Goal: Task Accomplishment & Management: Manage account settings

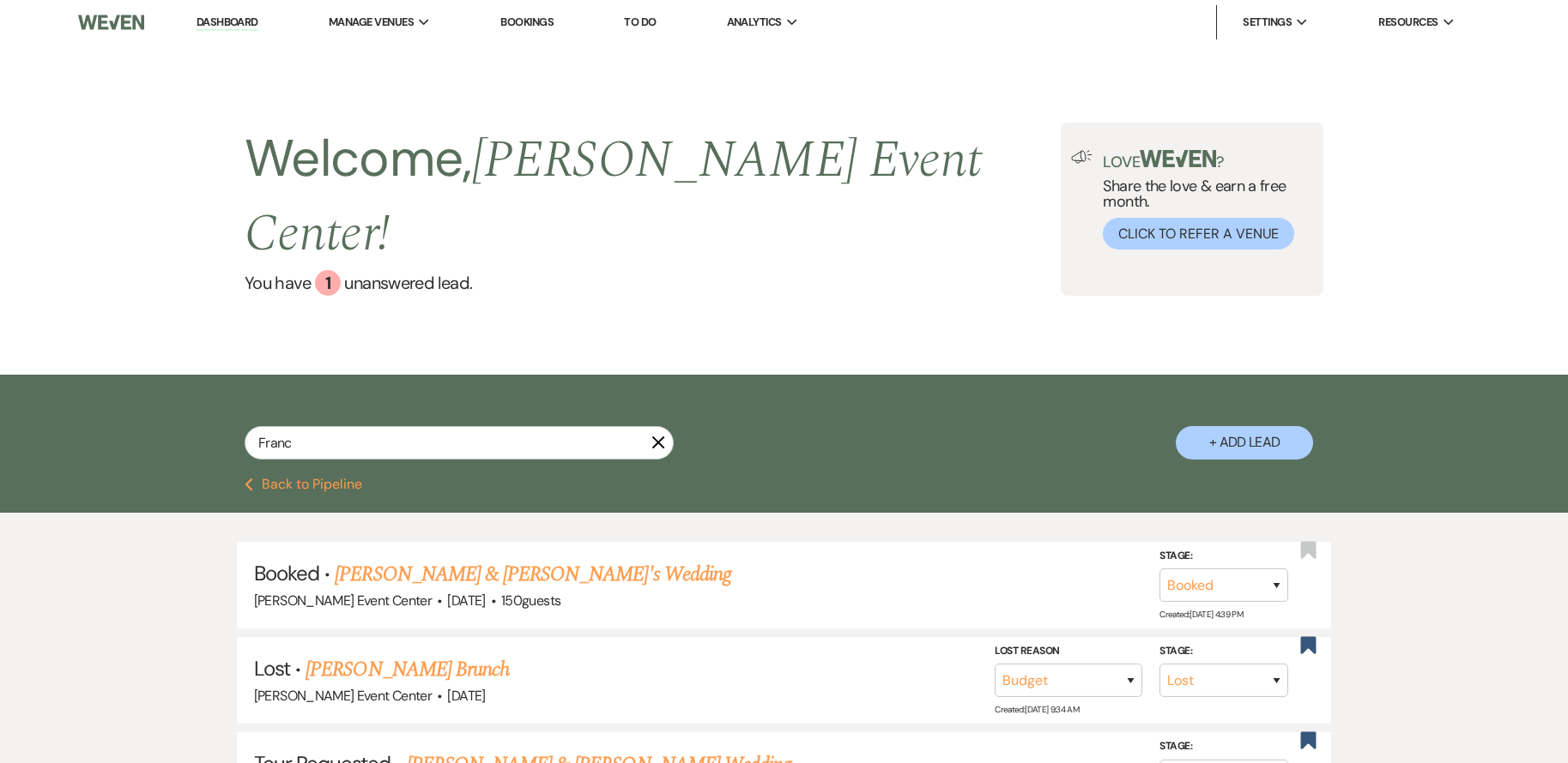
select select "8"
select select "7"
select select "2"
select select "8"
select select "4"
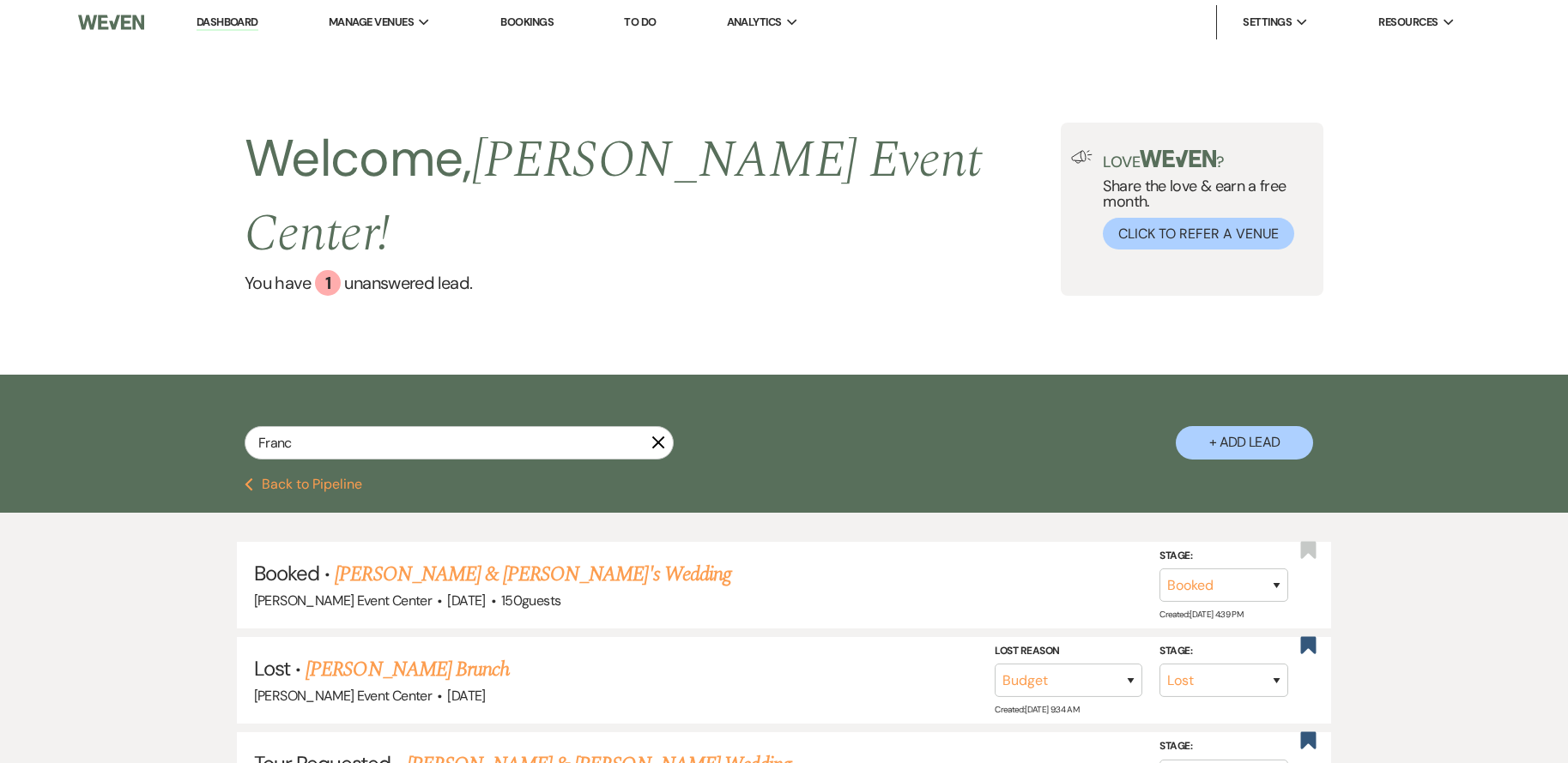
click at [260, 435] on div "Franc X + Add Lead" at bounding box center [784, 426] width 1568 height 103
click at [254, 477] on button "Previous Back to Pipeline" at bounding box center [303, 484] width 117 height 14
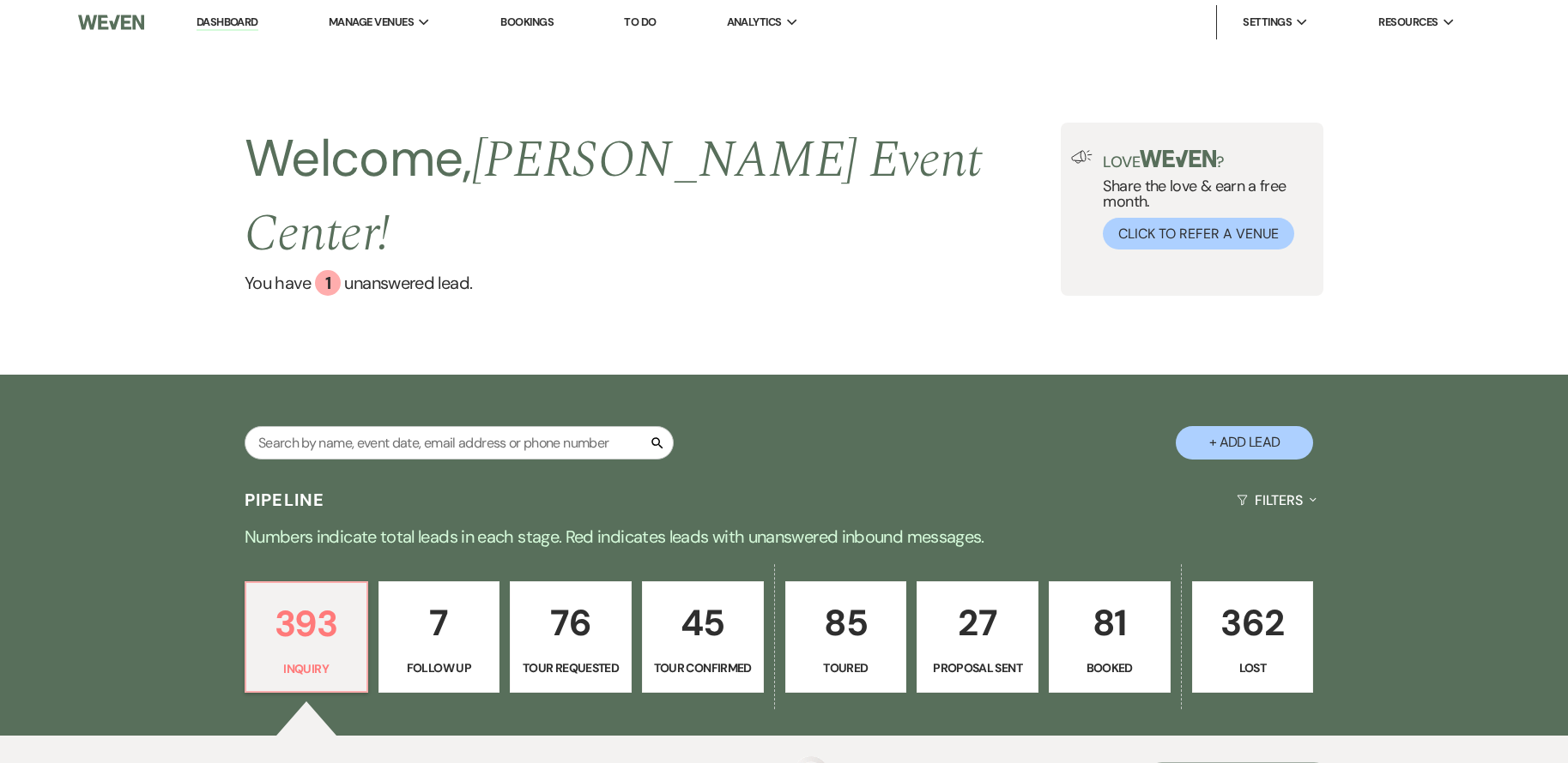
click at [250, 477] on div "Pipeline Filters Expand" at bounding box center [784, 500] width 1236 height 45
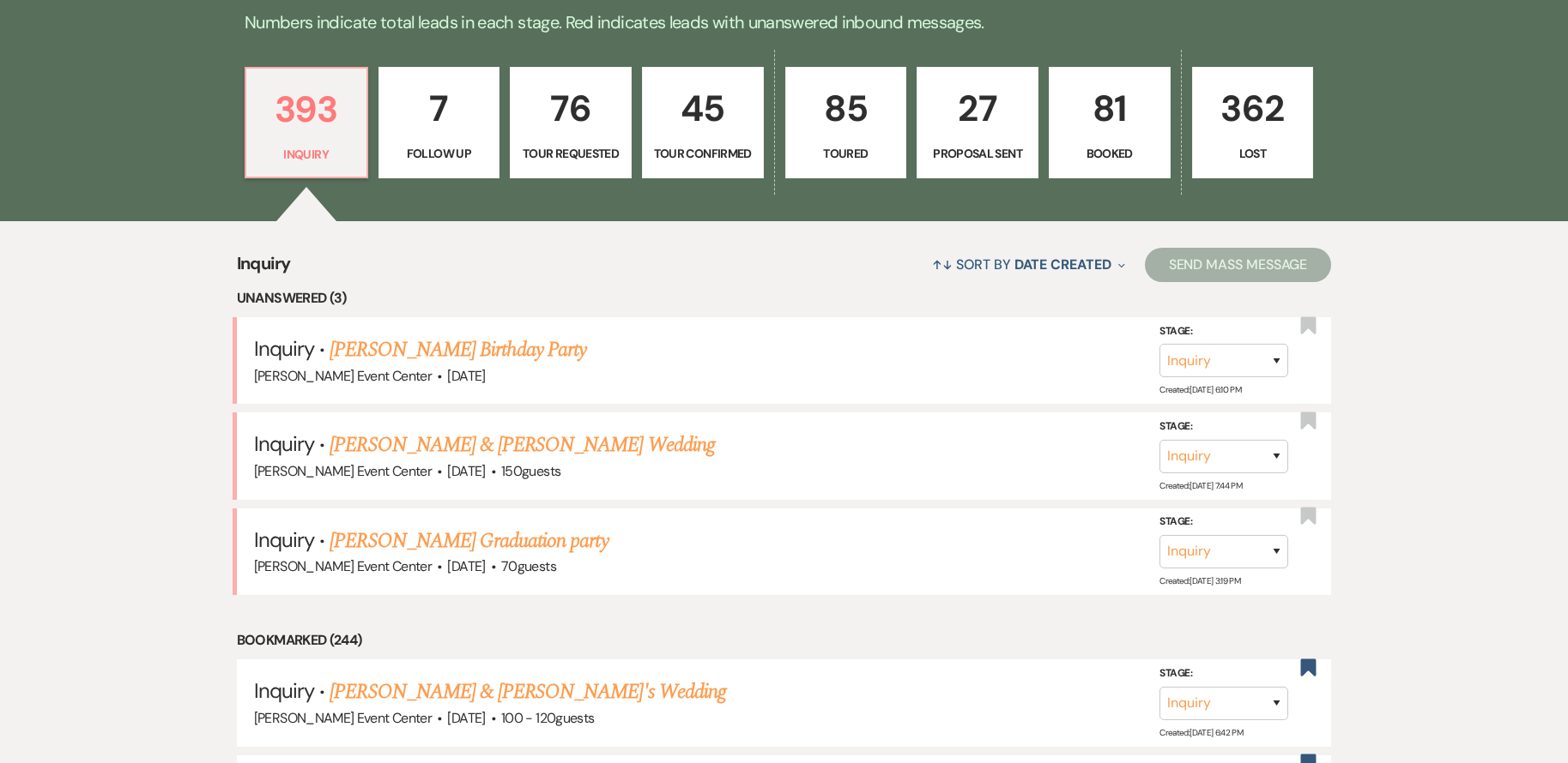
drag, startPoint x: 463, startPoint y: 396, endPoint x: 476, endPoint y: 399, distance: 13.3
click at [463, 429] on link "[PERSON_NAME] & [PERSON_NAME] Wedding" at bounding box center [522, 445] width 385 height 31
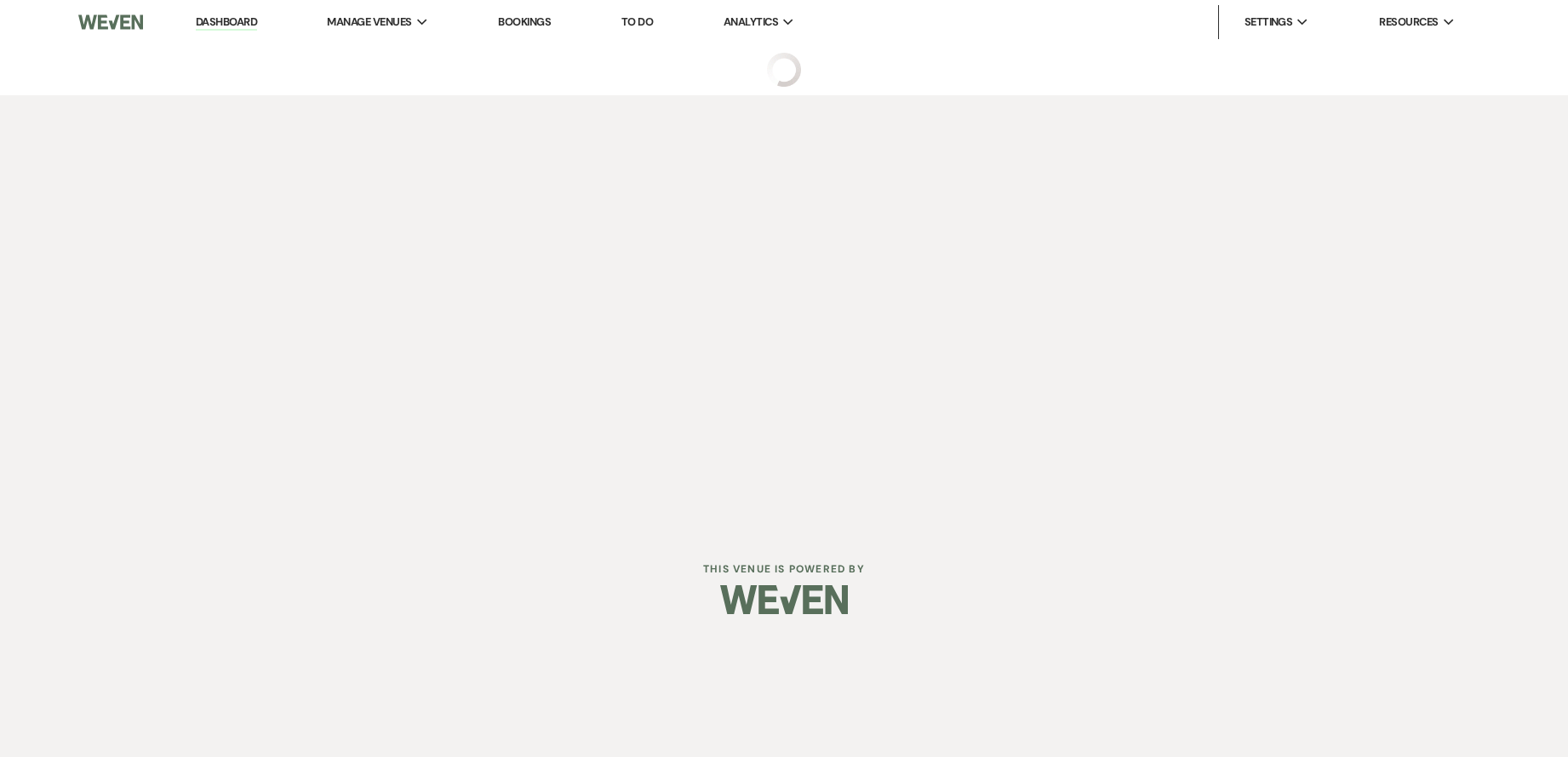
select select "5"
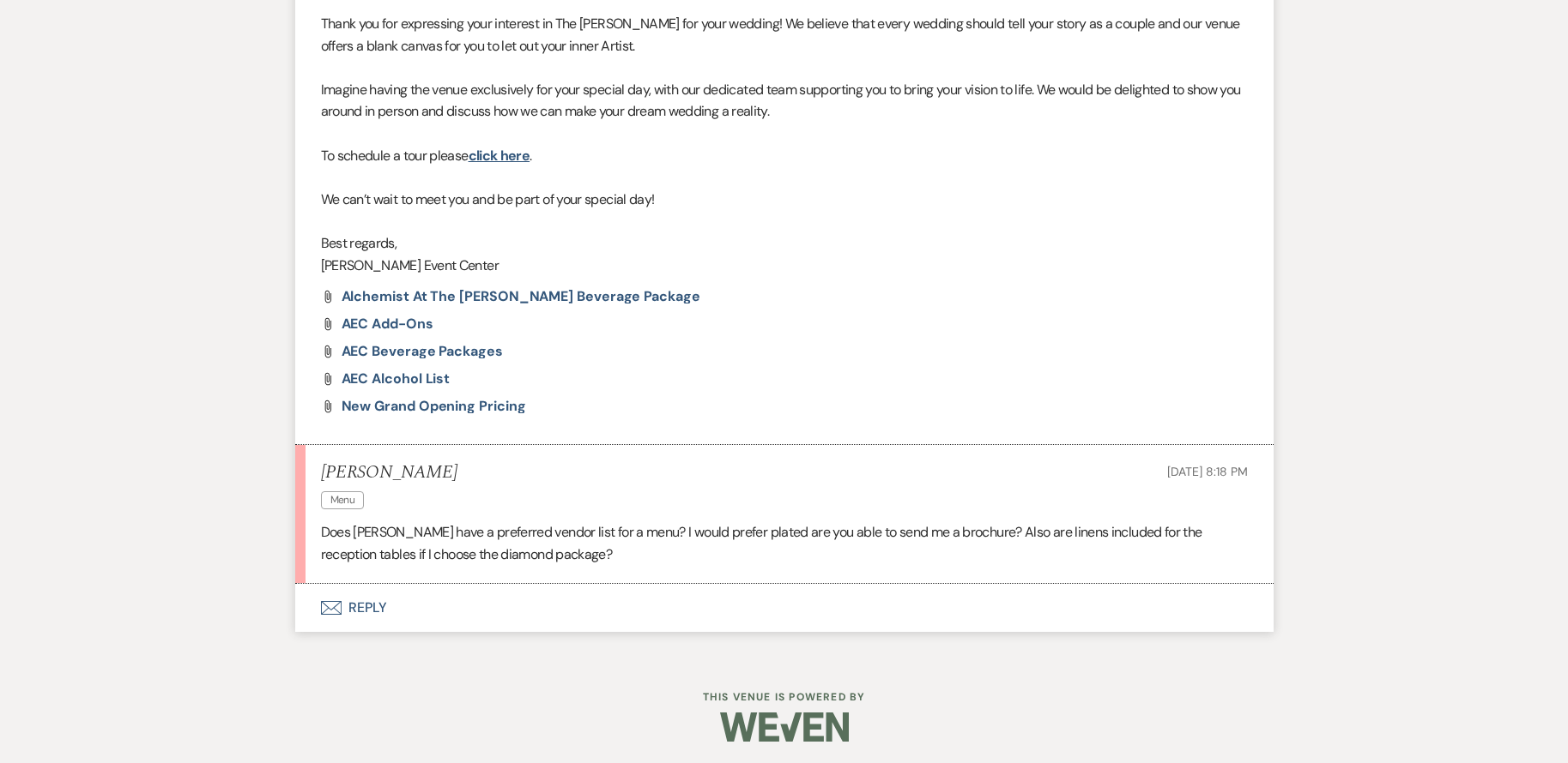
scroll to position [1094, 0]
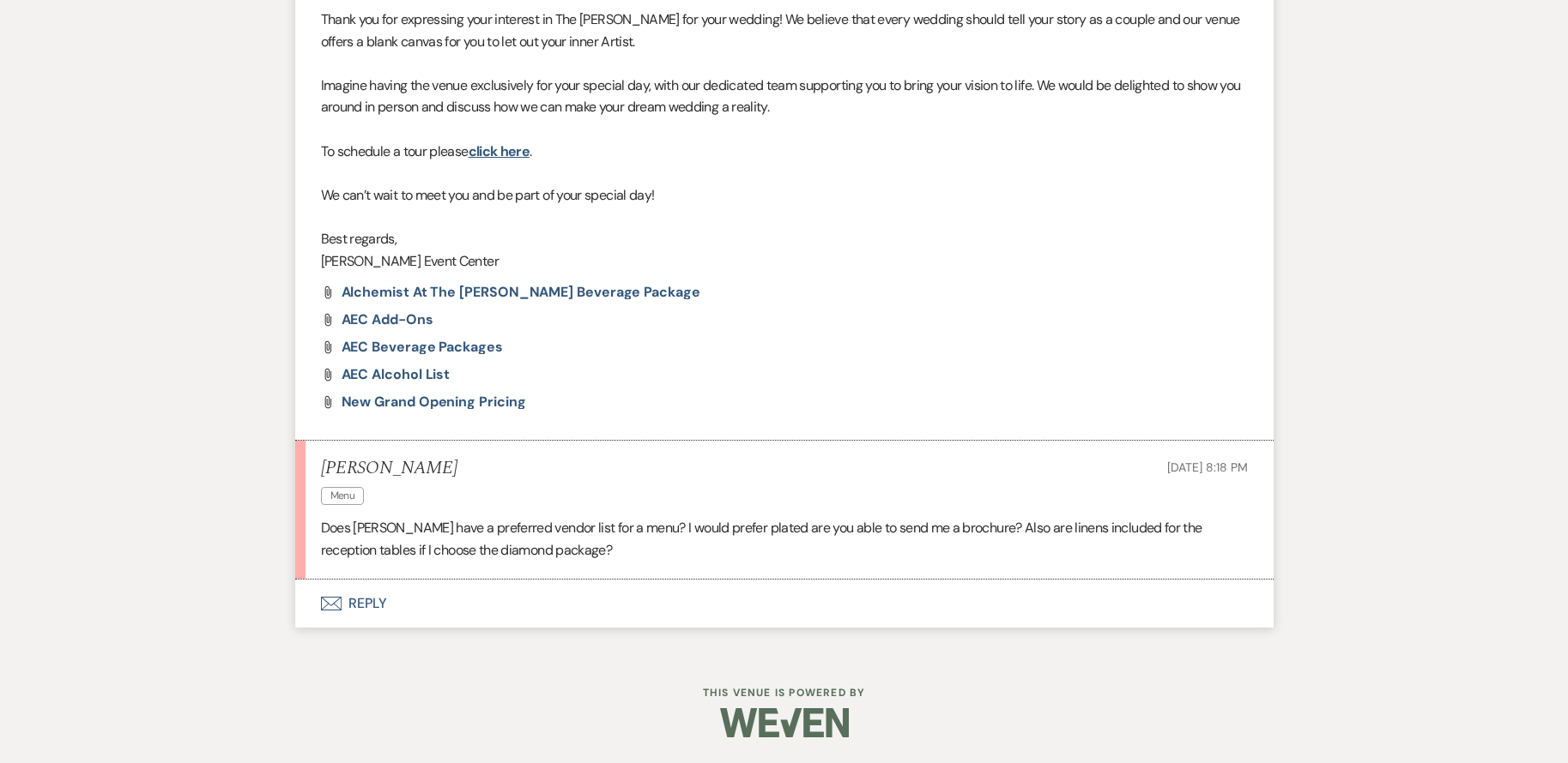
click at [365, 607] on button "Envelope Reply" at bounding box center [785, 604] width 979 height 48
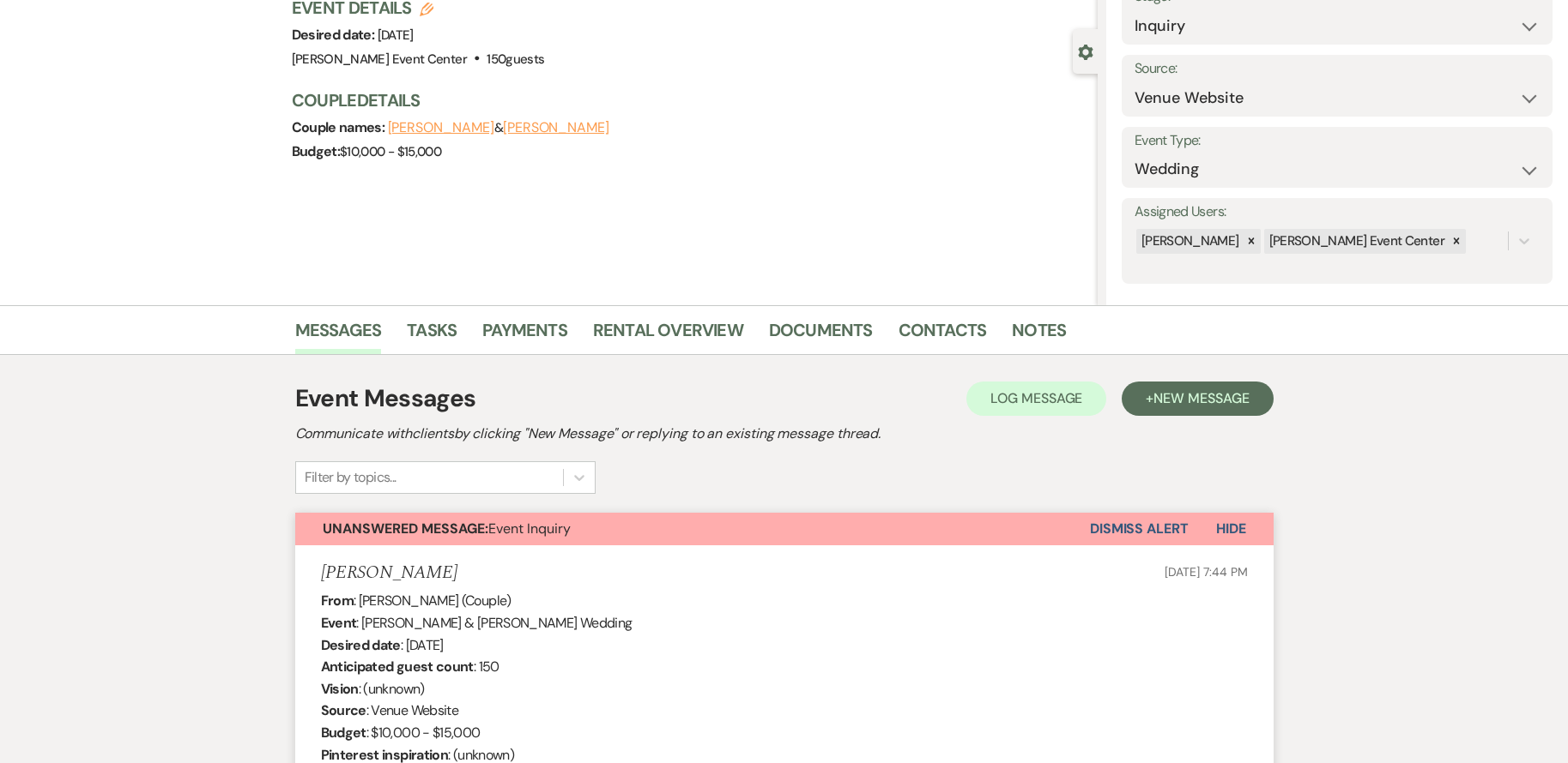
scroll to position [0, 0]
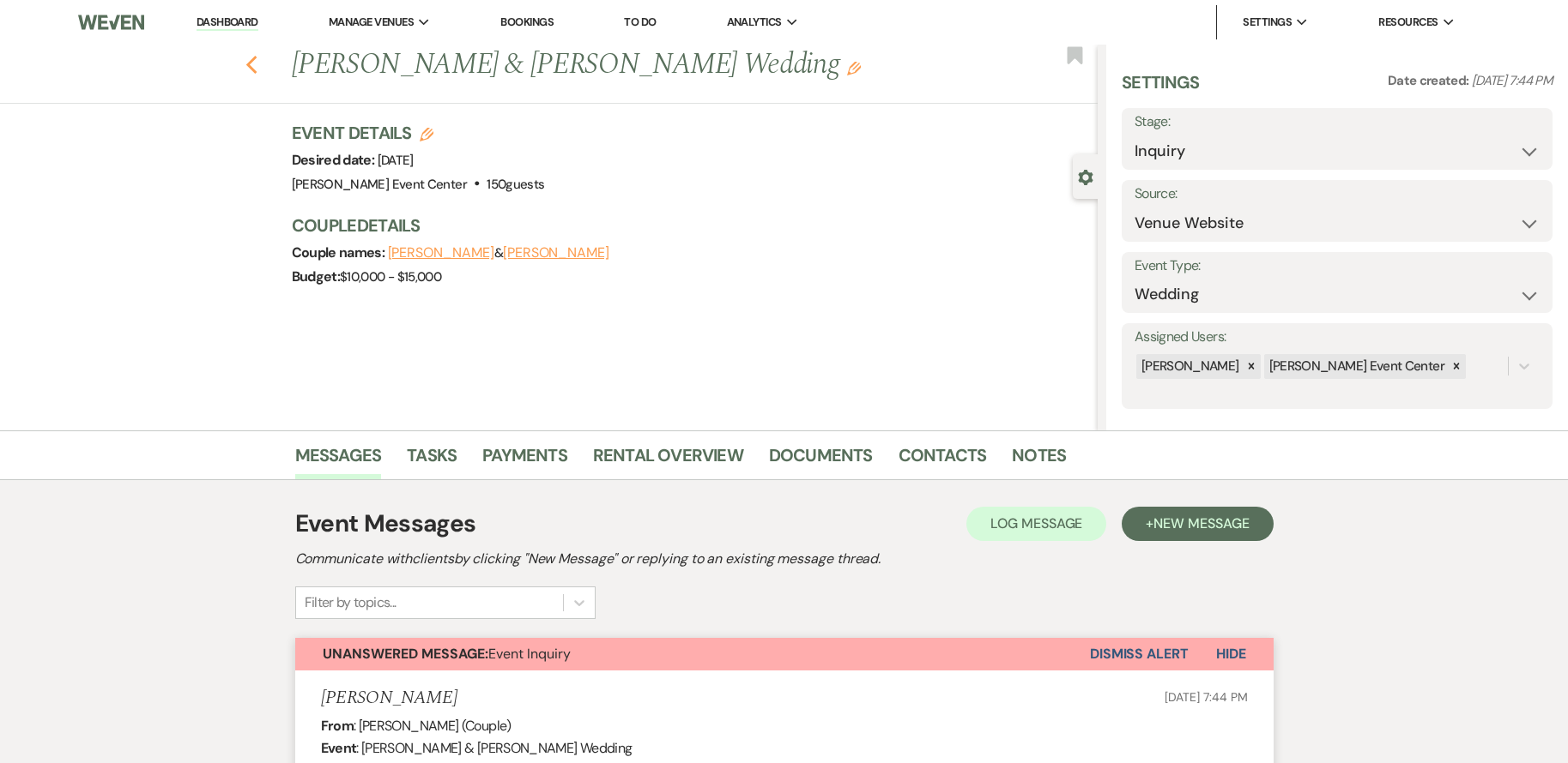
click at [258, 63] on icon "Previous" at bounding box center [252, 65] width 13 height 21
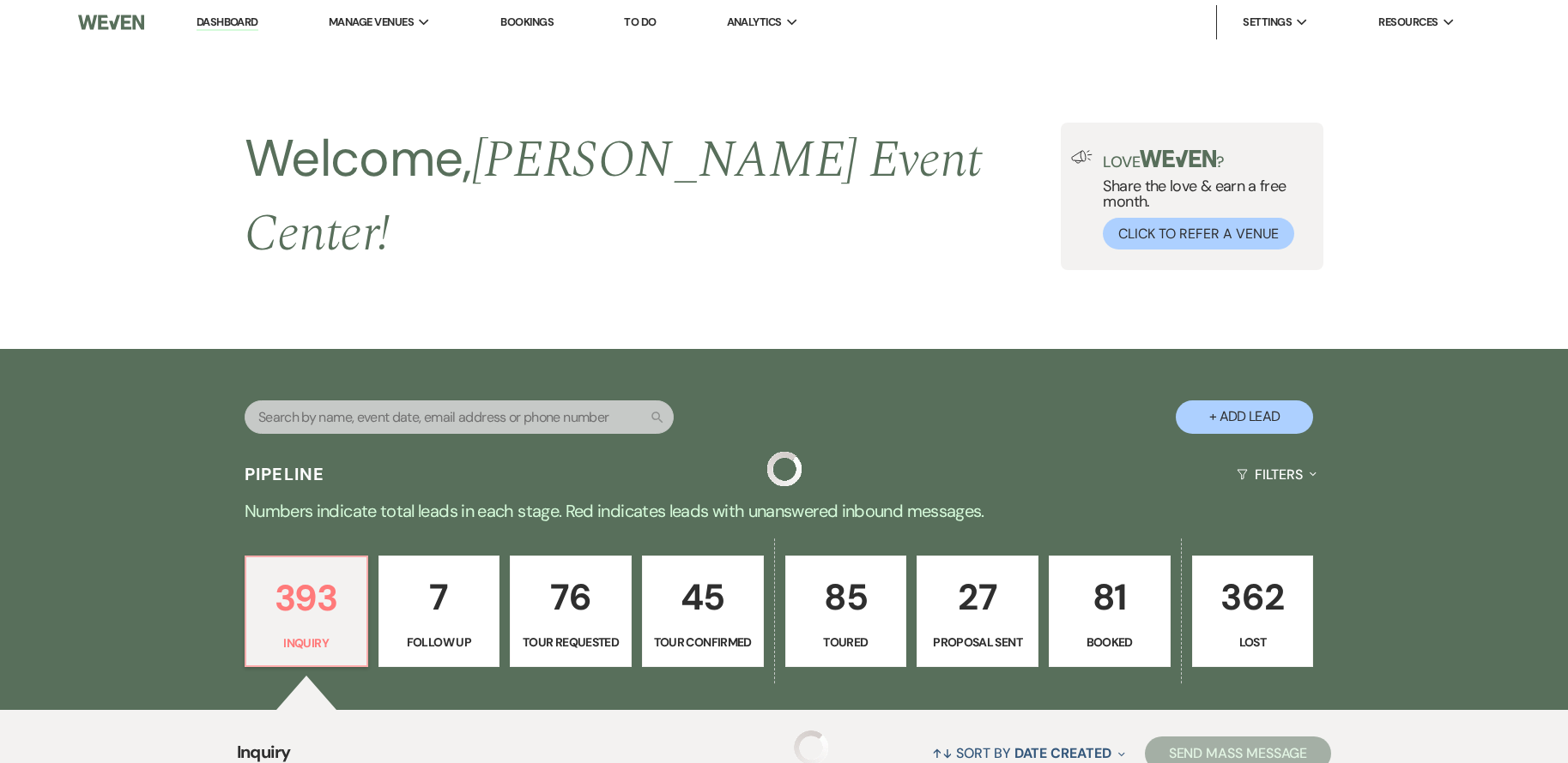
scroll to position [515, 0]
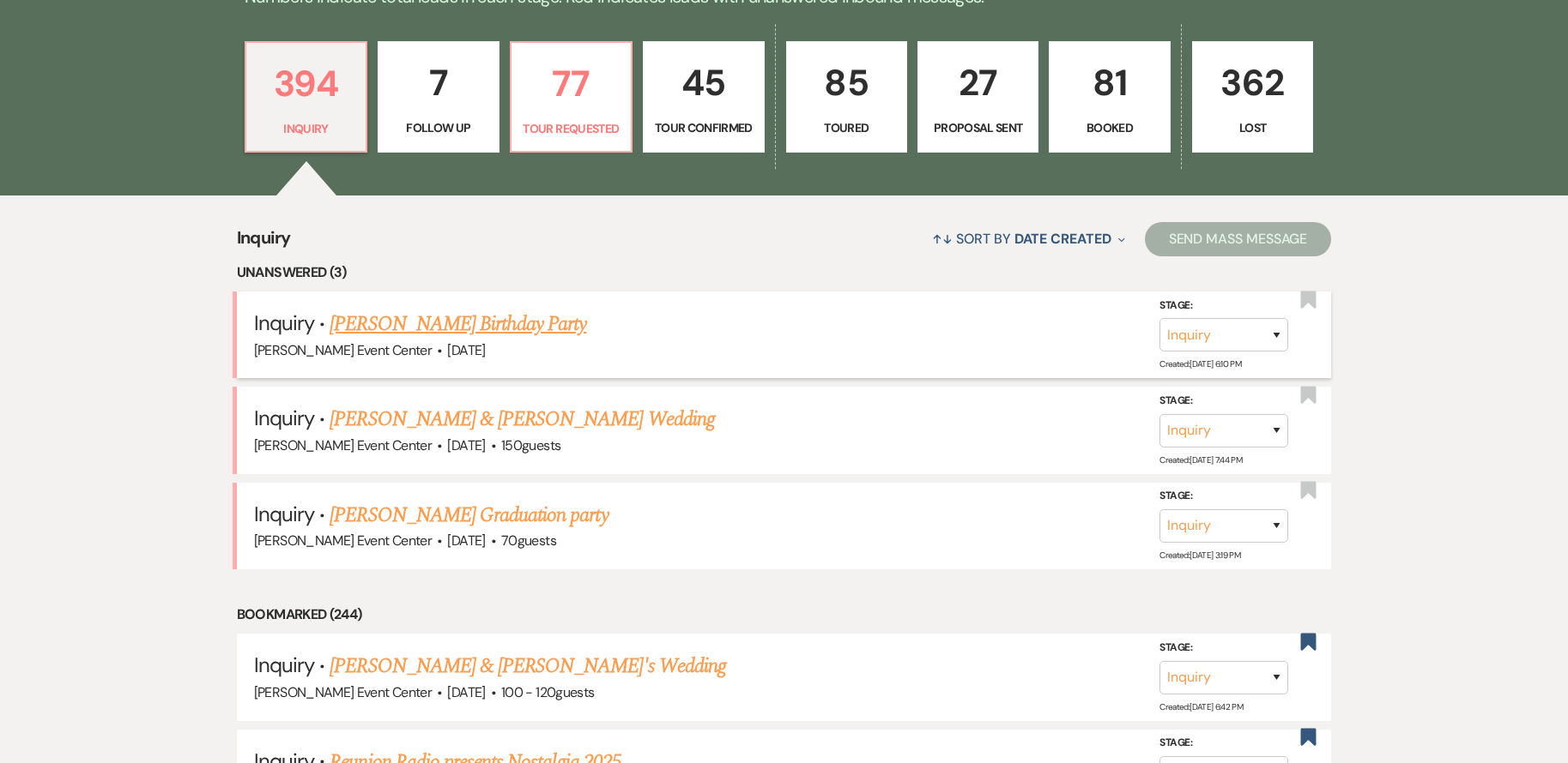
click at [456, 317] on link "[PERSON_NAME] Birthday Party" at bounding box center [458, 325] width 256 height 31
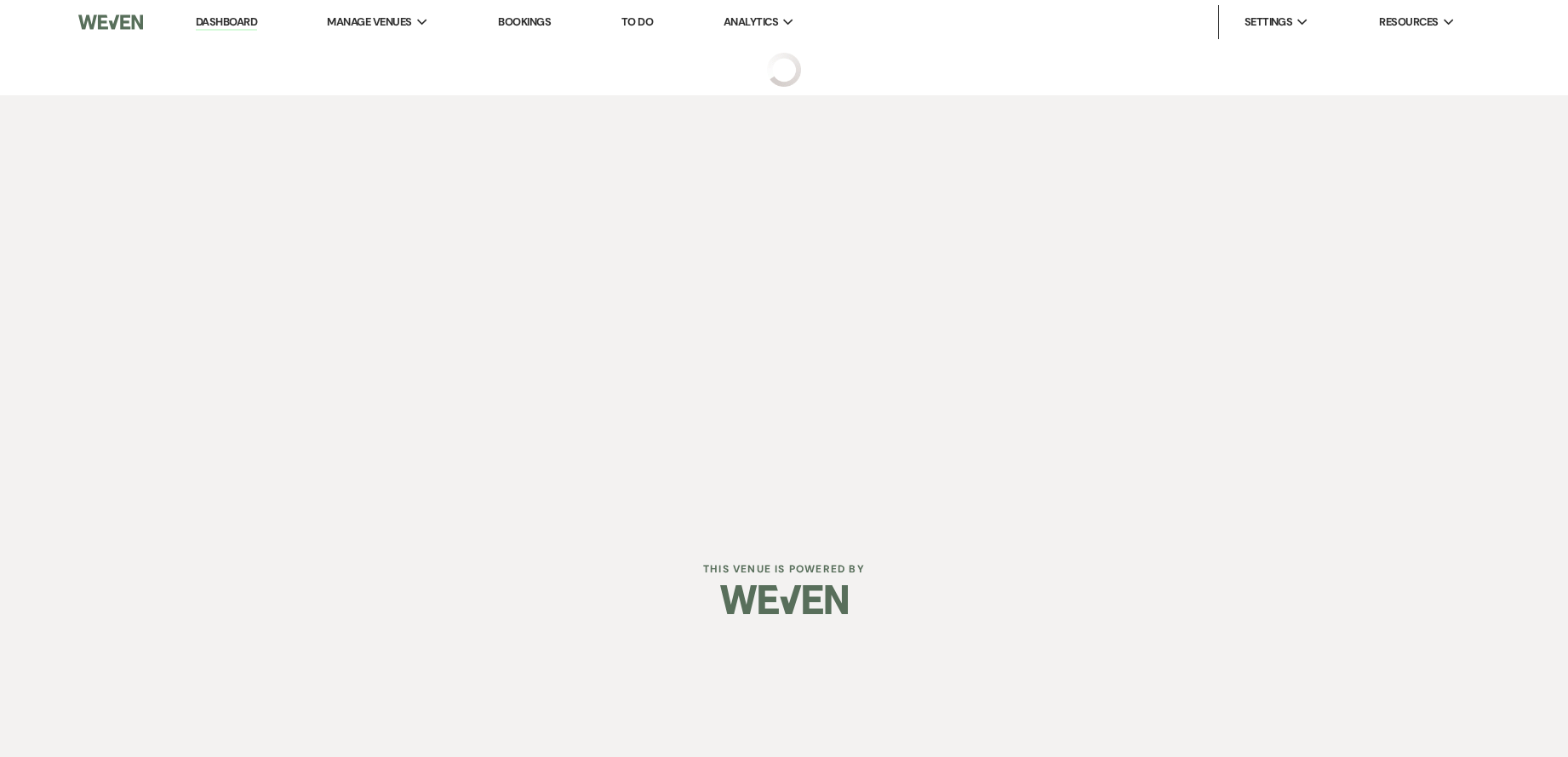
select select "5"
select select "4"
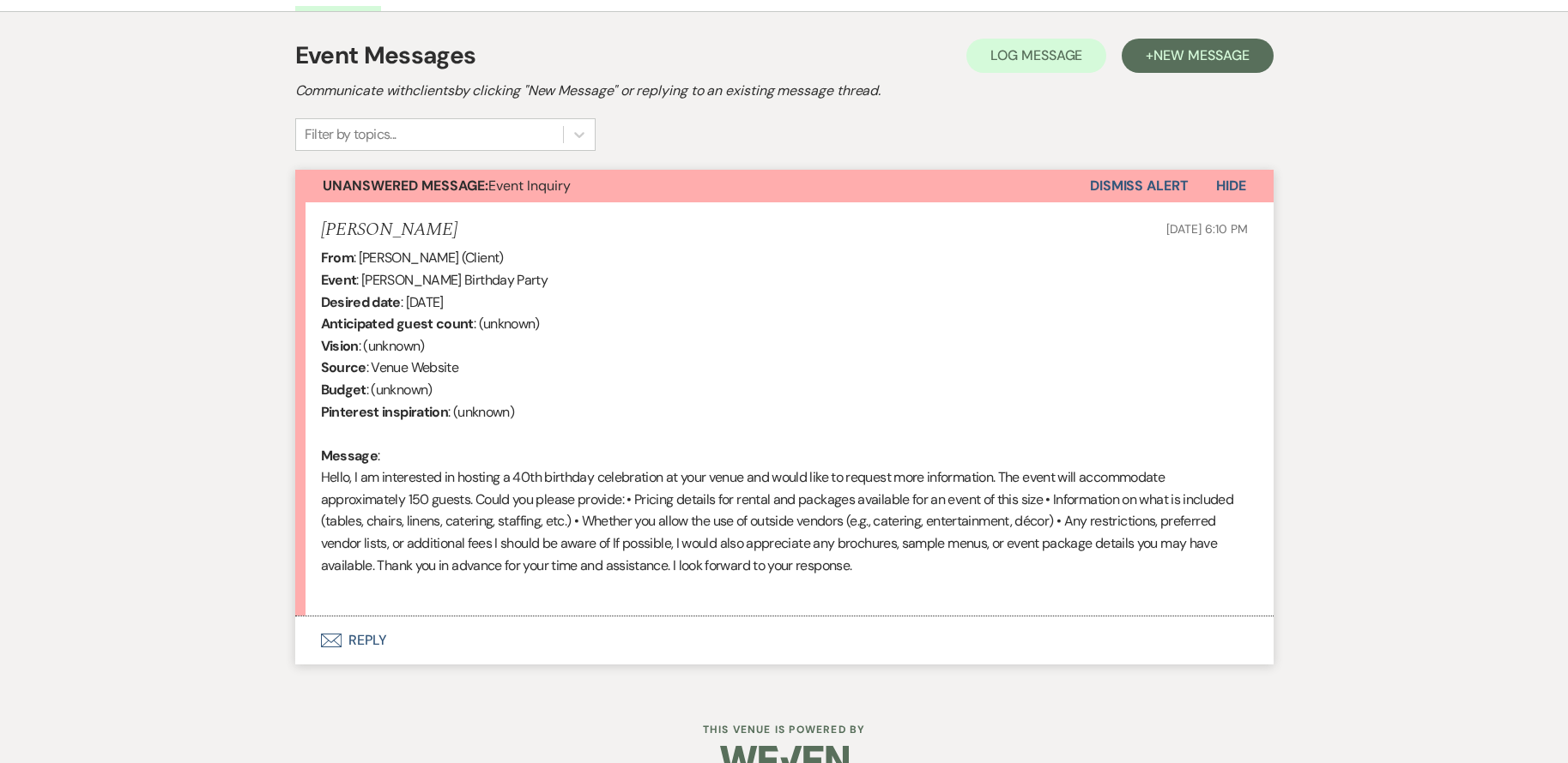
scroll to position [506, 0]
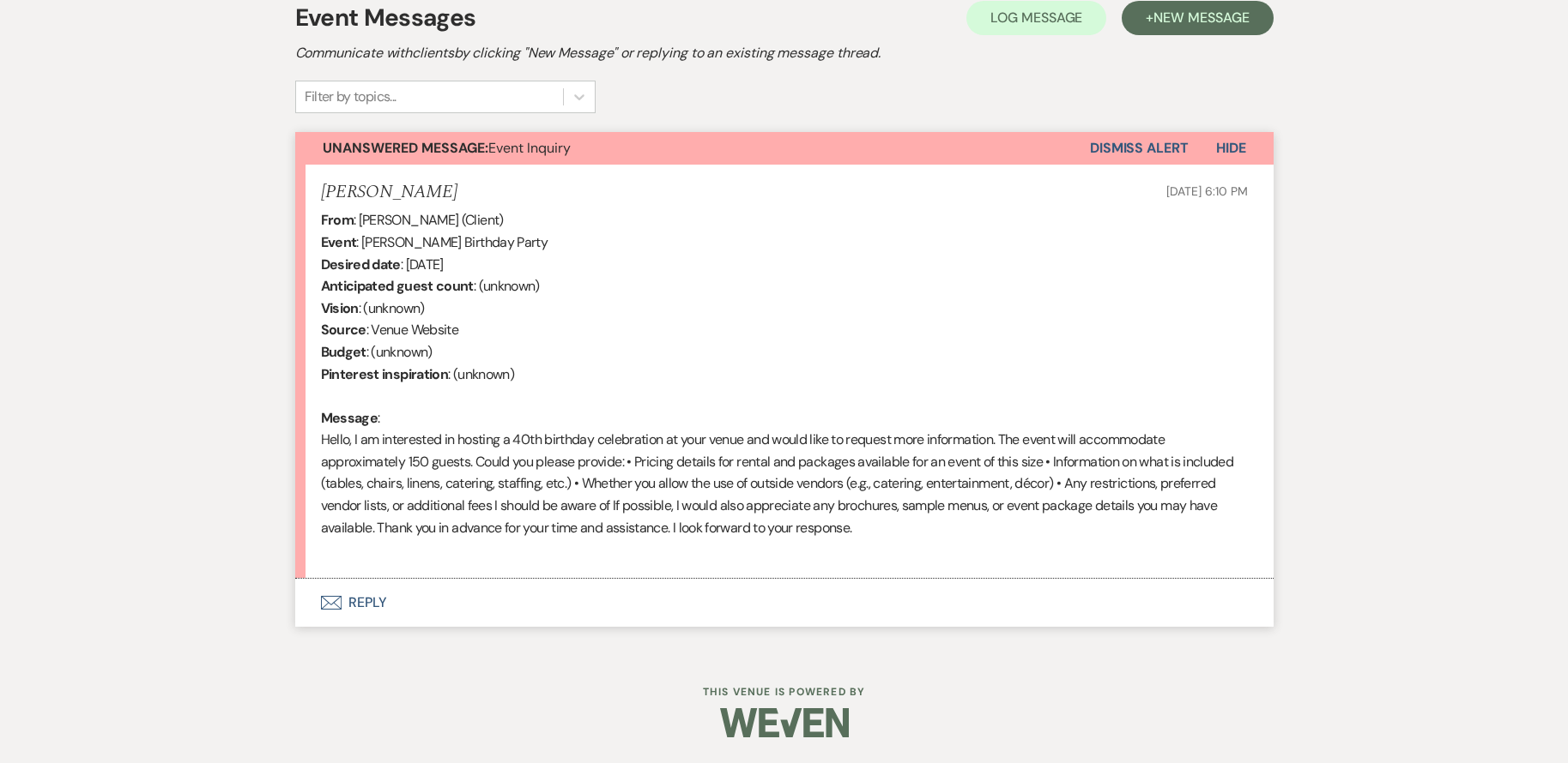
click at [363, 599] on button "Envelope Reply" at bounding box center [785, 603] width 979 height 48
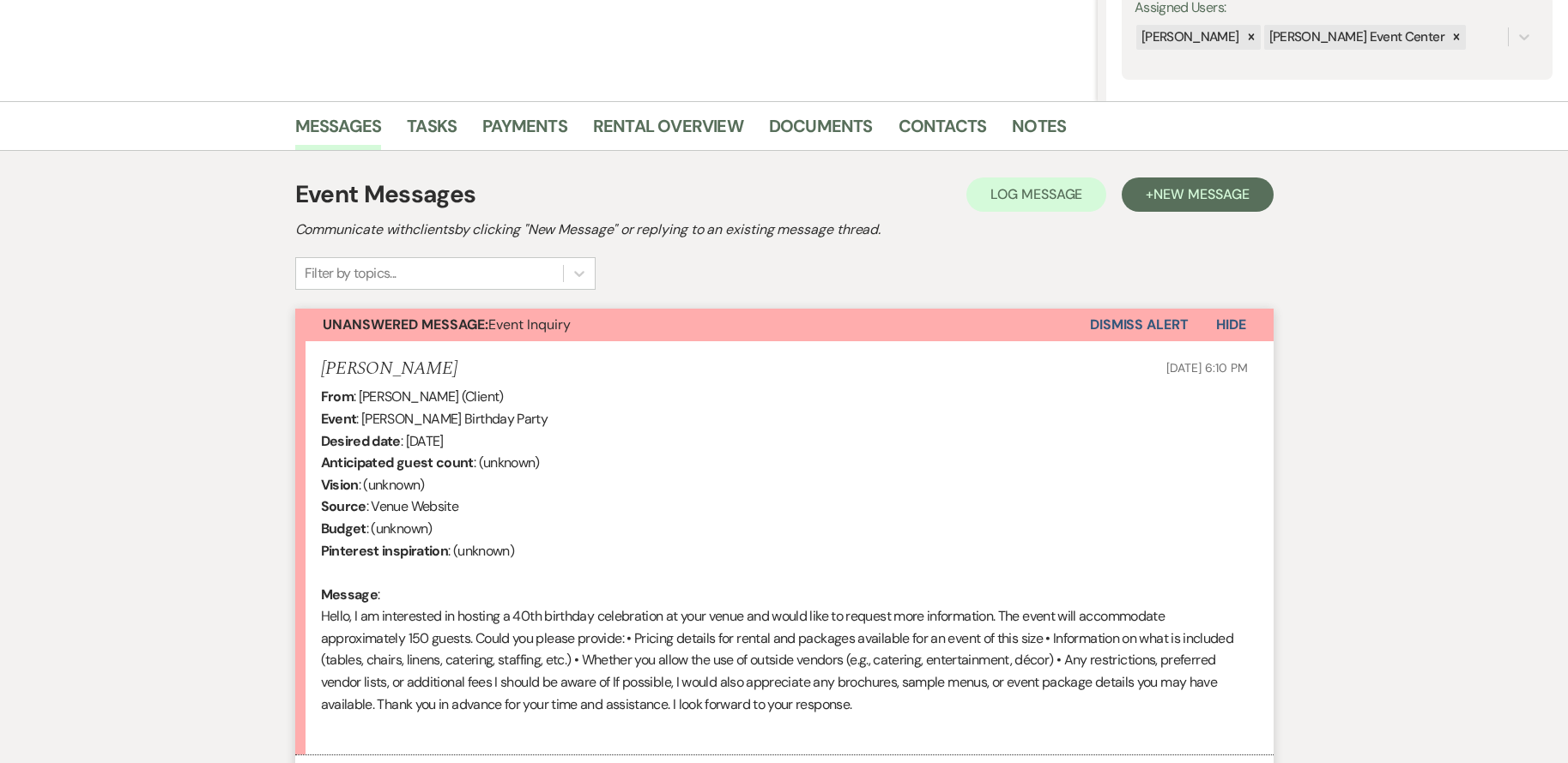
scroll to position [343, 0]
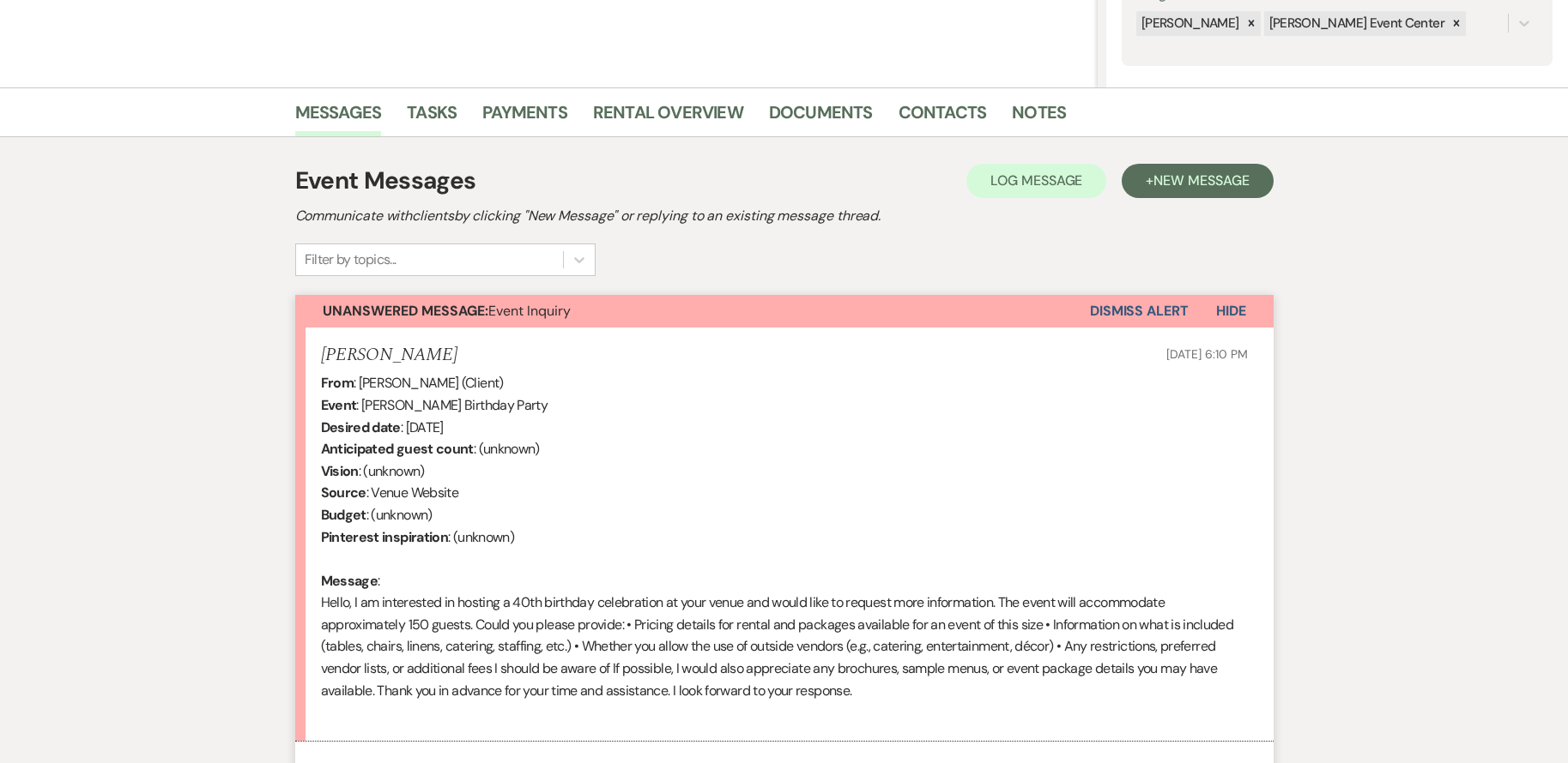
click at [796, 269] on div "Event Messages Log Log Message + New Message Communicate with clients by clicki…" at bounding box center [785, 220] width 979 height 113
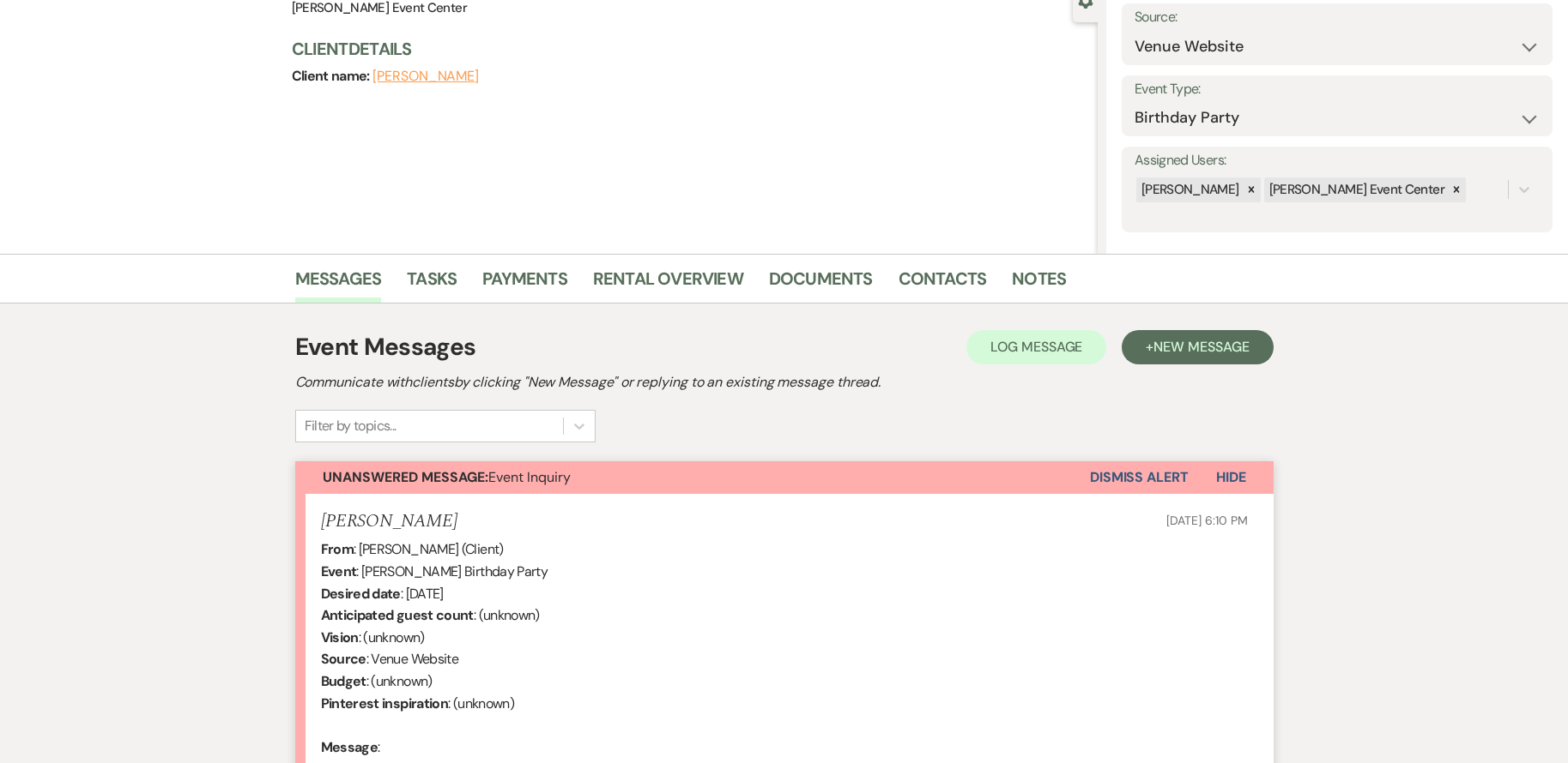
scroll to position [0, 0]
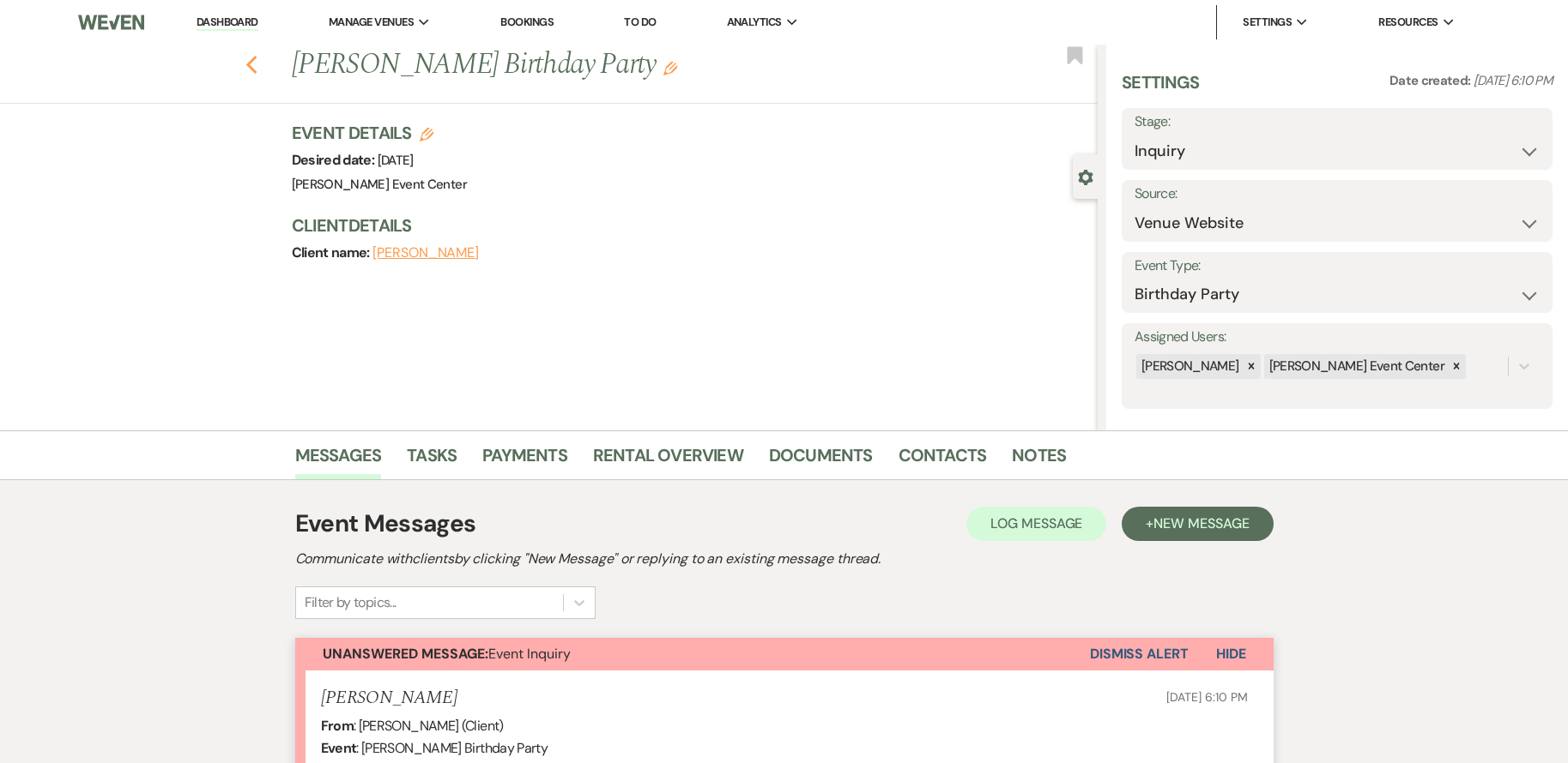
click at [255, 64] on use "button" at bounding box center [251, 65] width 11 height 19
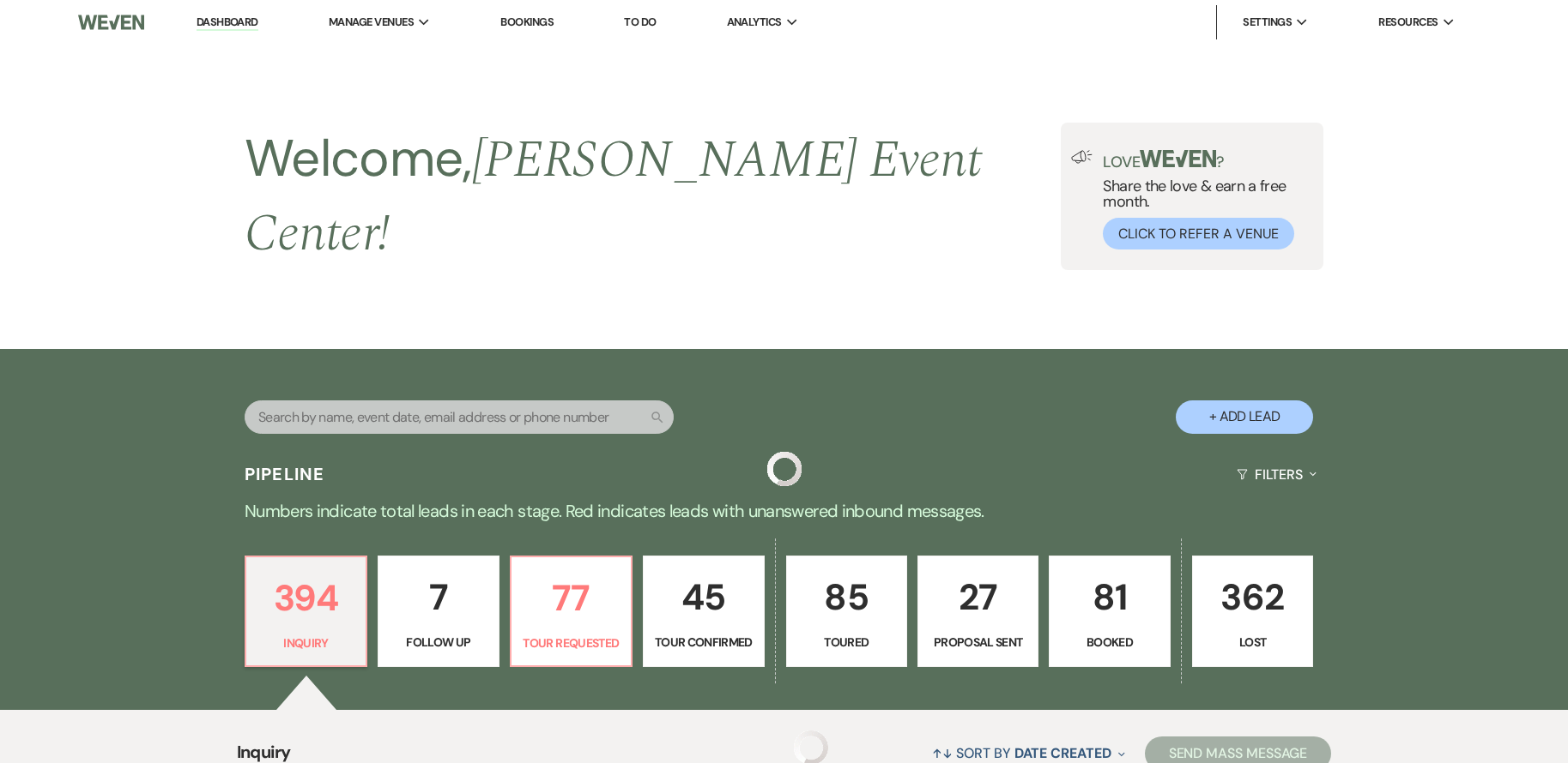
scroll to position [515, 0]
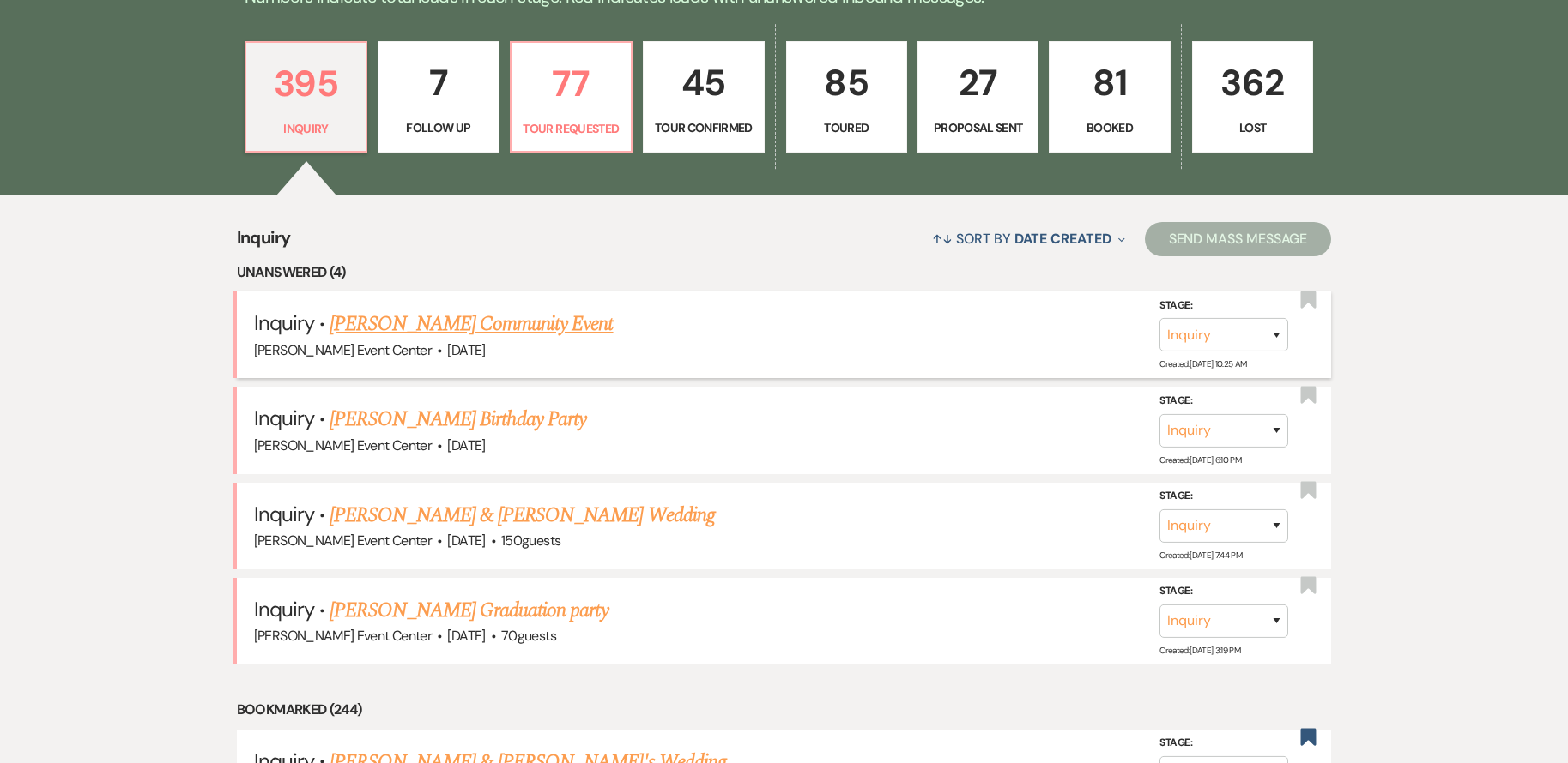
click at [509, 309] on link "[PERSON_NAME] Community Event" at bounding box center [471, 325] width 283 height 31
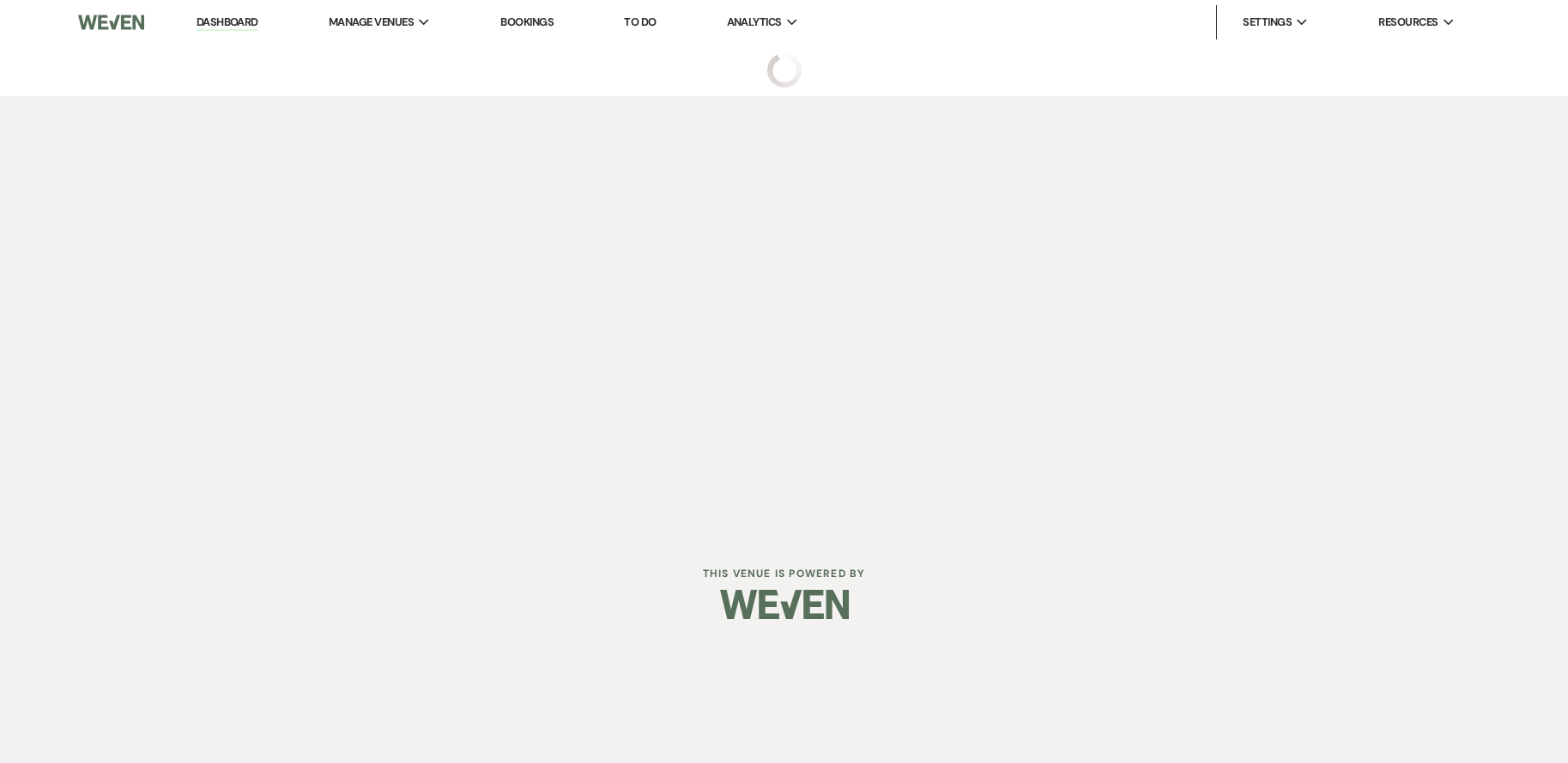
select select "5"
select select "7"
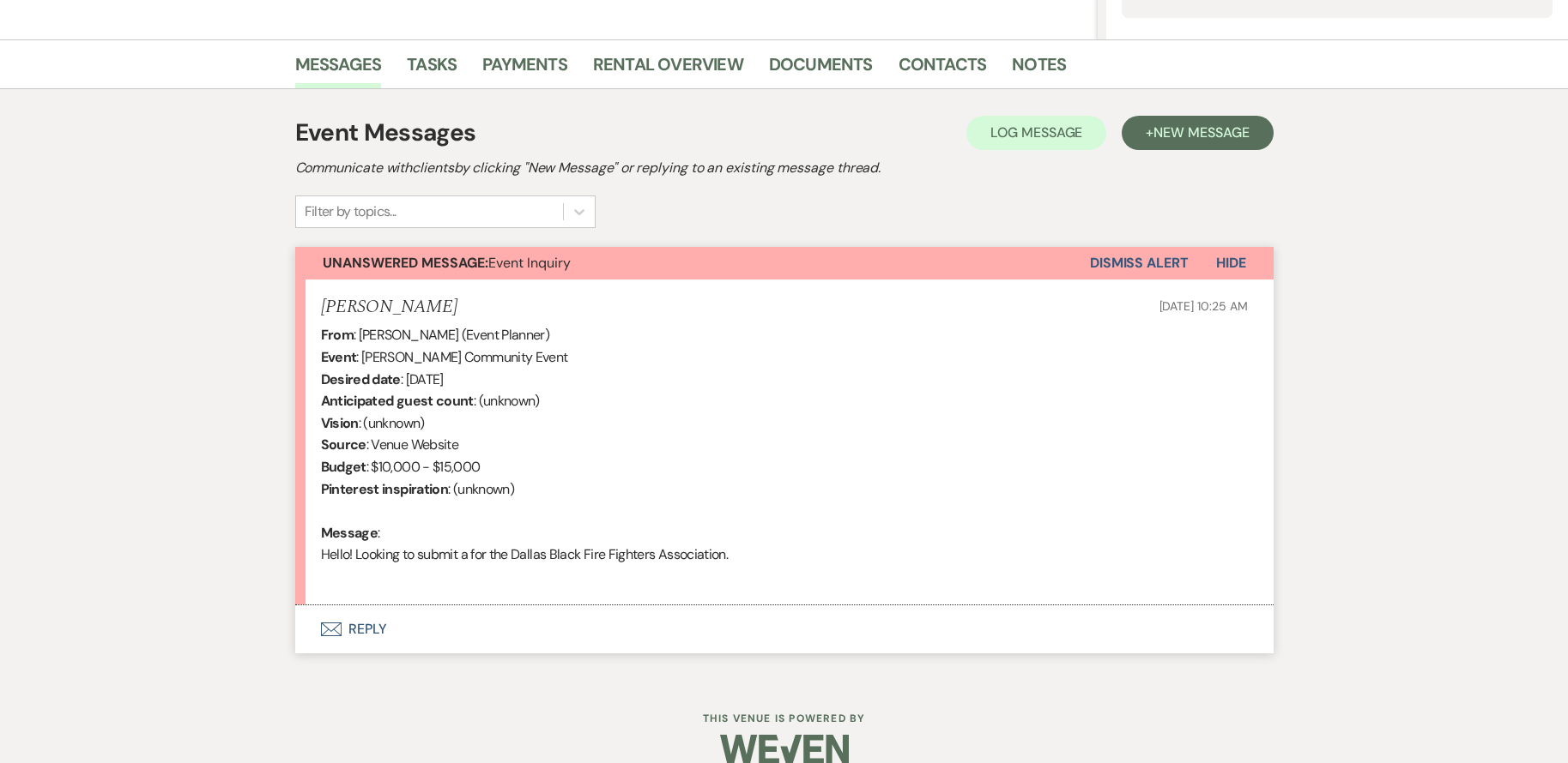
scroll to position [418, 0]
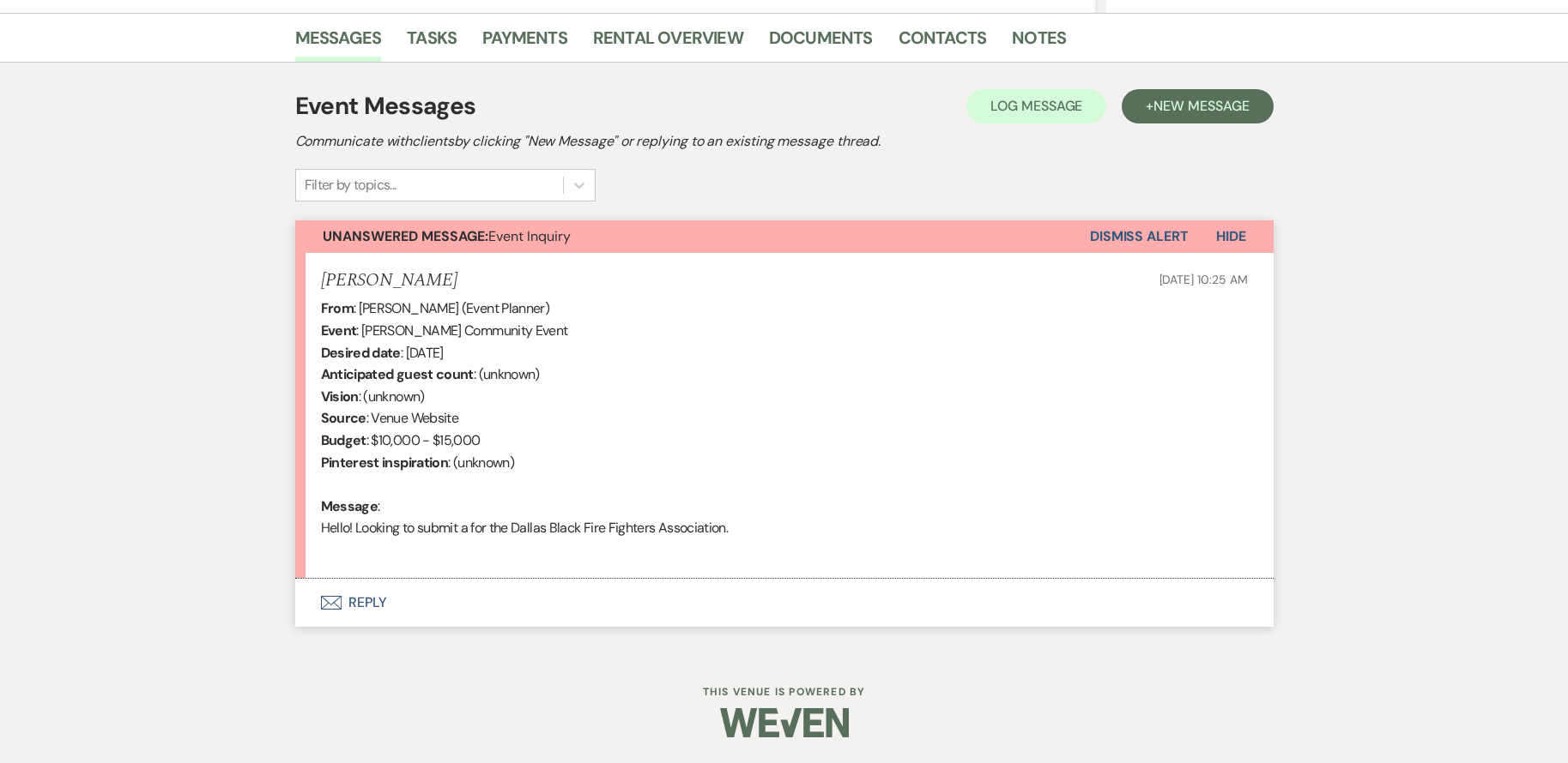
click at [368, 602] on button "Envelope Reply" at bounding box center [785, 603] width 979 height 48
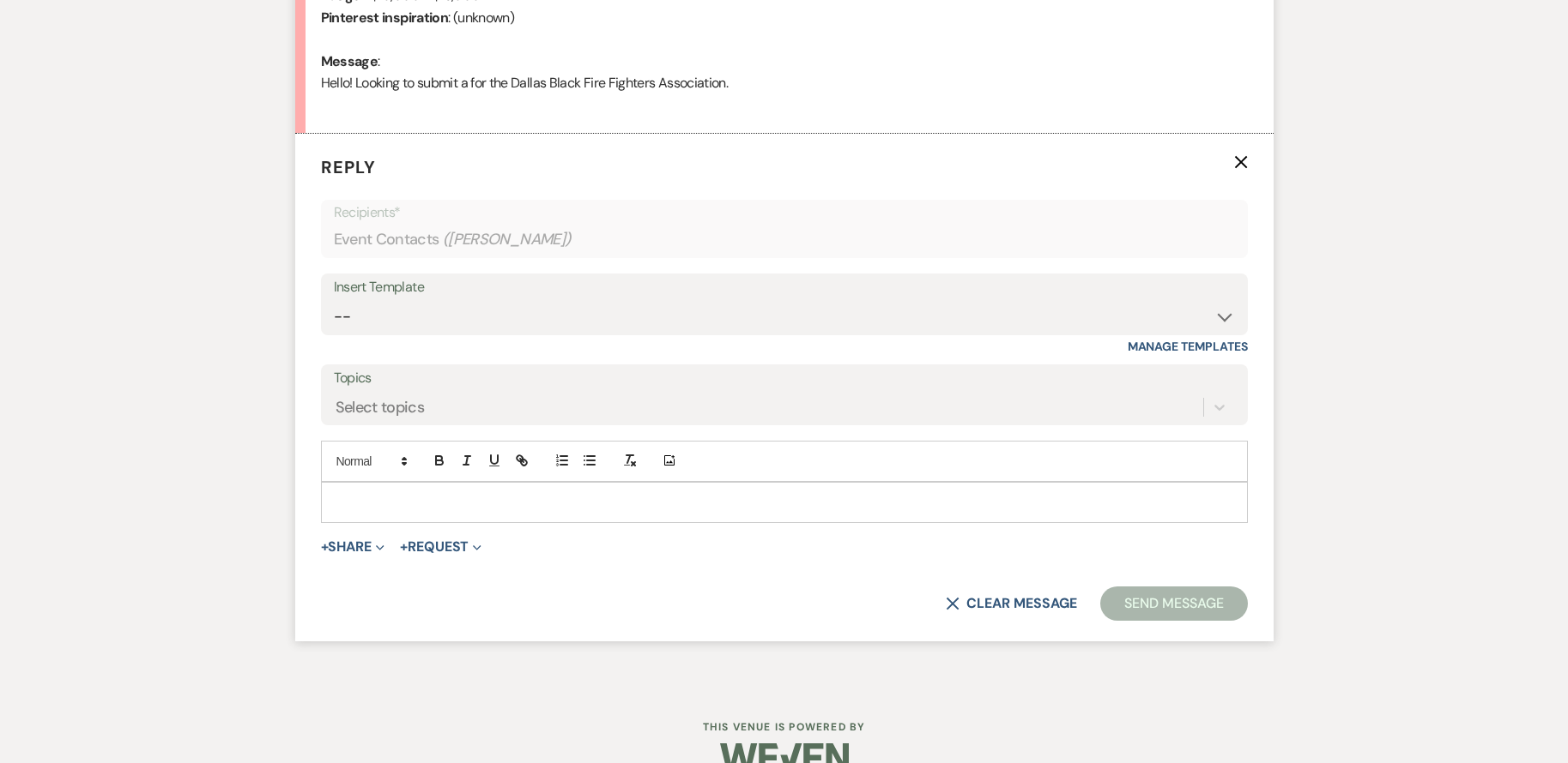
scroll to position [870, 0]
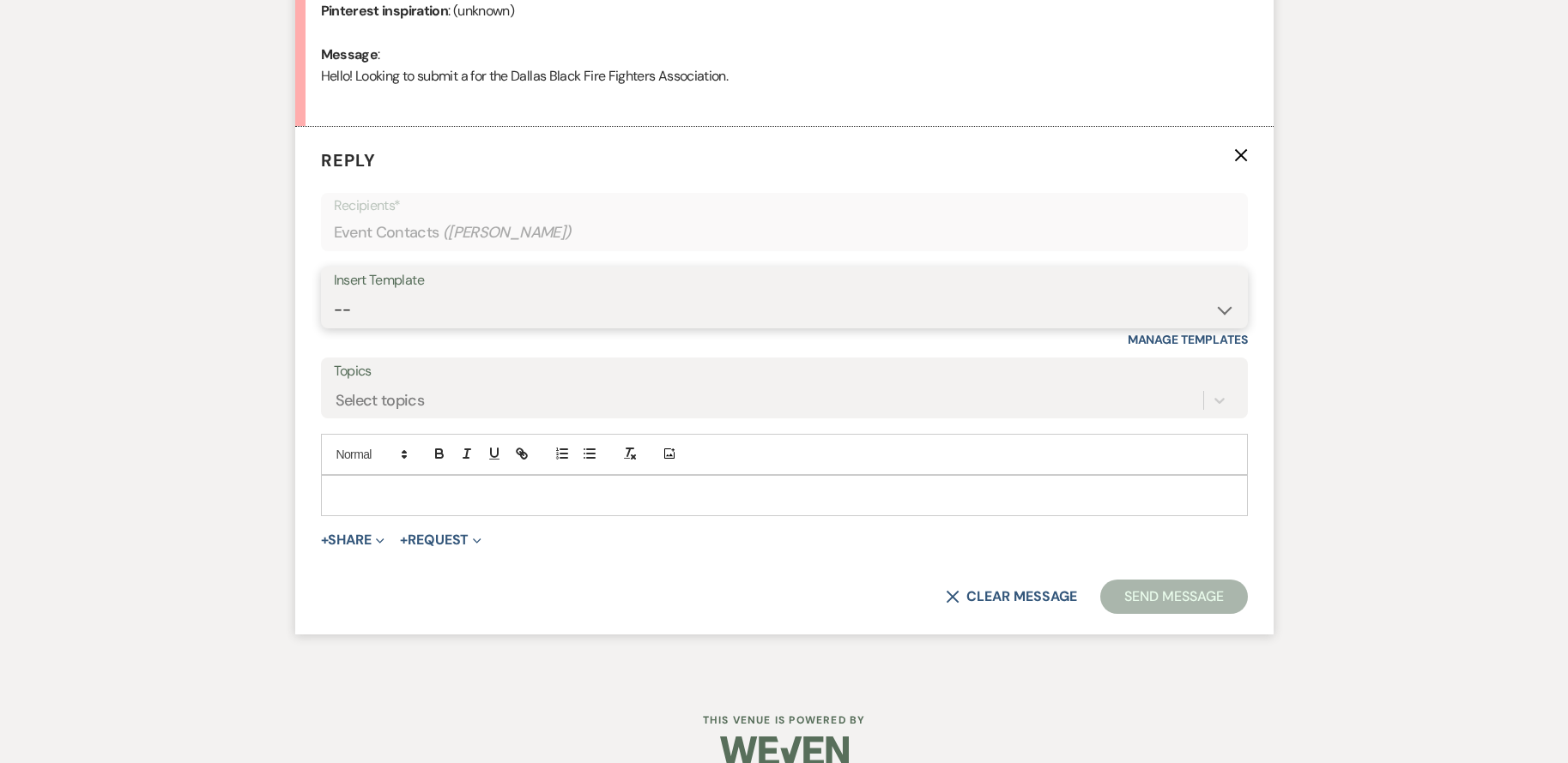
click at [494, 298] on select "-- Weven Planning Portal Introduction (Booked Events) Initial Inquiry Response …" at bounding box center [784, 310] width 901 height 33
select select "2976"
click at [334, 293] on select "-- Weven Planning Portal Introduction (Booked Events) Initial Inquiry Response …" at bounding box center [784, 310] width 901 height 33
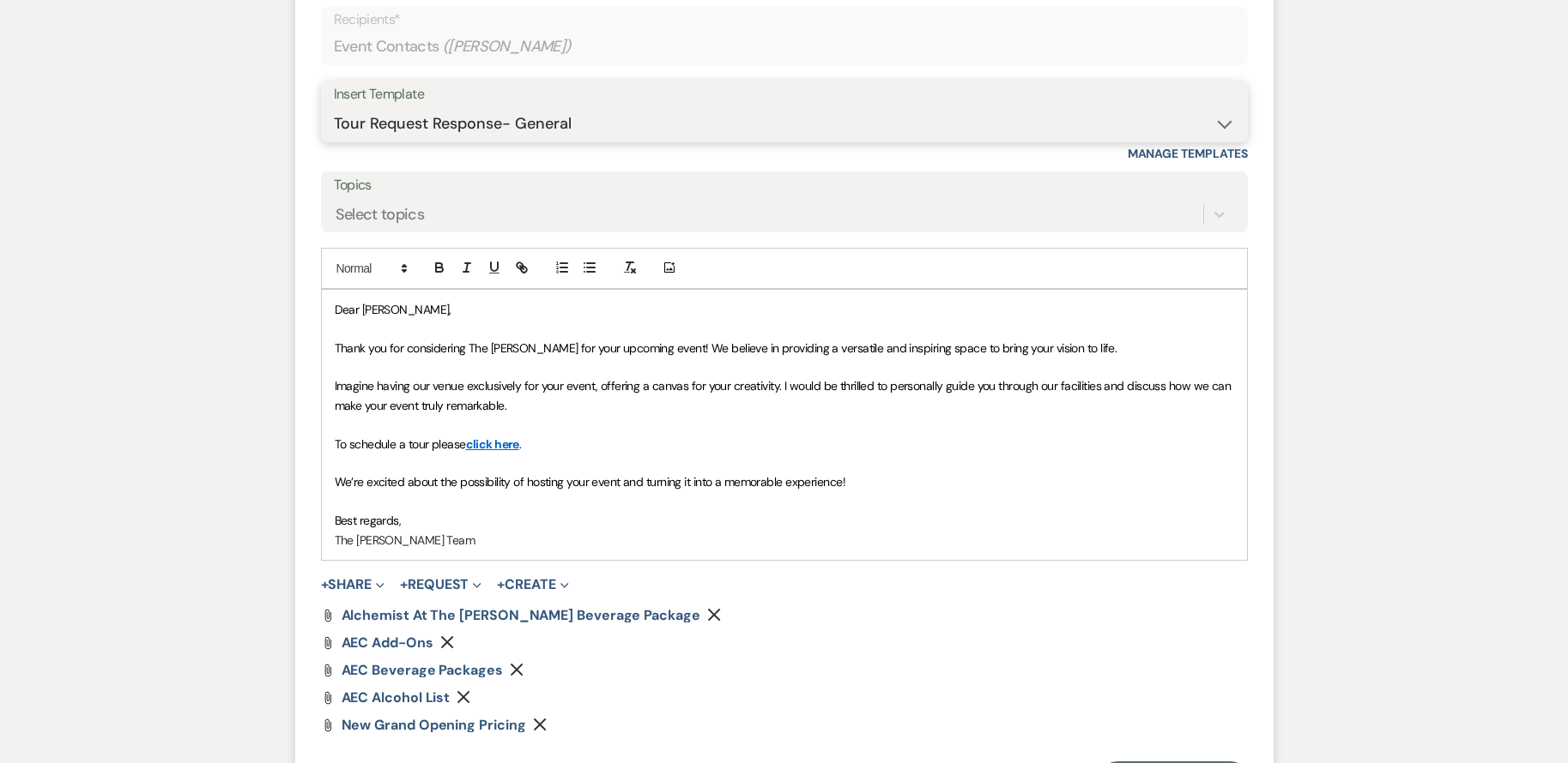
scroll to position [1127, 0]
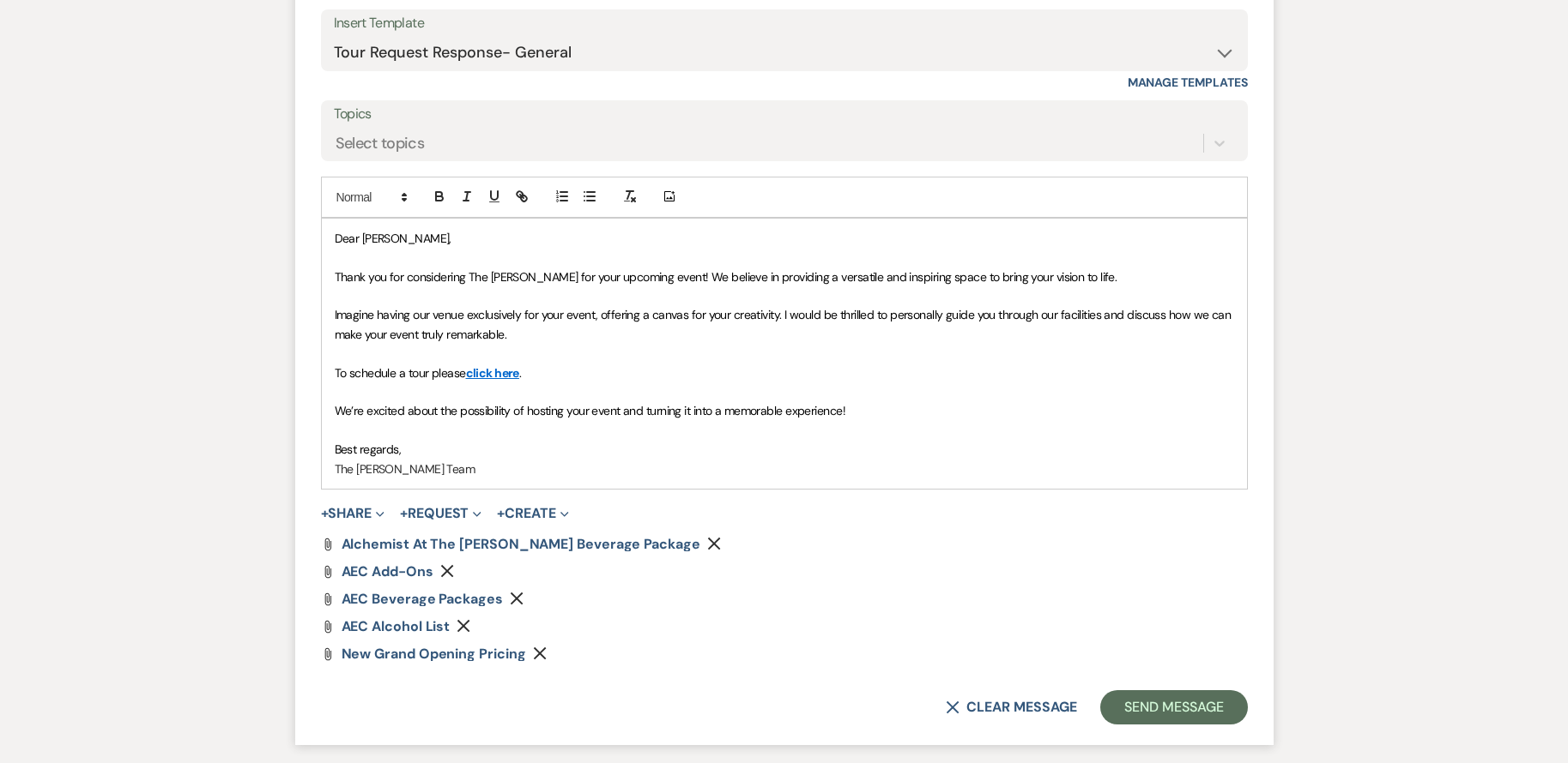
click at [579, 382] on p at bounding box center [784, 391] width 899 height 19
click at [893, 406] on p "We’re excited about the possibility of hosting your event and turning it into a…" at bounding box center [784, 410] width 899 height 19
click at [348, 510] on button "+ Share Expand" at bounding box center [353, 514] width 65 height 14
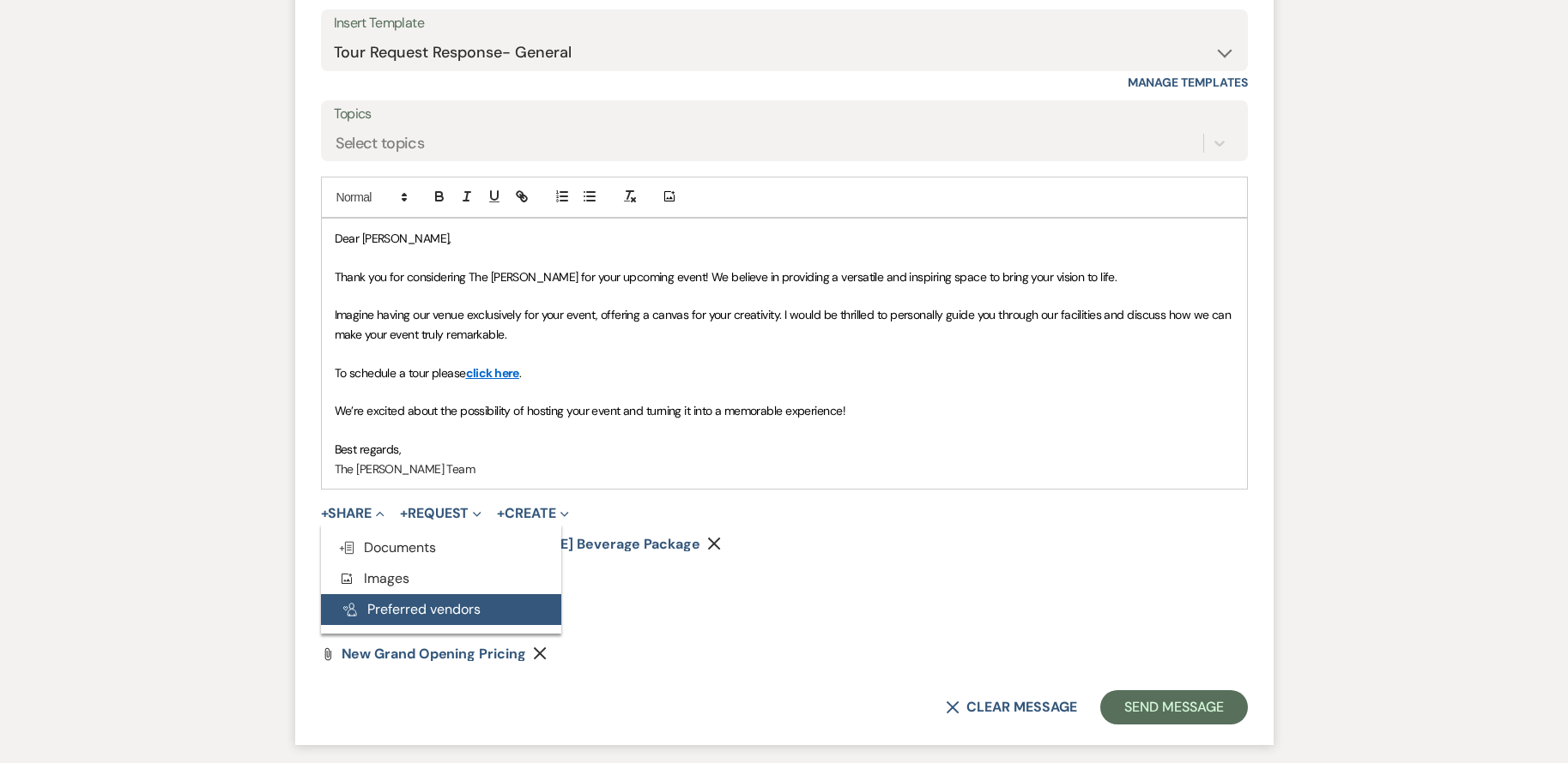
click at [401, 612] on button "Pref Vendors Preferred vendors" at bounding box center [440, 610] width 240 height 31
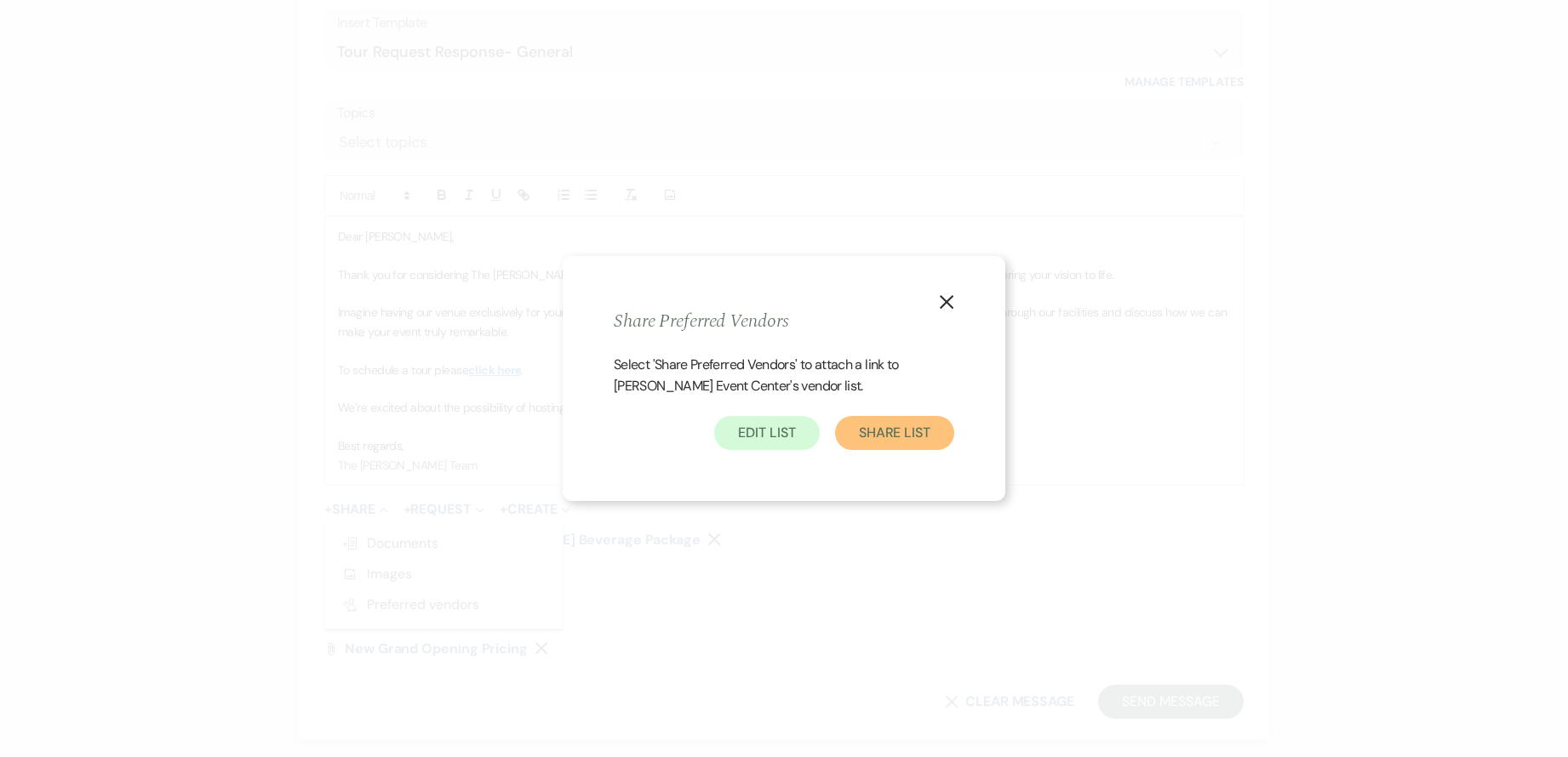
click at [909, 429] on button "Share List" at bounding box center [894, 433] width 119 height 34
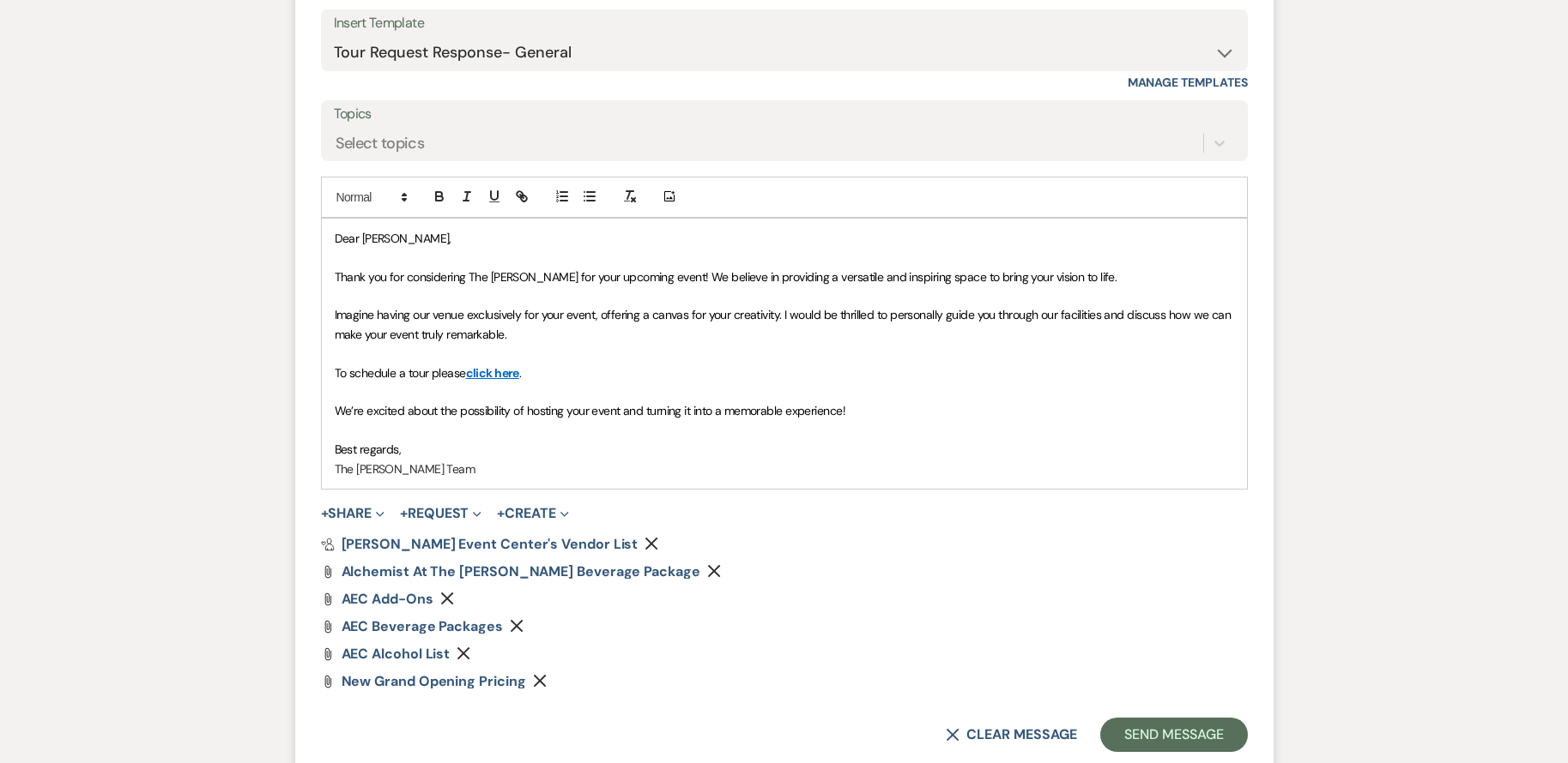
click at [877, 419] on p "We’re excited about the possibility of hosting your event and turning it into a…" at bounding box center [784, 410] width 899 height 19
click at [529, 337] on p "Imagine having our venue exclusively for your event, offering a canvas for your…" at bounding box center [784, 324] width 899 height 38
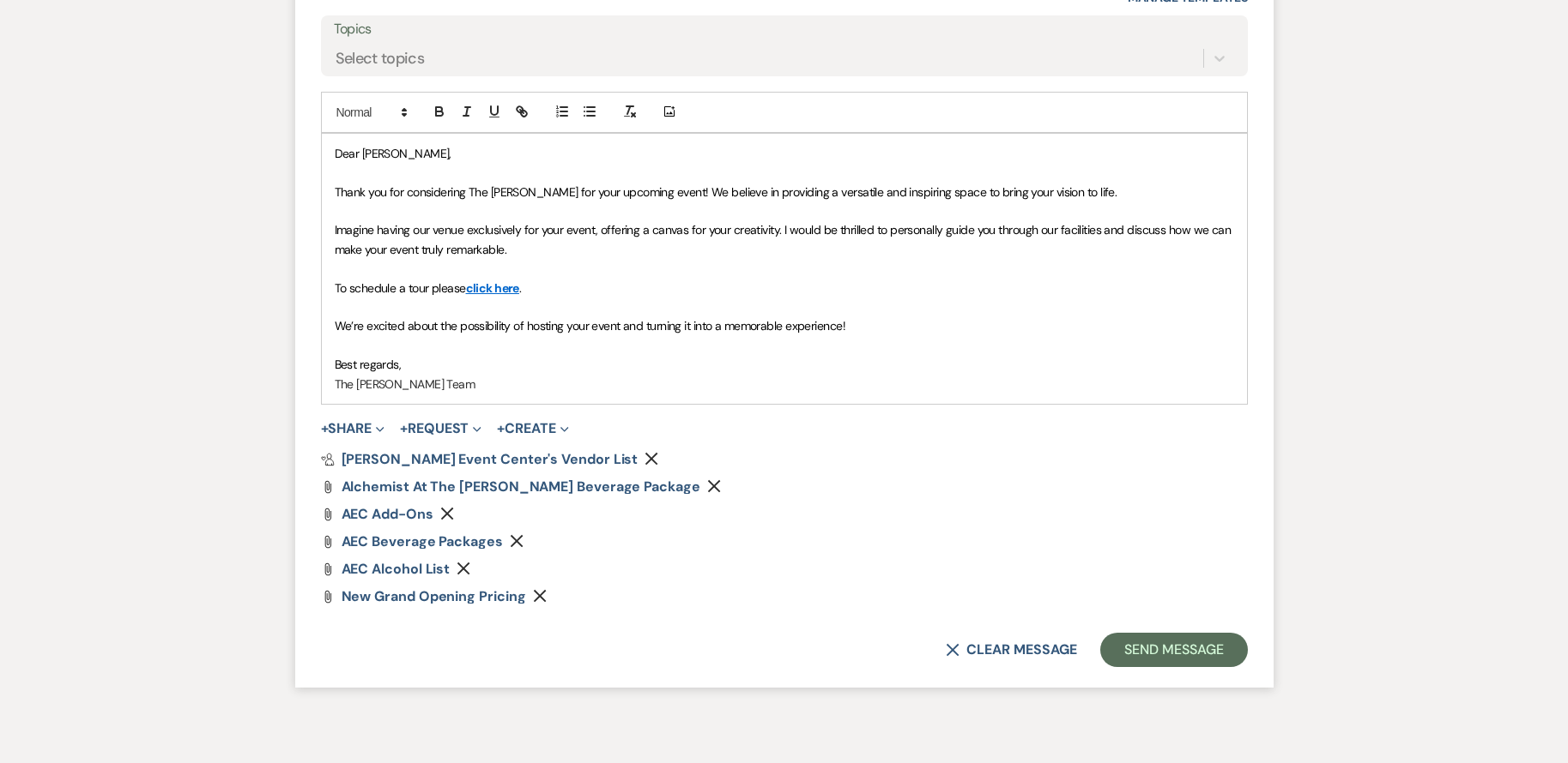
scroll to position [1293, 0]
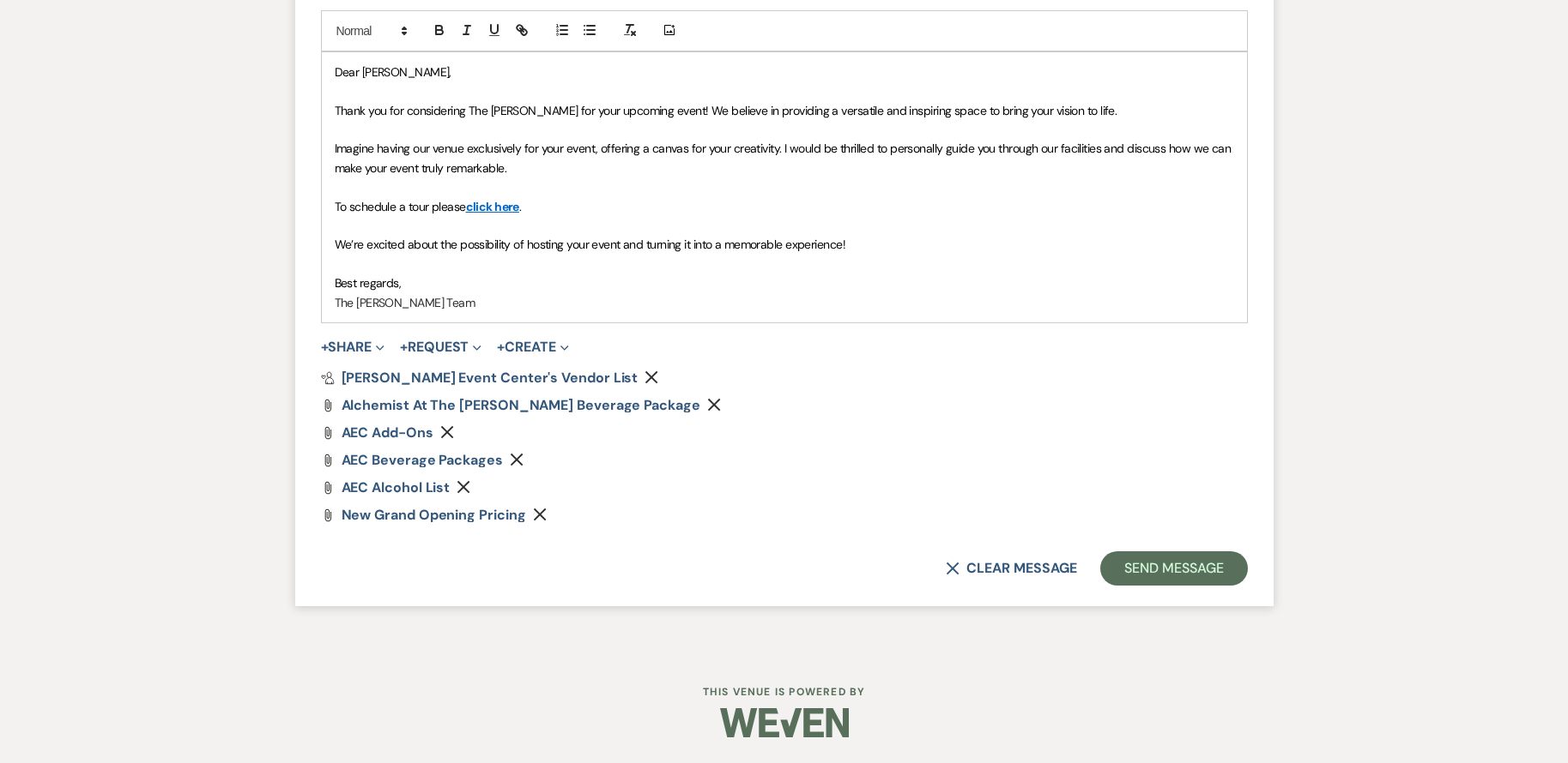
click at [551, 165] on p "Imagine having our venue exclusively for your event, offering a canvas for your…" at bounding box center [784, 157] width 899 height 38
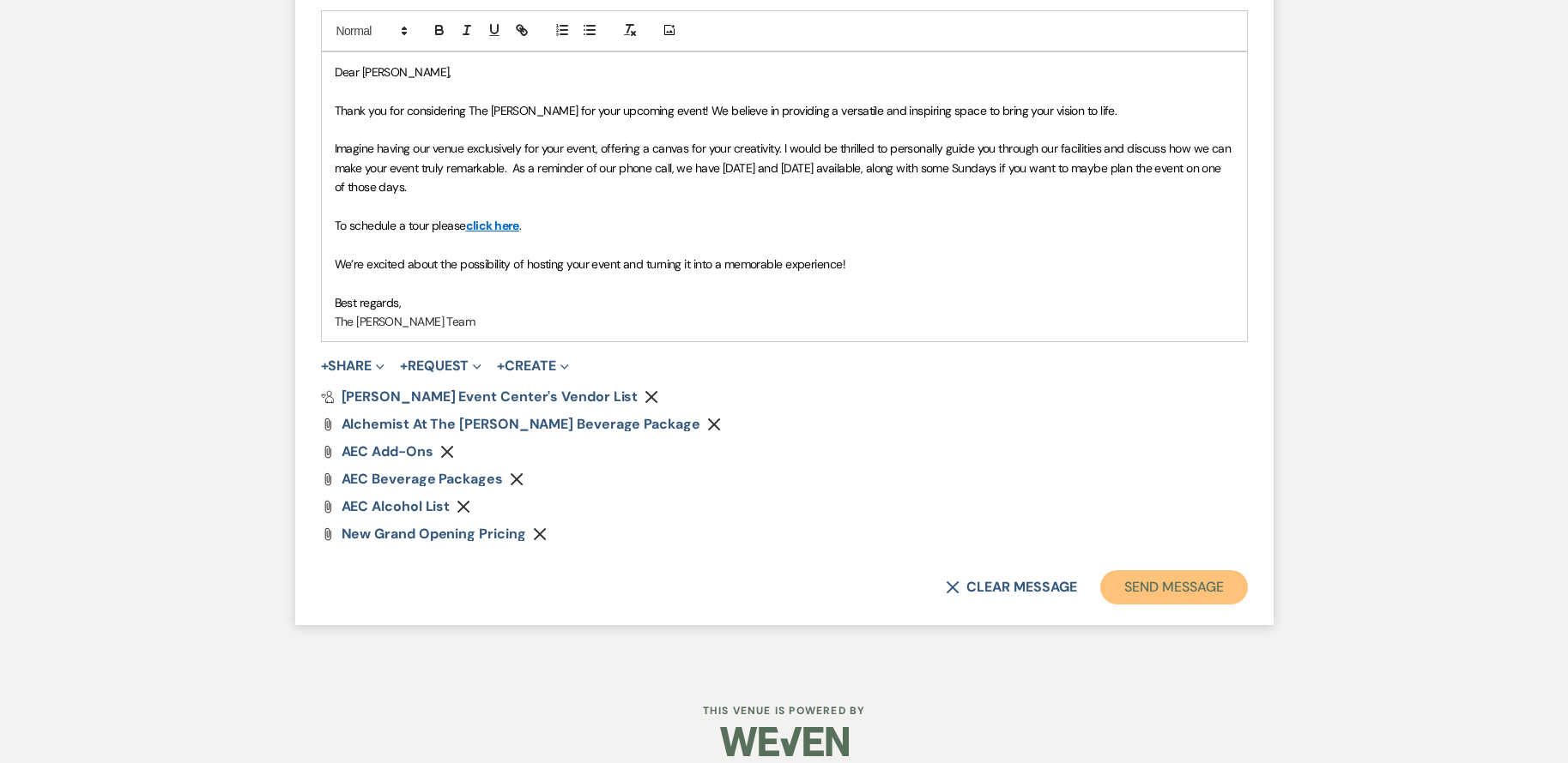
click at [1183, 584] on button "Send Message" at bounding box center [1174, 587] width 147 height 34
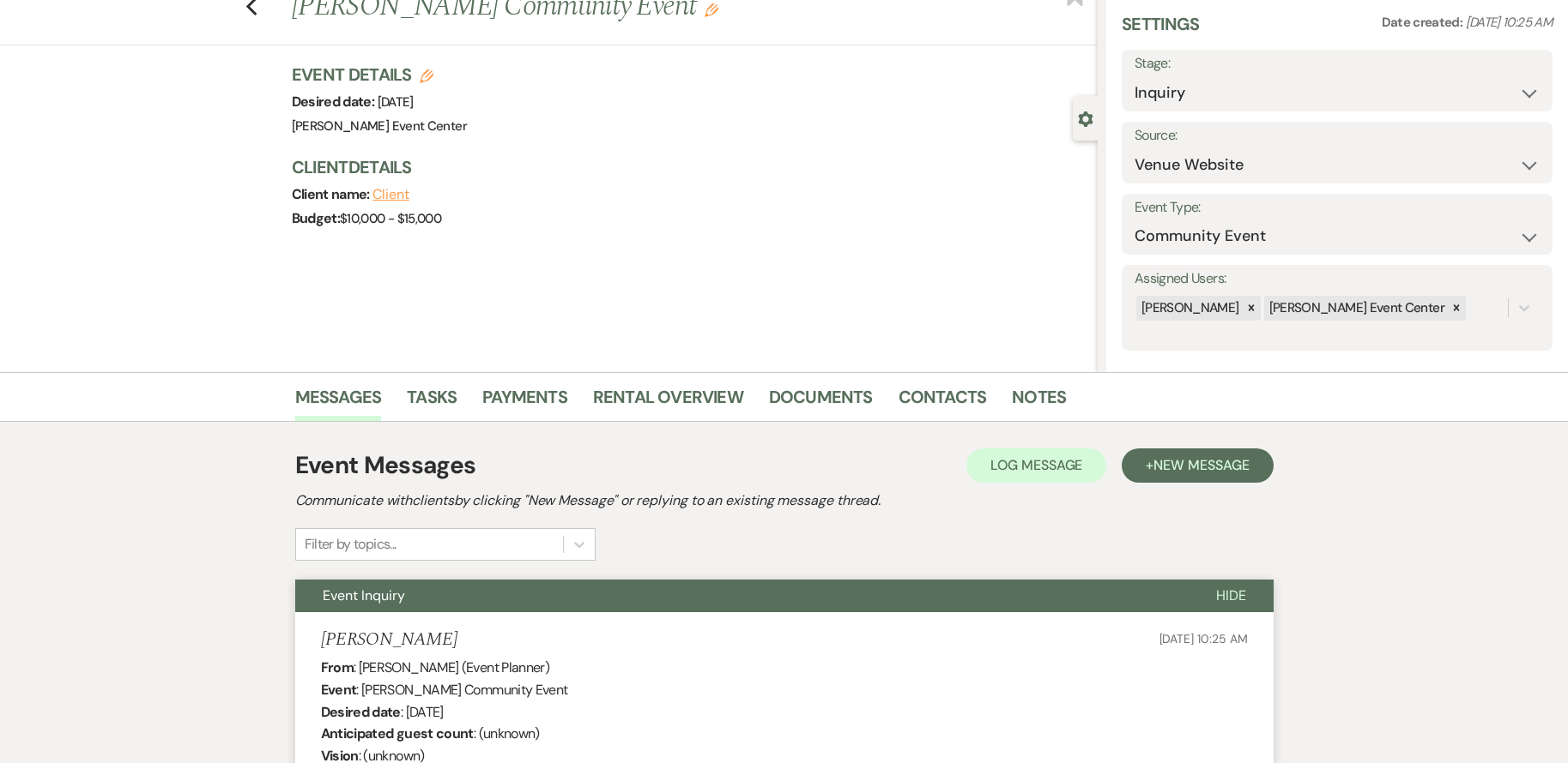
scroll to position [0, 0]
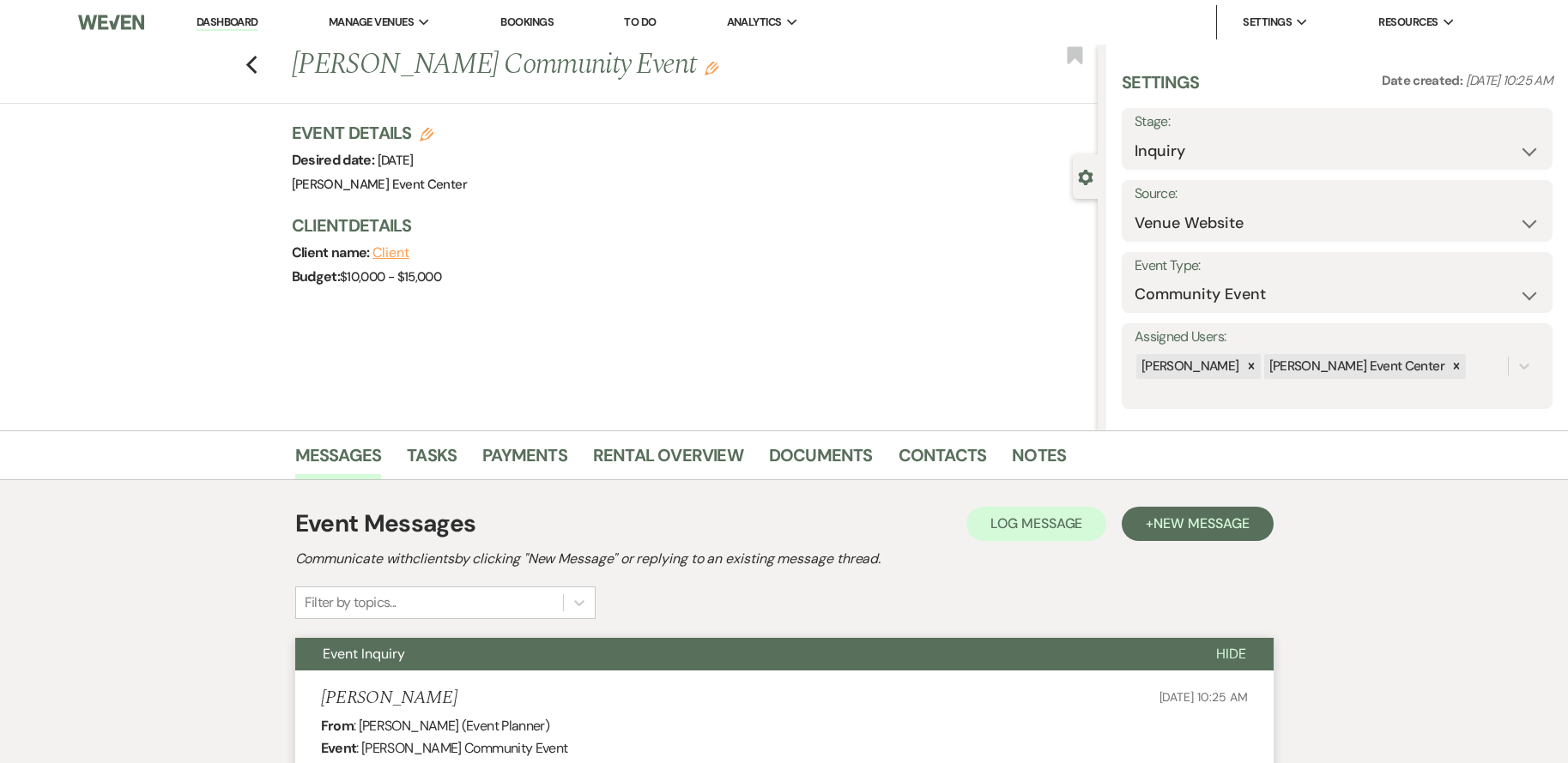
drag, startPoint x: 259, startPoint y: 57, endPoint x: 268, endPoint y: 61, distance: 9.8
click at [268, 61] on div "Previous [PERSON_NAME] Community Event Edit Bookmark" at bounding box center [544, 74] width 1106 height 59
click at [255, 62] on icon "Previous" at bounding box center [252, 65] width 13 height 21
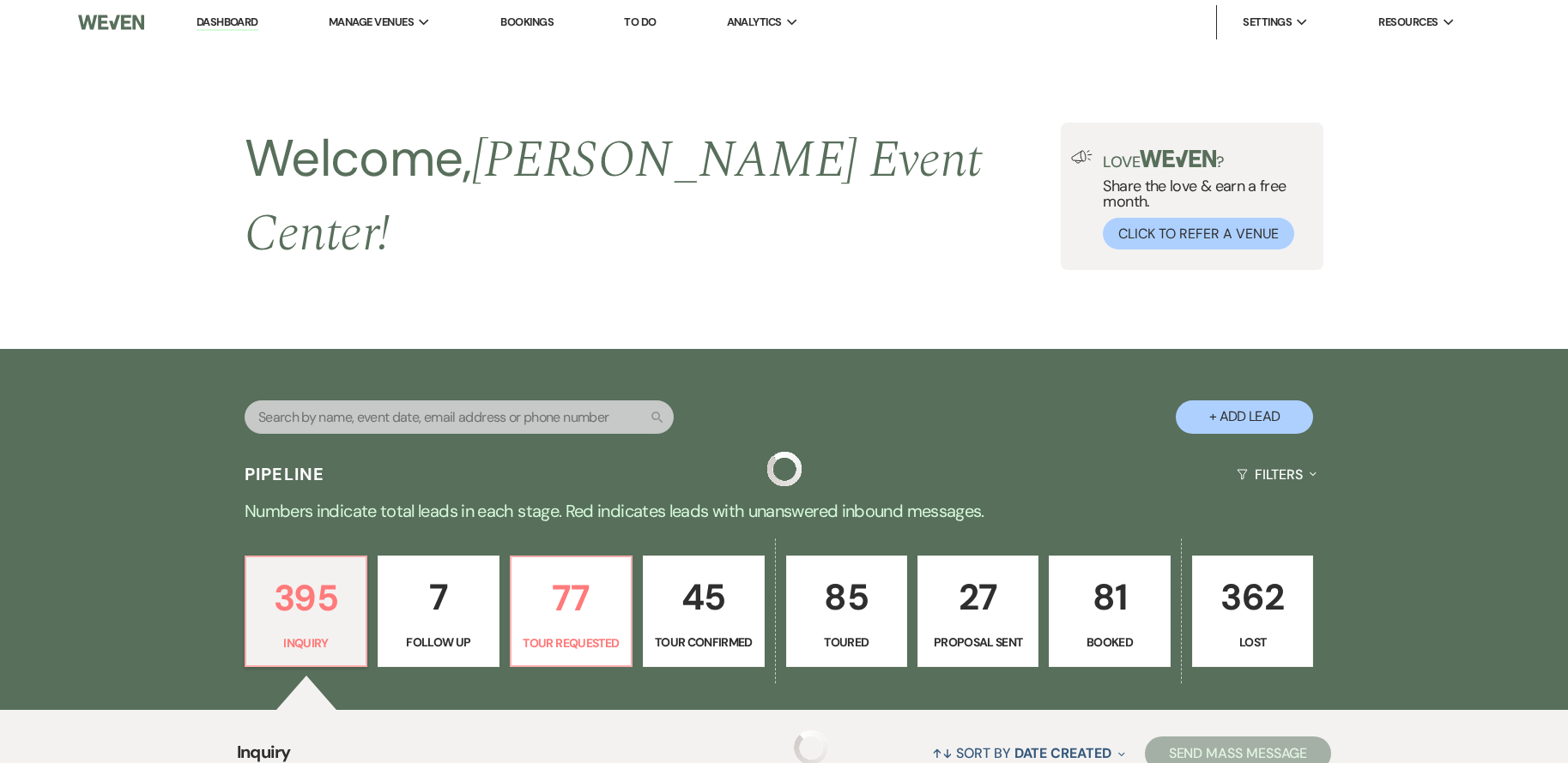
scroll to position [515, 0]
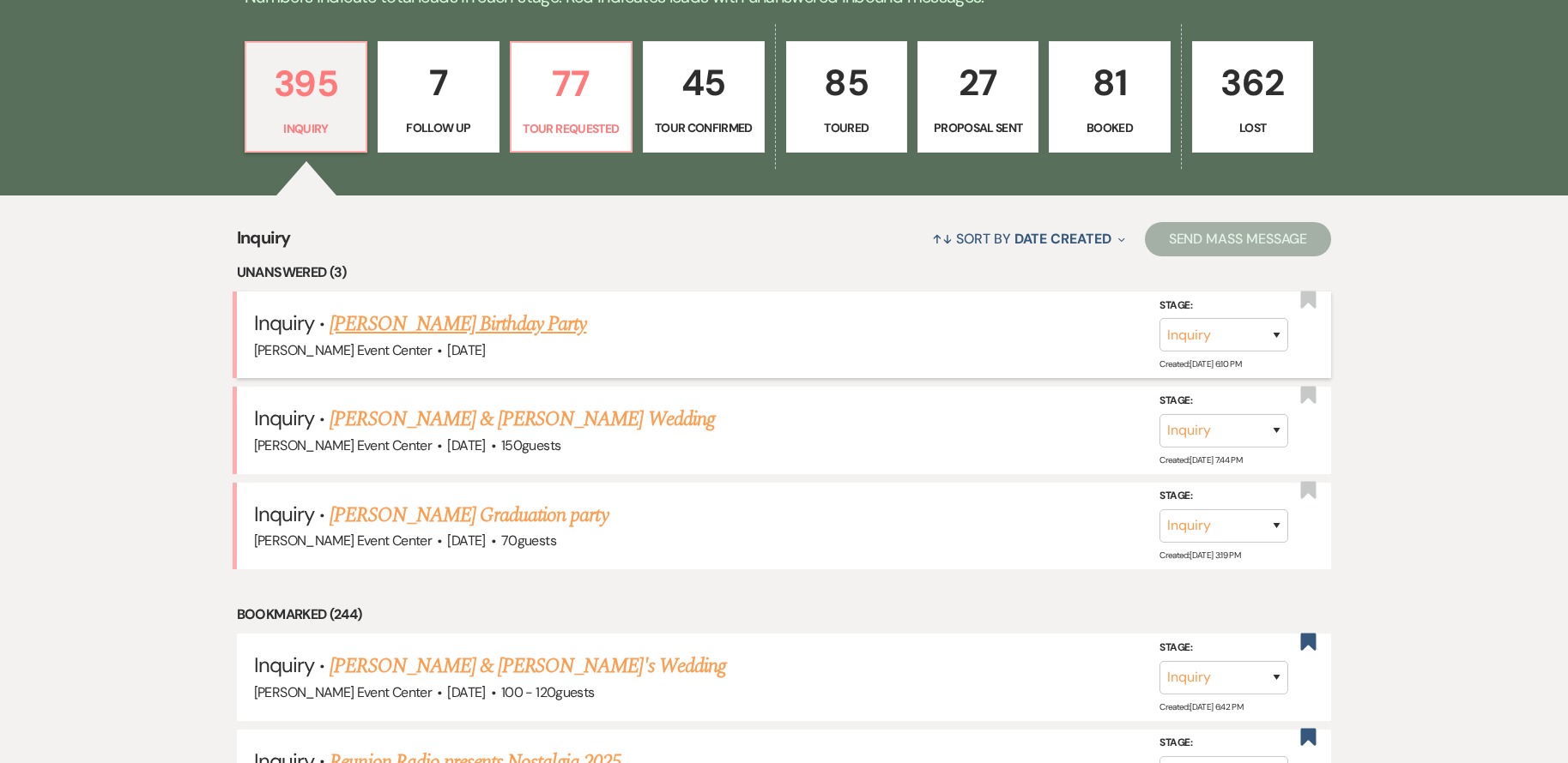
click at [472, 309] on link "[PERSON_NAME] Birthday Party" at bounding box center [458, 325] width 256 height 31
select select "5"
select select "4"
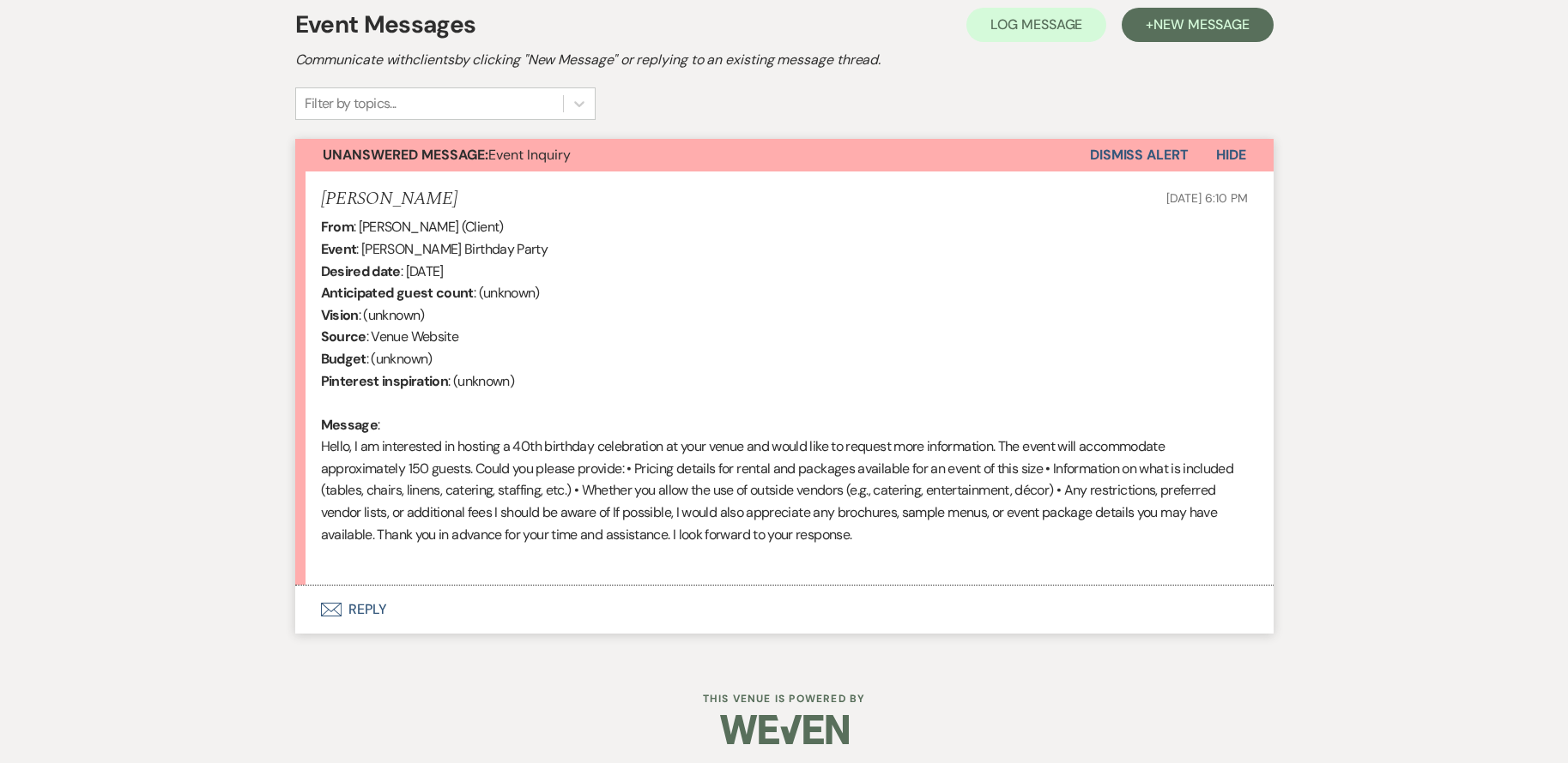
scroll to position [506, 0]
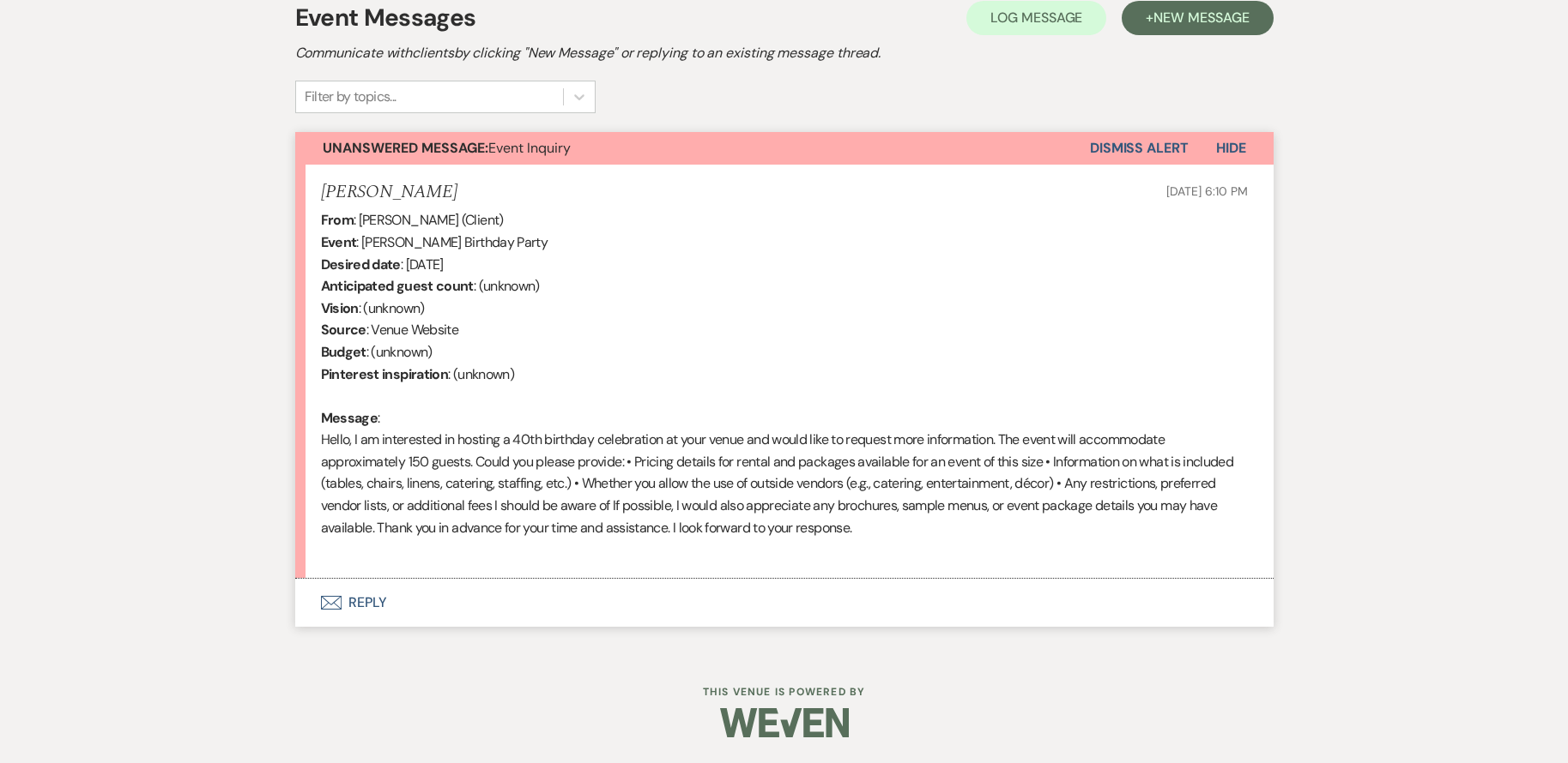
click at [923, 435] on div "From : [PERSON_NAME] (Client) Event : [PERSON_NAME] Birthday Party Desired date…" at bounding box center [784, 384] width 927 height 351
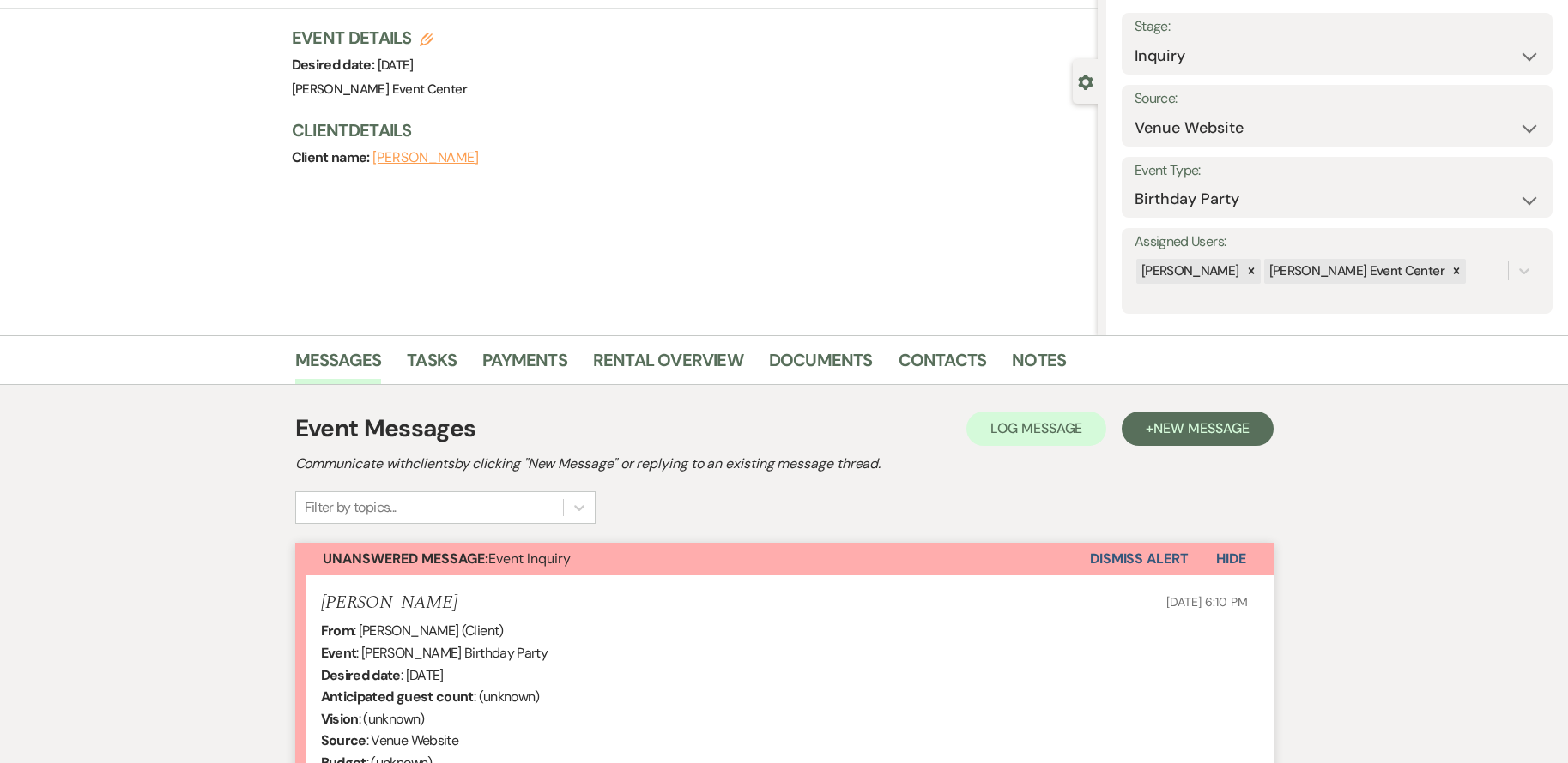
scroll to position [0, 0]
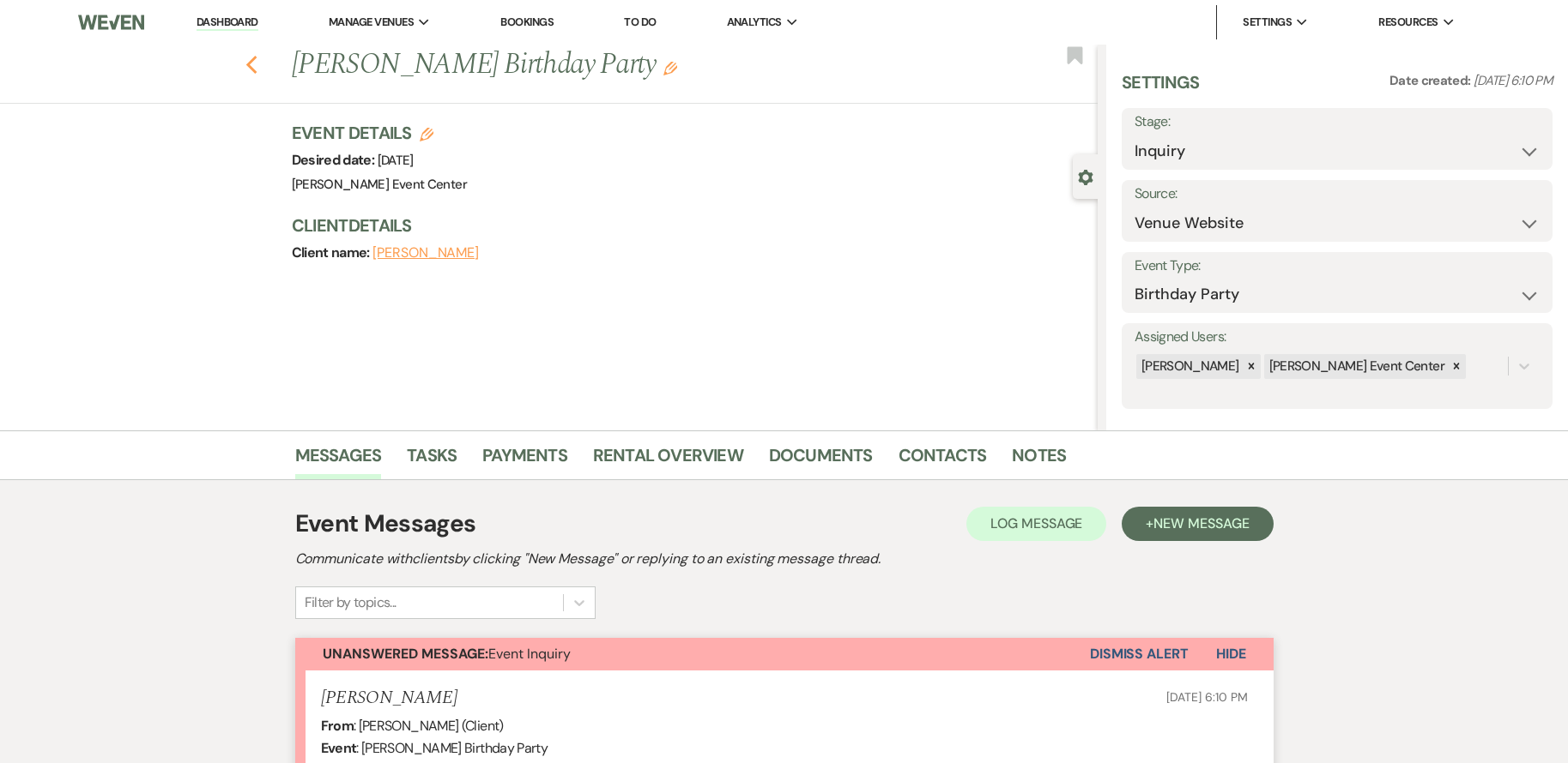
click at [256, 65] on use "button" at bounding box center [251, 65] width 11 height 19
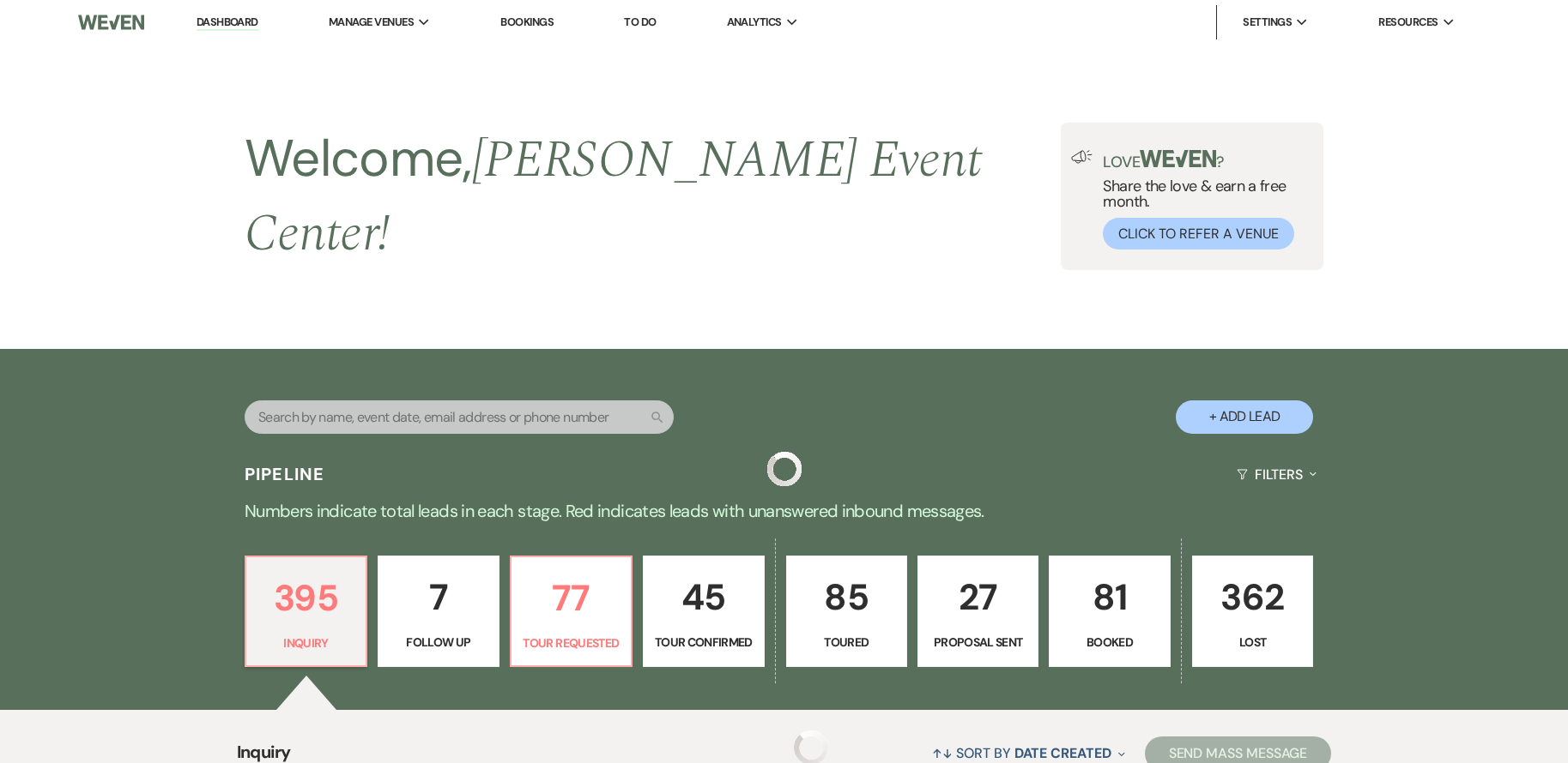
scroll to position [515, 0]
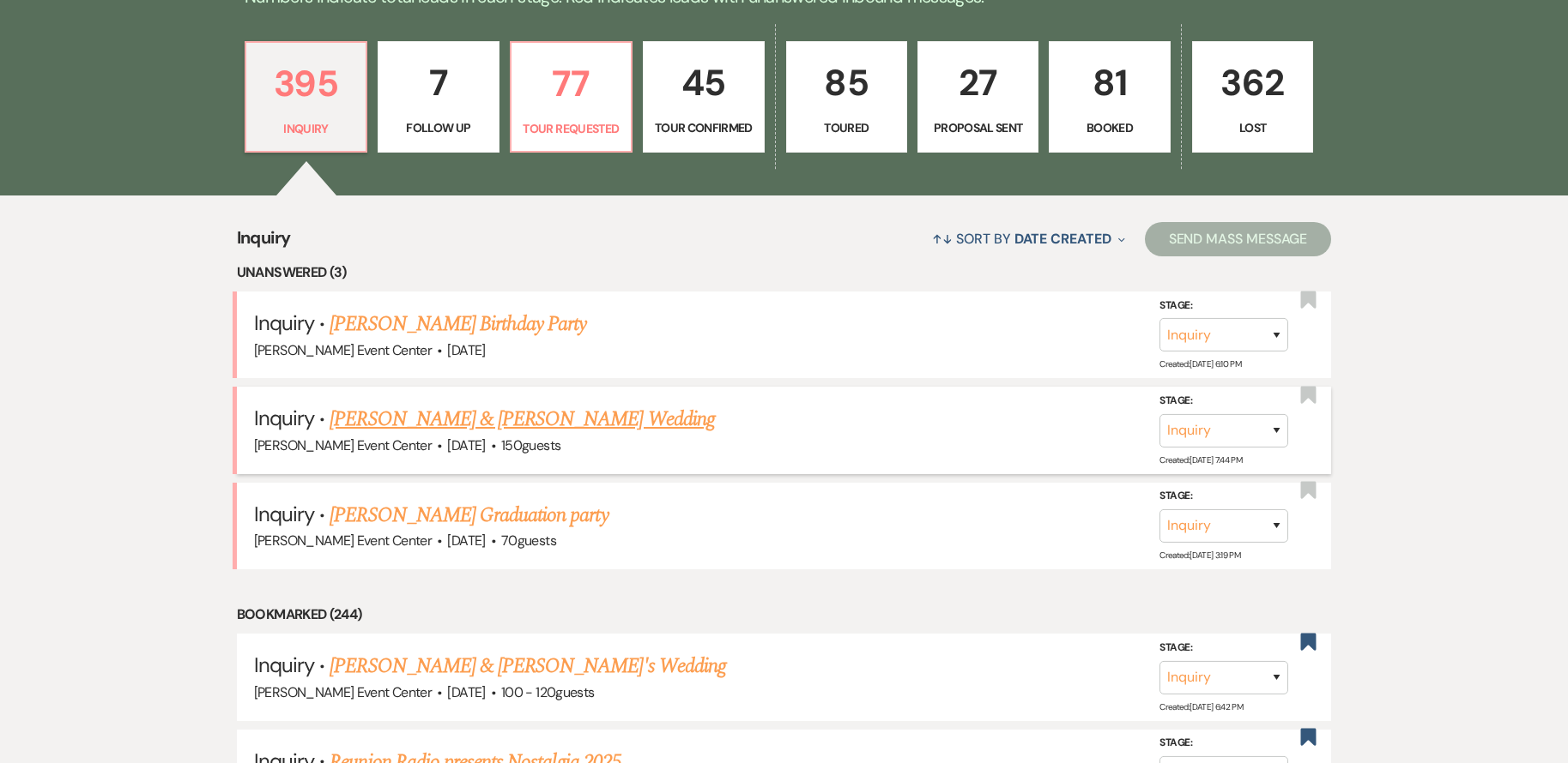
click at [494, 414] on link "[PERSON_NAME] & [PERSON_NAME] Wedding" at bounding box center [522, 420] width 385 height 31
select select "5"
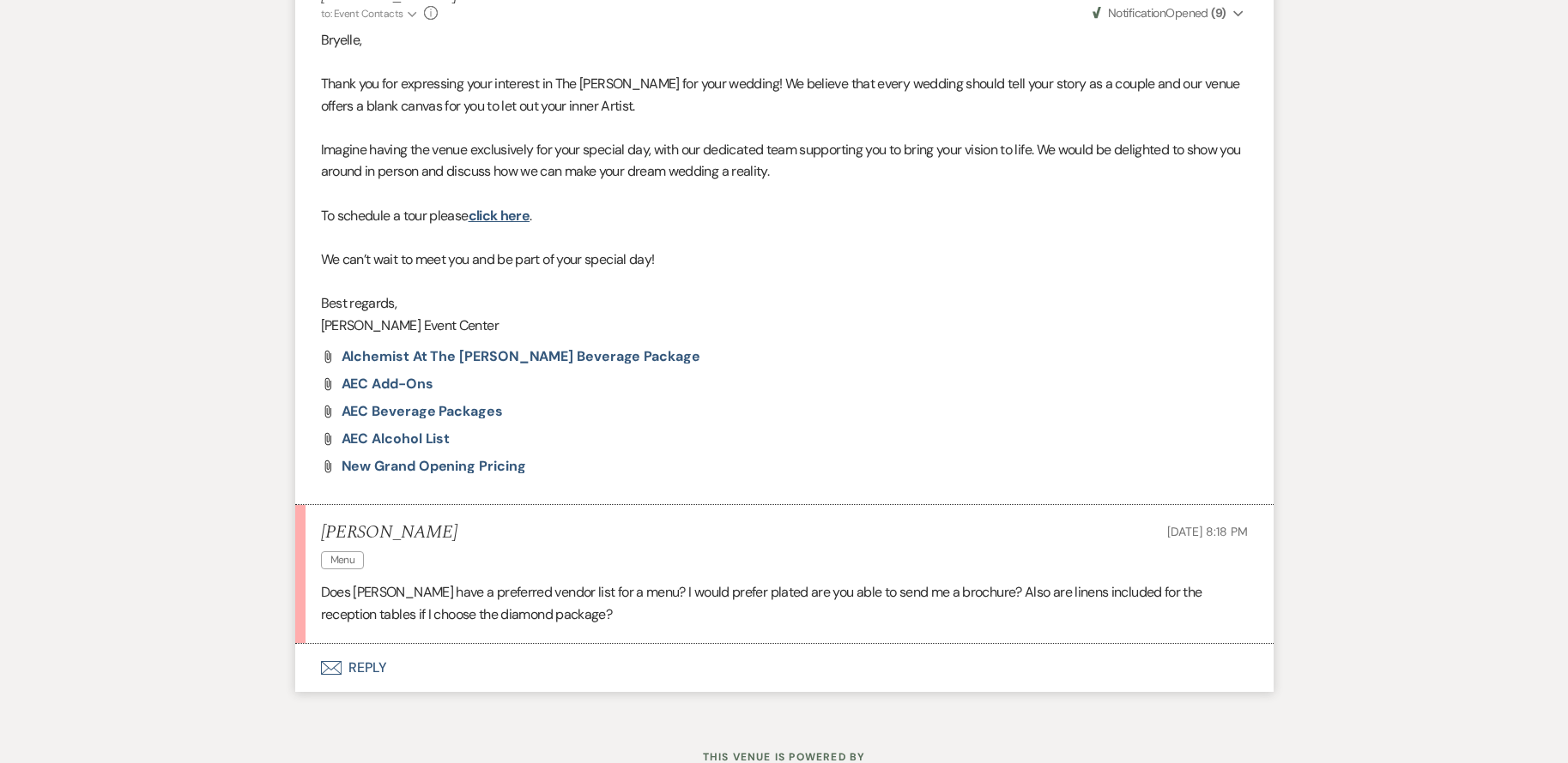
scroll to position [1094, 0]
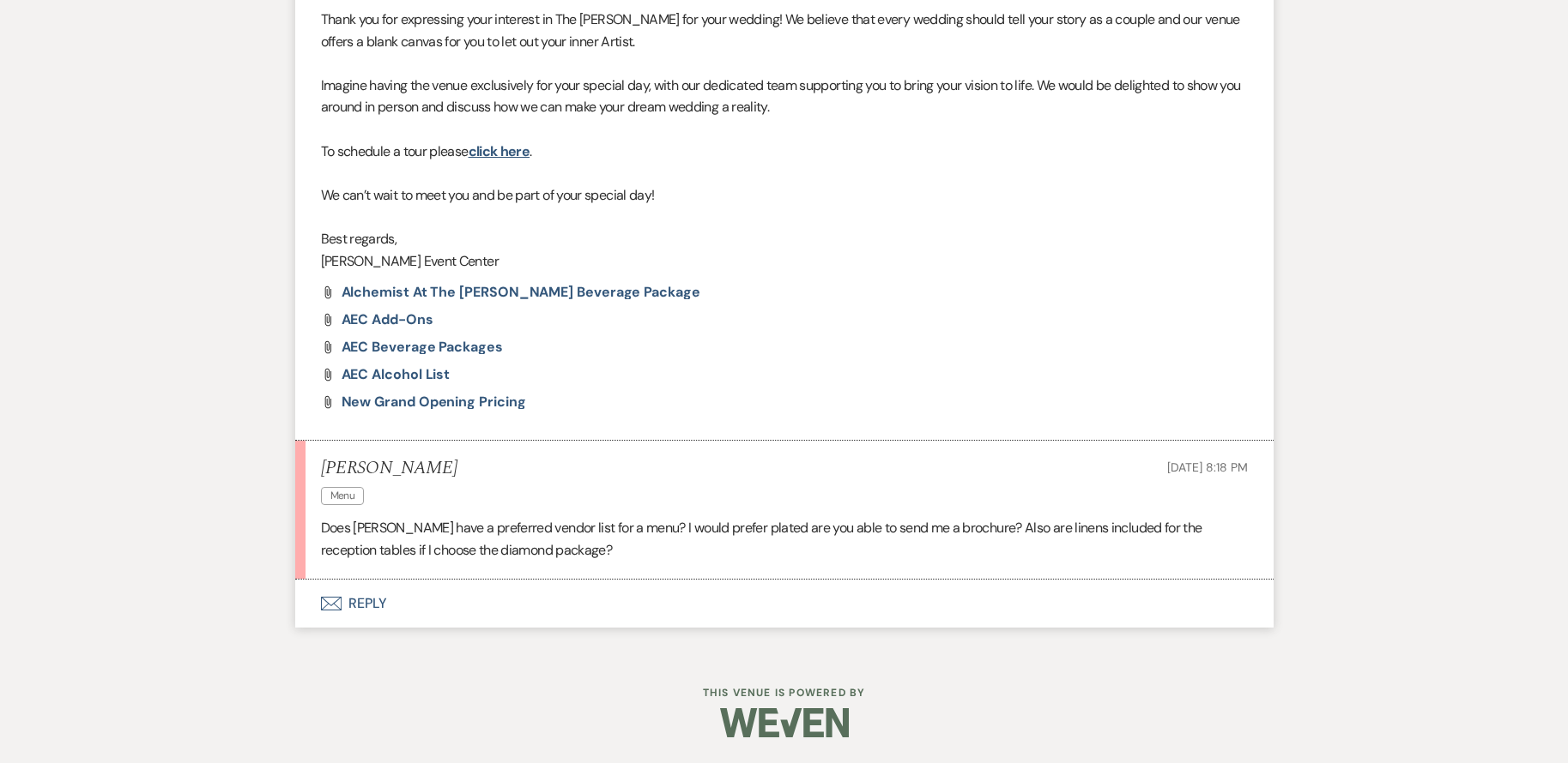
click at [374, 605] on button "Envelope Reply" at bounding box center [785, 604] width 979 height 48
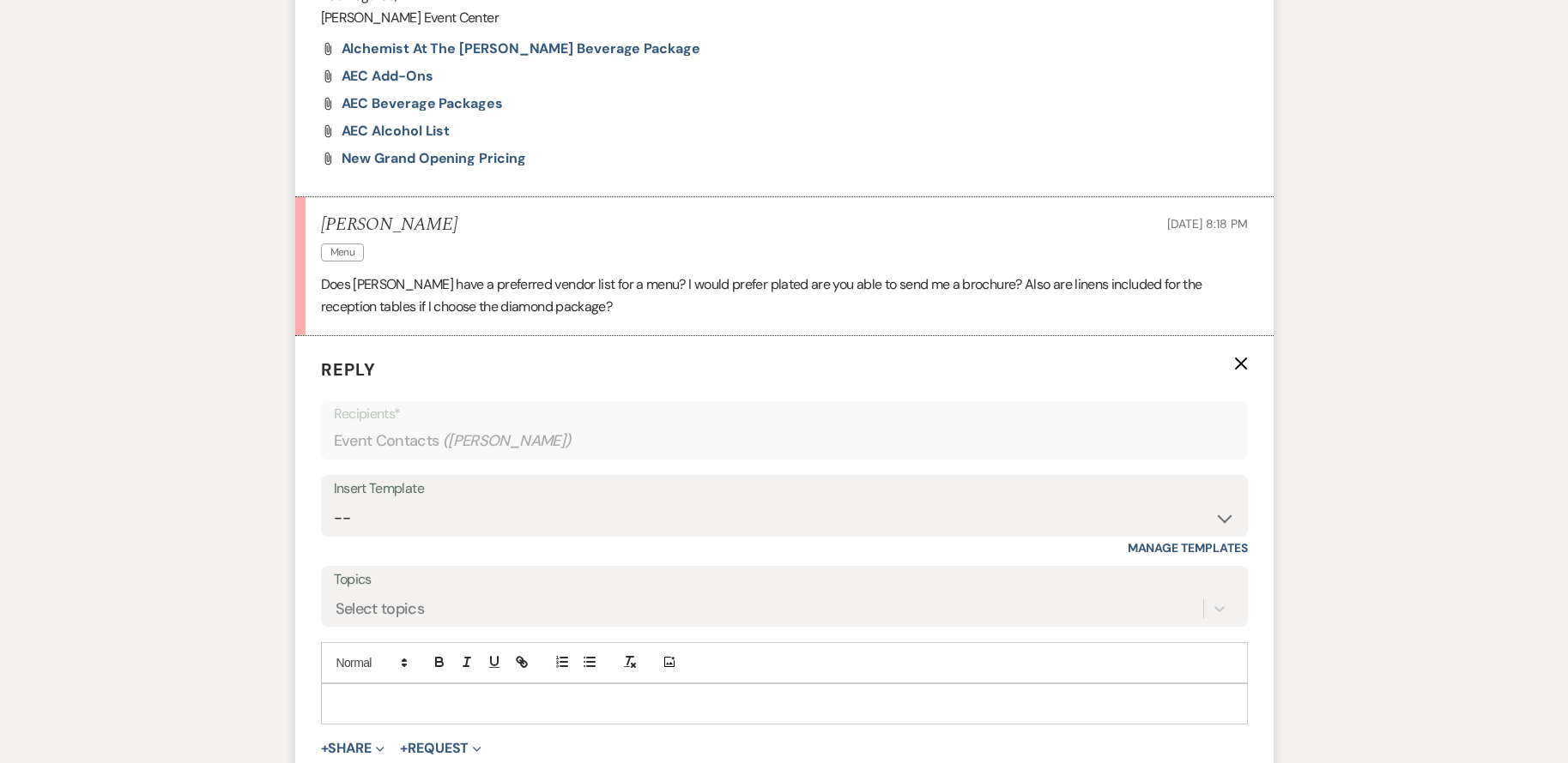
scroll to position [1546, 0]
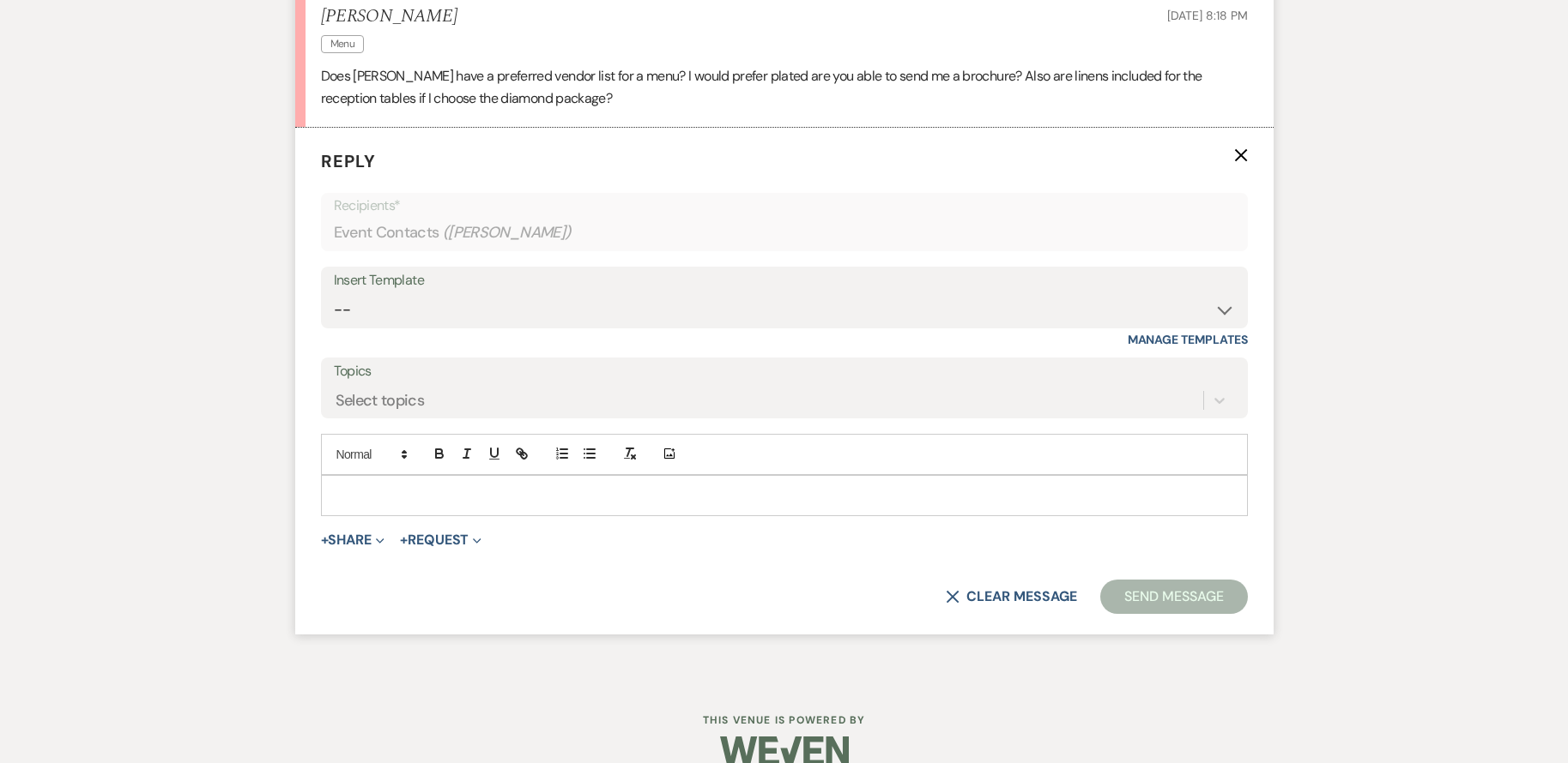
click at [368, 603] on div "X Clear message Send Message" at bounding box center [784, 597] width 927 height 34
click at [428, 302] on select "-- Weven Planning Portal Introduction (Booked Events) Initial Inquiry Response …" at bounding box center [784, 310] width 901 height 33
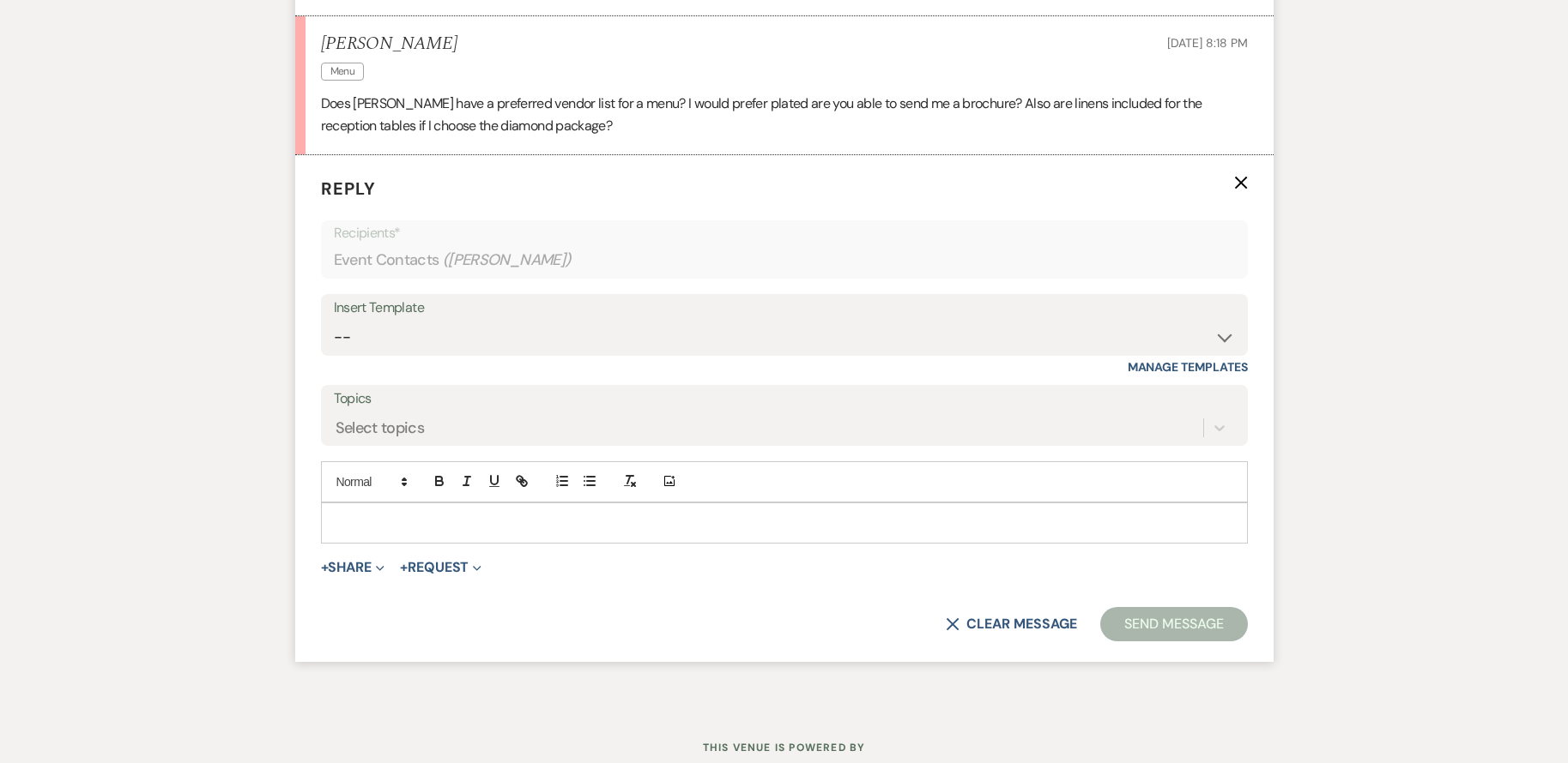
scroll to position [1488, 0]
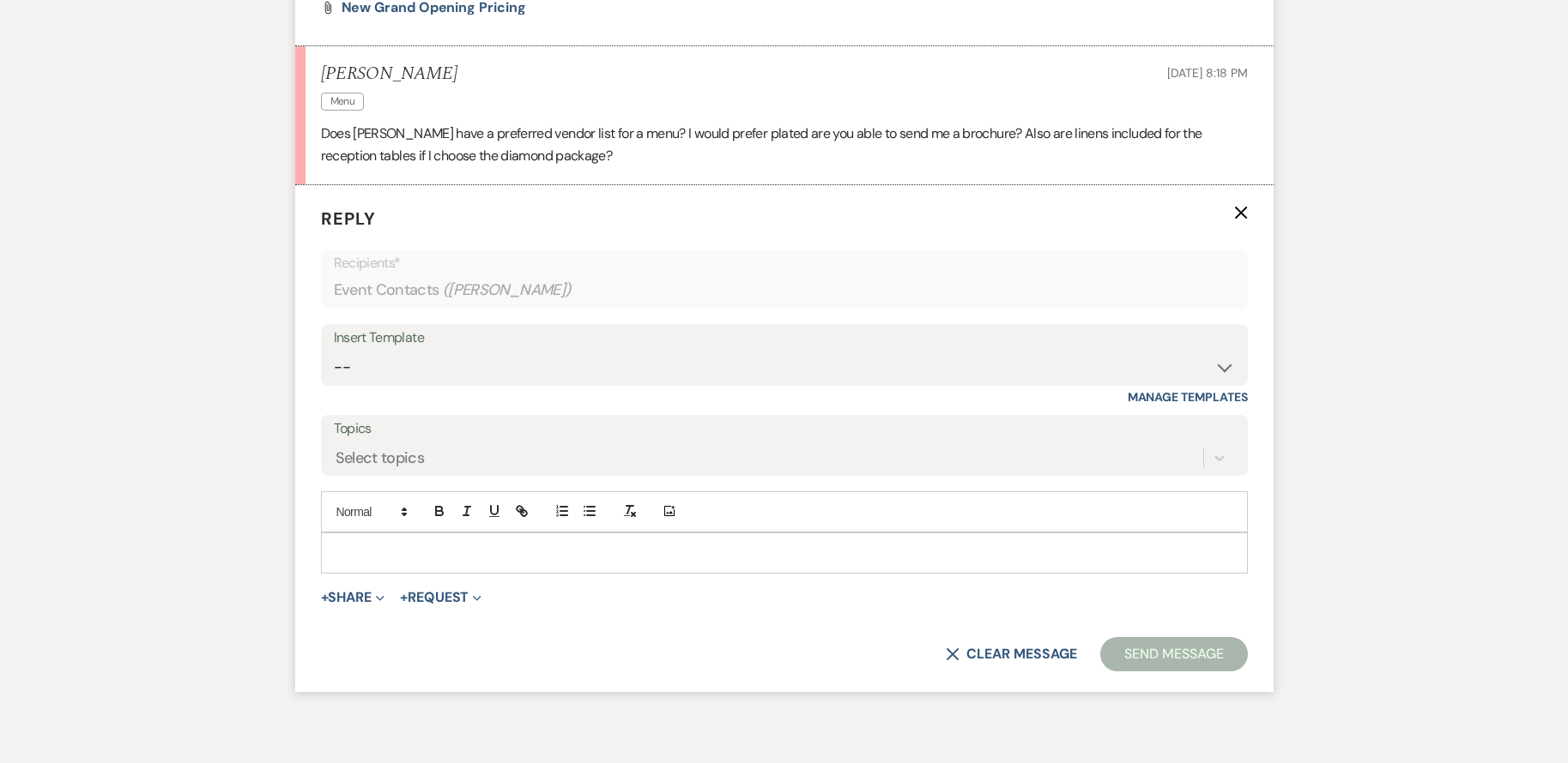
click at [530, 544] on p at bounding box center [784, 553] width 899 height 19
click at [408, 560] on p at bounding box center [784, 553] width 899 height 19
click at [656, 548] on p at bounding box center [784, 553] width 899 height 19
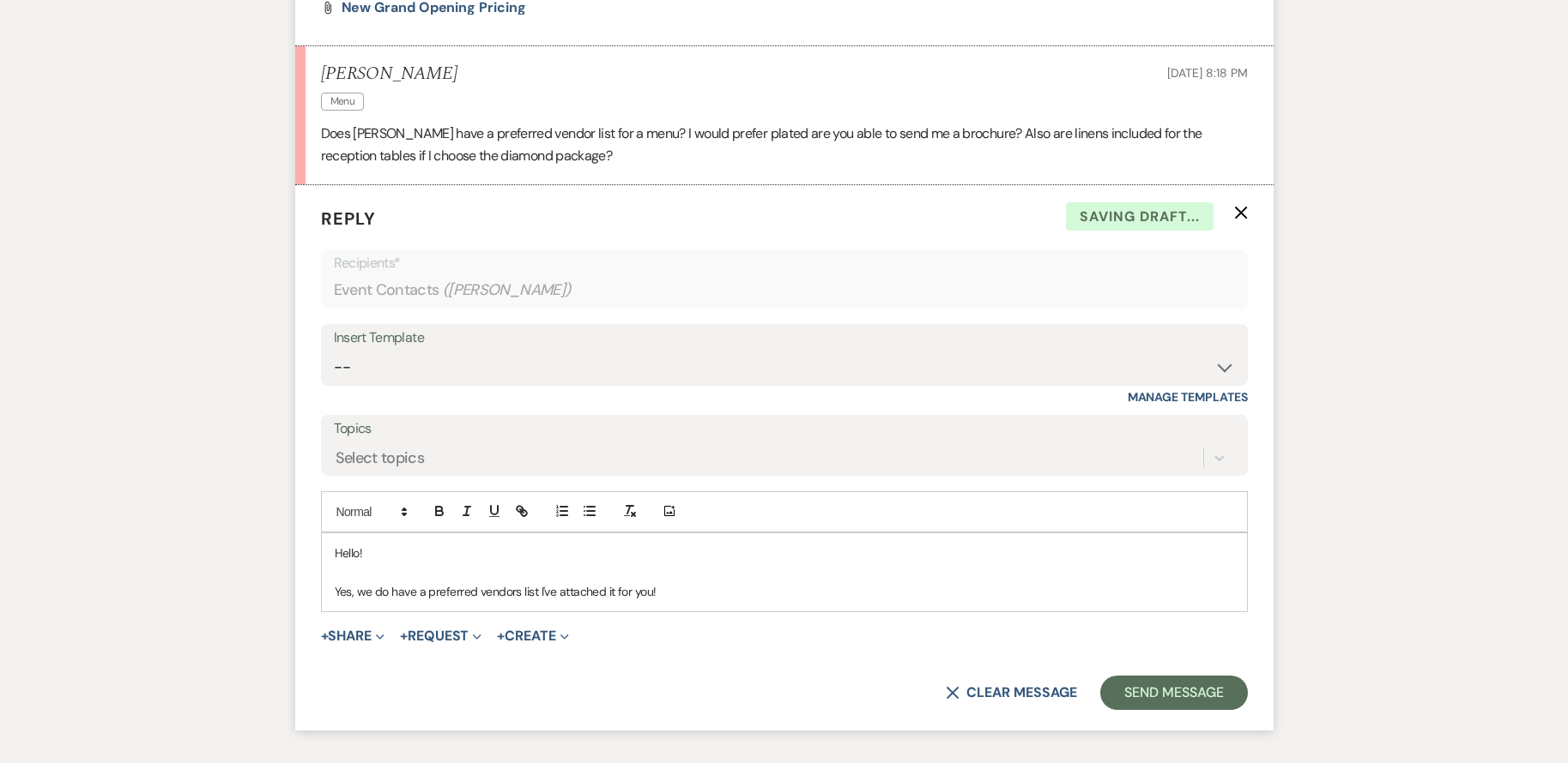
click at [669, 587] on p "Yes, we do have a preferred vendors list I've attached it for you!" at bounding box center [784, 591] width 899 height 19
click at [660, 582] on p "Yes, we do have a preferred vendors list I've attached it for you!" at bounding box center [784, 591] width 899 height 19
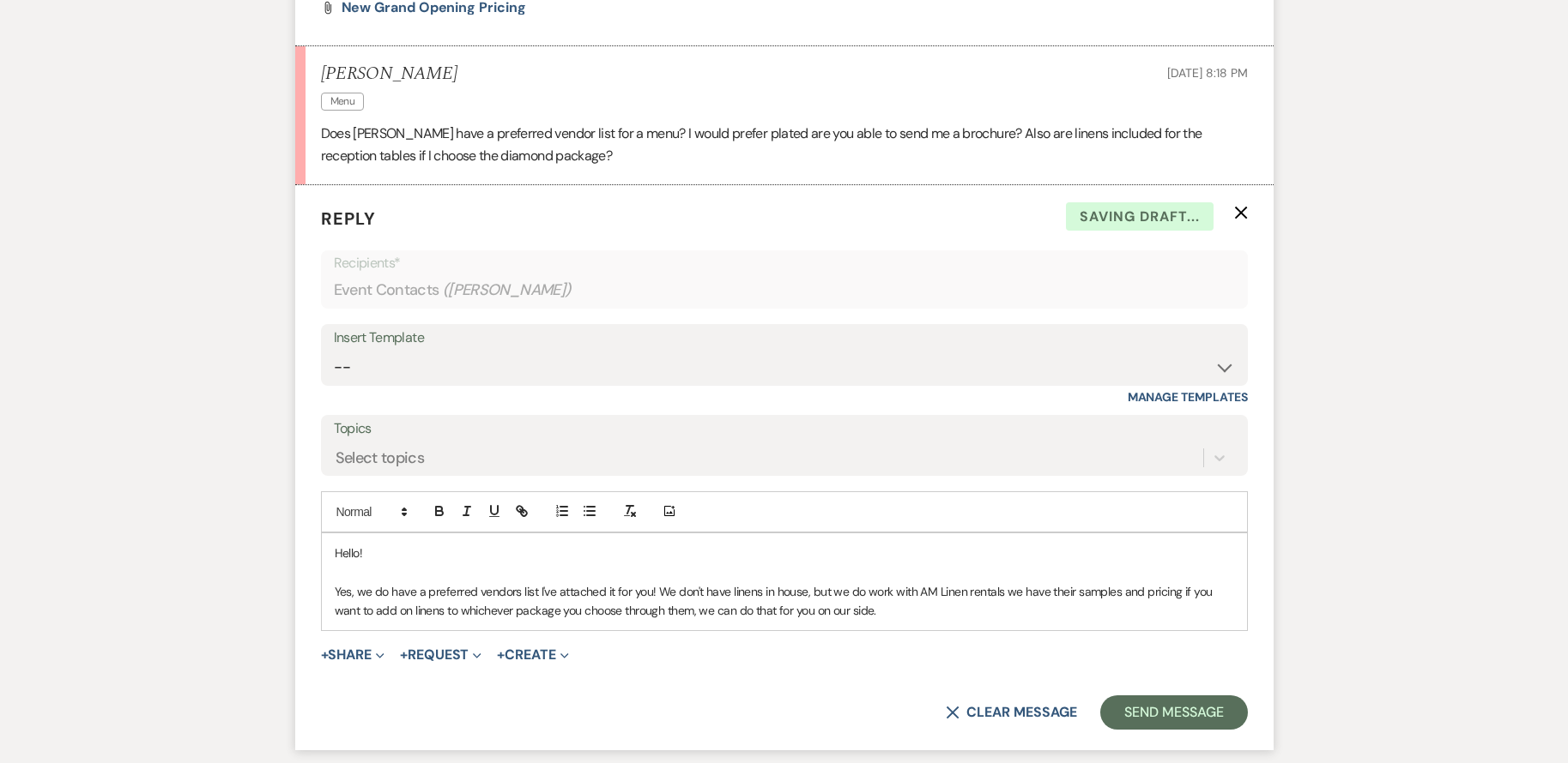
click at [867, 606] on p "Yes, we do have a preferred vendors list I've attached it for you! We don't hav…" at bounding box center [784, 601] width 899 height 38
click at [355, 654] on button "+ Share Expand" at bounding box center [353, 655] width 65 height 14
click at [451, 751] on button "Pref Vendors Preferred vendors" at bounding box center [440, 751] width 240 height 31
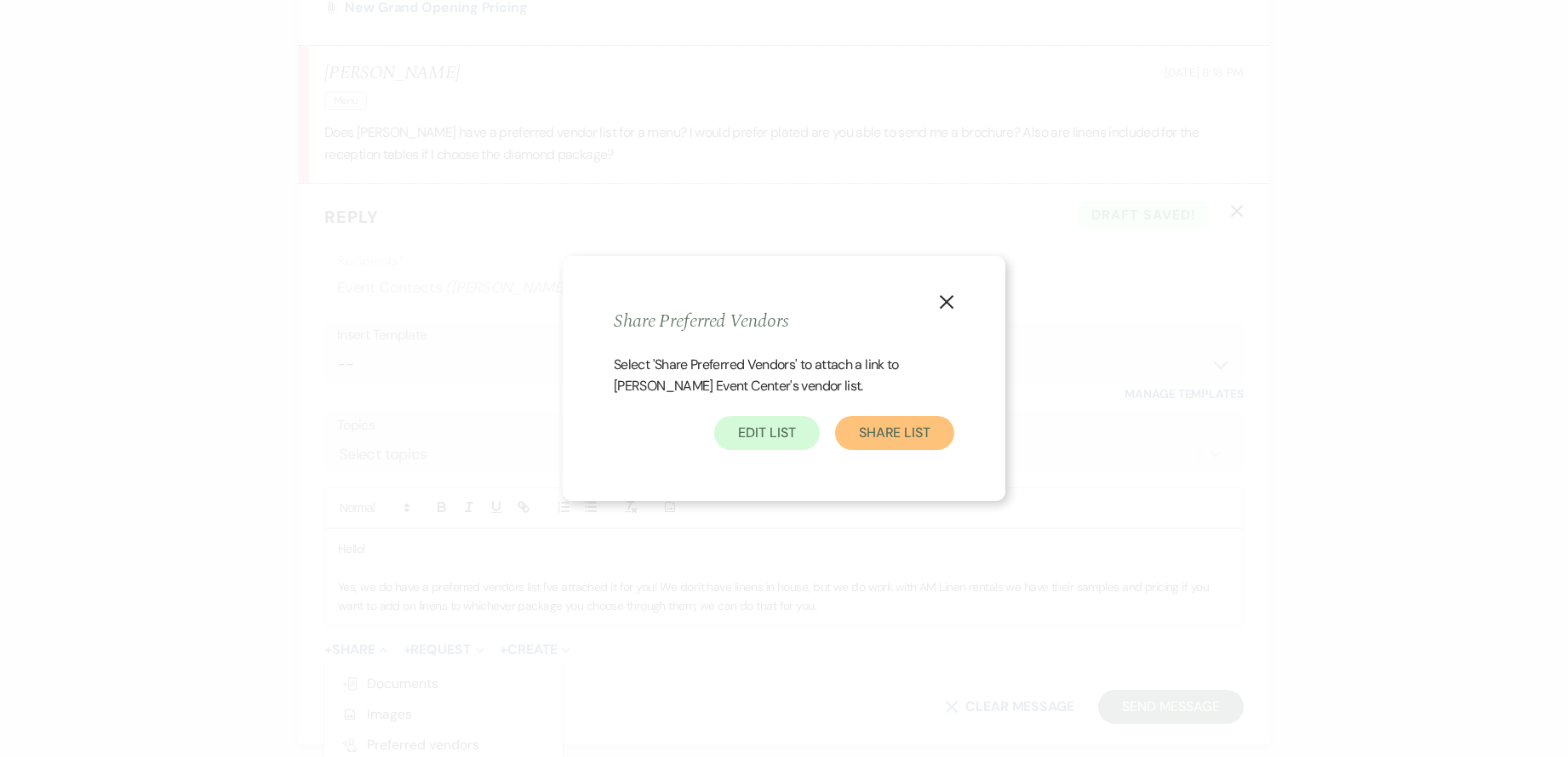
click at [890, 437] on button "Share List" at bounding box center [894, 433] width 119 height 34
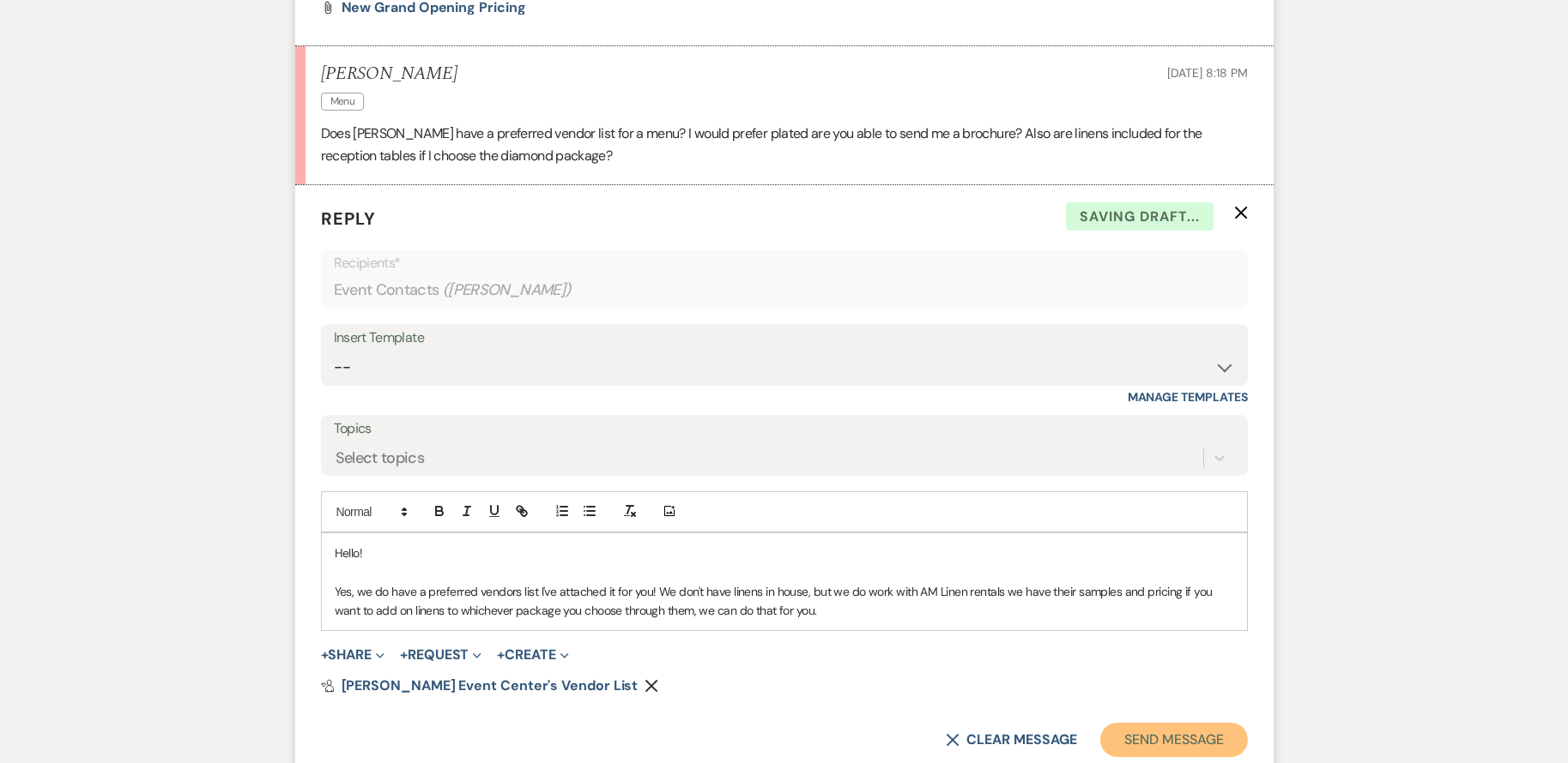
click at [1167, 741] on button "Send Message" at bounding box center [1174, 740] width 147 height 34
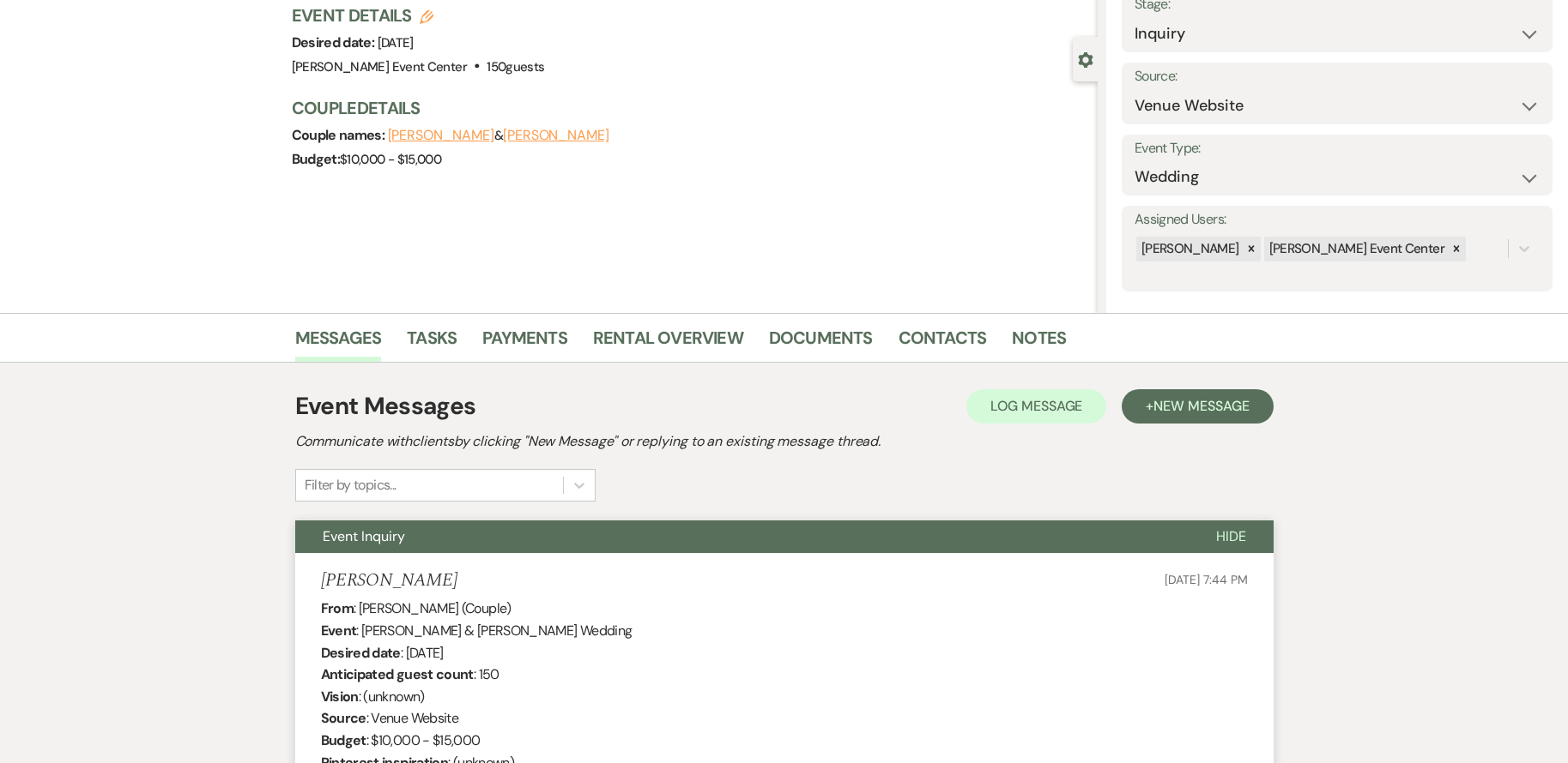
scroll to position [0, 0]
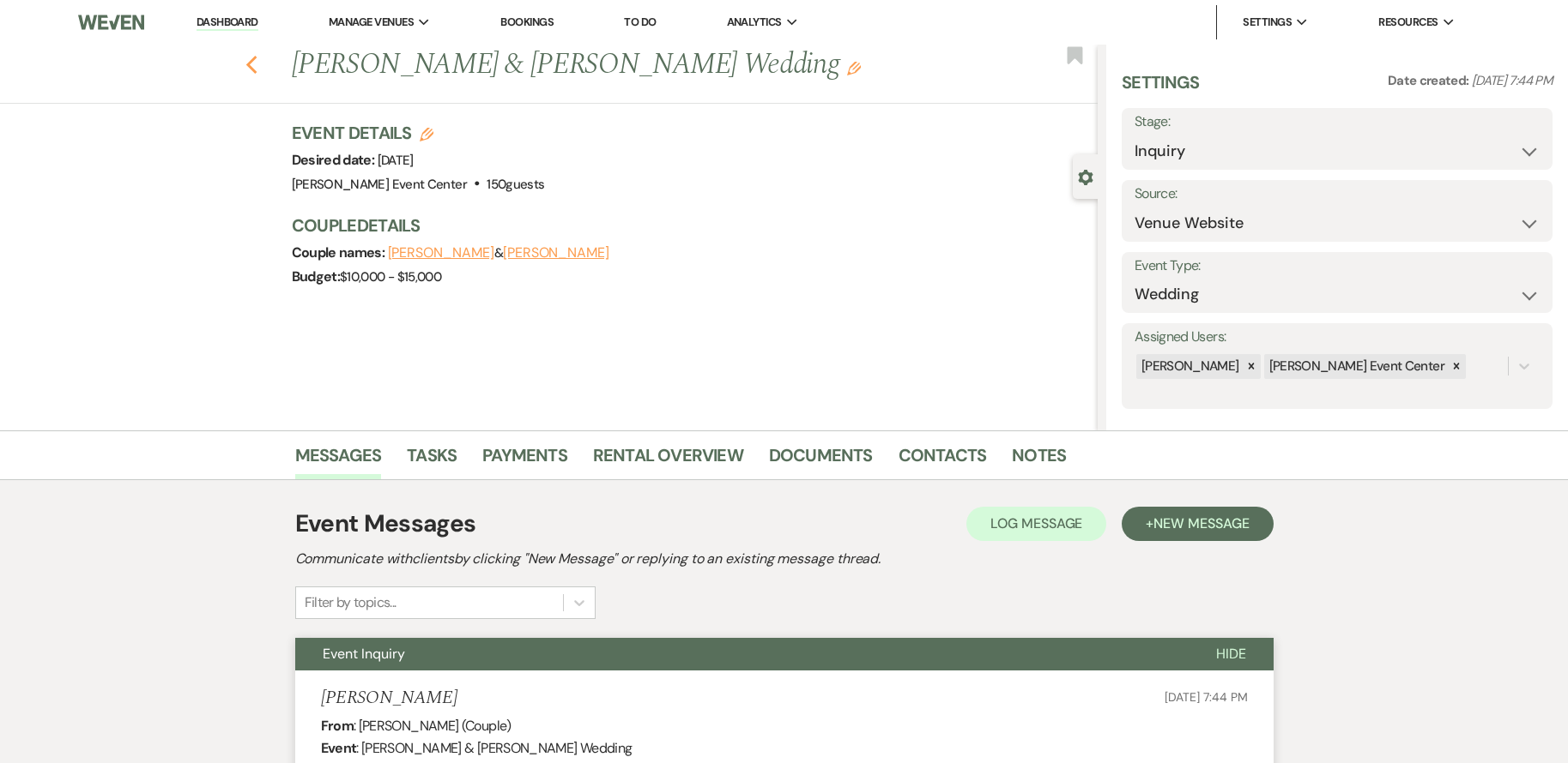
click at [254, 66] on use "button" at bounding box center [251, 65] width 11 height 19
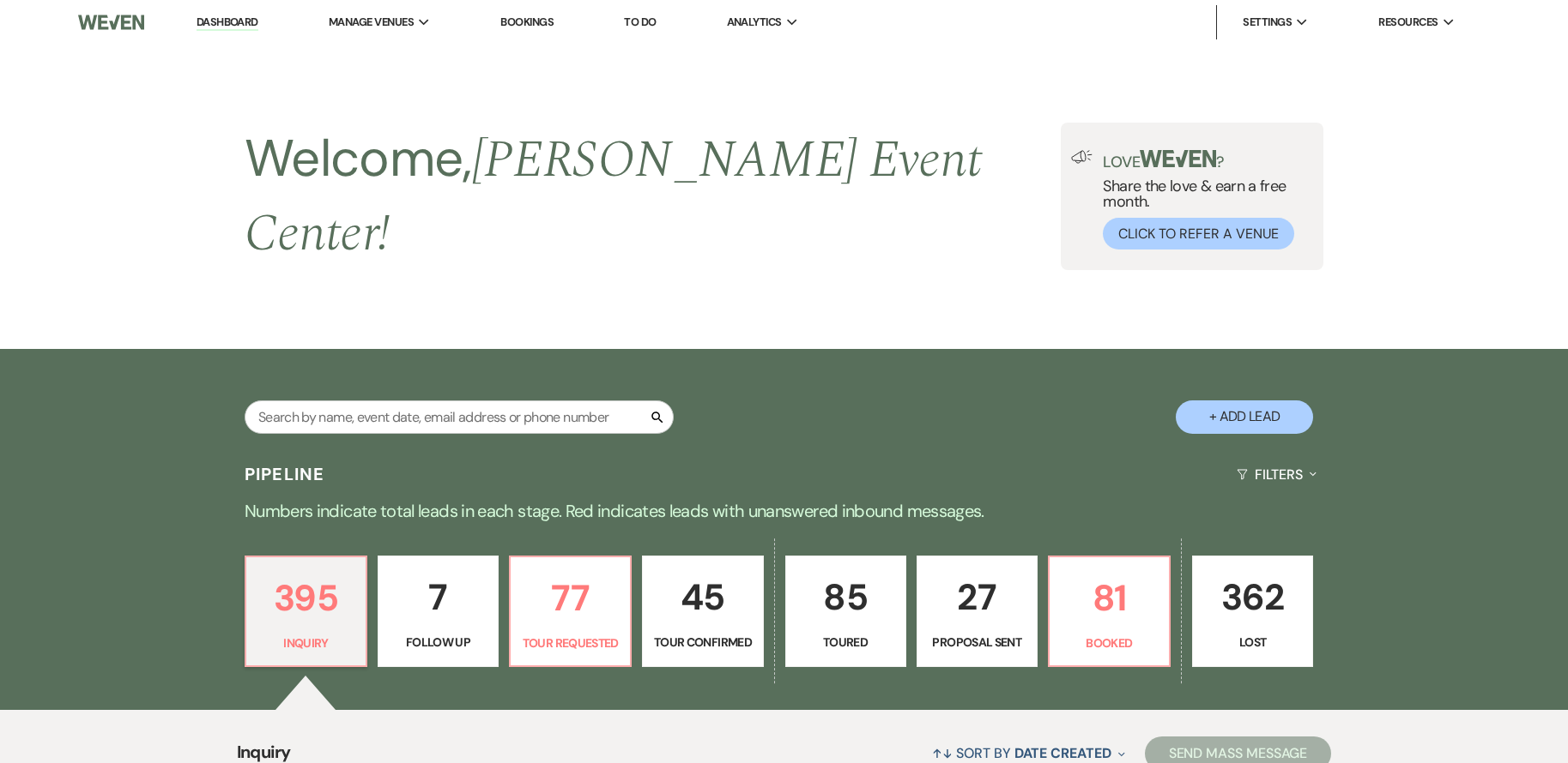
scroll to position [515, 0]
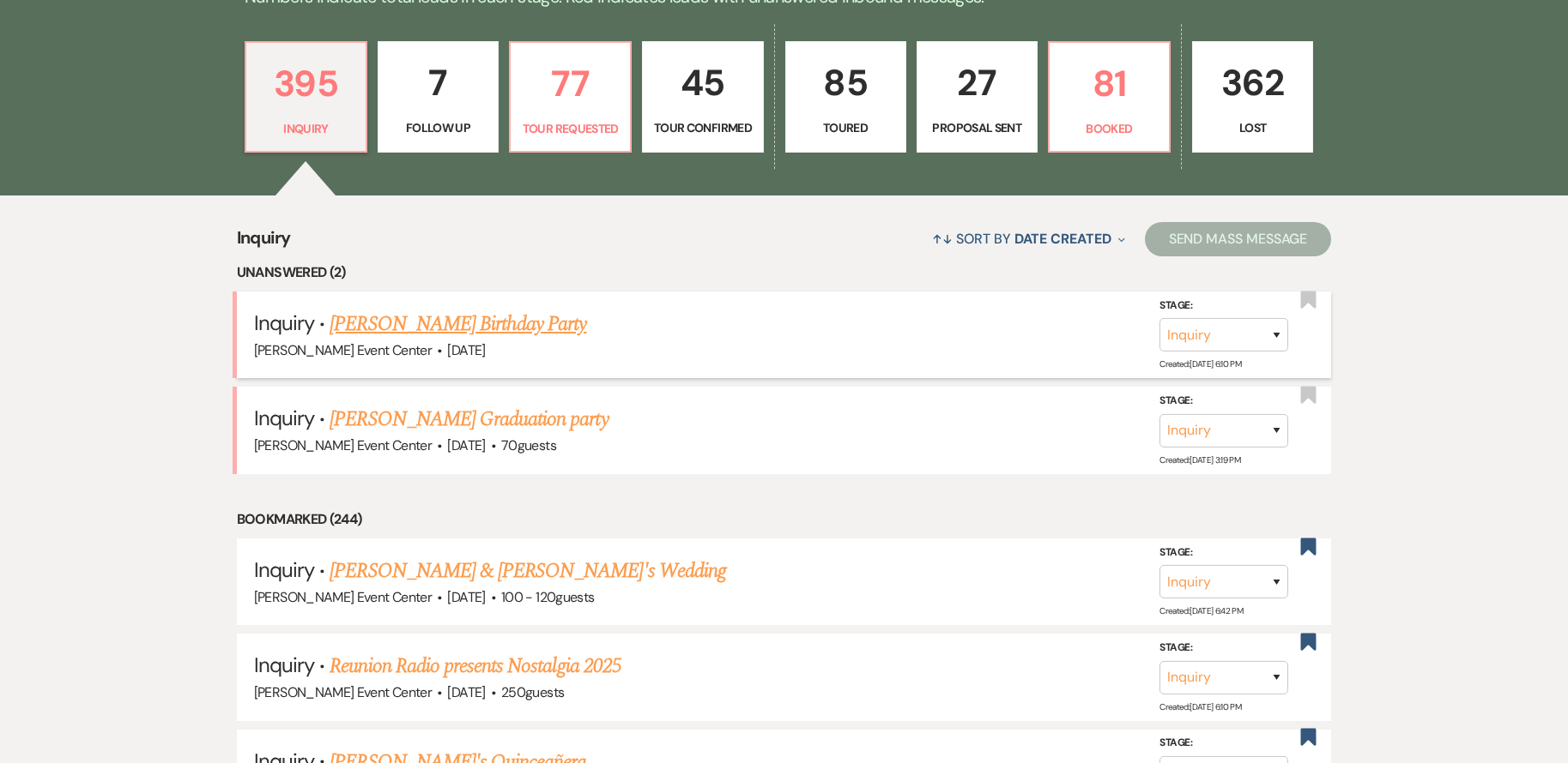
click at [479, 309] on link "[PERSON_NAME] Birthday Party" at bounding box center [458, 325] width 256 height 31
select select "5"
select select "4"
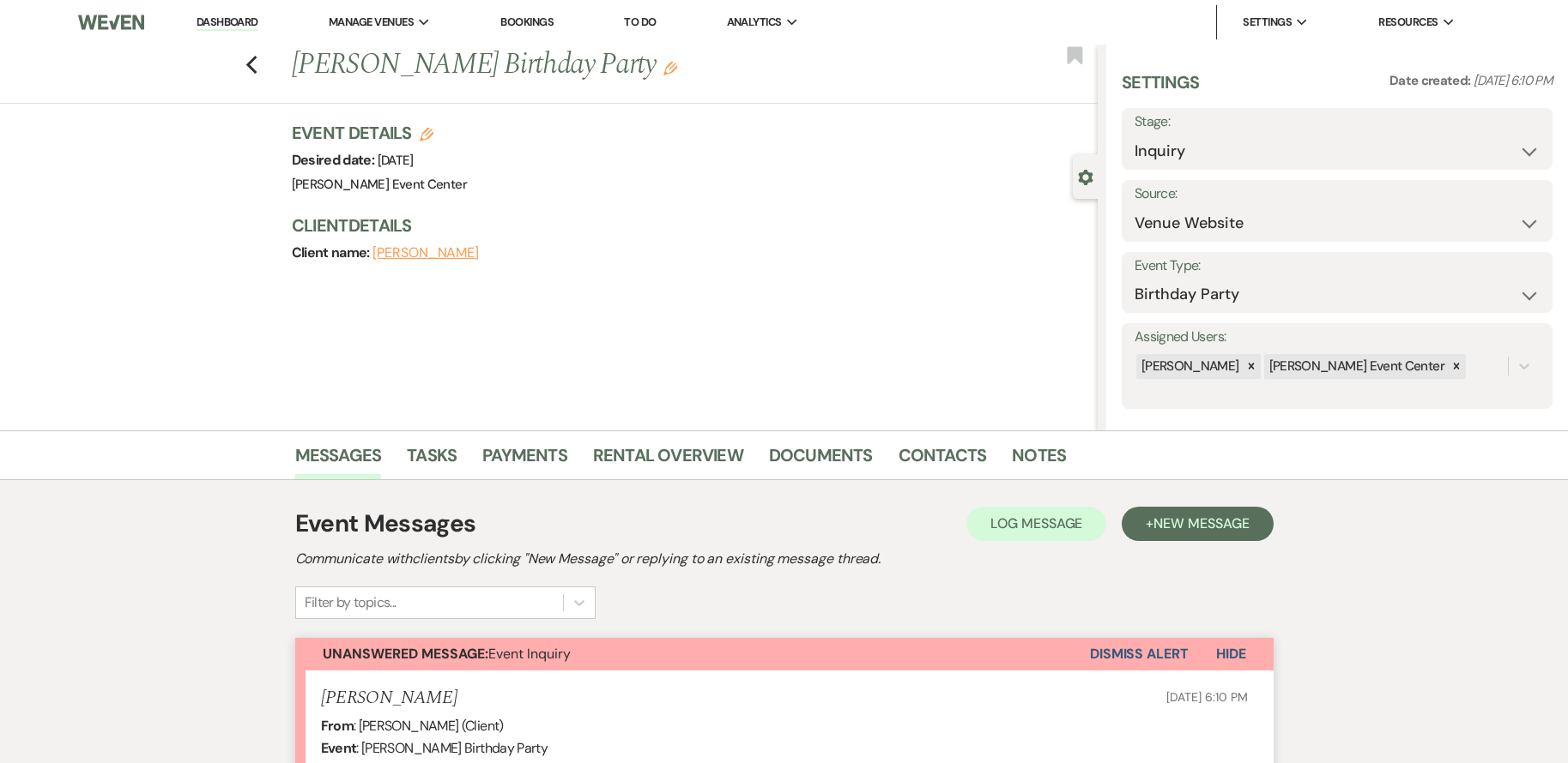
scroll to position [428, 0]
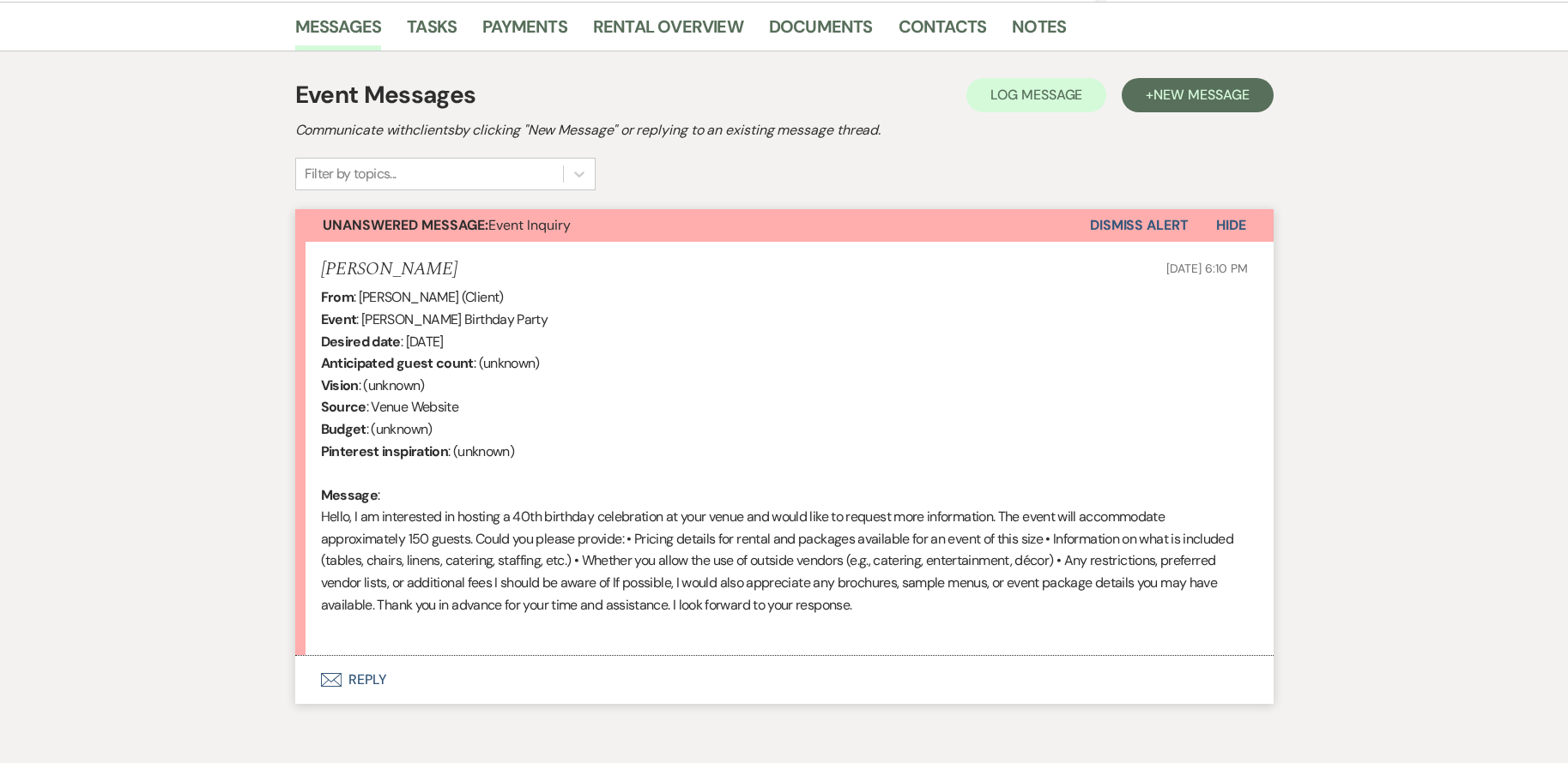
click at [358, 686] on button "Envelope Reply" at bounding box center [785, 680] width 979 height 48
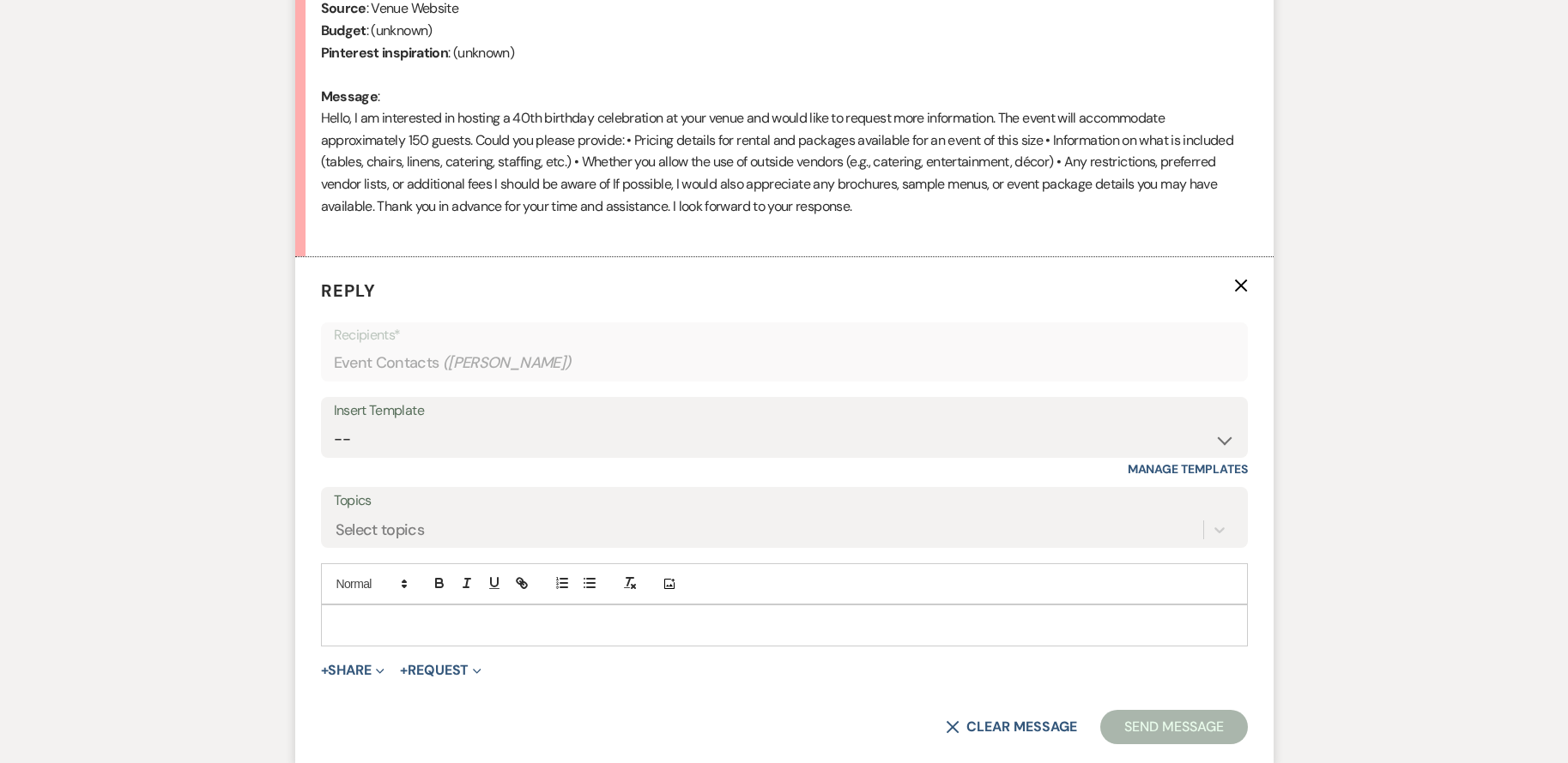
scroll to position [785, 0]
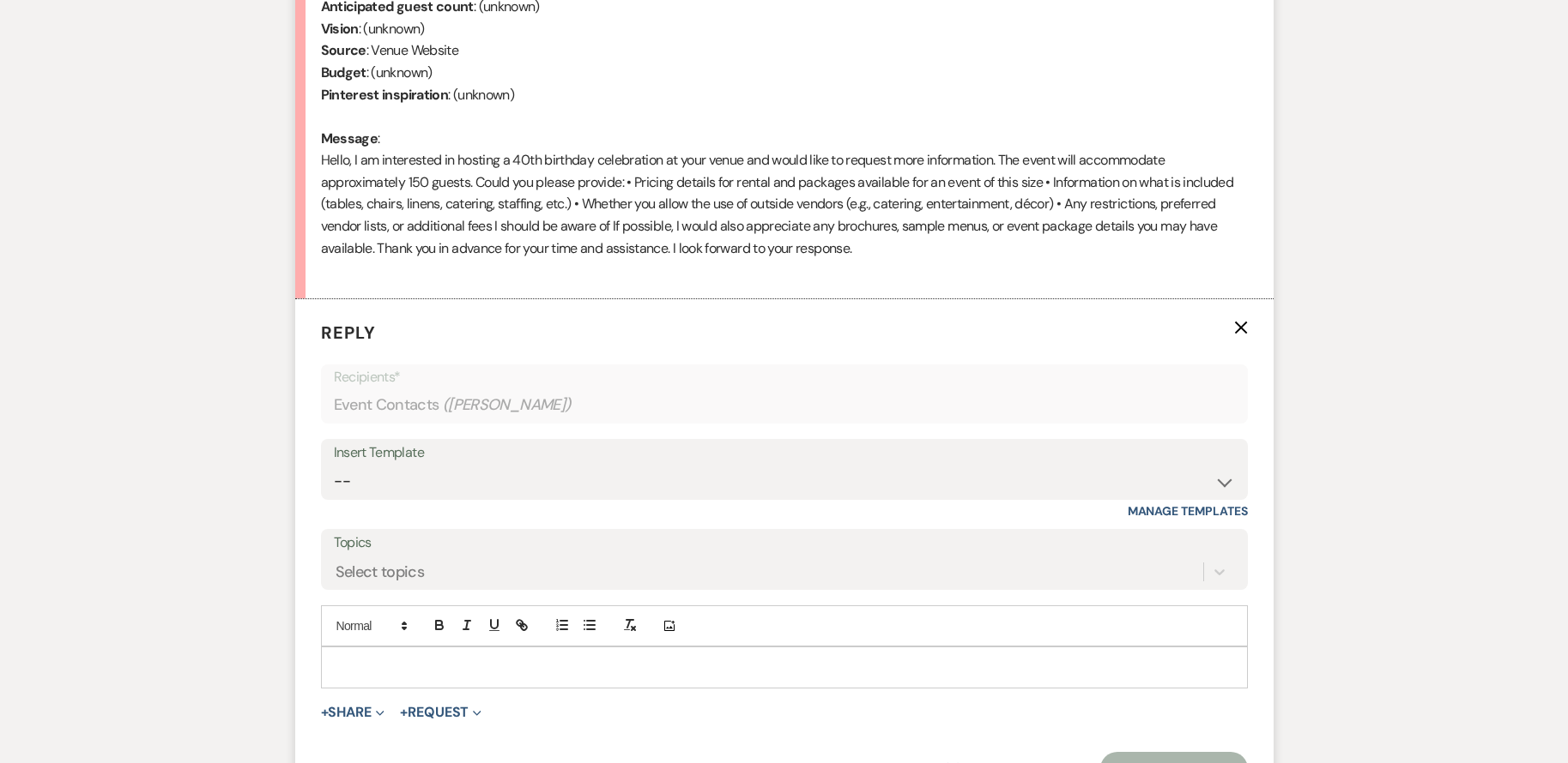
click at [452, 667] on p at bounding box center [784, 666] width 899 height 19
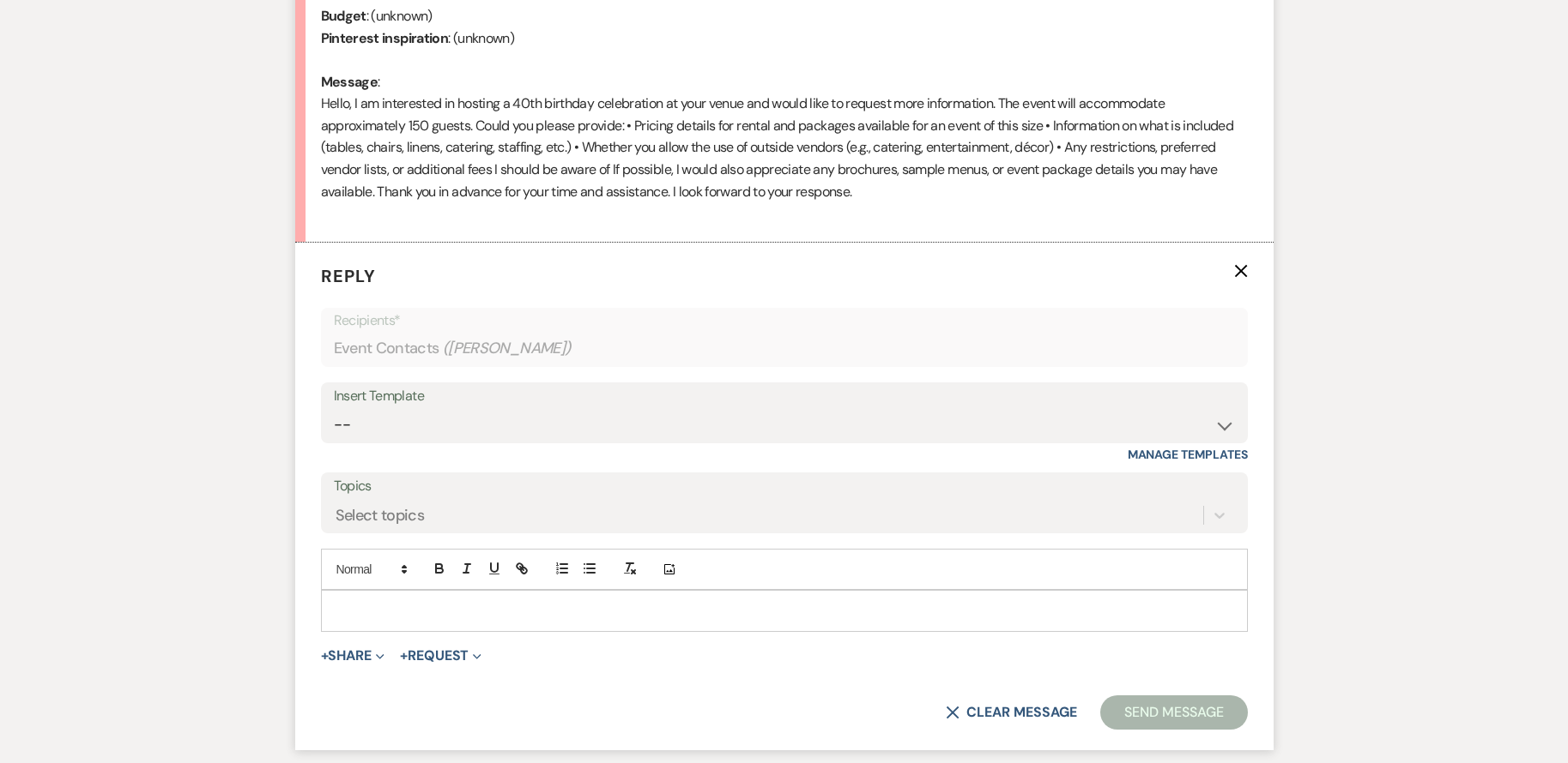
scroll to position [872, 0]
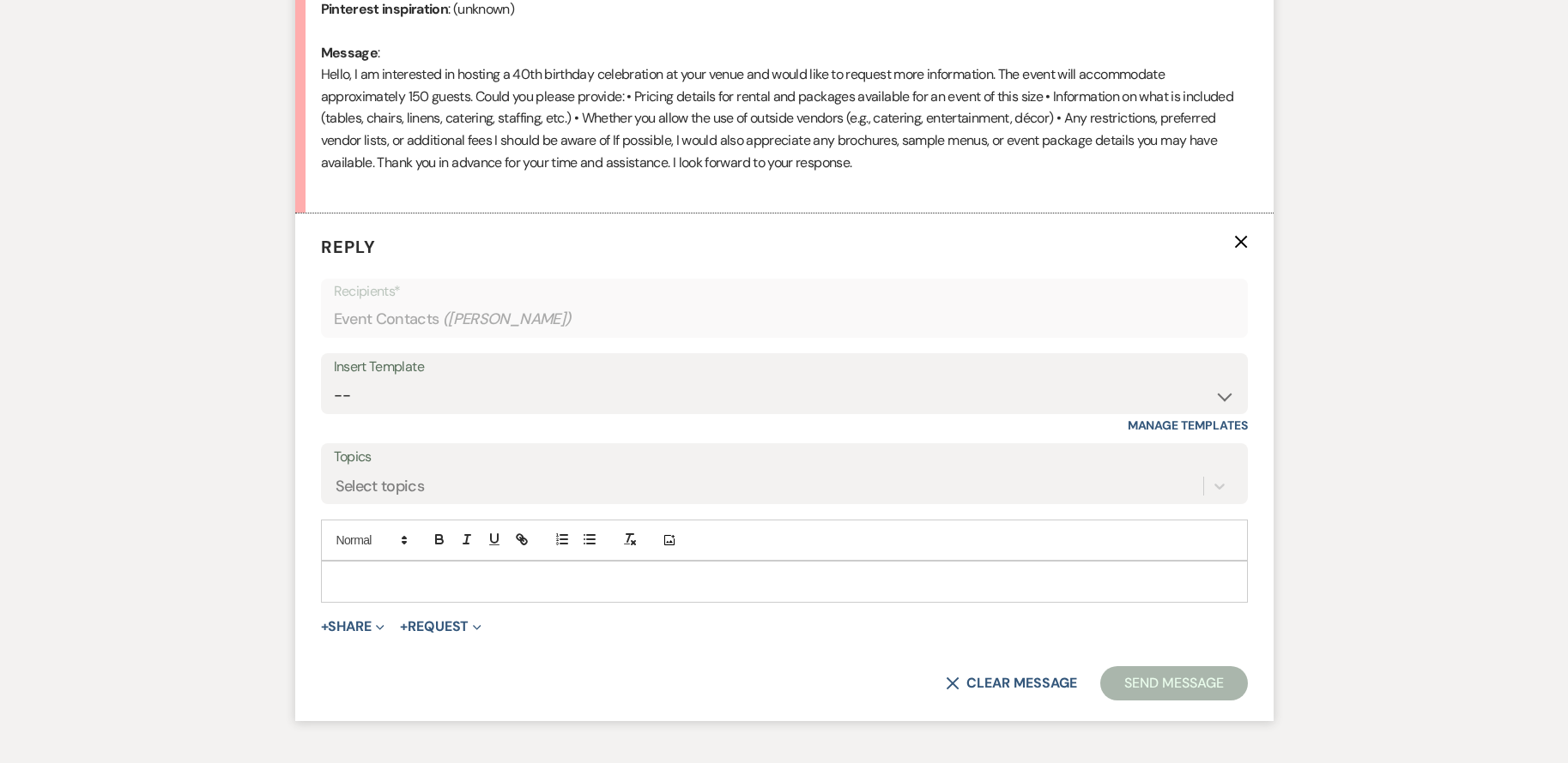
click at [445, 574] on p at bounding box center [784, 581] width 899 height 19
click at [427, 581] on p at bounding box center [784, 581] width 899 height 19
click at [400, 578] on p at bounding box center [784, 581] width 899 height 19
click at [436, 390] on select "-- Weven Planning Portal Introduction (Booked Events) Initial Inquiry Response …" at bounding box center [784, 396] width 901 height 33
select select "2976"
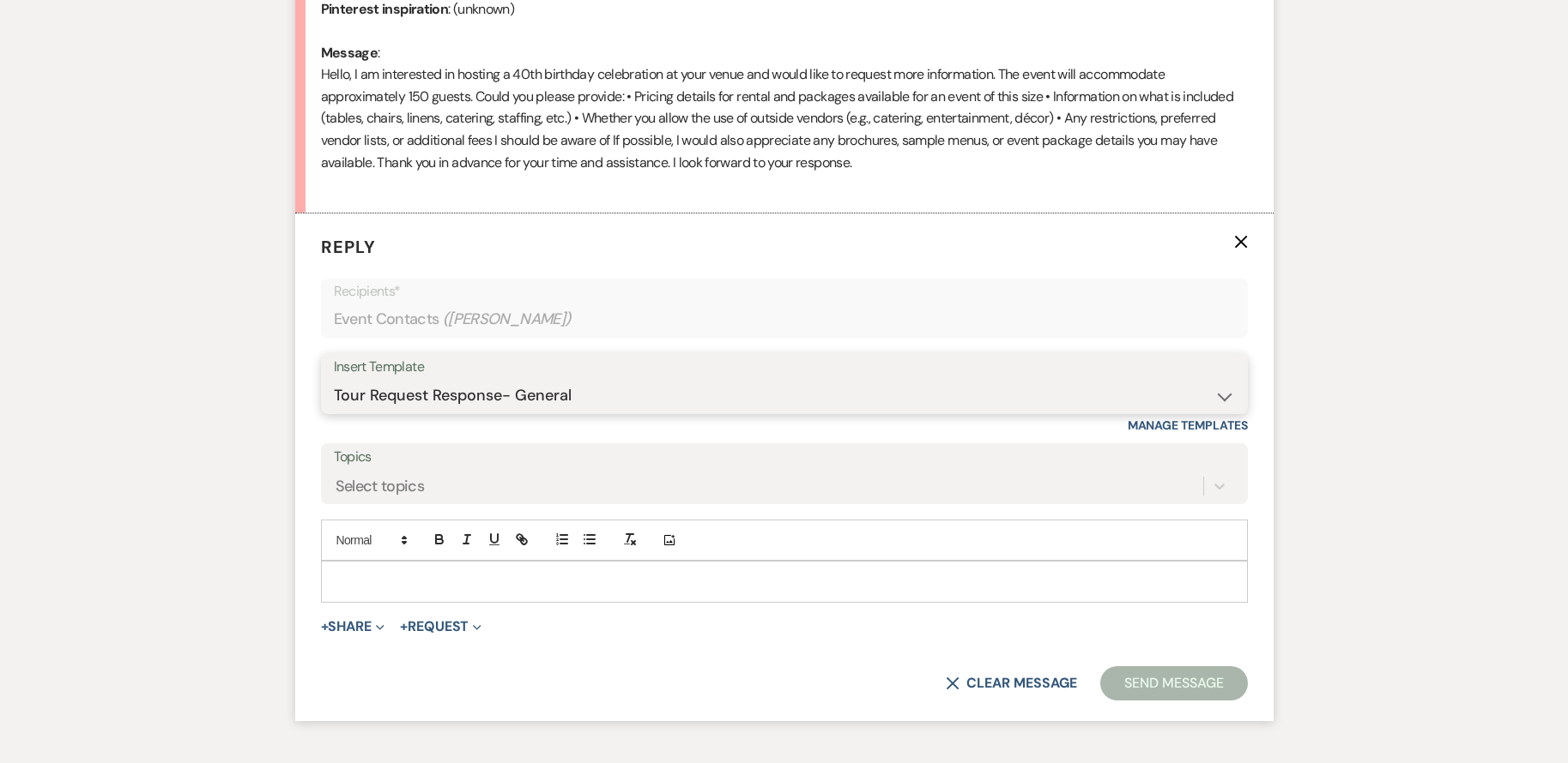
click at [334, 380] on select "-- Weven Planning Portal Introduction (Booked Events) Initial Inquiry Response …" at bounding box center [784, 396] width 901 height 33
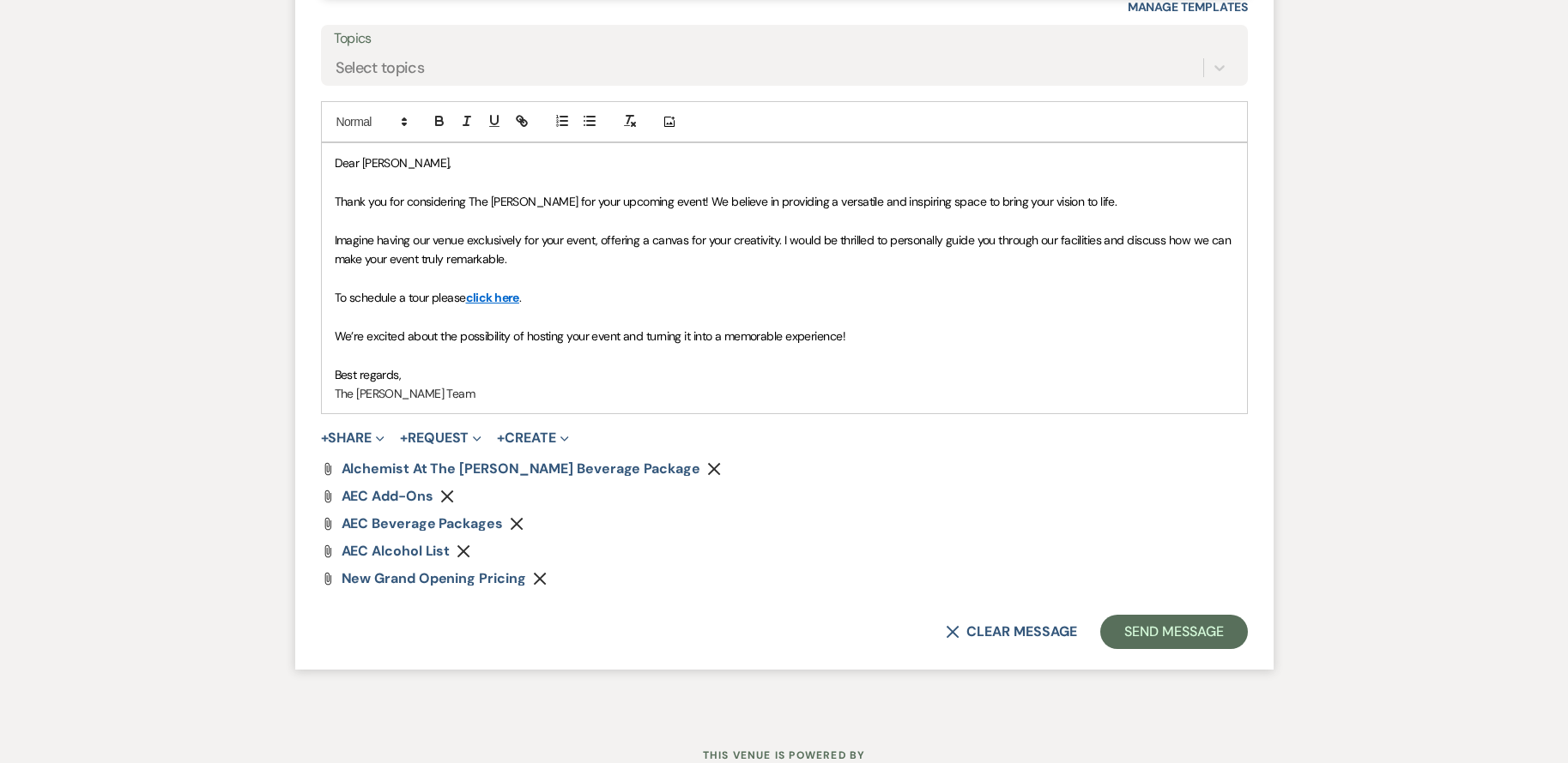
scroll to position [1354, 0]
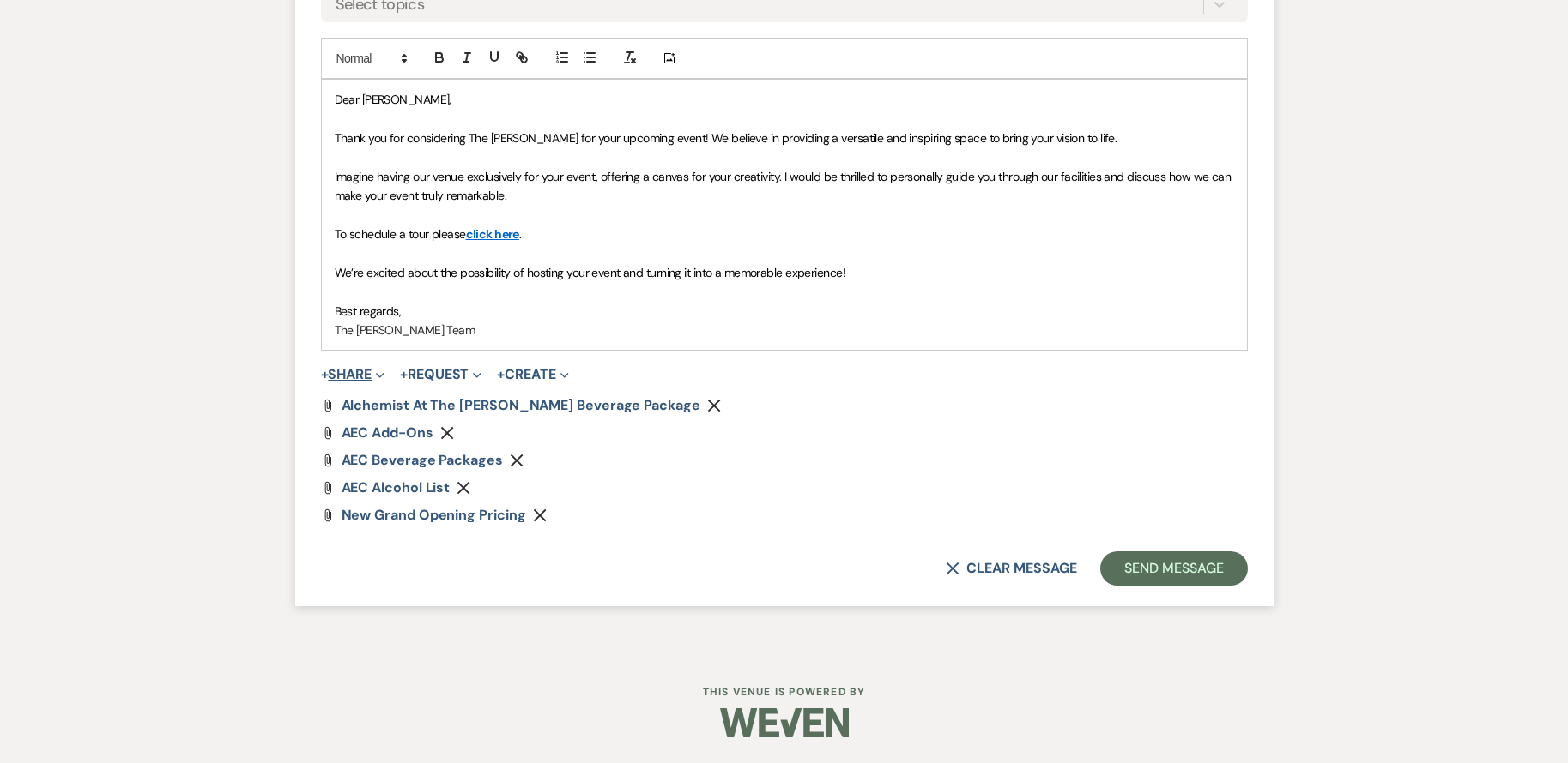
click at [346, 378] on button "+ Share Expand" at bounding box center [353, 375] width 65 height 14
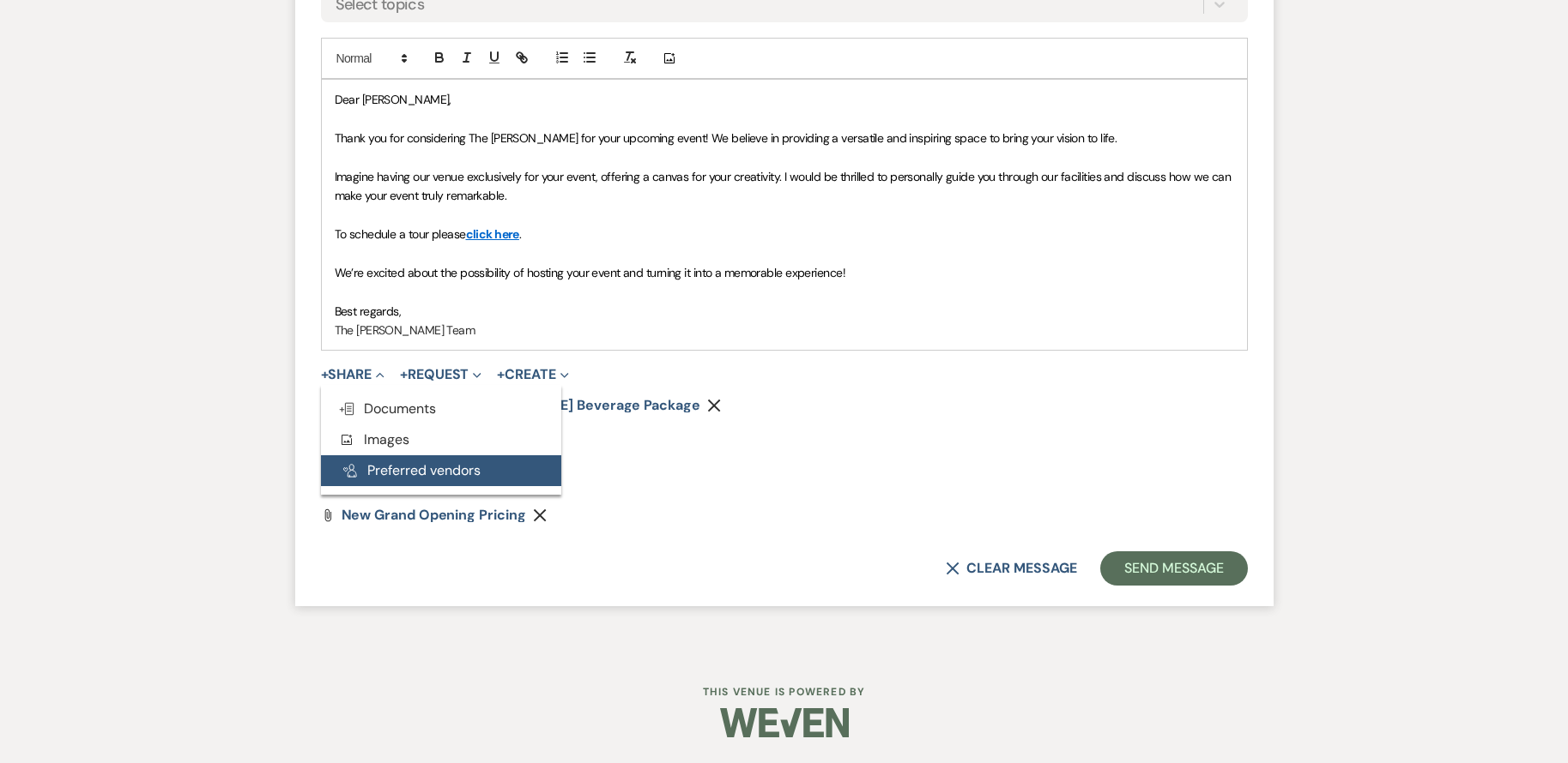
click at [396, 476] on button "Pref Vendors Preferred vendors" at bounding box center [440, 471] width 240 height 31
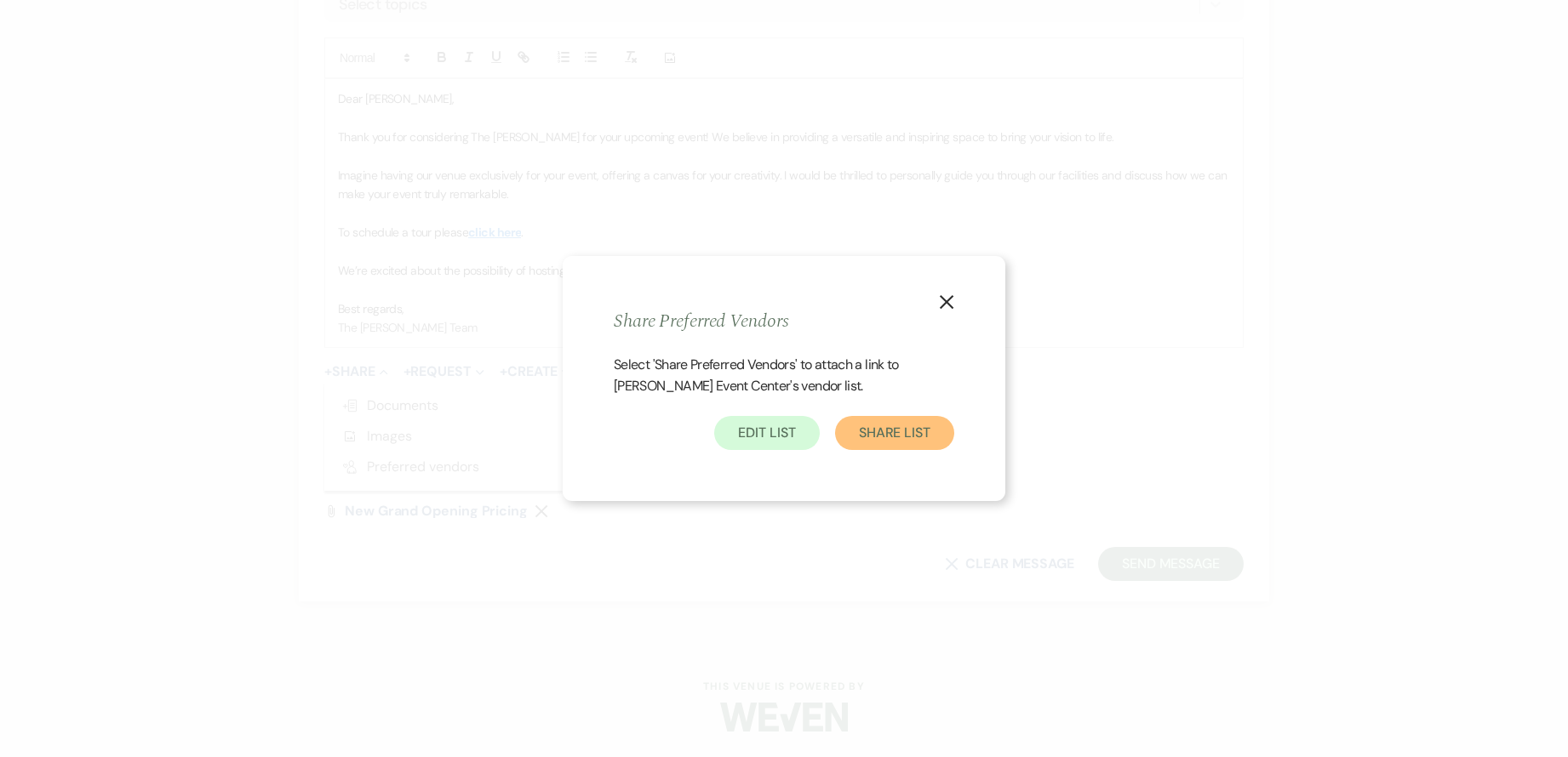
click at [882, 441] on button "Share List" at bounding box center [894, 433] width 119 height 34
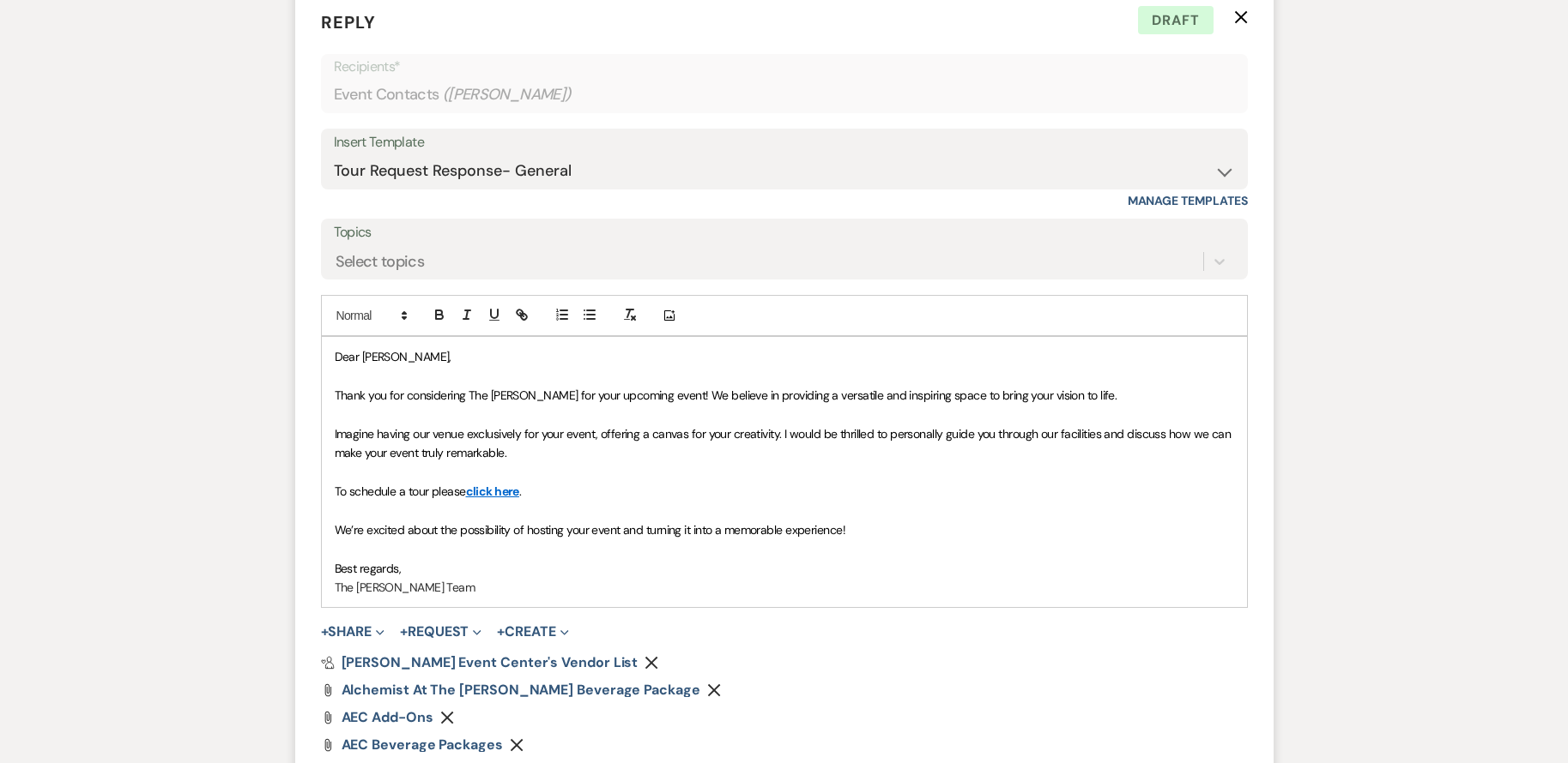
scroll to position [1115, 0]
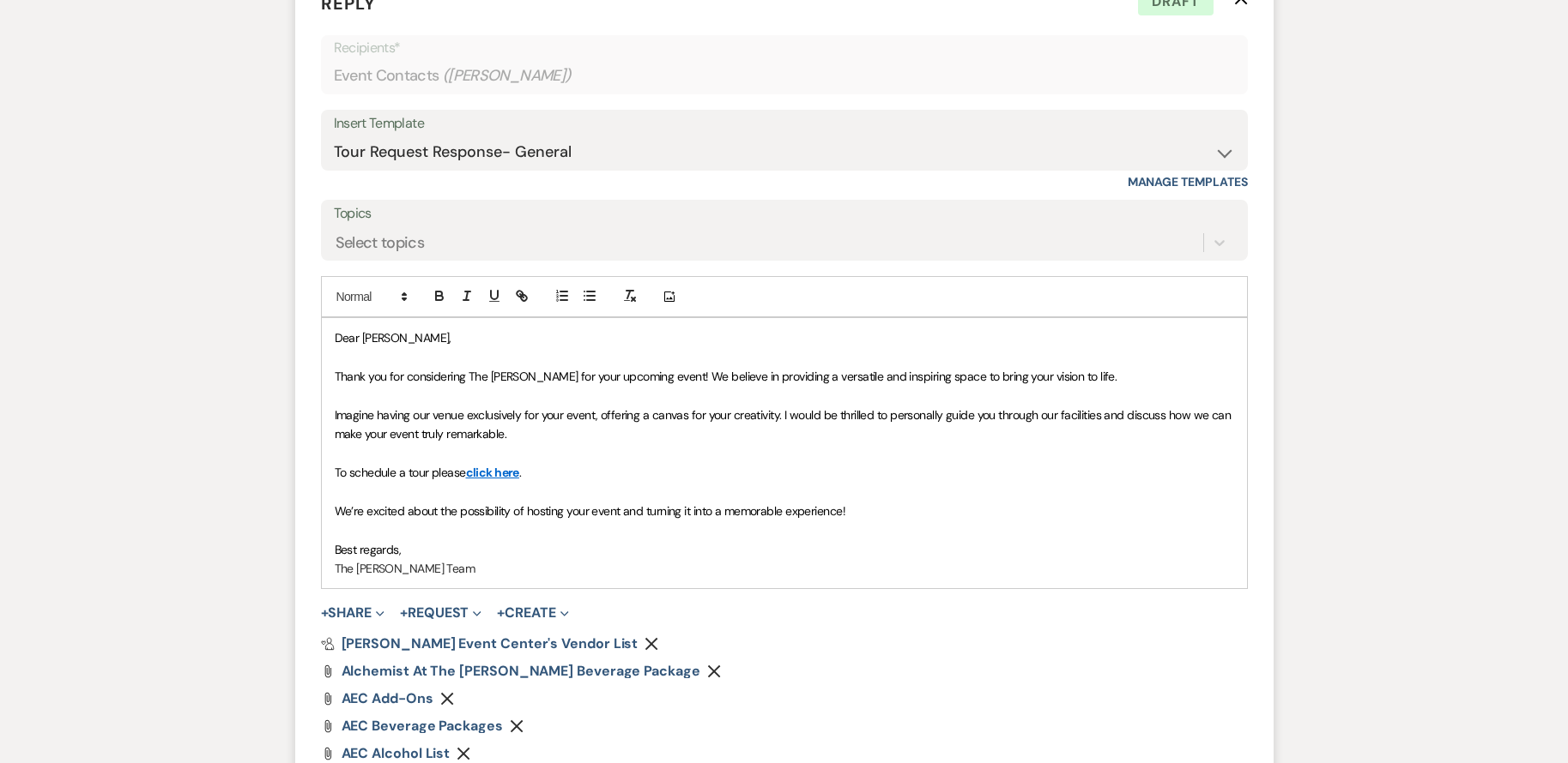
click at [1081, 378] on p "Thank you for considering The [PERSON_NAME] for your upcoming event! We believe…" at bounding box center [784, 376] width 899 height 19
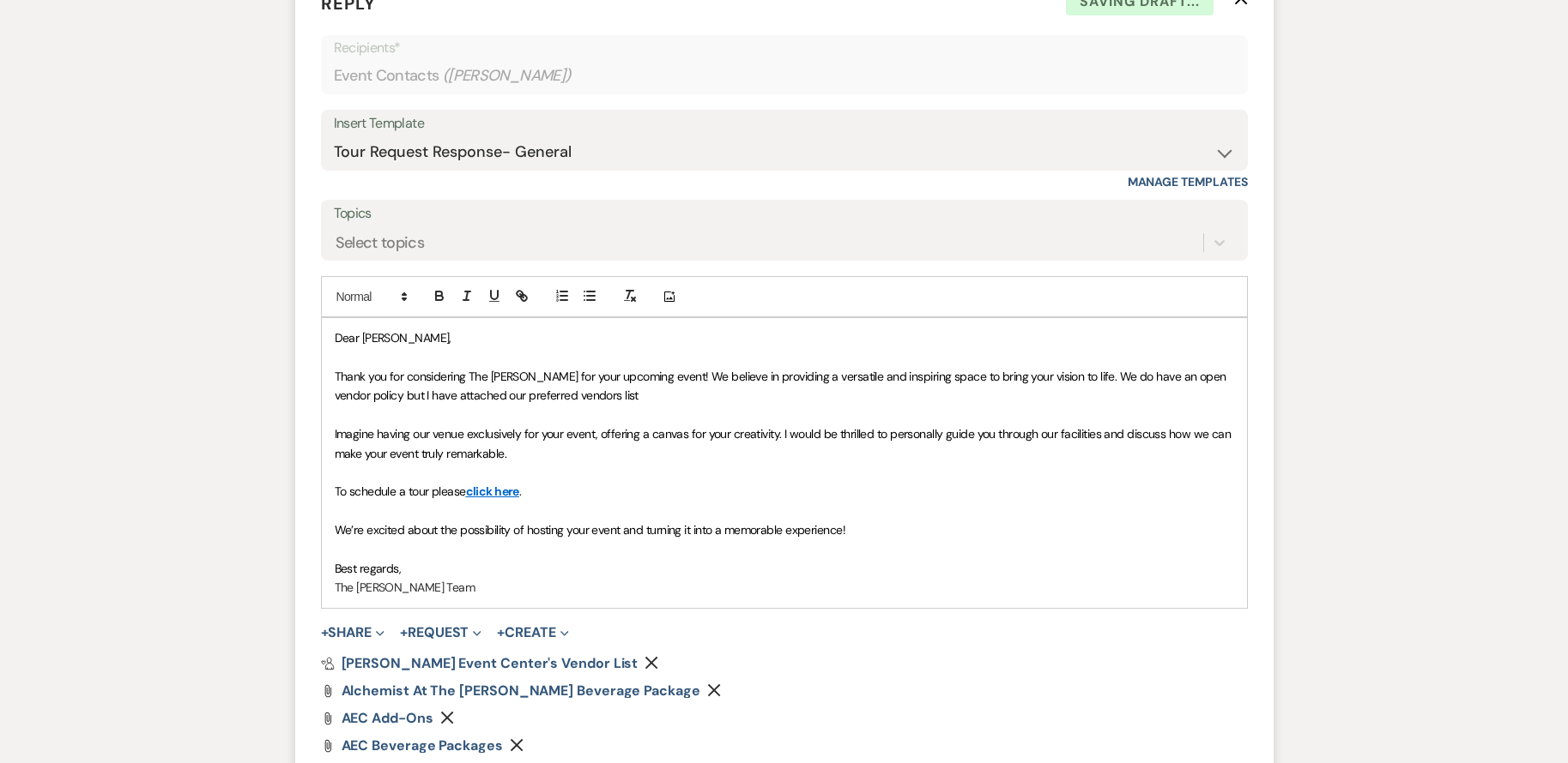
click at [594, 399] on p "Thank you for considering The [PERSON_NAME] for your upcoming event! We believe…" at bounding box center [784, 385] width 899 height 38
click at [617, 385] on p "Thank you for considering The [PERSON_NAME] for your upcoming event! We believe…" at bounding box center [784, 385] width 899 height 38
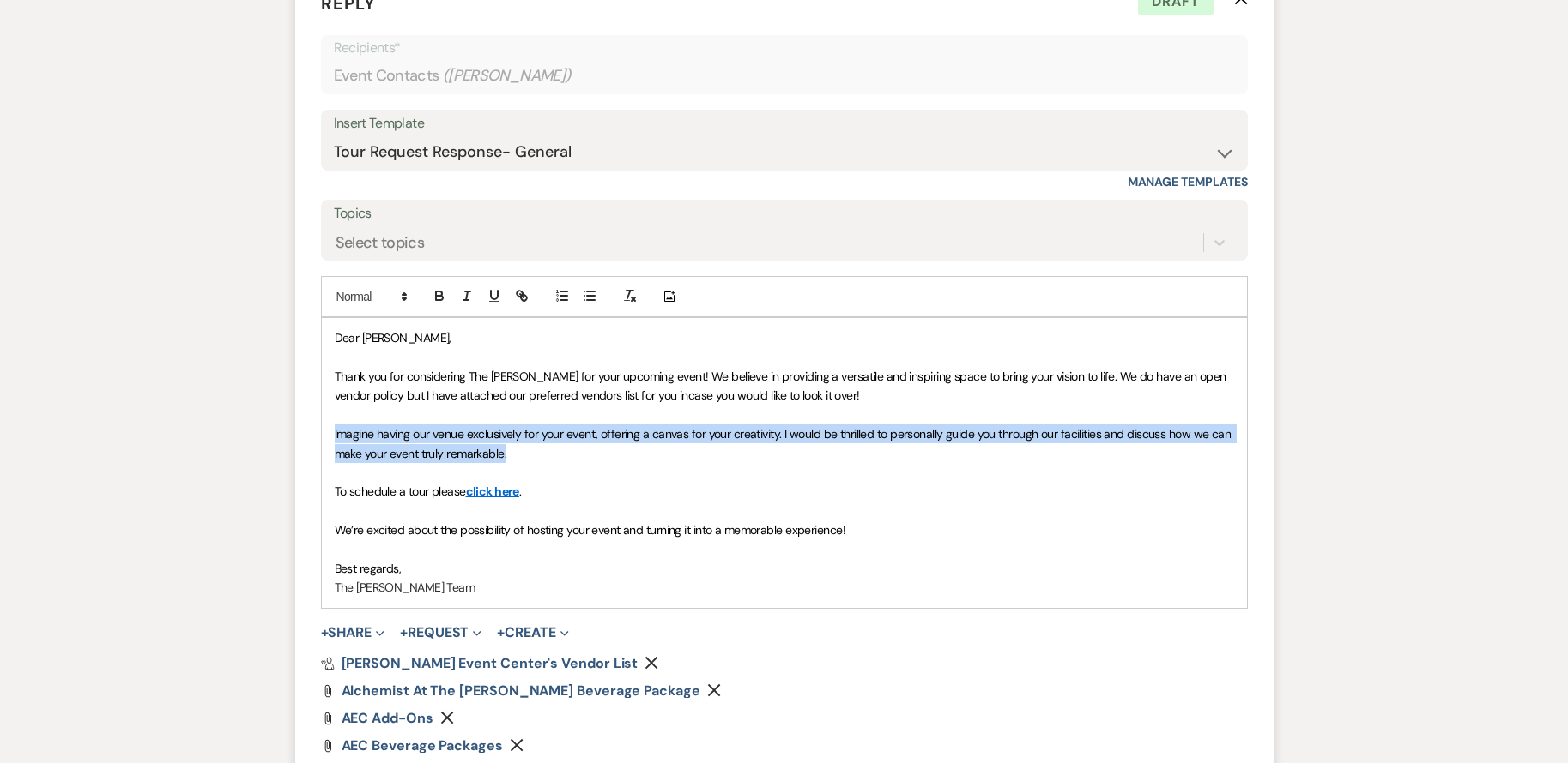
drag, startPoint x: 334, startPoint y: 432, endPoint x: 527, endPoint y: 455, distance: 194.4
click at [527, 455] on p "Imagine having our venue exclusively for your event, offering a canvas for your…" at bounding box center [784, 443] width 899 height 38
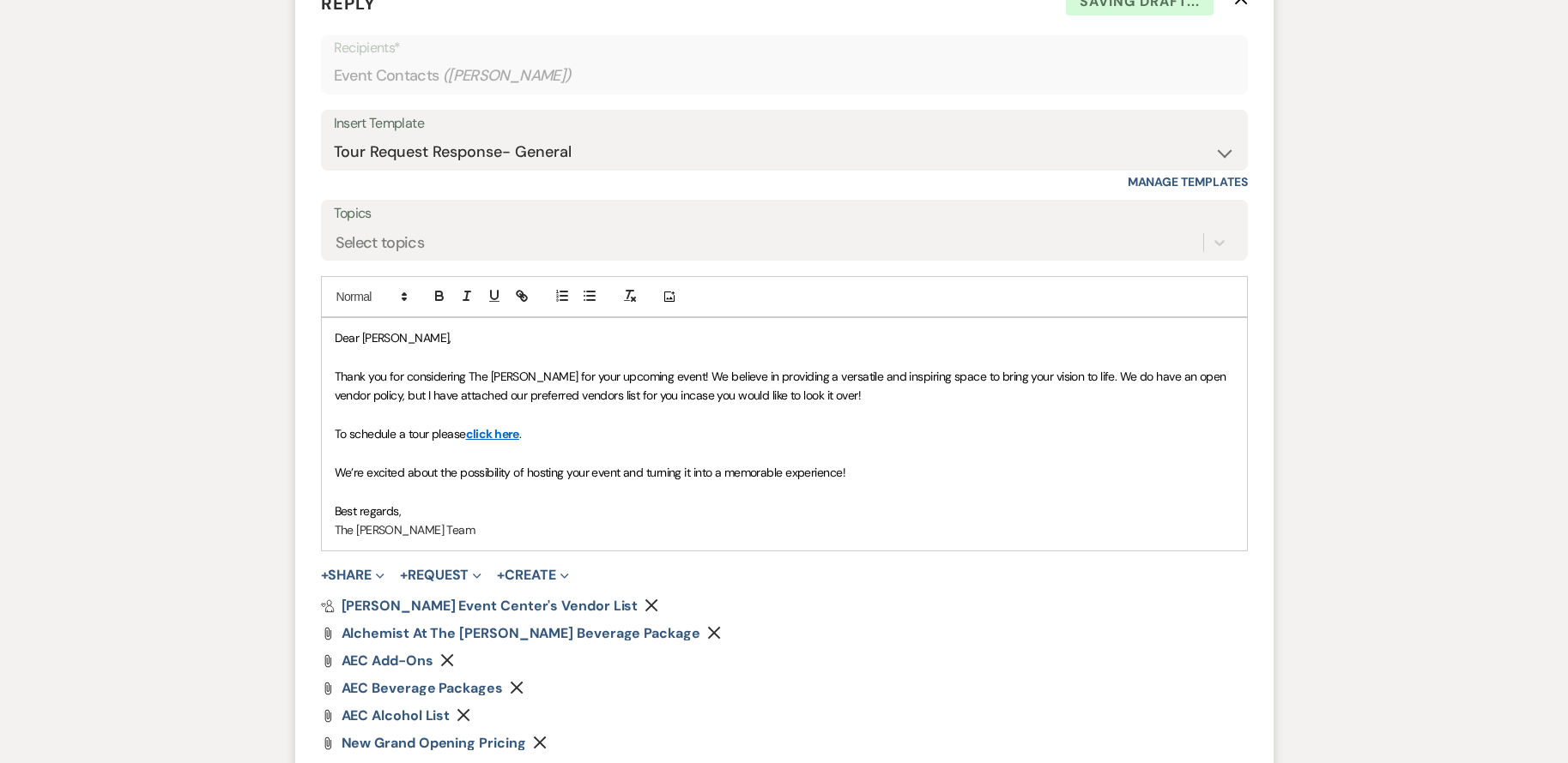
click at [603, 398] on span "Thank you for considering The [PERSON_NAME] for your upcoming event! We believe…" at bounding box center [782, 385] width 895 height 34
click at [832, 397] on p "Thank you for considering The [PERSON_NAME] for your upcoming event! We believe…" at bounding box center [784, 385] width 899 height 38
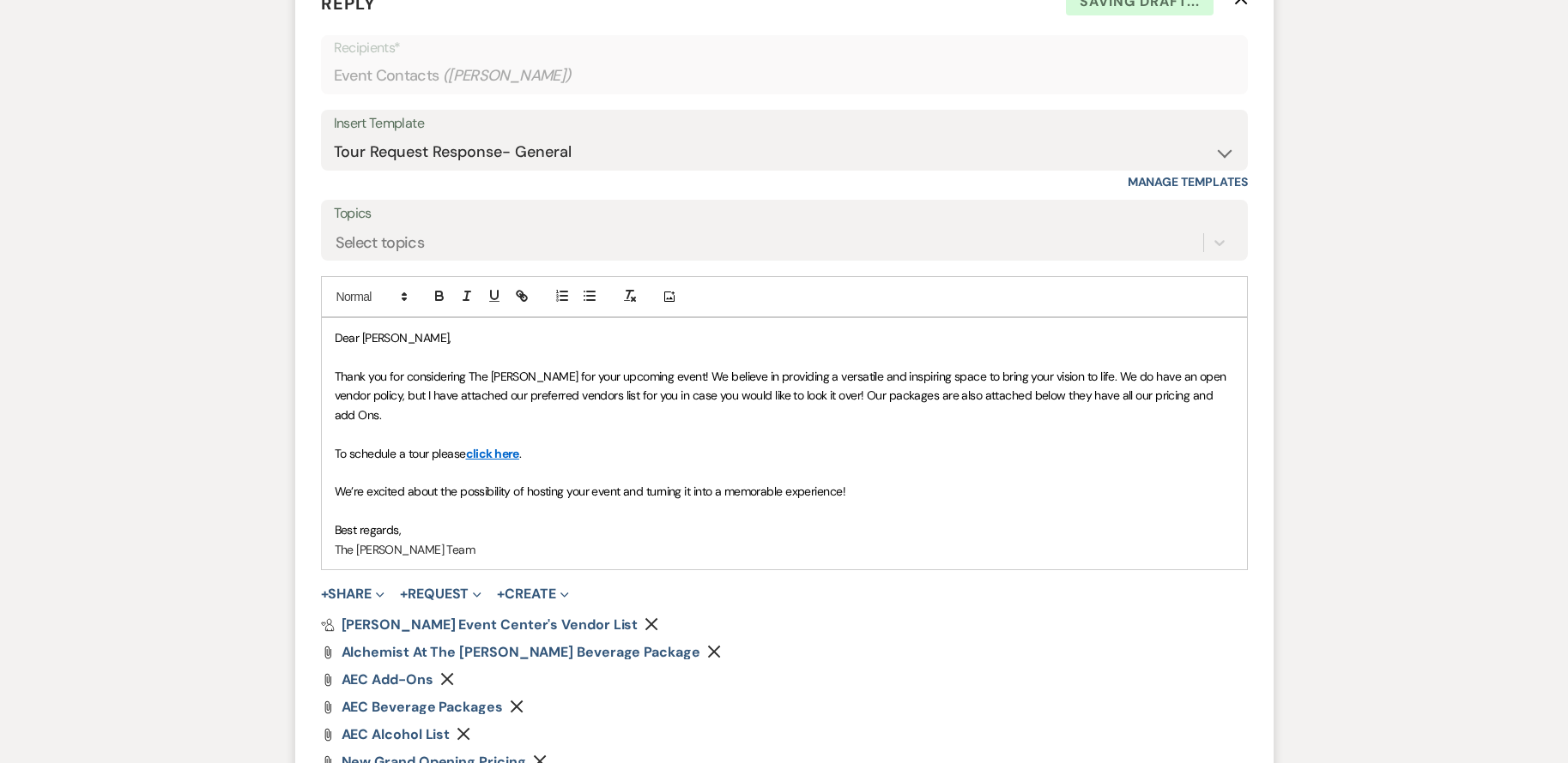
click at [1168, 393] on span "Thank you for considering The [PERSON_NAME] for your upcoming event! We believe…" at bounding box center [782, 395] width 895 height 54
click at [1169, 393] on span "Thank you for considering The [PERSON_NAME] for your upcoming event! We believe…" at bounding box center [782, 395] width 895 height 54
click at [1175, 395] on span "Thank you for considering The [PERSON_NAME] for your upcoming event! We believe…" at bounding box center [782, 395] width 895 height 54
click at [1168, 397] on span "Thank you for considering The [PERSON_NAME] for your upcoming event! We believe…" at bounding box center [782, 395] width 895 height 54
click at [929, 463] on p at bounding box center [784, 471] width 899 height 19
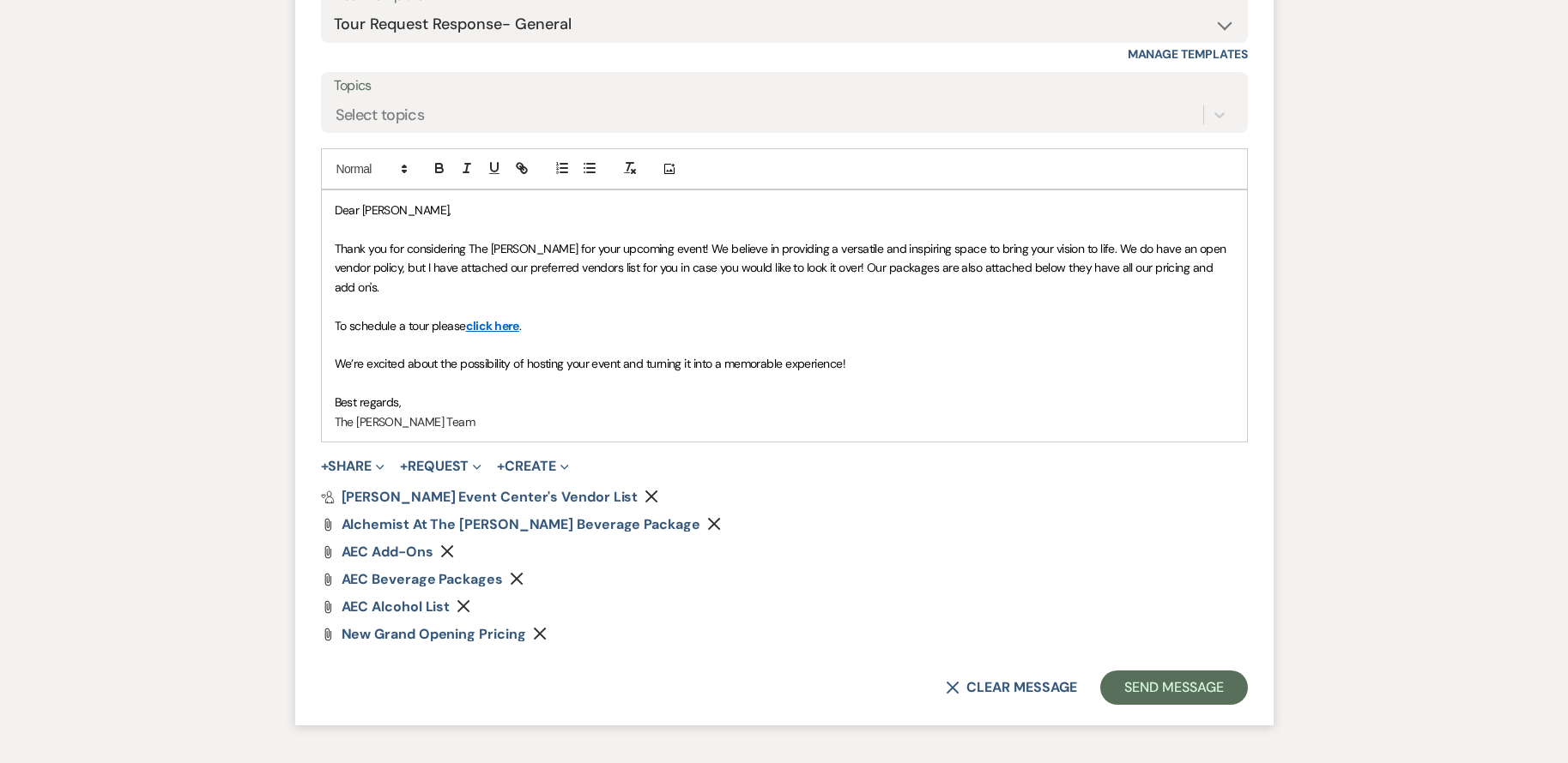
scroll to position [1342, 0]
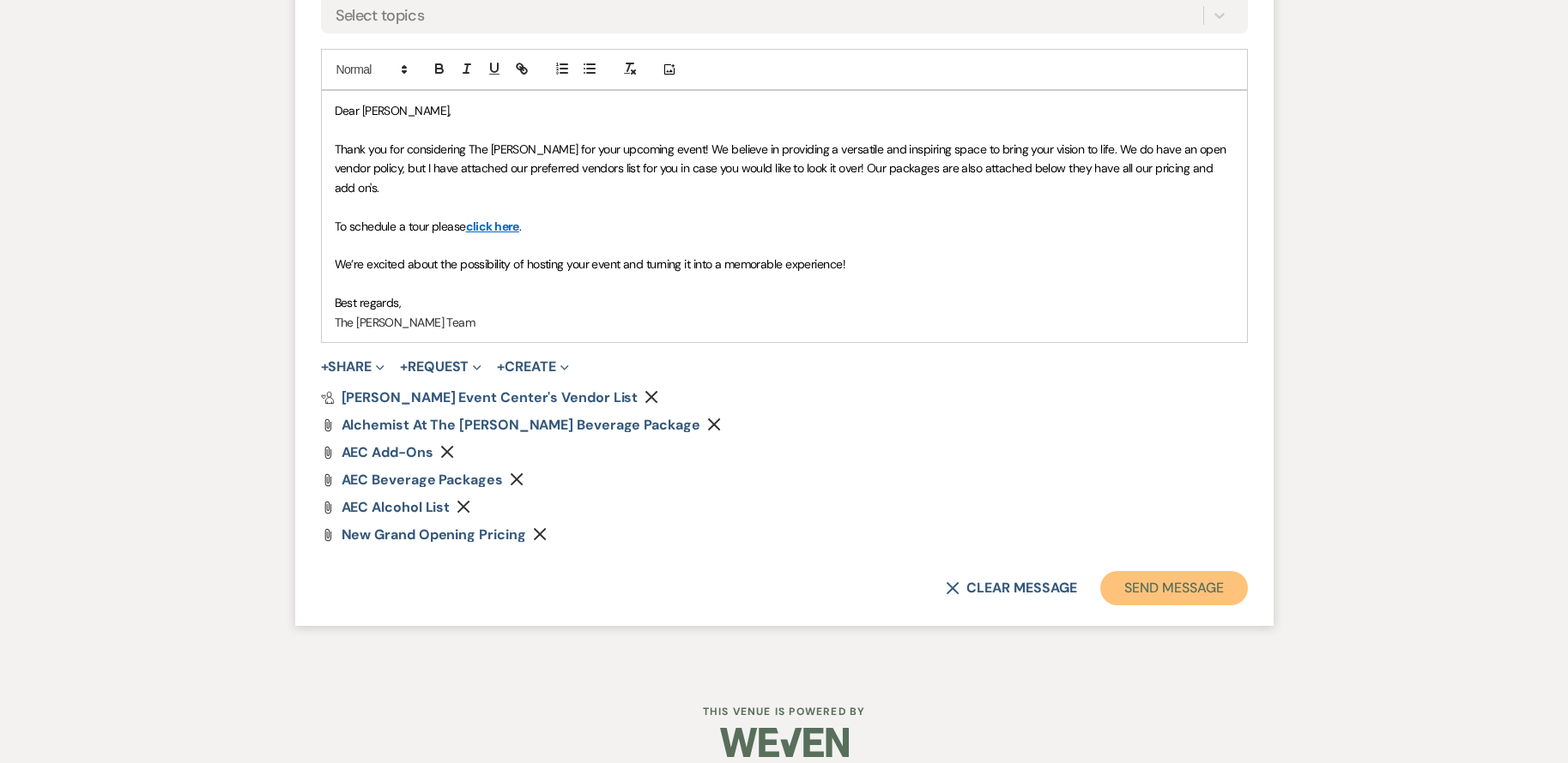
click at [1205, 572] on button "Send Message" at bounding box center [1174, 588] width 147 height 34
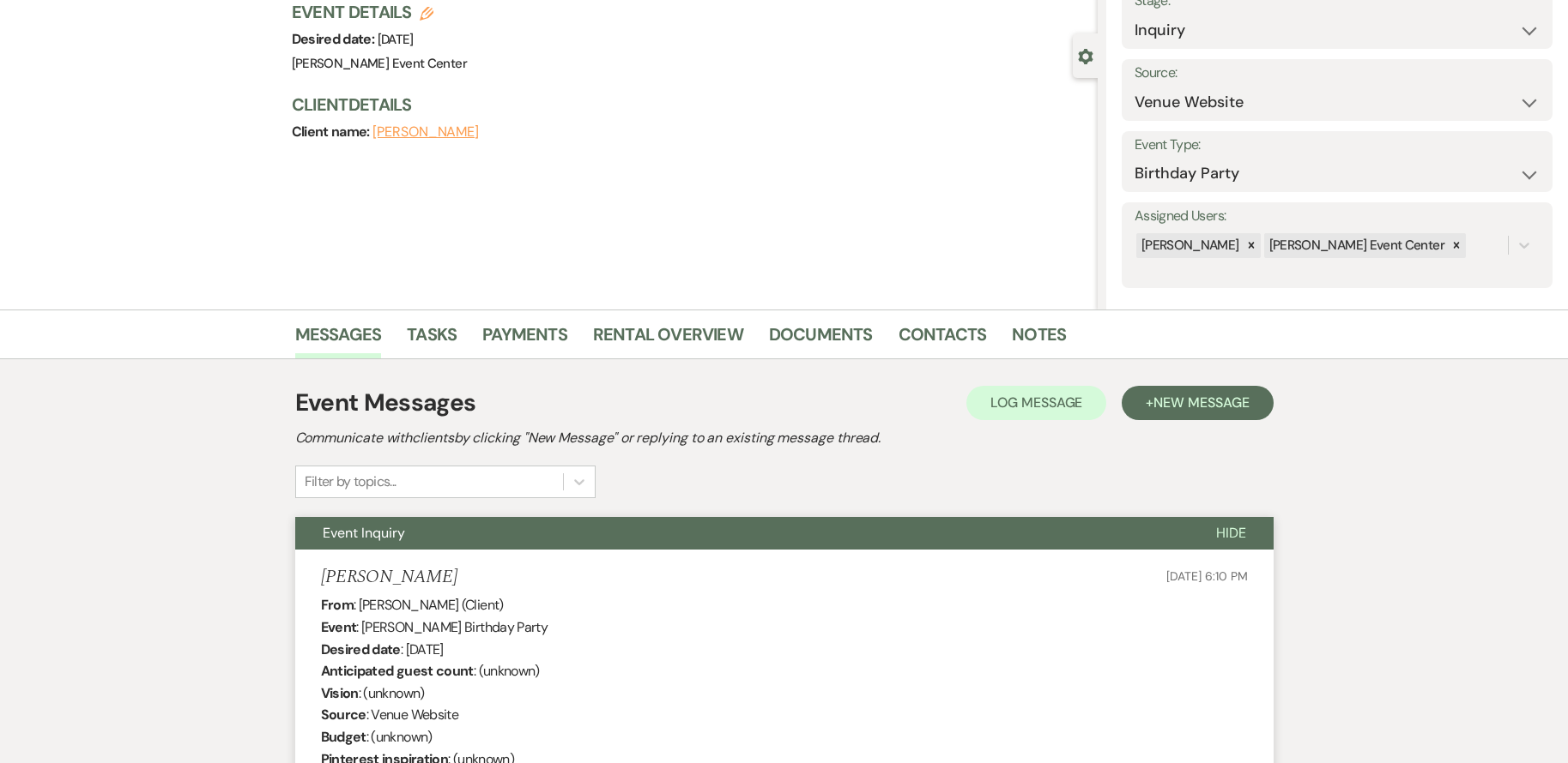
scroll to position [0, 0]
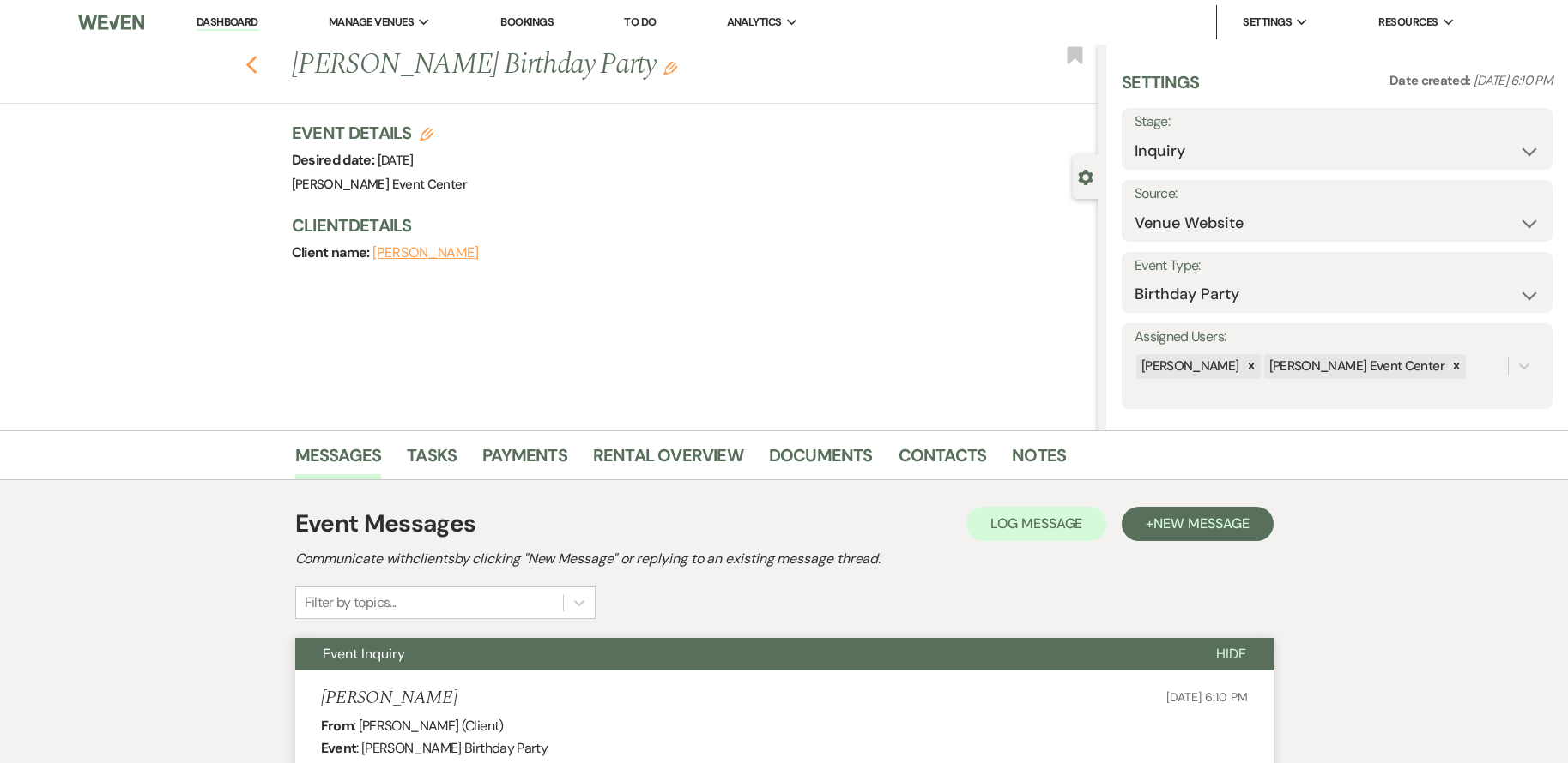
click at [256, 69] on use "button" at bounding box center [251, 65] width 11 height 19
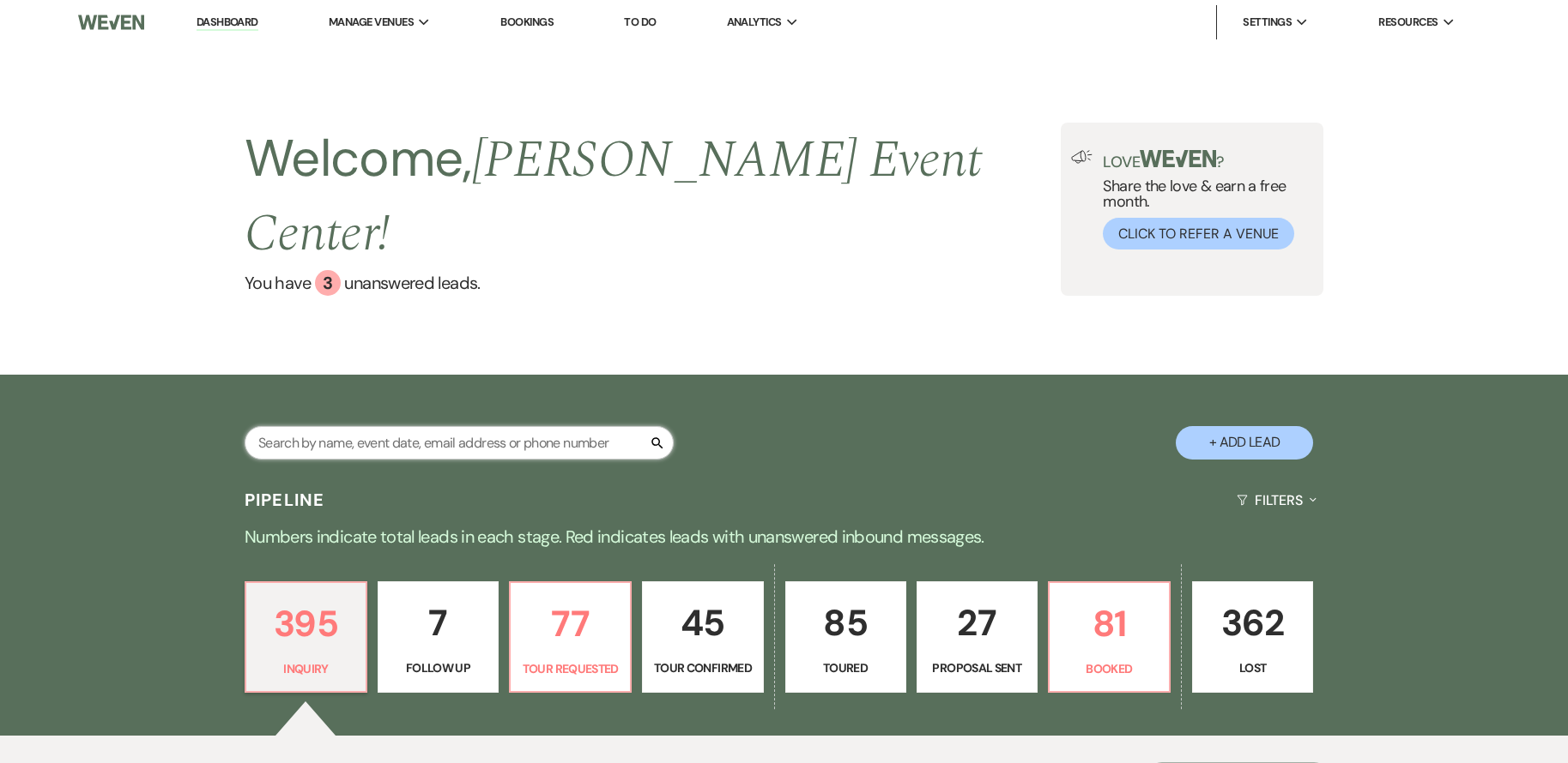
click at [436, 426] on input "text" at bounding box center [459, 443] width 429 height 33
type input "Al"
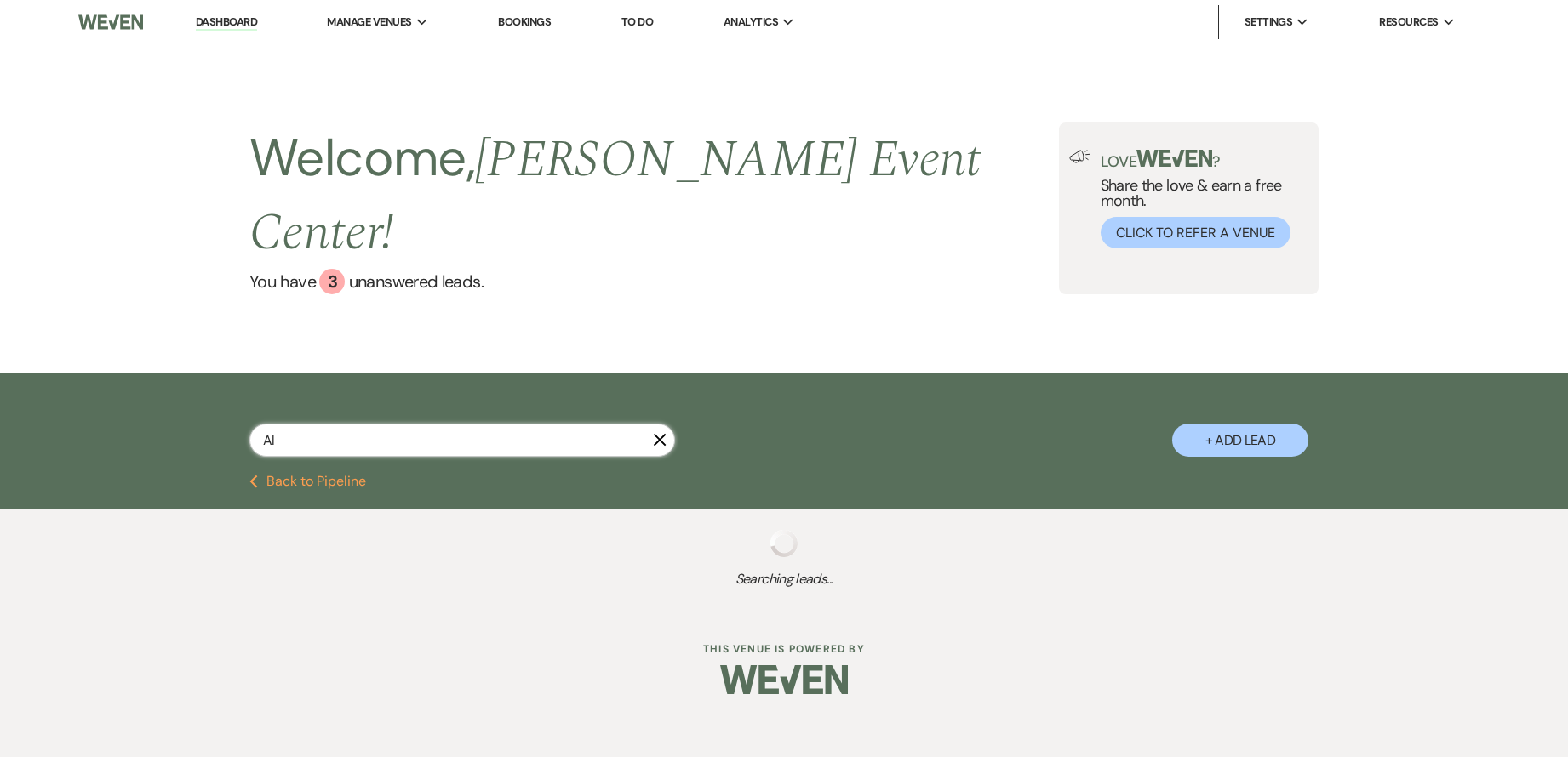
select select "2"
select select "5"
select select "2"
select select "5"
select select "8"
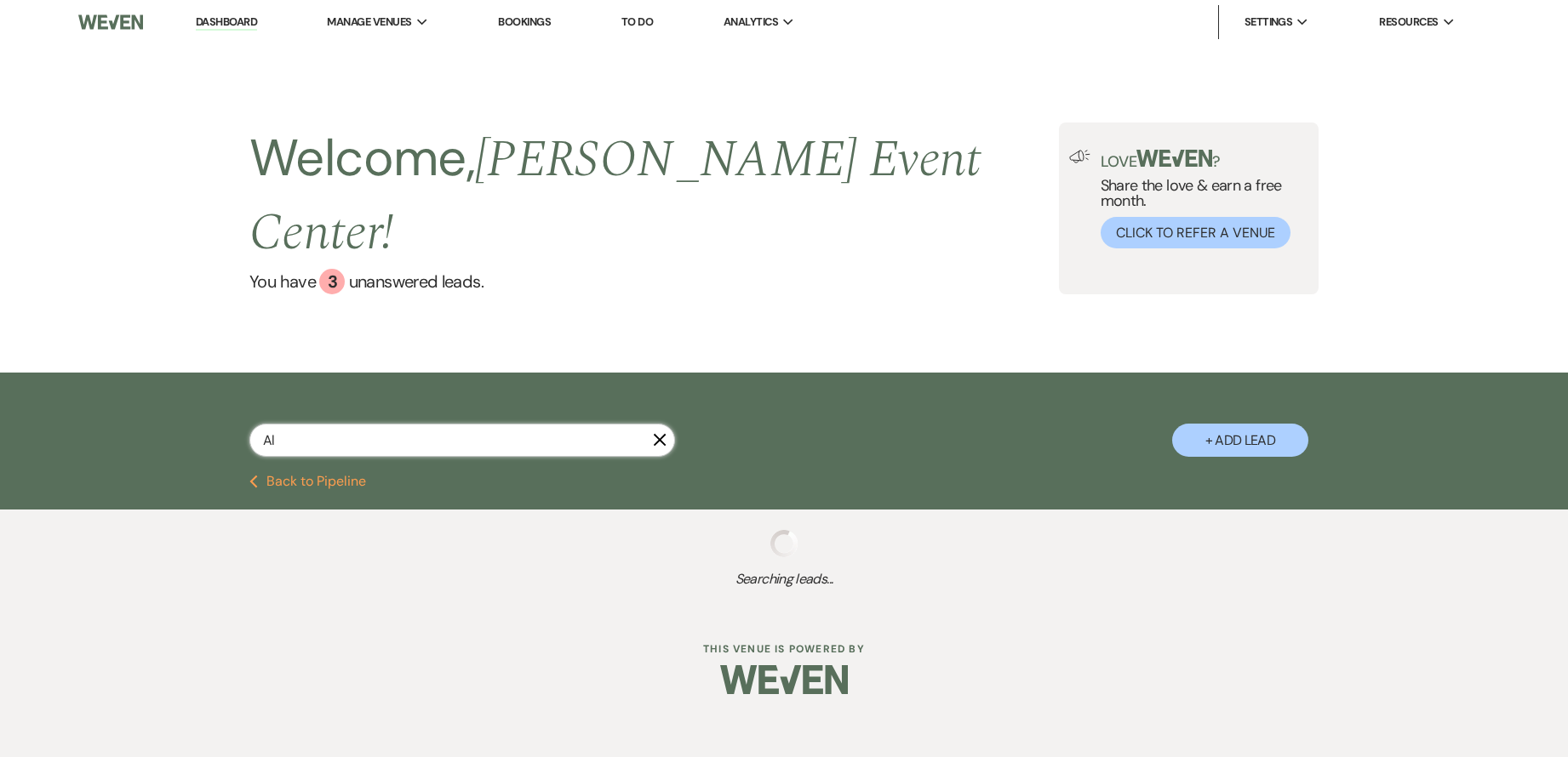
select select "4"
select select "6"
select select "2"
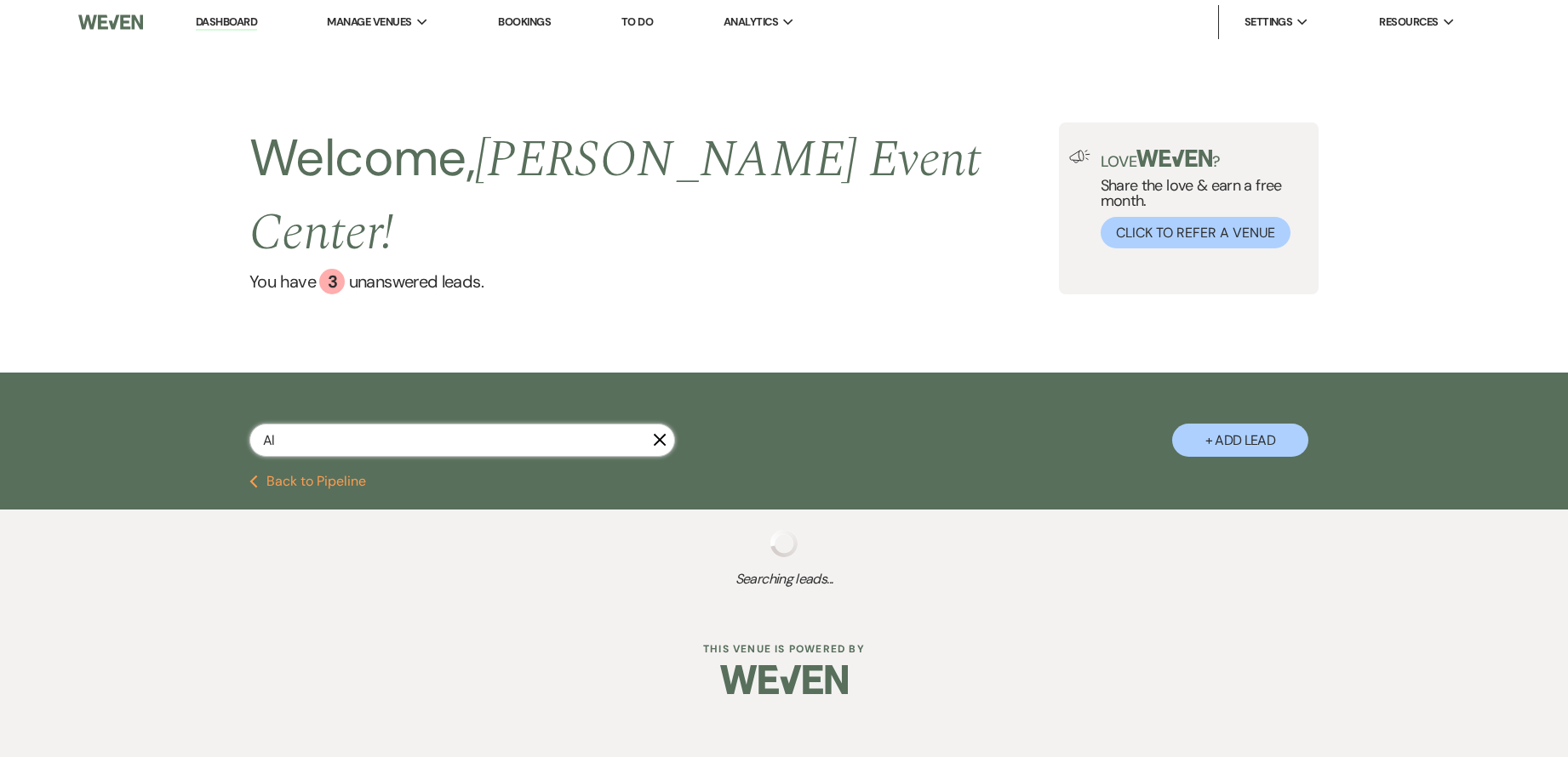
select select "8"
select select "6"
select select "2"
select select "5"
select select "6"
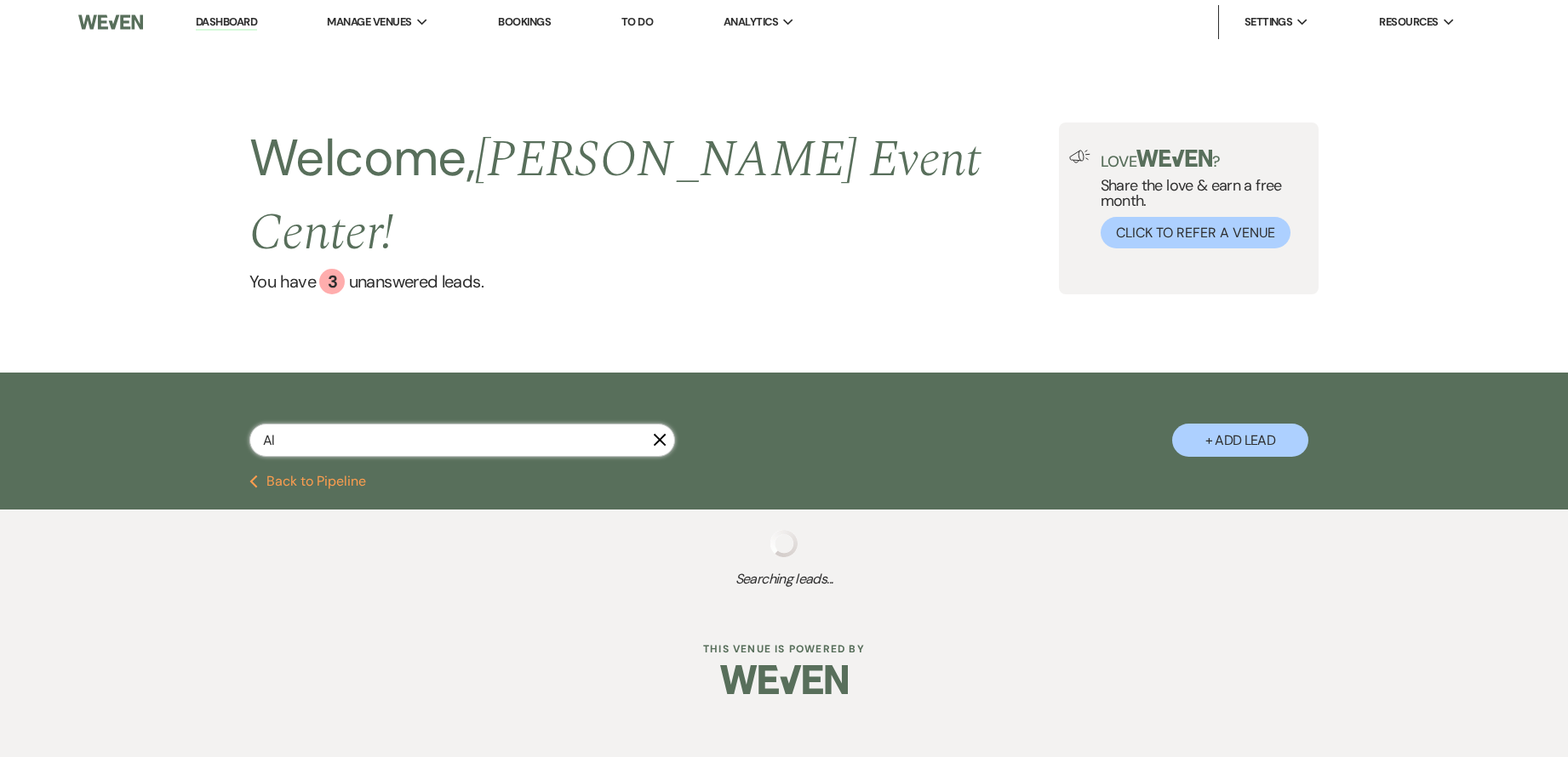
select select "2"
select select "8"
select select "4"
select select "9"
select select "2"
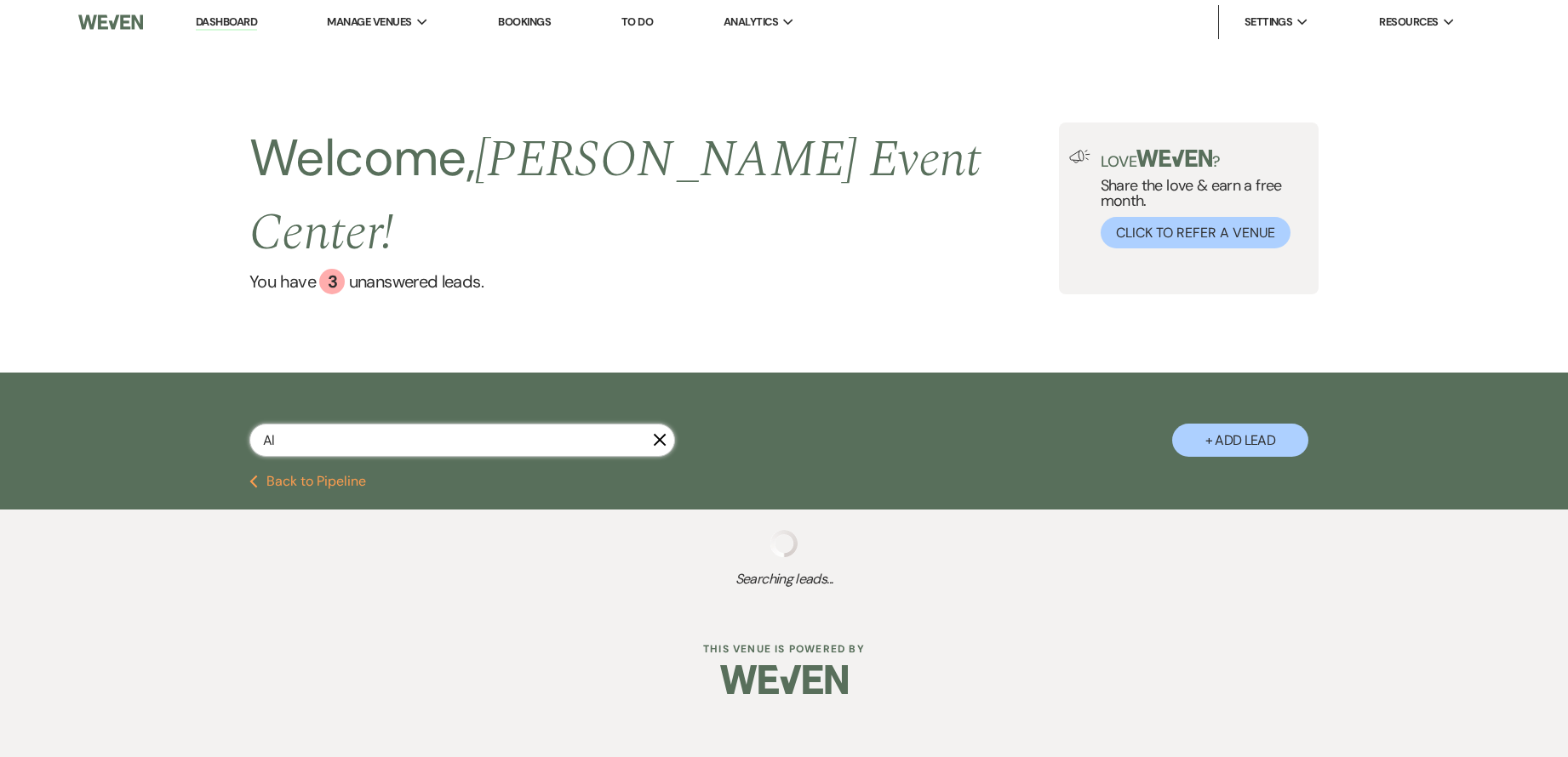
select select "5"
select select "8"
select select "11"
select select "8"
select select "1"
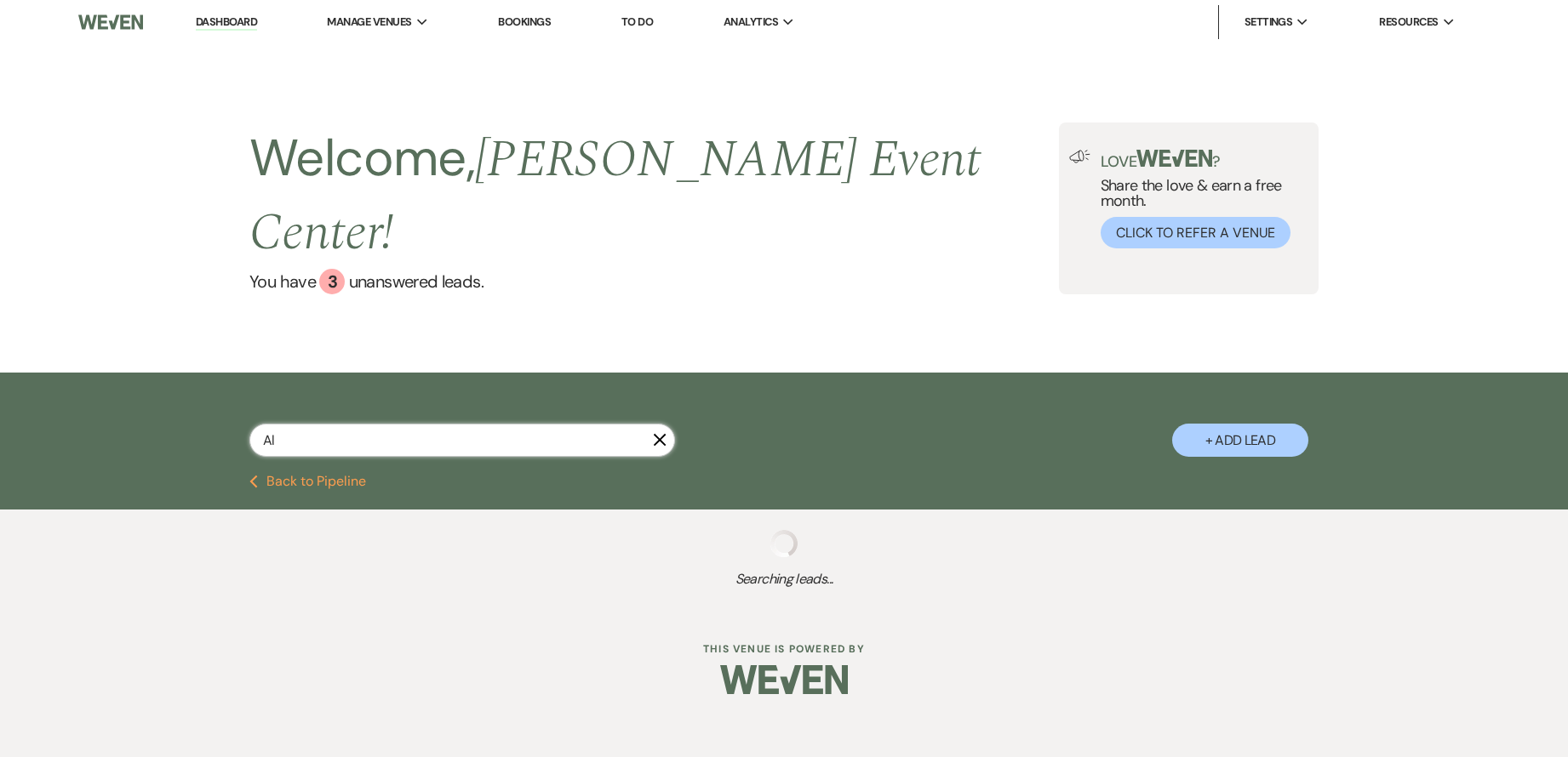
select select "8"
select select "6"
select select "4"
select select "8"
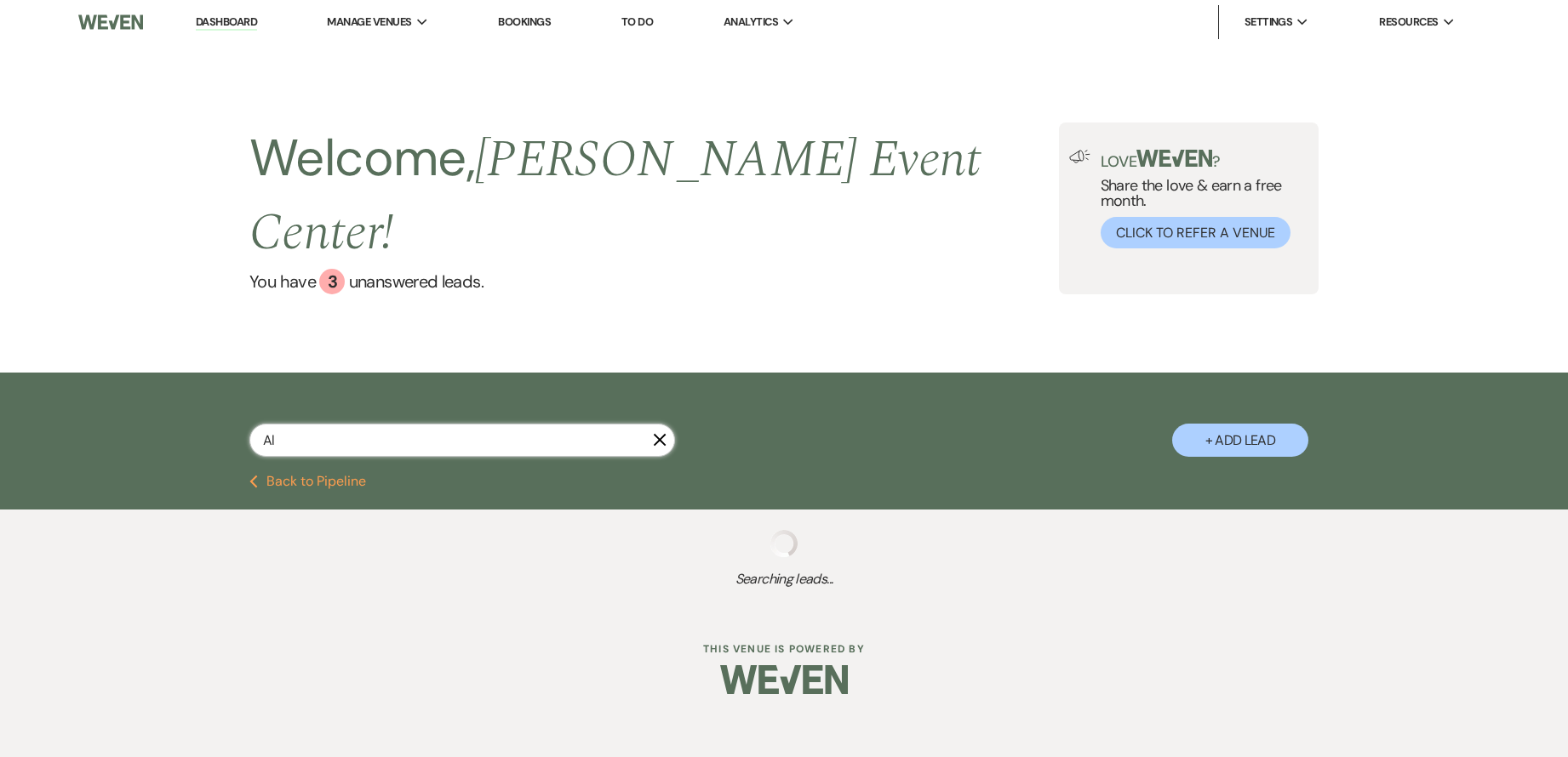
select select "8"
select select "11"
select select "5"
select select "8"
select select "7"
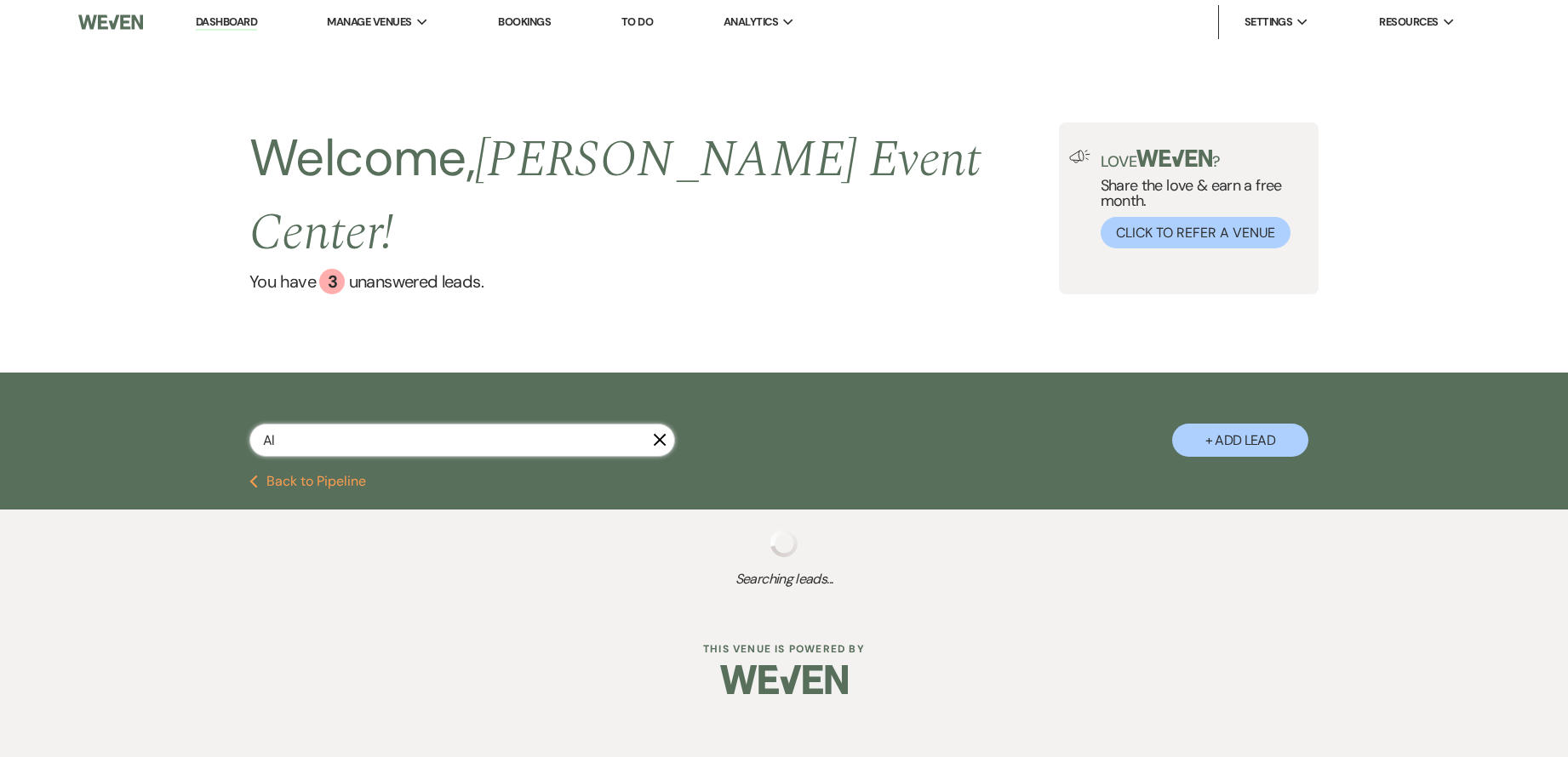
select select "5"
select select "2"
select select "5"
select select "8"
select select "4"
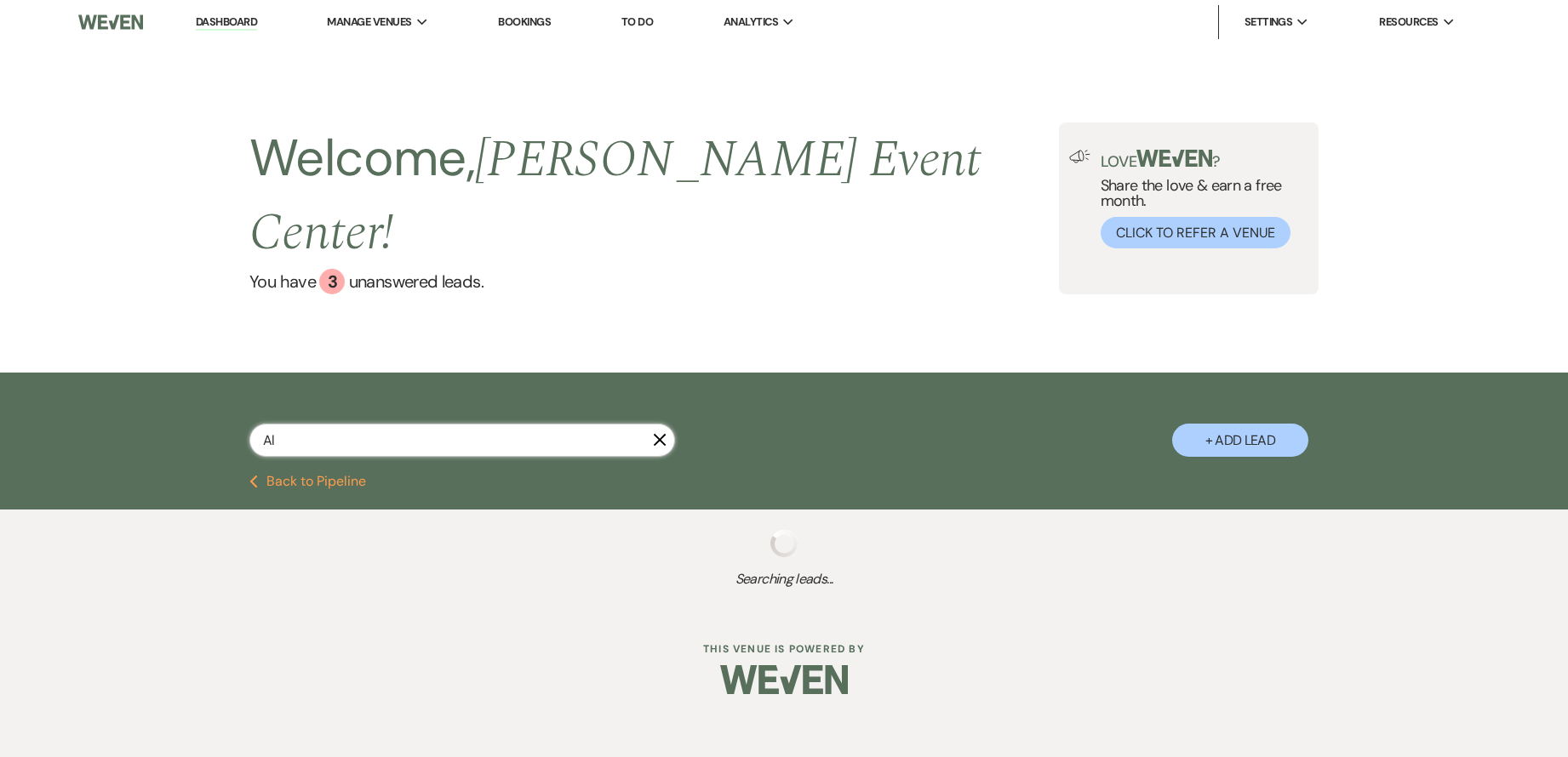
select select "8"
select select "4"
select select "2"
select select "8"
select select "1"
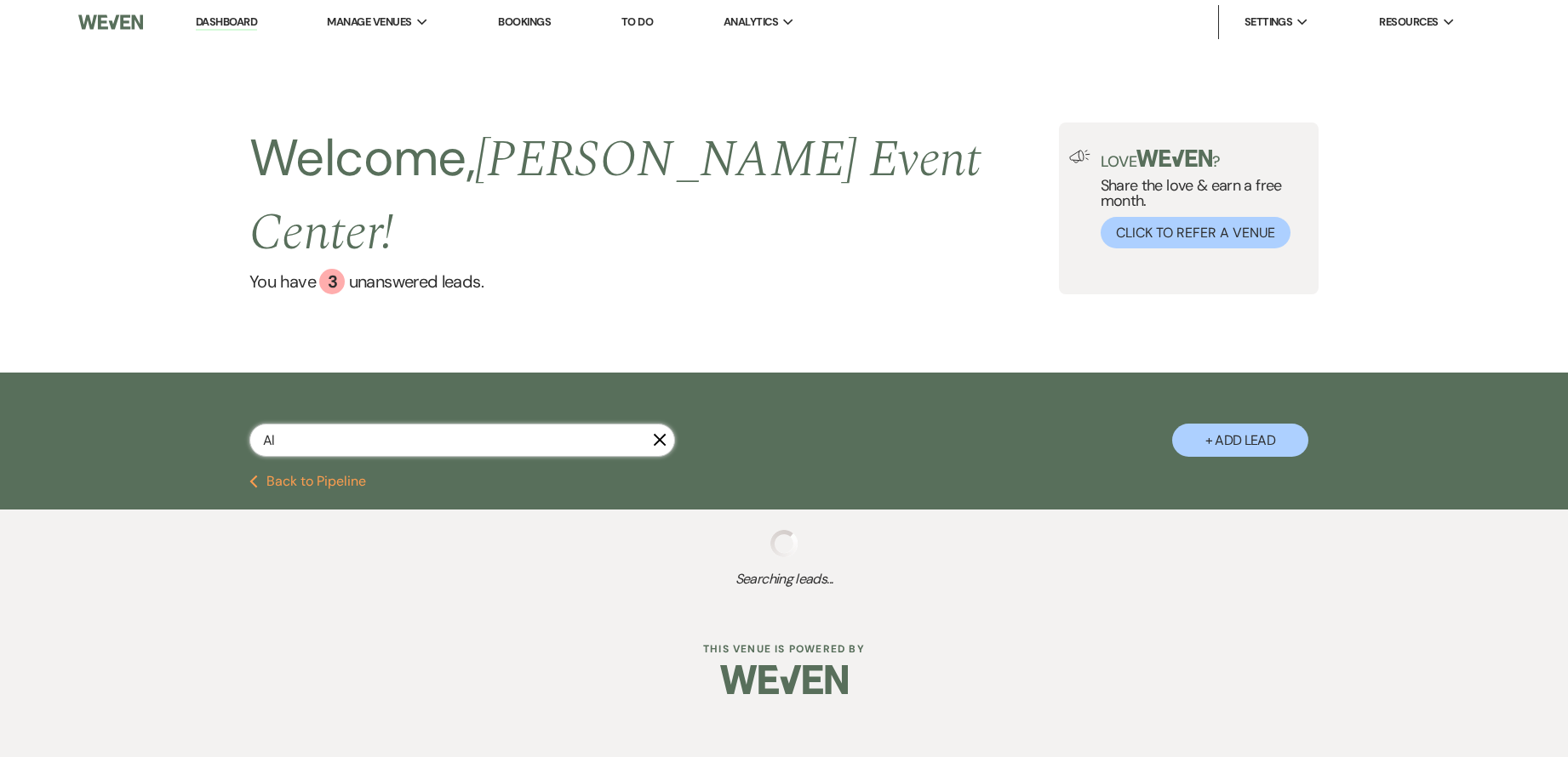
select select "4"
select select "2"
select select "4"
select select "8"
select select "7"
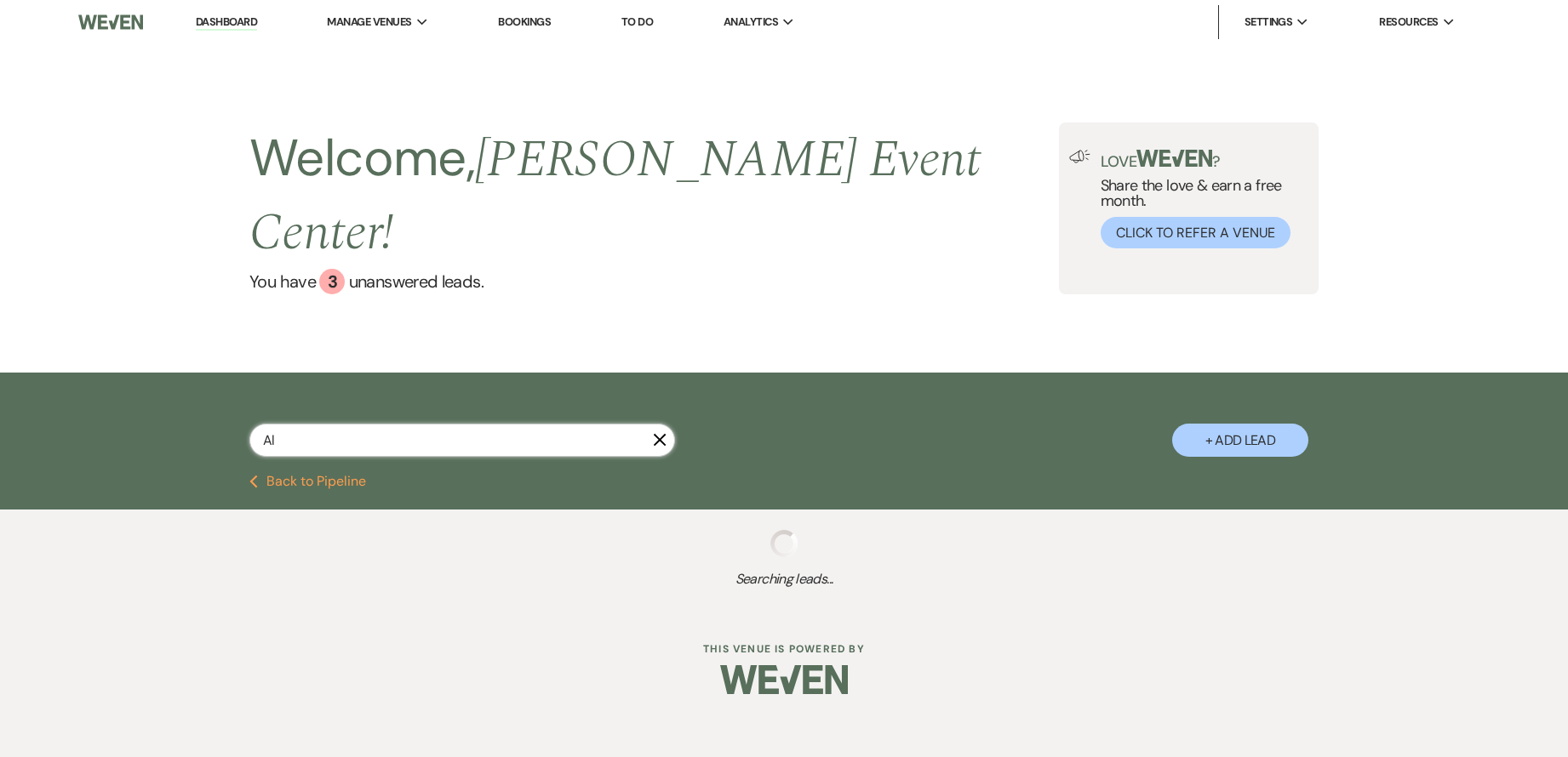
select select "8"
select select "9"
select select "5"
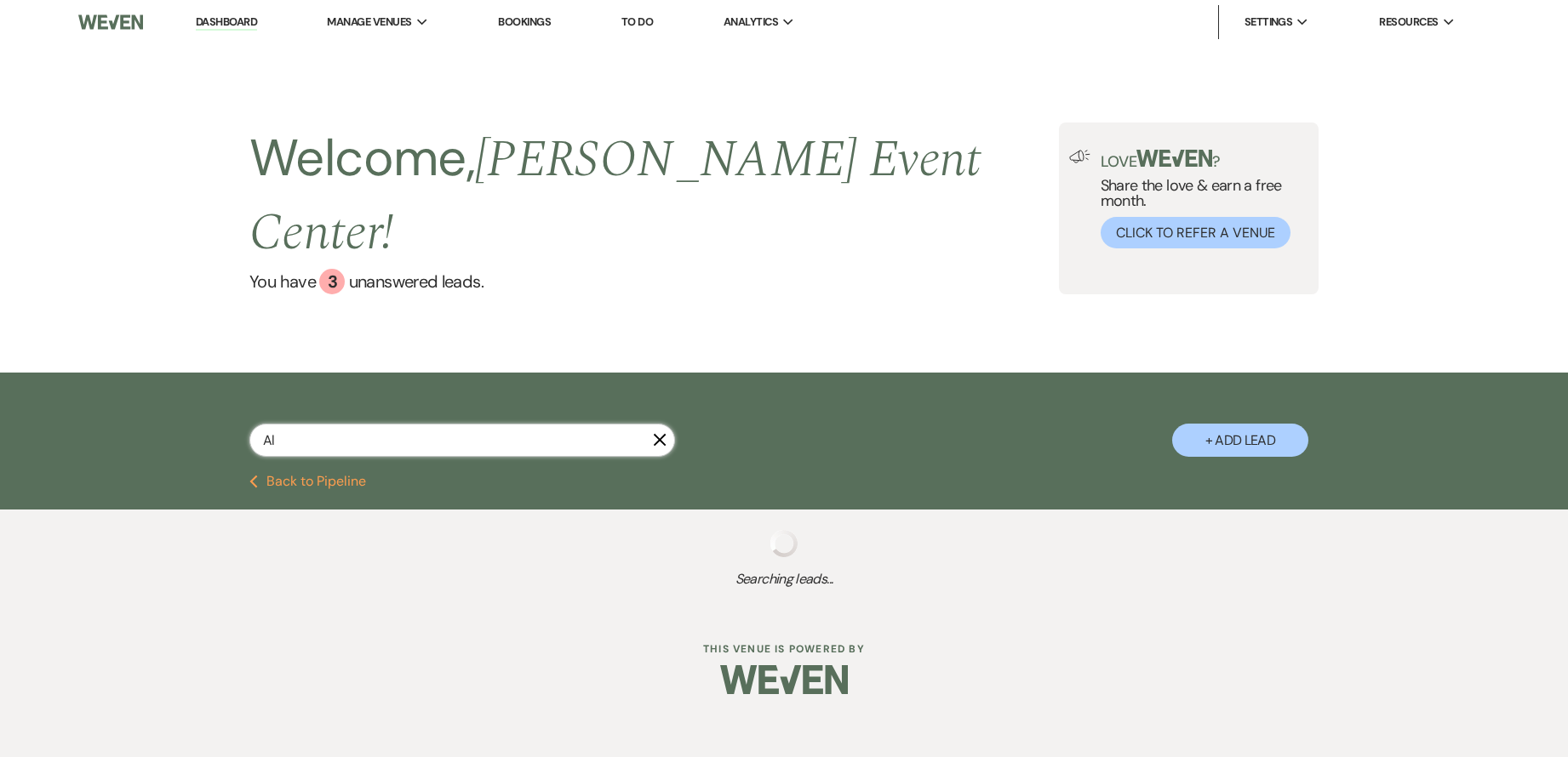
select select "8"
select select "6"
select select "8"
select select "6"
select select "8"
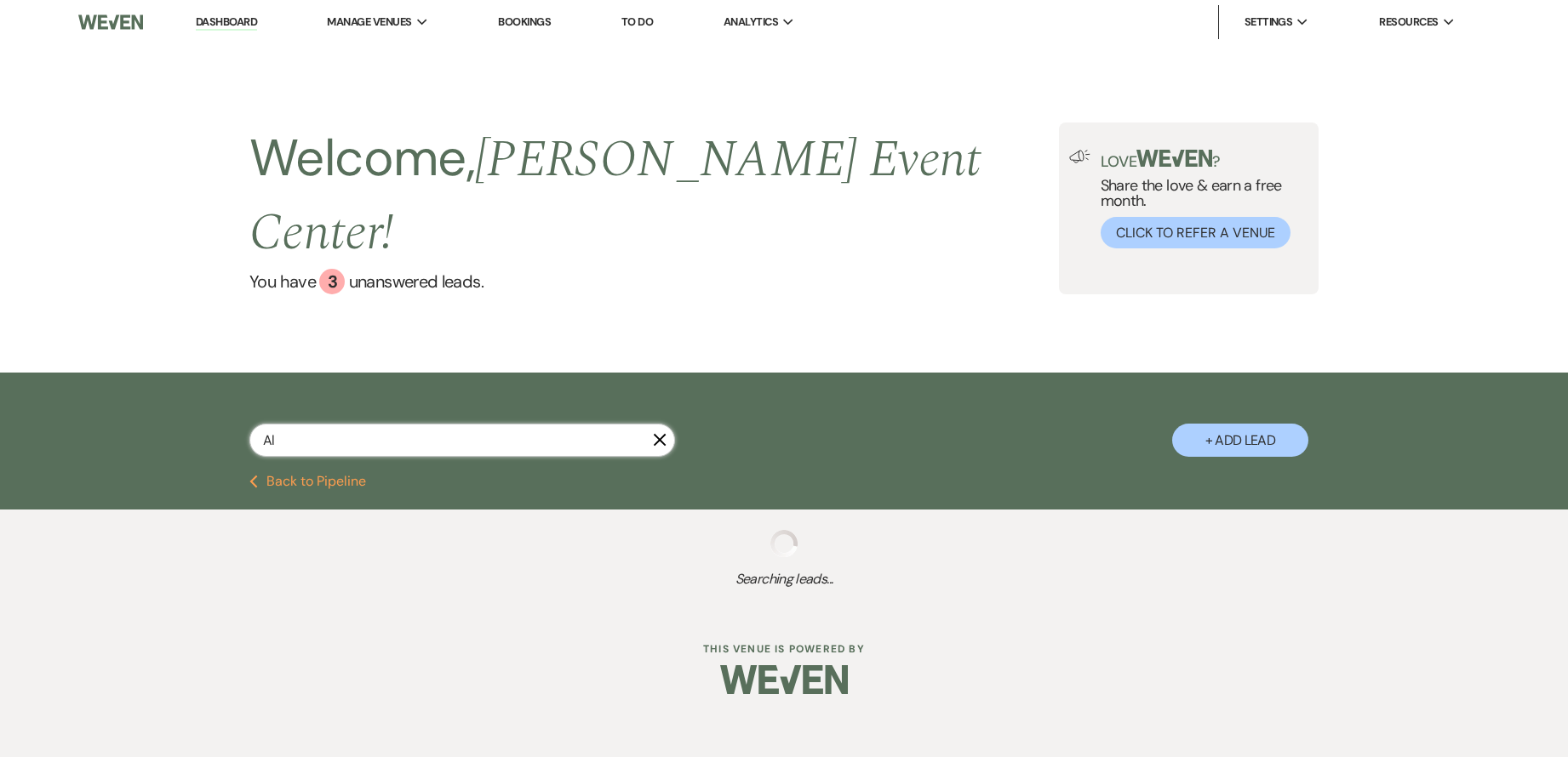
select select "1"
select select "8"
select select "6"
select select "4"
select select "8"
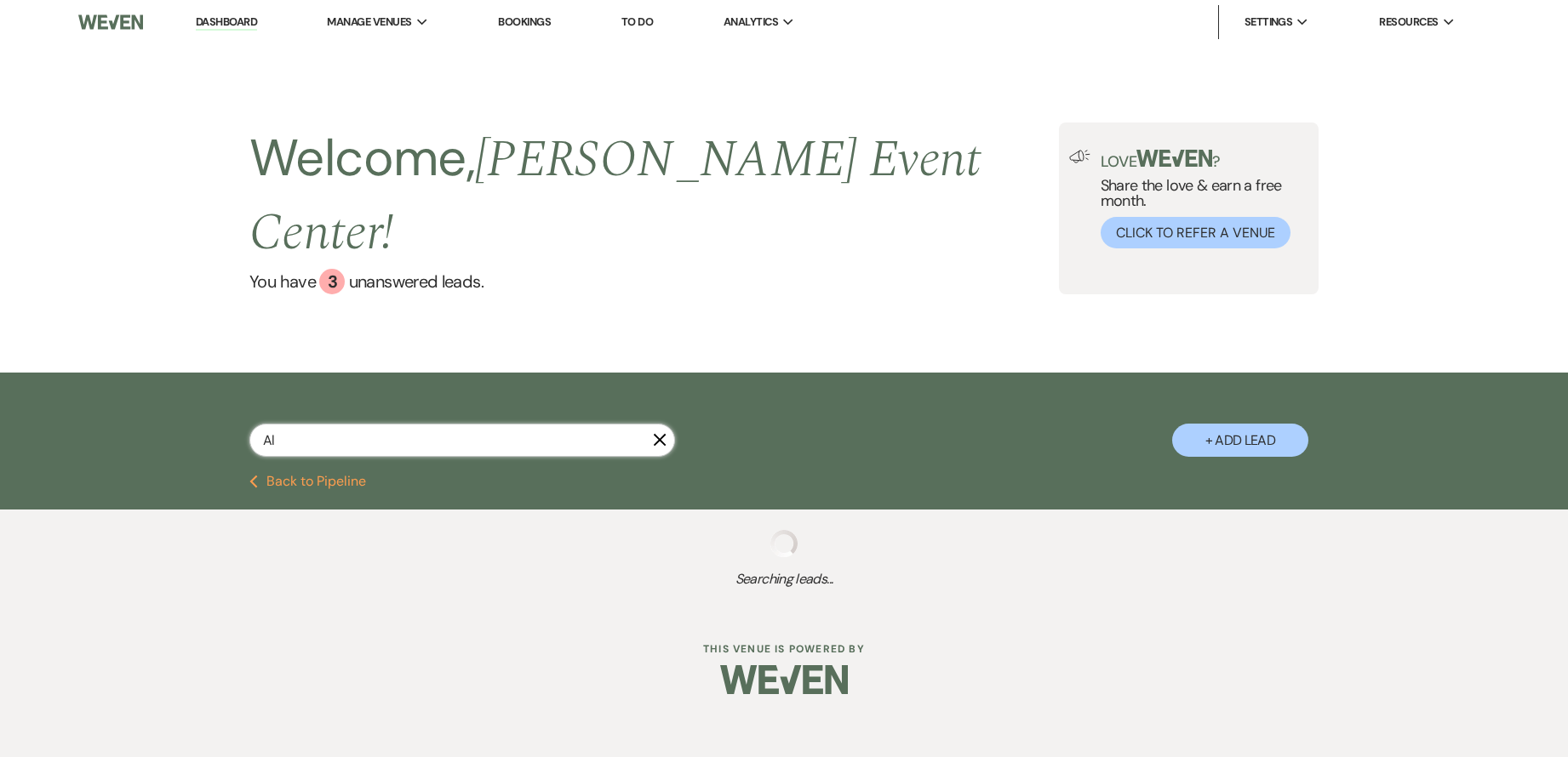
select select "10"
select select "5"
select select "8"
select select "7"
select select "8"
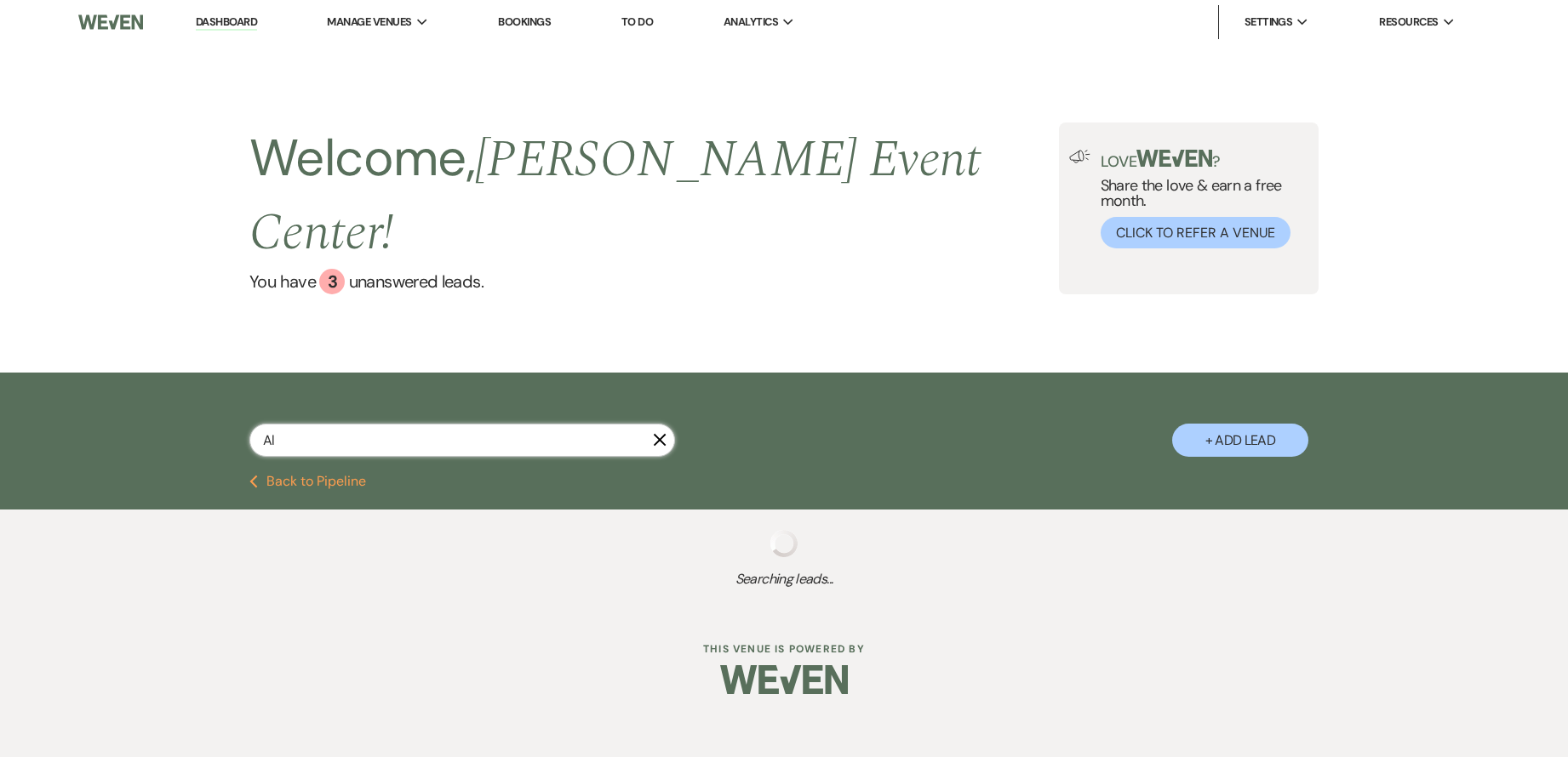
select select "4"
select select "6"
select select "8"
select select "6"
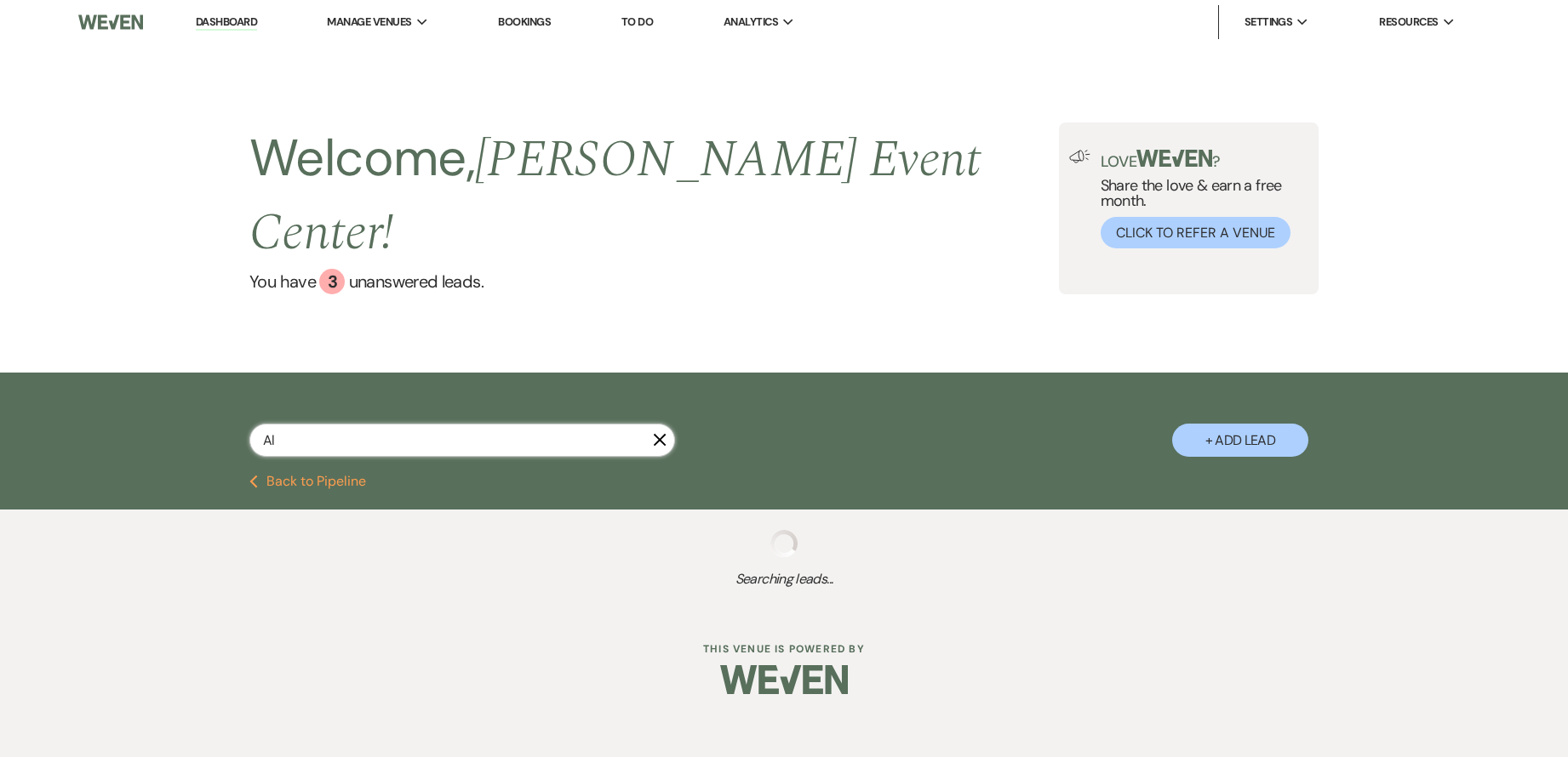
select select "8"
select select "4"
select select "8"
select select "5"
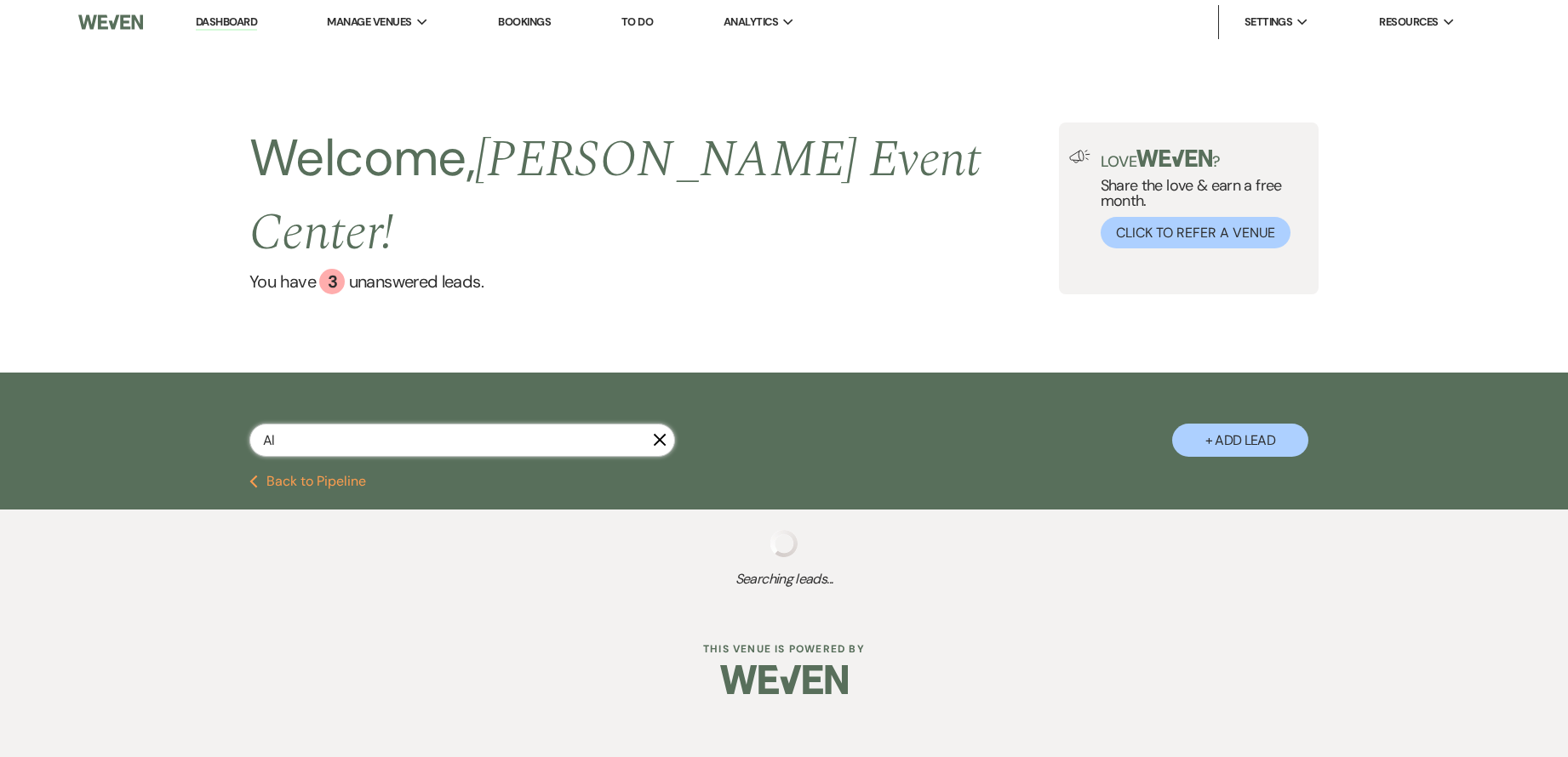
select select "8"
select select "6"
select select "4"
select select "8"
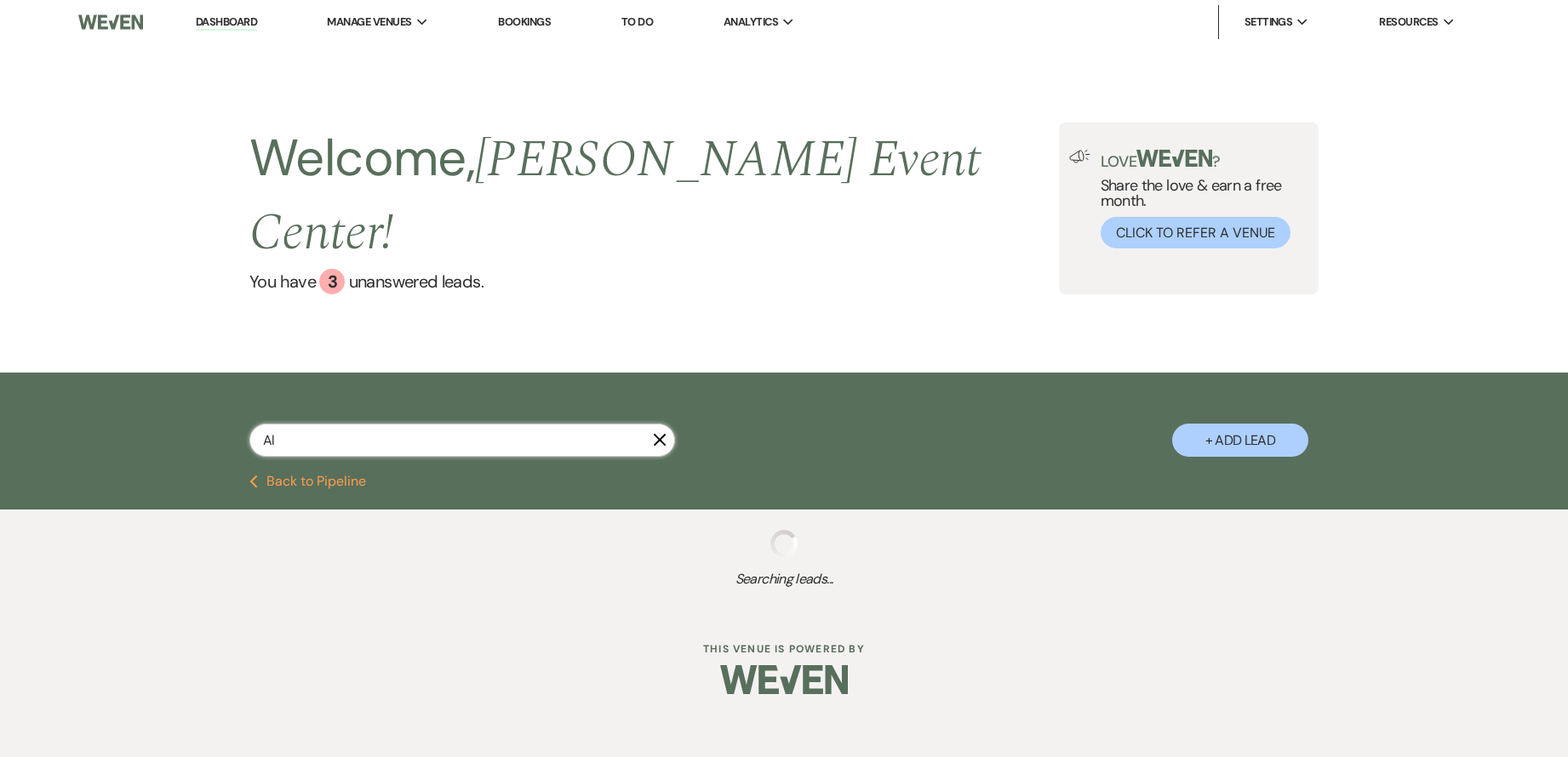
select select "5"
select select "8"
select select "1"
select select "8"
select select "6"
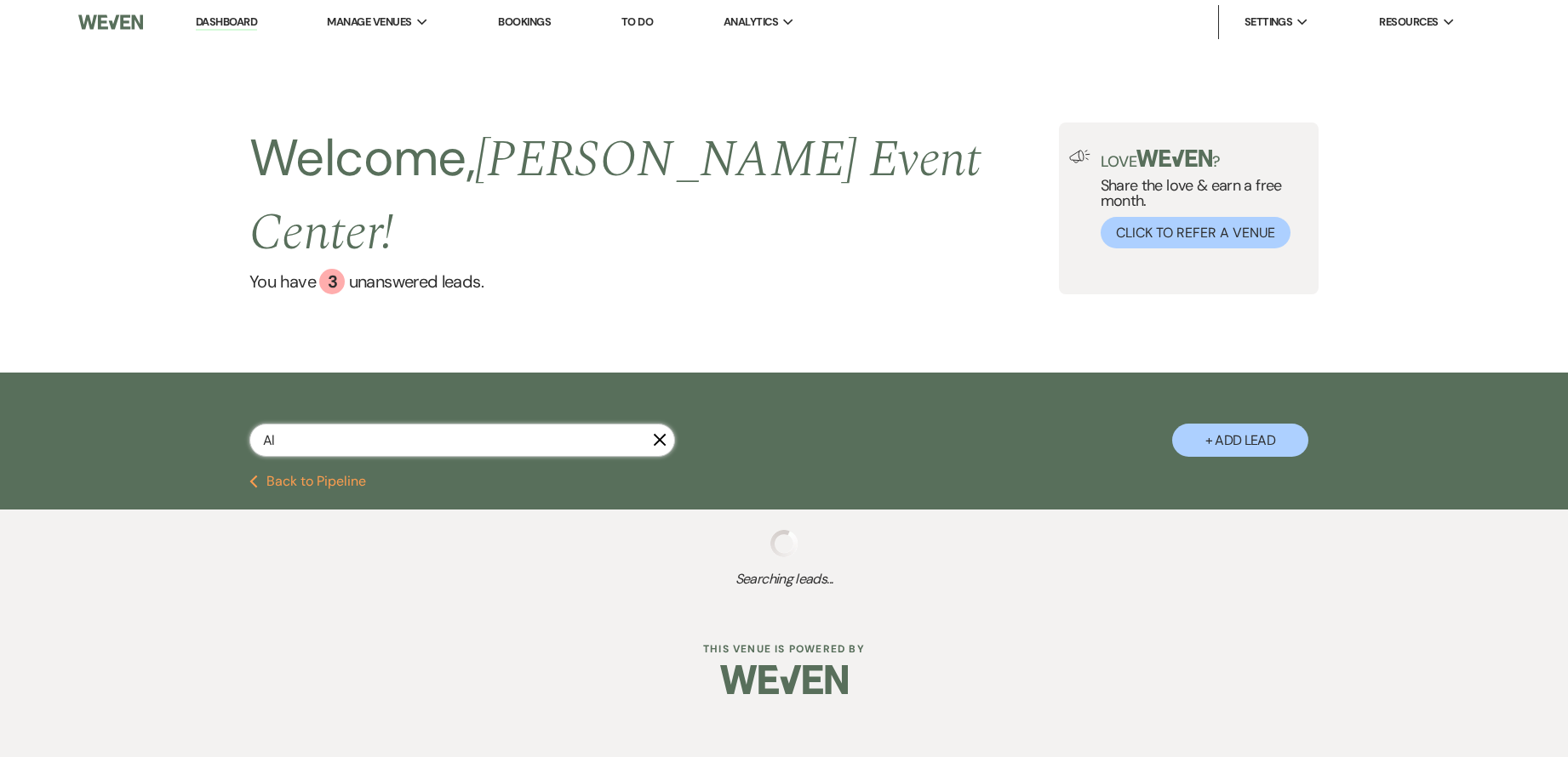
select select "2"
select select "8"
select select "6"
select select "8"
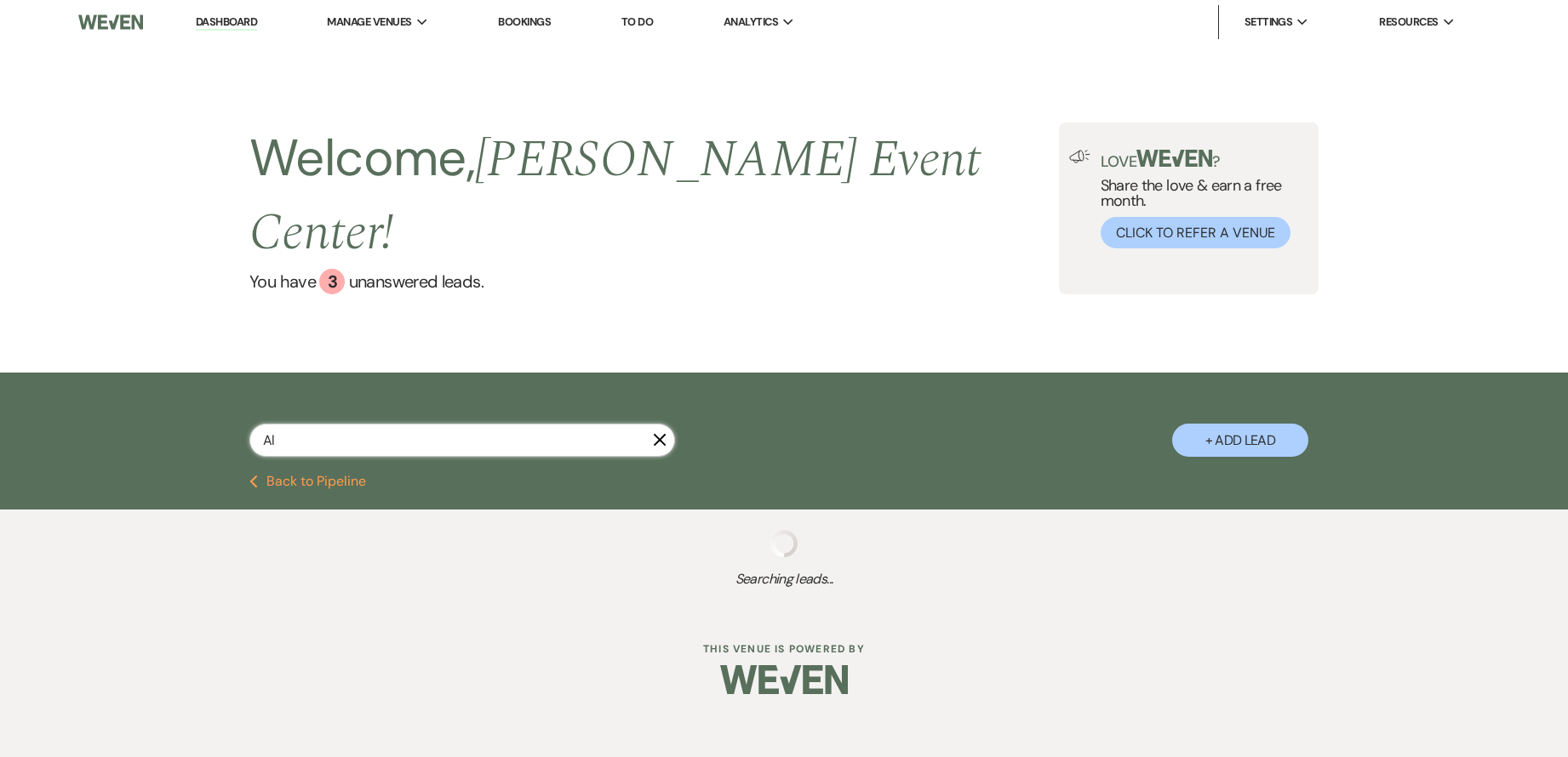
select select "2"
select select "5"
select select "8"
select select "9"
select select "8"
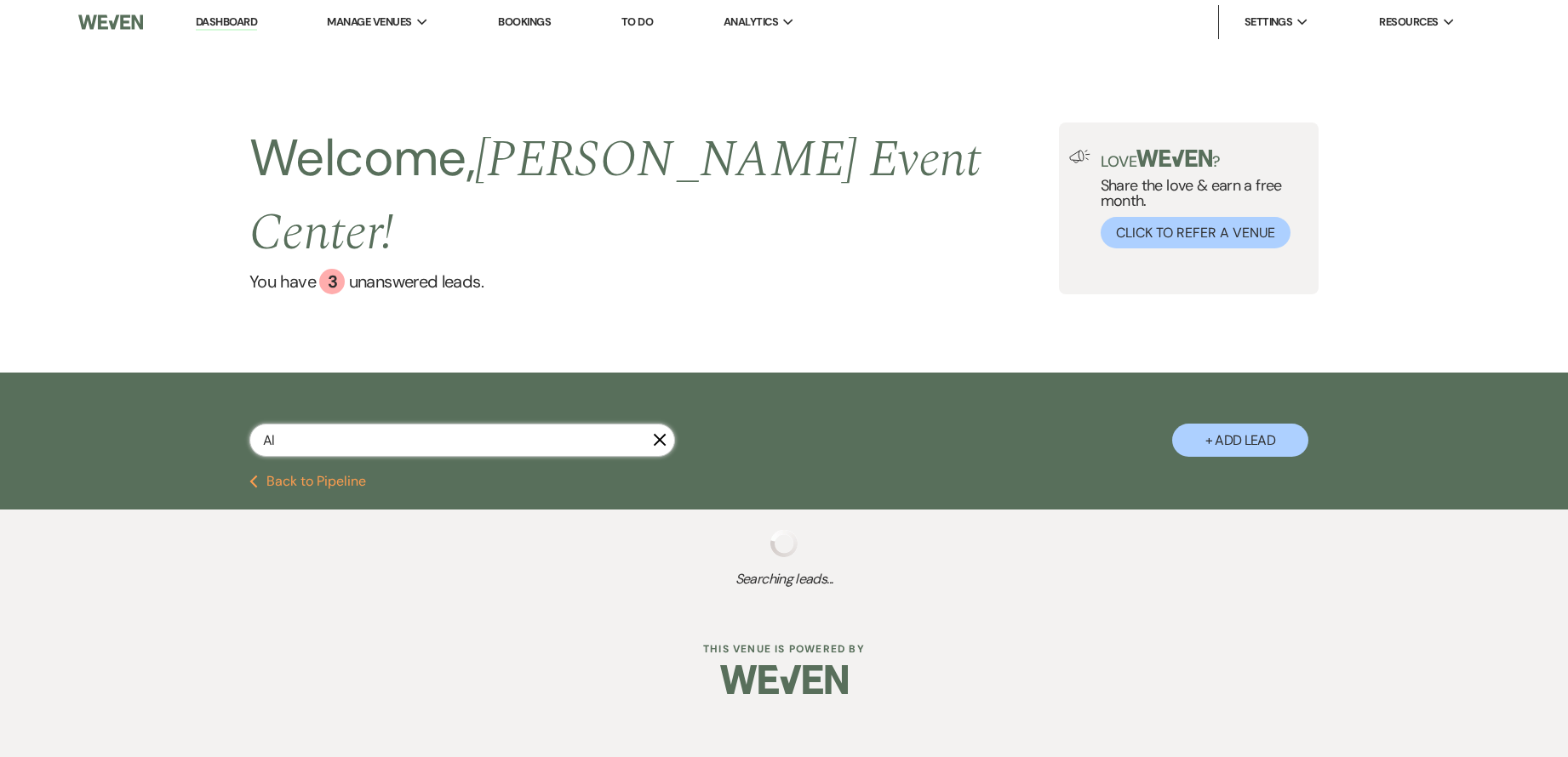
select select "7"
select select "5"
select select "8"
select select "4"
select select "8"
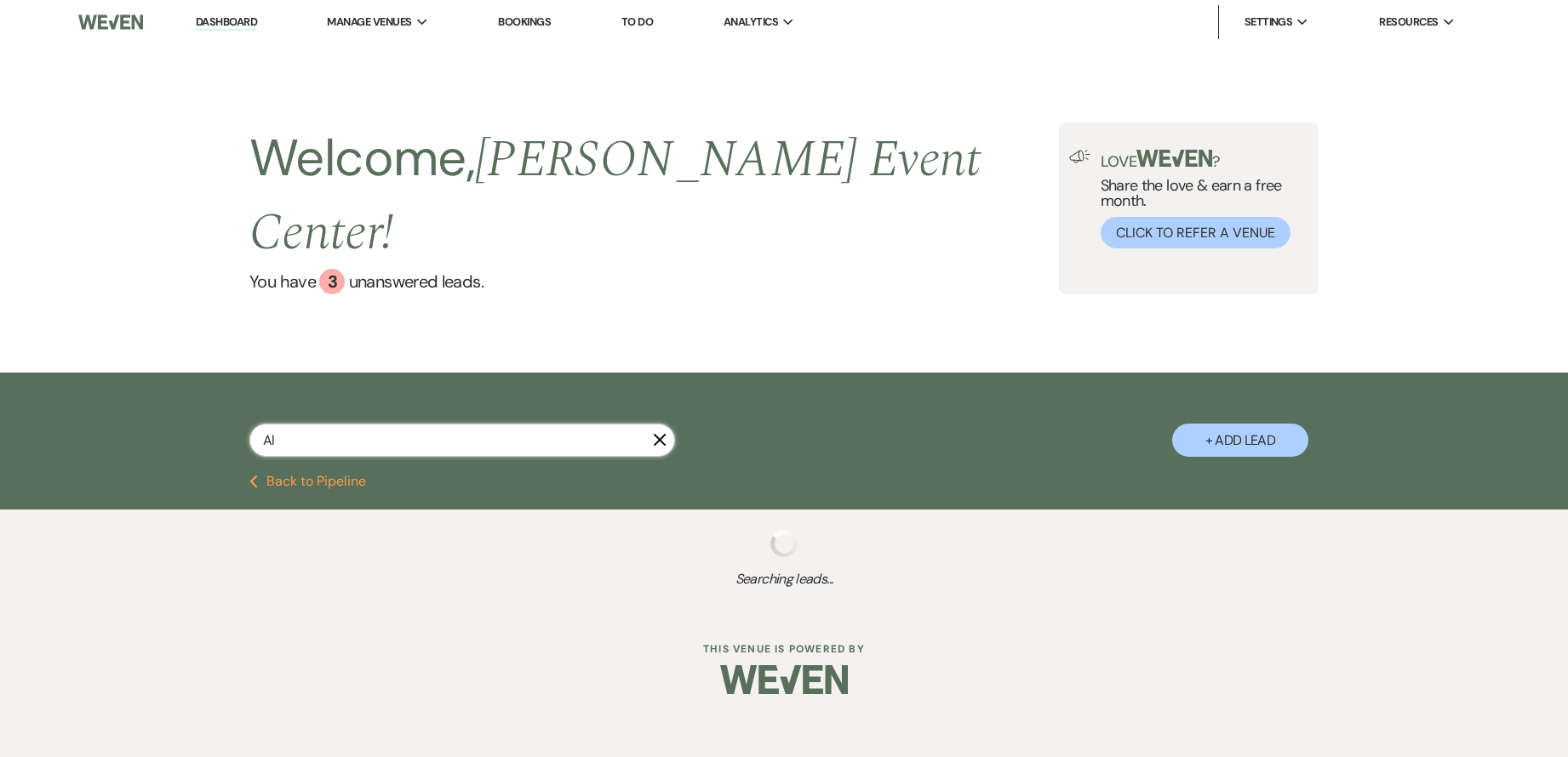
select select "7"
select select "6"
select select "4"
select select "8"
select select "5"
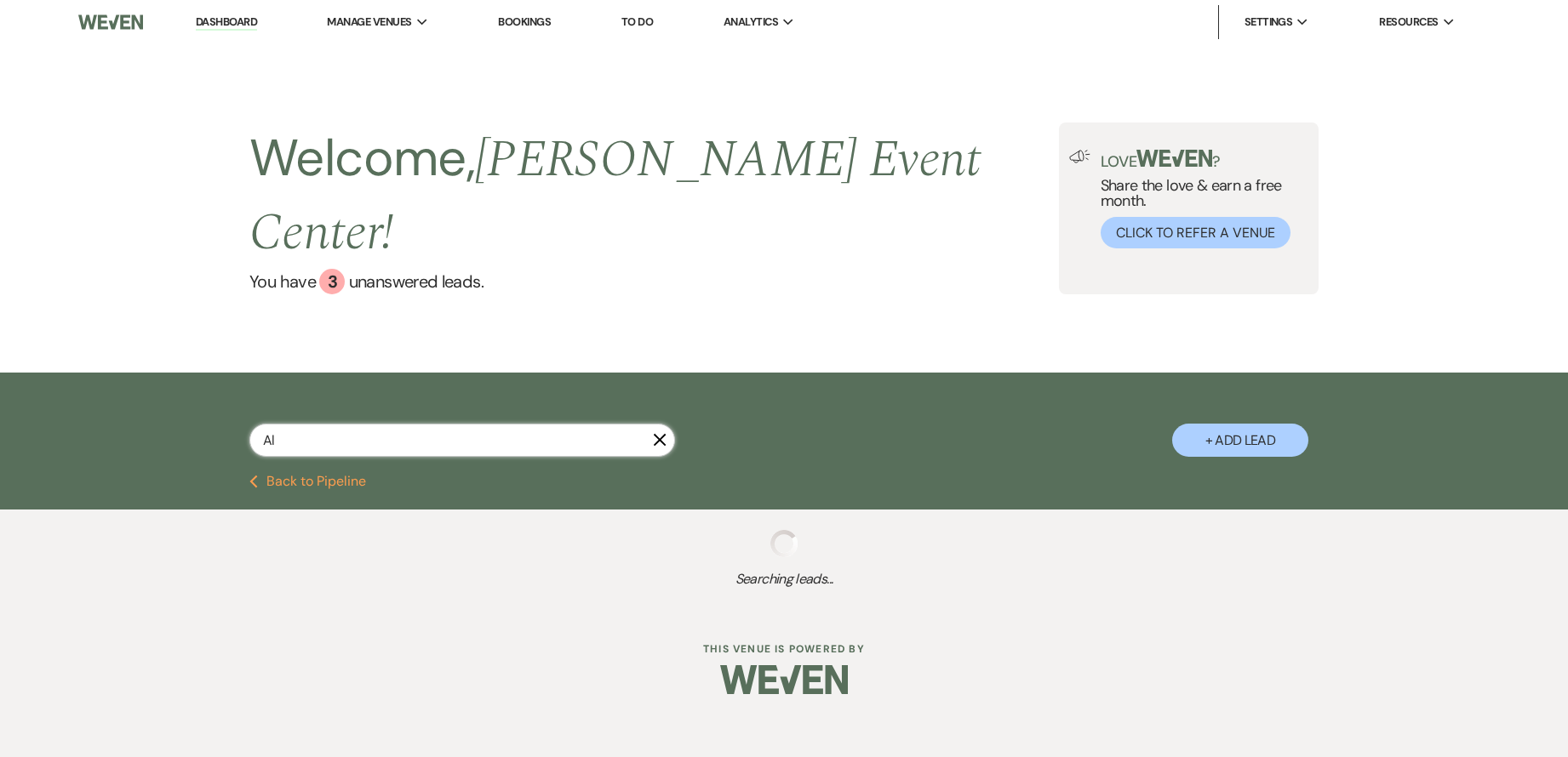
select select "8"
select select "7"
select select "8"
select select "4"
select select "8"
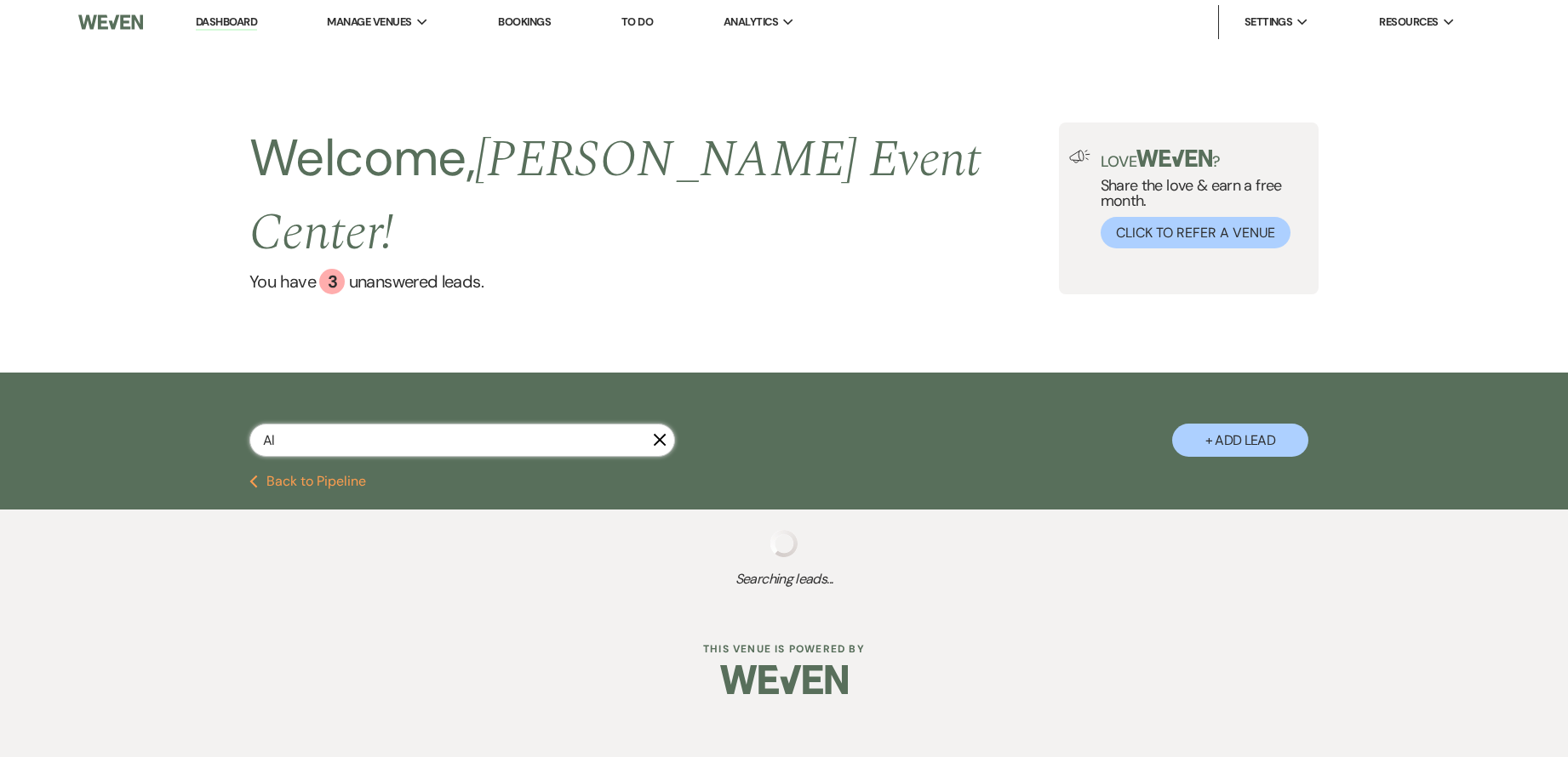
select select "6"
select select "8"
select select "7"
select select "8"
select select "11"
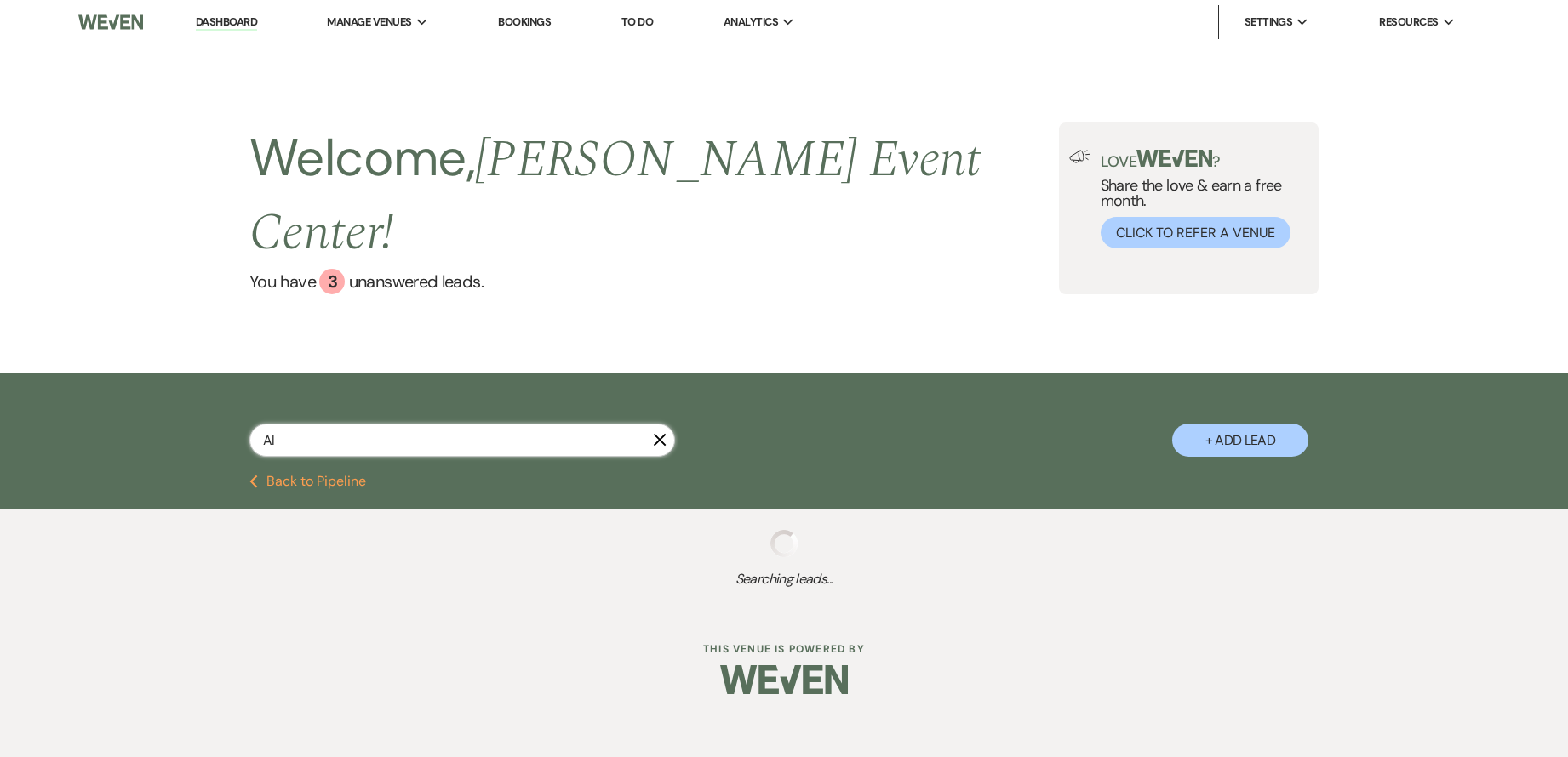
select select "8"
select select "5"
select select "8"
select select "7"
select select "8"
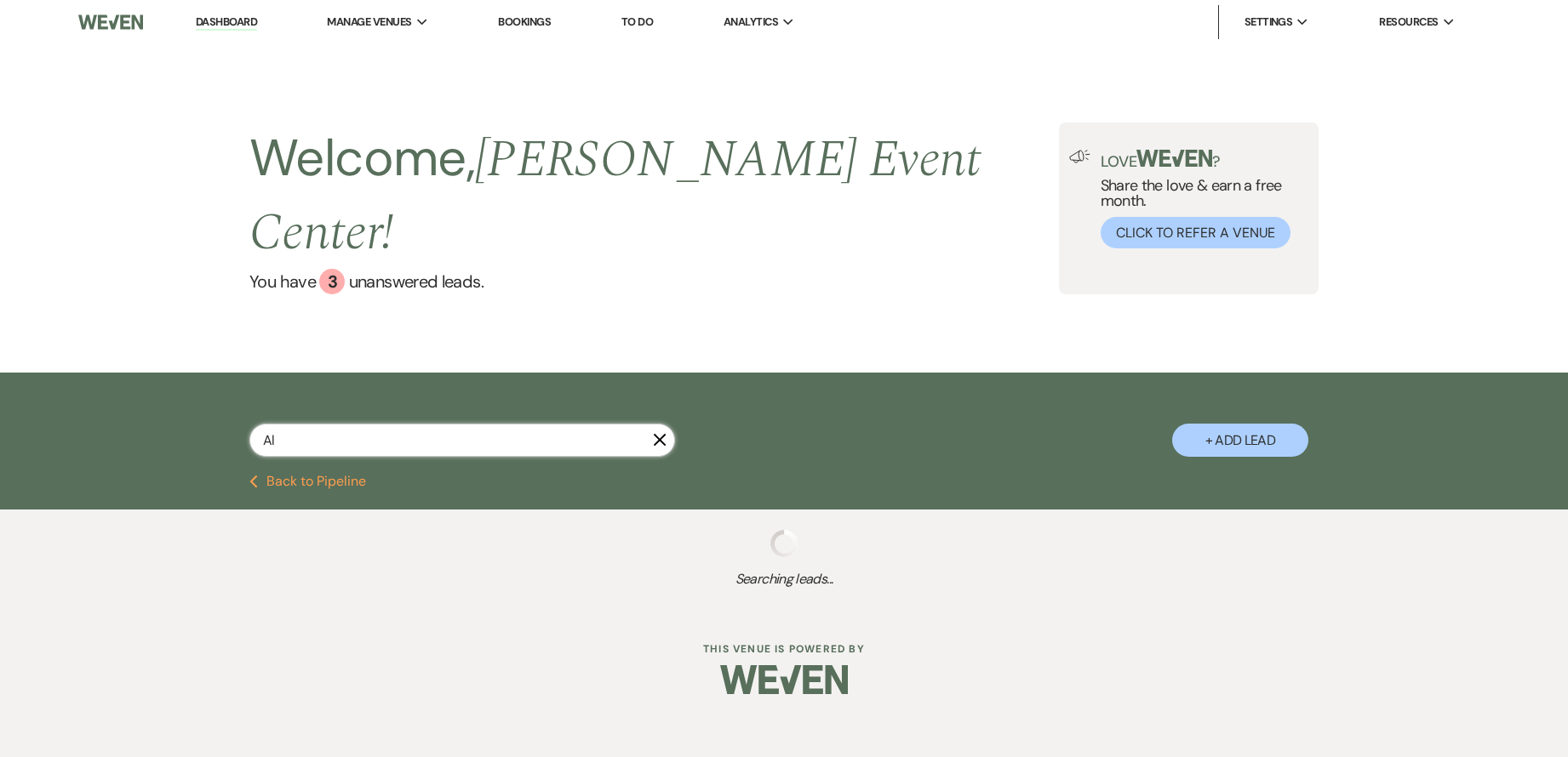
select select "7"
select select "8"
select select "1"
select select "8"
select select "10"
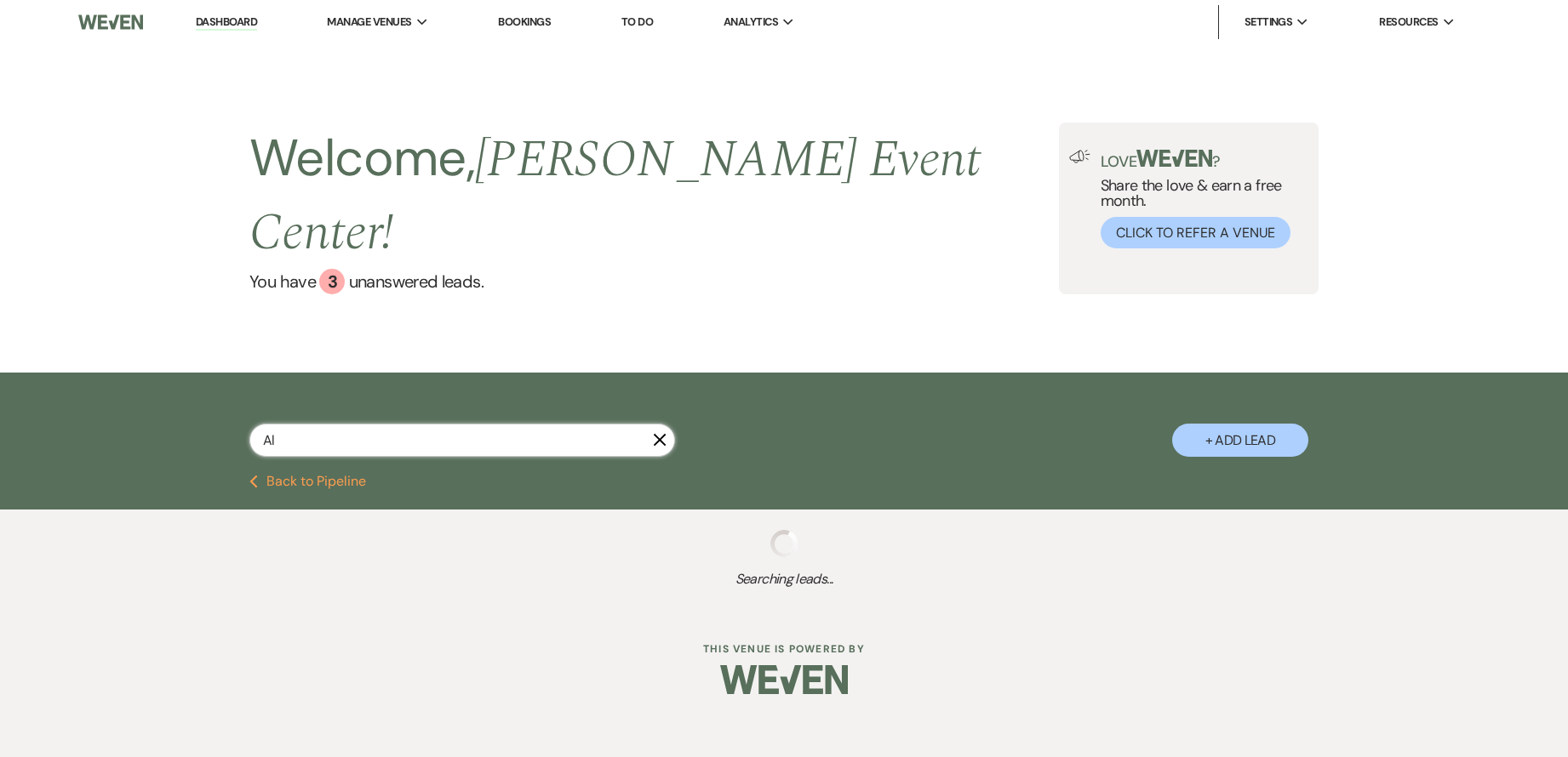
select select "8"
select select "6"
select select "8"
select select "7"
select select "8"
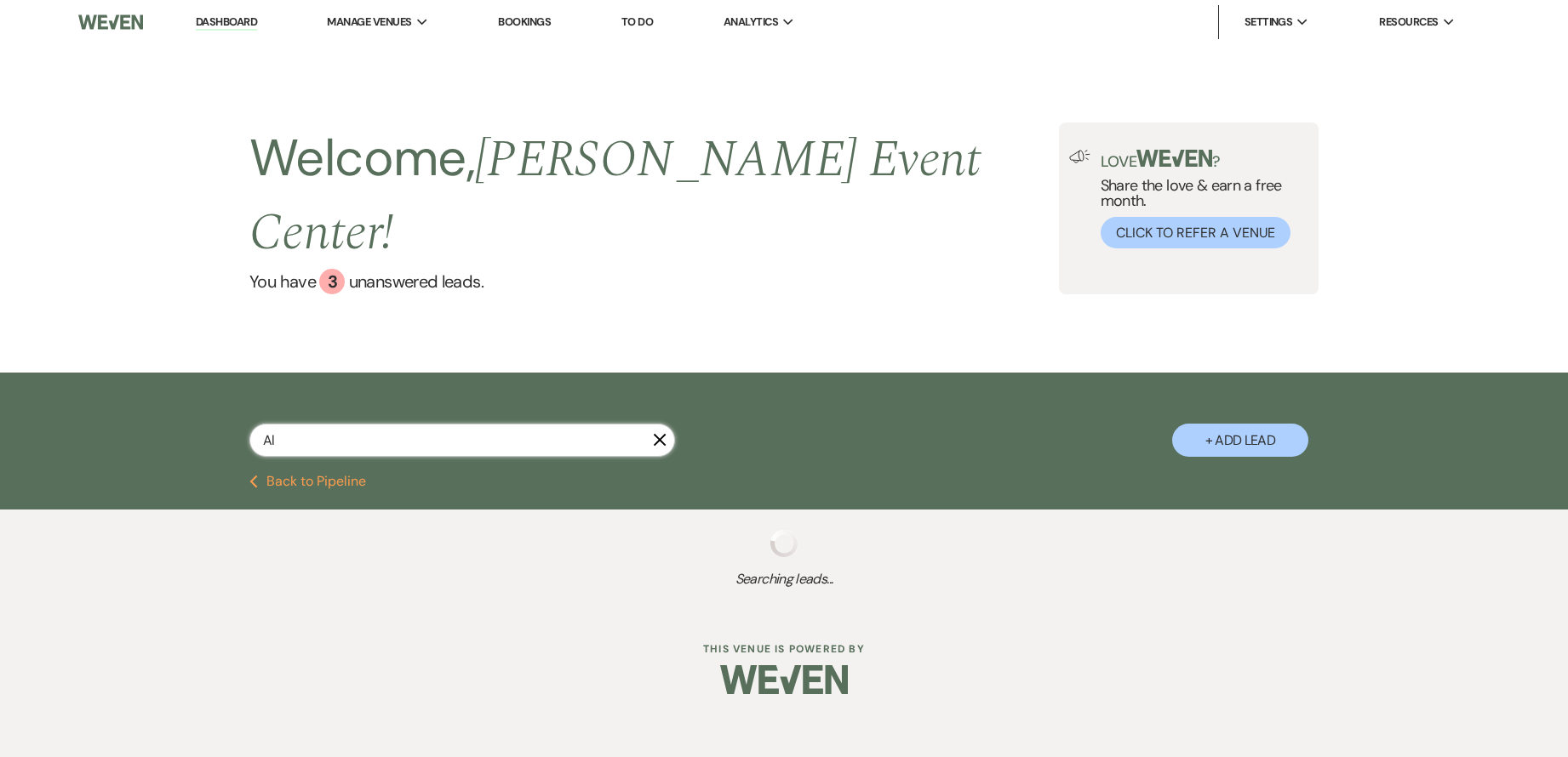
select select "5"
select select "8"
select select "4"
select select "8"
select select "6"
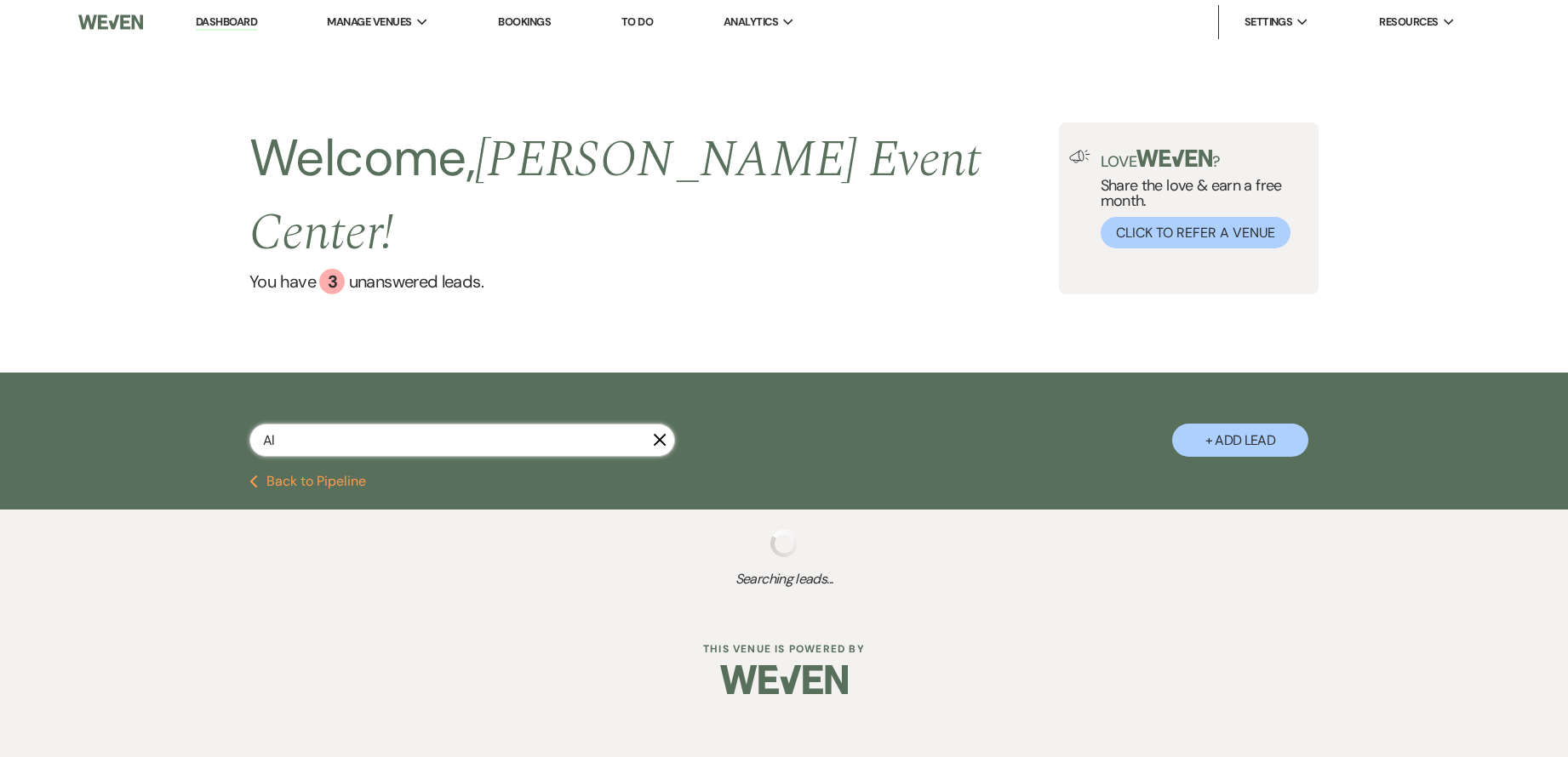
select select "6"
select select "8"
select select "5"
select select "8"
select select "4"
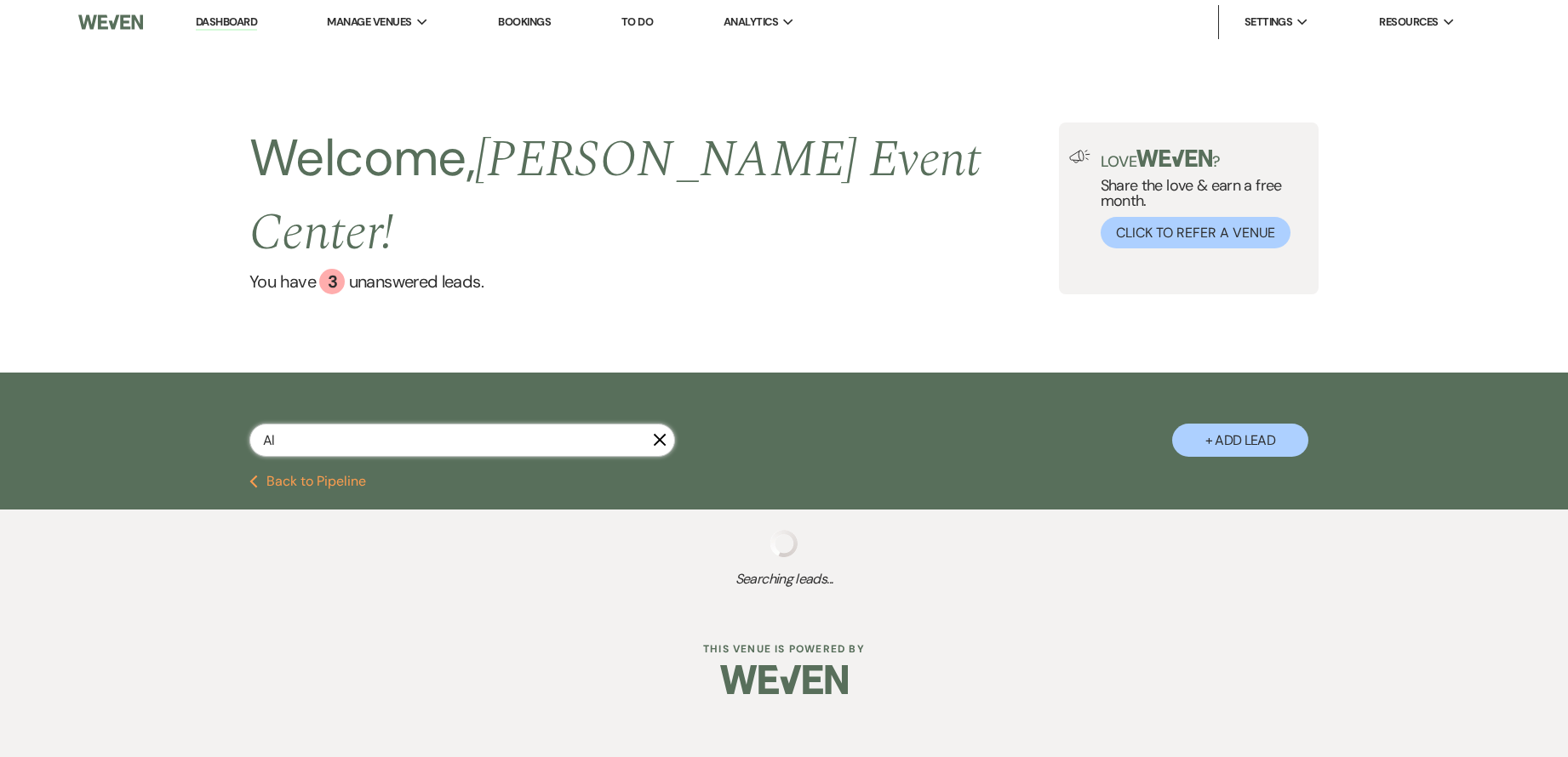
select select "8"
select select "6"
select select "8"
select select "11"
select select "8"
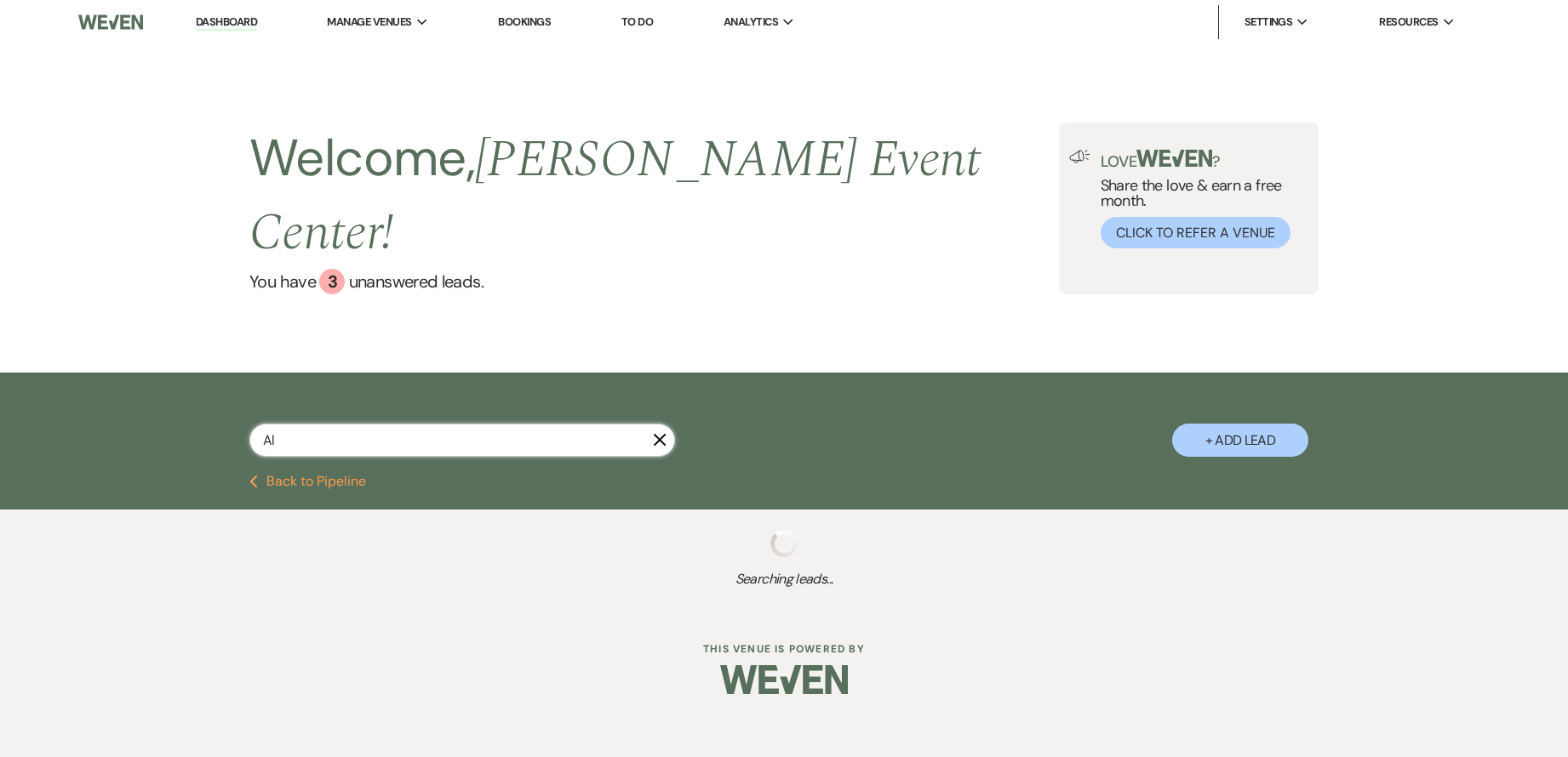
select select "11"
select select "8"
select select "6"
select select "8"
select select "5"
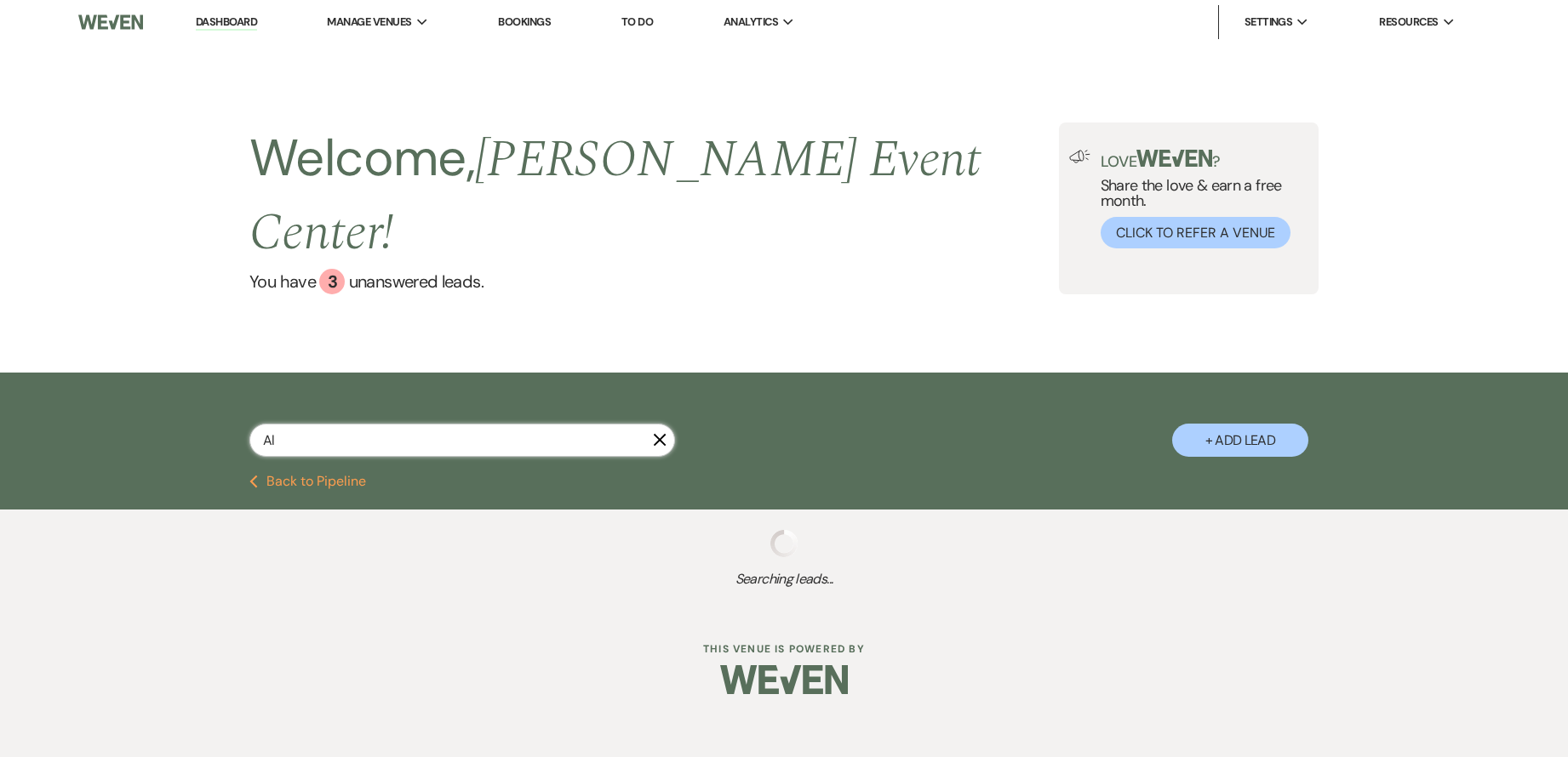
select select "5"
select select "2"
select select "8"
select select "7"
select select "8"
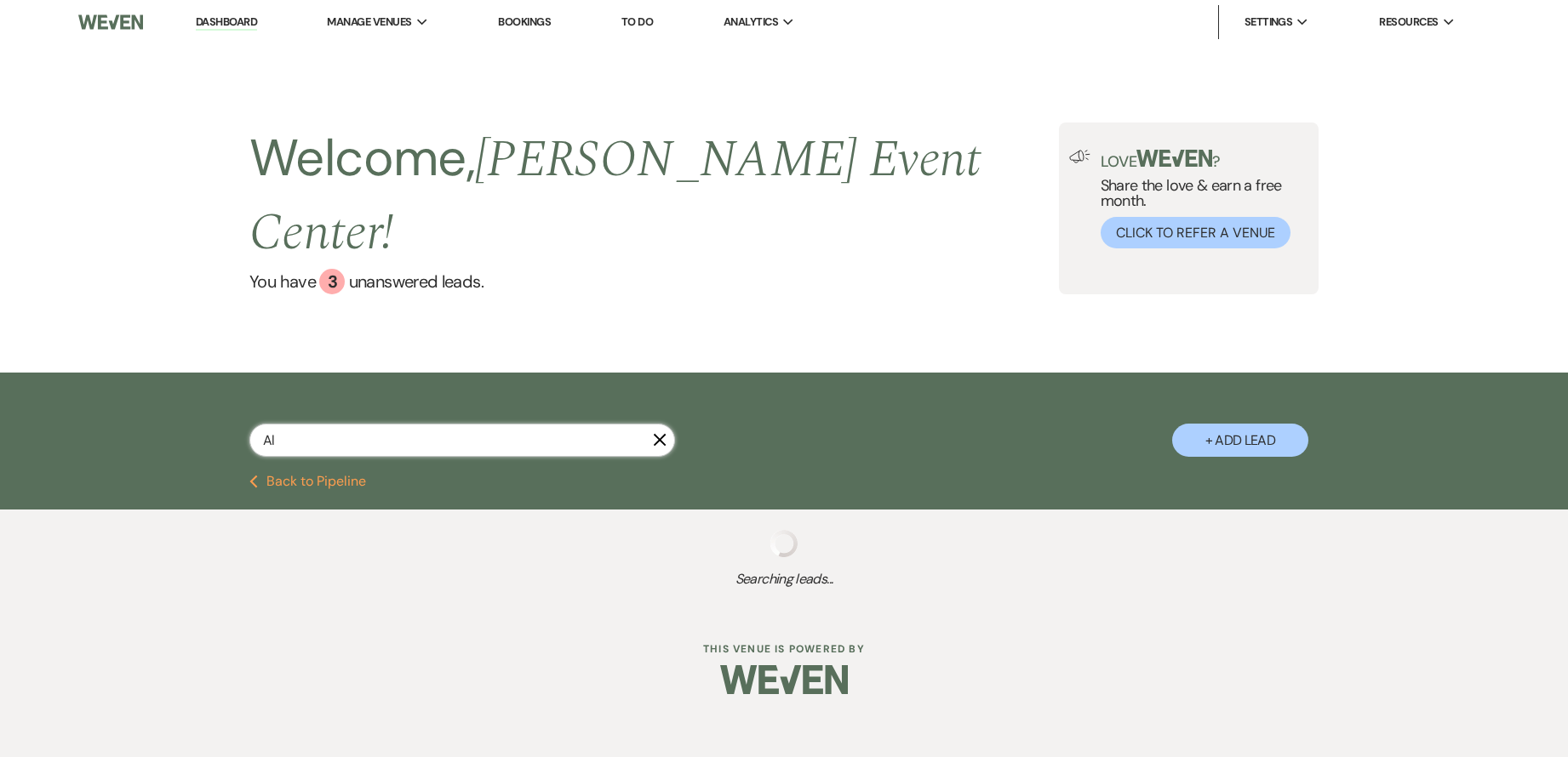
select select "11"
select select "2"
select select "8"
select select "6"
select select "8"
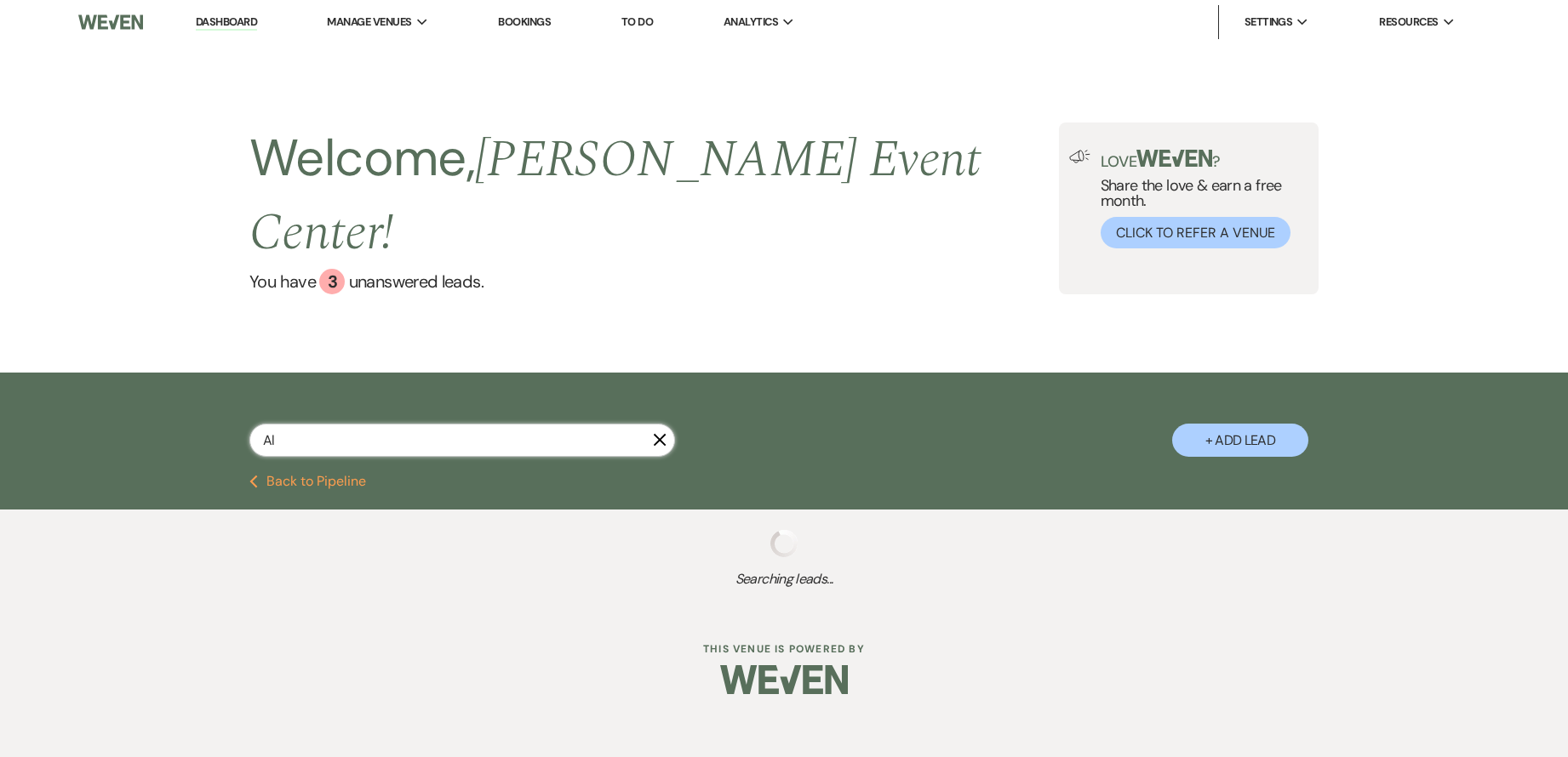
select select "6"
select select "5"
select select "8"
select select "6"
select select "8"
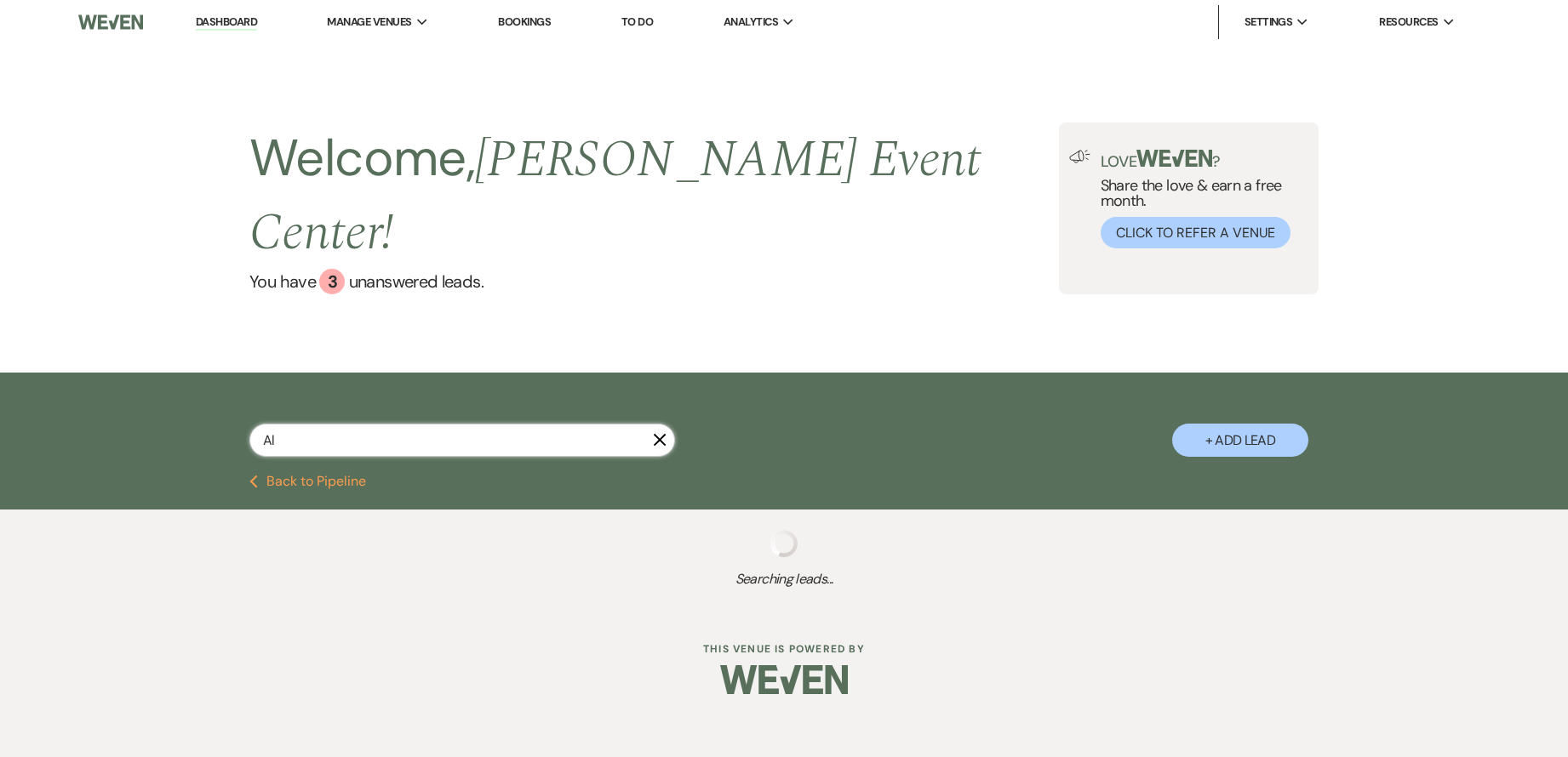
select select "6"
select select "8"
select select "6"
select select "8"
select select "1"
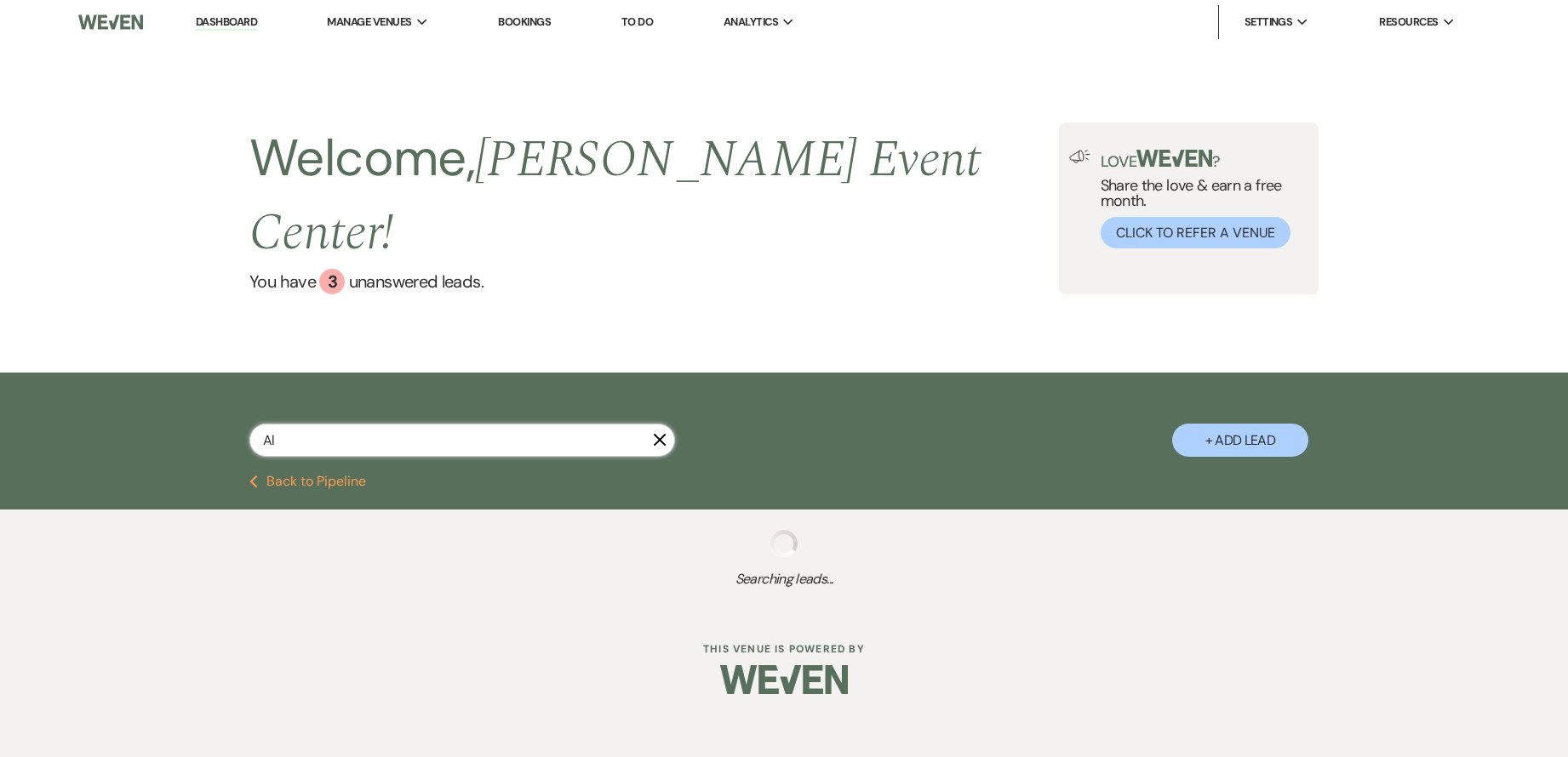
select select "8"
select select "5"
select select "8"
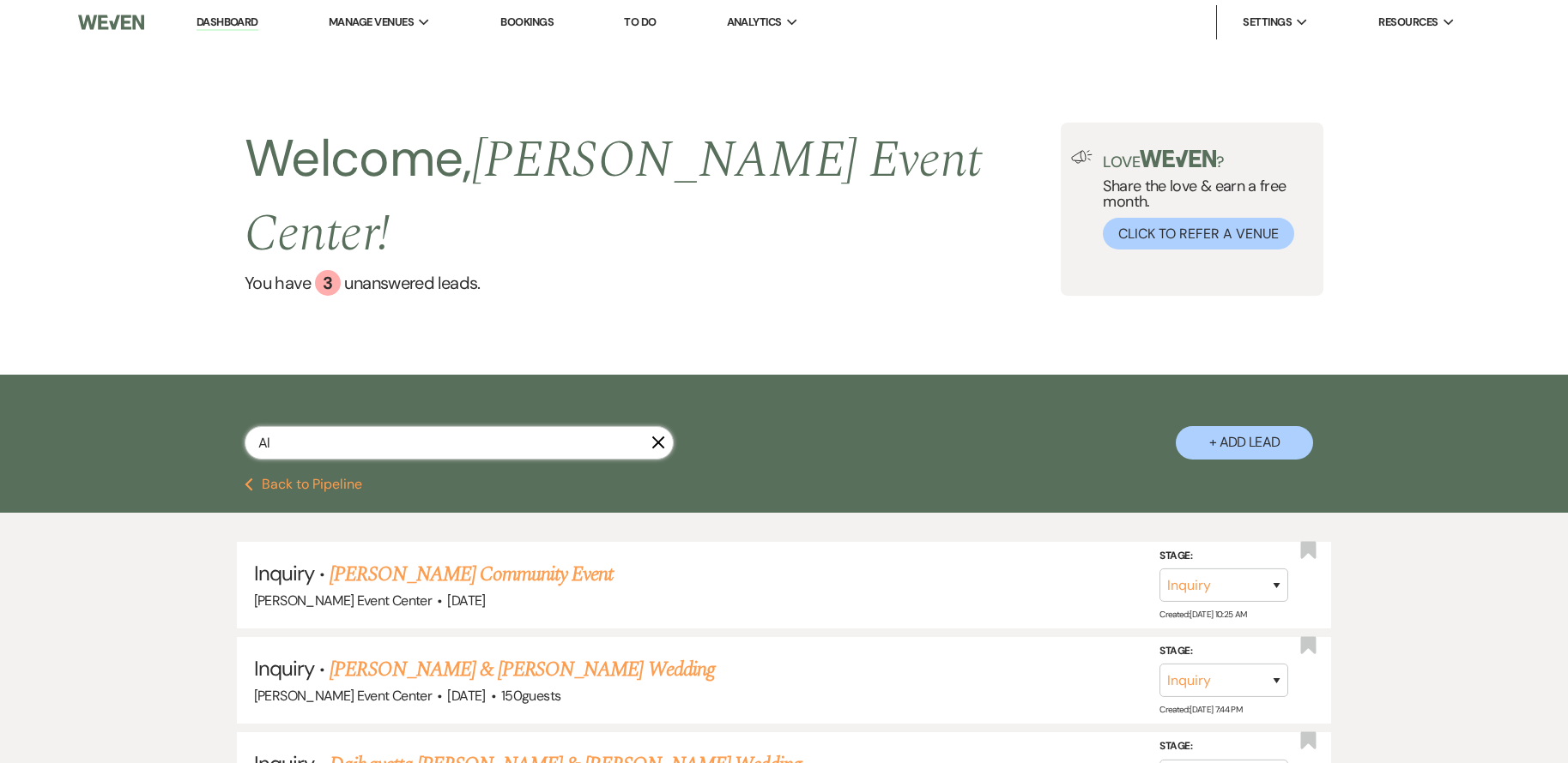
click at [373, 426] on input "Al" at bounding box center [459, 443] width 429 height 33
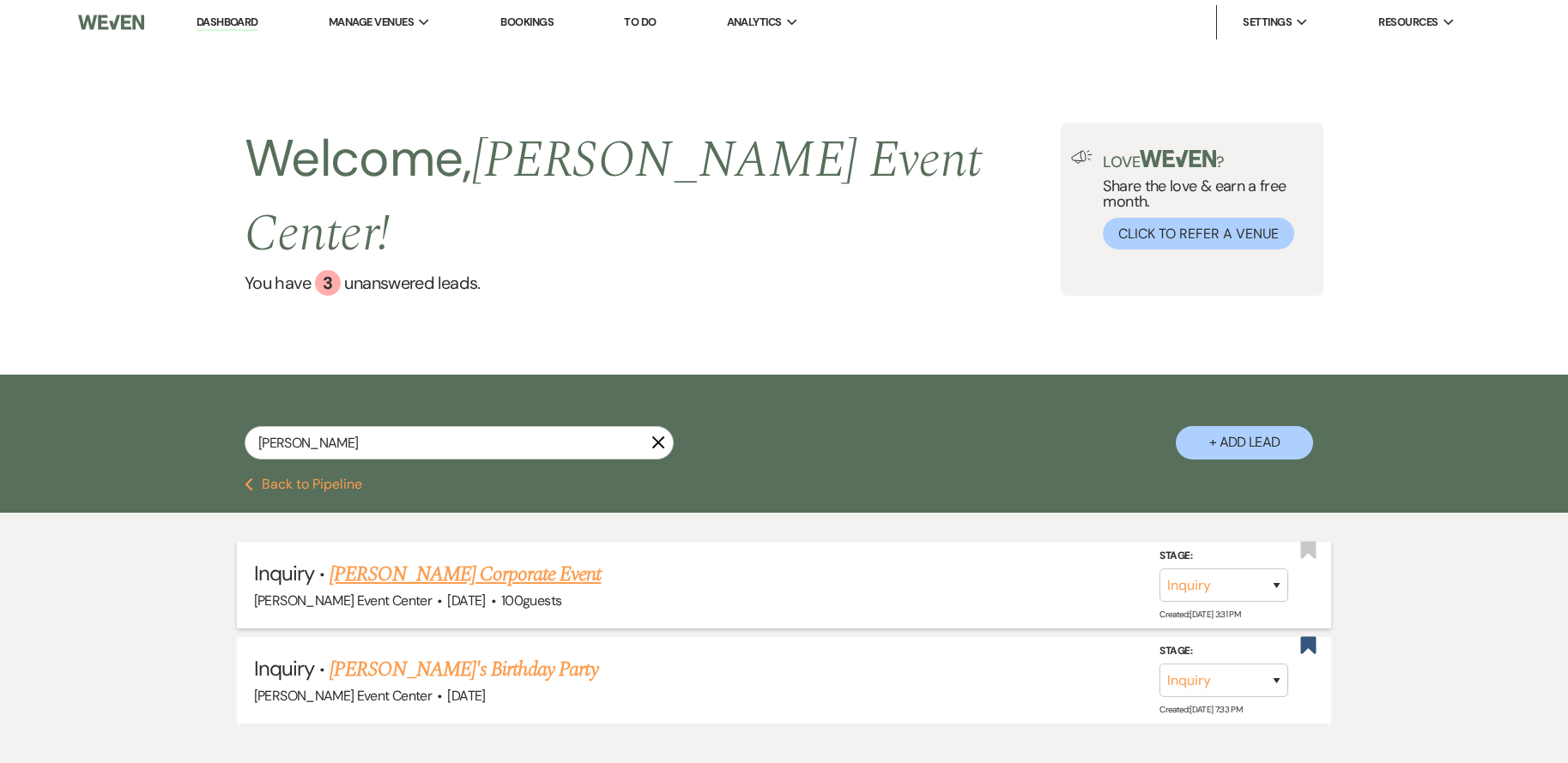
click at [446, 560] on link "[PERSON_NAME] Corporate Event" at bounding box center [465, 575] width 271 height 31
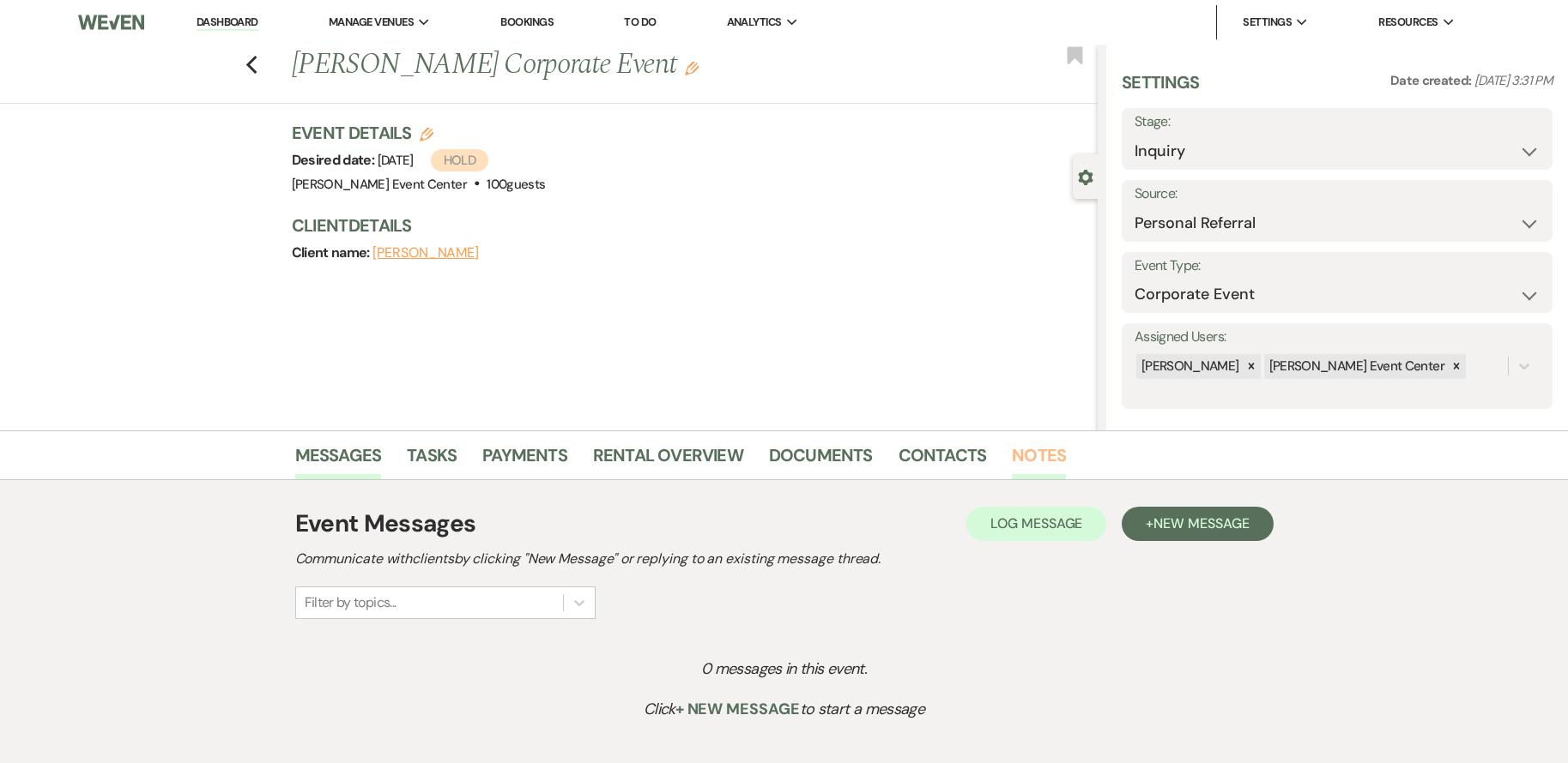
click at [1038, 449] on link "Notes" at bounding box center [1038, 461] width 54 height 38
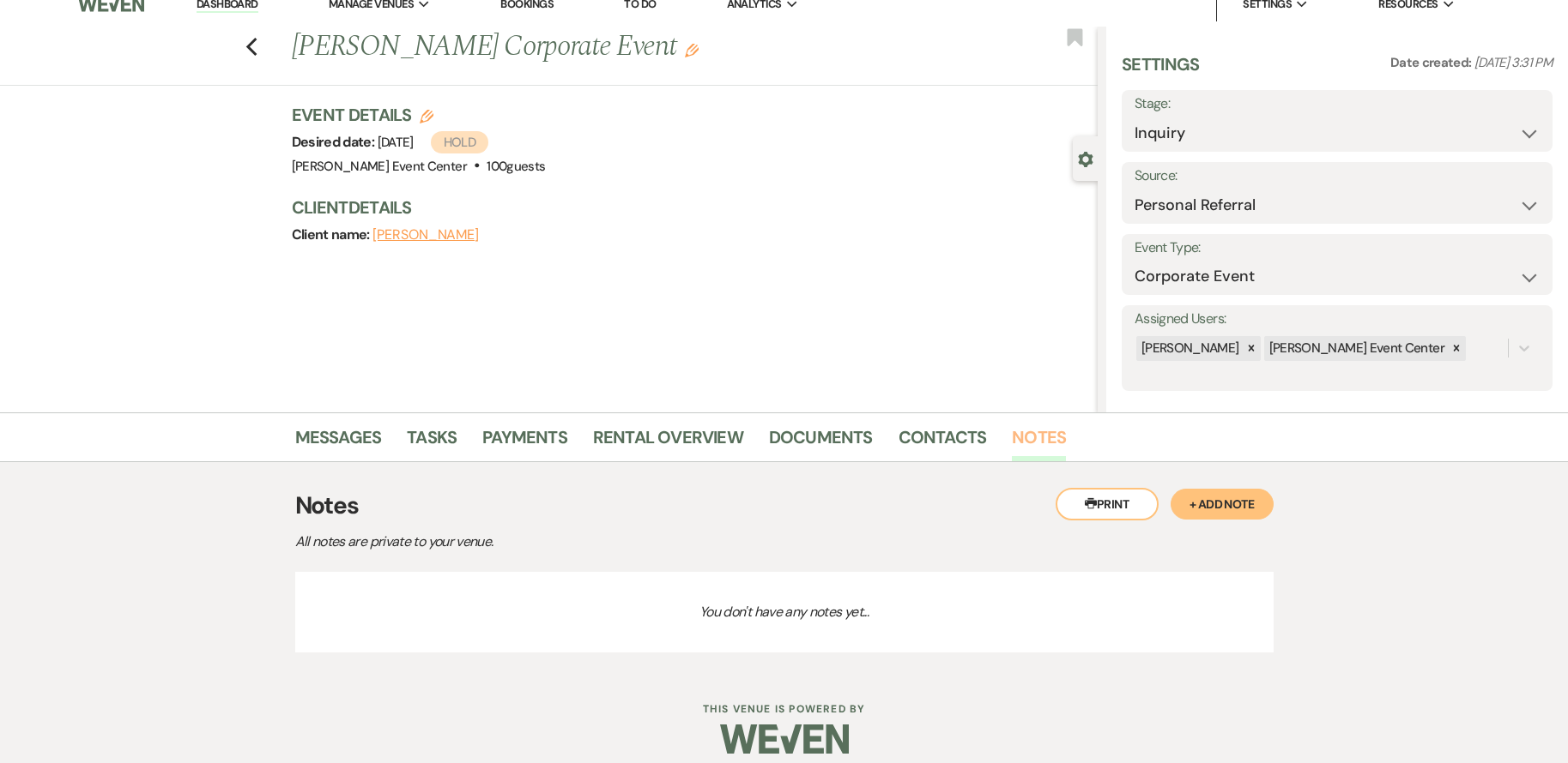
scroll to position [34, 0]
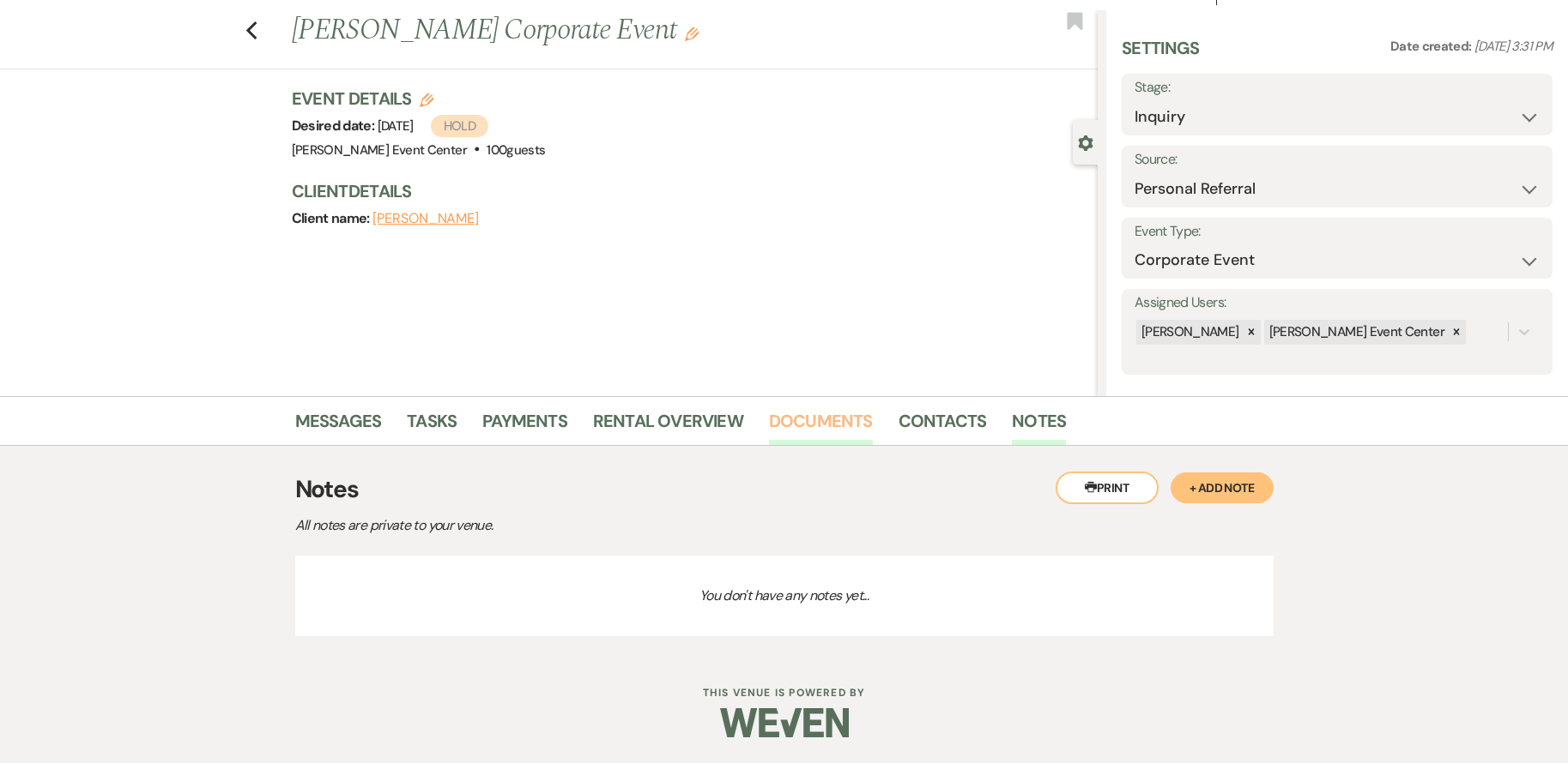
click at [828, 433] on link "Documents" at bounding box center [821, 426] width 104 height 38
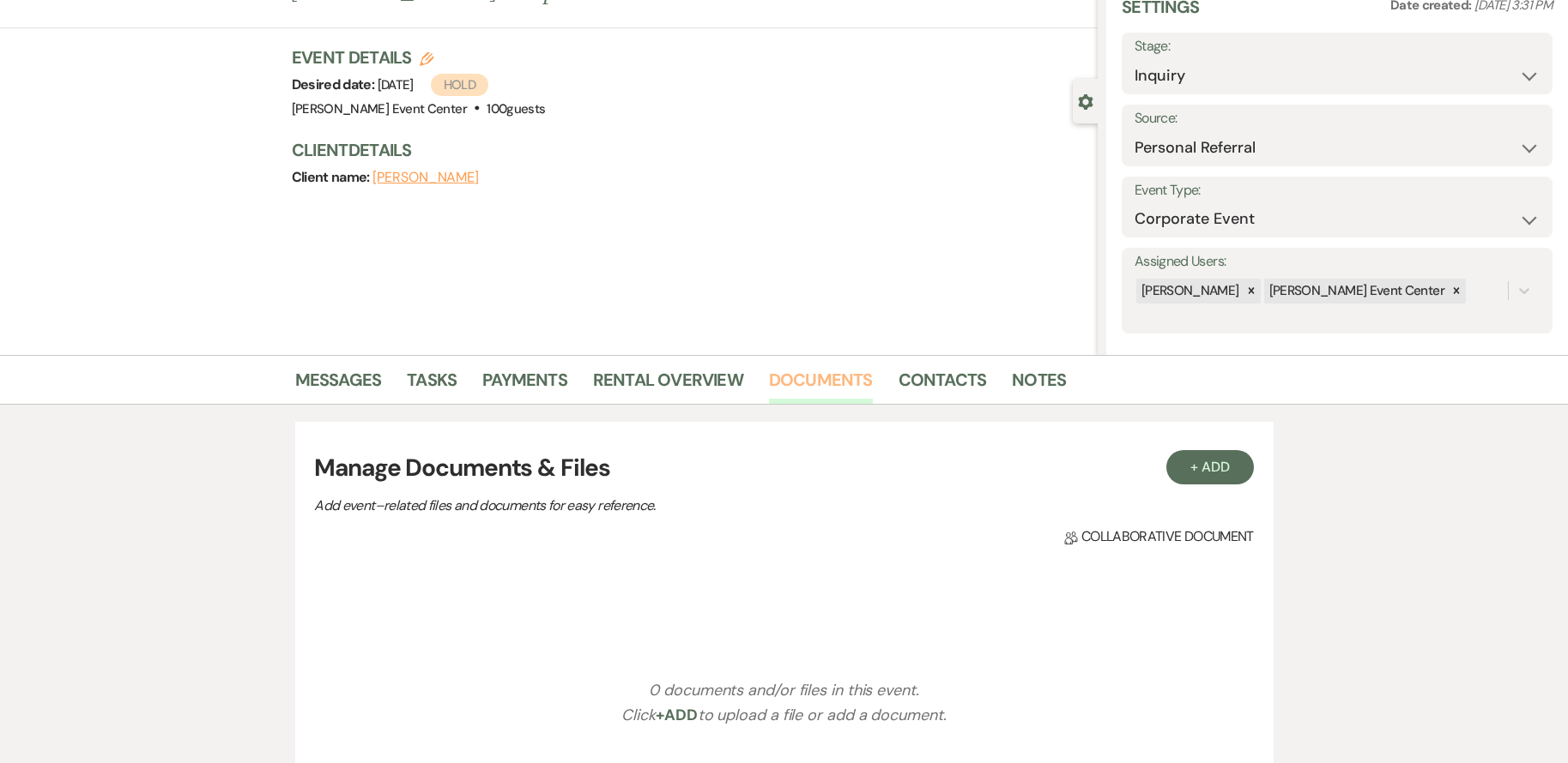
scroll to position [45, 0]
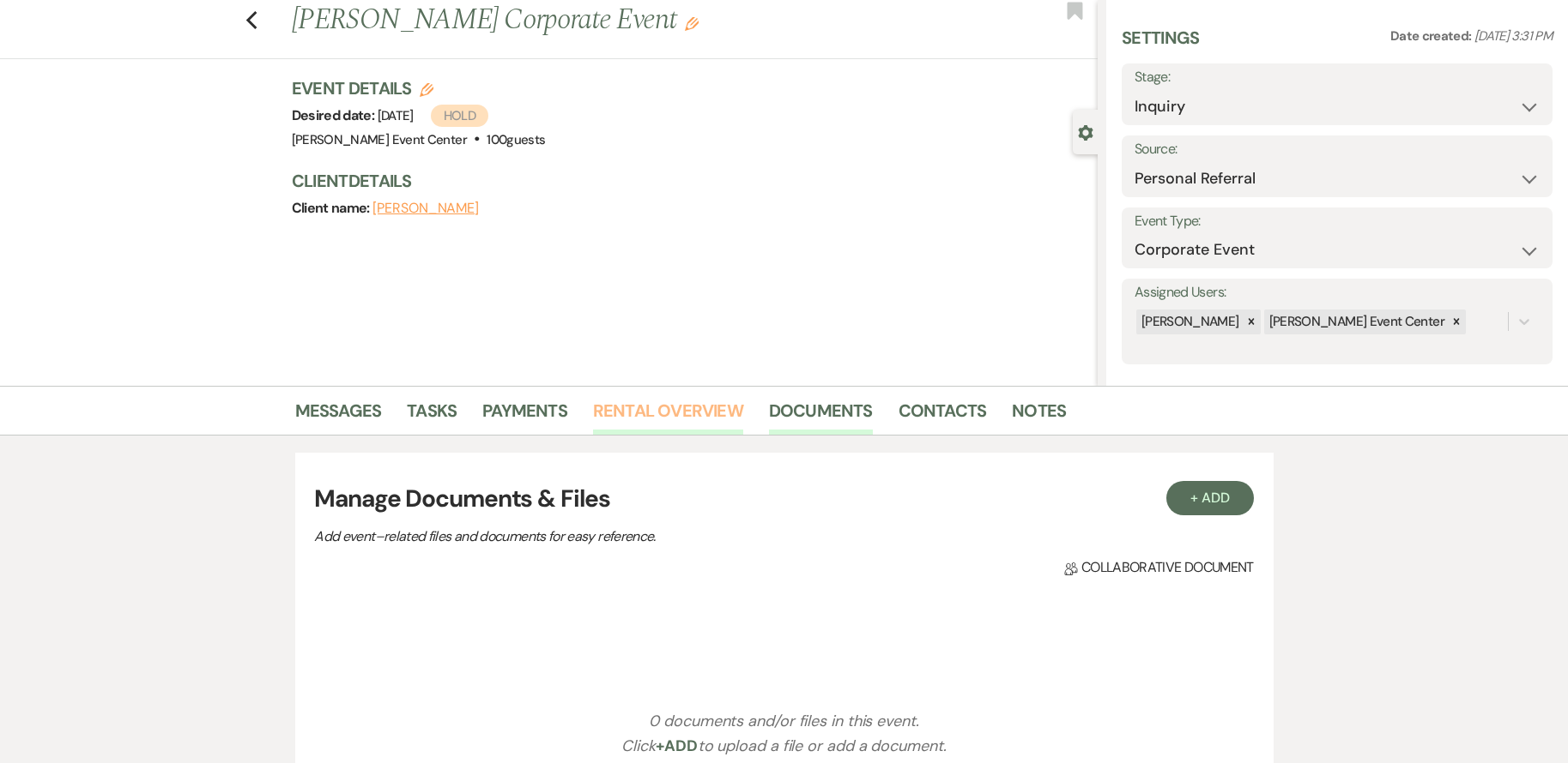
click at [650, 414] on link "Rental Overview" at bounding box center [668, 416] width 150 height 38
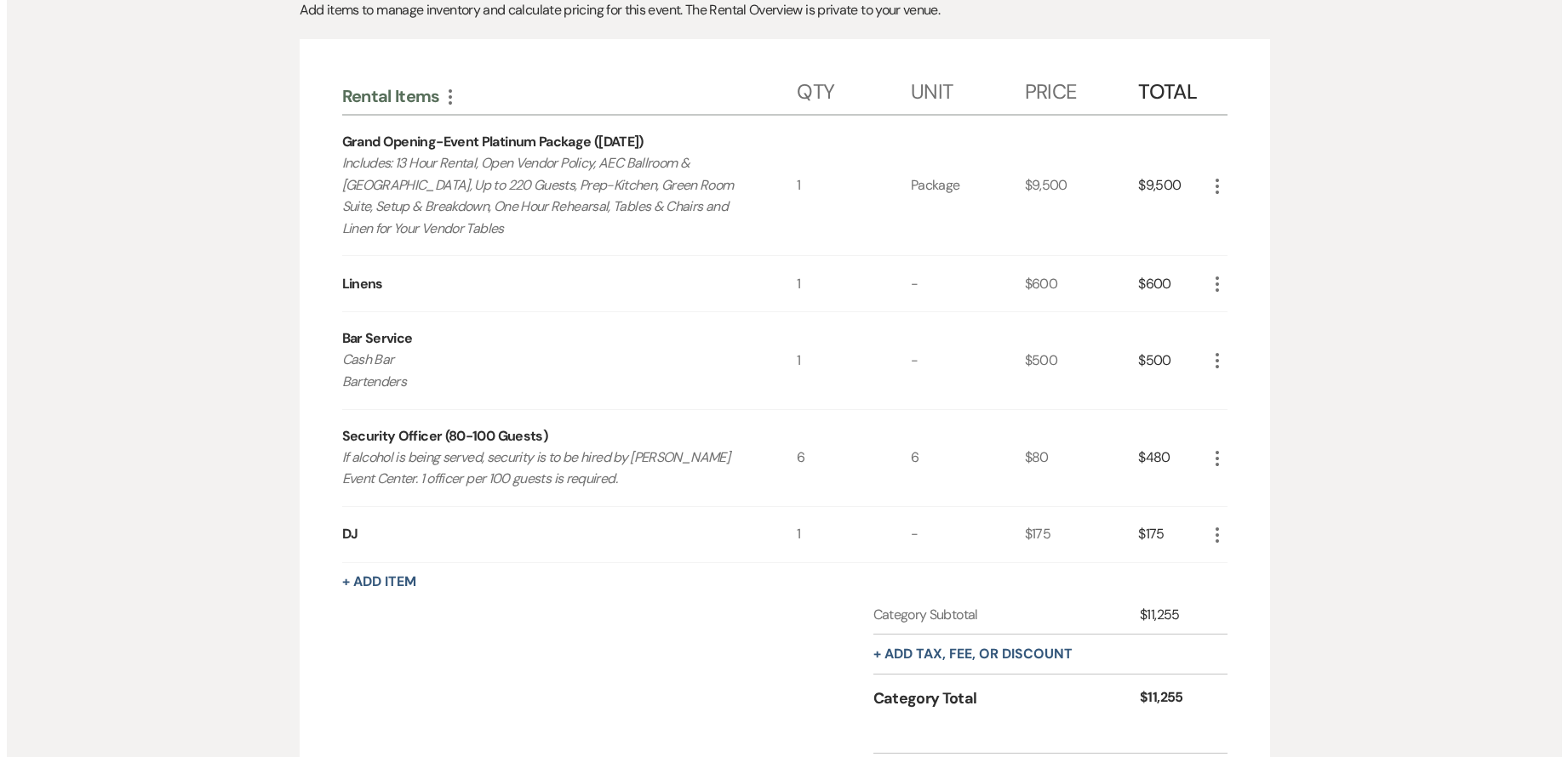
scroll to position [596, 0]
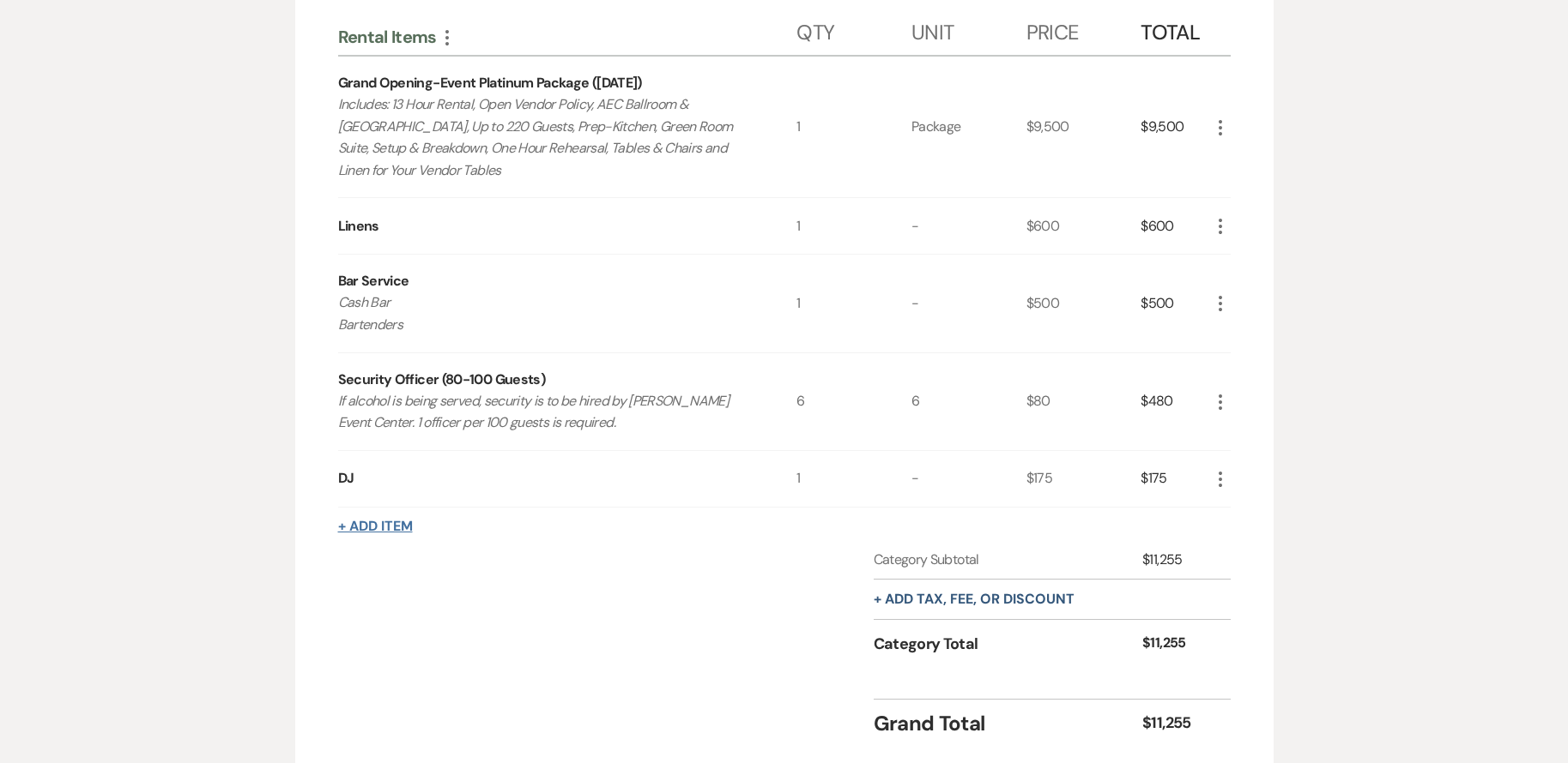
click at [393, 530] on button "+ Add Item" at bounding box center [375, 526] width 74 height 14
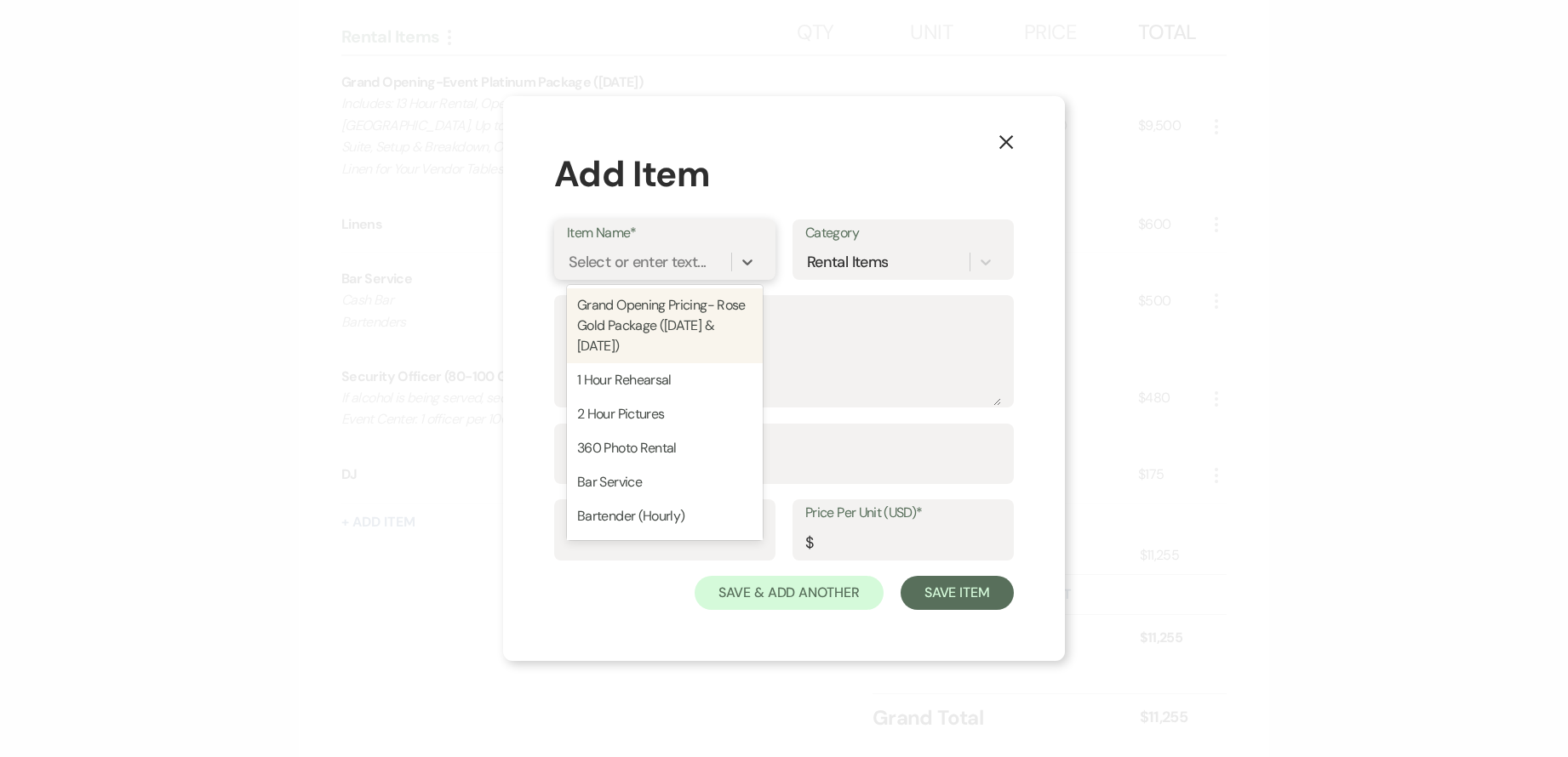
click at [628, 256] on div "Select or enter text..." at bounding box center [637, 262] width 137 height 23
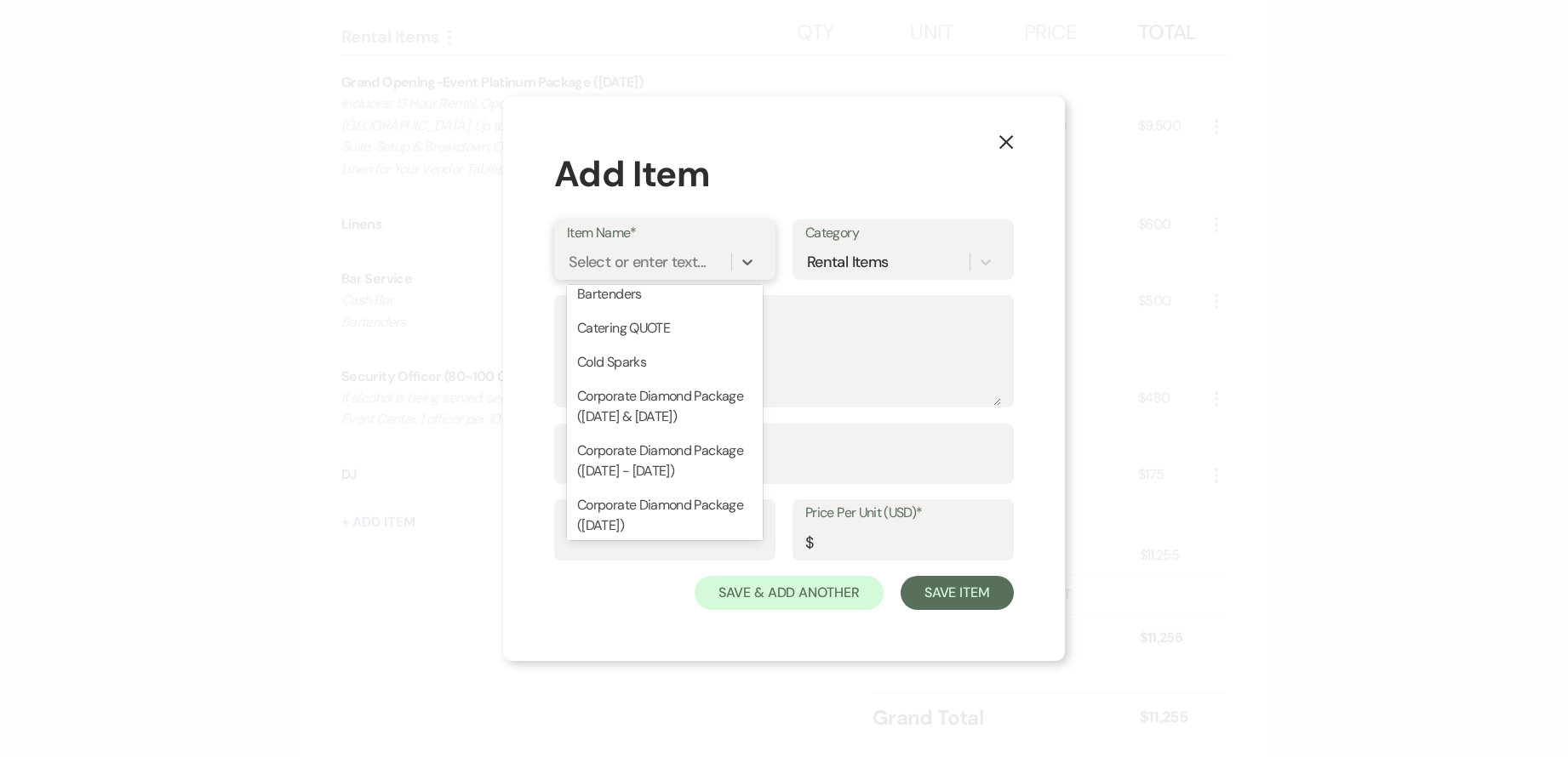
scroll to position [341, 0]
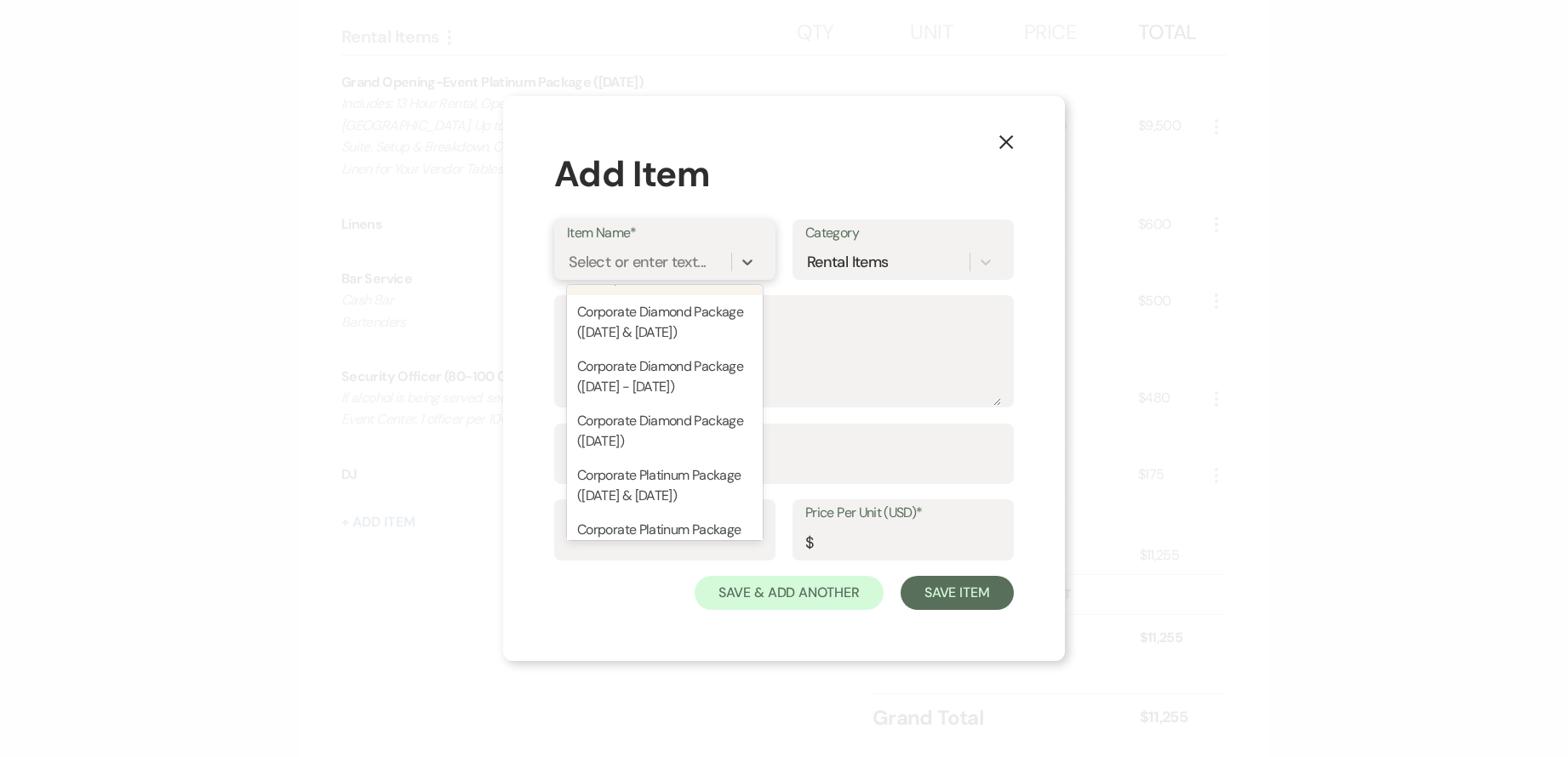
click at [645, 269] on div "Select or enter text..." at bounding box center [637, 262] width 137 height 23
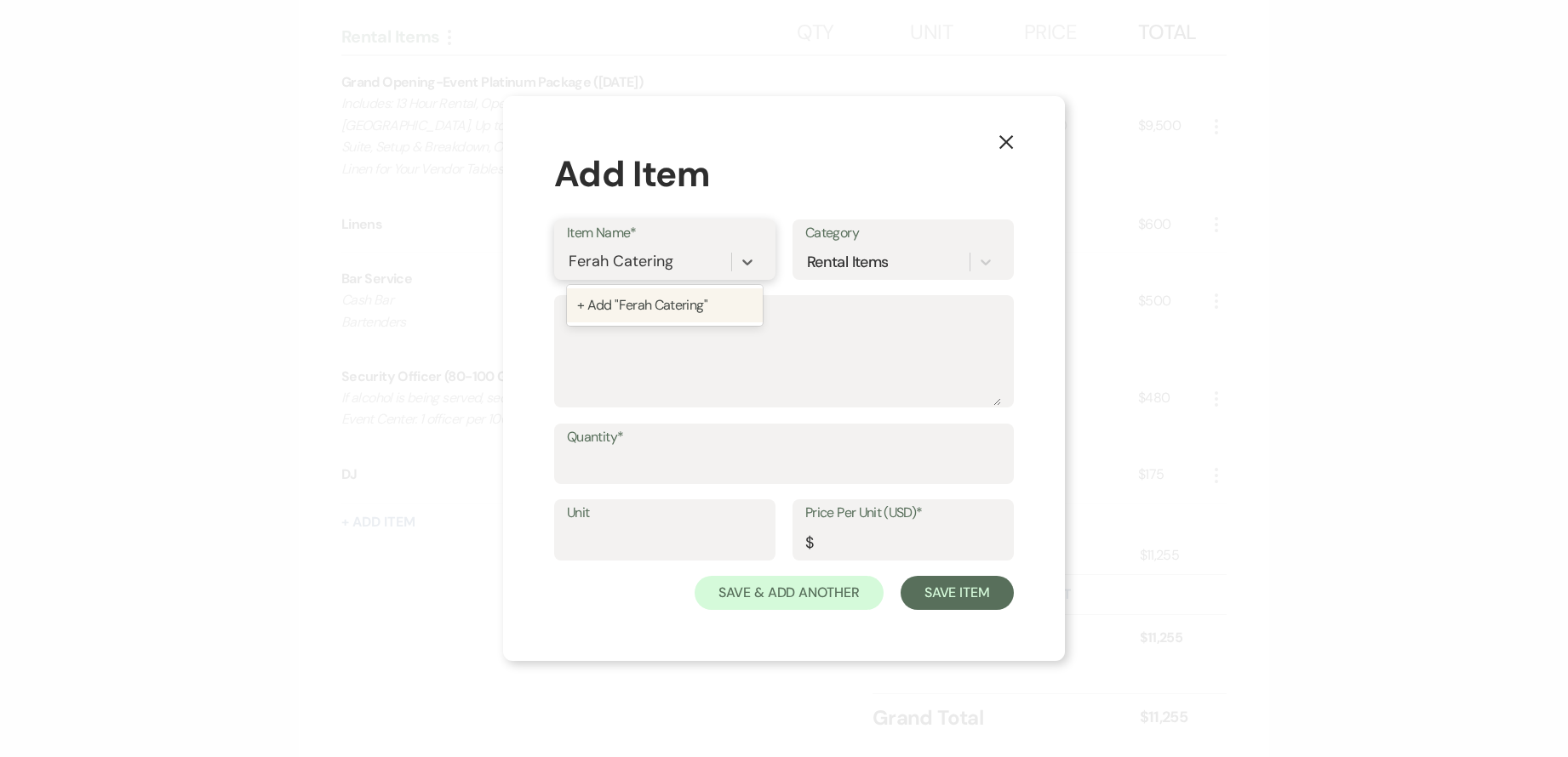
click at [695, 301] on div "+ Add "Ferah Catering"" at bounding box center [665, 305] width 196 height 34
click at [649, 323] on textarea "Description" at bounding box center [784, 364] width 434 height 85
drag, startPoint x: 577, startPoint y: 336, endPoint x: 564, endPoint y: 340, distance: 13.6
click at [564, 340] on div "Description 2 Buffet package includes one salad" at bounding box center [784, 351] width 459 height 114
click at [827, 328] on textarea "Buffet package includes one salad" at bounding box center [784, 364] width 434 height 85
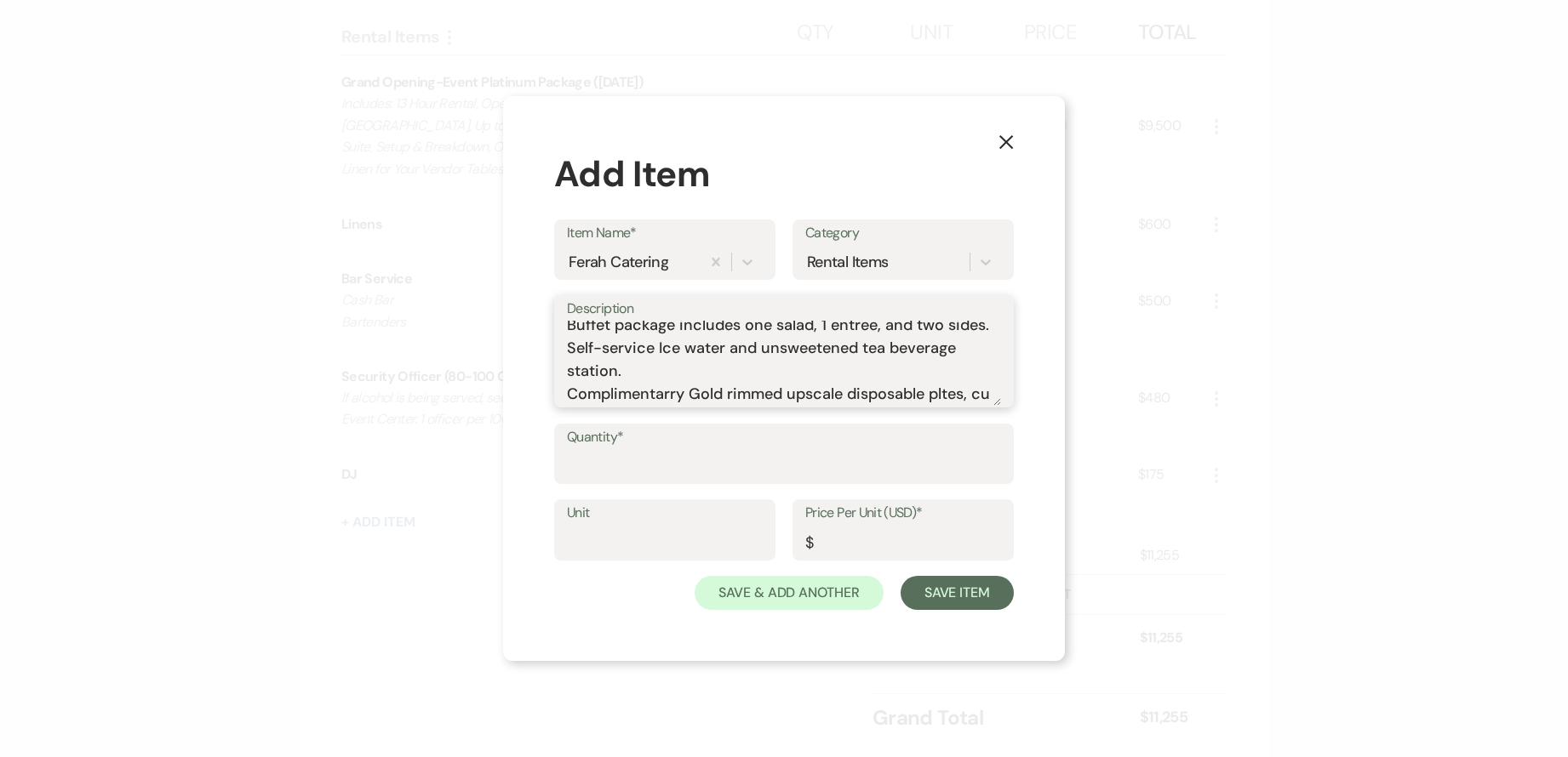
scroll to position [51, 0]
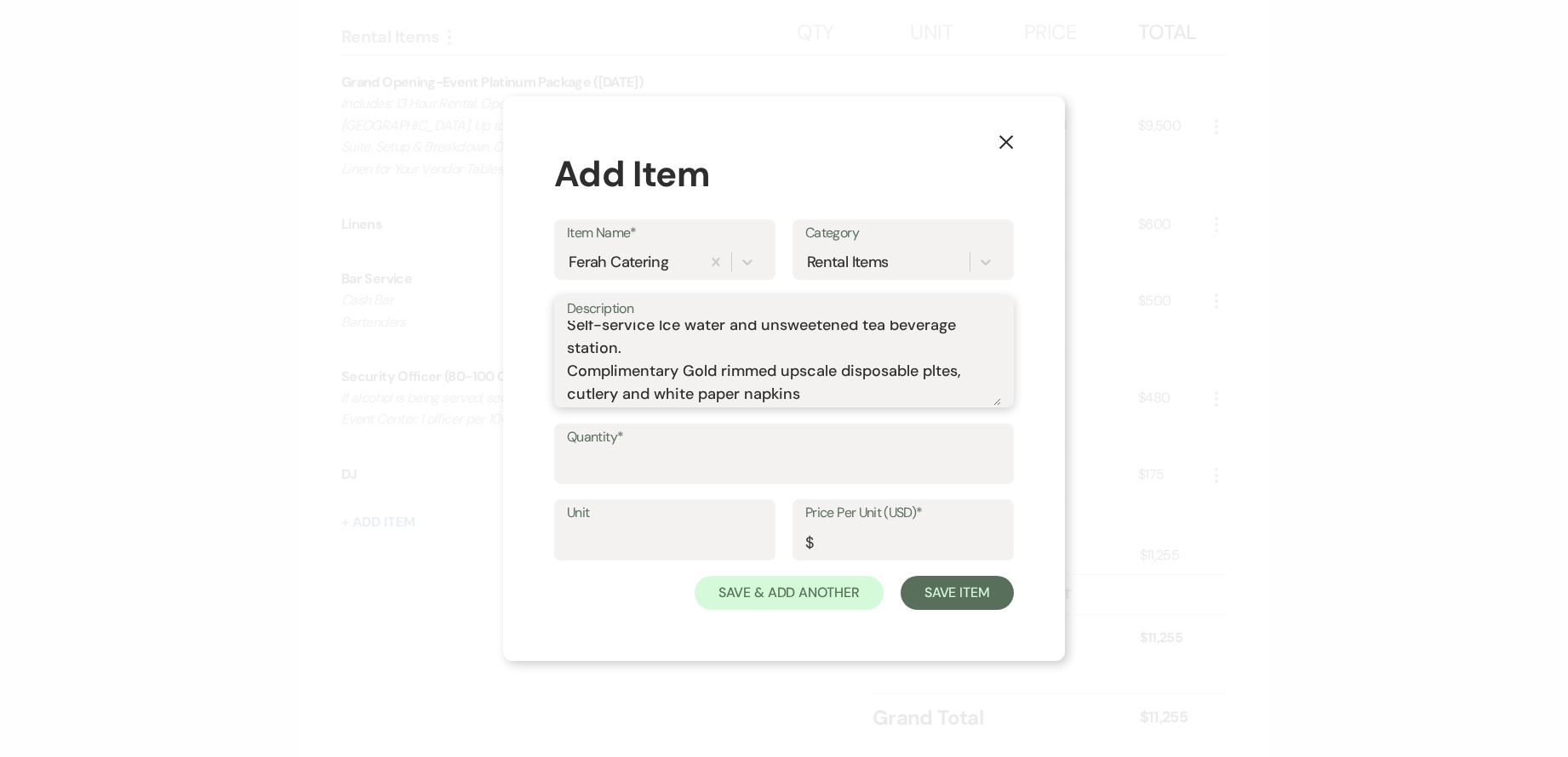
click at [729, 371] on textarea "Buffet package includes one salad, 1 entree, and two sides. Self-service Ice wa…" at bounding box center [784, 364] width 434 height 85
click at [792, 374] on textarea "Buffet package includes one salad, 1 entree, and two sides. Self-service Ice wa…" at bounding box center [784, 364] width 434 height 85
click at [853, 376] on textarea "Buffet package includes one salad, 1 entree, and two sides. Self-service Ice wa…" at bounding box center [784, 364] width 434 height 85
click at [939, 377] on textarea "Buffet package includes one salad, 1 entree, and two sides. Self-service Ice wa…" at bounding box center [784, 364] width 434 height 85
click at [577, 399] on textarea "Buffet package includes one salad, 1 entree, and two sides. Self-service Ice wa…" at bounding box center [784, 364] width 434 height 85
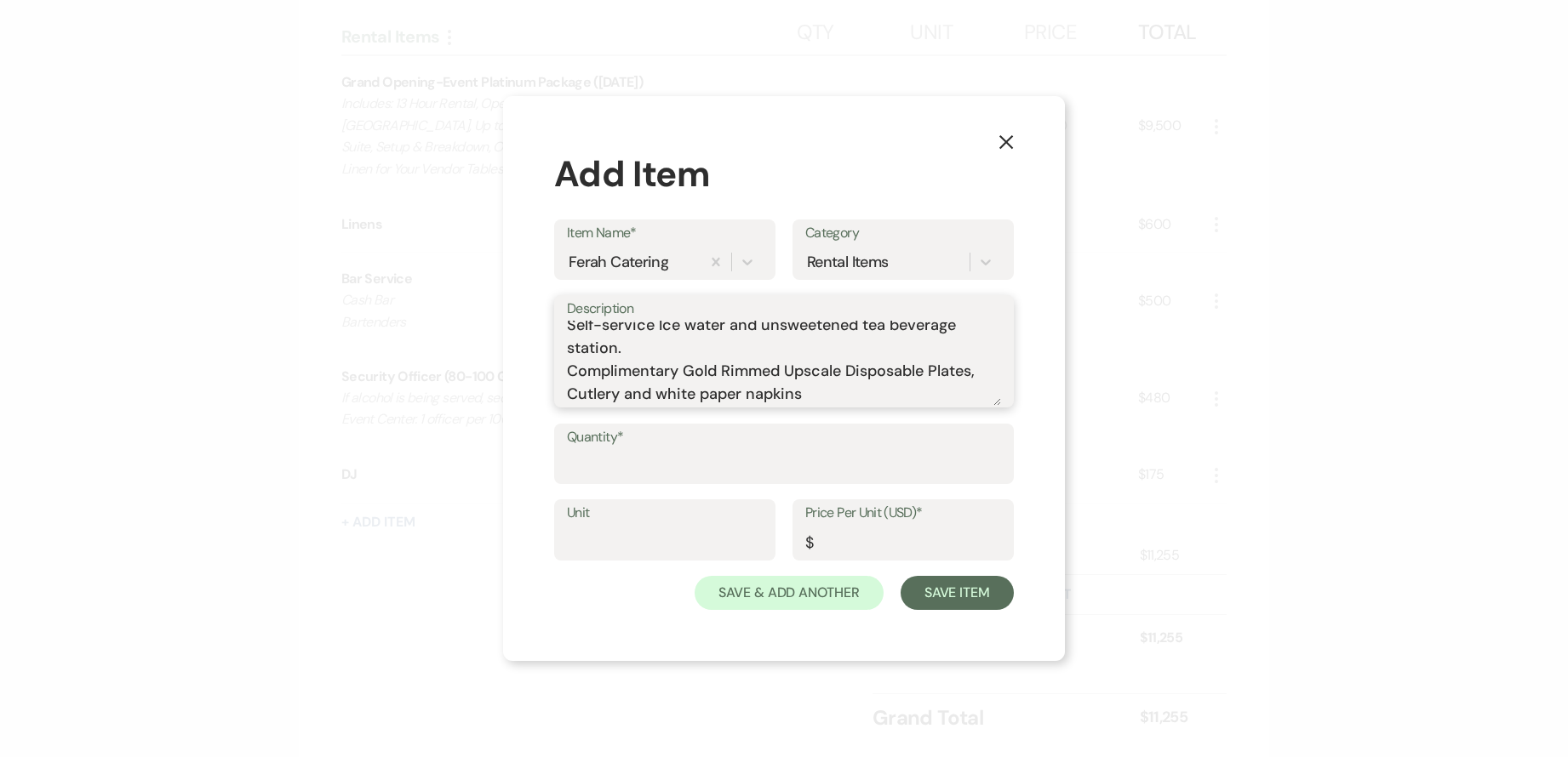
click at [663, 394] on textarea "Buffet package includes one salad, 1 entree, and two sides. Self-service Ice wa…" at bounding box center [784, 364] width 434 height 85
click at [713, 399] on textarea "Buffet package includes one salad, 1 entree, and two sides. Self-service Ice wa…" at bounding box center [784, 364] width 434 height 85
click at [758, 397] on textarea "Buffet package includes one salad, 1 entree, and two sides. Self-service Ice wa…" at bounding box center [784, 364] width 434 height 85
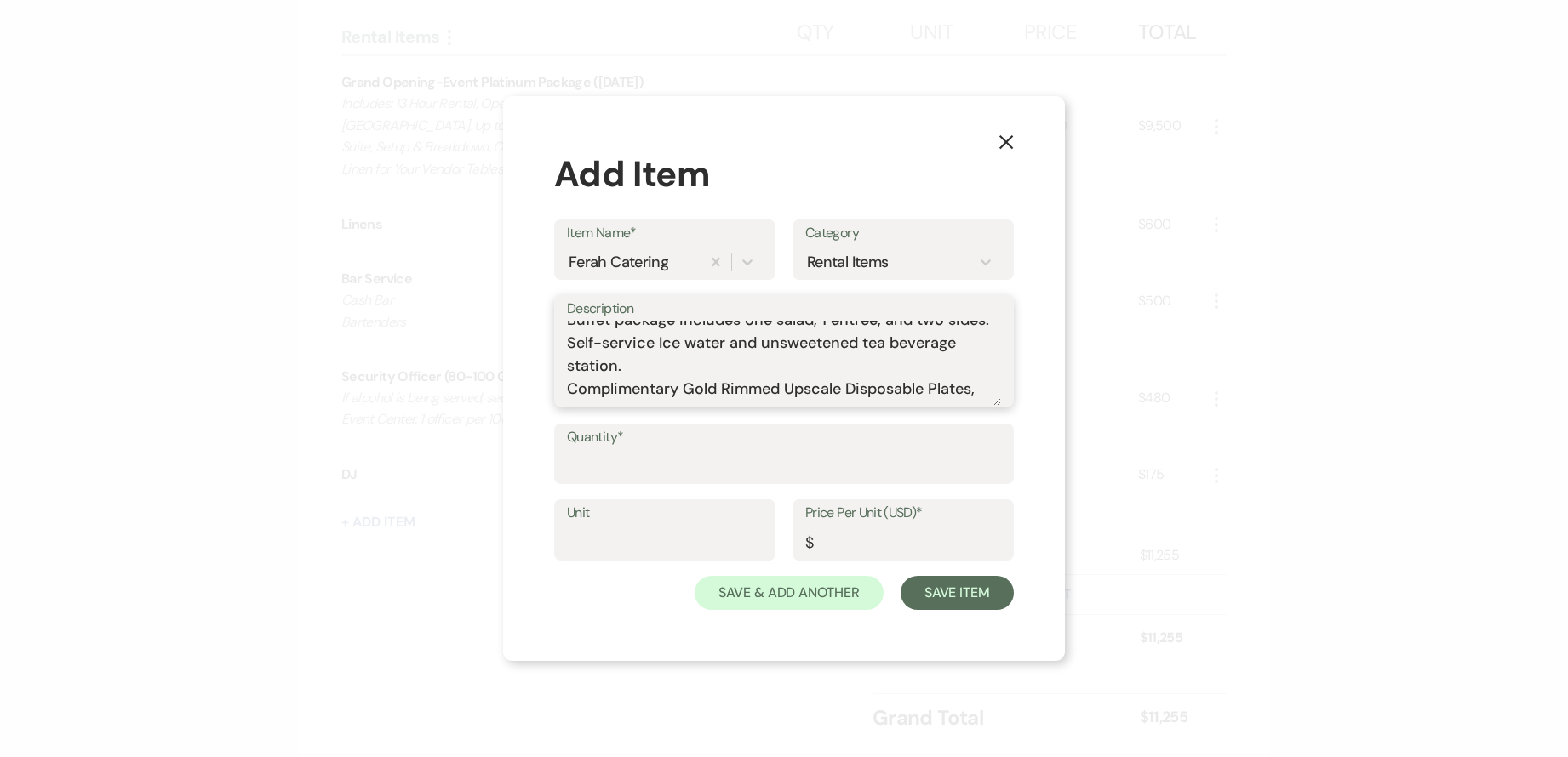
scroll to position [0, 0]
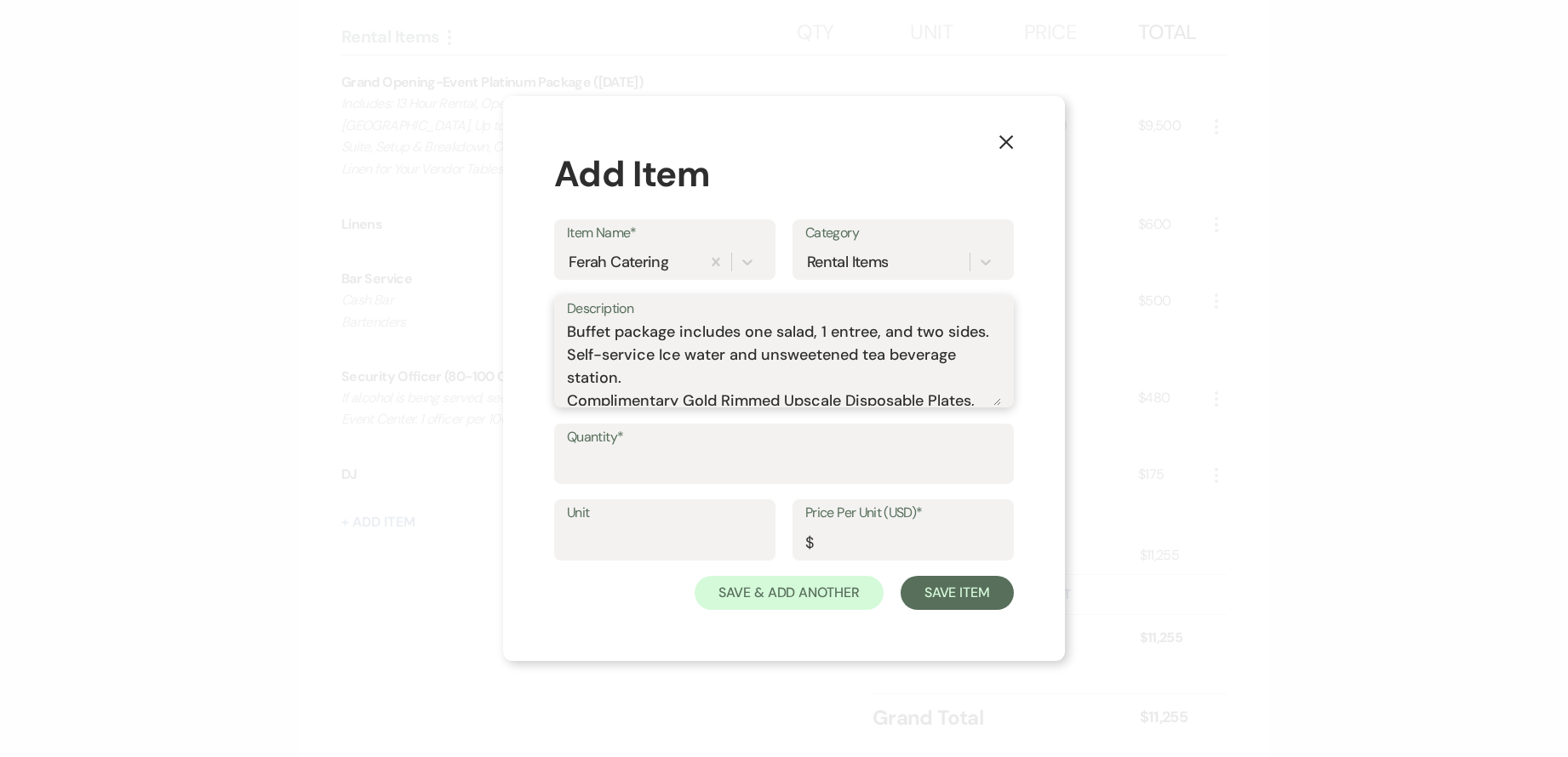
click at [611, 382] on textarea "Buffet package includes one salad, 1 entree, and two sides. Self-service Ice wa…" at bounding box center [784, 364] width 434 height 85
click at [694, 383] on textarea "Buffet package includes one salad, 1 entree, and two sides. Self-service Ice wa…" at bounding box center [784, 364] width 434 height 85
click at [772, 382] on textarea "Buffet package includes one salad, 1 entree, and two sides. Self-service Ice Wa…" at bounding box center [784, 364] width 434 height 85
click at [874, 382] on textarea "Buffet package includes one salad, 1 entree, and two sides. Self-service Ice Wa…" at bounding box center [784, 364] width 434 height 85
click at [909, 378] on textarea "Buffet package includes one salad, 1 entree, and two sides. Self-service Ice Wa…" at bounding box center [784, 364] width 434 height 85
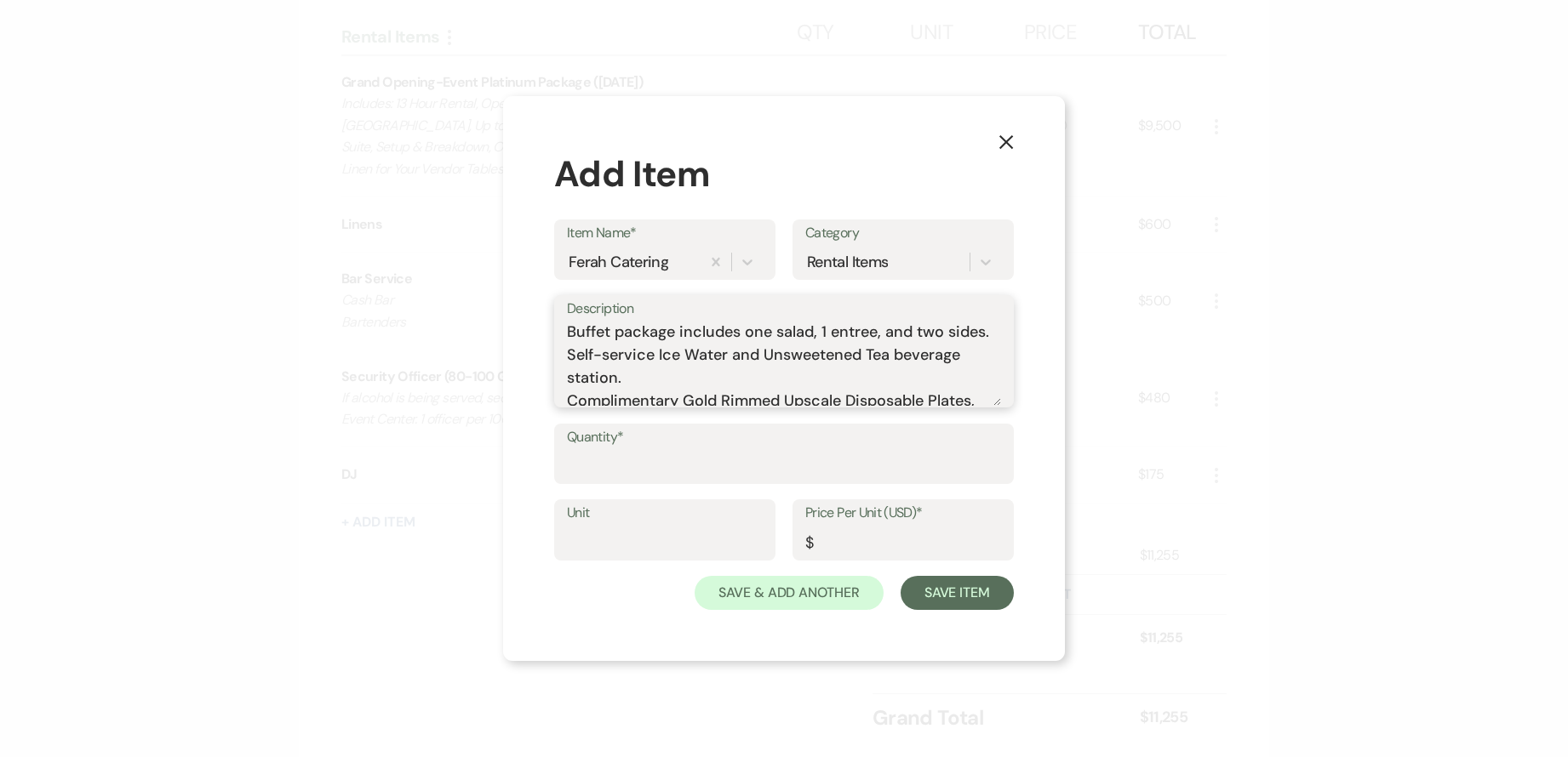
click at [902, 376] on textarea "Buffet package includes one salad, 1 entree, and two sides. Self-service Ice Wa…" at bounding box center [784, 364] width 434 height 85
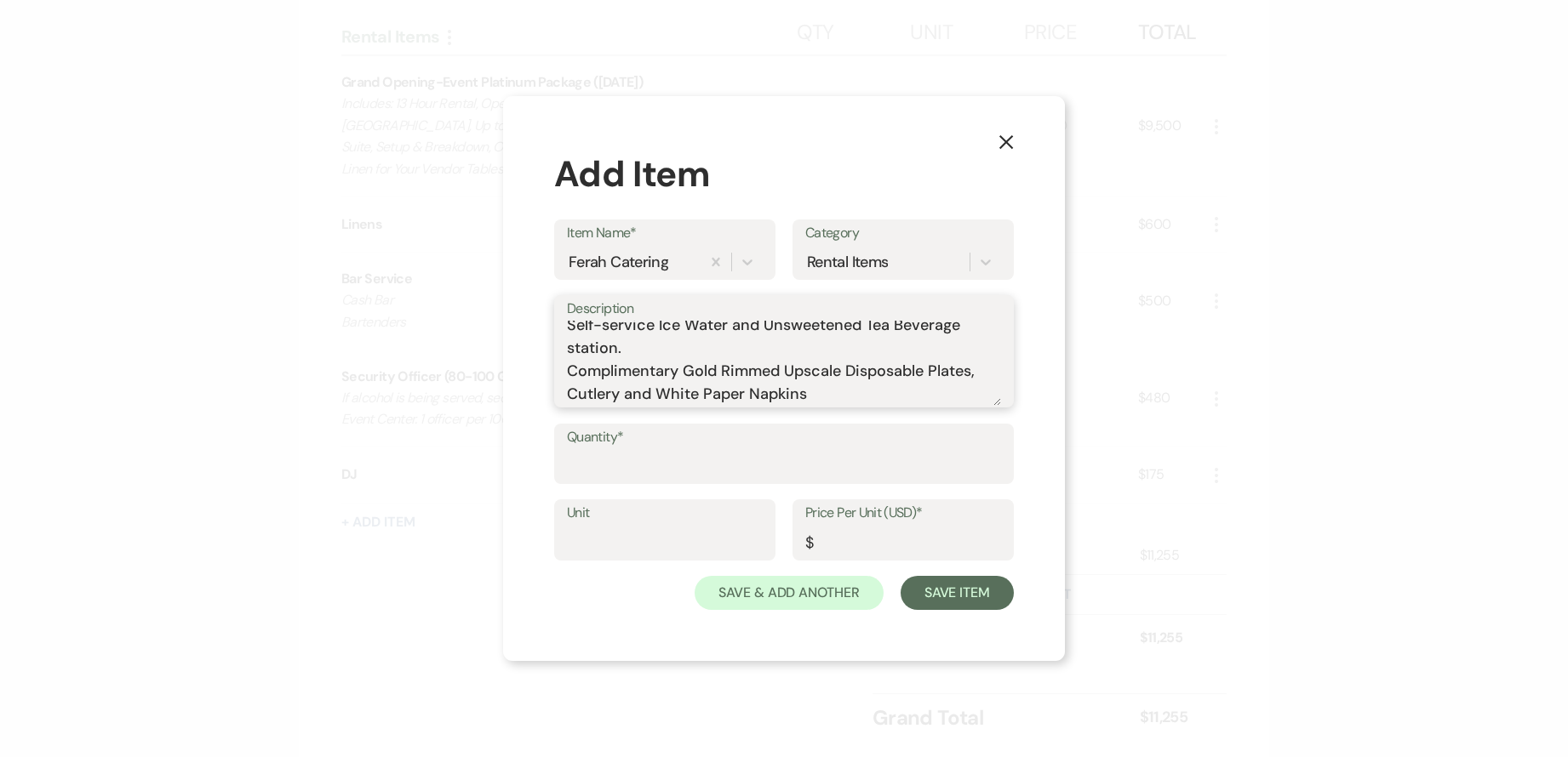
scroll to position [52, 0]
click at [576, 350] on textarea "Buffet package includes one salad, 1 entree, and two sides. Self-service Ice Wa…" at bounding box center [784, 364] width 434 height 85
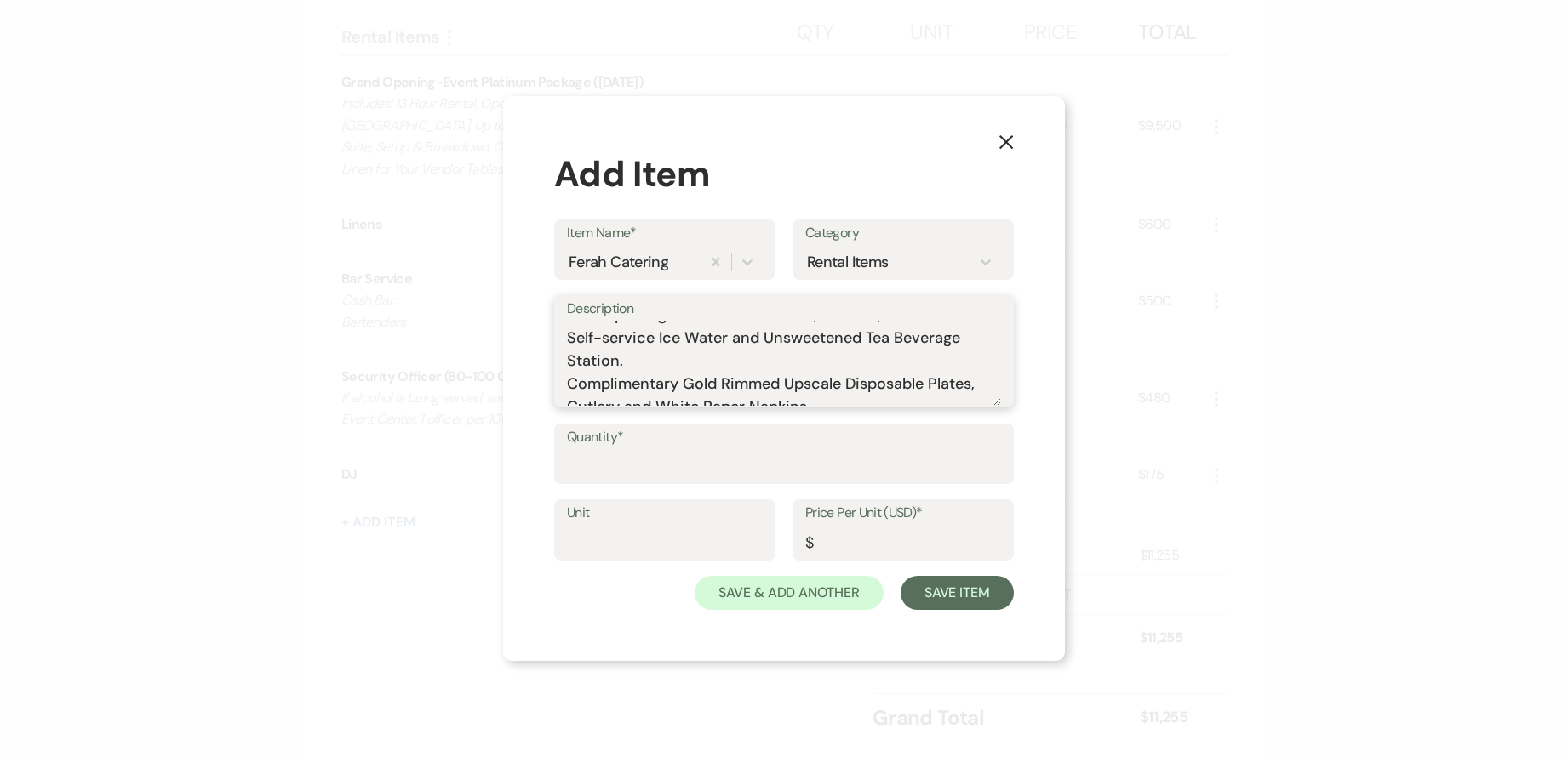
scroll to position [0, 0]
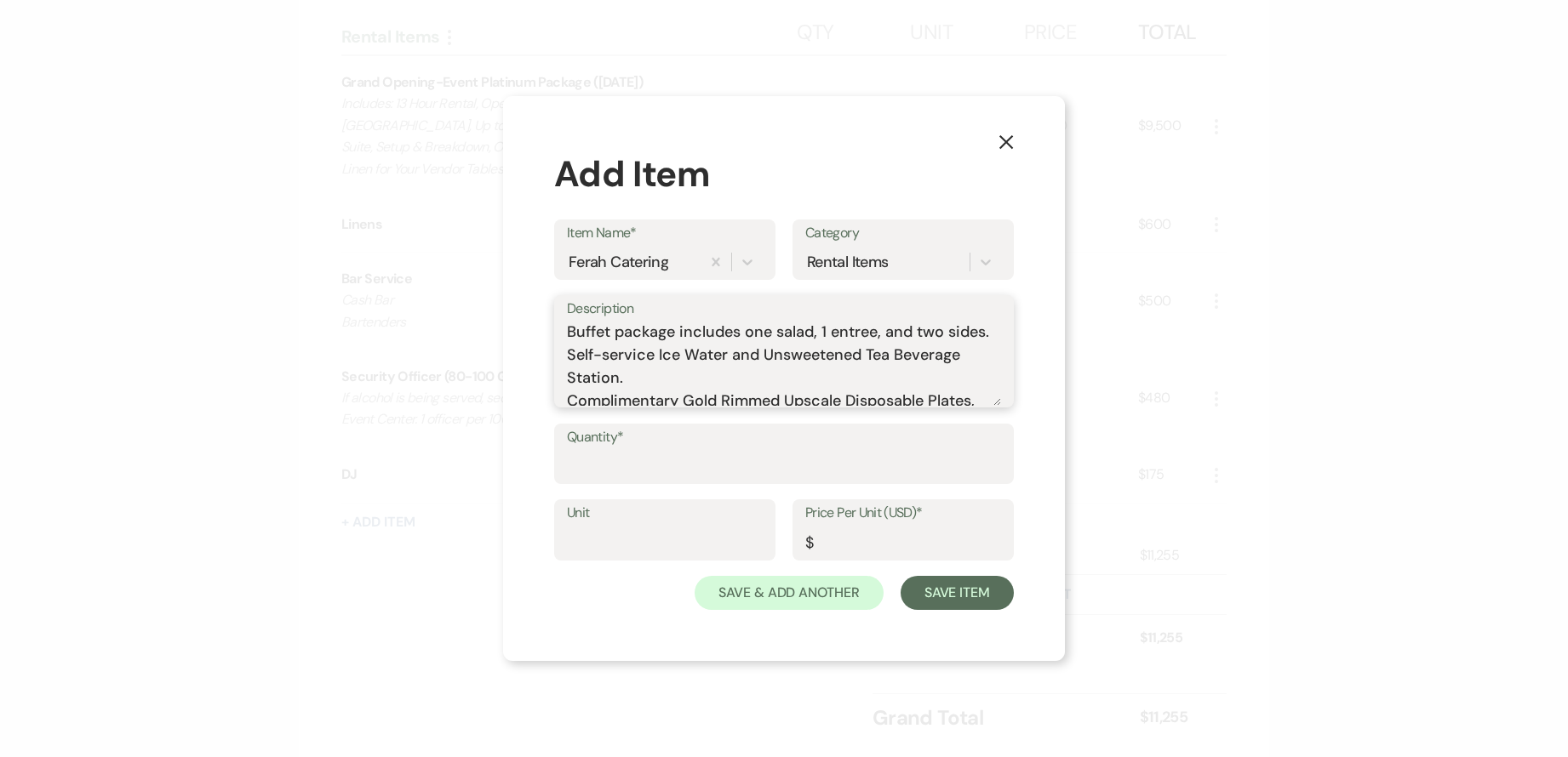
click at [629, 335] on textarea "Buffet package includes one salad, 1 entree, and two sides. Self-service Ice Wa…" at bounding box center [784, 364] width 434 height 85
click at [686, 337] on textarea "Buffet Package includes one salad, 1 entree, and two sides. Self-service Ice Wa…" at bounding box center [784, 364] width 434 height 85
click at [829, 328] on textarea "Buffet Package Includes one salad, 1 entree, and two sides. Self-service Ice Wa…" at bounding box center [784, 364] width 434 height 85
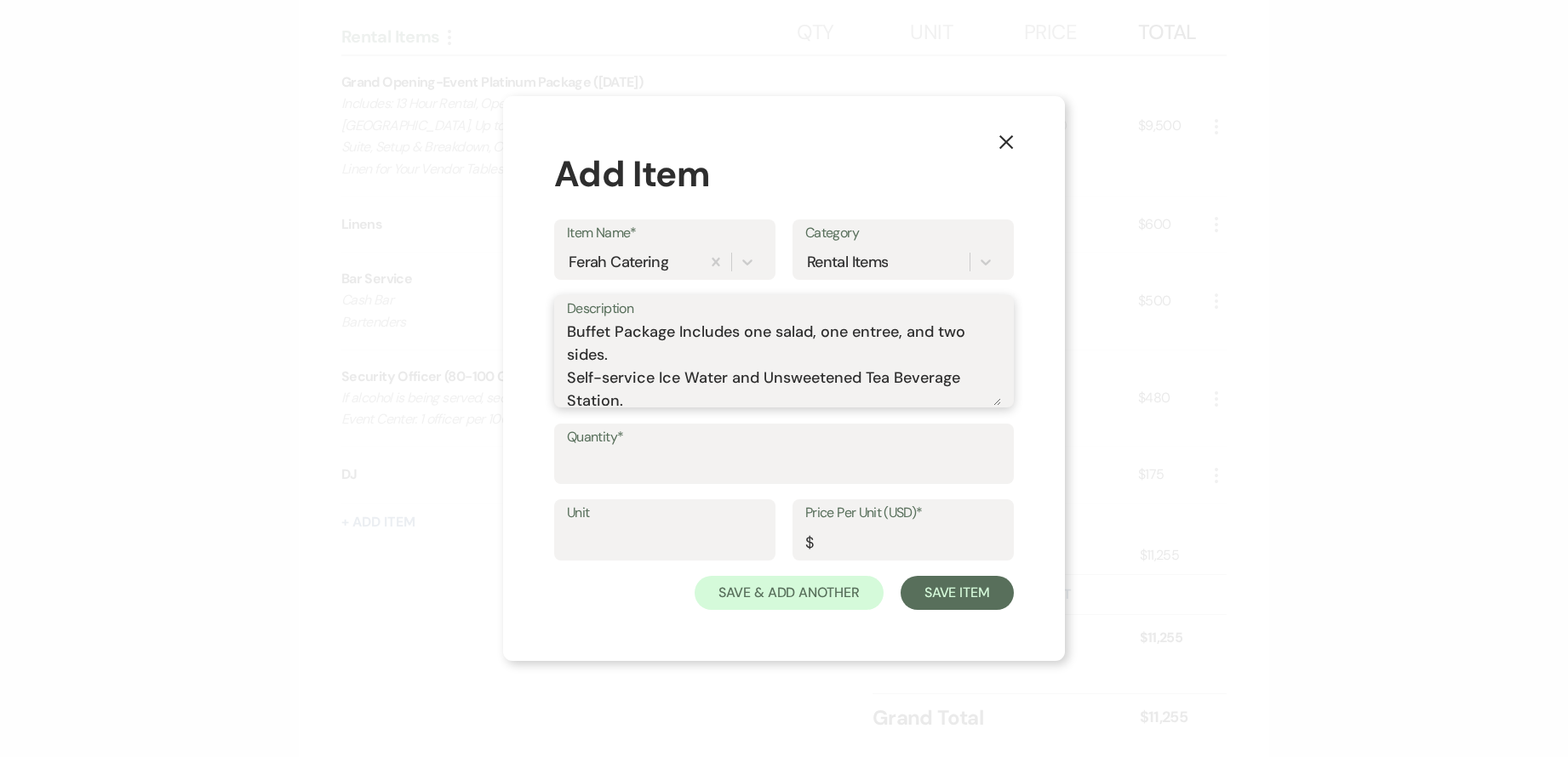
click at [775, 335] on textarea "Buffet Package Includes one salad, one entree, and two sides. Self-service Ice …" at bounding box center [784, 364] width 434 height 85
click at [870, 337] on textarea "Buffet Package Includes one (1) salad, one entree, and two sides. Self-service …" at bounding box center [784, 364] width 434 height 85
click at [594, 355] on textarea "Buffet Package Includes one (1) salad, one (1) entree, and two sides. Self-serv…" at bounding box center [784, 364] width 434 height 85
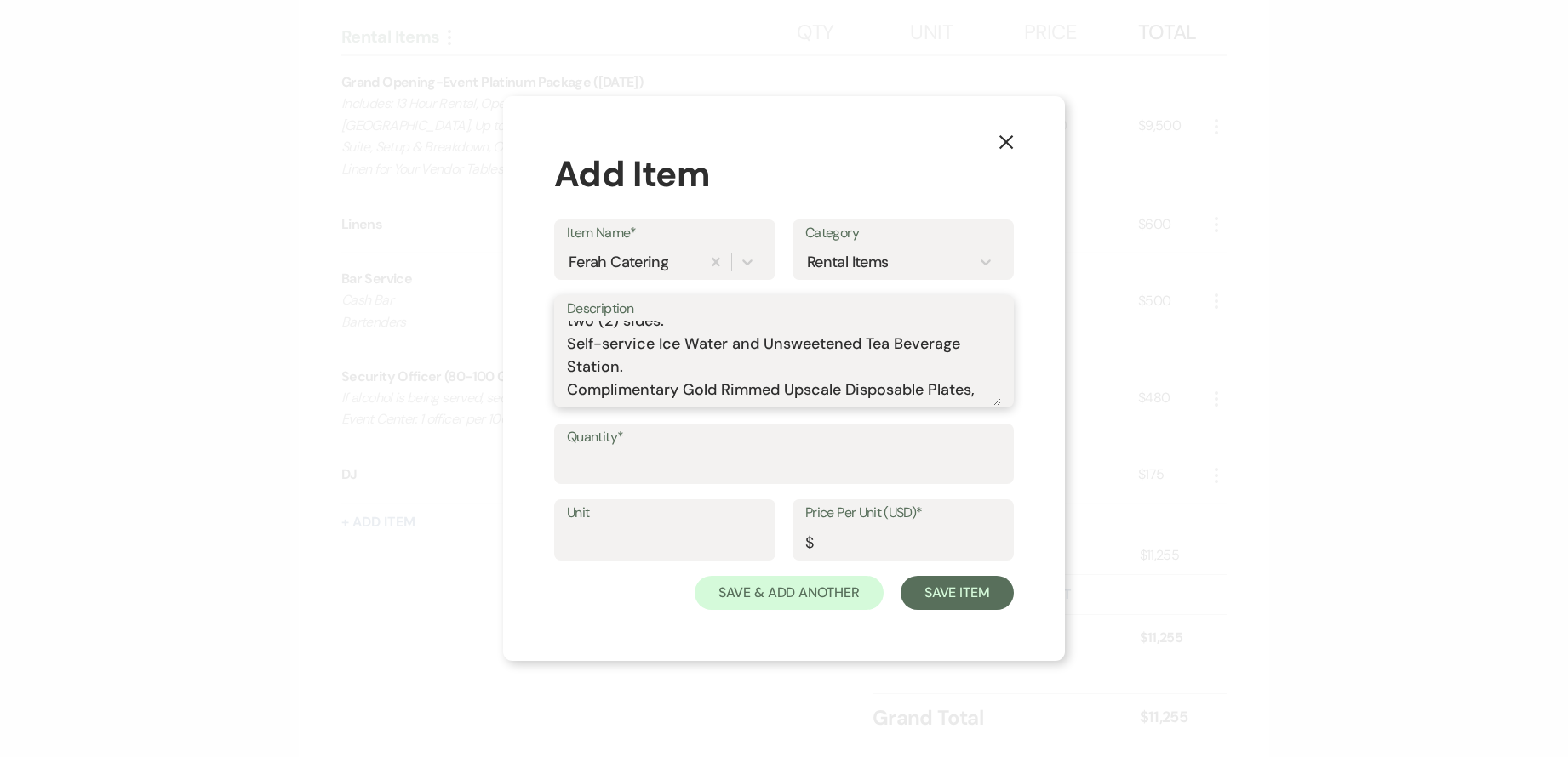
scroll to position [52, 0]
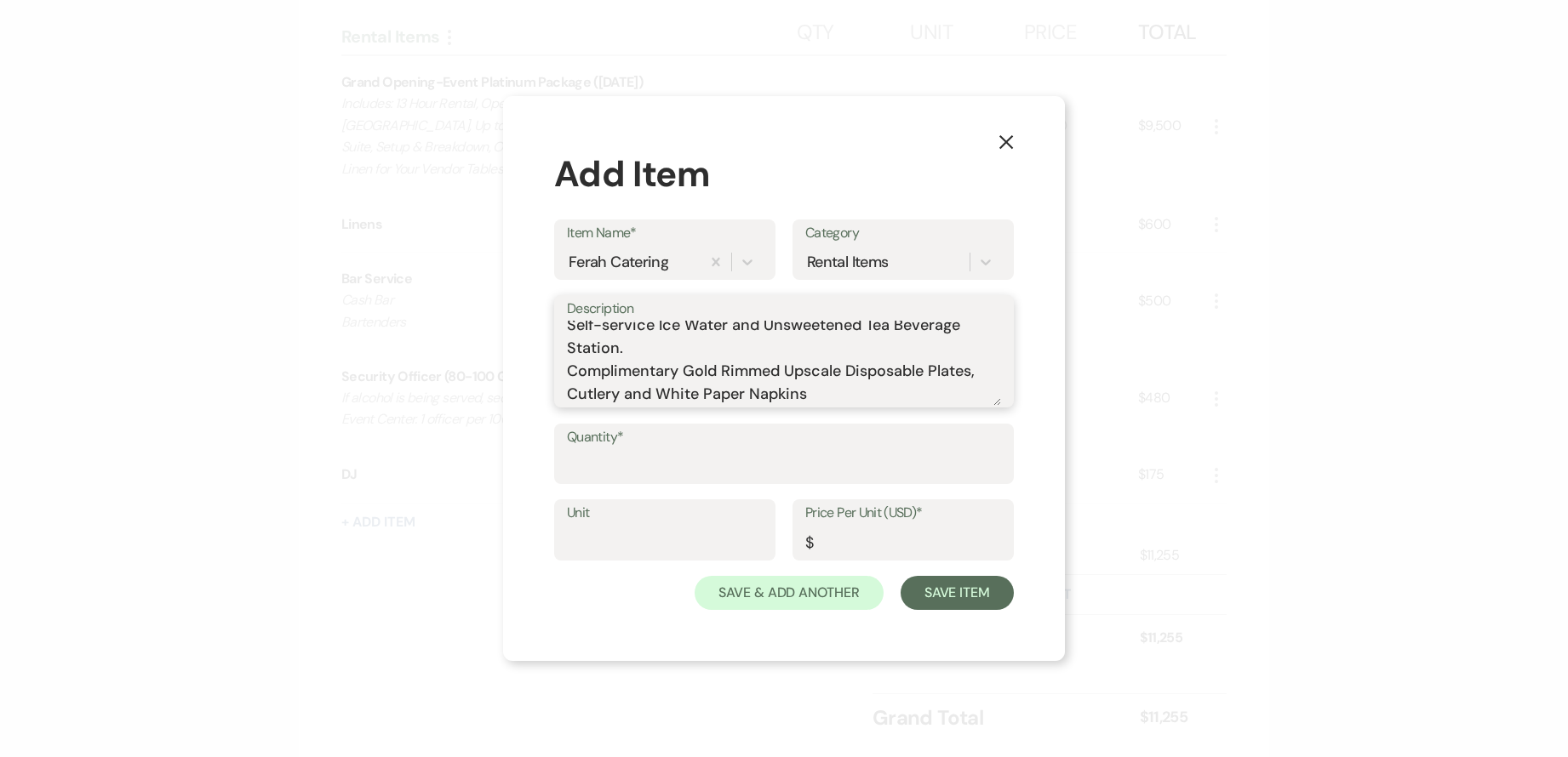
click at [825, 389] on textarea "Buffet Package Includes one (1) salad, one (1) entree, and two (2) sides. Self-…" at bounding box center [784, 364] width 434 height 85
click at [779, 403] on textarea "Buffet Package Includes one (1) salad, one (1) entree, and two (2) sides. Self-…" at bounding box center [784, 364] width 434 height 85
click at [821, 405] on textarea "Buffet Package Includes one (1) salad, one (1) entree, and two (2) sides. Self-…" at bounding box center [784, 364] width 434 height 85
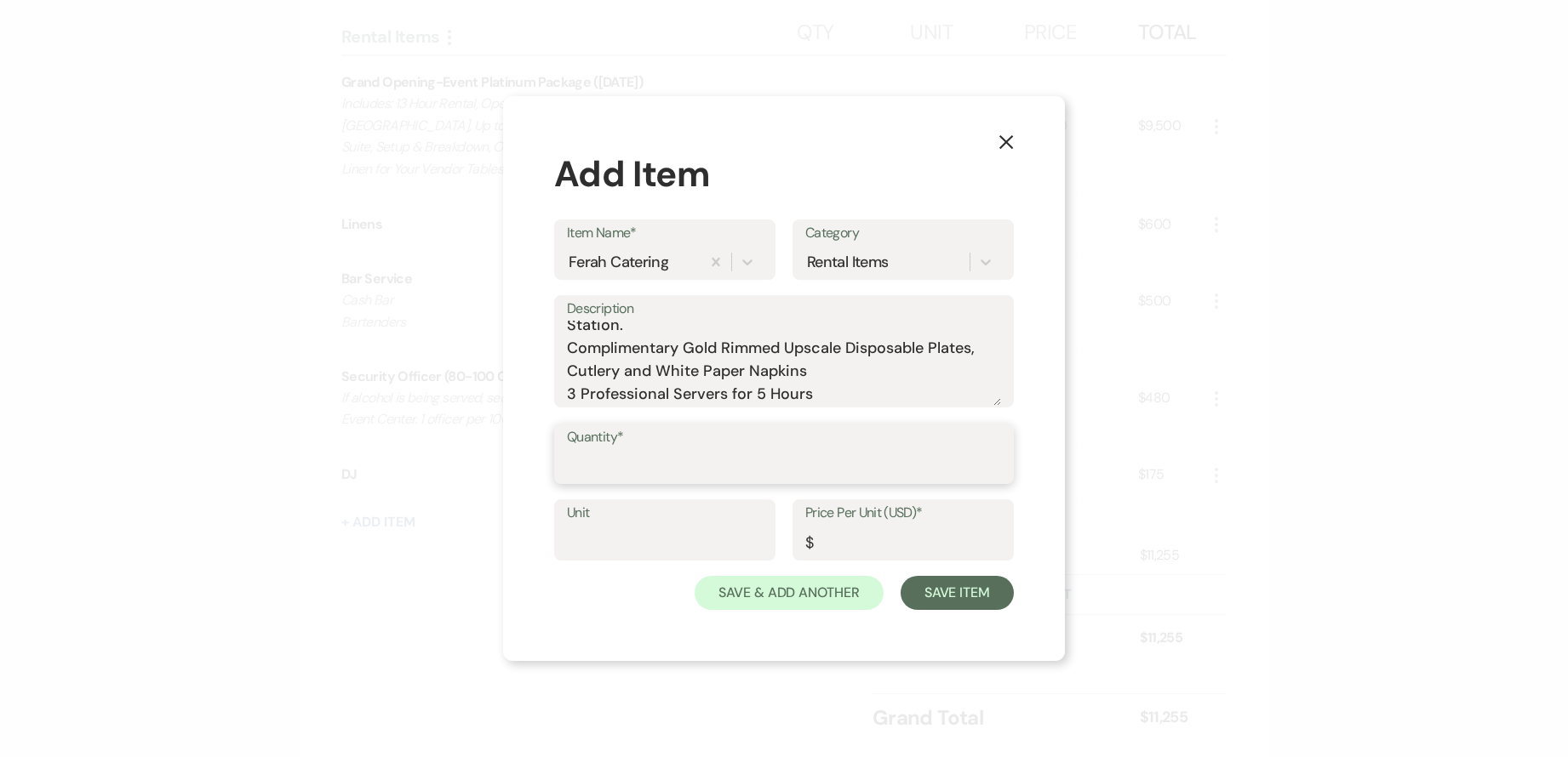
click at [722, 473] on input "Quantity*" at bounding box center [784, 466] width 434 height 33
click at [753, 549] on input "Unit" at bounding box center [665, 543] width 196 height 33
click at [881, 524] on label "Price Per Unit (USD)*" at bounding box center [903, 512] width 196 height 24
click at [881, 526] on input "Price Per Unit (USD)*" at bounding box center [903, 543] width 196 height 33
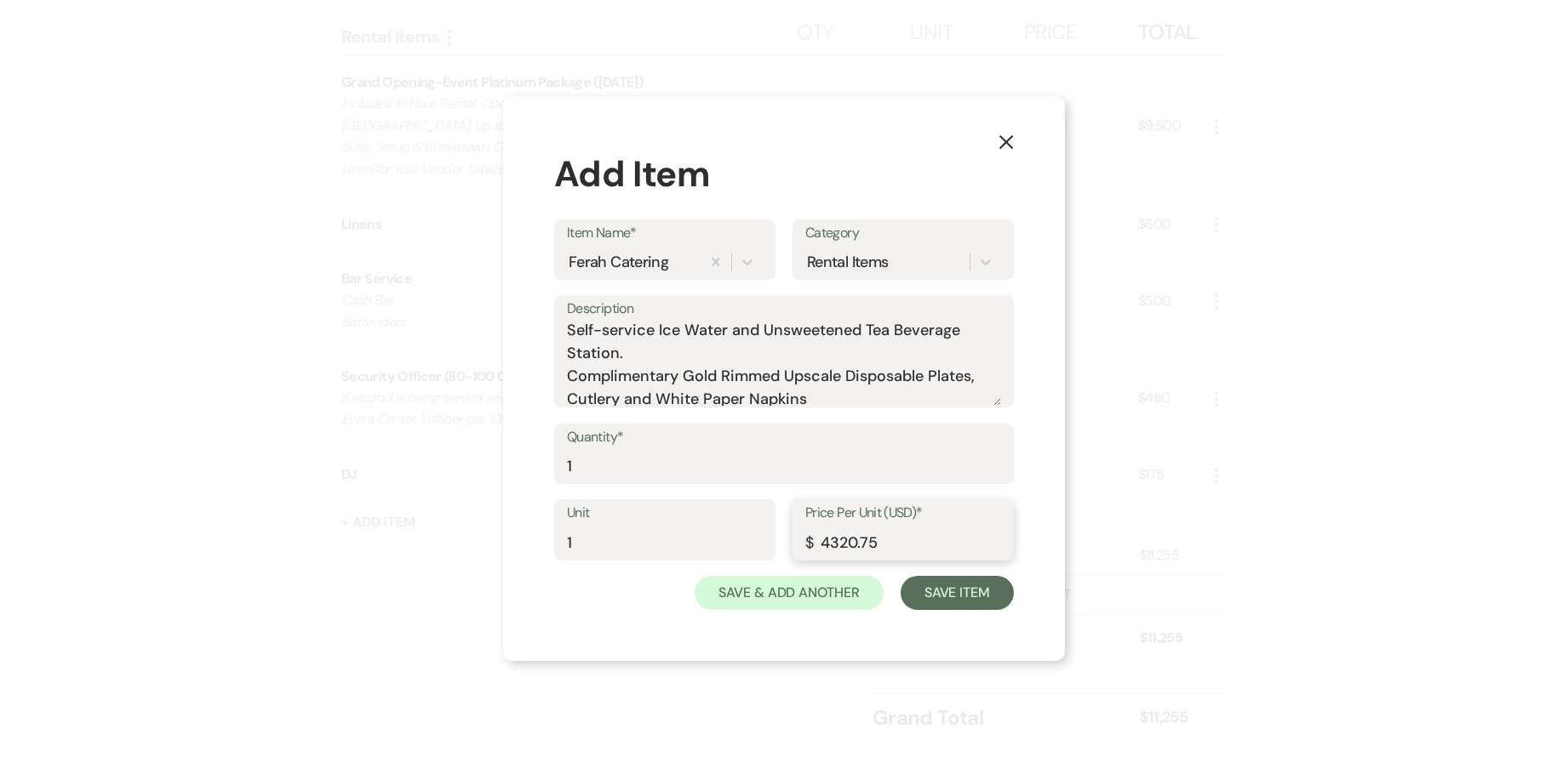
scroll to position [0, 0]
click at [704, 355] on textarea "Buffet Package Includes one (1) salad, one (1) entree, and two (2) sides. Self-…" at bounding box center [784, 364] width 434 height 85
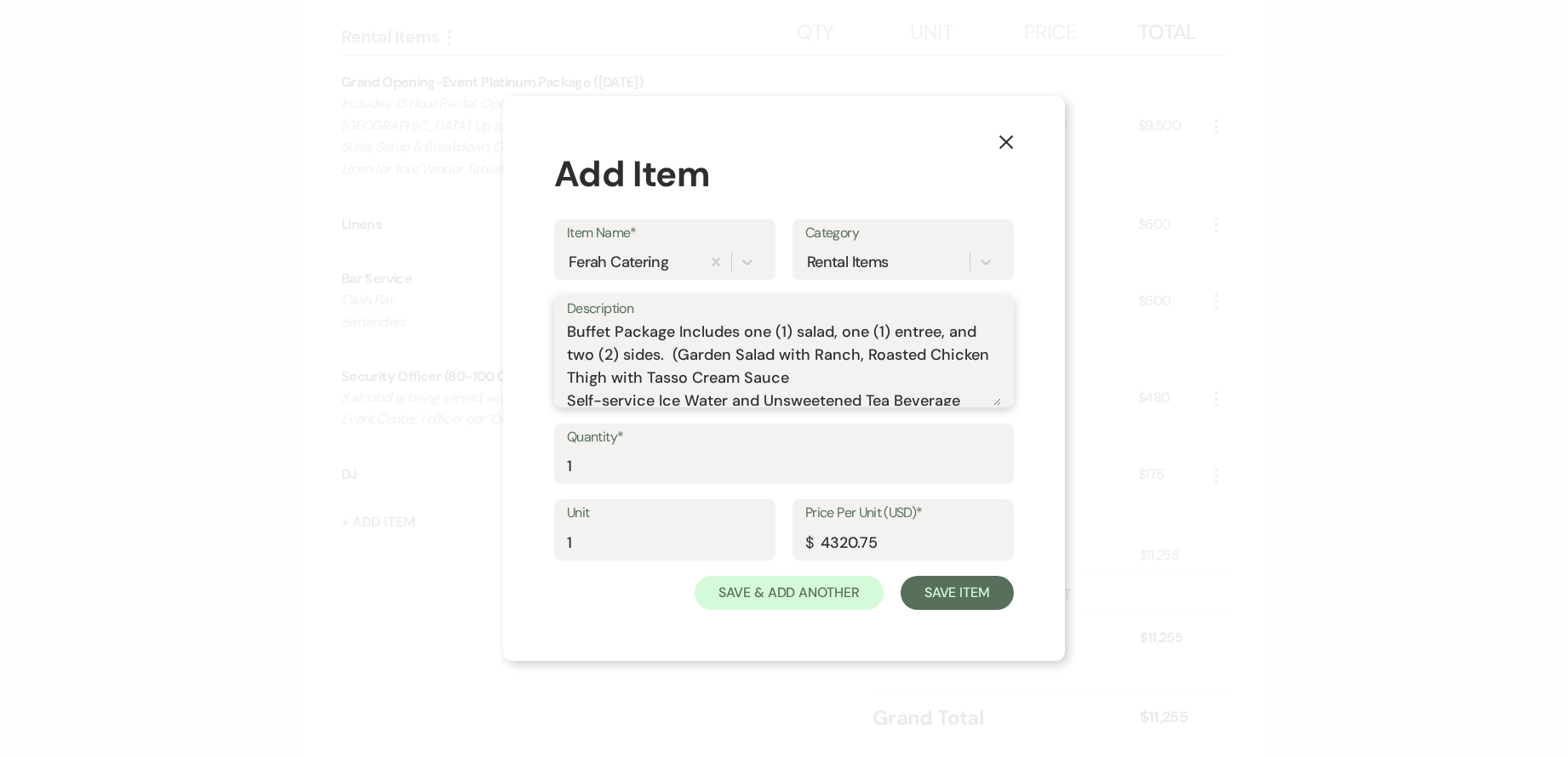
click at [788, 378] on textarea "Buffet Package Includes one (1) salad, one (1) entree, and two (2) sides. (Gard…" at bounding box center [784, 364] width 434 height 85
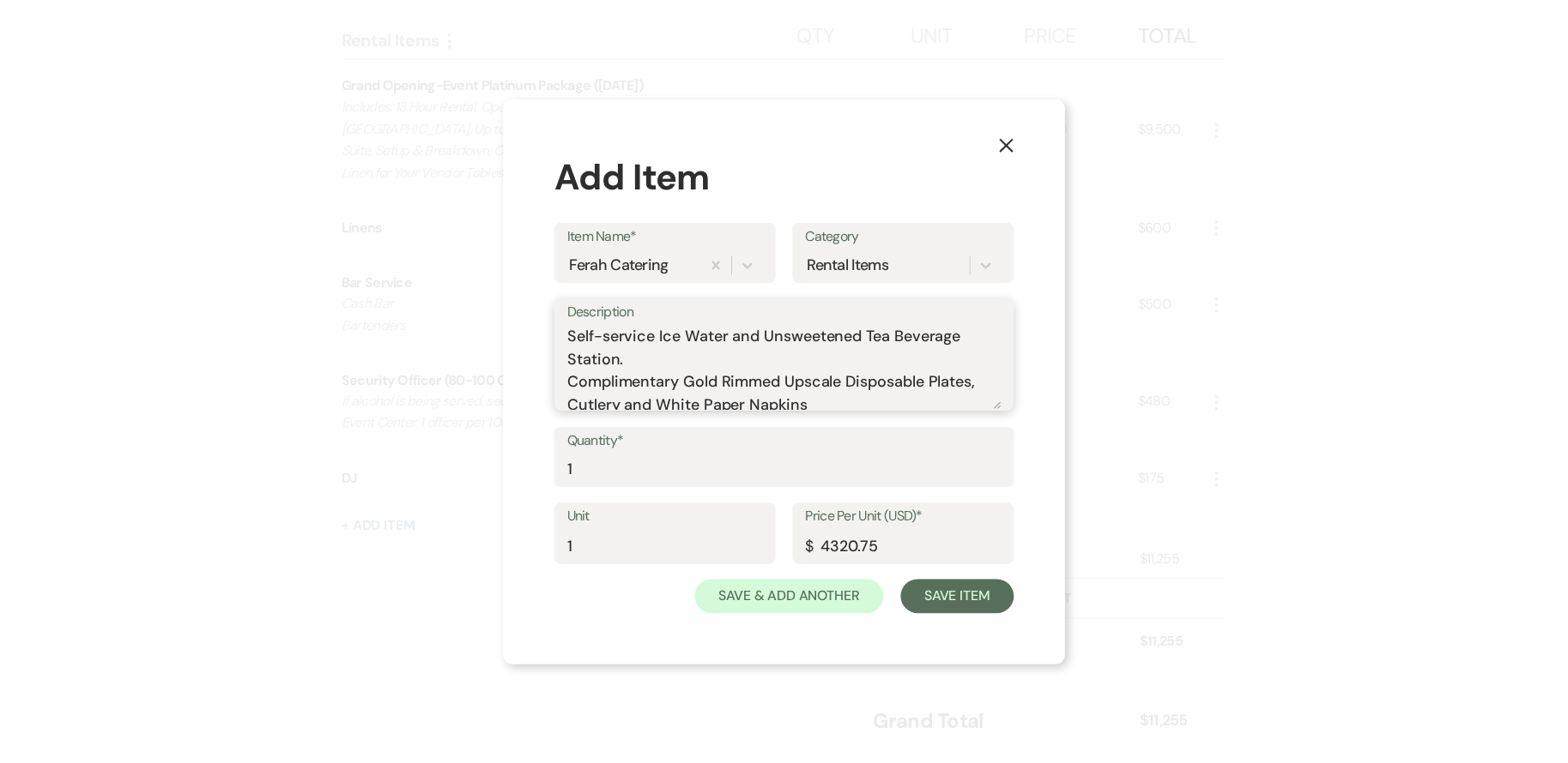
scroll to position [169, 0]
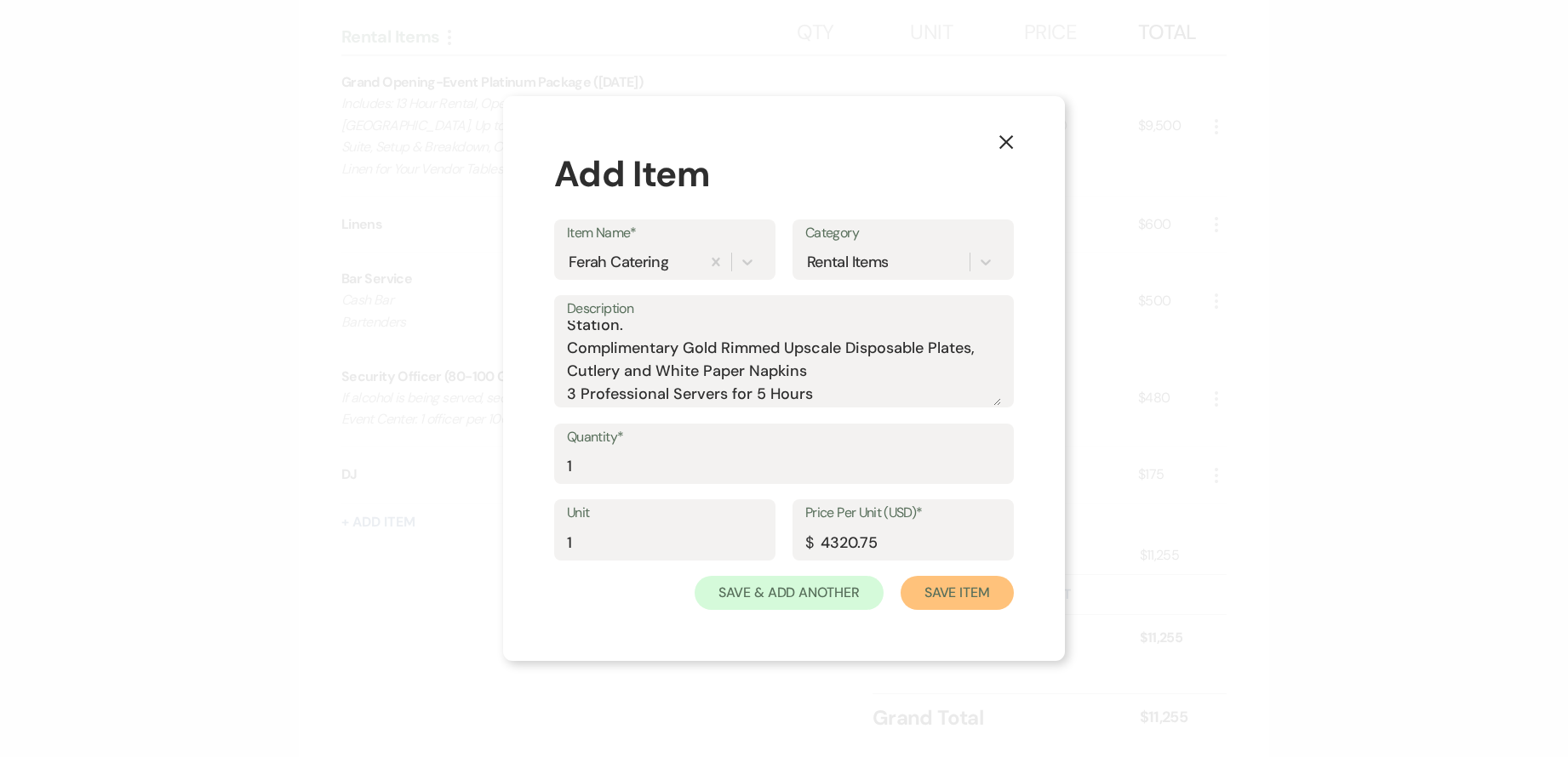
click at [940, 583] on button "Save Item" at bounding box center [957, 593] width 114 height 34
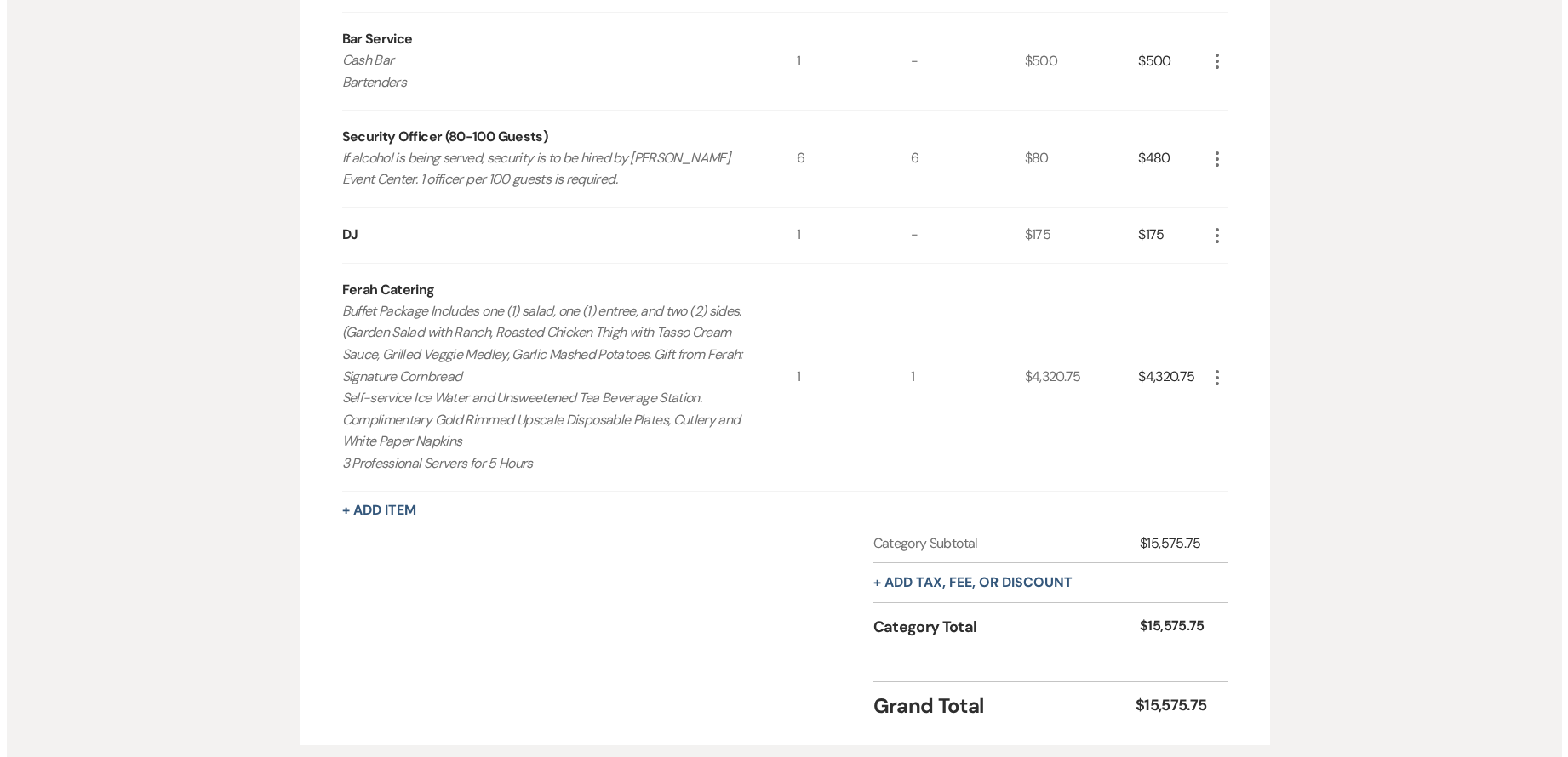
scroll to position [851, 0]
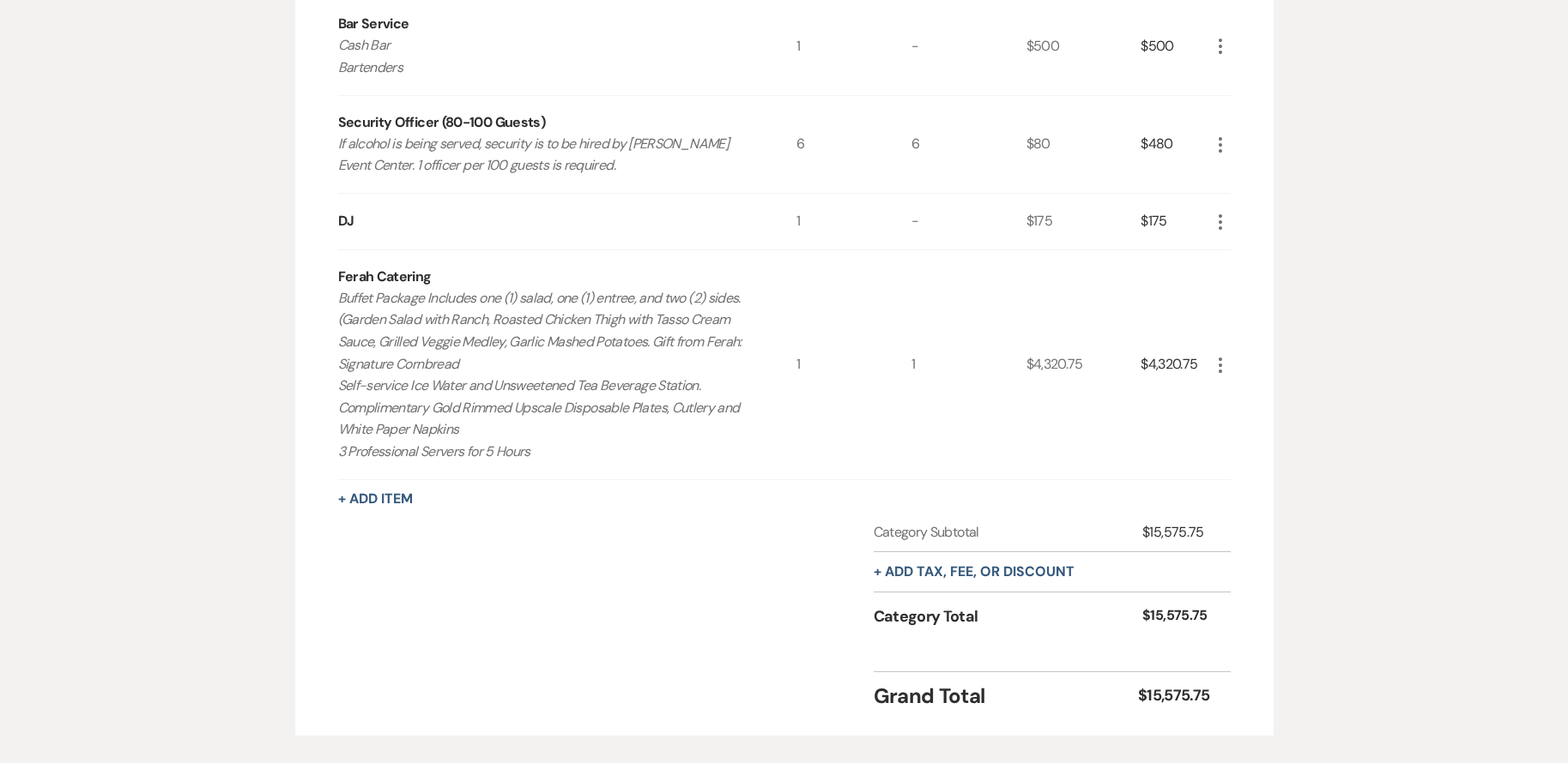
click at [1218, 361] on icon "More" at bounding box center [1220, 365] width 21 height 21
click at [1249, 399] on button "Pencil Edit" at bounding box center [1254, 399] width 89 height 27
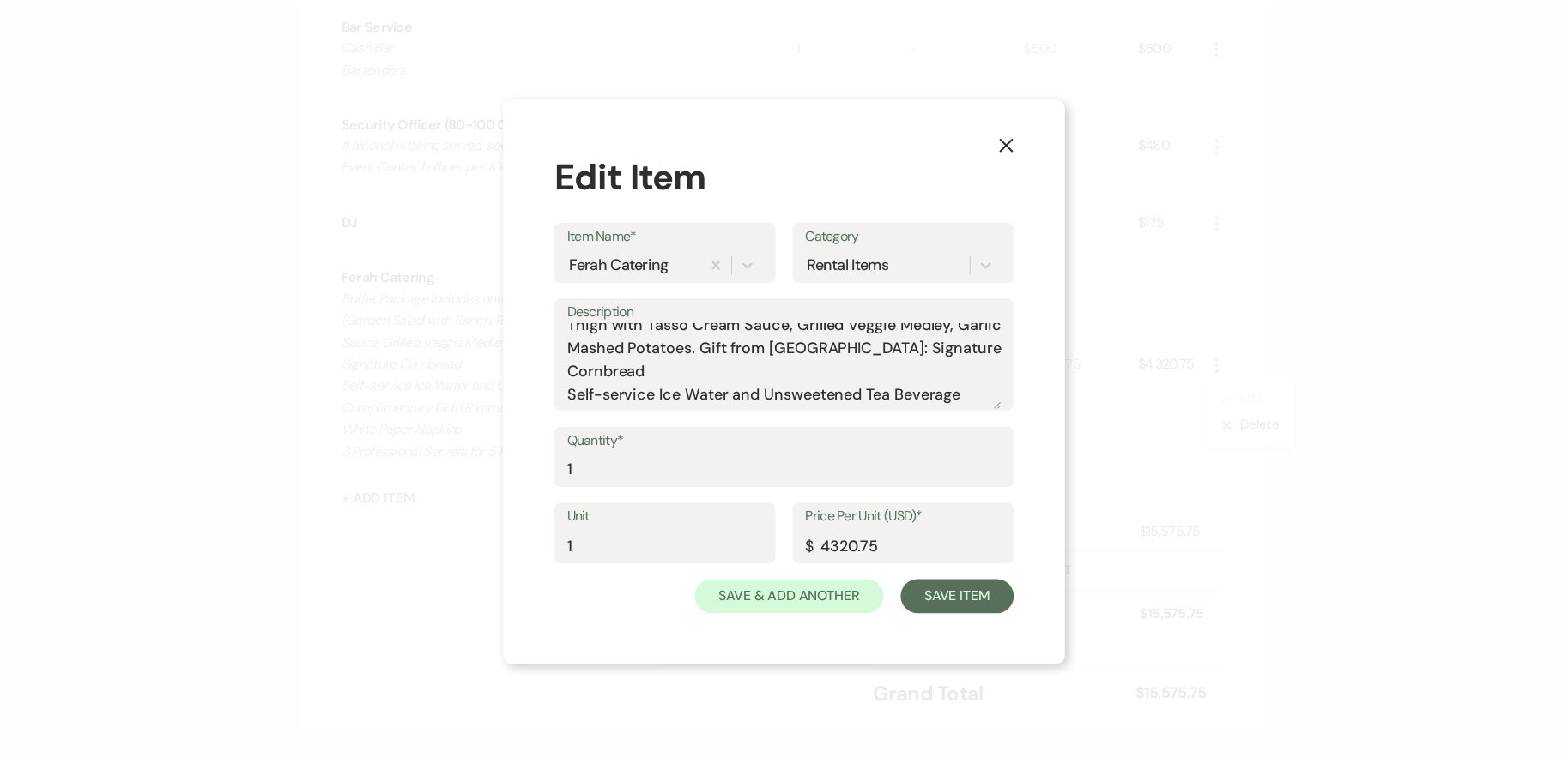
scroll to position [86, 0]
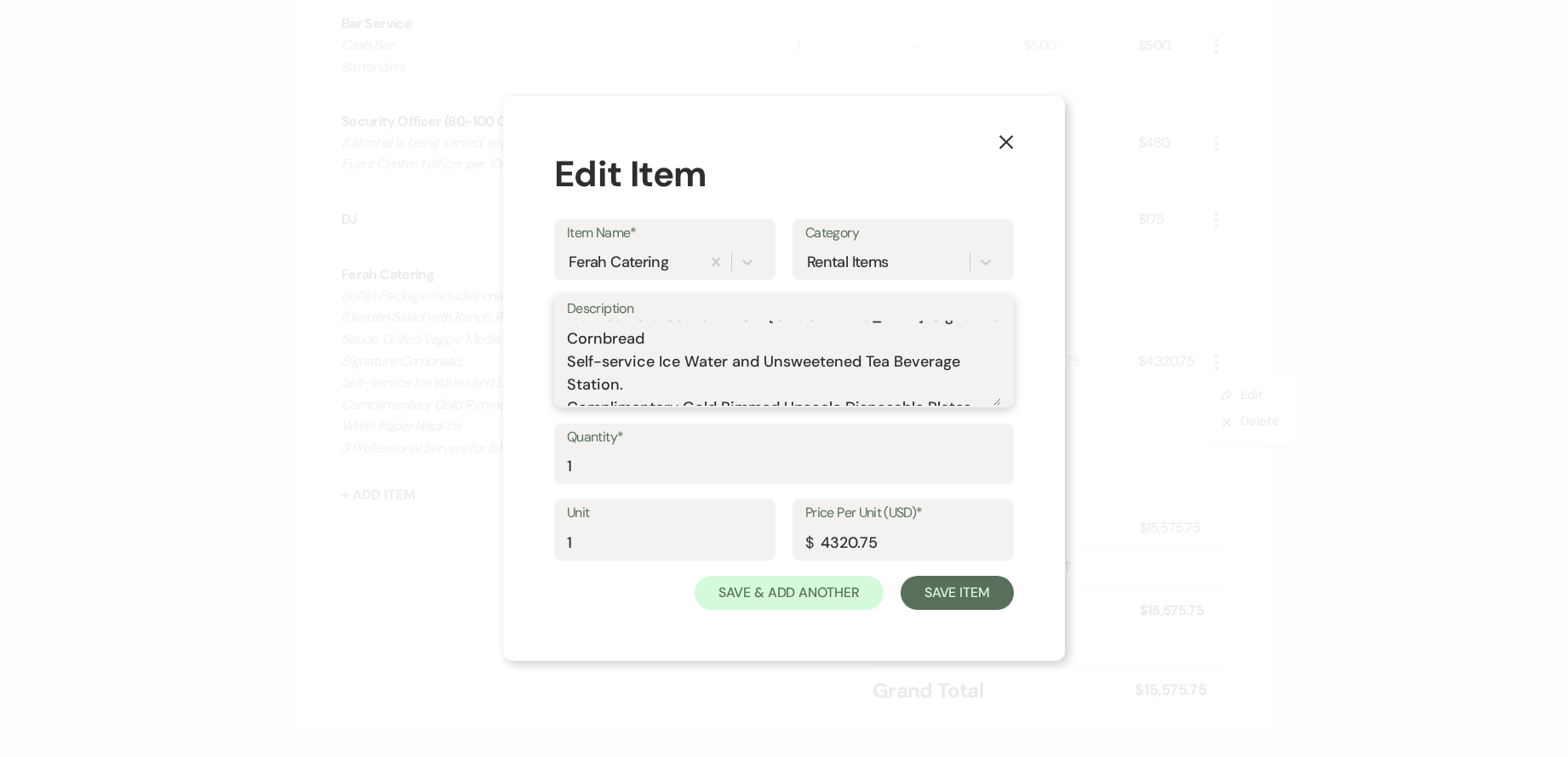
click at [659, 334] on textarea "Buffet Package Includes one (1) salad, one (1) entree, and two (2) sides. (Gard…" at bounding box center [784, 364] width 434 height 85
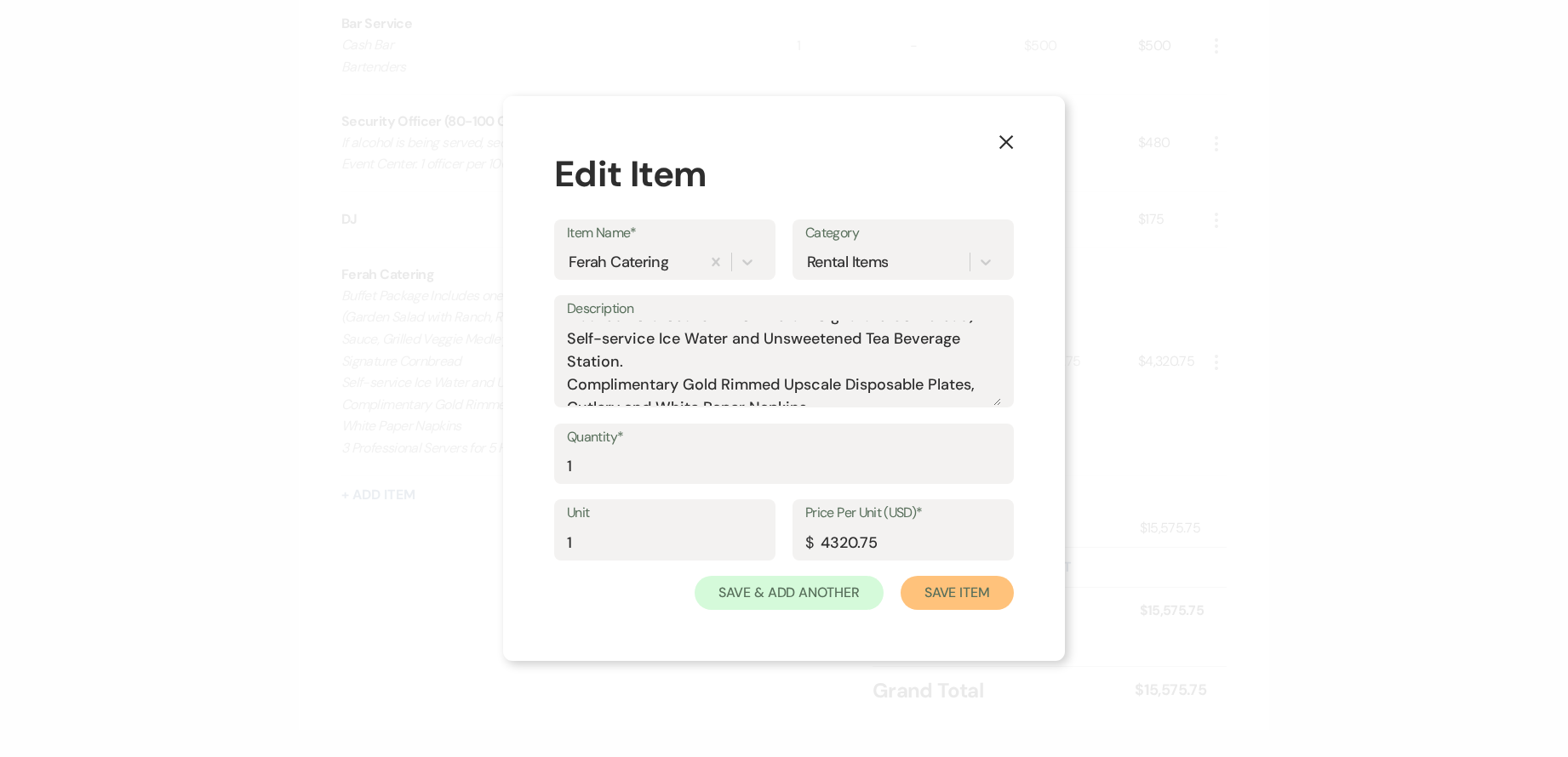
click at [966, 605] on button "Save Item" at bounding box center [957, 593] width 114 height 34
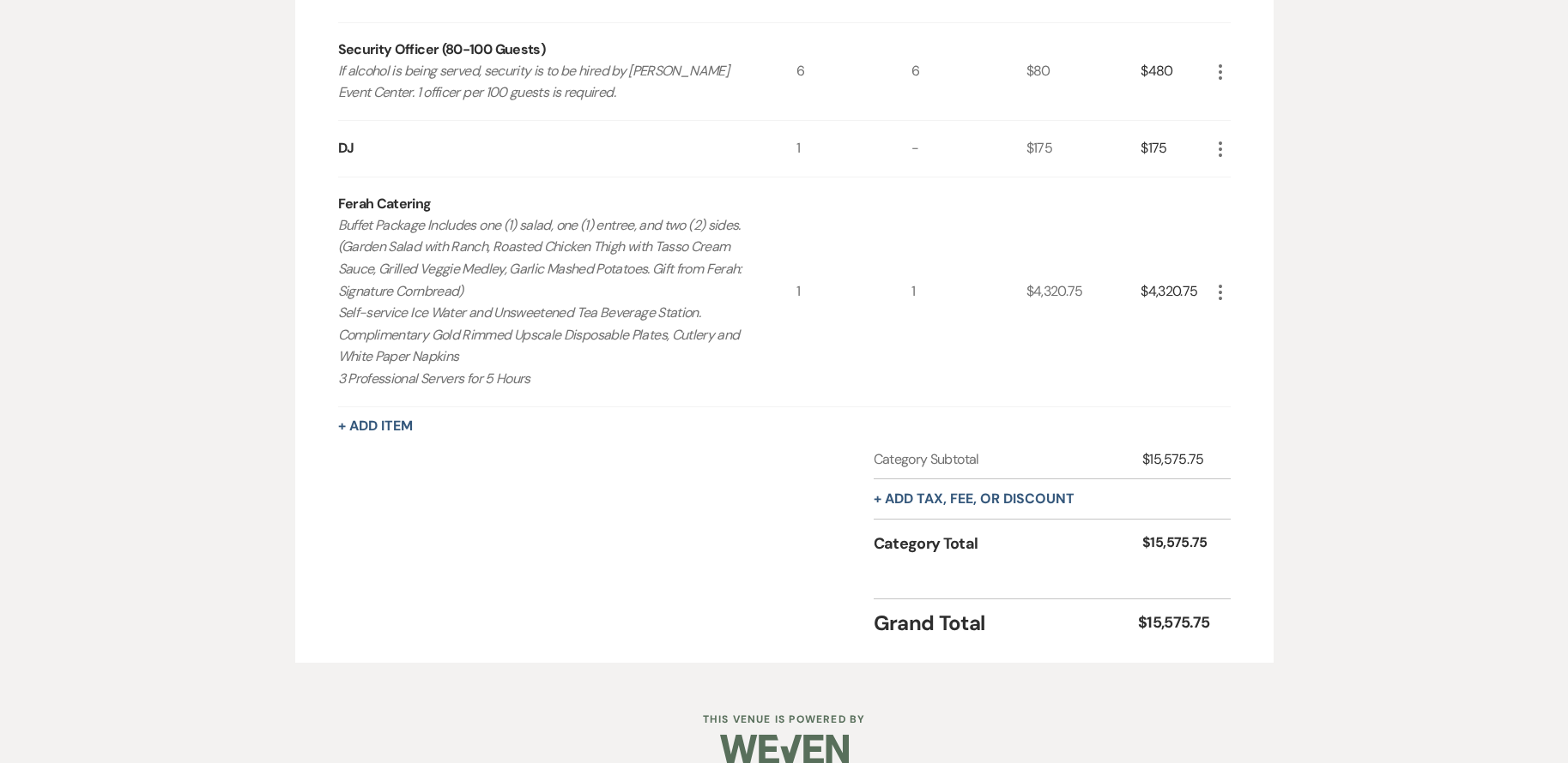
scroll to position [943, 0]
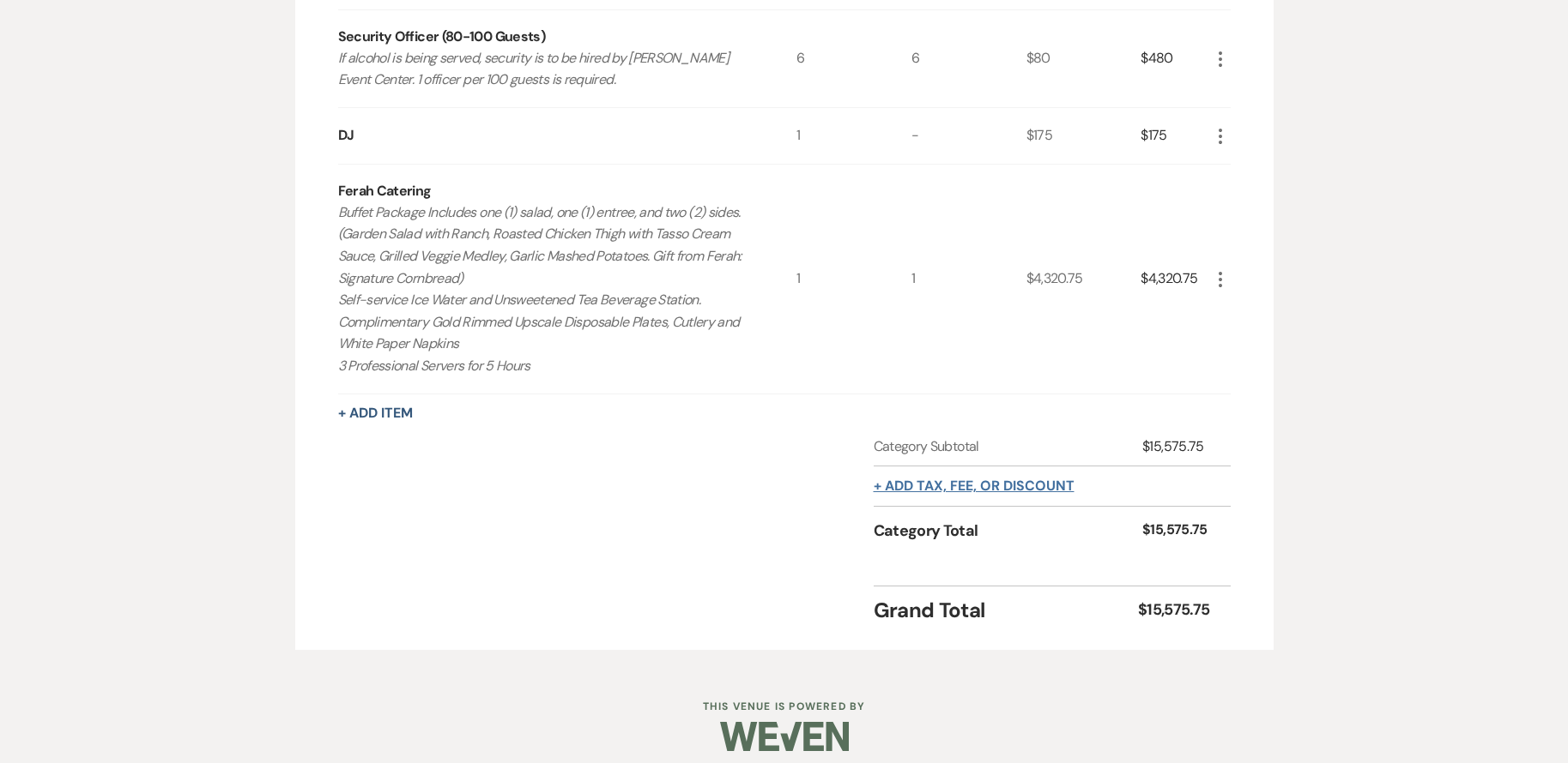
click at [1030, 492] on button "+ Add tax, fee, or discount" at bounding box center [974, 486] width 201 height 14
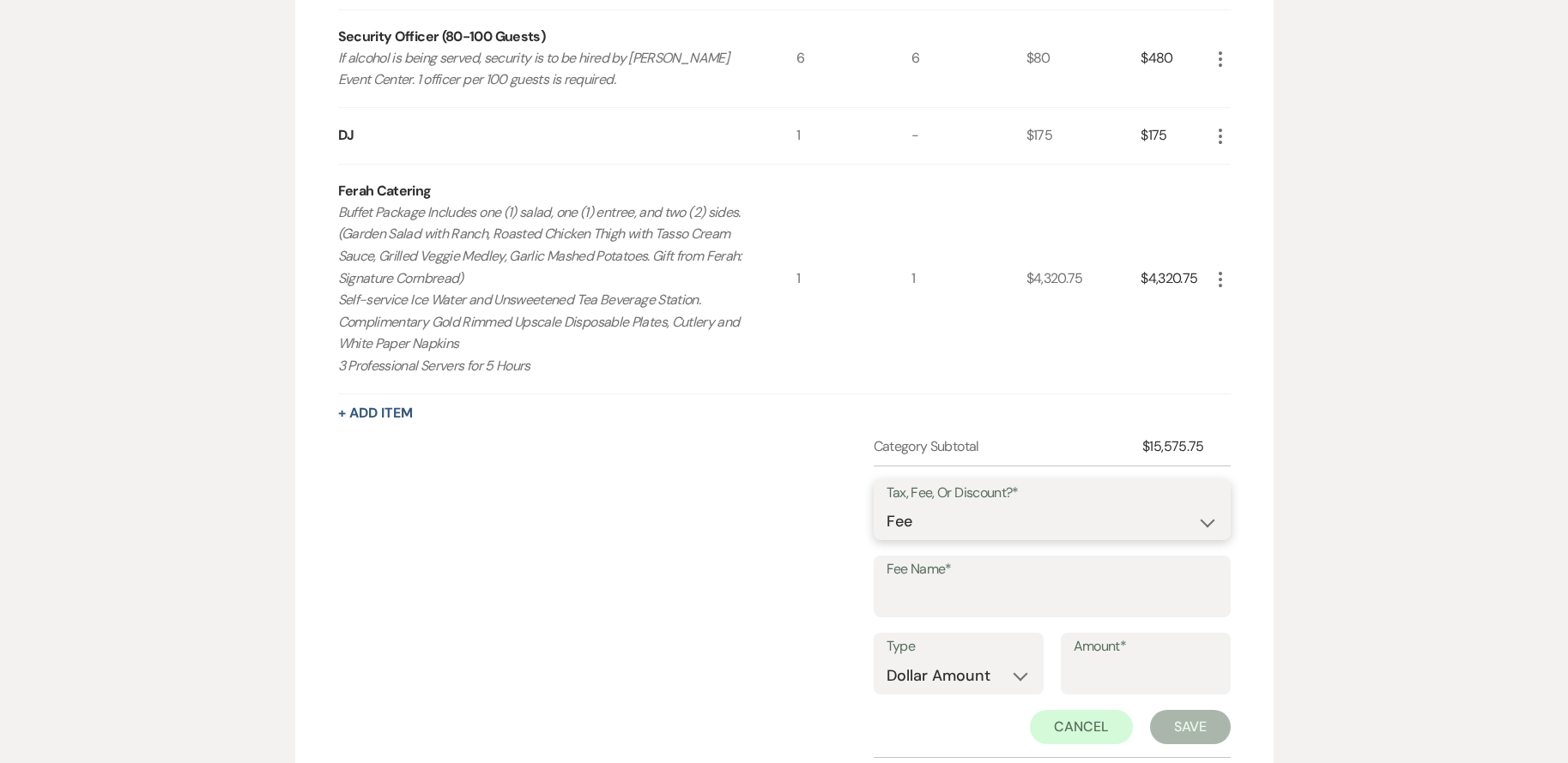
click at [1020, 518] on select "Fee Discount Tax" at bounding box center [1052, 521] width 331 height 33
click at [887, 505] on select "Fee Discount Tax" at bounding box center [1052, 521] width 331 height 33
click at [932, 591] on input "Fee Name*" at bounding box center [1052, 599] width 331 height 33
click at [1014, 665] on select "Dollar Amount Percentage" at bounding box center [958, 676] width 144 height 33
click at [887, 659] on select "Dollar Amount Percentage" at bounding box center [958, 676] width 144 height 33
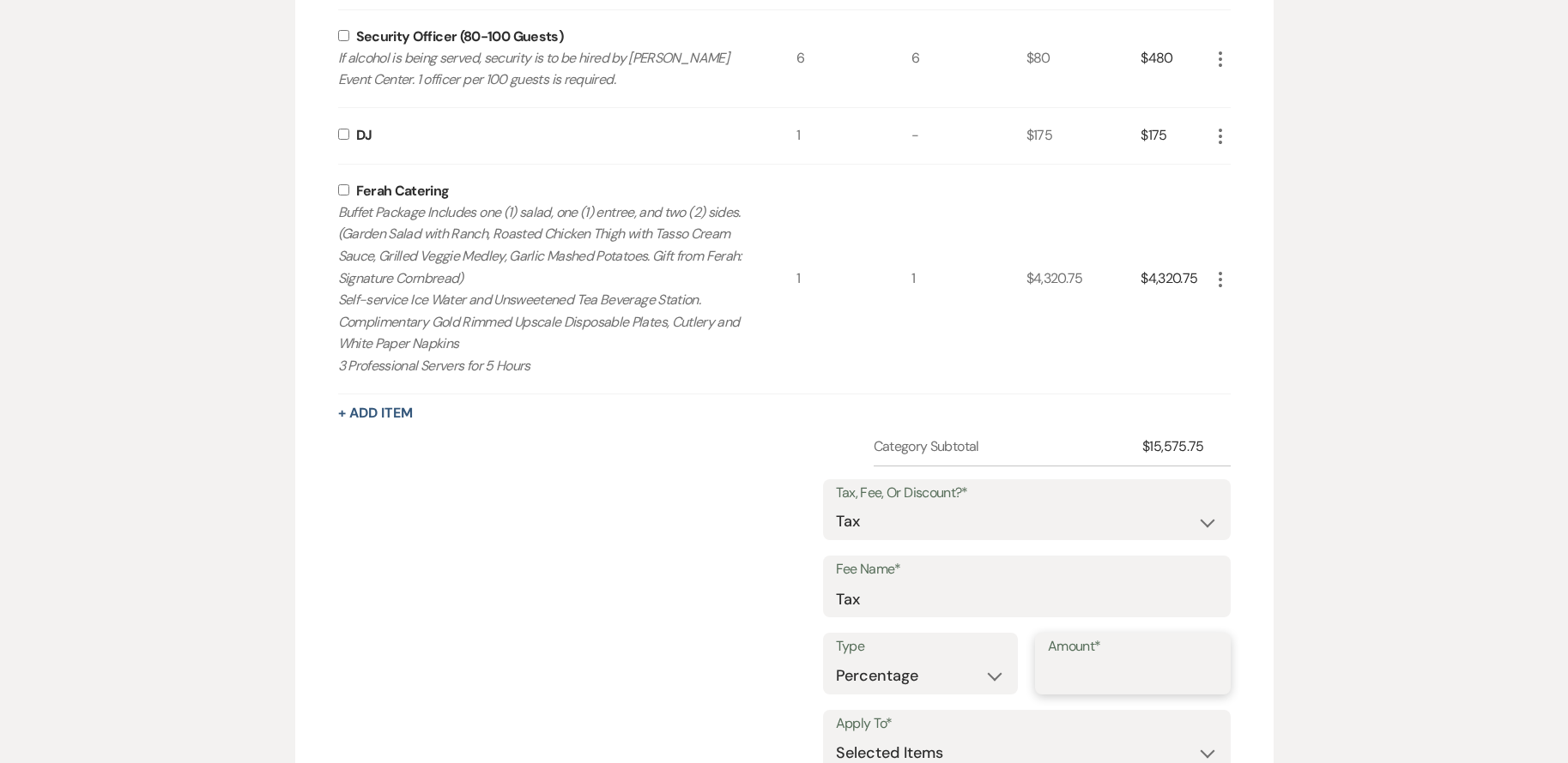
click at [1089, 681] on input "Amount*" at bounding box center [1133, 676] width 170 height 33
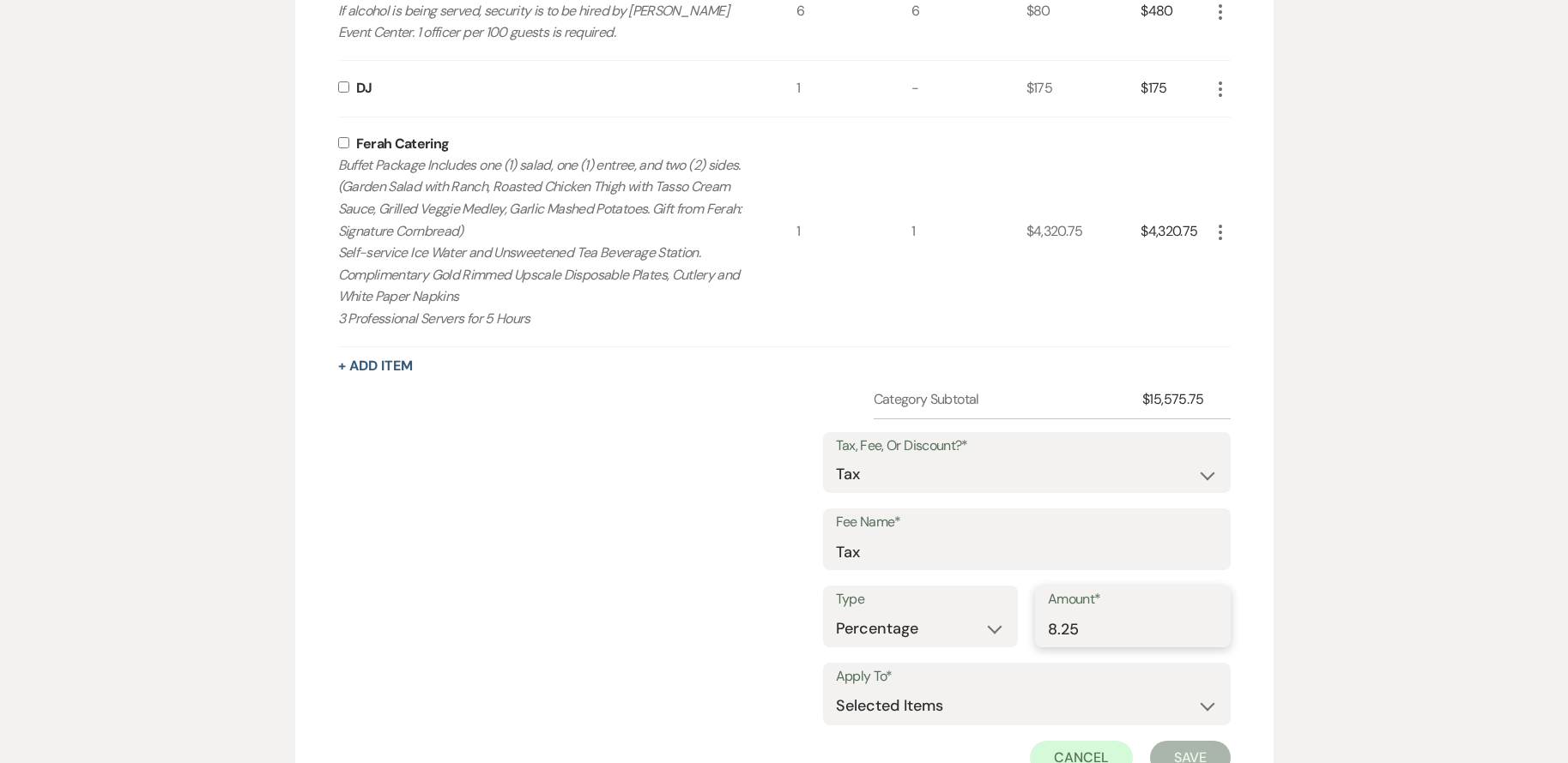
scroll to position [1029, 0]
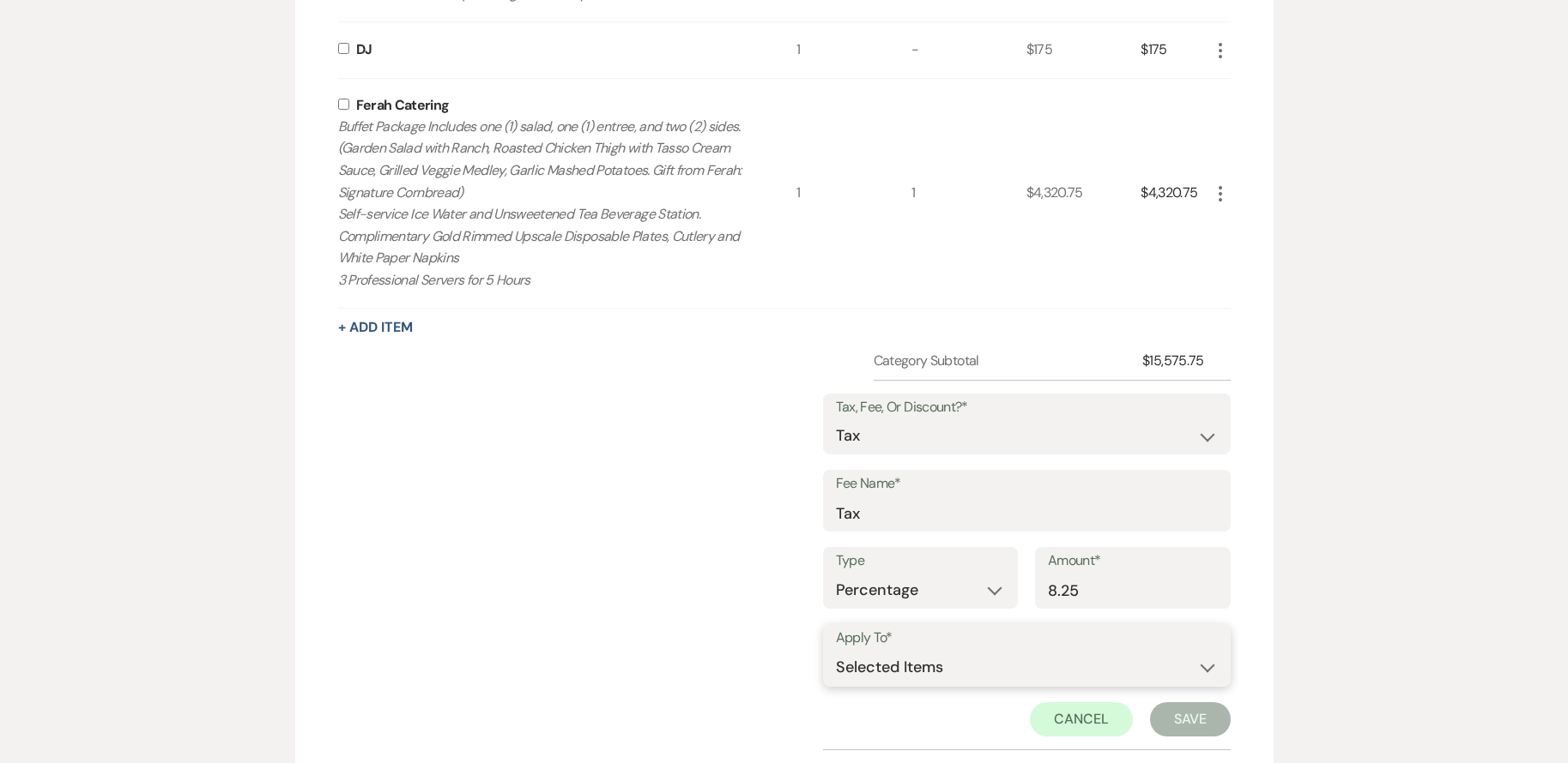
click at [1074, 677] on select "Selected Items Category Subtotal (before all Taxes/Fees/Discounts) Category Tot…" at bounding box center [1027, 667] width 382 height 34
click at [836, 651] on select "Selected Items Category Subtotal (before all Taxes/Fees/Discounts) Category Tot…" at bounding box center [1027, 667] width 382 height 34
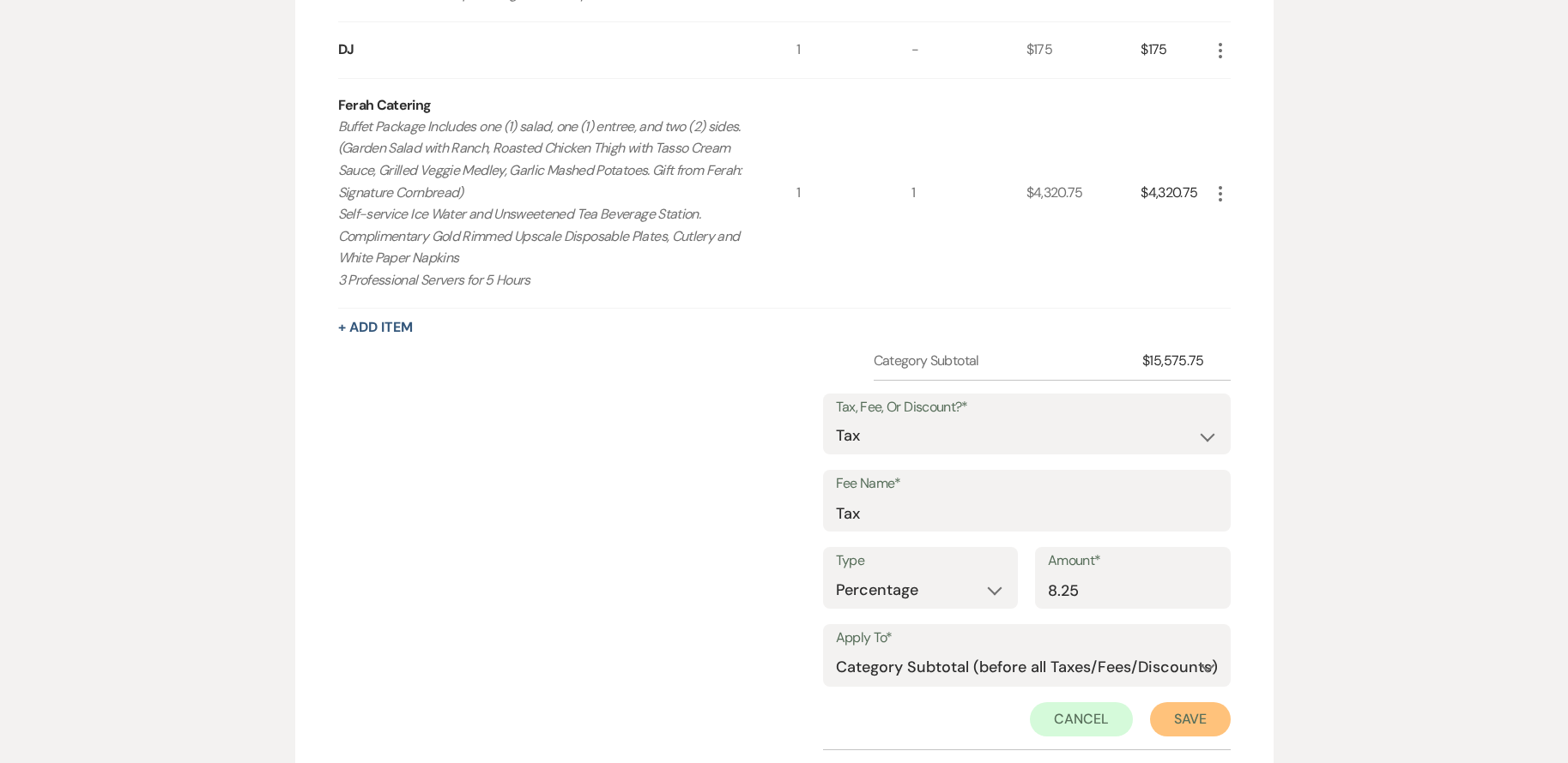
click at [1189, 705] on button "Save" at bounding box center [1190, 719] width 80 height 34
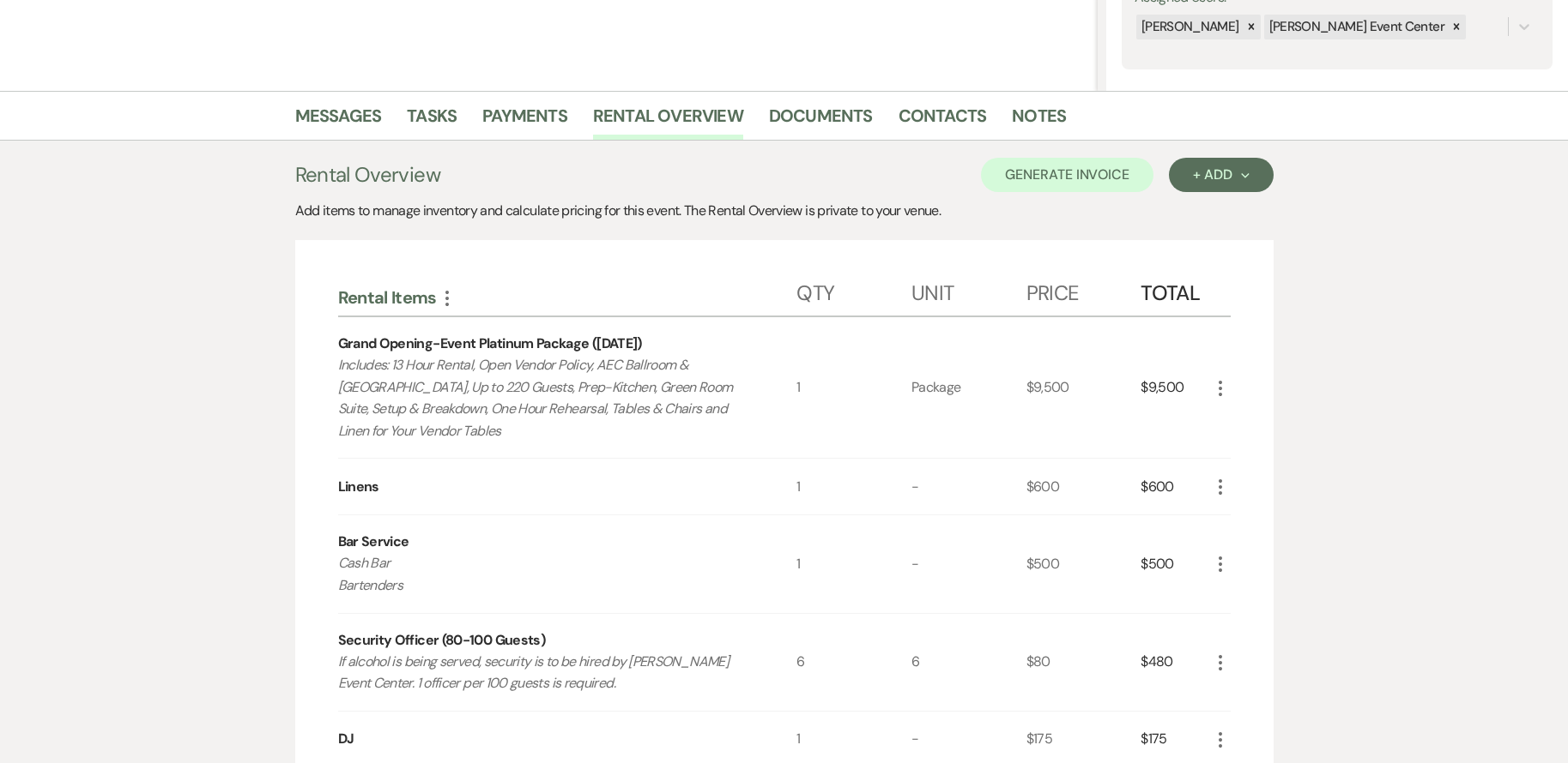
scroll to position [343, 0]
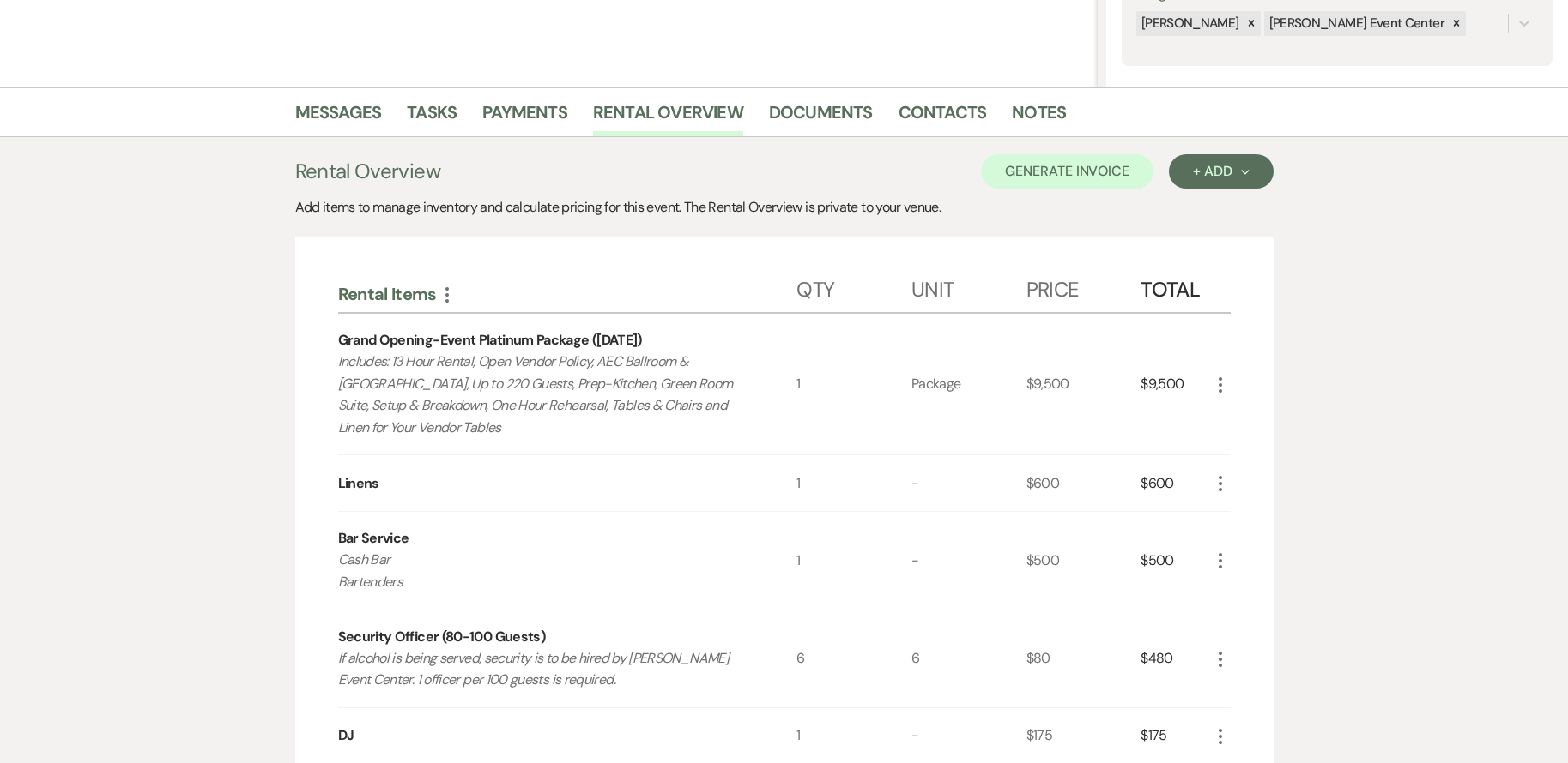
click at [1222, 478] on icon "More" at bounding box center [1220, 483] width 21 height 21
click at [1240, 512] on button "Pencil Edit" at bounding box center [1254, 517] width 89 height 27
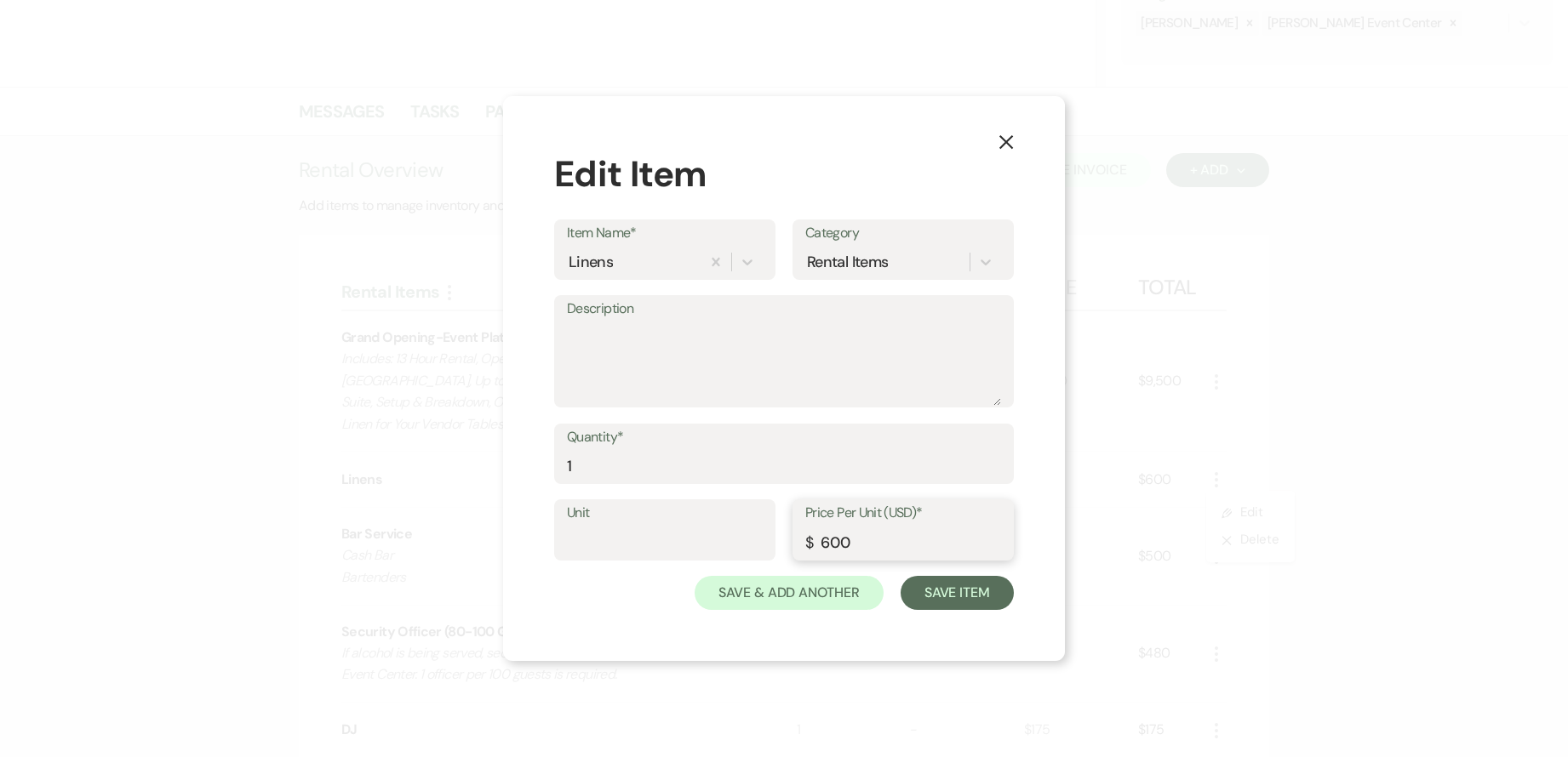
click at [877, 548] on input "600" at bounding box center [903, 543] width 196 height 33
click at [590, 364] on textarea "Description" at bounding box center [784, 364] width 434 height 85
click at [602, 469] on input "1" at bounding box center [784, 466] width 434 height 33
click at [976, 605] on button "Save Item" at bounding box center [957, 593] width 114 height 34
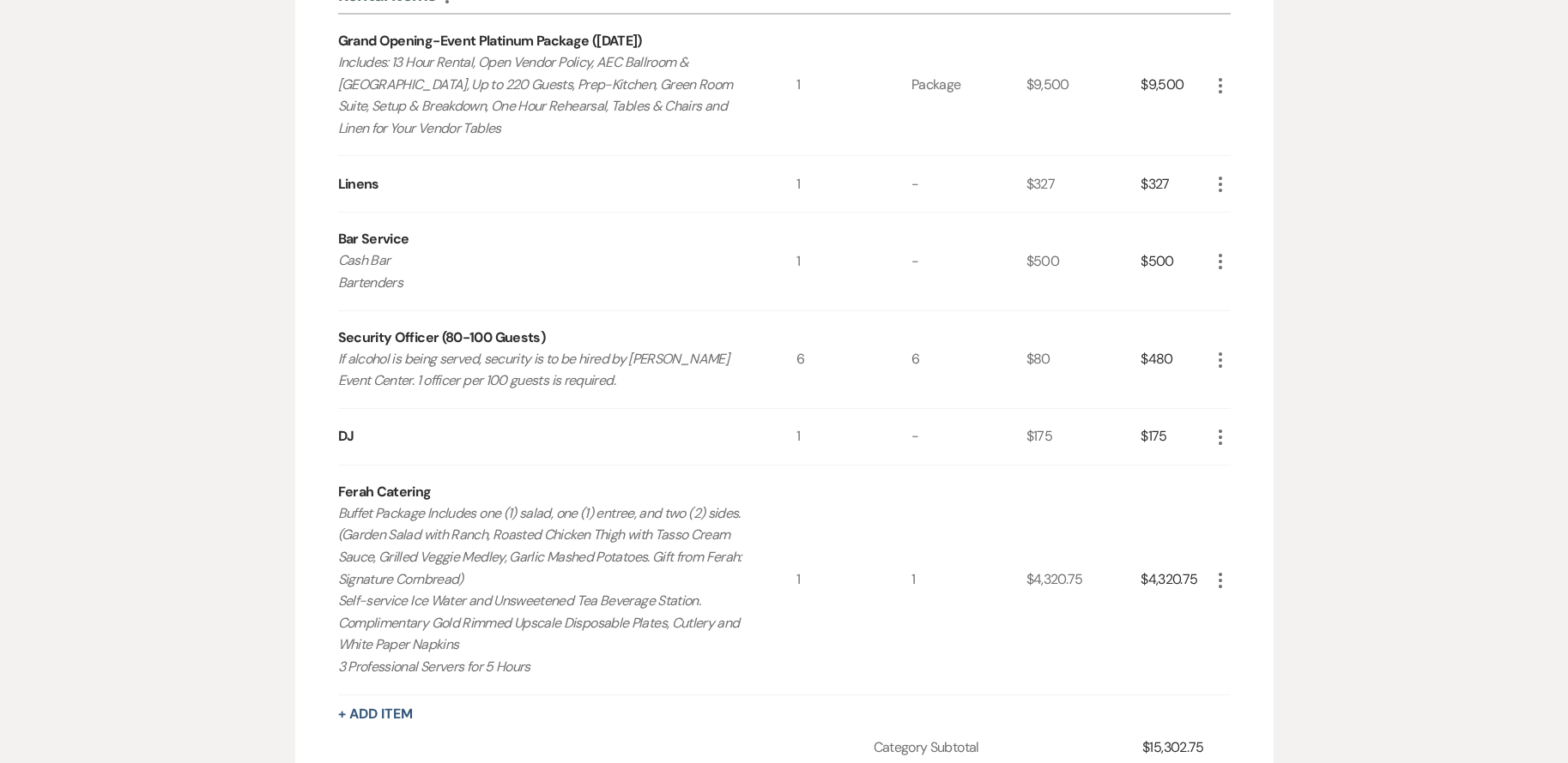
scroll to position [686, 0]
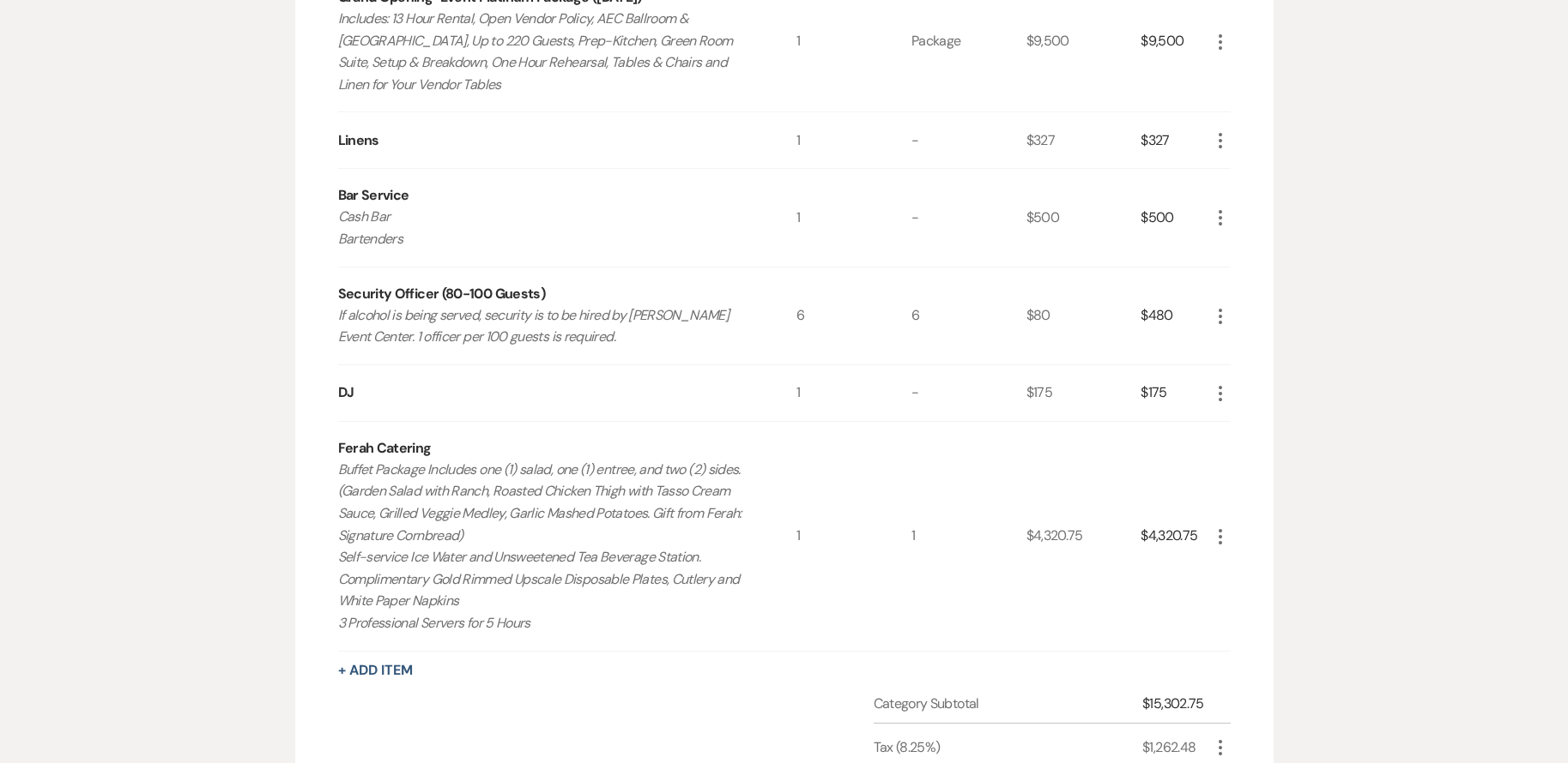
click at [1222, 216] on icon "More" at bounding box center [1220, 217] width 21 height 21
click at [1235, 247] on use "button" at bounding box center [1234, 252] width 11 height 11
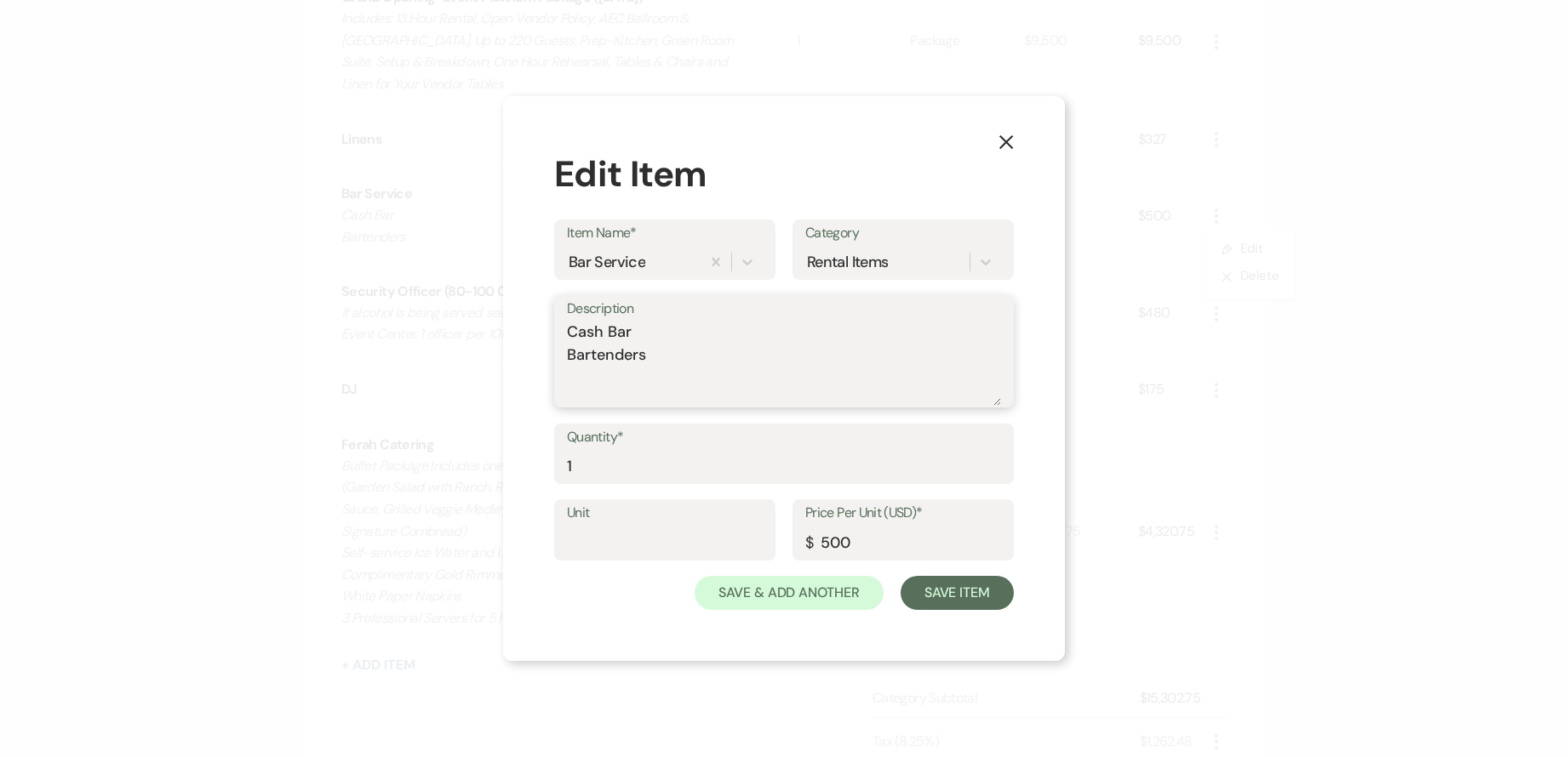
click at [704, 337] on textarea "Cash Bar Bartenders" at bounding box center [784, 364] width 434 height 85
click at [707, 335] on textarea "Cash Bar Minimum $500 Bartenders" at bounding box center [784, 364] width 434 height 85
click at [916, 547] on input "500" at bounding box center [903, 543] width 196 height 33
click at [951, 602] on button "Save Item" at bounding box center [957, 593] width 114 height 34
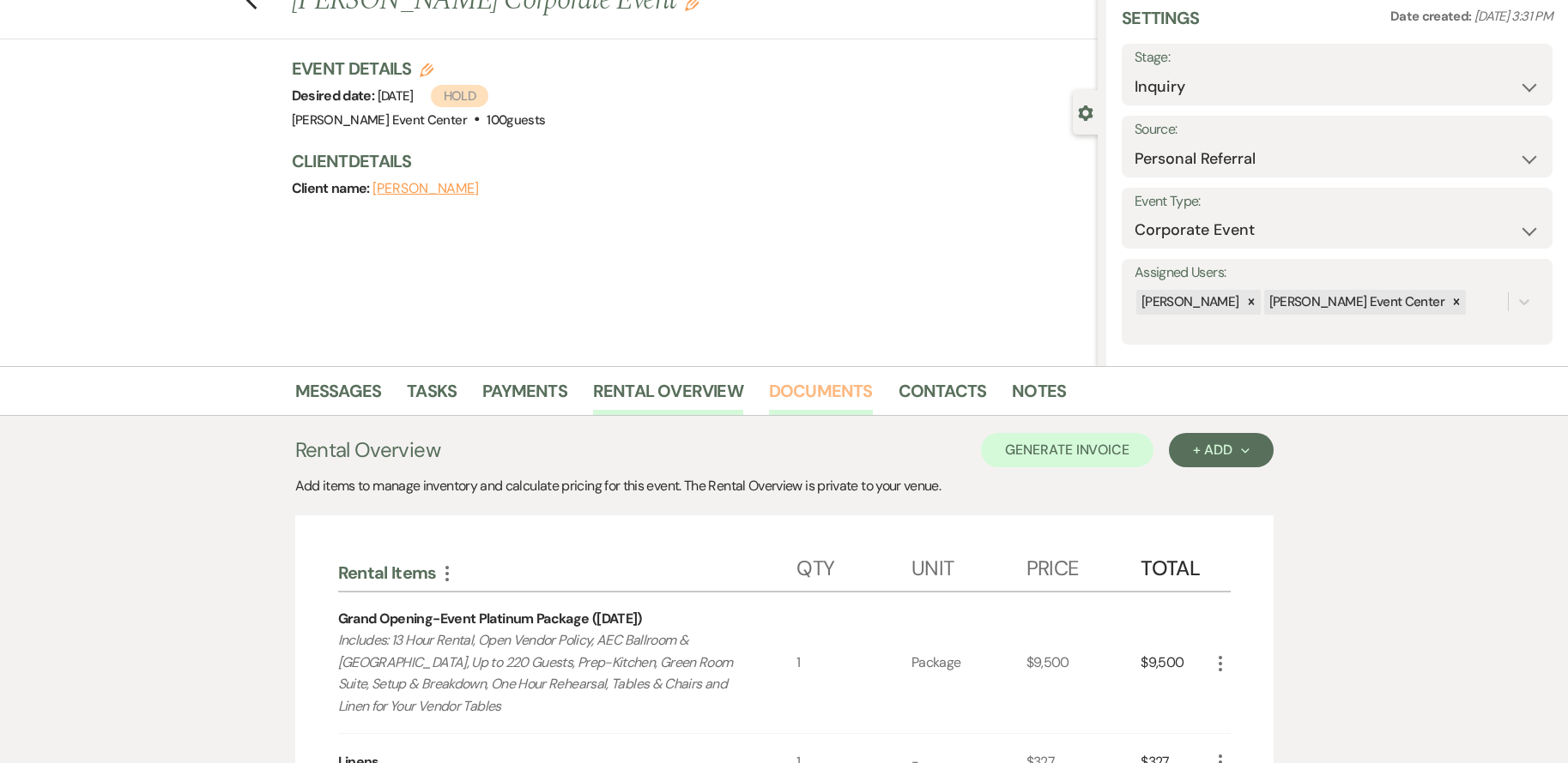
scroll to position [0, 0]
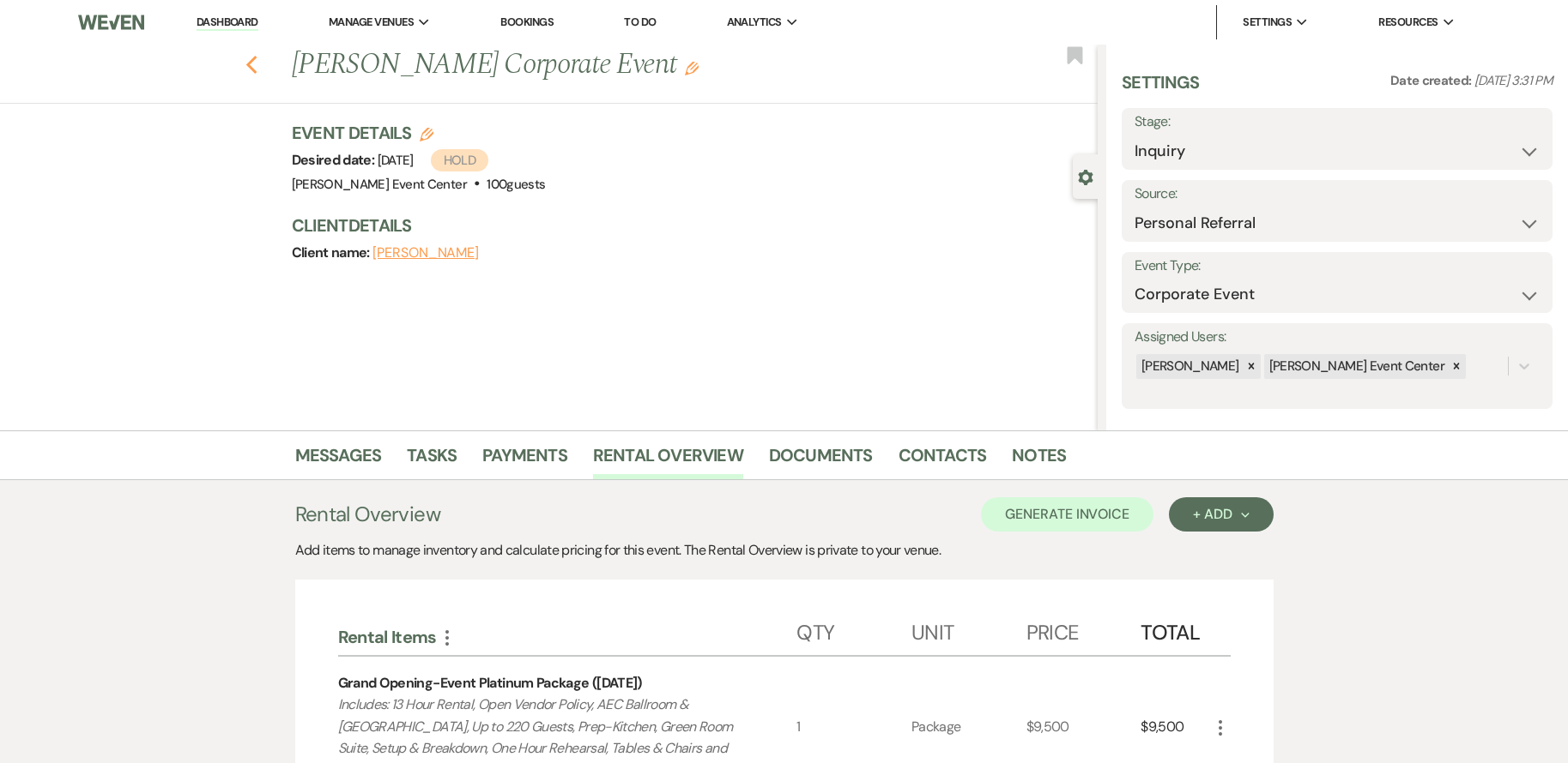
click at [256, 63] on use "button" at bounding box center [251, 65] width 11 height 19
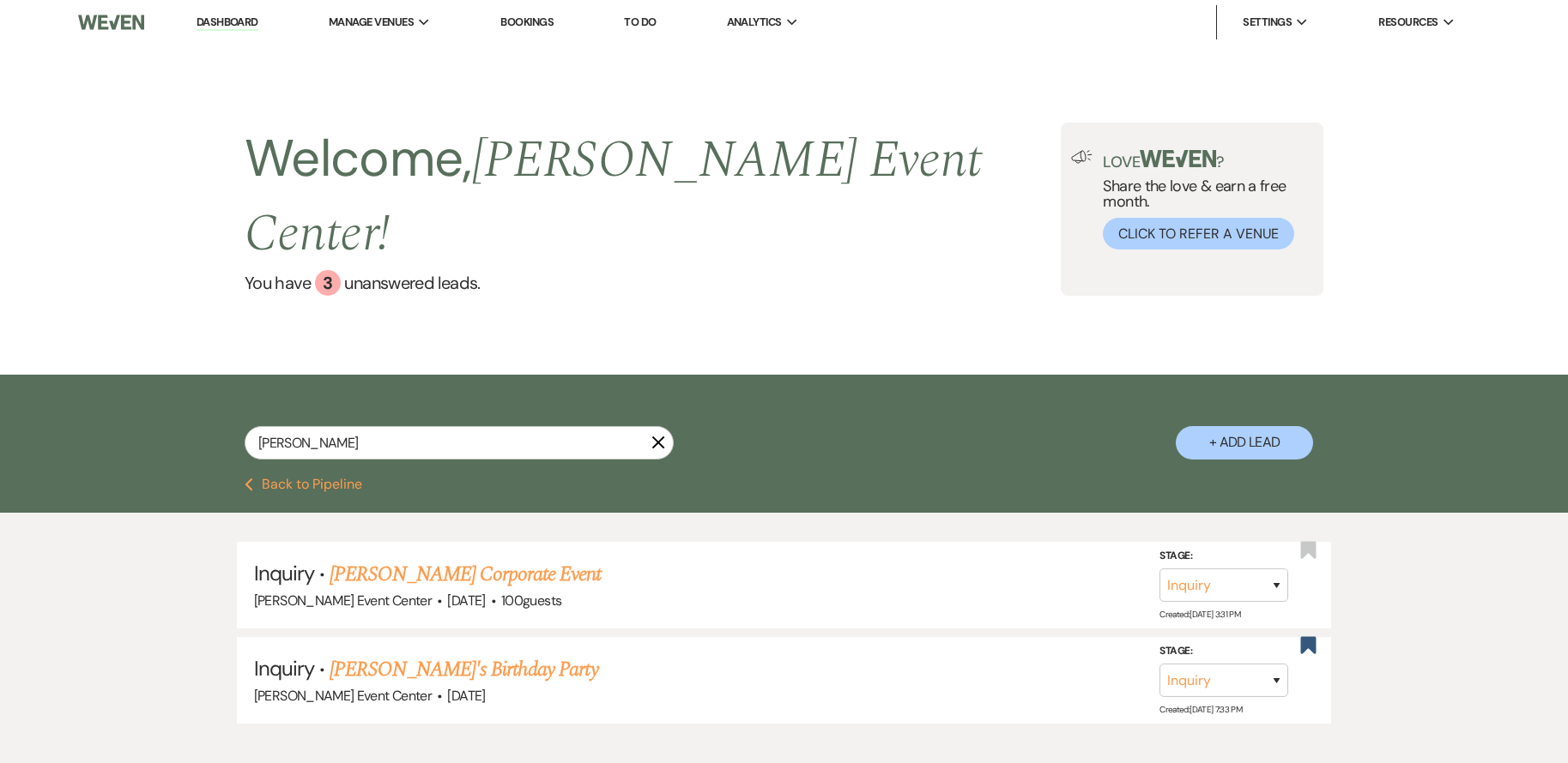
click at [250, 478] on use "button" at bounding box center [249, 484] width 8 height 13
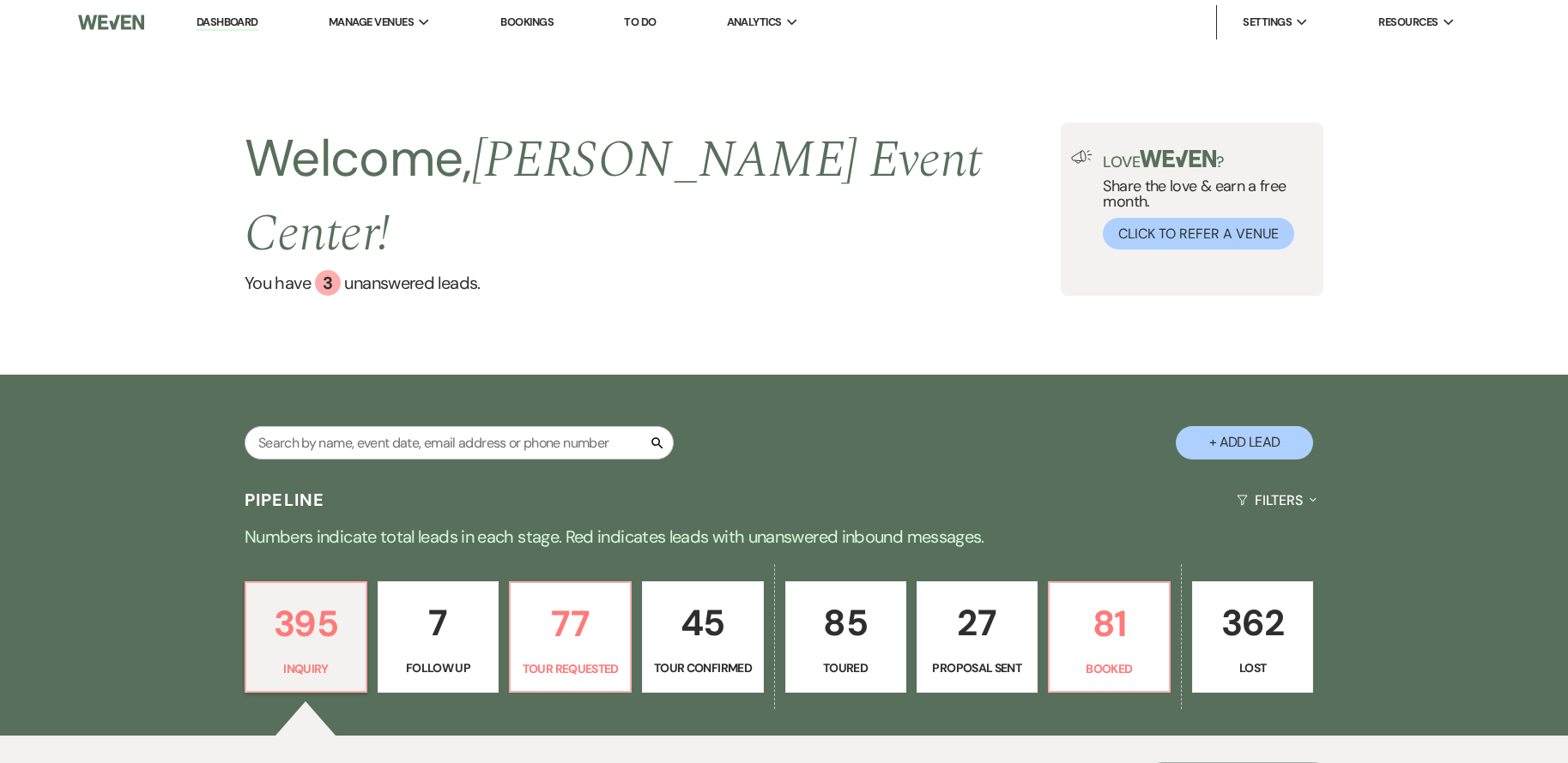
scroll to position [257, 0]
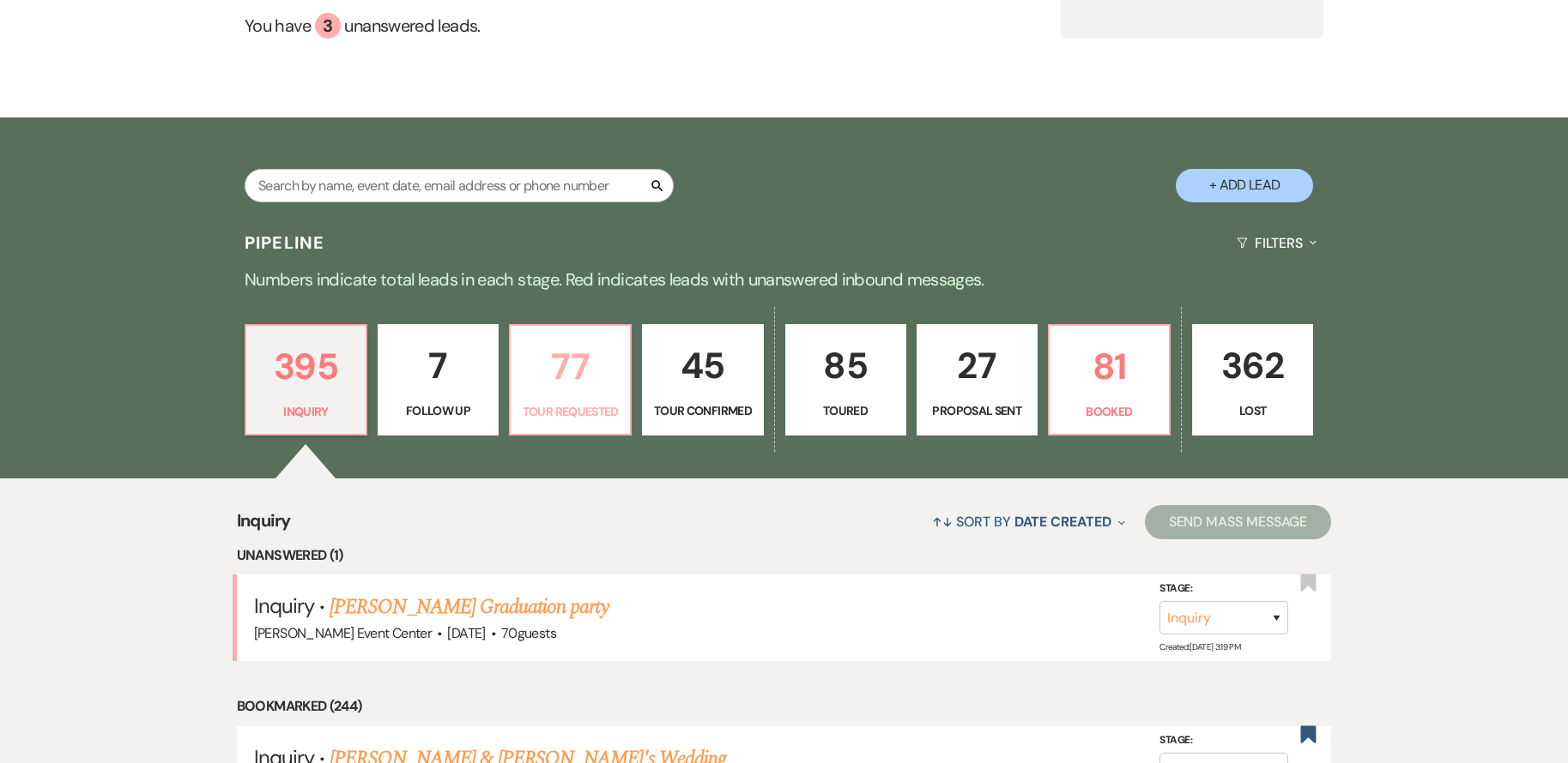
click at [559, 341] on p "77" at bounding box center [570, 366] width 99 height 58
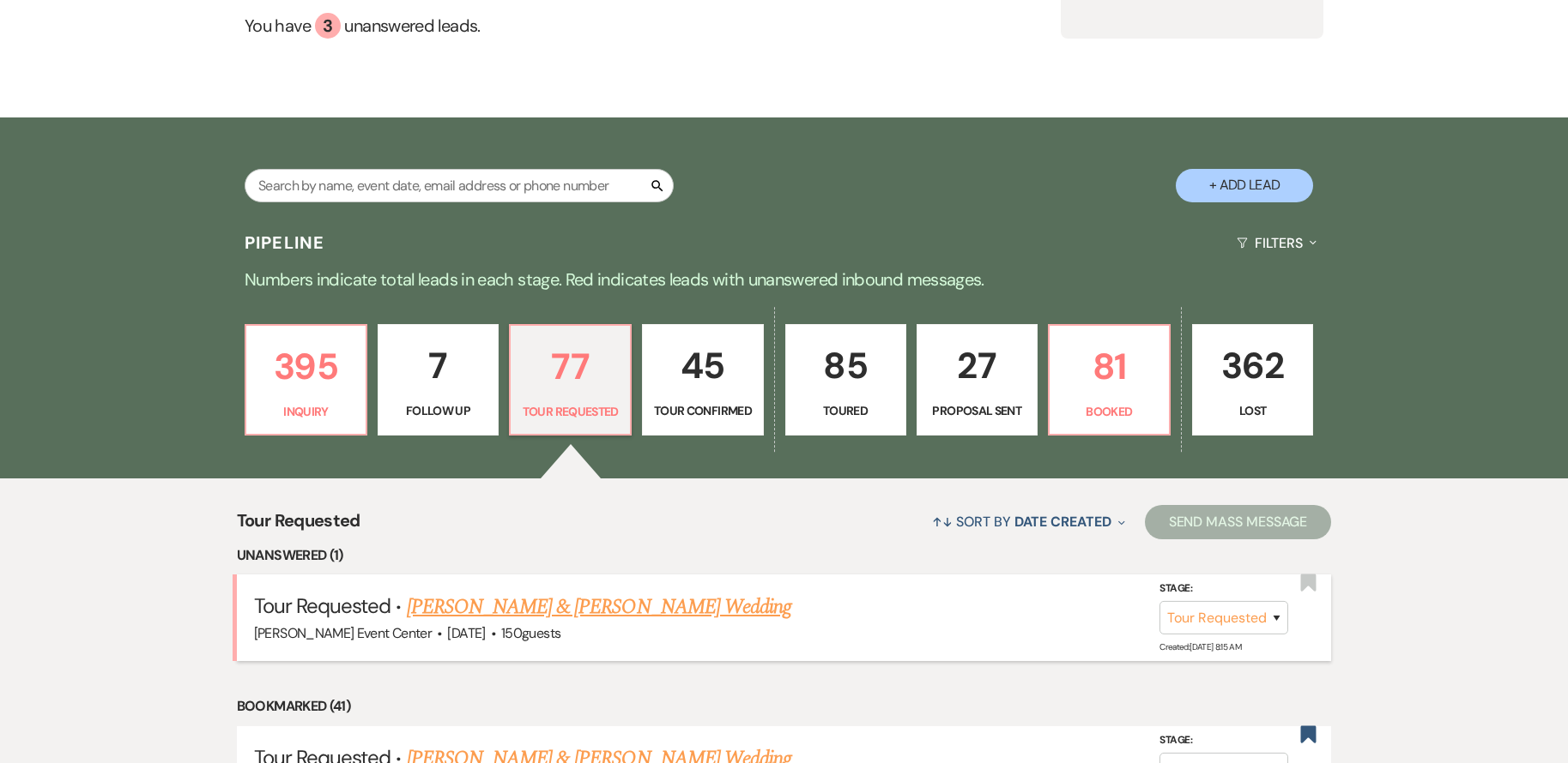
click at [622, 592] on link "[PERSON_NAME] & [PERSON_NAME] Wedding" at bounding box center [599, 607] width 385 height 31
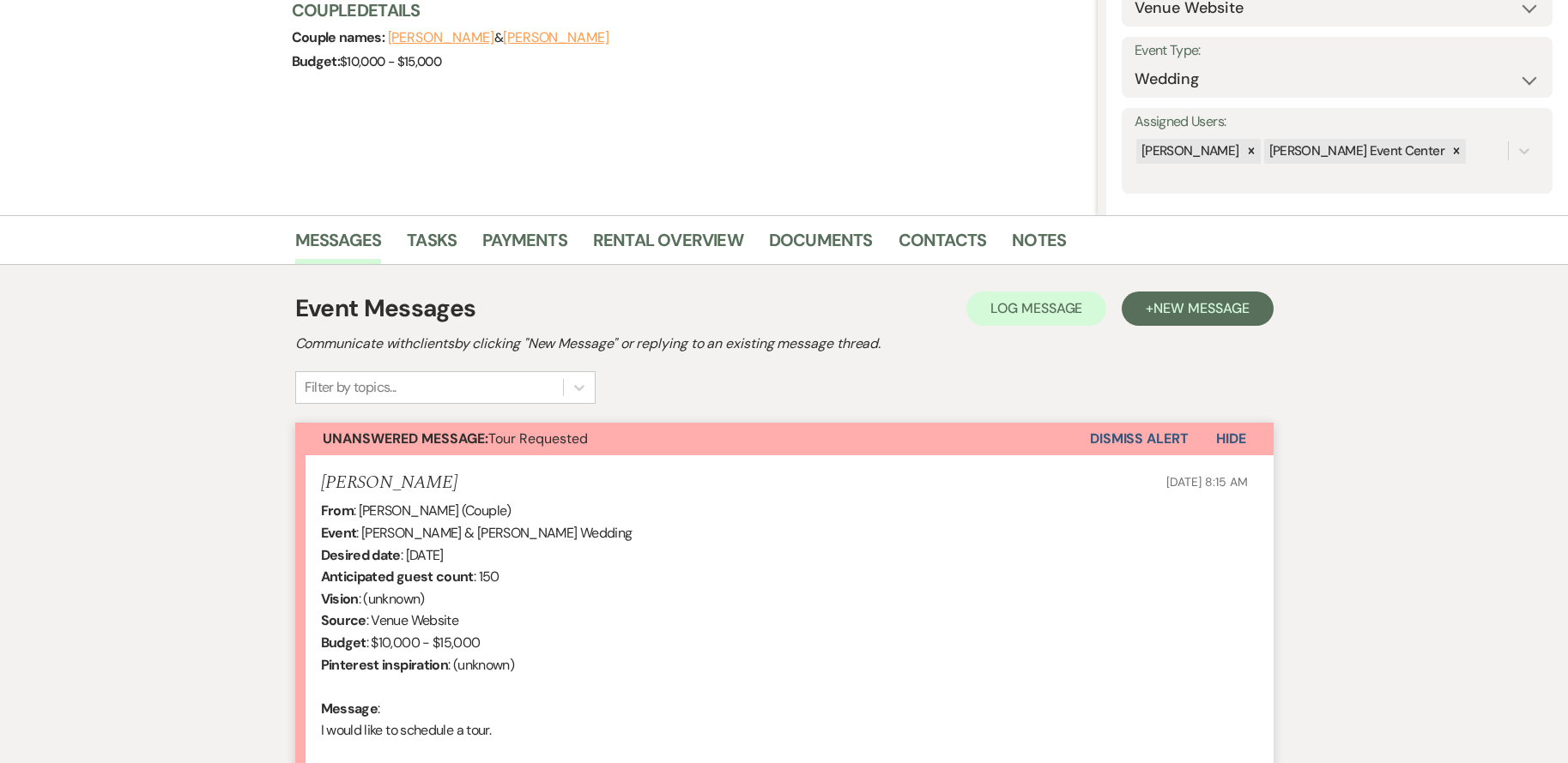
scroll to position [418, 0]
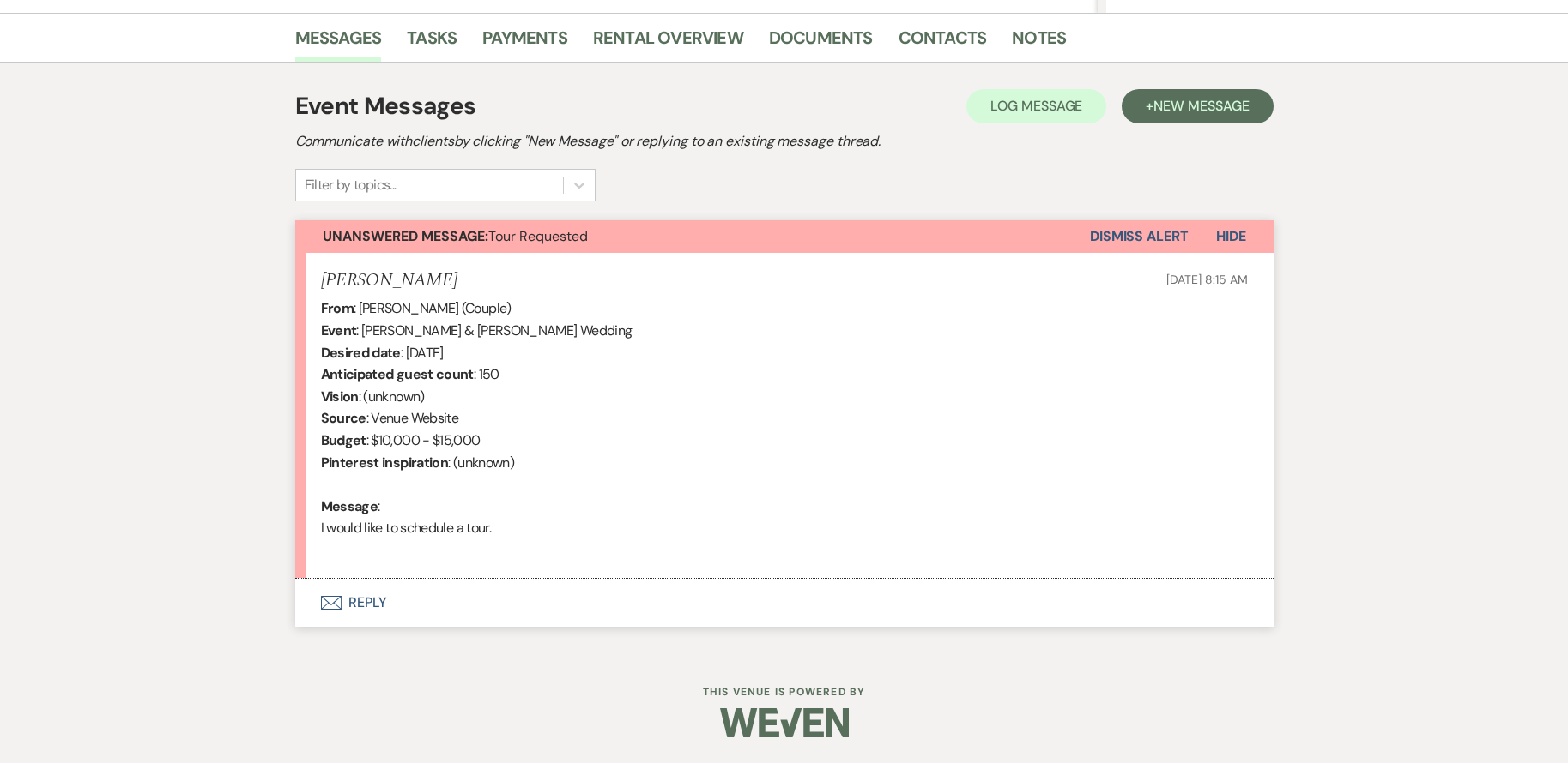
click at [366, 599] on button "Envelope Reply" at bounding box center [785, 603] width 979 height 48
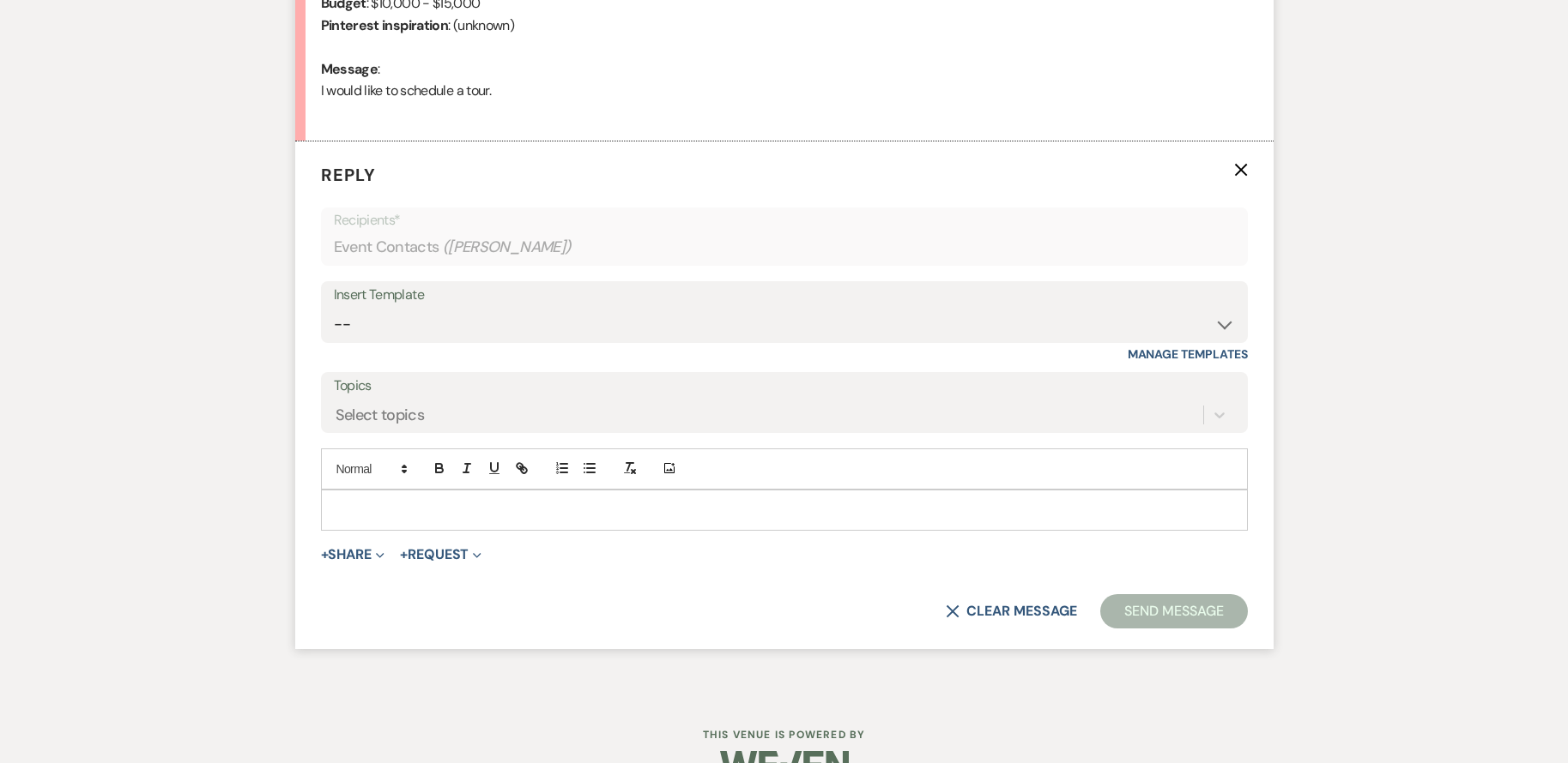
scroll to position [870, 0]
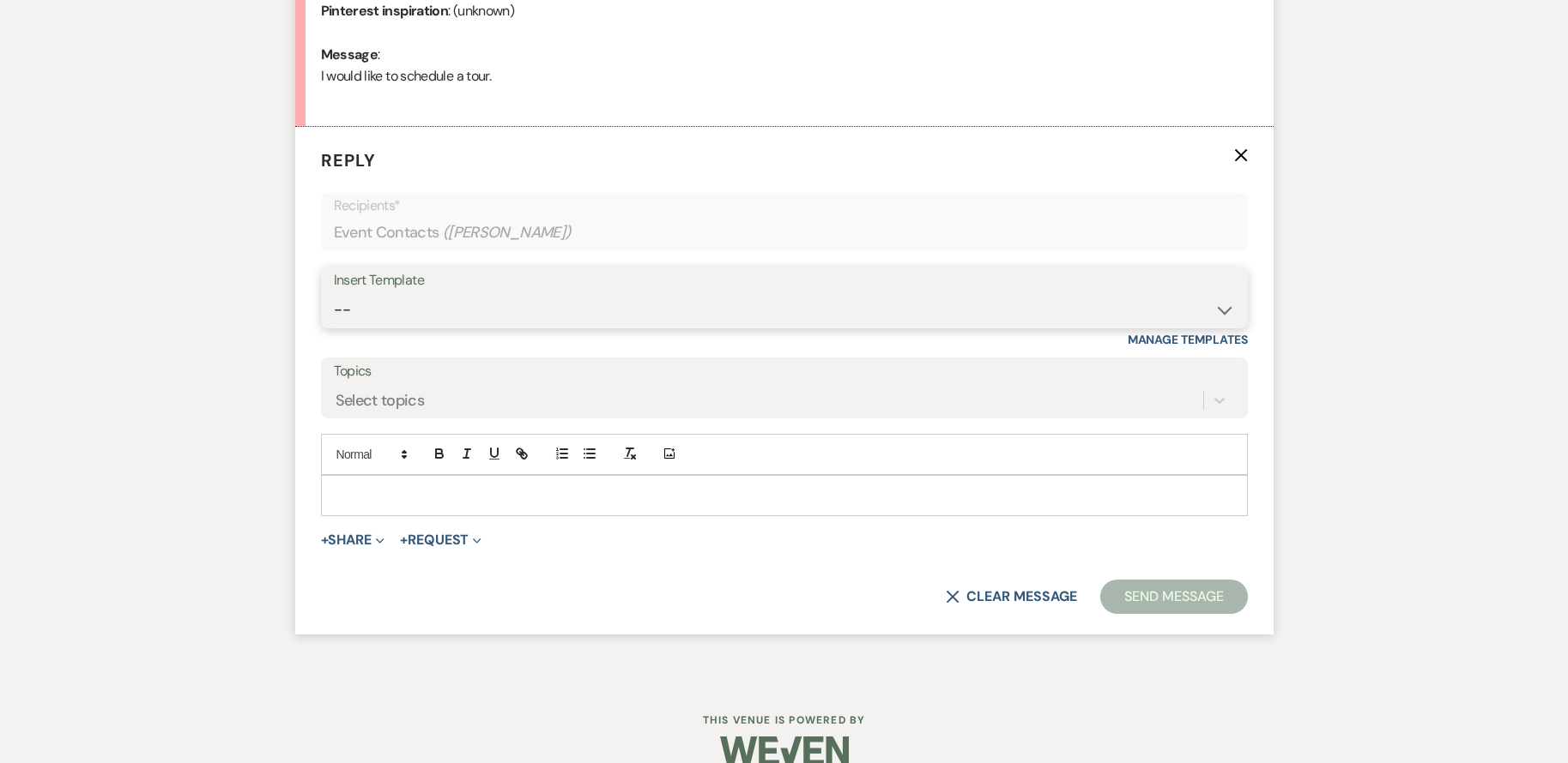
click at [497, 295] on select "-- Weven Planning Portal Introduction (Booked Events) Initial Inquiry Response …" at bounding box center [784, 310] width 901 height 33
click at [334, 293] on select "-- Weven Planning Portal Introduction (Booked Events) Initial Inquiry Response …" at bounding box center [784, 310] width 901 height 33
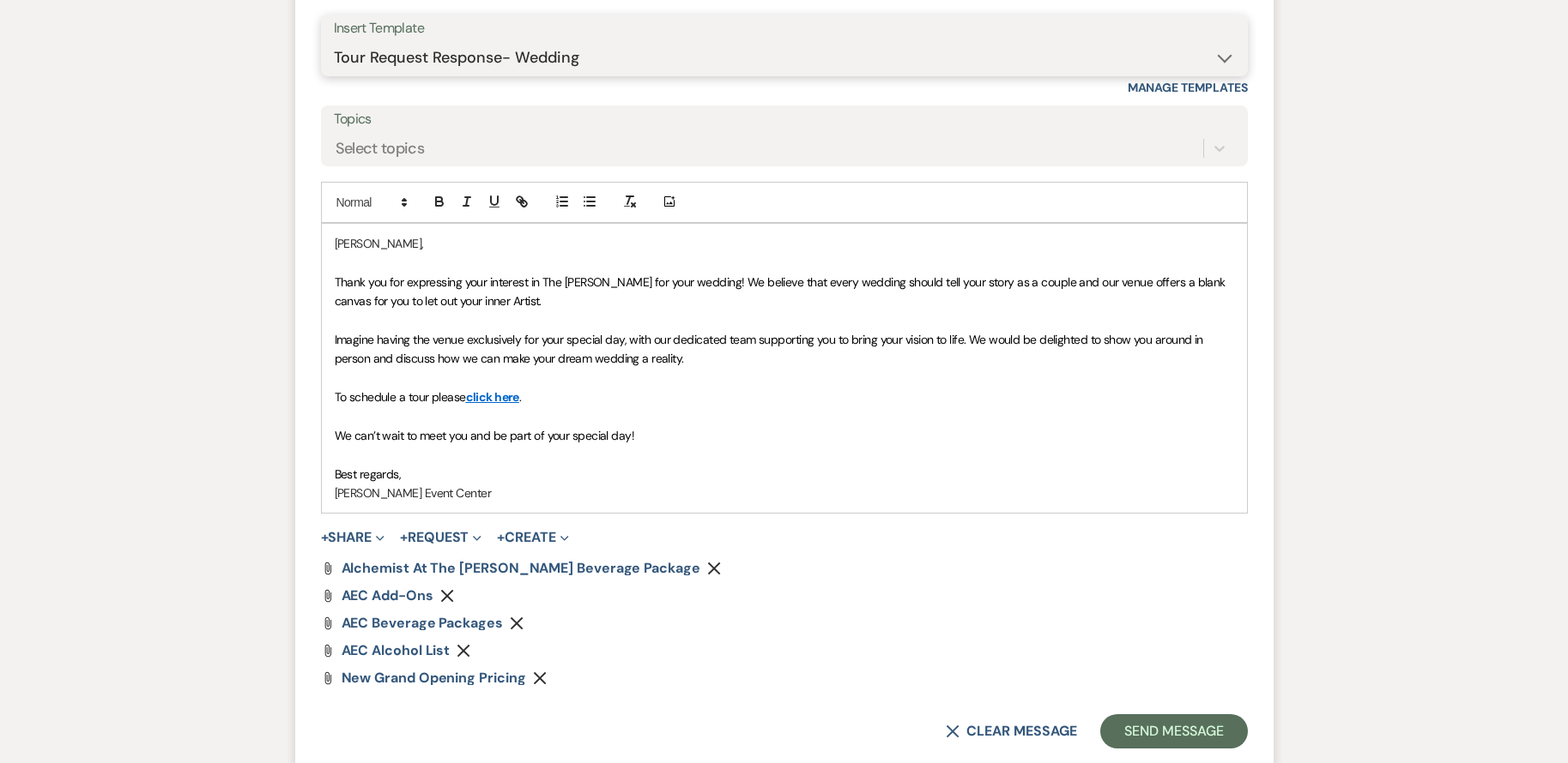
scroll to position [1284, 0]
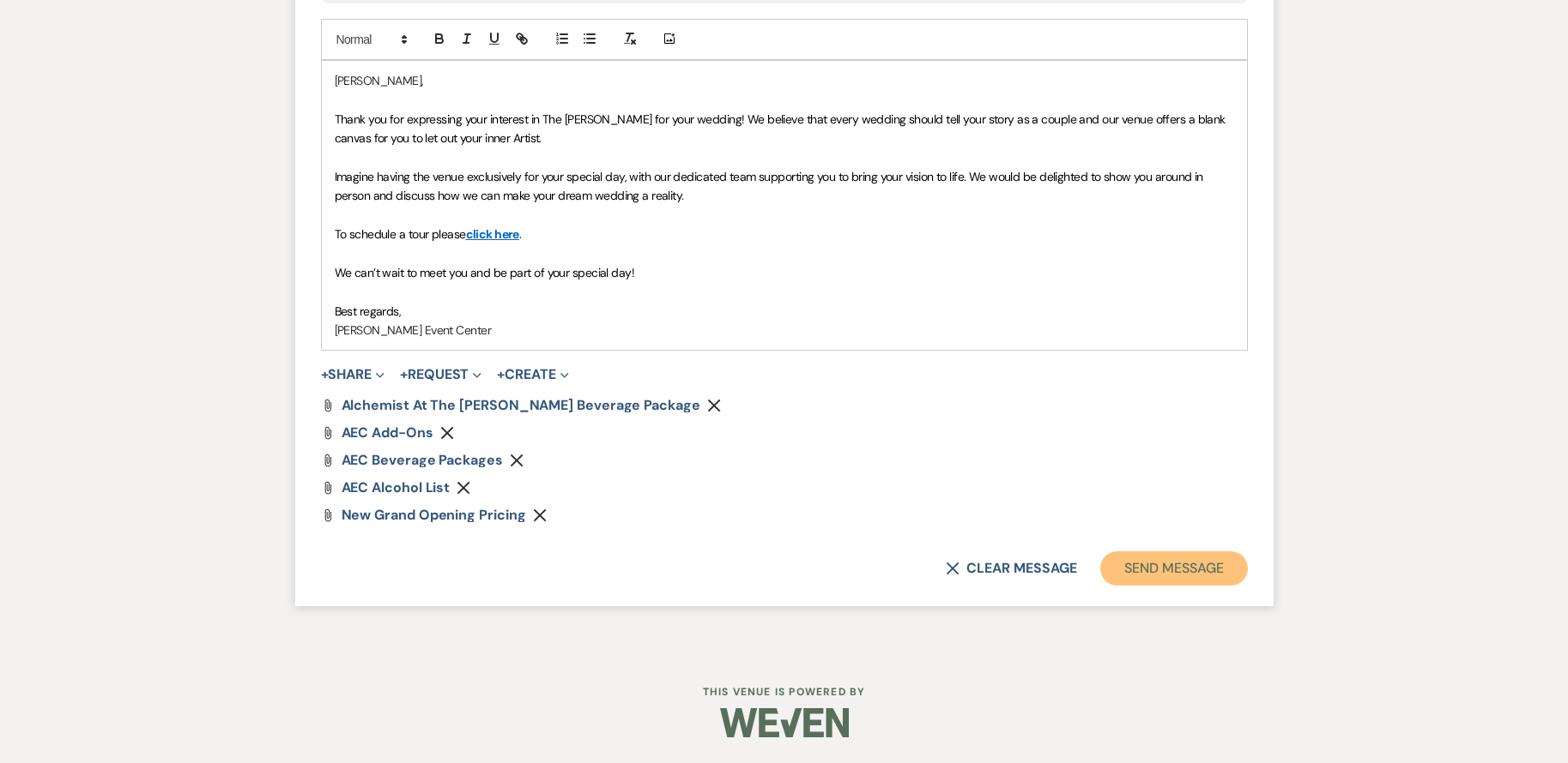
click at [1203, 577] on button "Send Message" at bounding box center [1174, 568] width 147 height 34
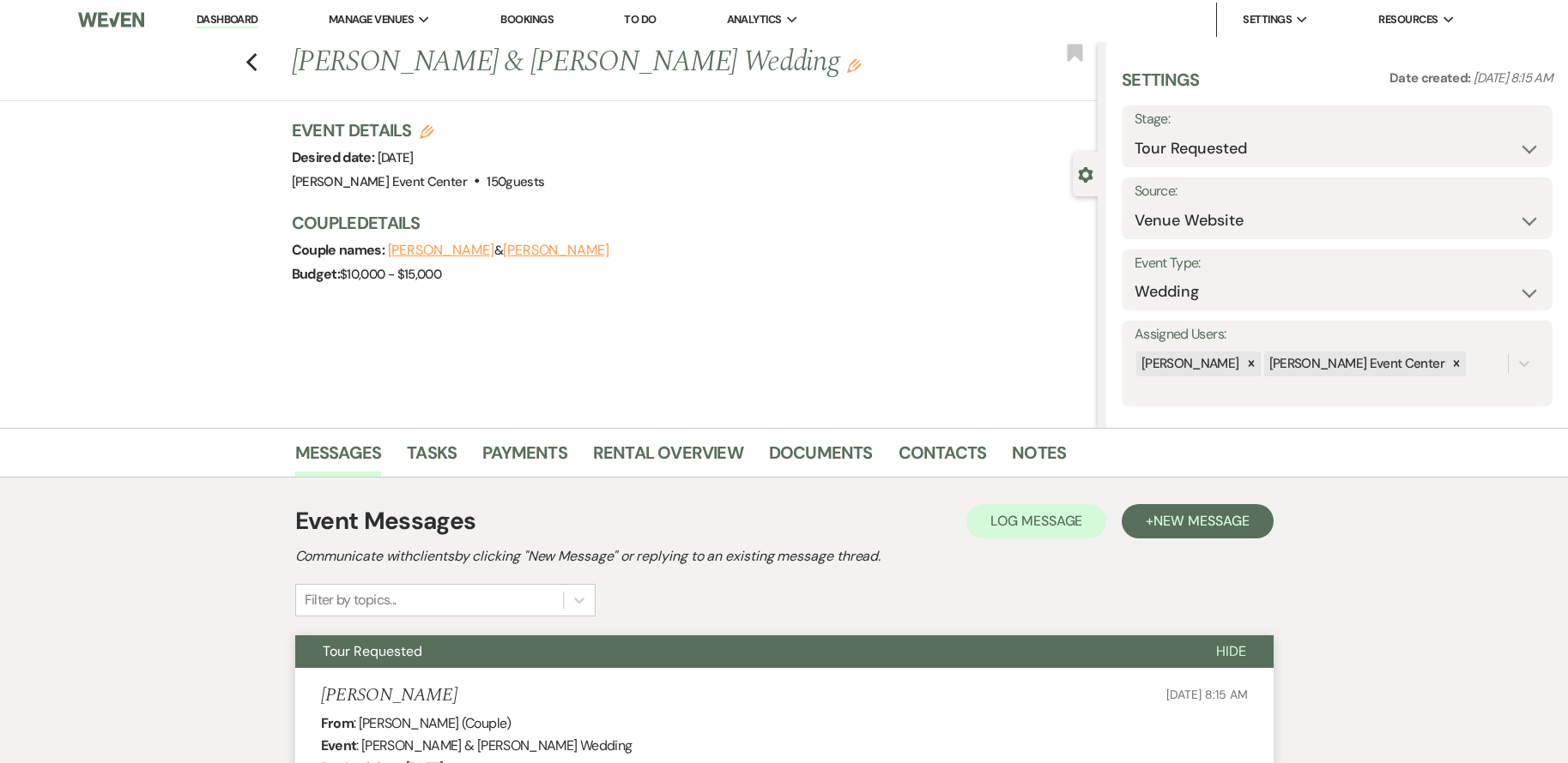
scroll to position [0, 0]
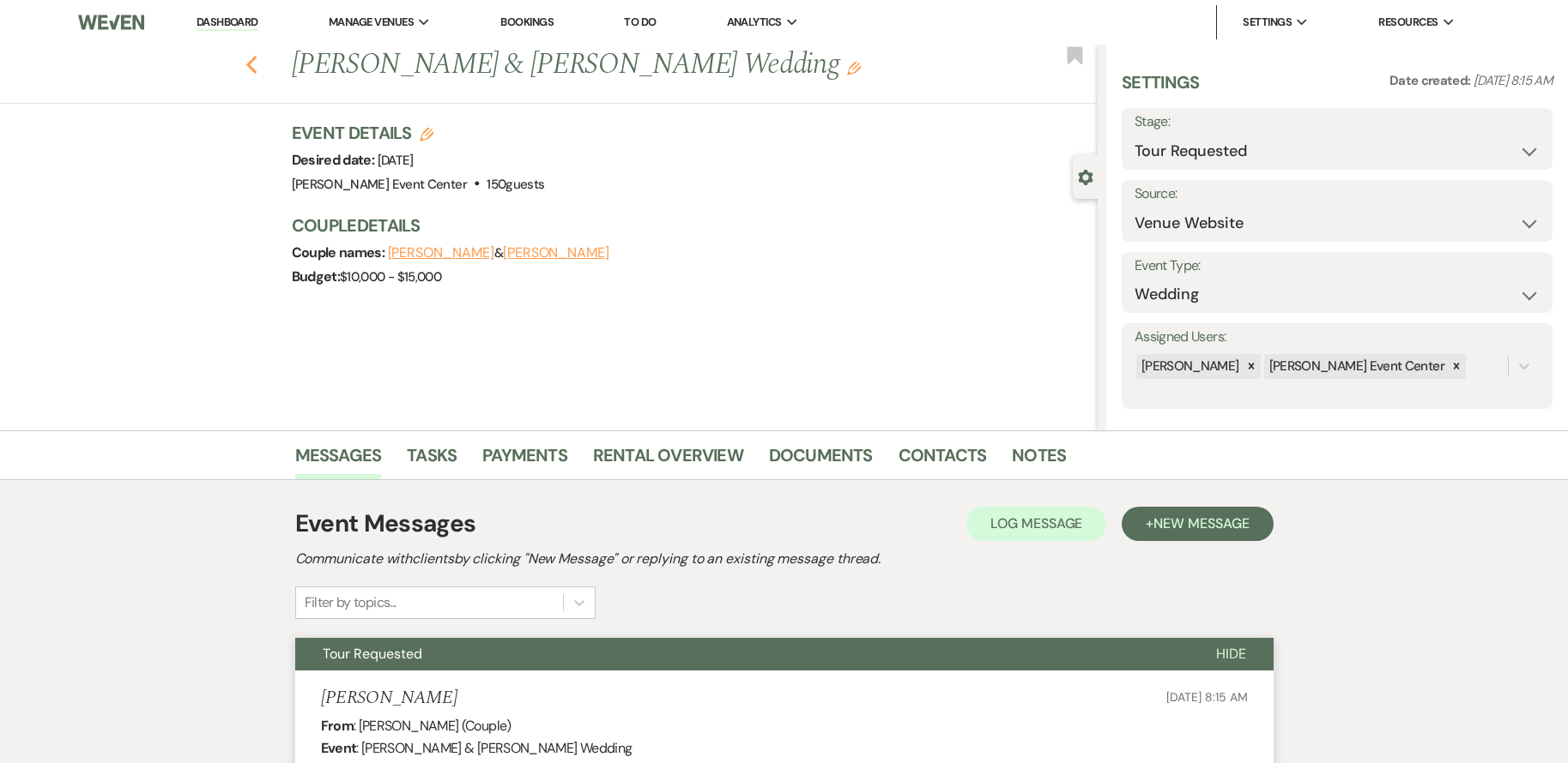
click at [254, 66] on use "button" at bounding box center [251, 65] width 11 height 19
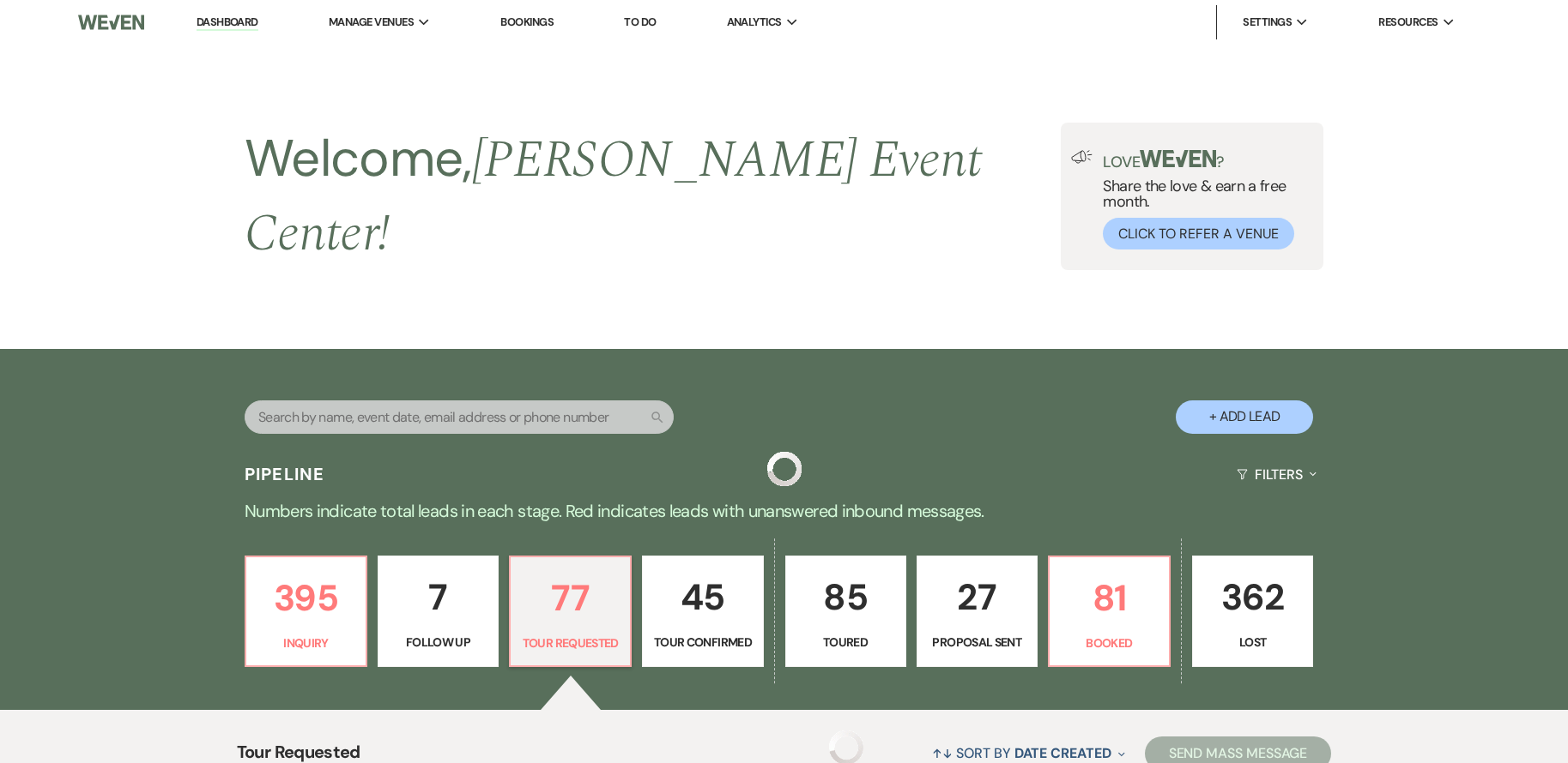
scroll to position [257, 0]
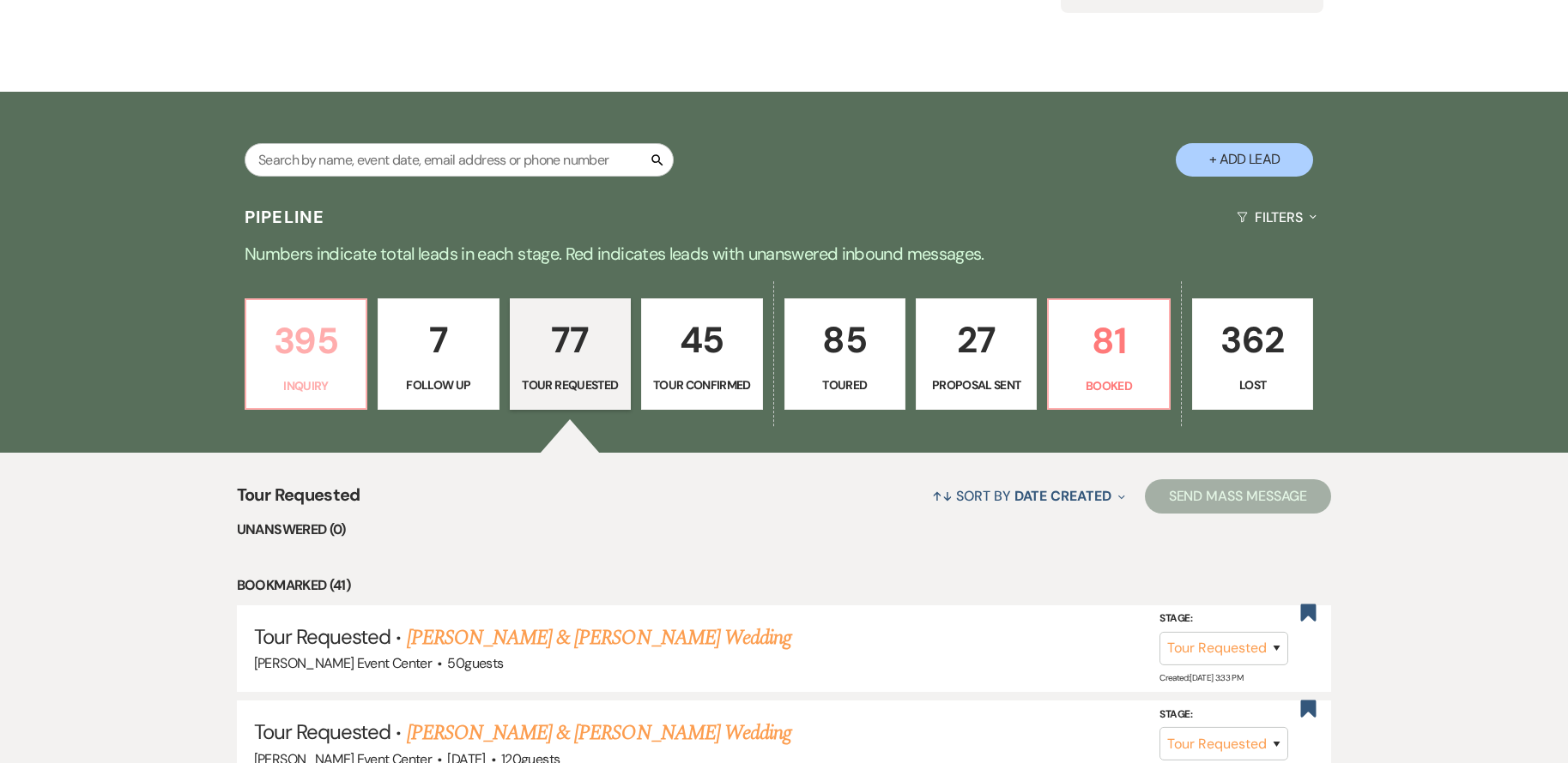
click at [302, 329] on p "395" at bounding box center [305, 340] width 99 height 58
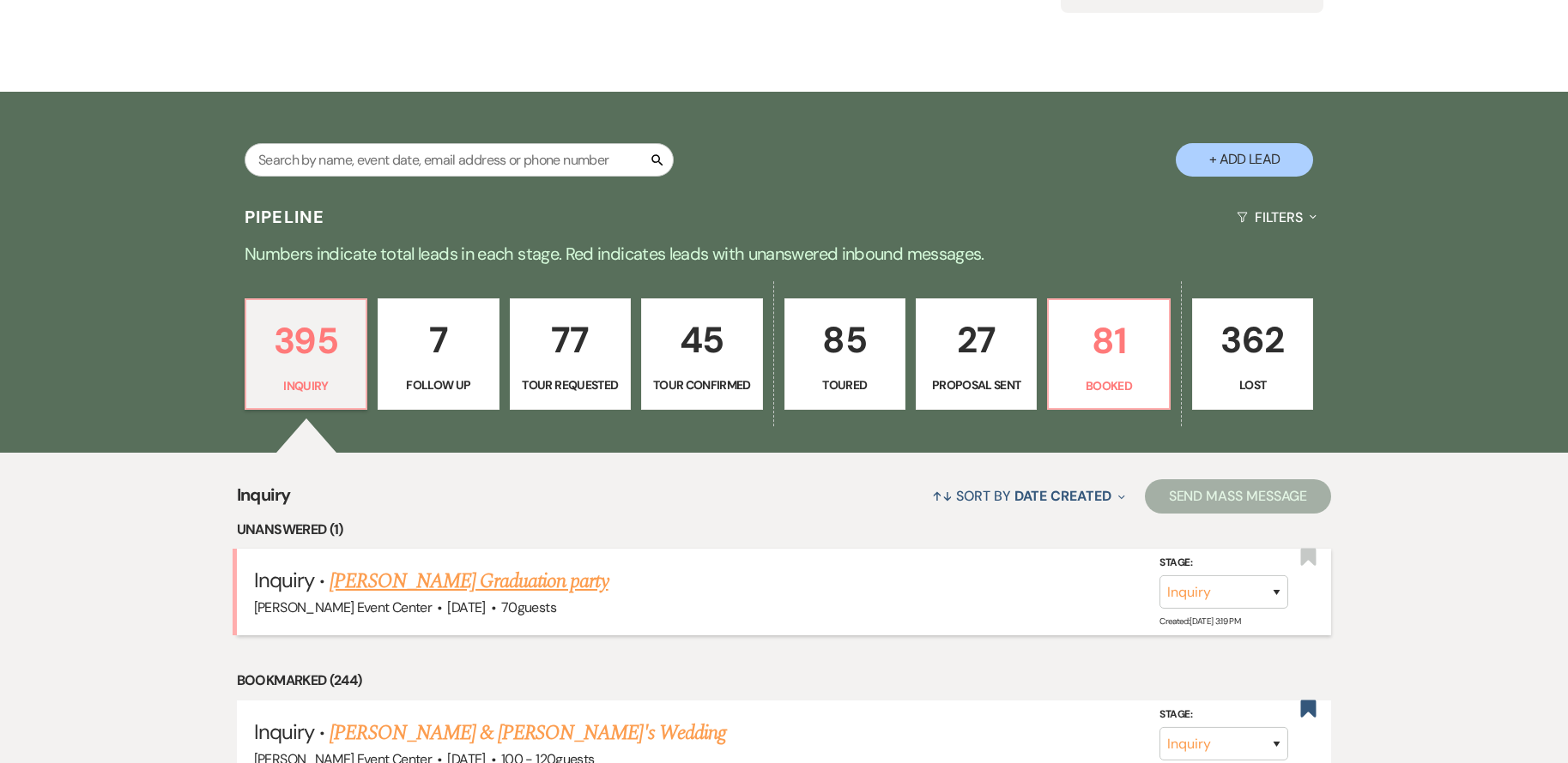
click at [541, 566] on link "[PERSON_NAME] Graduation party" at bounding box center [469, 582] width 278 height 31
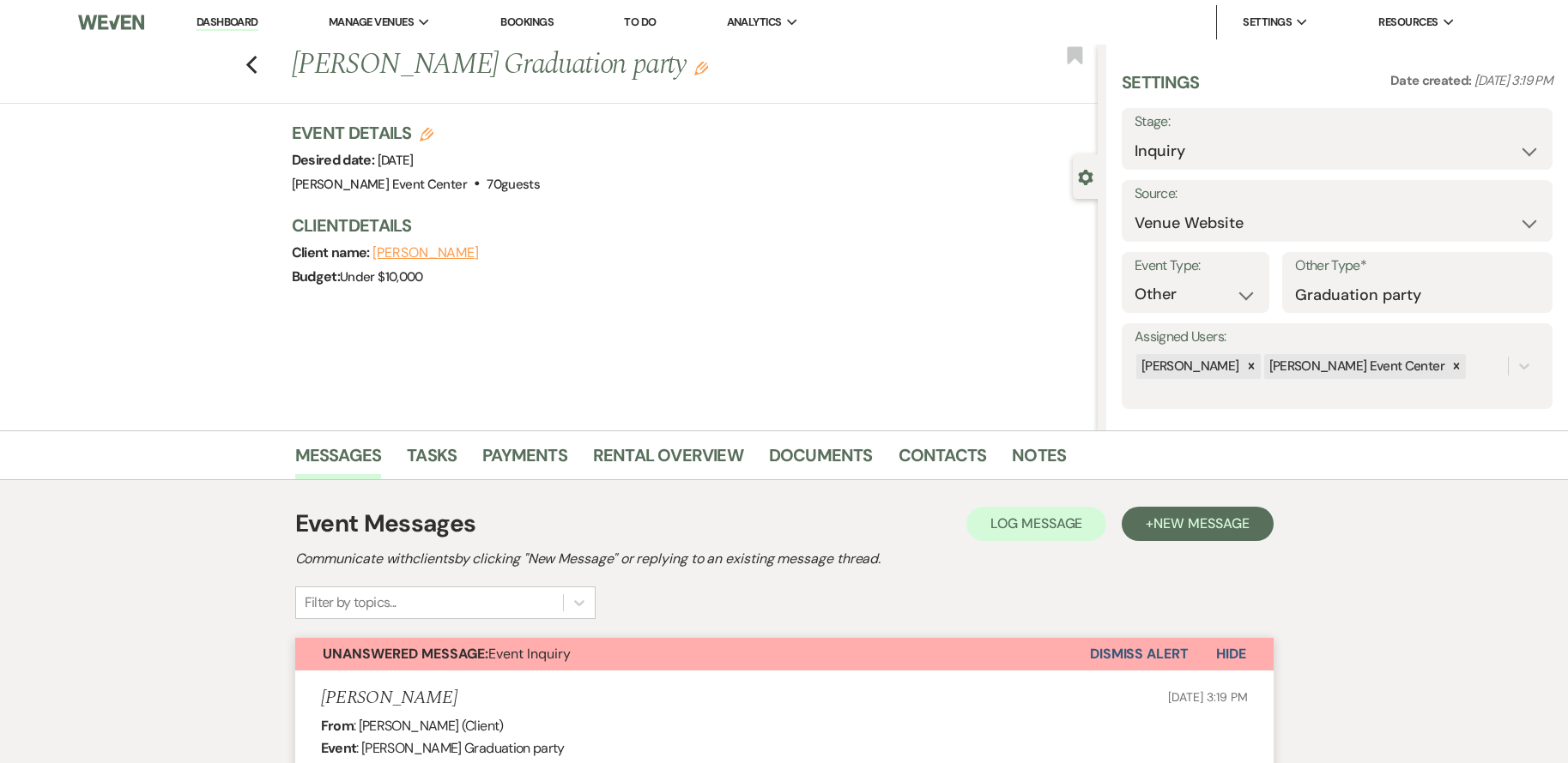
click at [251, 58] on div "Previous [PERSON_NAME] Graduation party Edit Bookmark" at bounding box center [544, 74] width 1106 height 59
click at [256, 59] on use "button" at bounding box center [251, 65] width 11 height 19
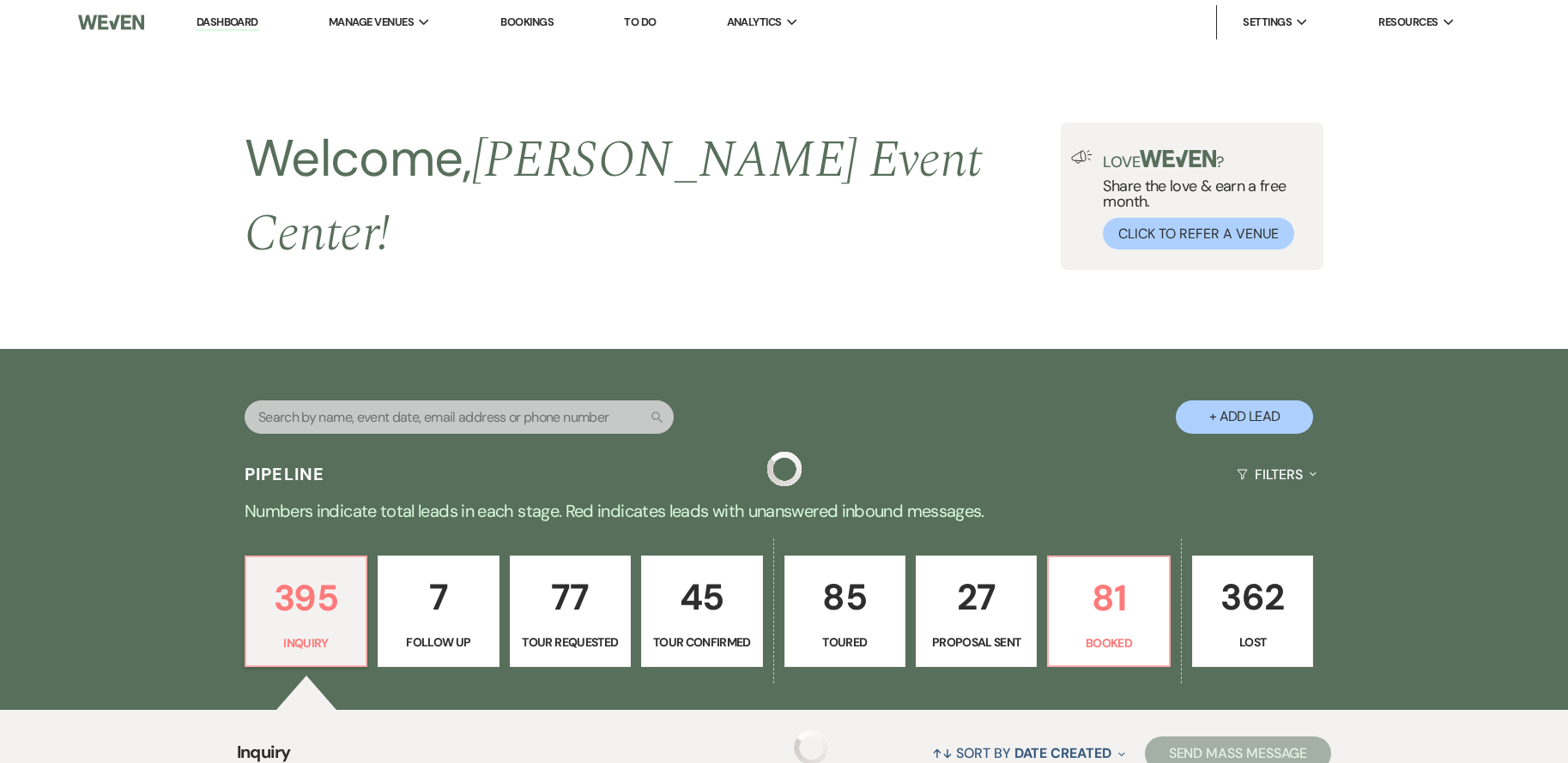
scroll to position [257, 0]
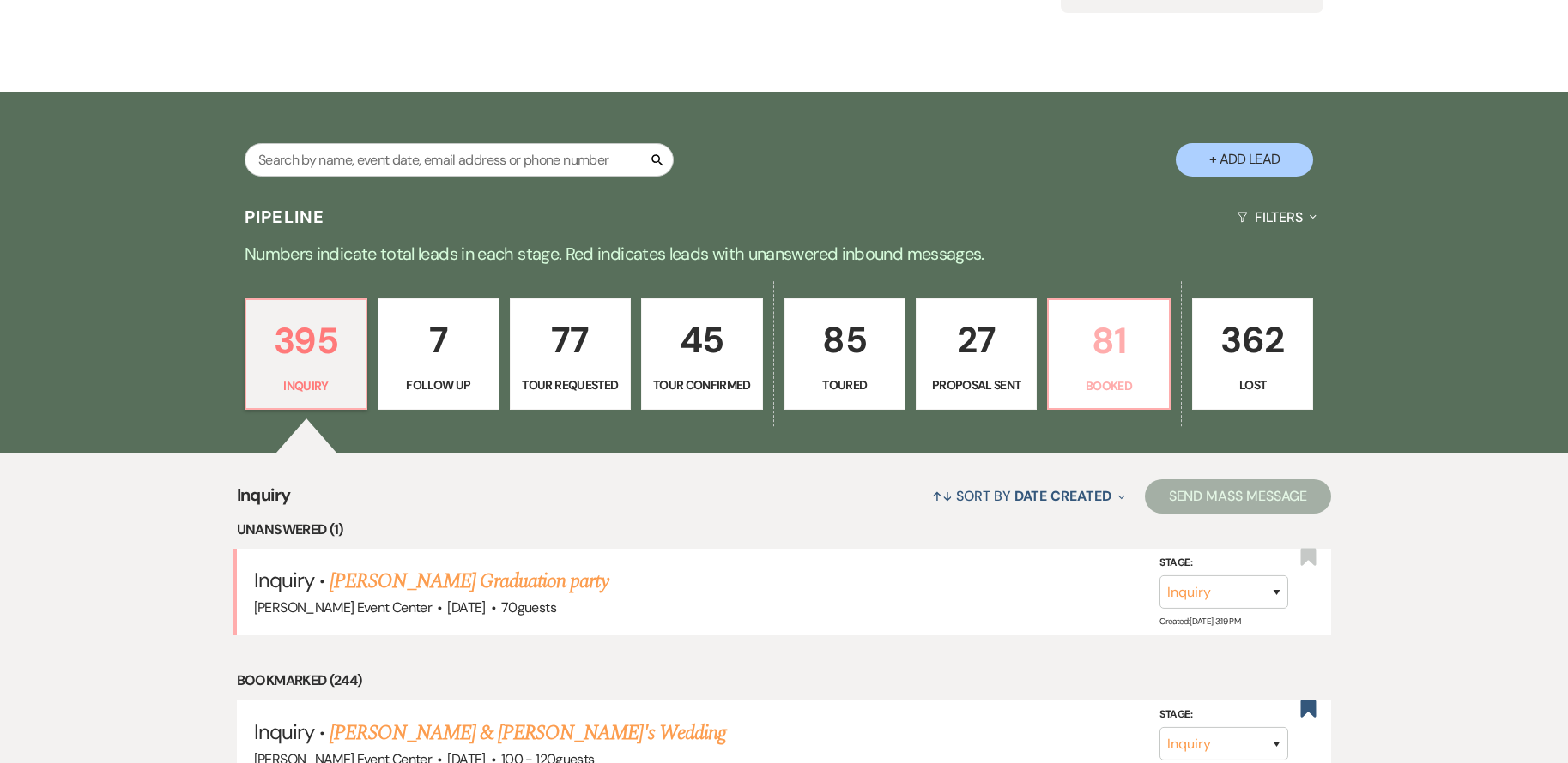
click at [1068, 336] on p "81" at bounding box center [1108, 340] width 99 height 58
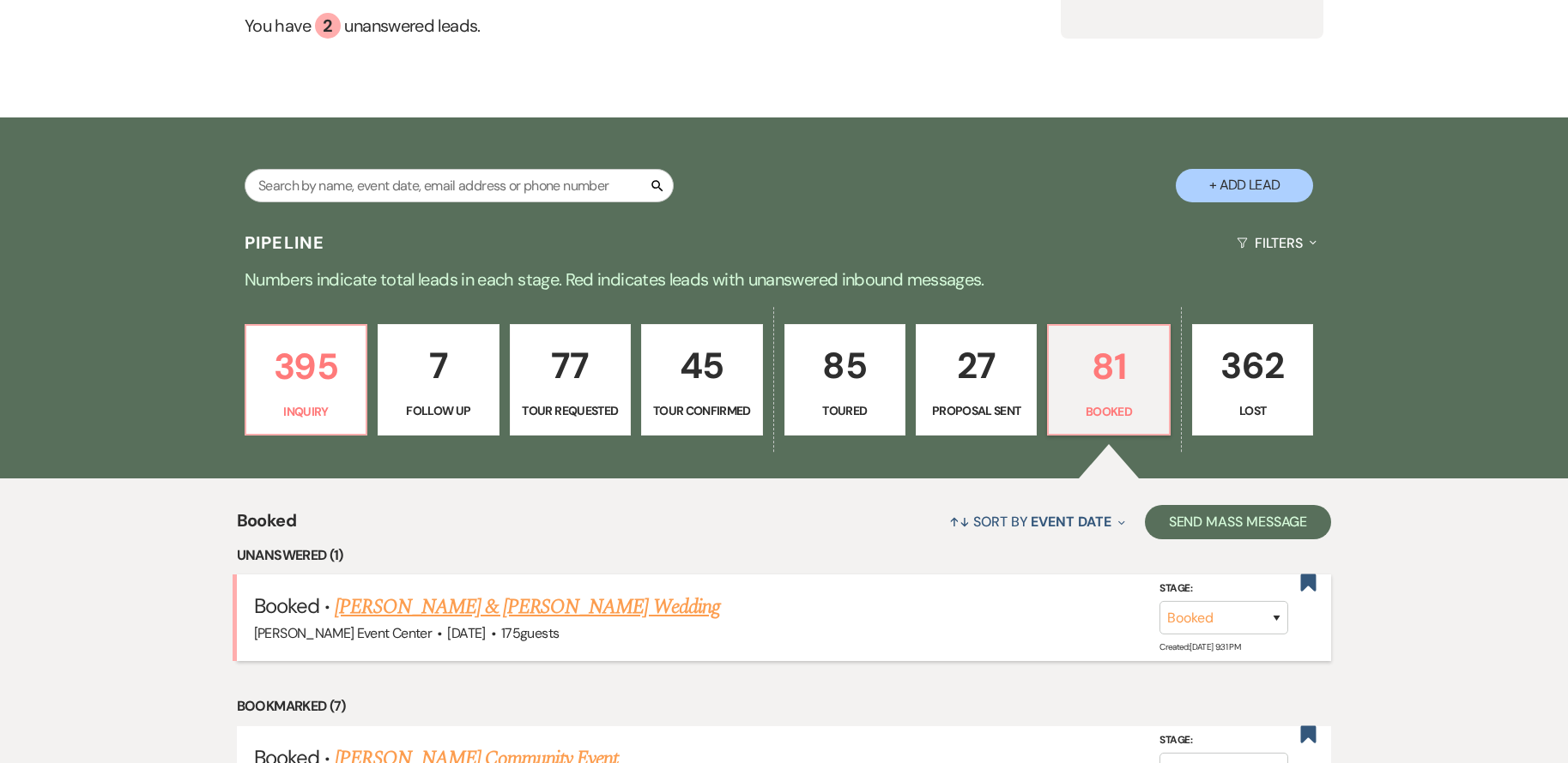
click at [602, 592] on link "[PERSON_NAME] & [PERSON_NAME] Wedding" at bounding box center [527, 607] width 385 height 31
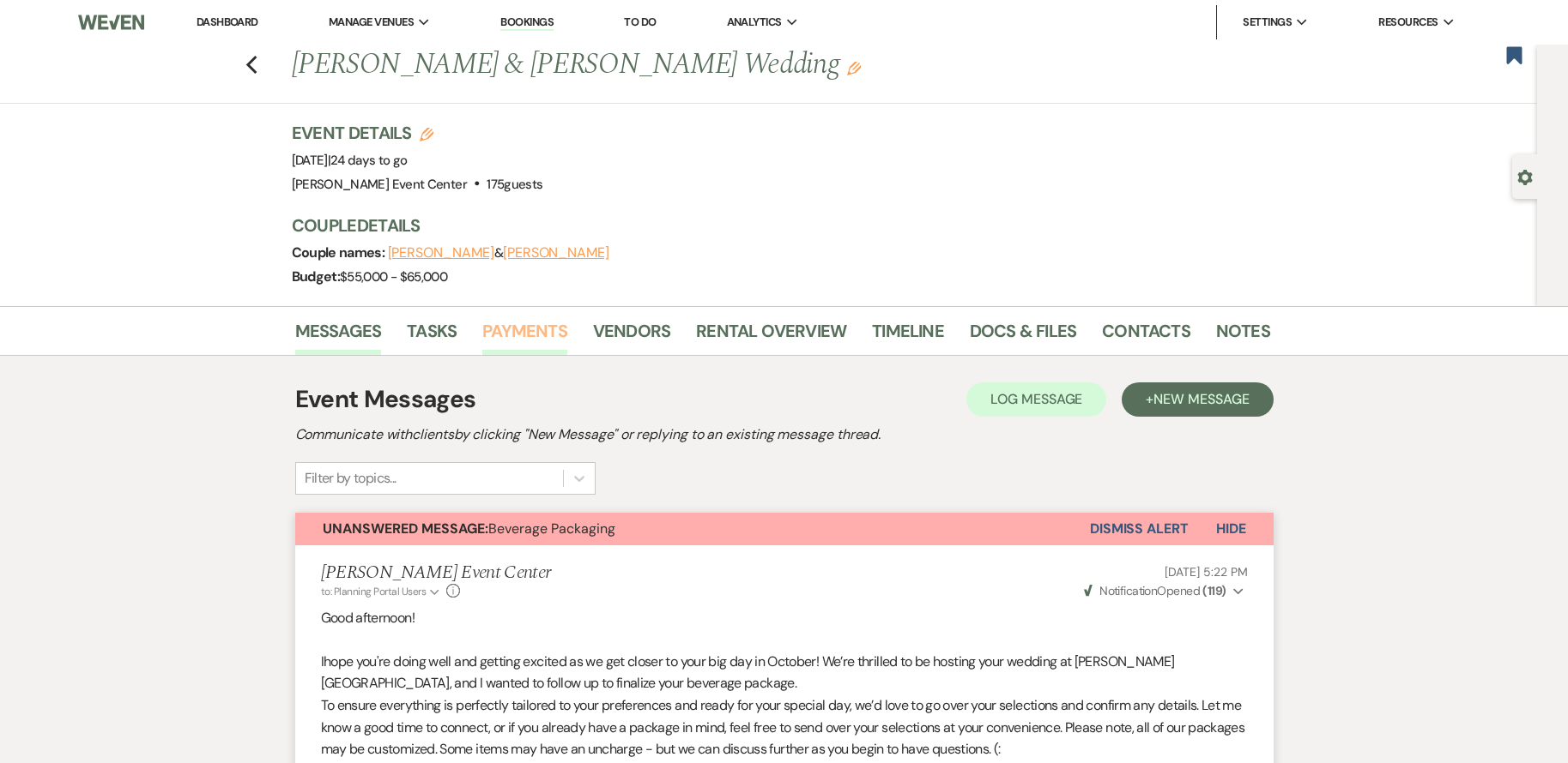
click at [524, 329] on link "Payments" at bounding box center [525, 336] width 85 height 38
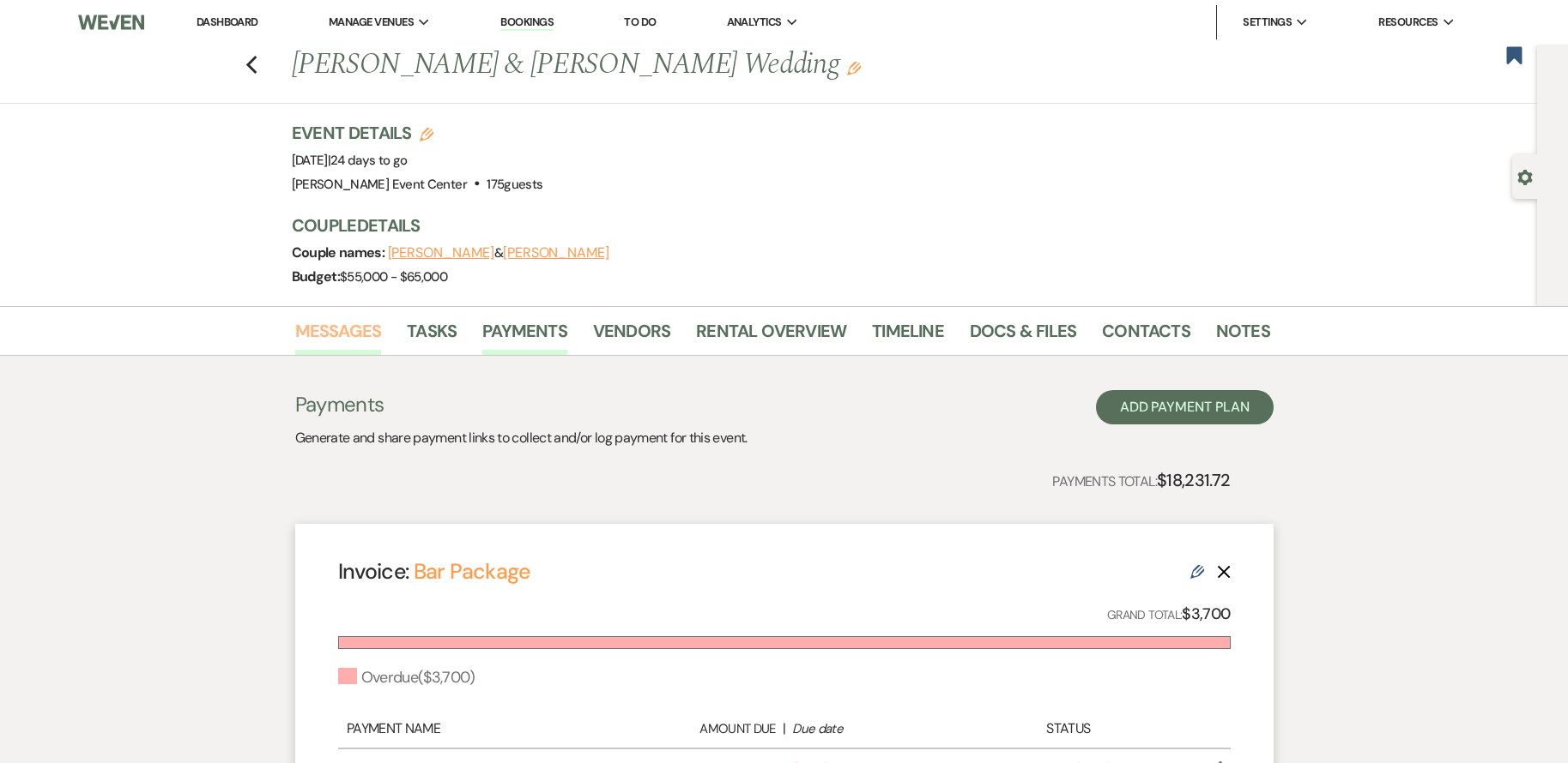
click at [324, 339] on link "Messages" at bounding box center [339, 336] width 87 height 38
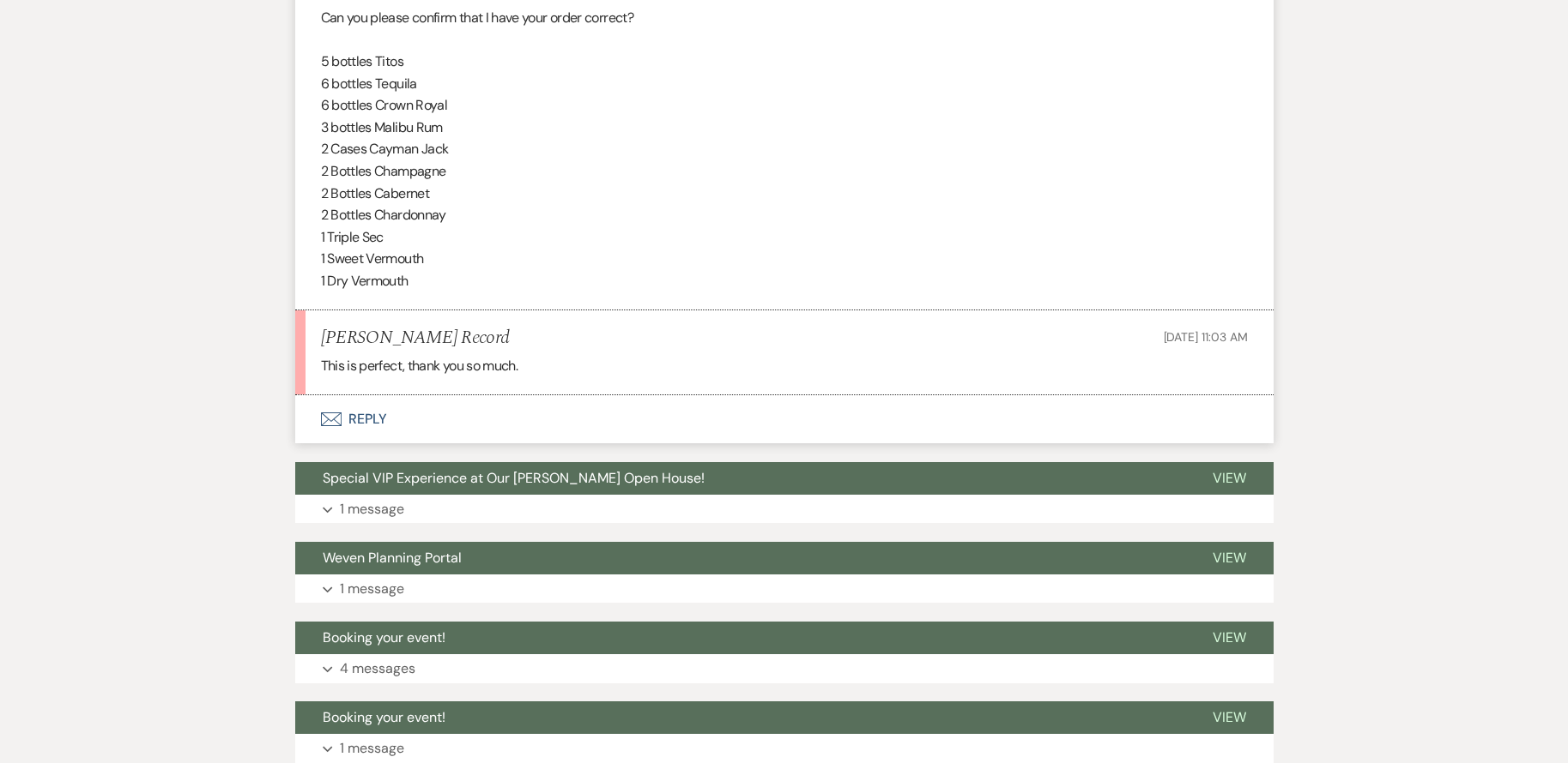
scroll to position [2144, 0]
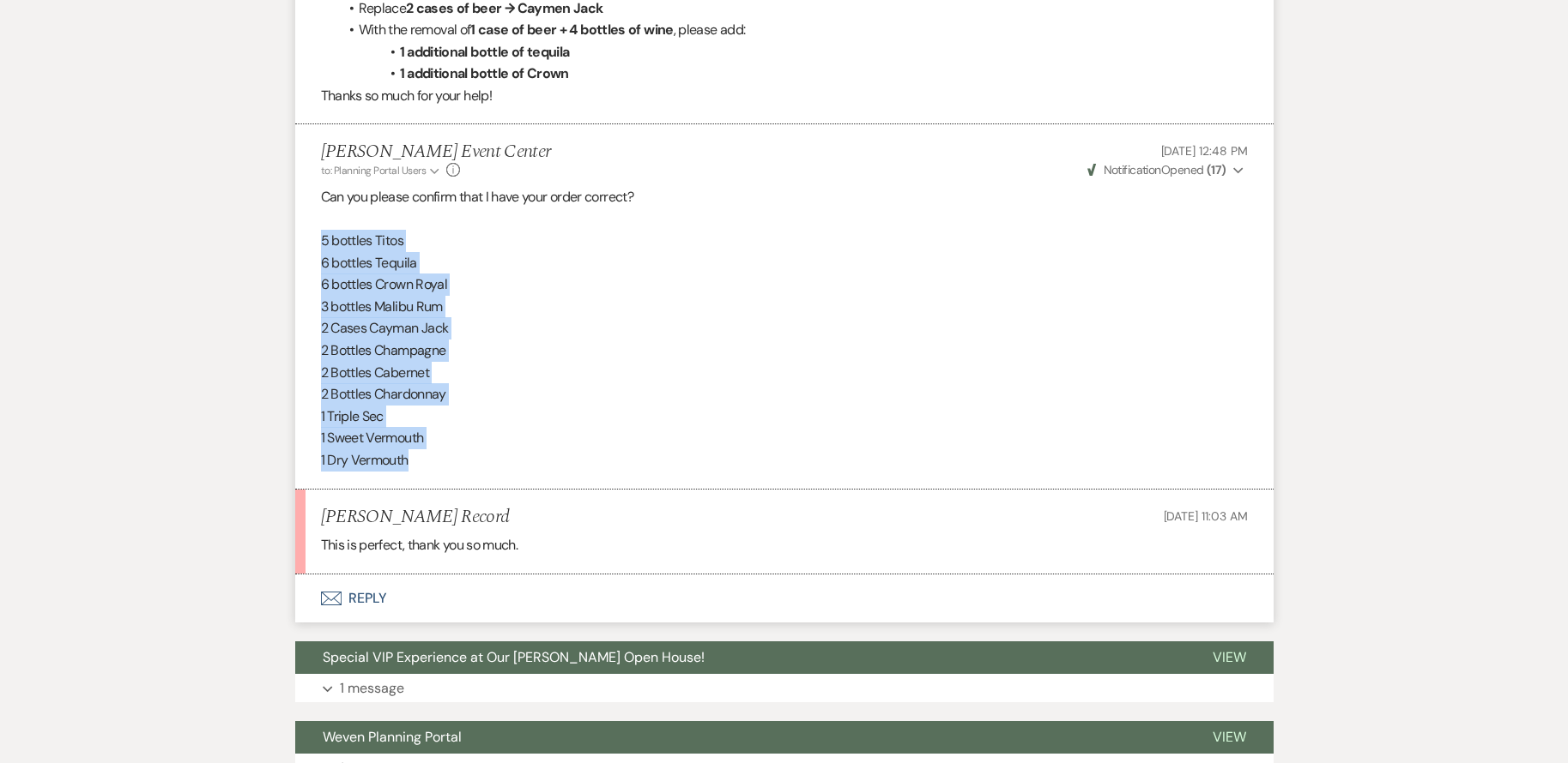
drag, startPoint x: 321, startPoint y: 243, endPoint x: 467, endPoint y: 466, distance: 266.5
click at [467, 466] on div "Can you please confirm that I have your order correct? 5 bottles Titos 6 bottle…" at bounding box center [784, 329] width 927 height 286
drag, startPoint x: 467, startPoint y: 466, endPoint x: 354, endPoint y: 345, distance: 165.6
copy div "5 bottles Titos 6 bottles Tequila 6 bottles Crown Royal 3 bottles Malibu Rum 2 …"
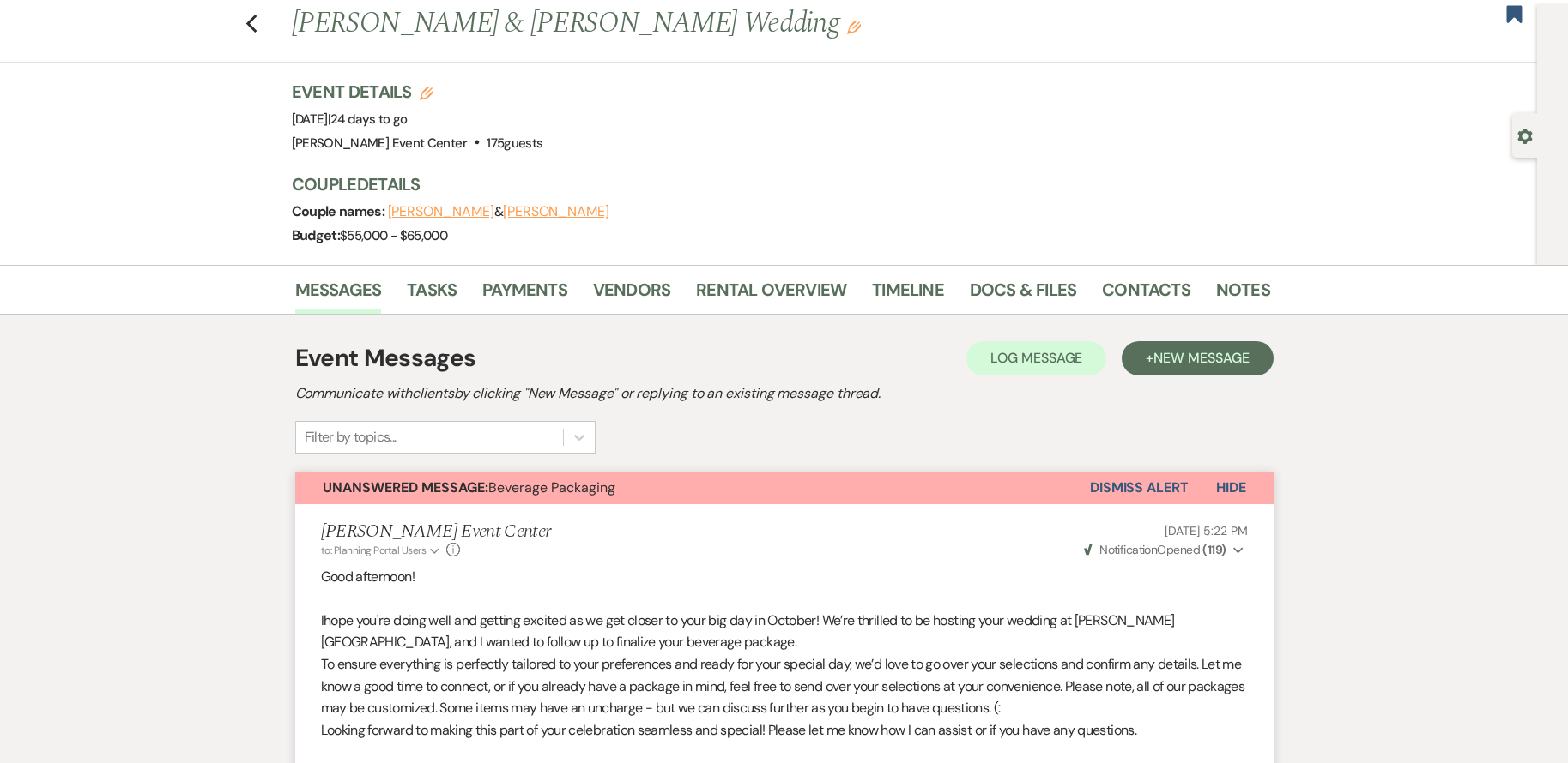
scroll to position [0, 0]
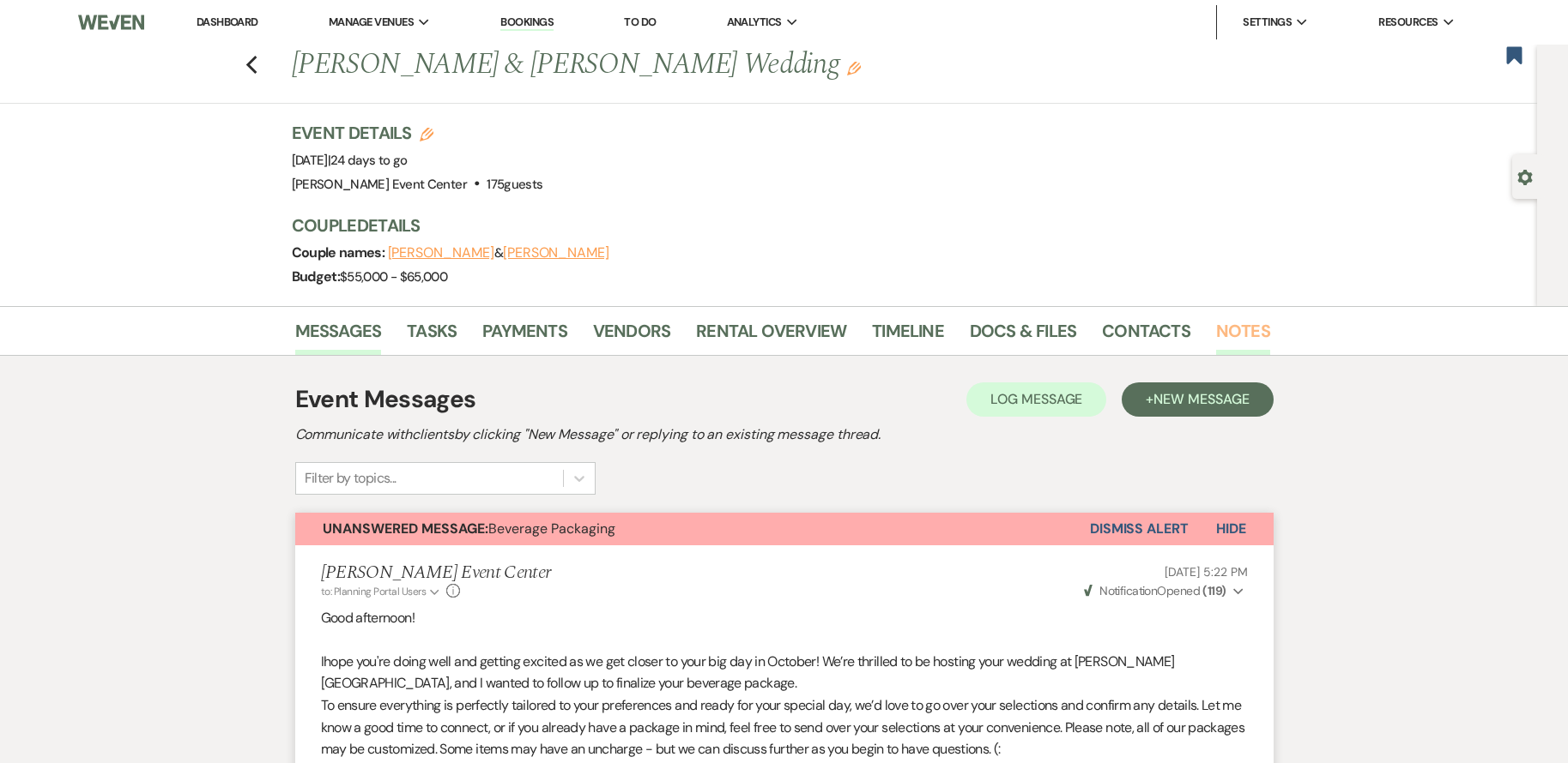
click at [1237, 330] on link "Notes" at bounding box center [1242, 336] width 54 height 38
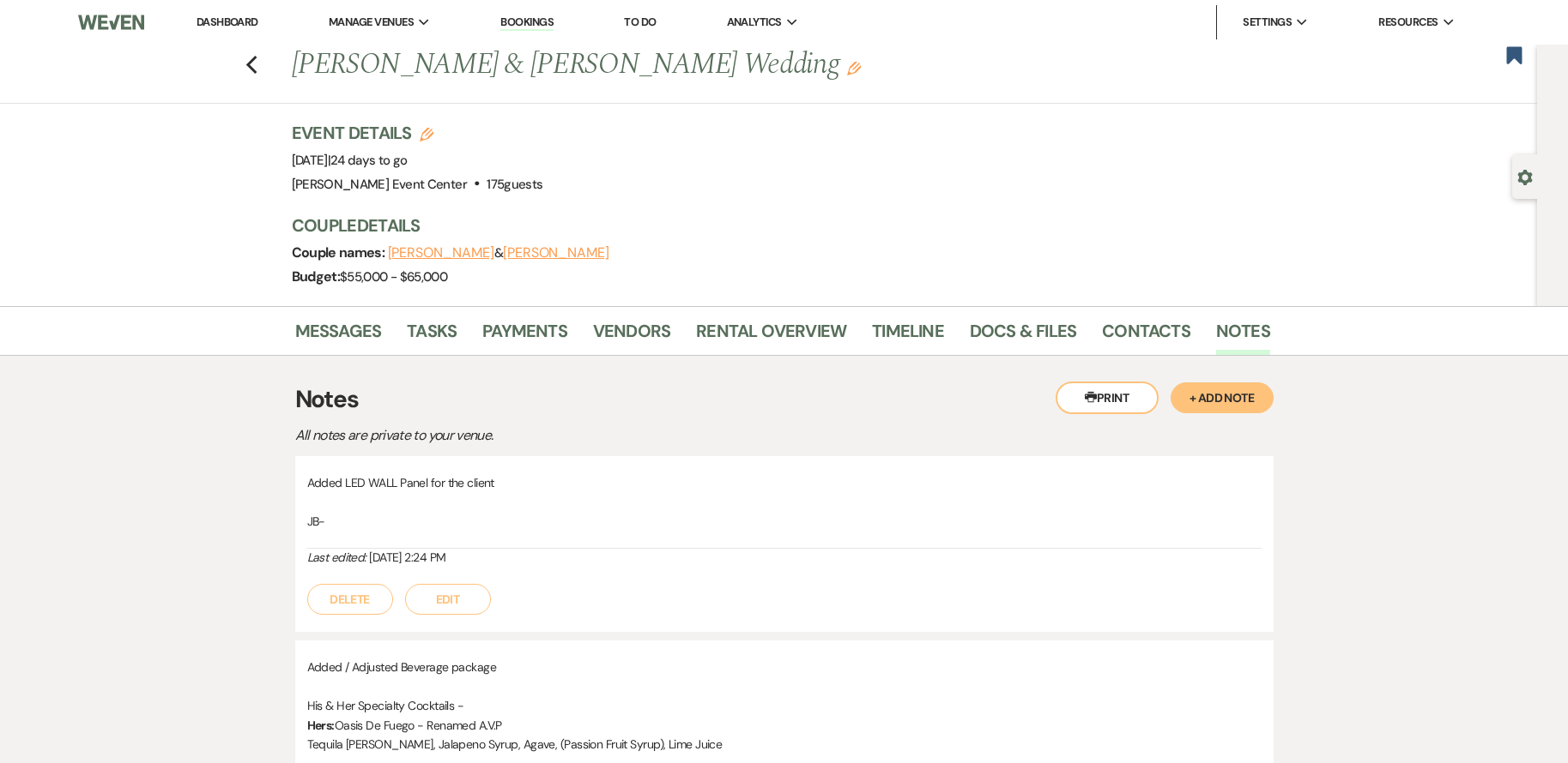
click at [1184, 402] on button "+ Add Note" at bounding box center [1222, 398] width 103 height 31
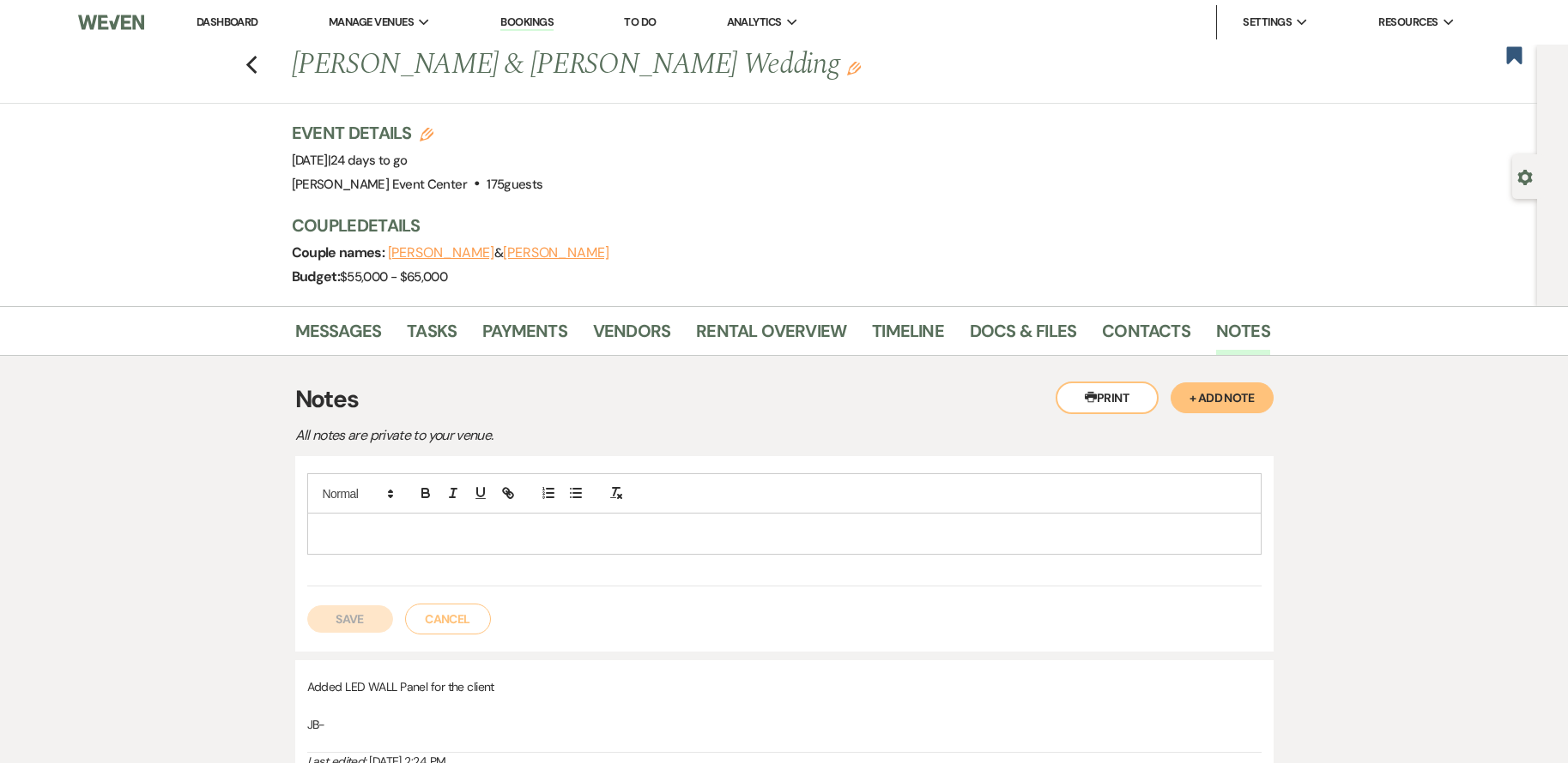
click at [593, 543] on p at bounding box center [784, 533] width 927 height 19
click at [437, 538] on p at bounding box center [784, 533] width 927 height 19
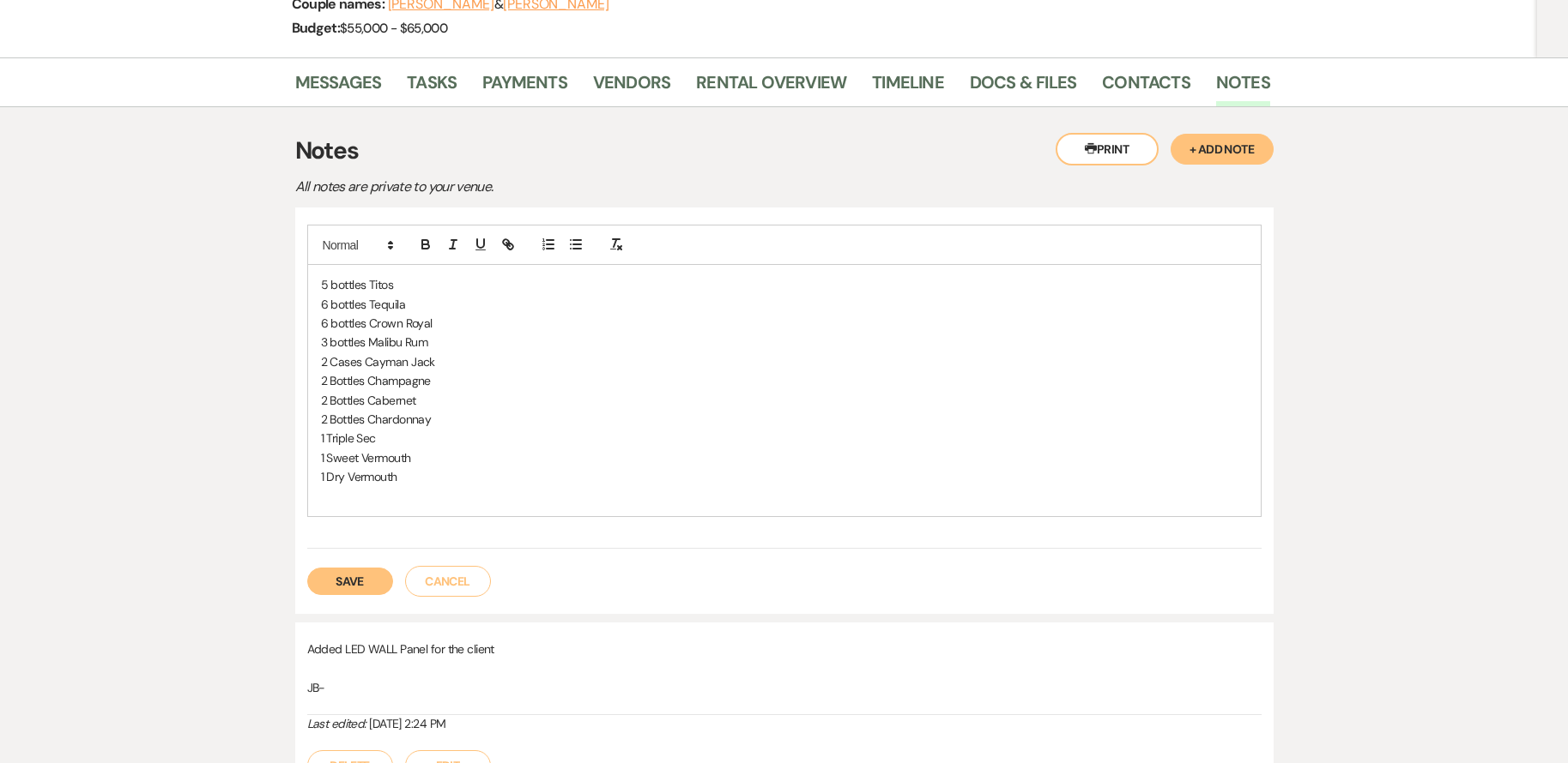
scroll to position [257, 0]
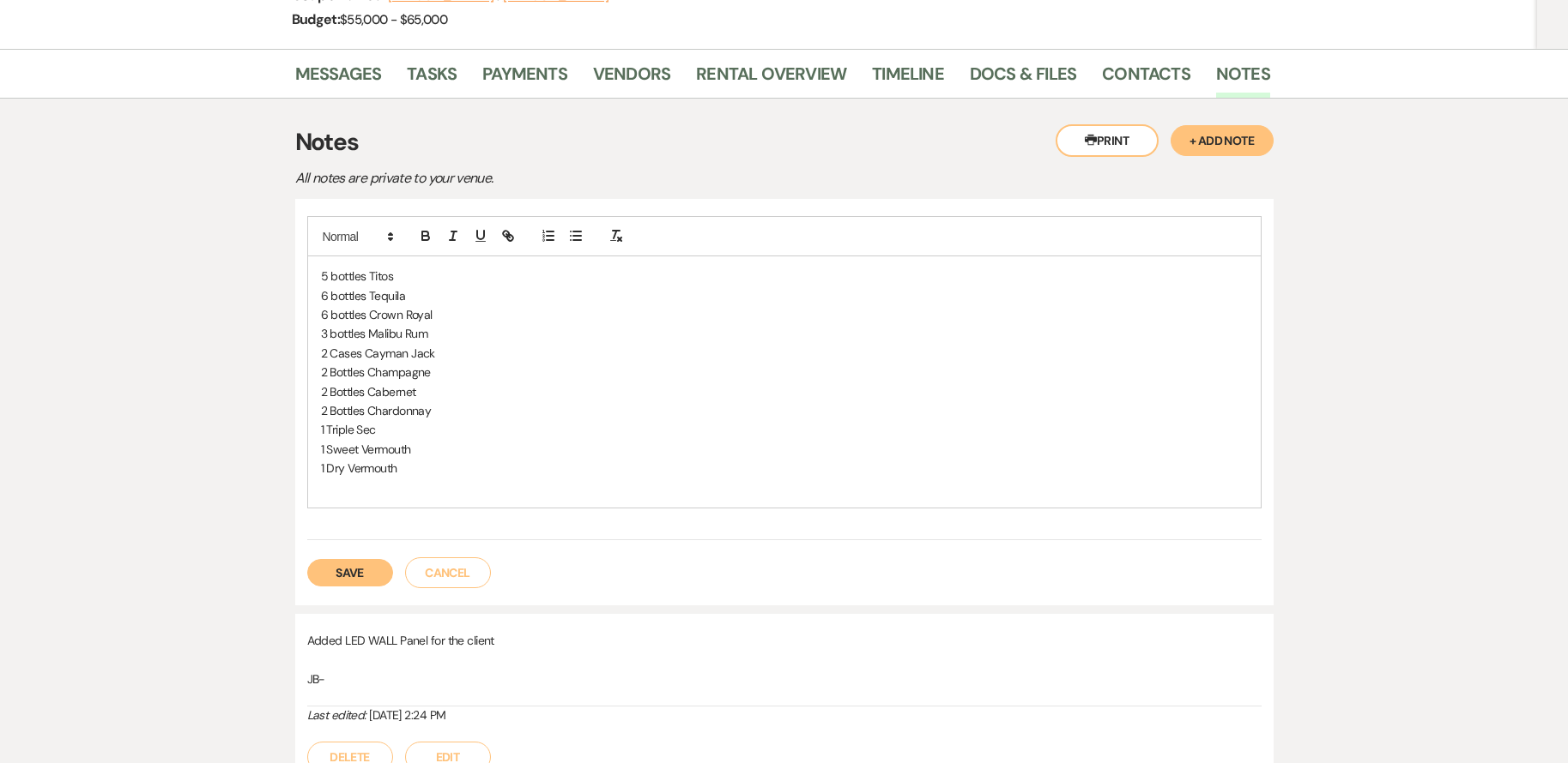
click at [368, 575] on button "Save" at bounding box center [350, 573] width 86 height 27
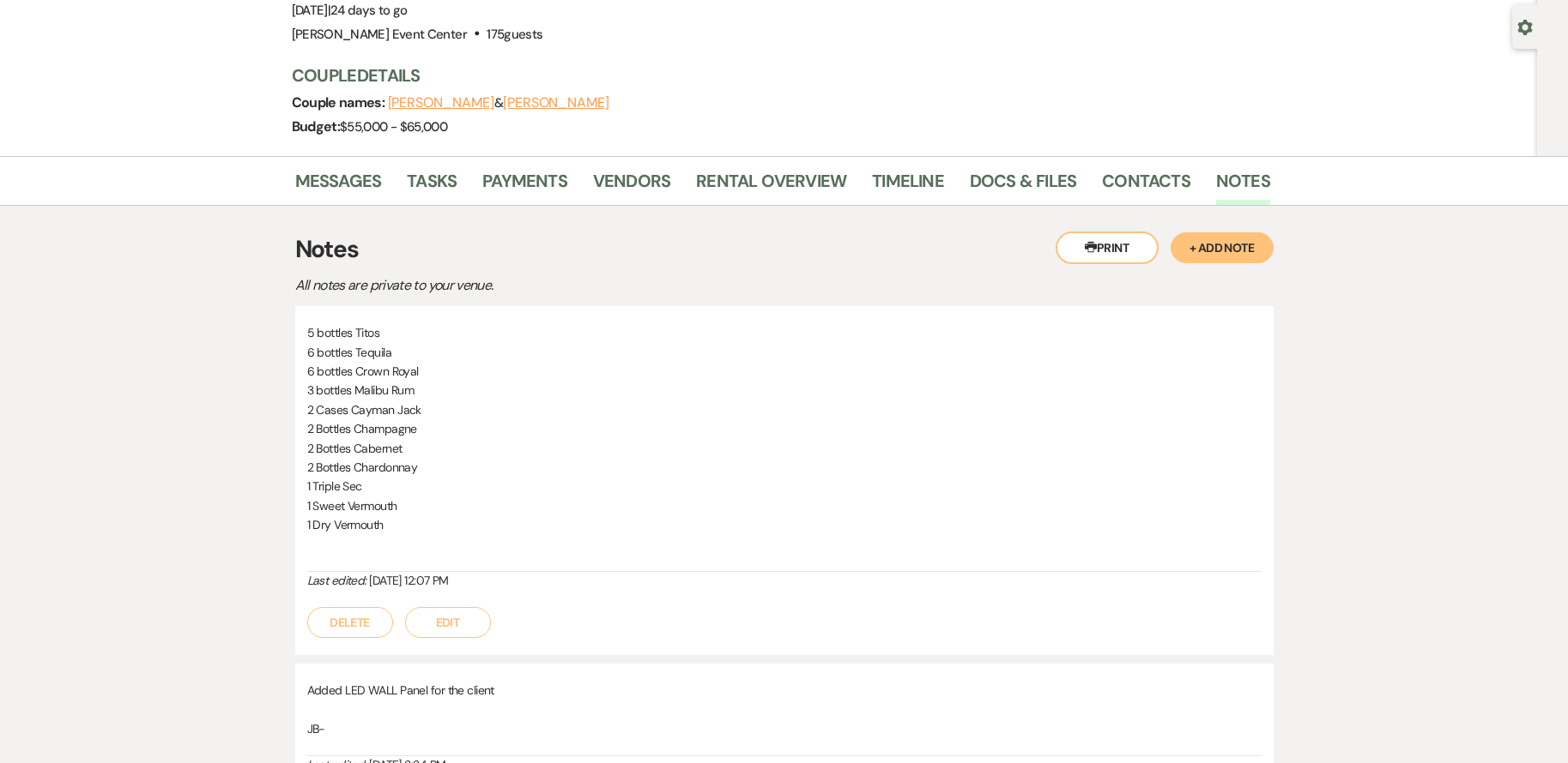
scroll to position [0, 0]
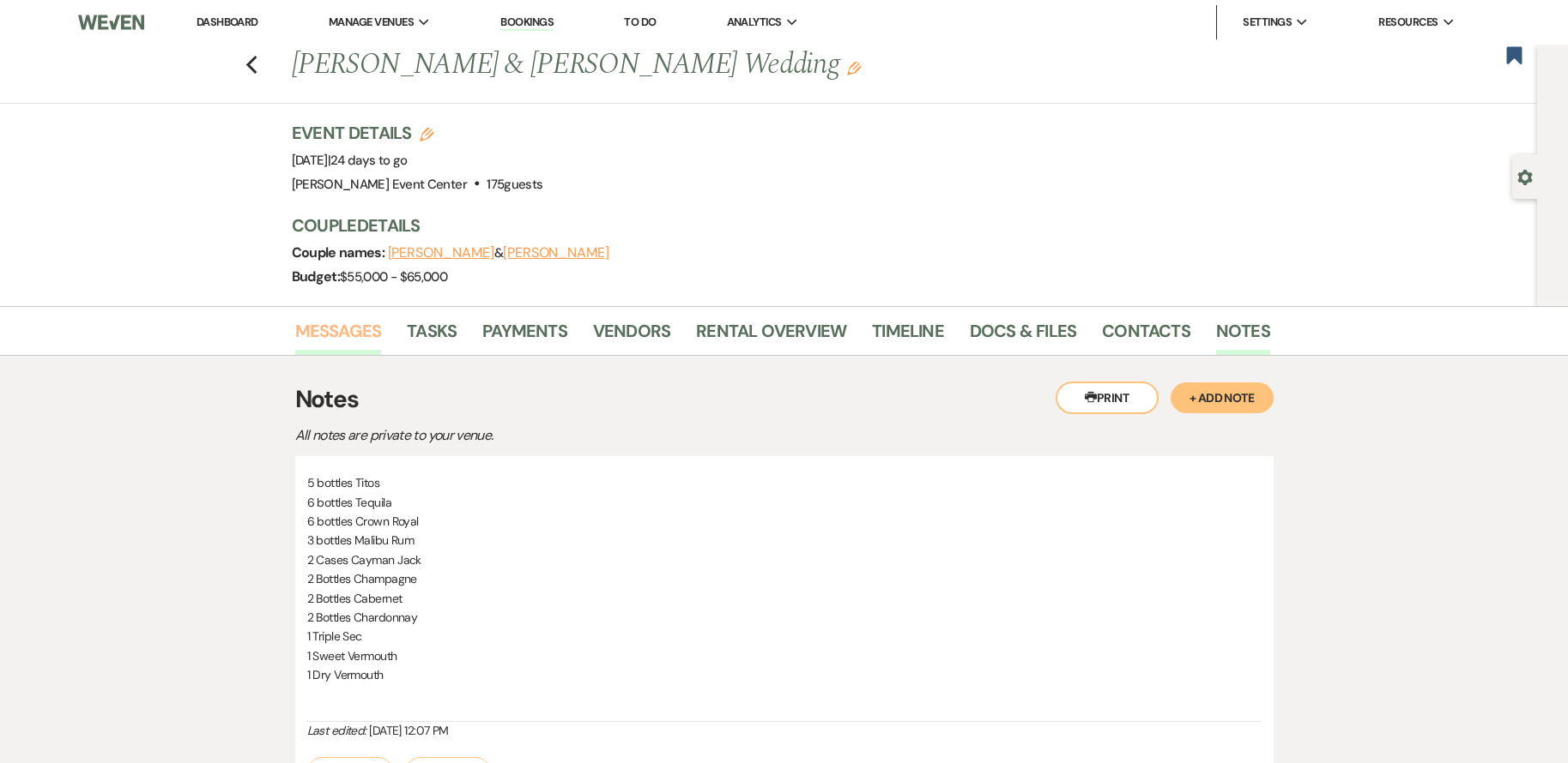
click at [352, 334] on link "Messages" at bounding box center [339, 336] width 87 height 38
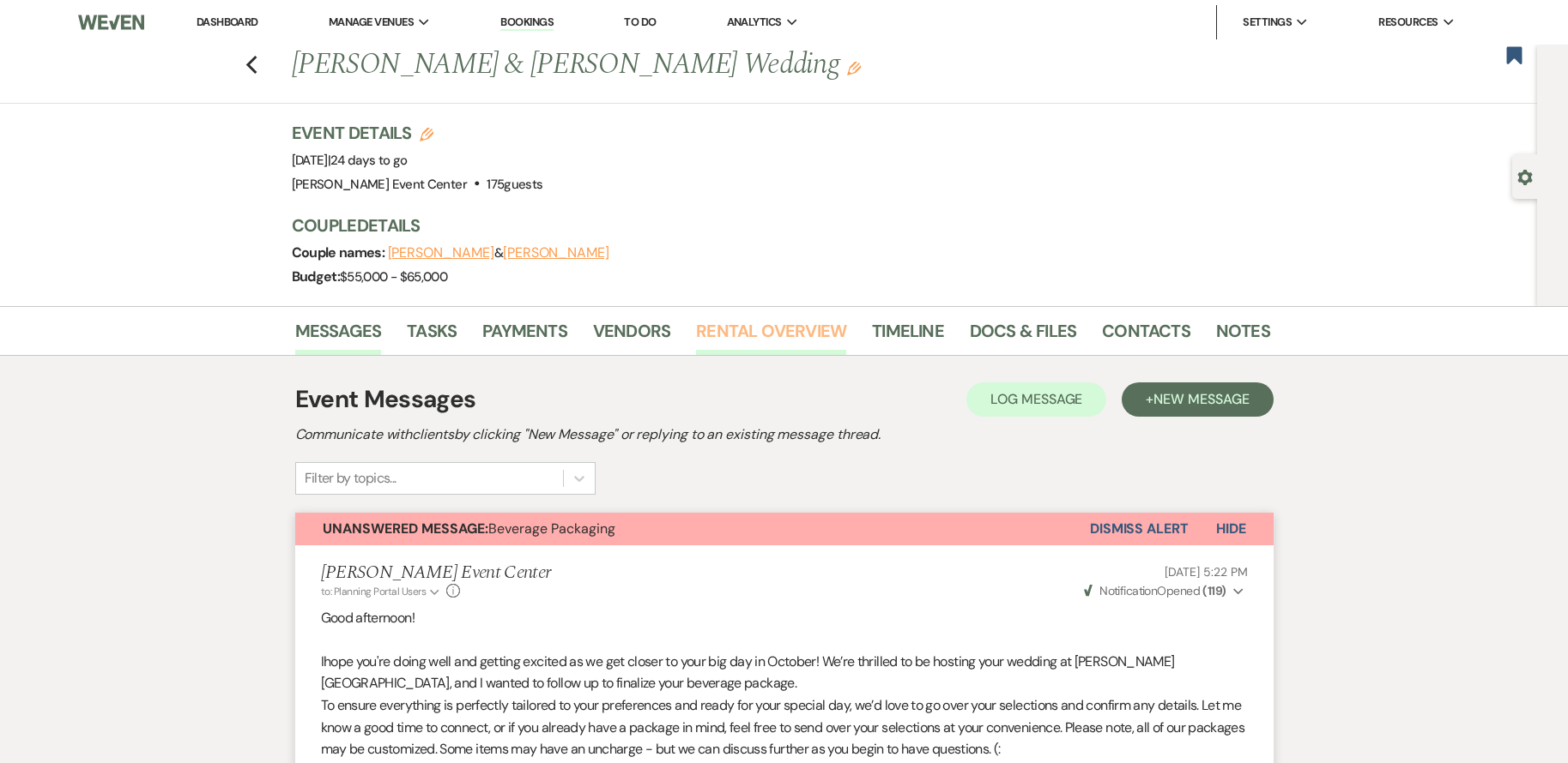
click at [754, 329] on link "Rental Overview" at bounding box center [770, 336] width 150 height 38
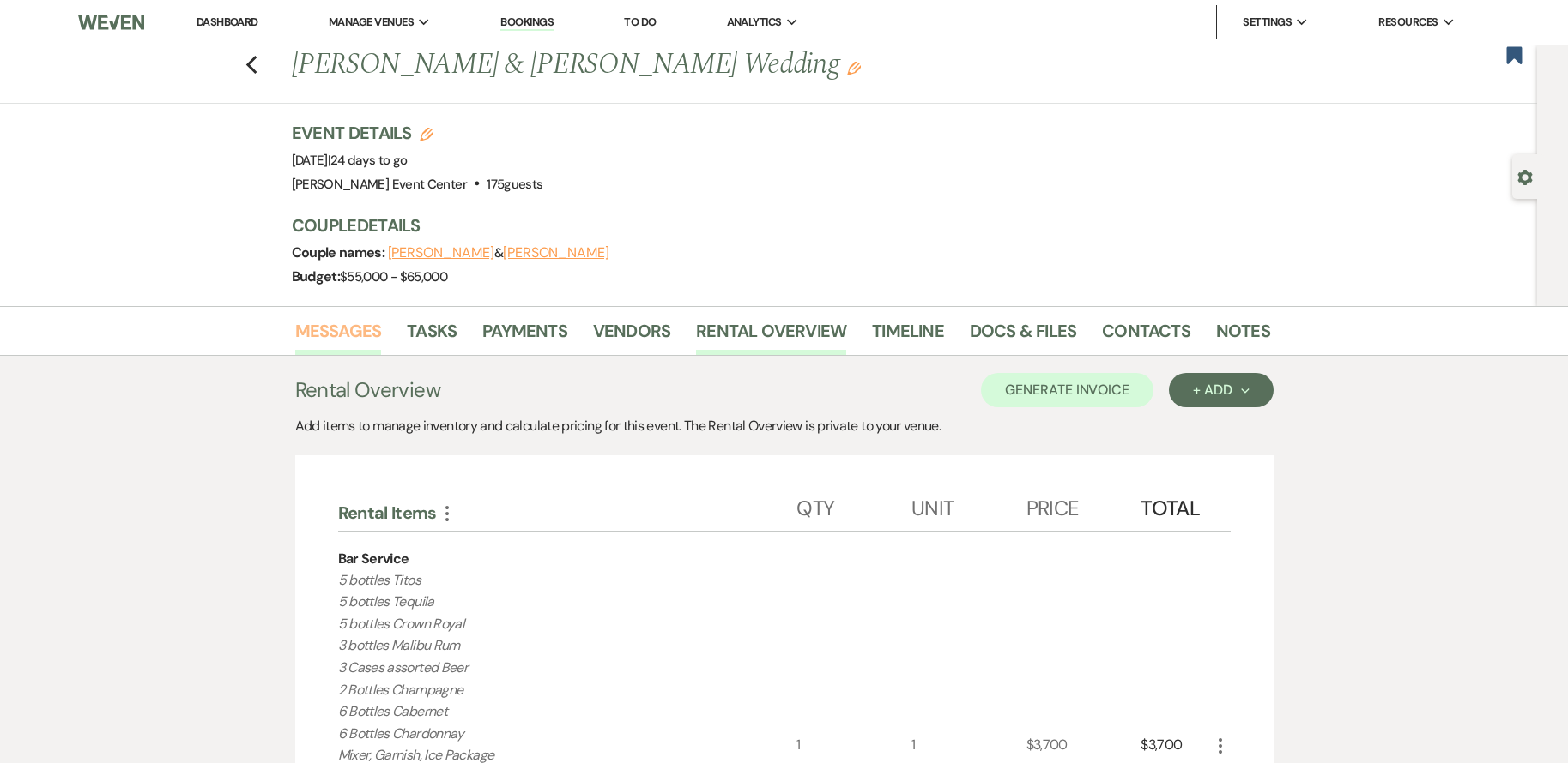
click at [317, 329] on link "Messages" at bounding box center [339, 336] width 87 height 38
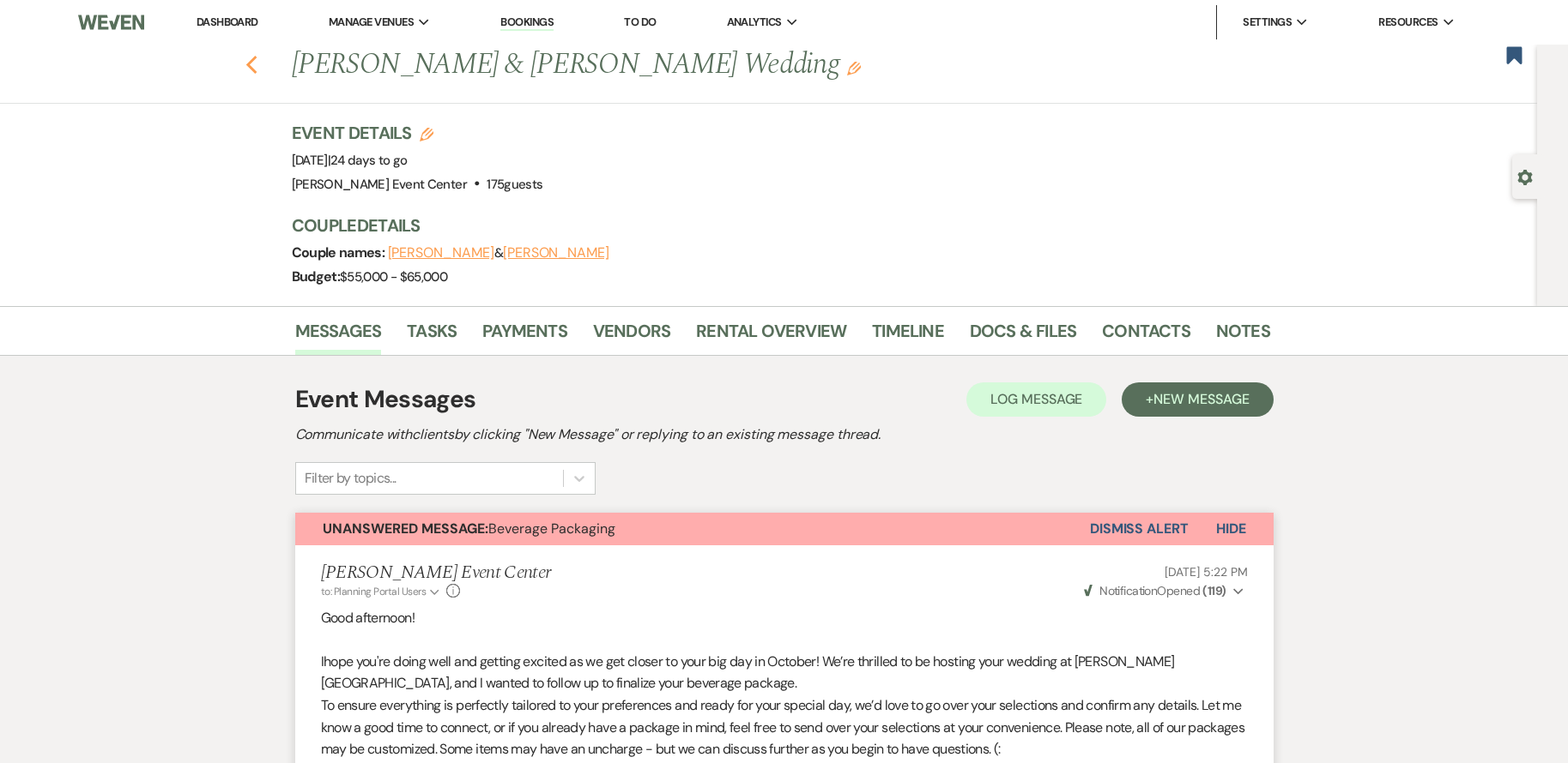
click at [258, 64] on icon "Previous" at bounding box center [252, 65] width 13 height 21
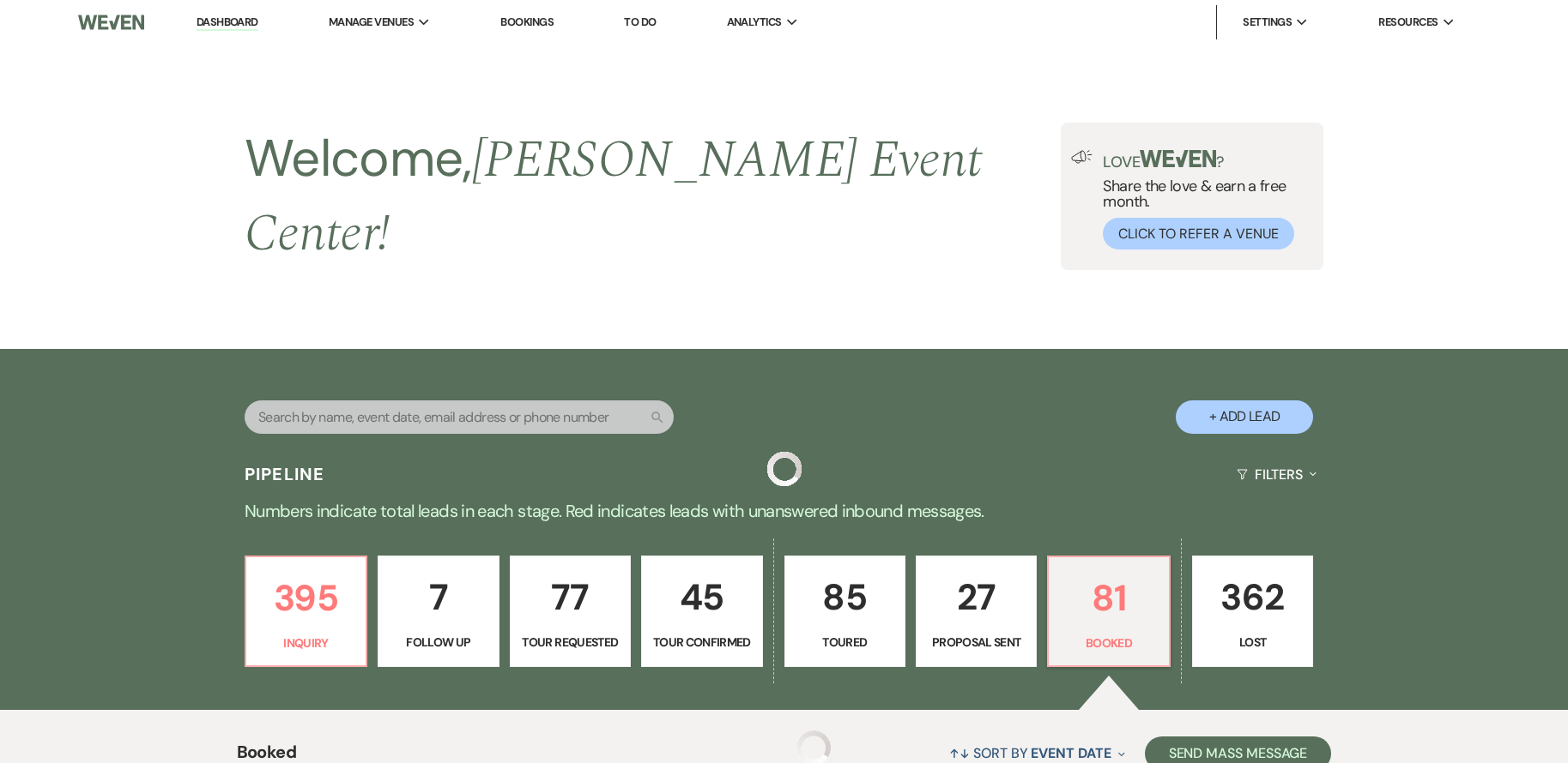
scroll to position [257, 0]
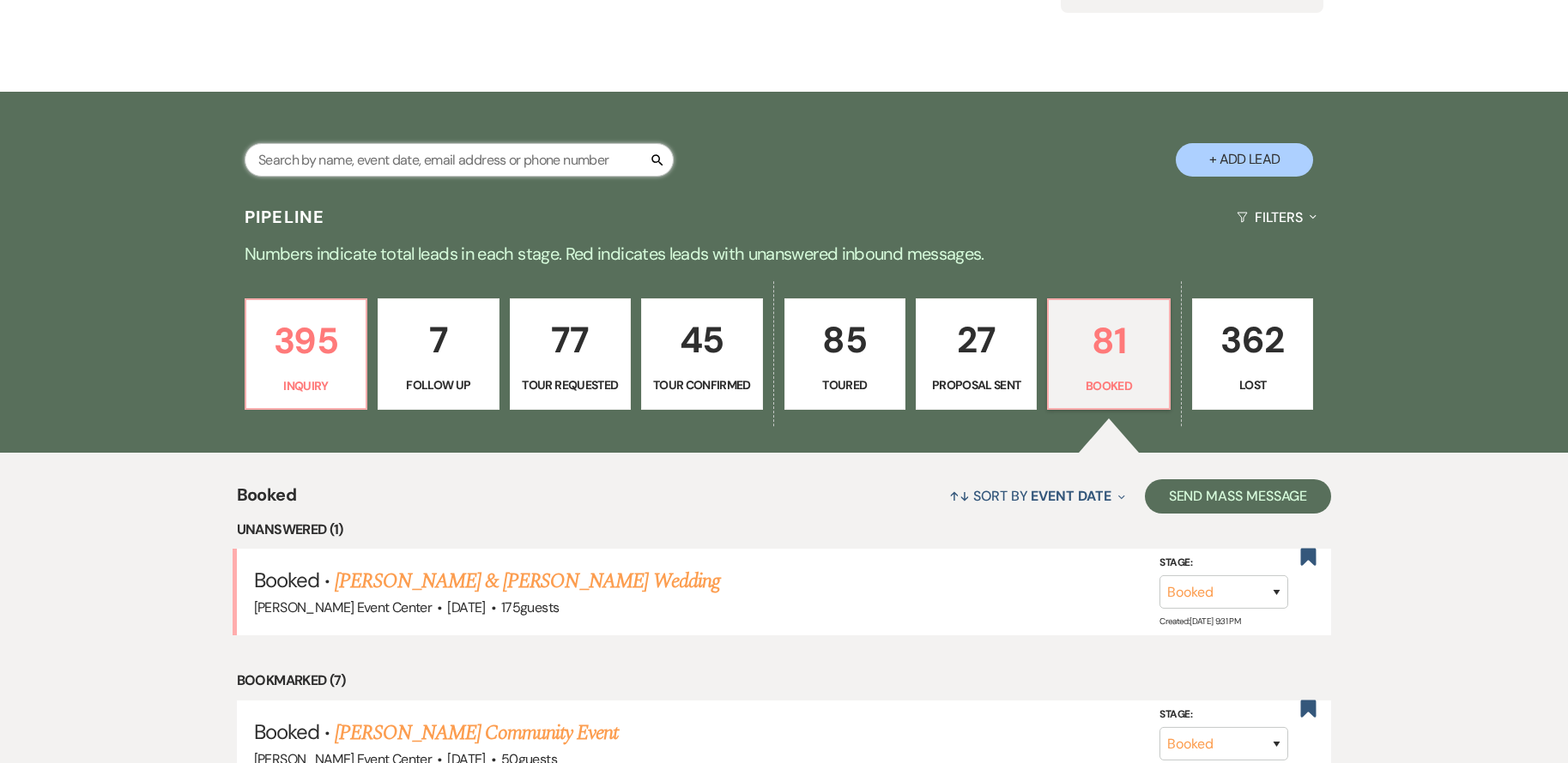
click at [363, 143] on input "text" at bounding box center [459, 159] width 429 height 33
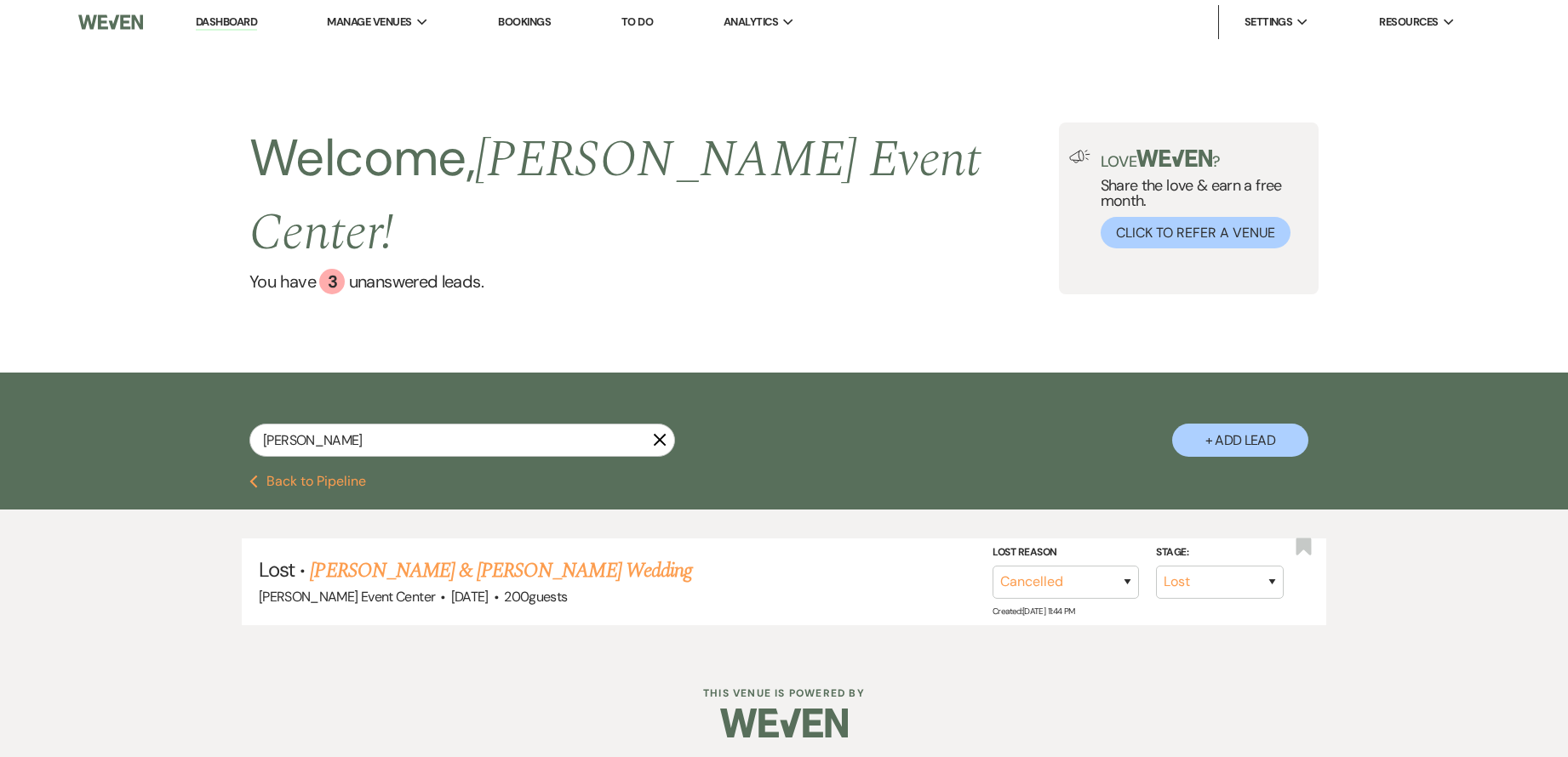
click at [251, 475] on icon "Previous" at bounding box center [253, 481] width 9 height 14
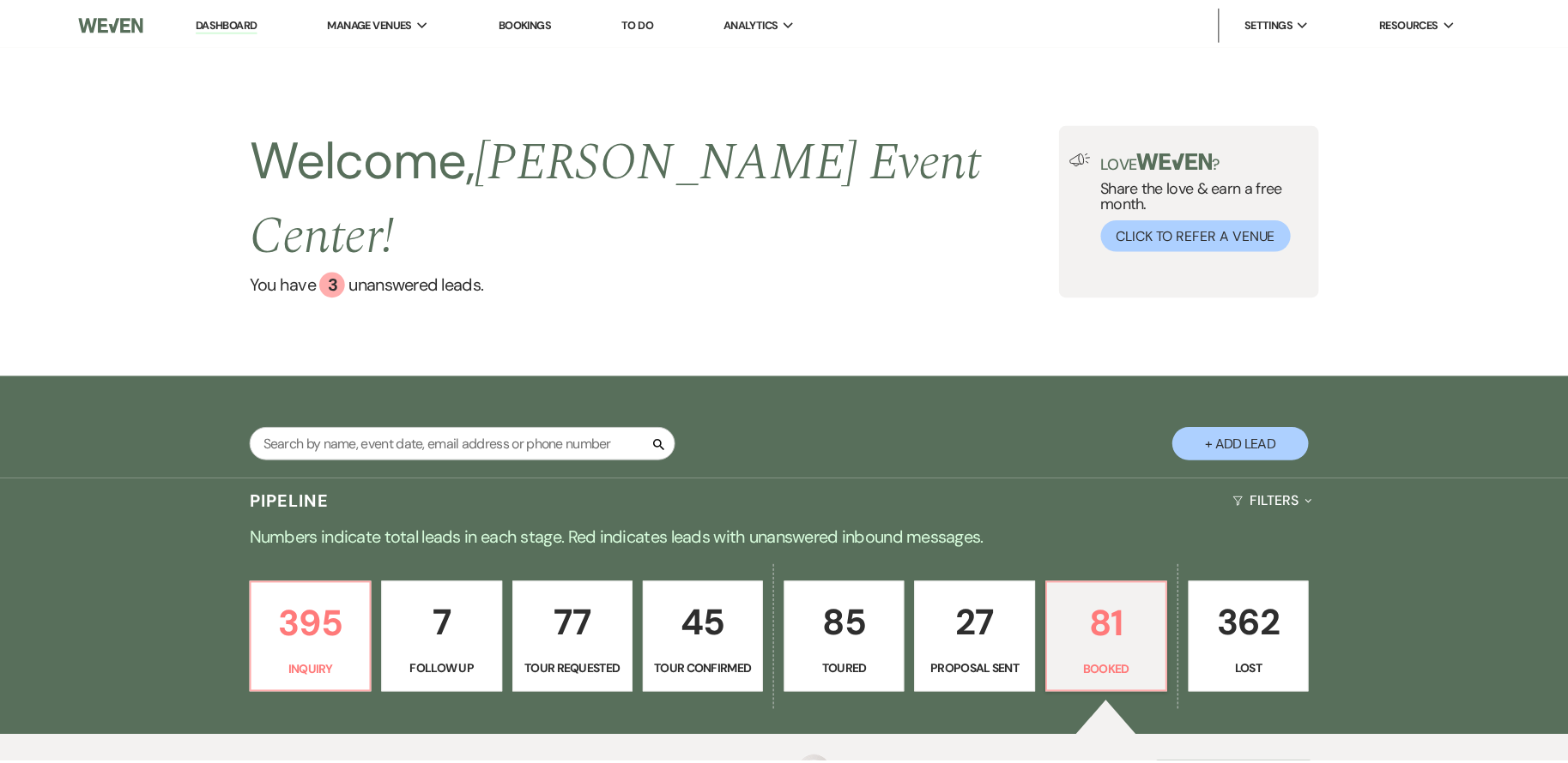
scroll to position [257, 0]
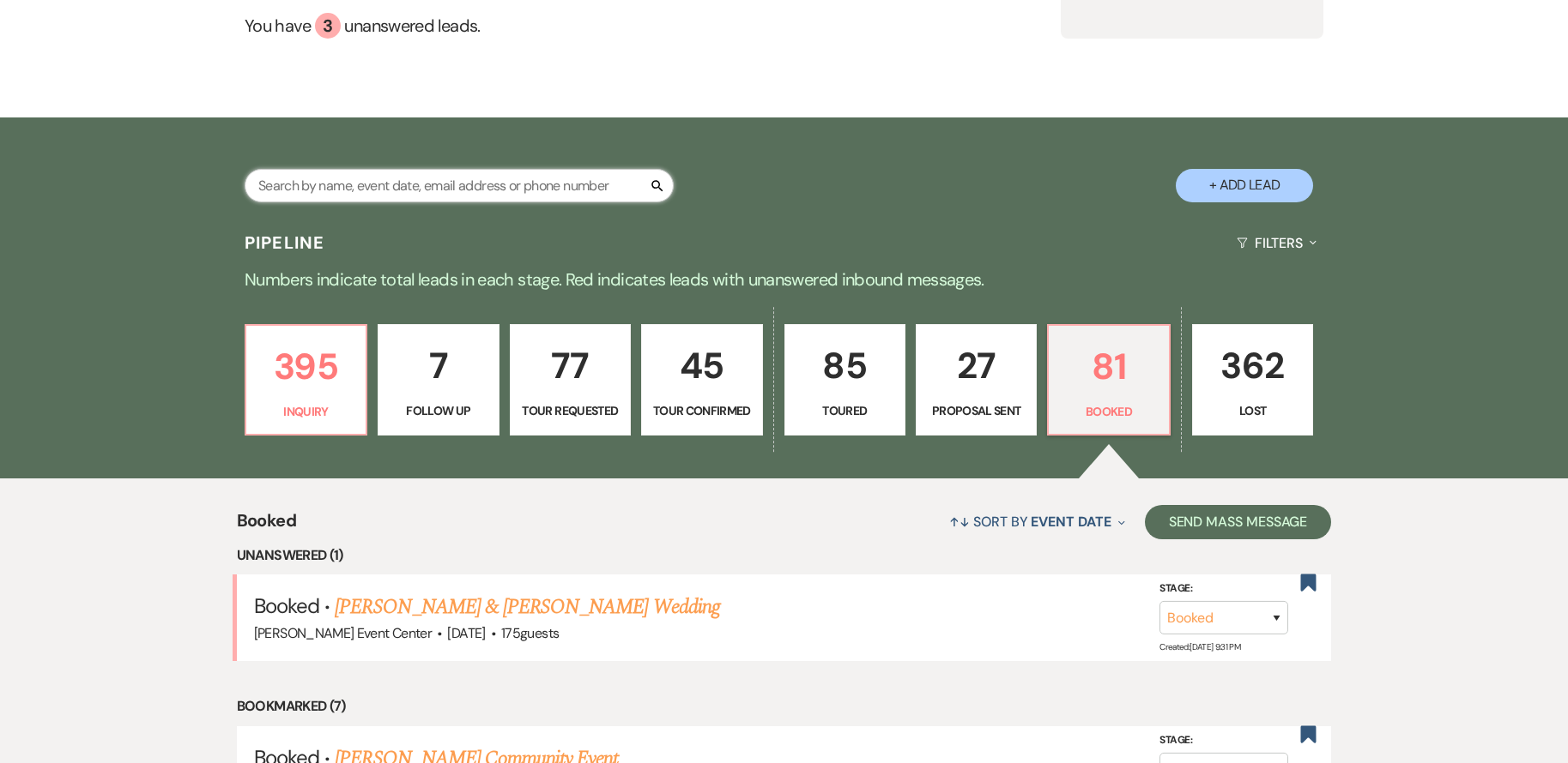
click at [411, 169] on input "text" at bounding box center [459, 186] width 429 height 33
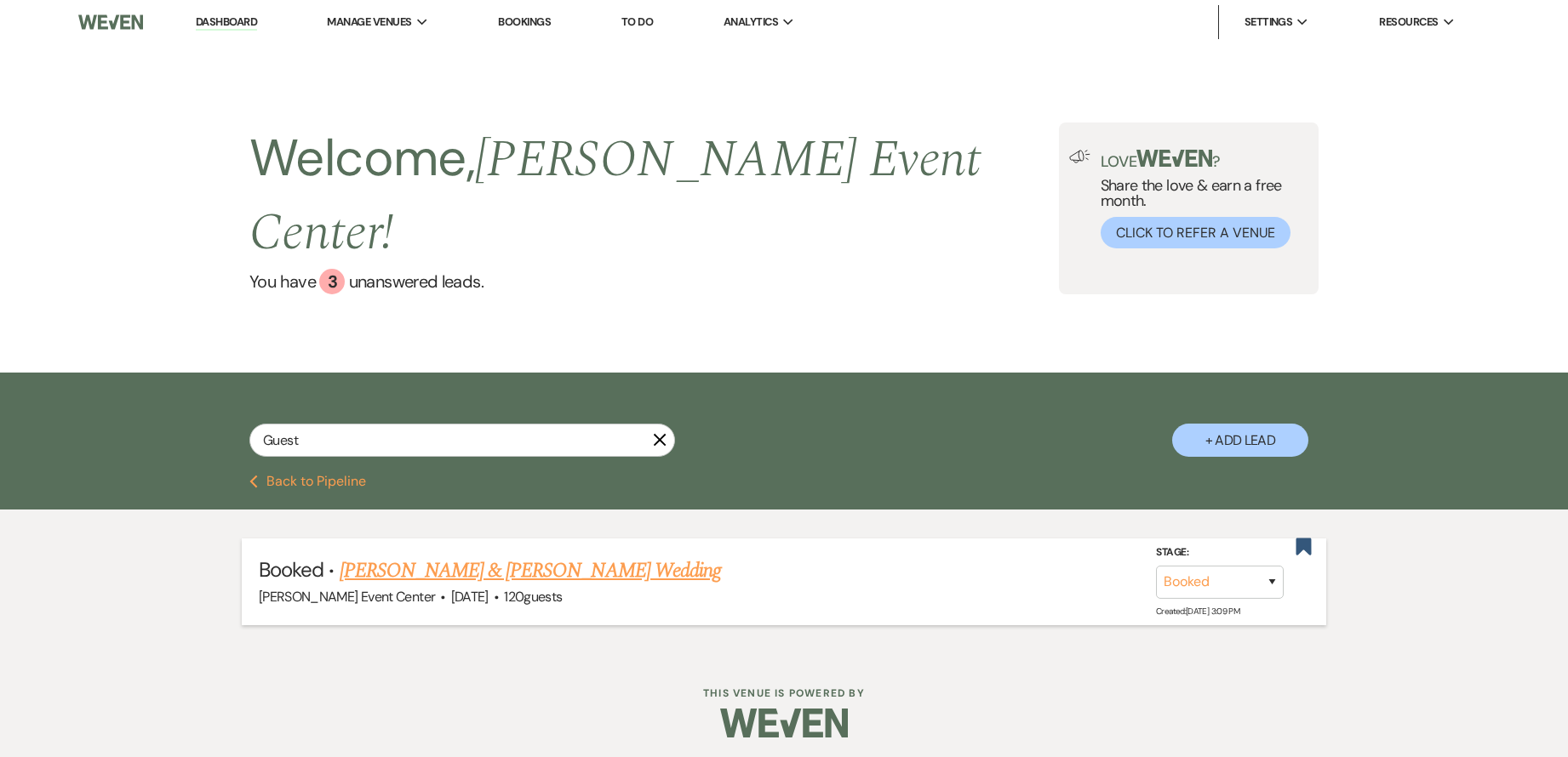
click at [566, 556] on link "[PERSON_NAME] & [PERSON_NAME] Wedding" at bounding box center [530, 572] width 382 height 31
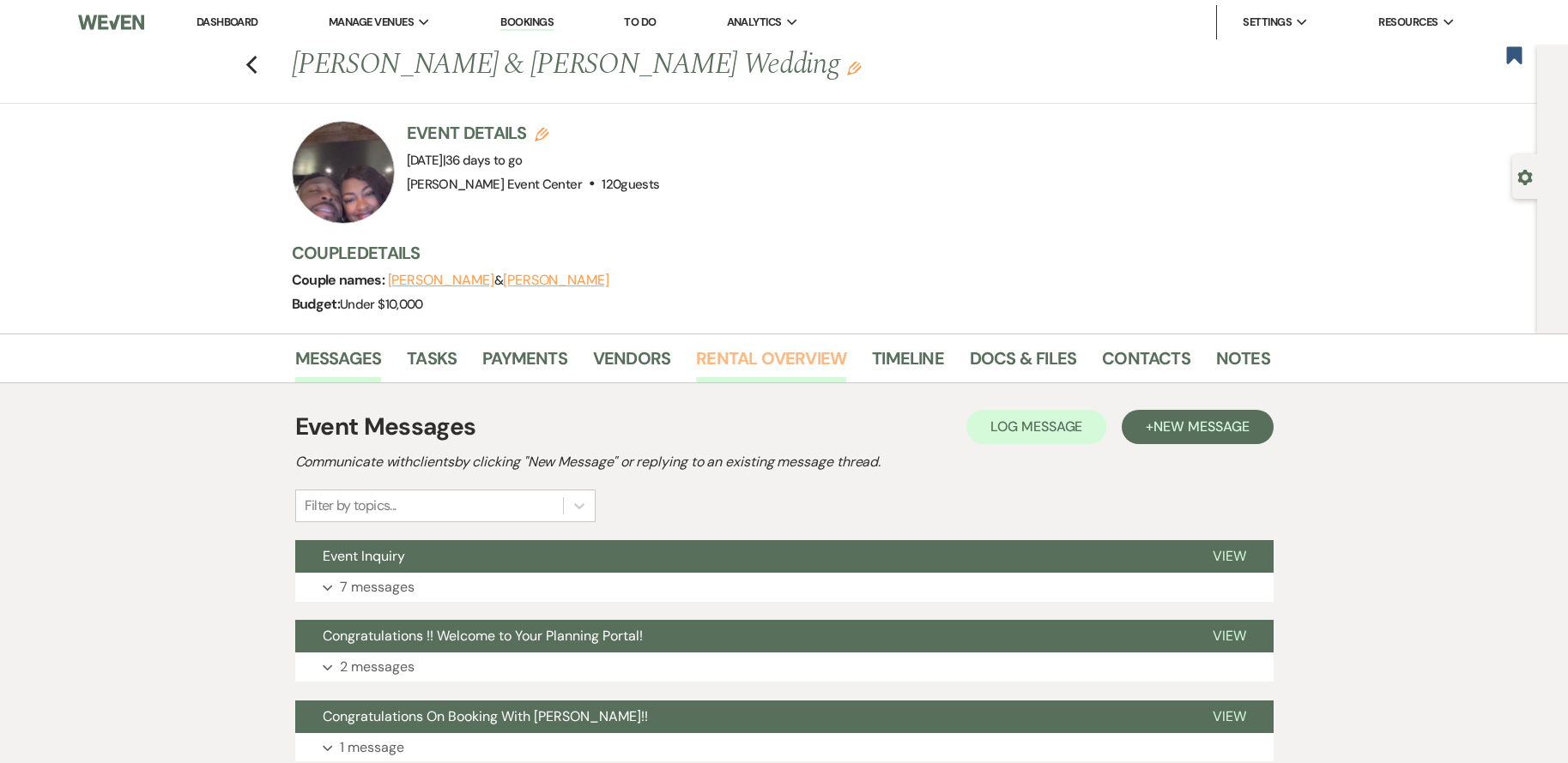
click at [742, 367] on link "Rental Overview" at bounding box center [770, 363] width 150 height 38
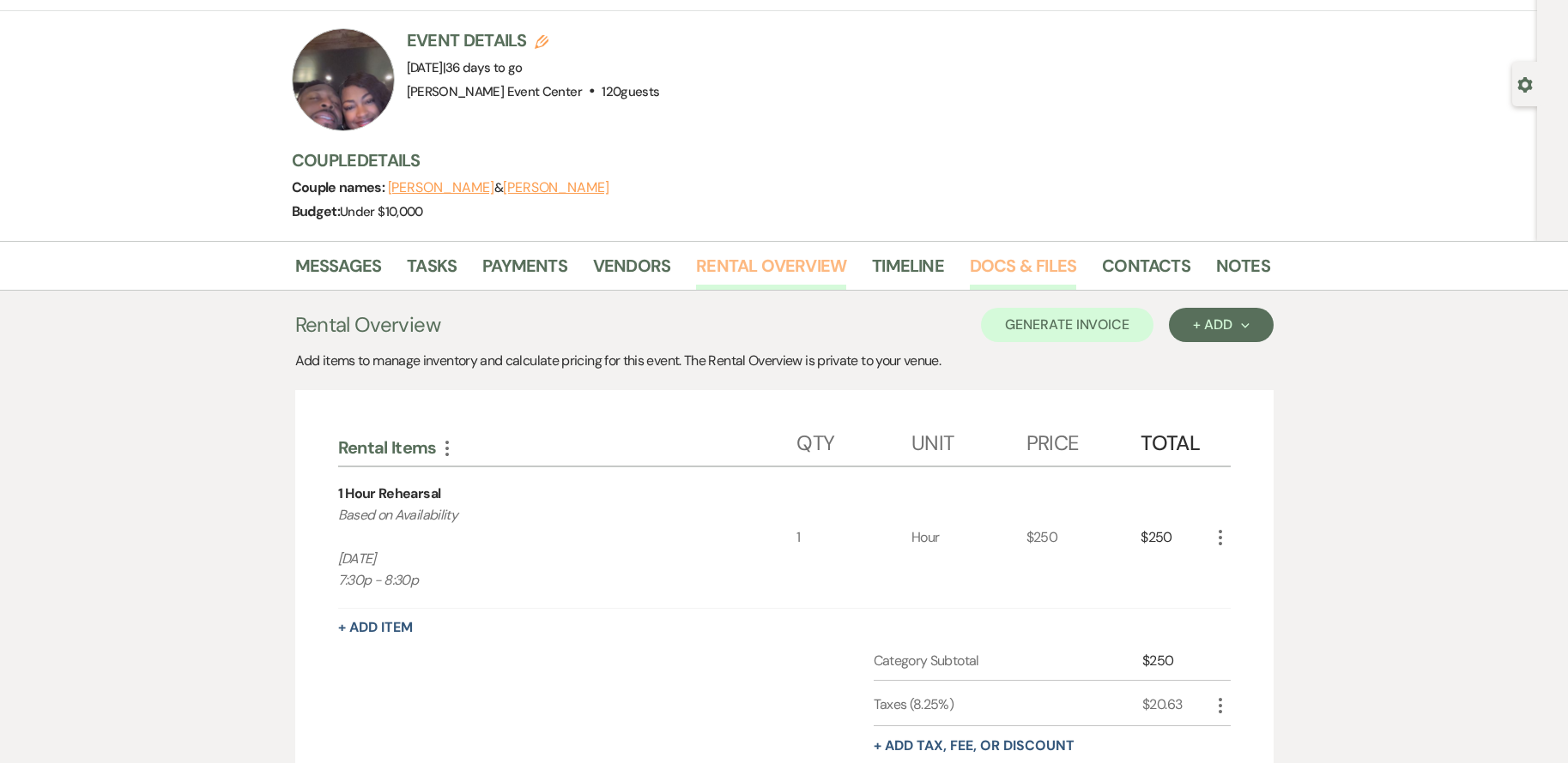
scroll to position [86, 0]
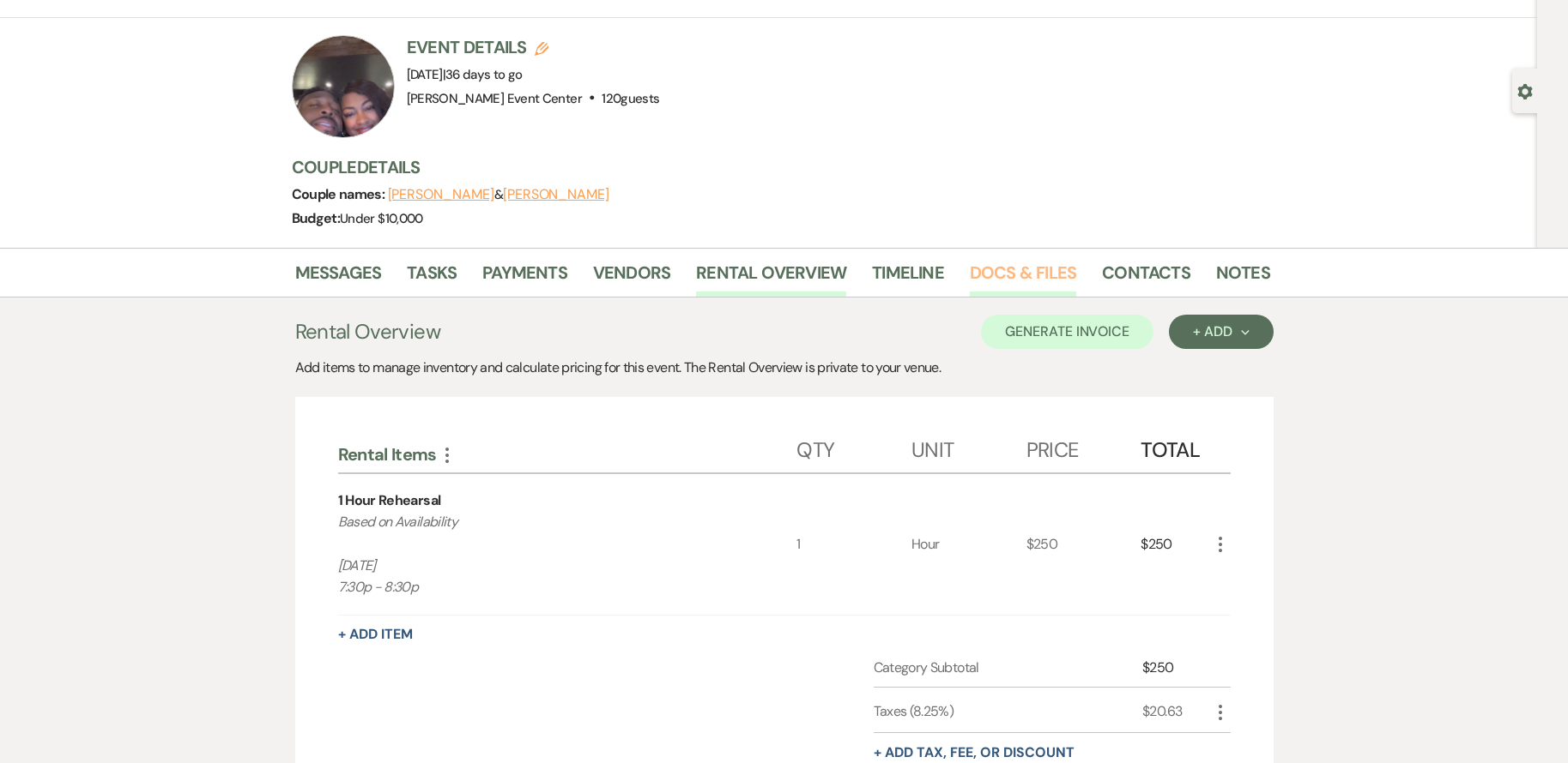
click at [1011, 272] on link "Docs & Files" at bounding box center [1023, 278] width 107 height 38
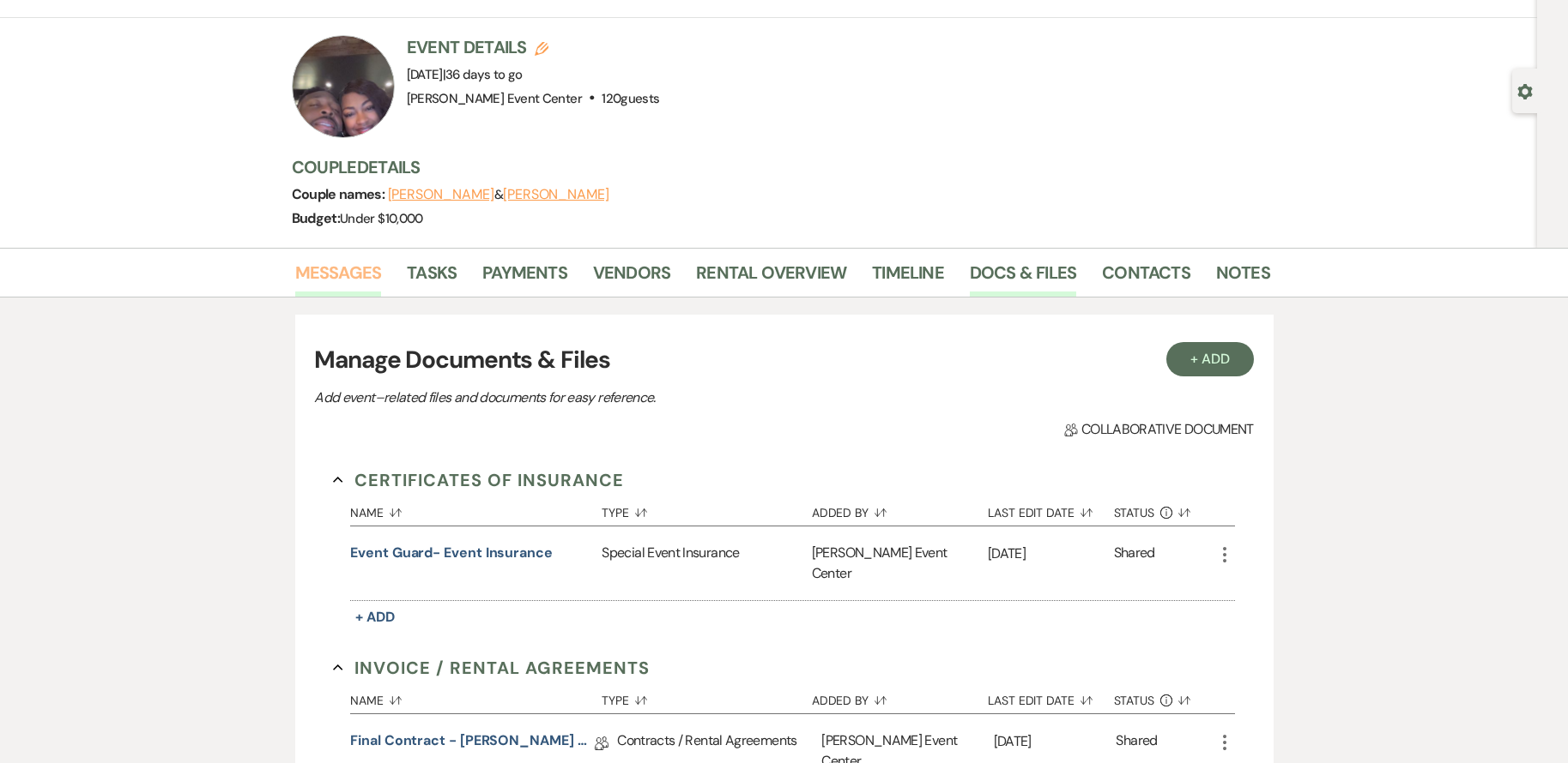
click at [338, 272] on link "Messages" at bounding box center [339, 278] width 87 height 38
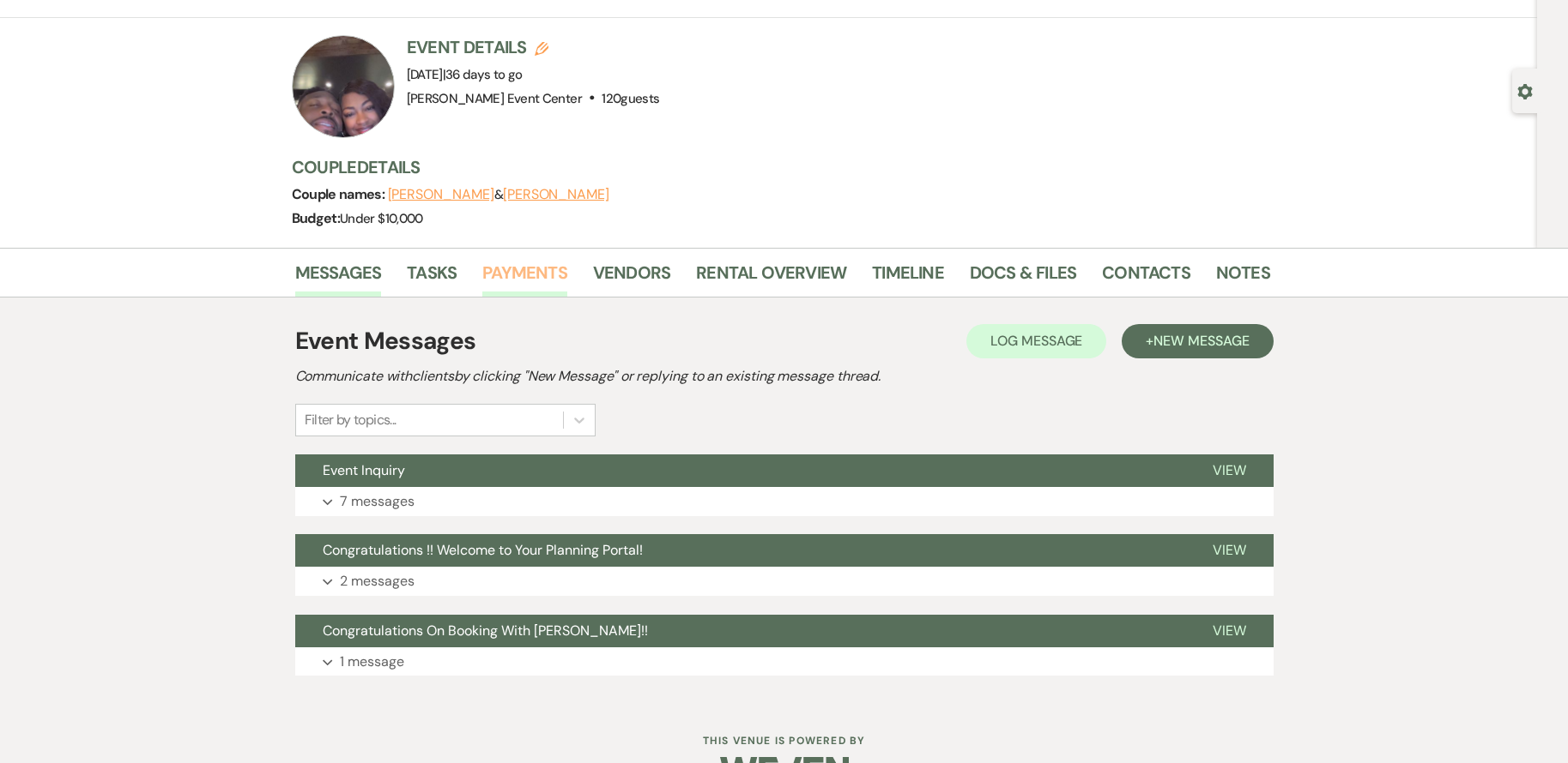
click at [527, 261] on link "Payments" at bounding box center [525, 278] width 85 height 38
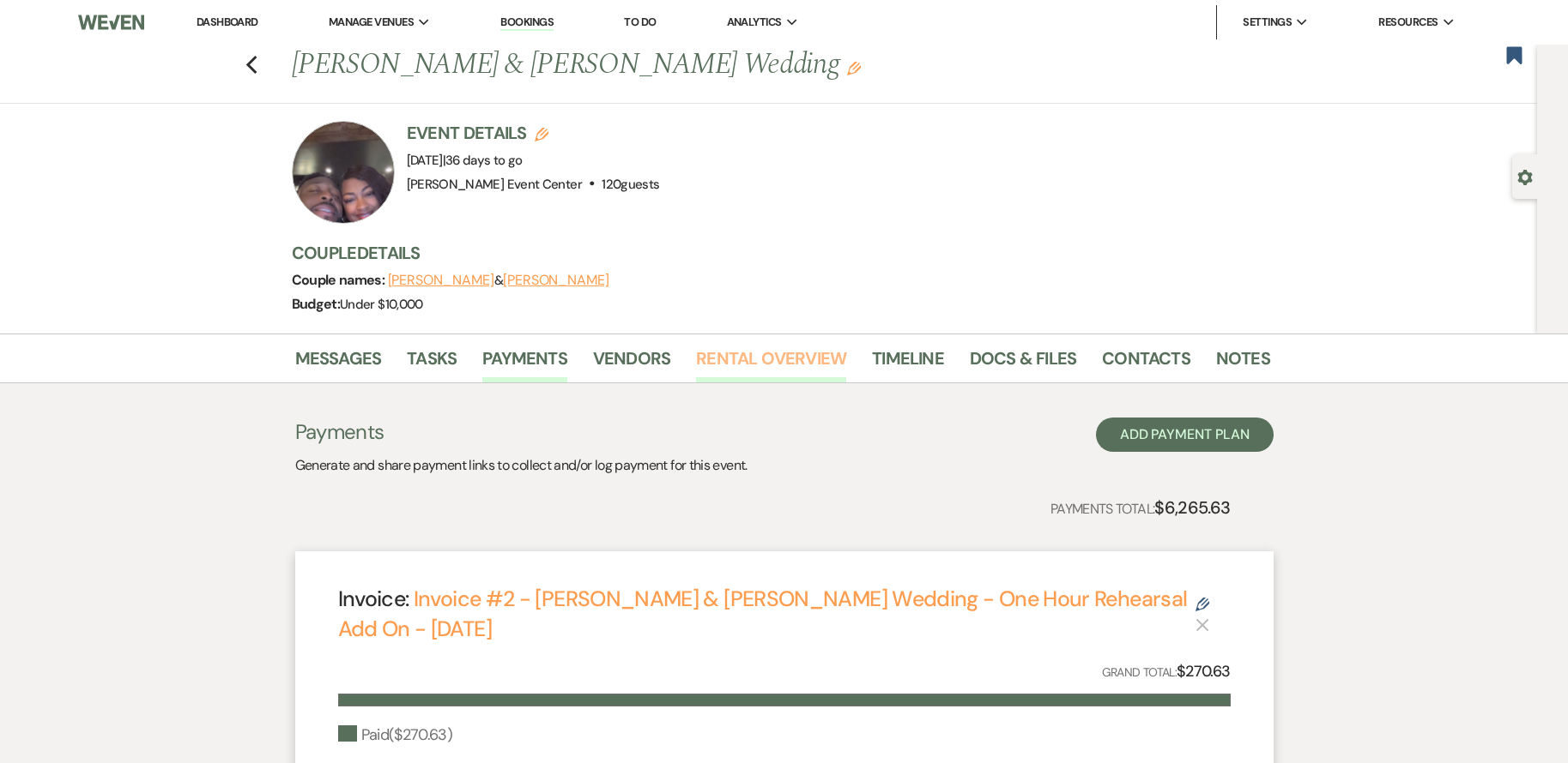
click at [772, 367] on link "Rental Overview" at bounding box center [770, 363] width 150 height 38
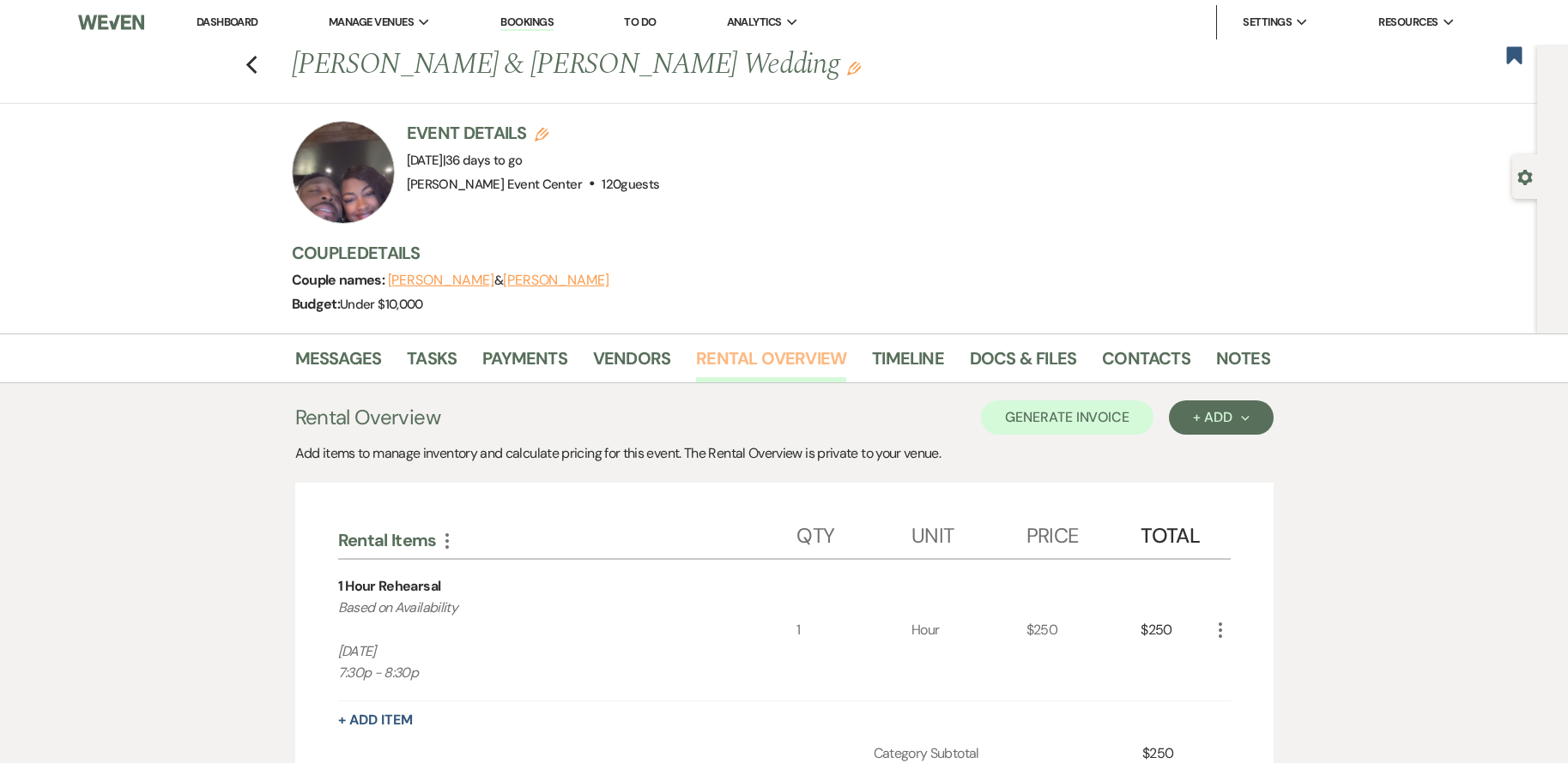
scroll to position [257, 0]
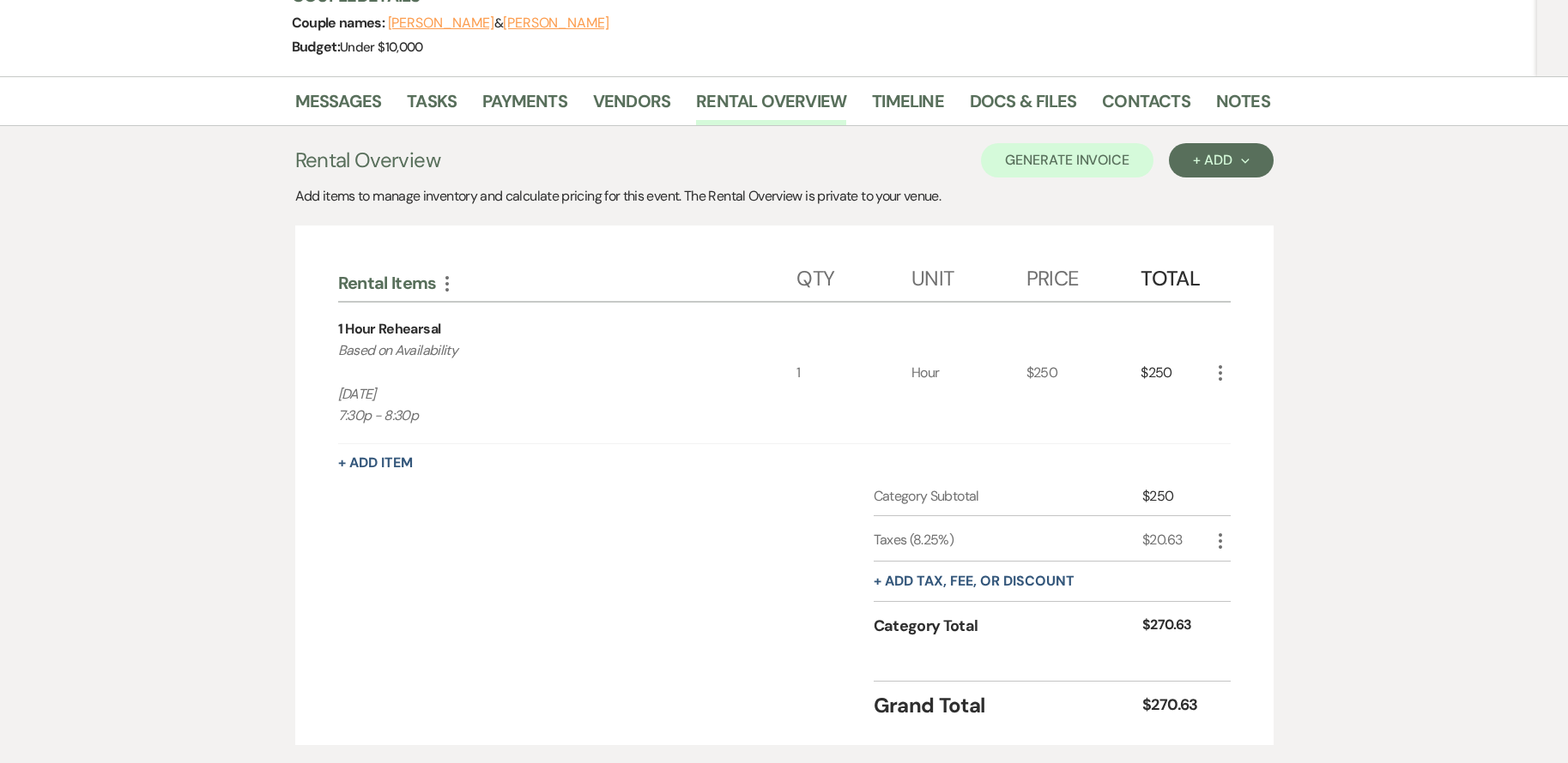
click at [1217, 374] on icon "More" at bounding box center [1220, 373] width 21 height 21
click at [1258, 428] on button "X Delete" at bounding box center [1256, 434] width 93 height 27
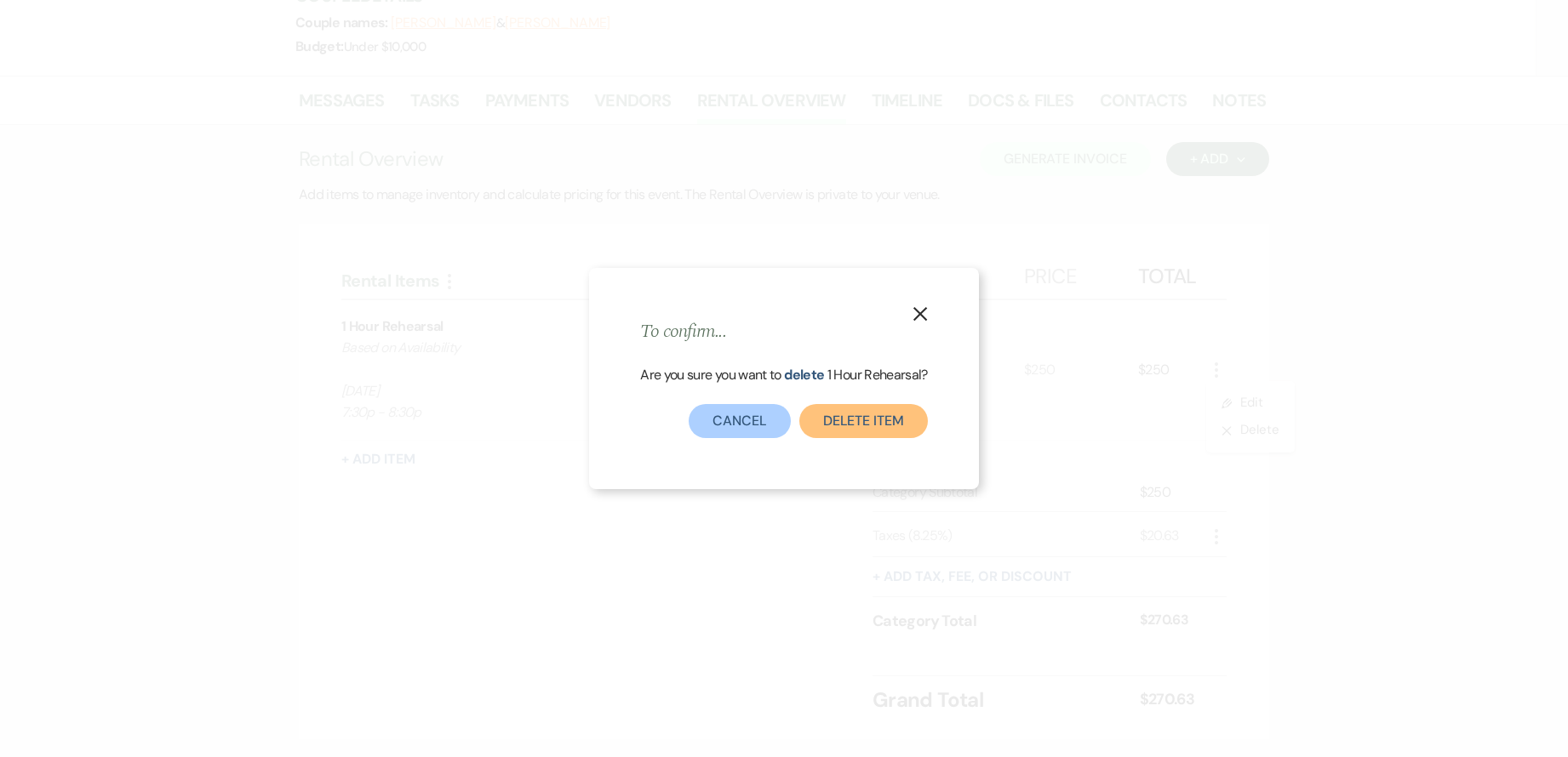
click at [919, 422] on button "Delete Item" at bounding box center [863, 420] width 128 height 34
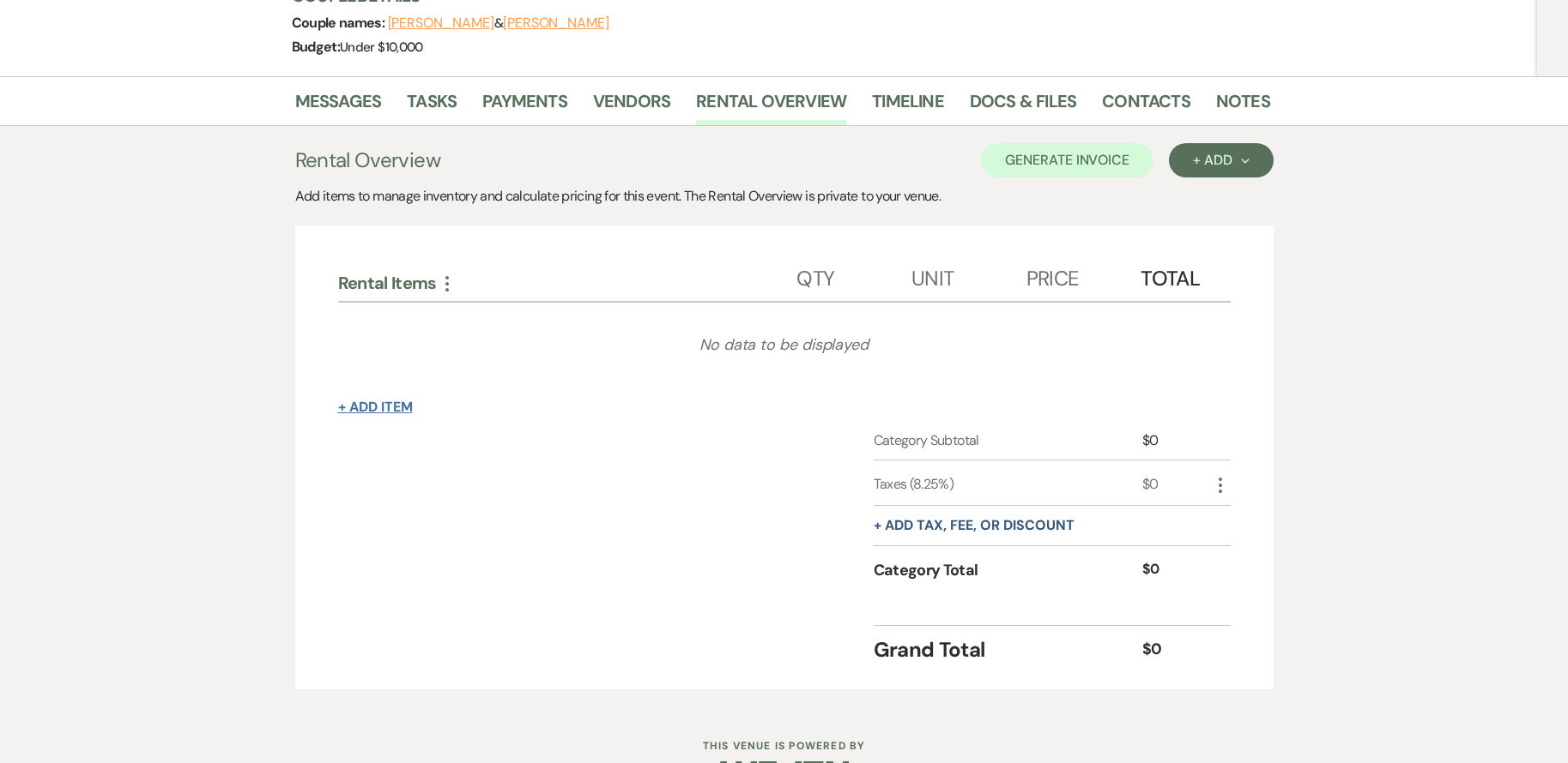
click at [380, 406] on button "+ Add Item" at bounding box center [375, 407] width 74 height 14
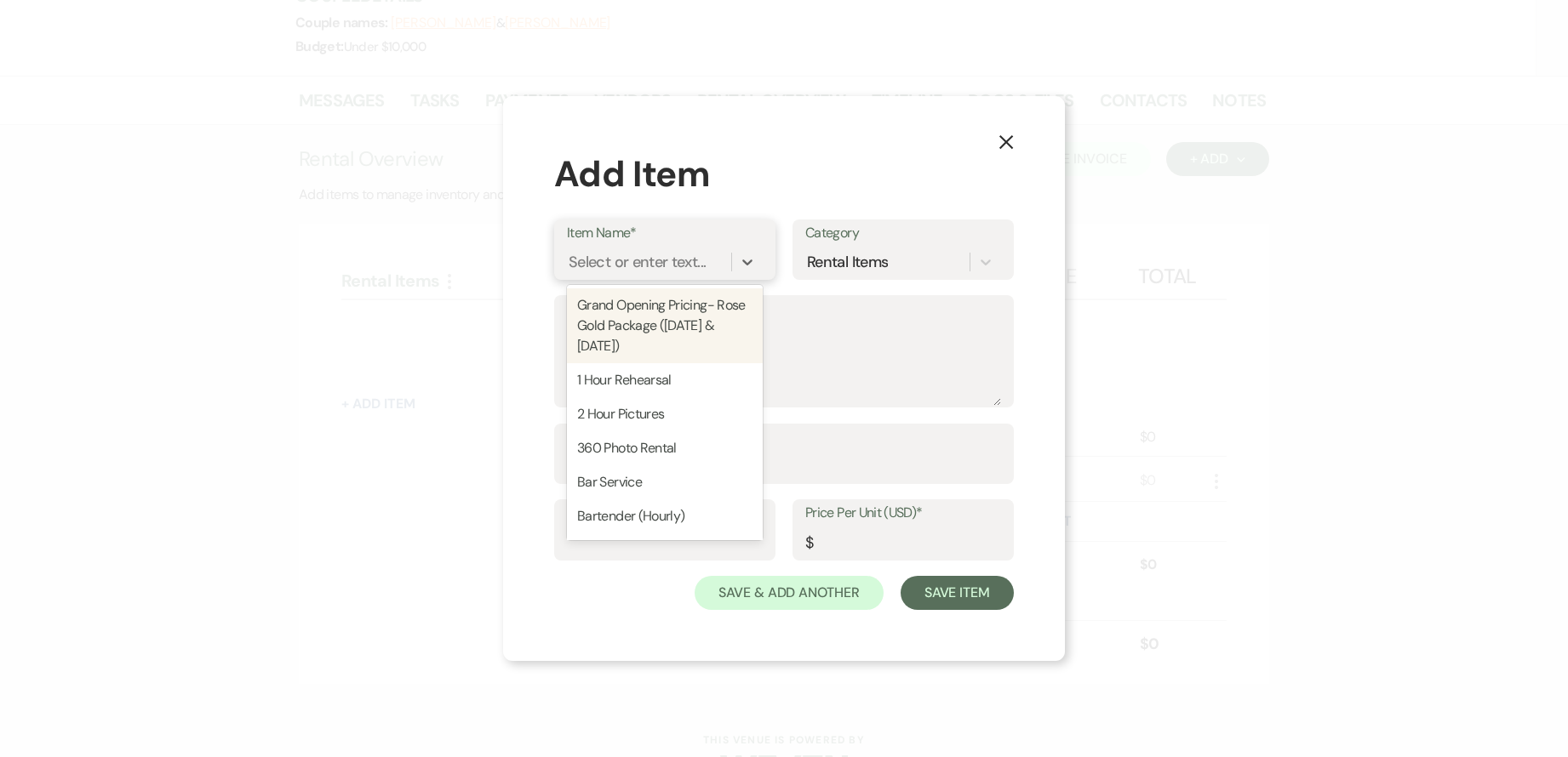
click at [656, 257] on div "Select or enter text..." at bounding box center [637, 262] width 137 height 23
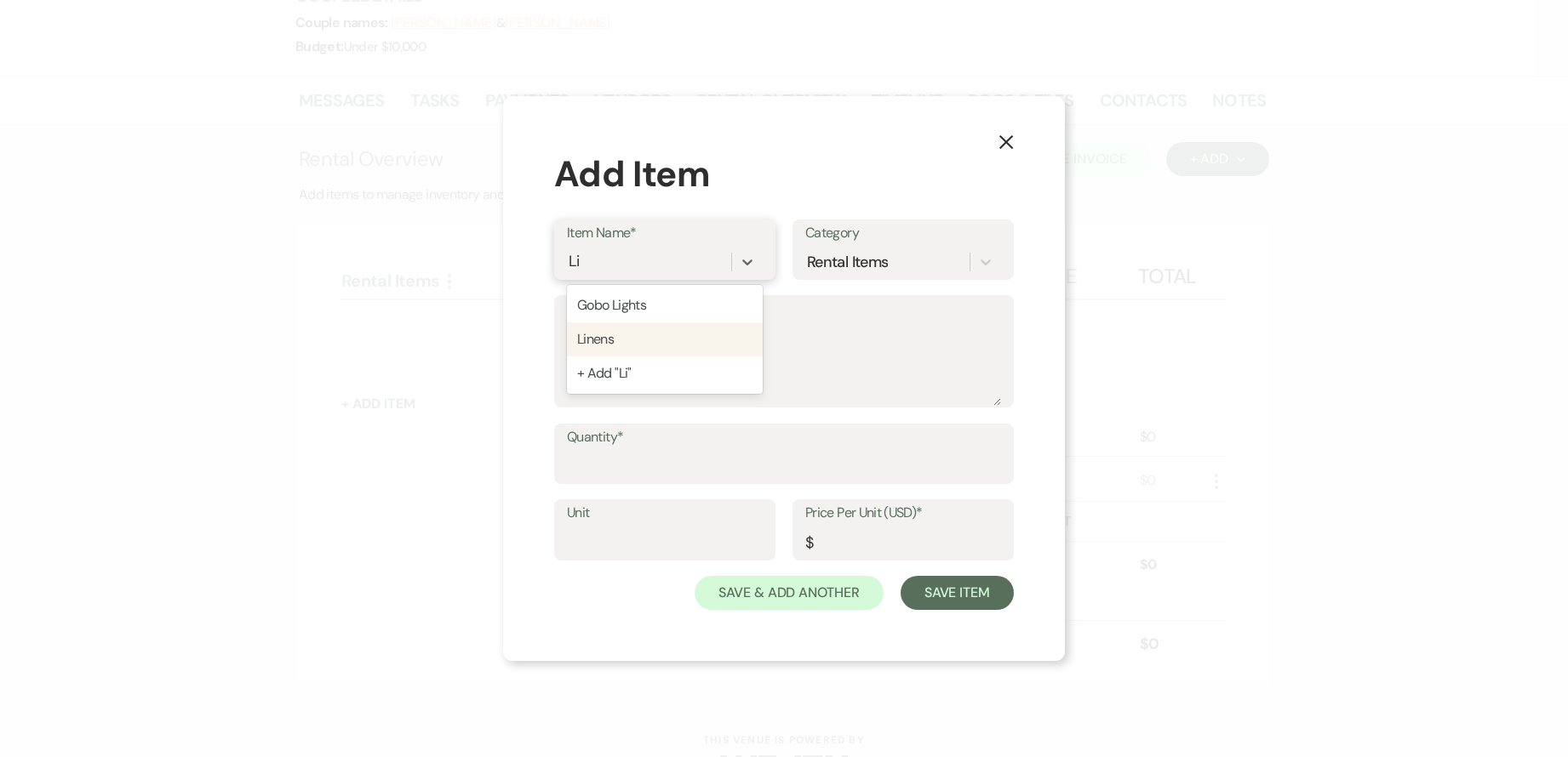
click at [649, 323] on div "Linens" at bounding box center [665, 339] width 196 height 34
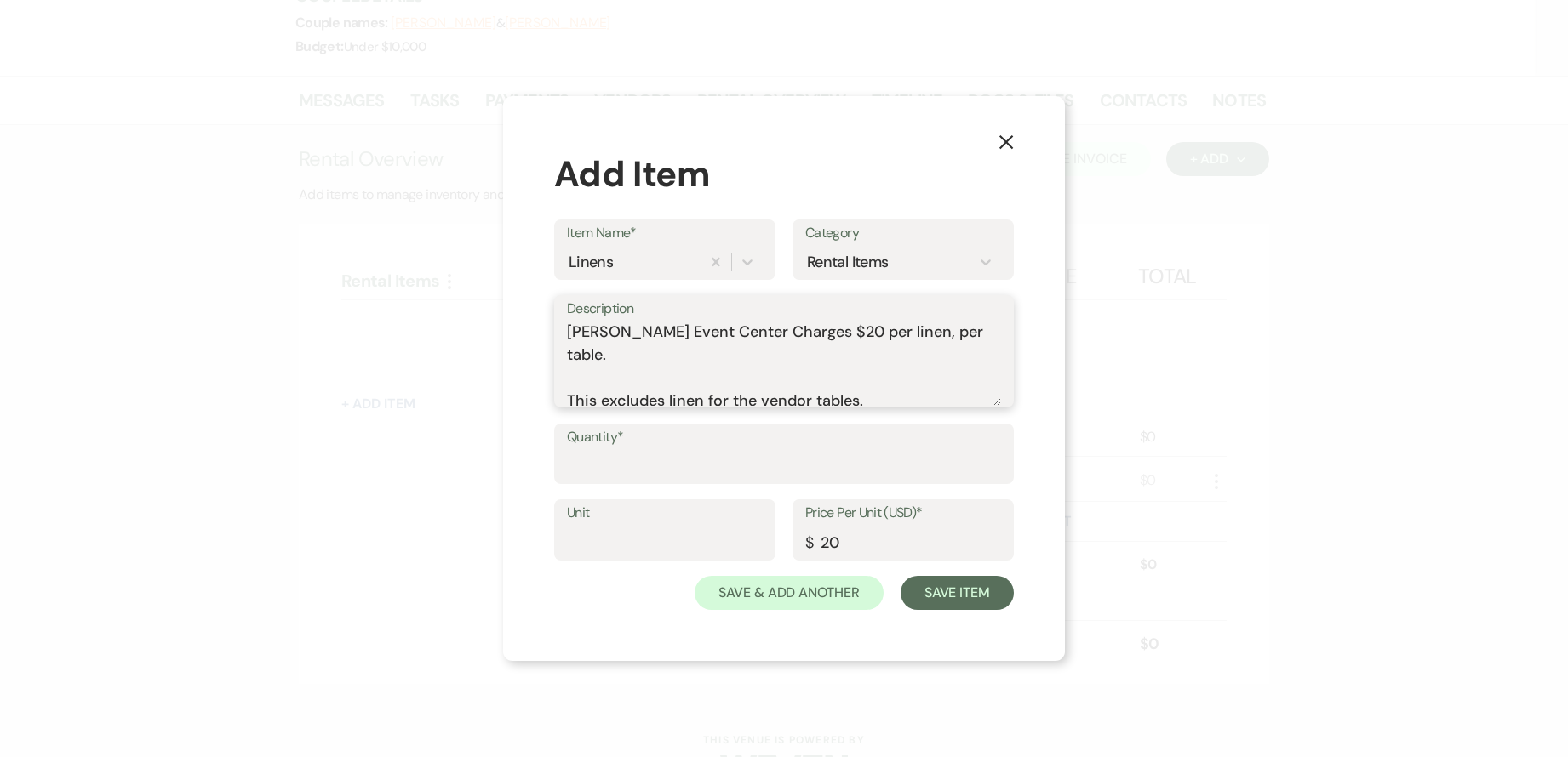
drag, startPoint x: 570, startPoint y: 333, endPoint x: 925, endPoint y: 383, distance: 358.5
click at [925, 383] on textarea "[PERSON_NAME] Event Center Charges $20 per linen, per table. This excludes line…" at bounding box center [784, 364] width 434 height 85
click at [710, 334] on textarea "Am Linen Rental for Tables" at bounding box center [784, 364] width 434 height 85
click at [862, 539] on input "20" at bounding box center [903, 543] width 196 height 33
click at [866, 537] on input "Price Per Unit (USD)*" at bounding box center [903, 543] width 196 height 33
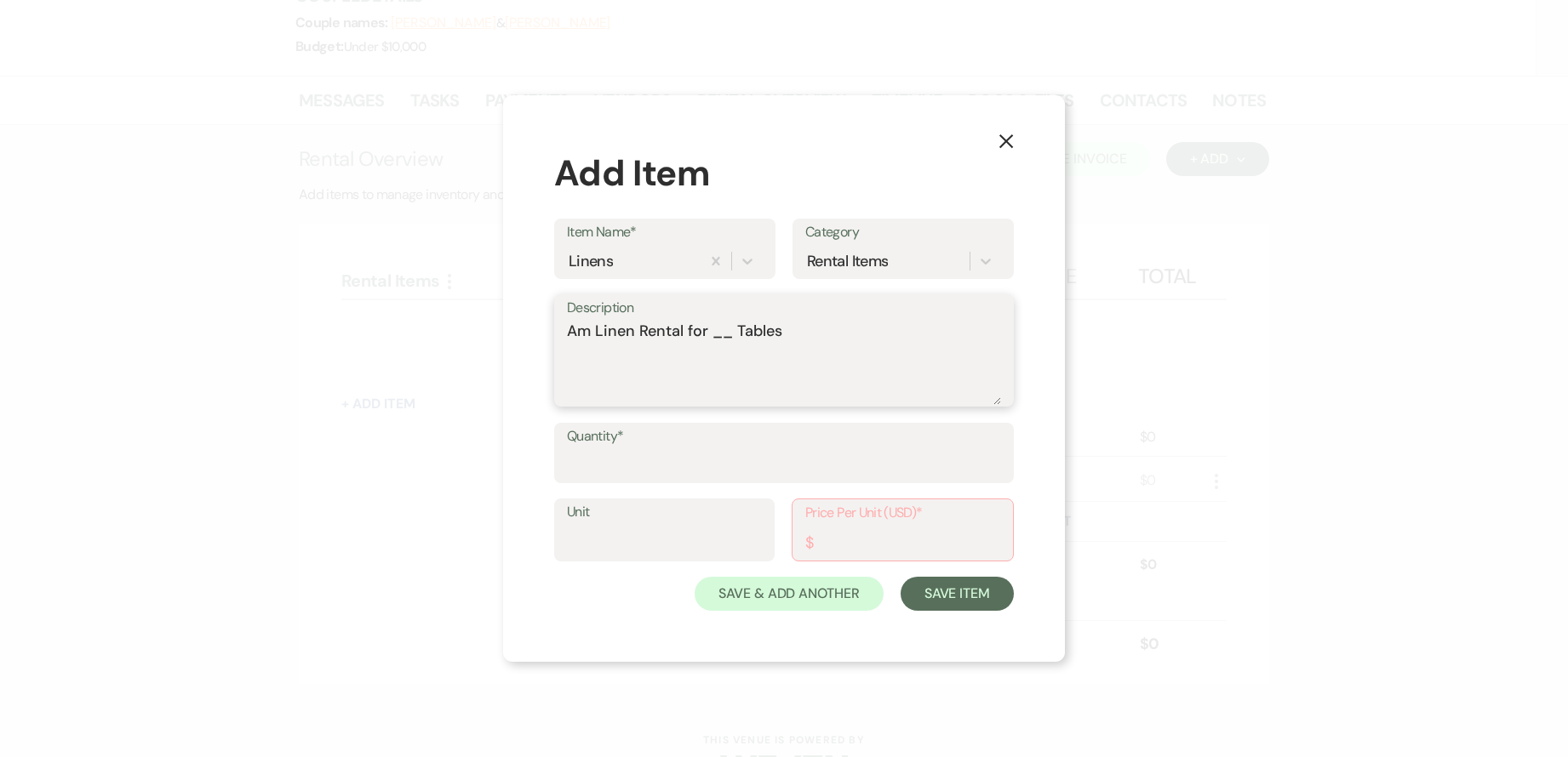
drag, startPoint x: 712, startPoint y: 328, endPoint x: 817, endPoint y: 327, distance: 105.0
click at [817, 327] on textarea "Am Linen Rental for __ Tables" at bounding box center [784, 363] width 434 height 85
click at [984, 598] on button "Save Item" at bounding box center [957, 593] width 114 height 34
click at [975, 588] on button "Save Item" at bounding box center [957, 594] width 114 height 34
click at [743, 485] on div "Quantity*" at bounding box center [784, 461] width 459 height 79
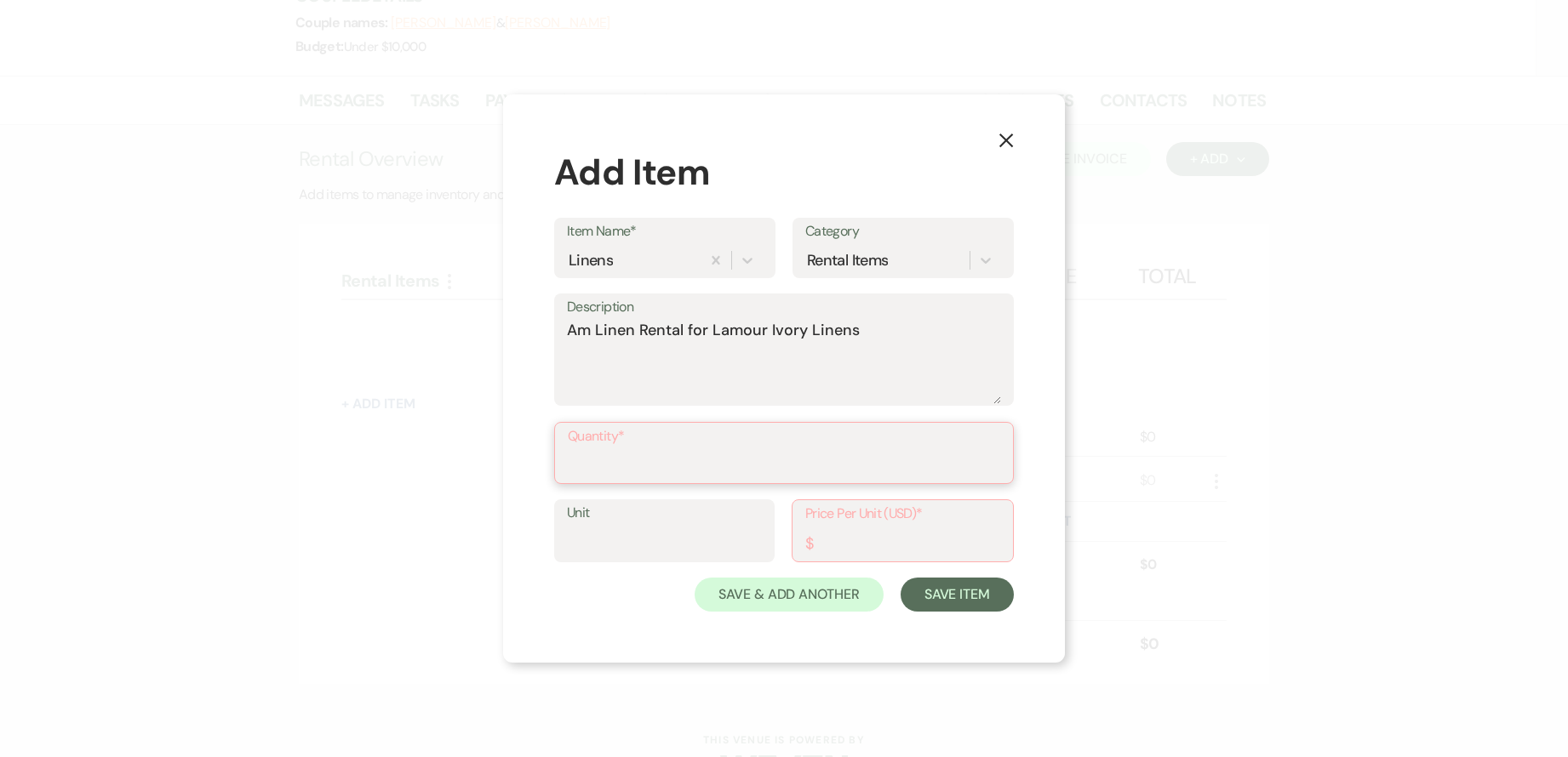
click at [692, 448] on input "Quantity*" at bounding box center [784, 465] width 432 height 33
click at [675, 514] on label "Unit" at bounding box center [664, 512] width 195 height 24
click at [675, 525] on input "Unit" at bounding box center [664, 542] width 195 height 33
click at [877, 550] on input "Price Per Unit (USD)*" at bounding box center [902, 543] width 195 height 33
click at [712, 532] on input "1" at bounding box center [664, 542] width 195 height 33
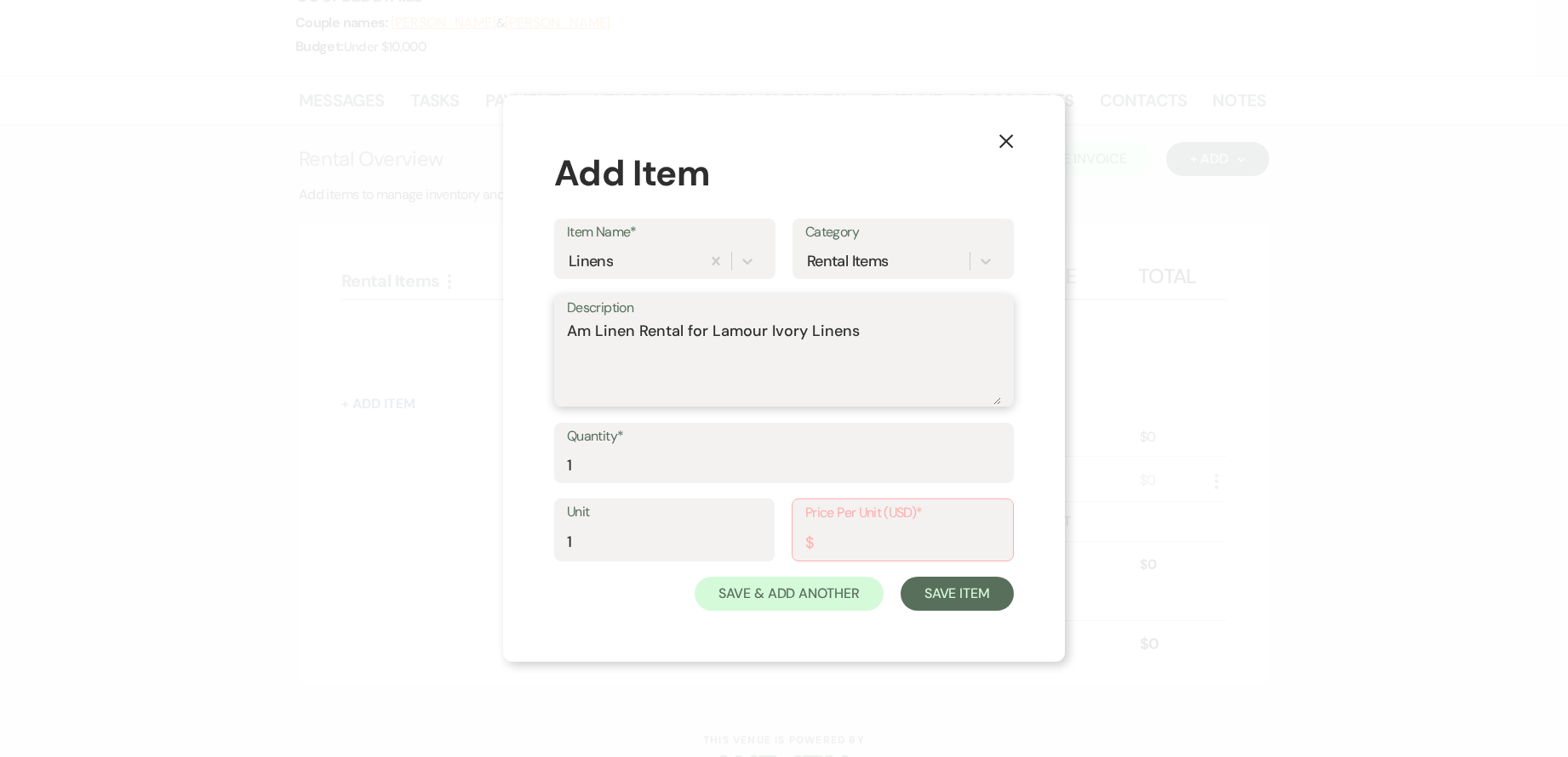
click at [894, 328] on textarea "Am Linen Rental for Lamour Ivory Linens" at bounding box center [784, 363] width 434 height 85
click at [891, 556] on input "Price Per Unit (USD)*" at bounding box center [902, 543] width 195 height 33
click at [930, 588] on button "Save Item" at bounding box center [957, 593] width 114 height 34
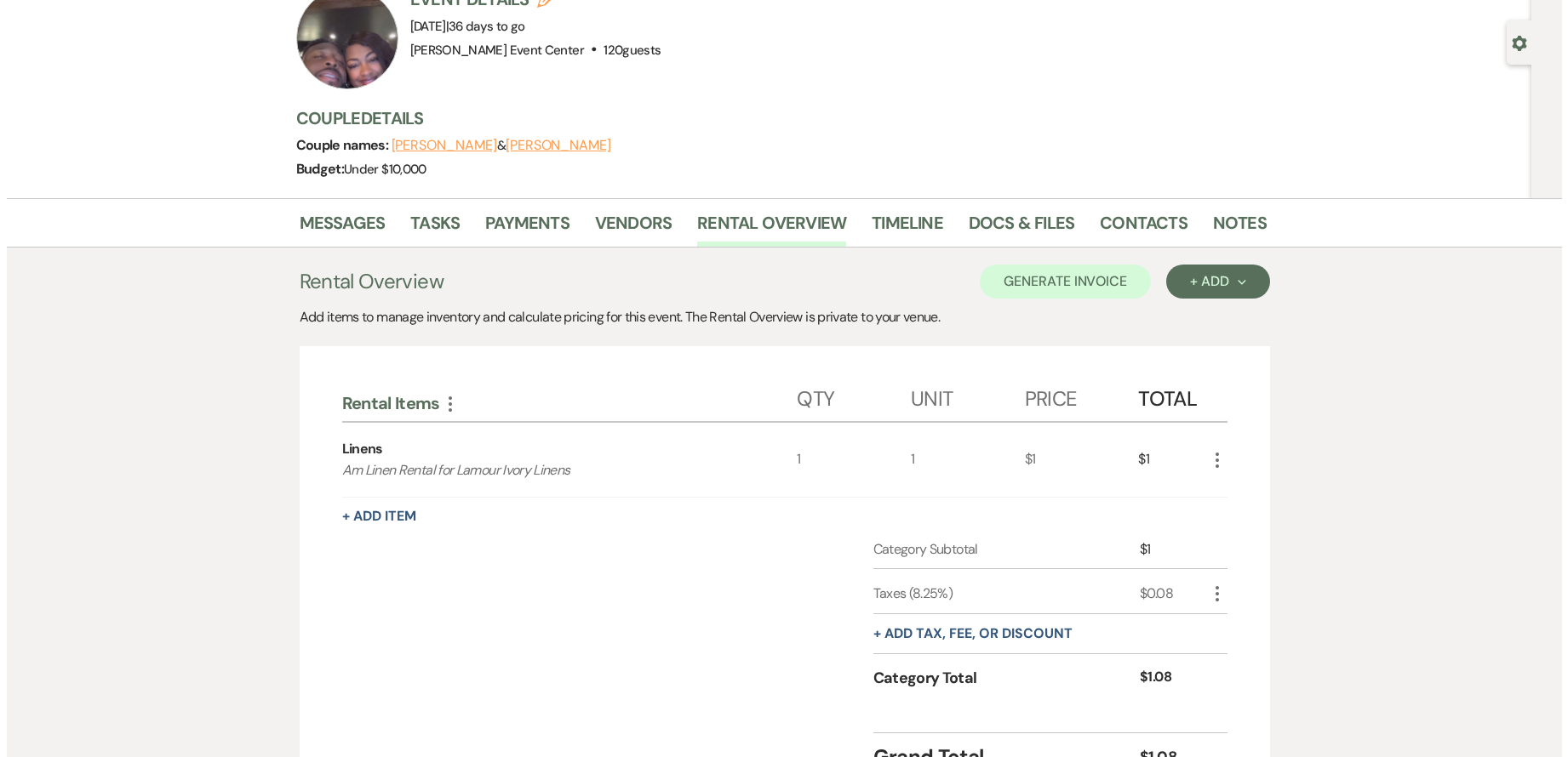
scroll to position [0, 0]
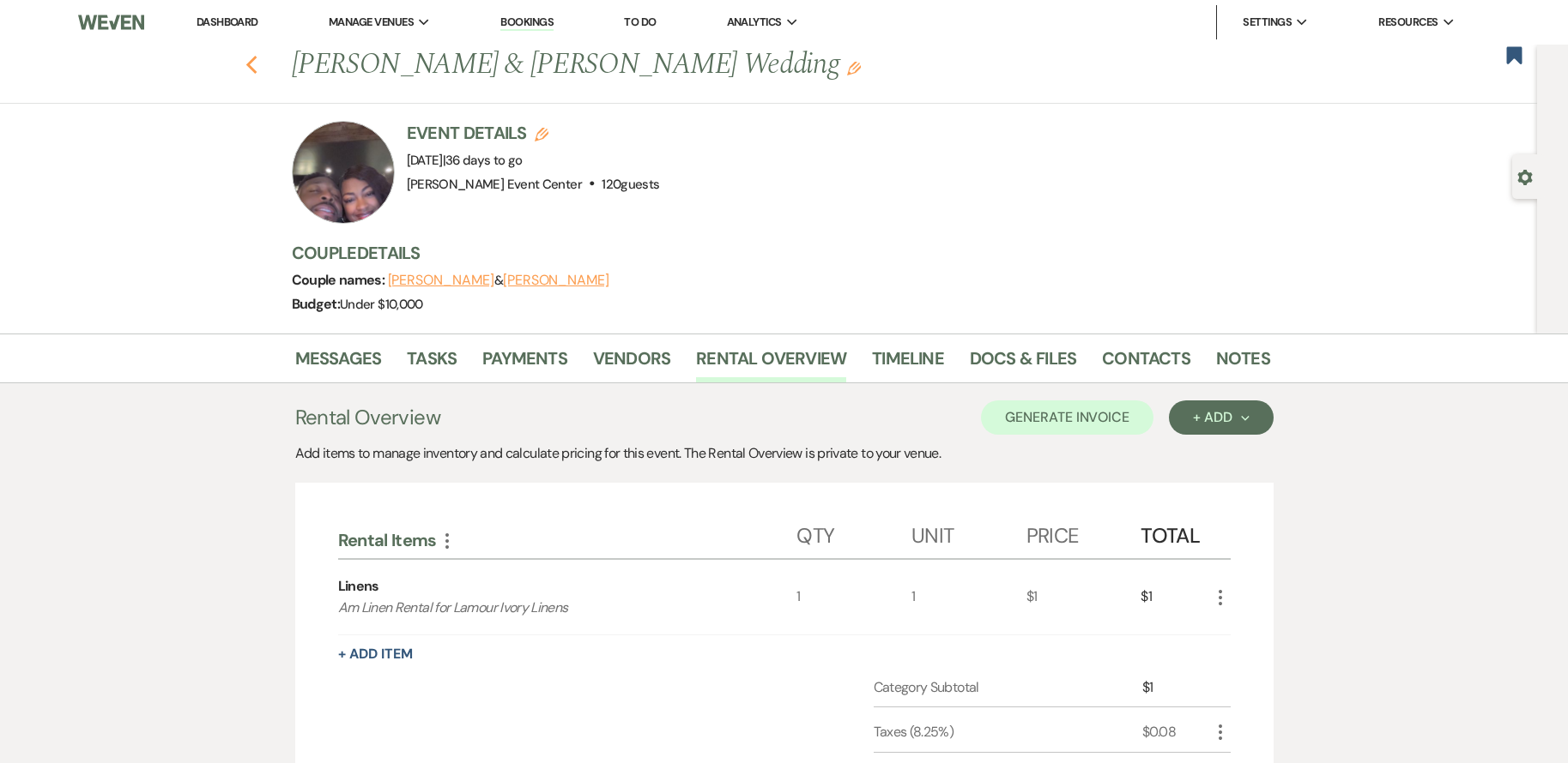
click at [258, 64] on icon "Previous" at bounding box center [252, 65] width 13 height 21
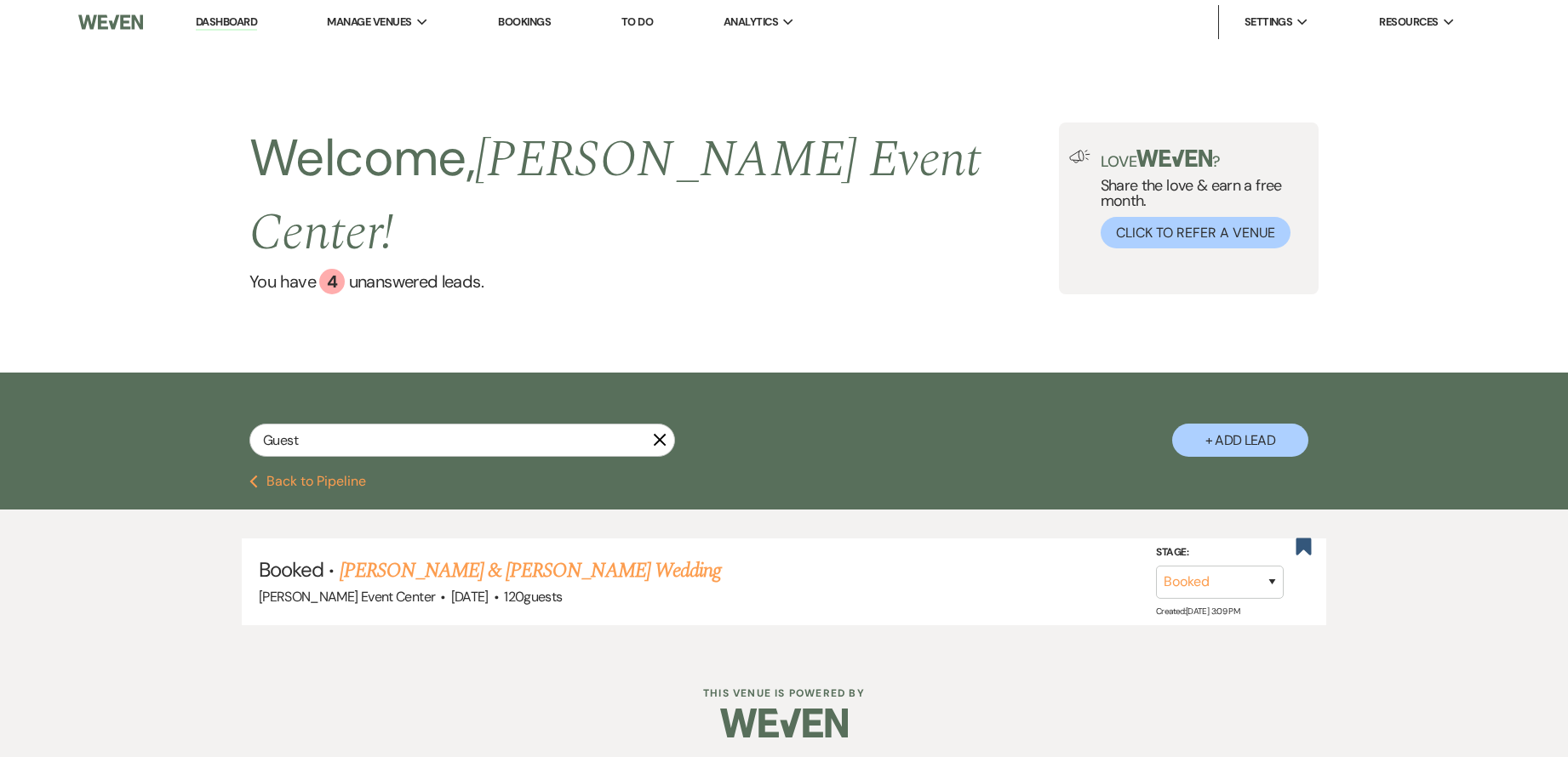
click at [252, 475] on icon "Previous" at bounding box center [253, 481] width 9 height 14
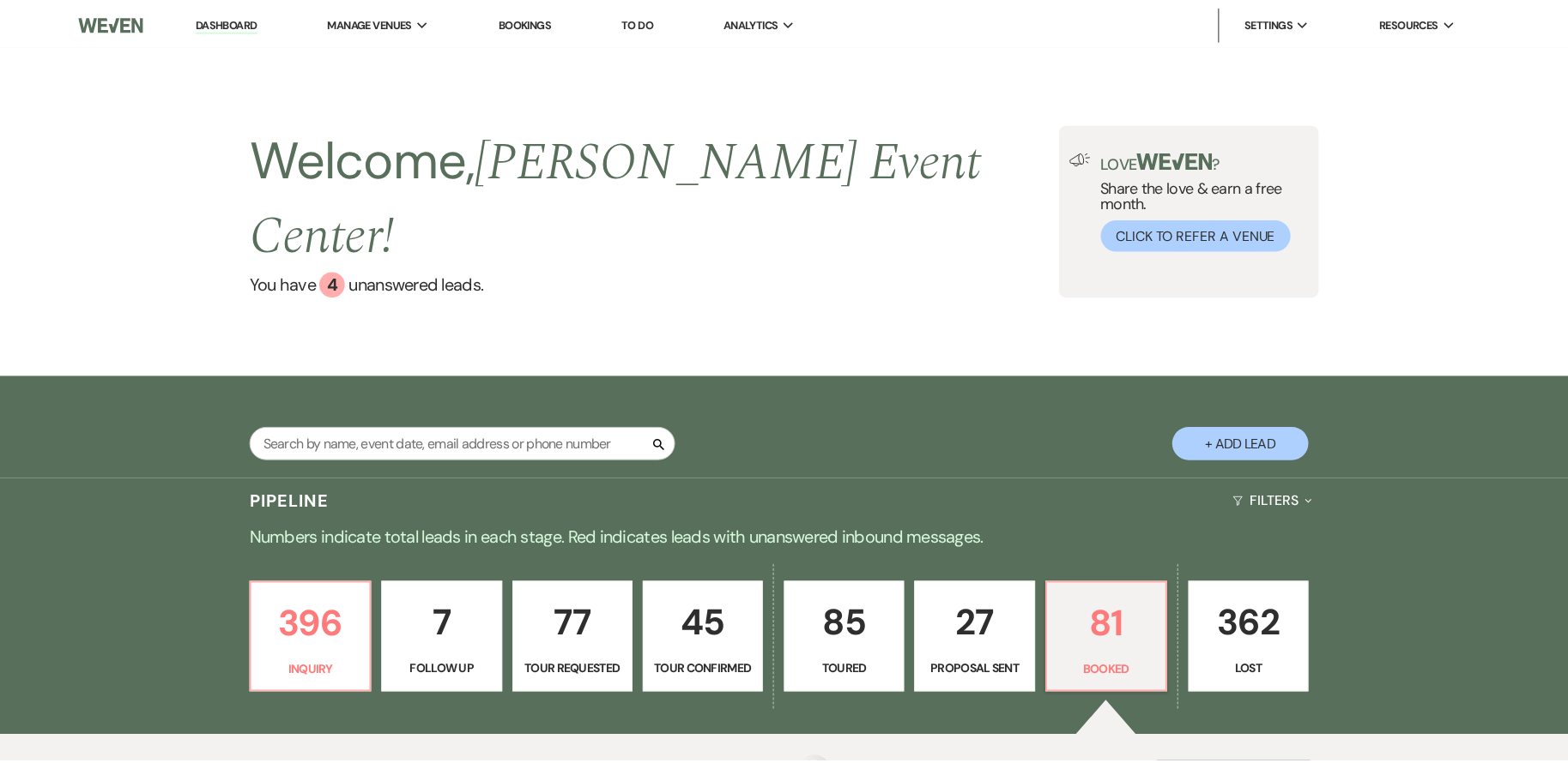
scroll to position [257, 0]
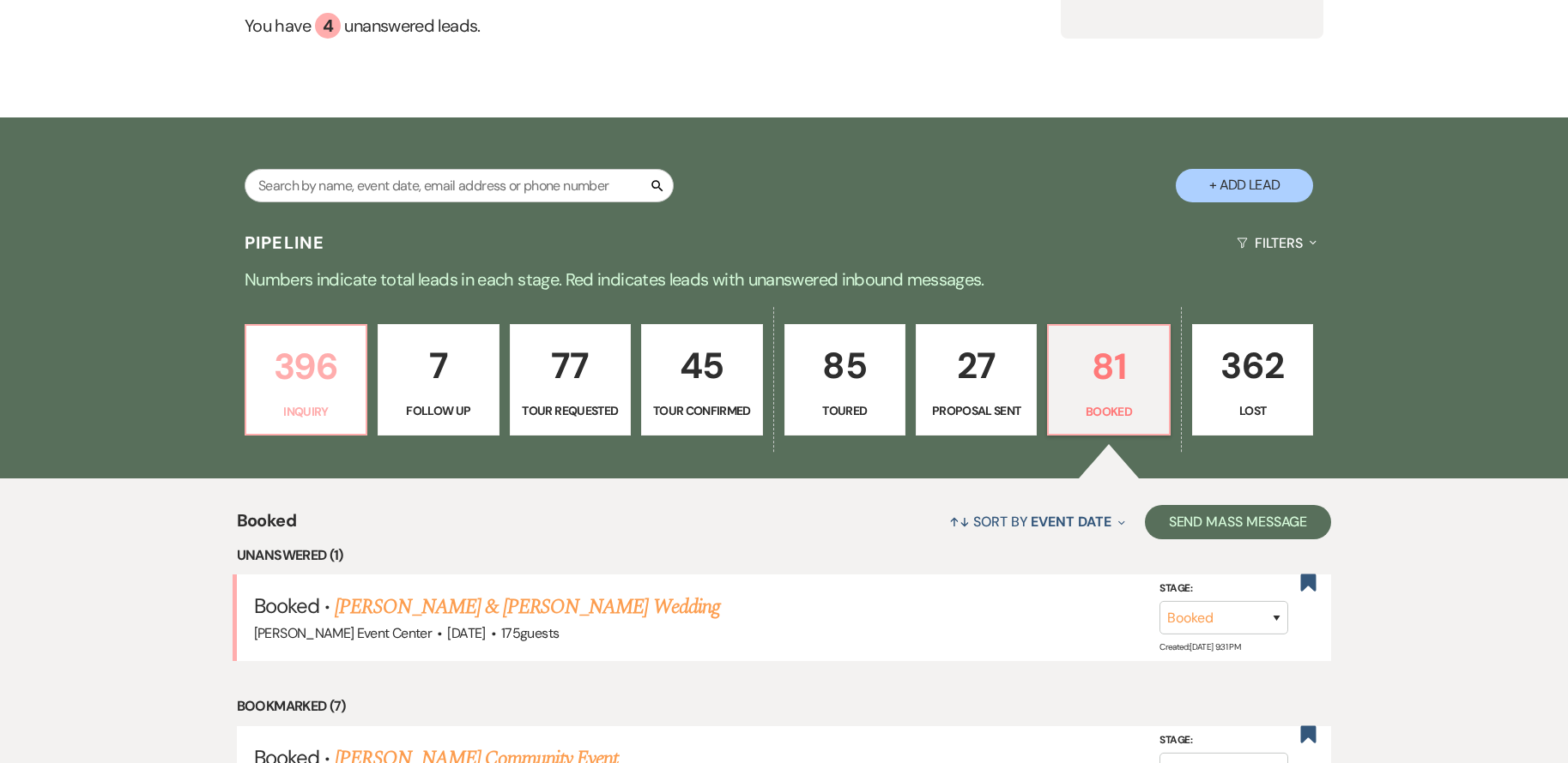
click at [346, 341] on p "396" at bounding box center [305, 366] width 99 height 58
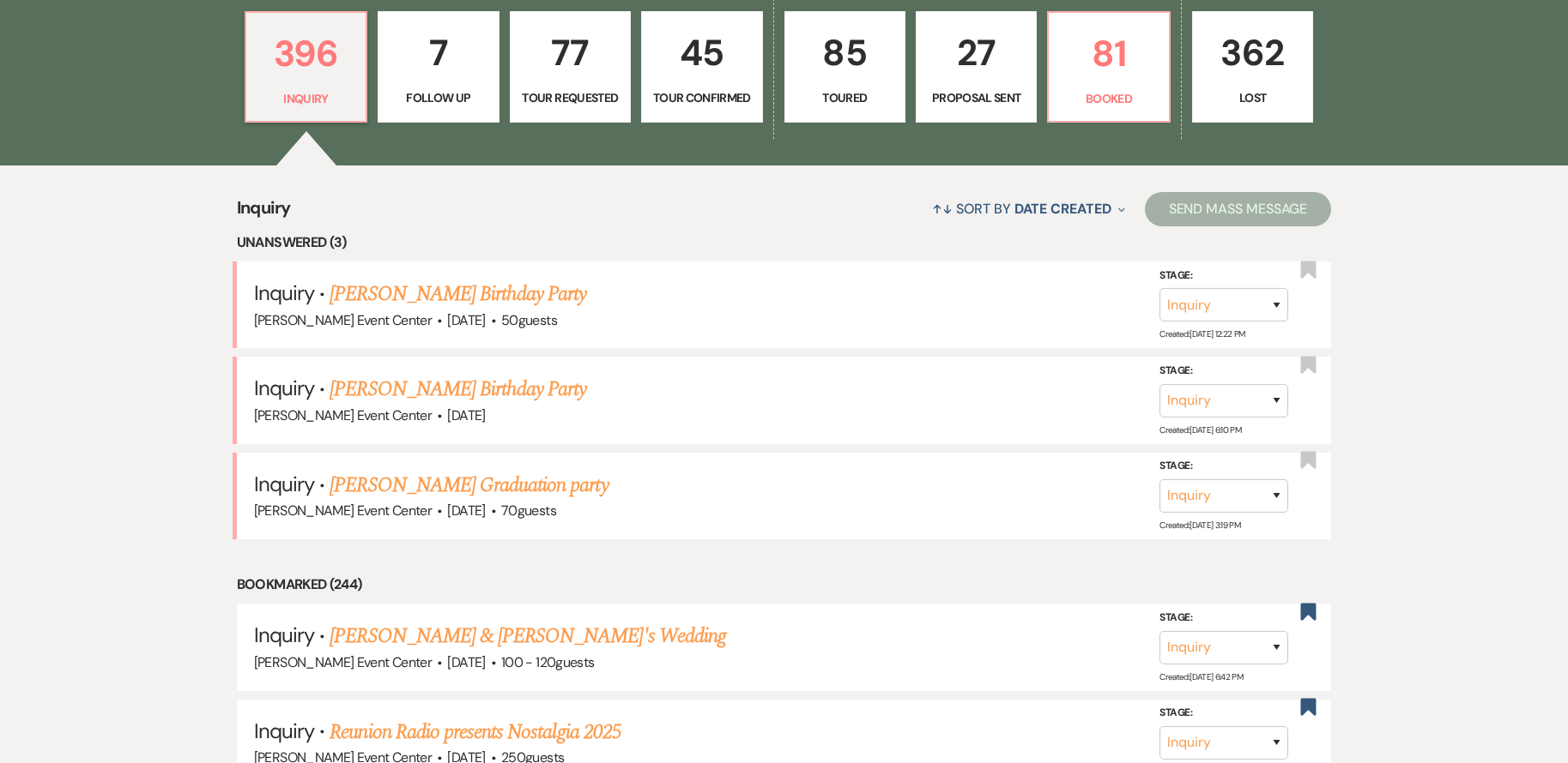
scroll to position [601, 0]
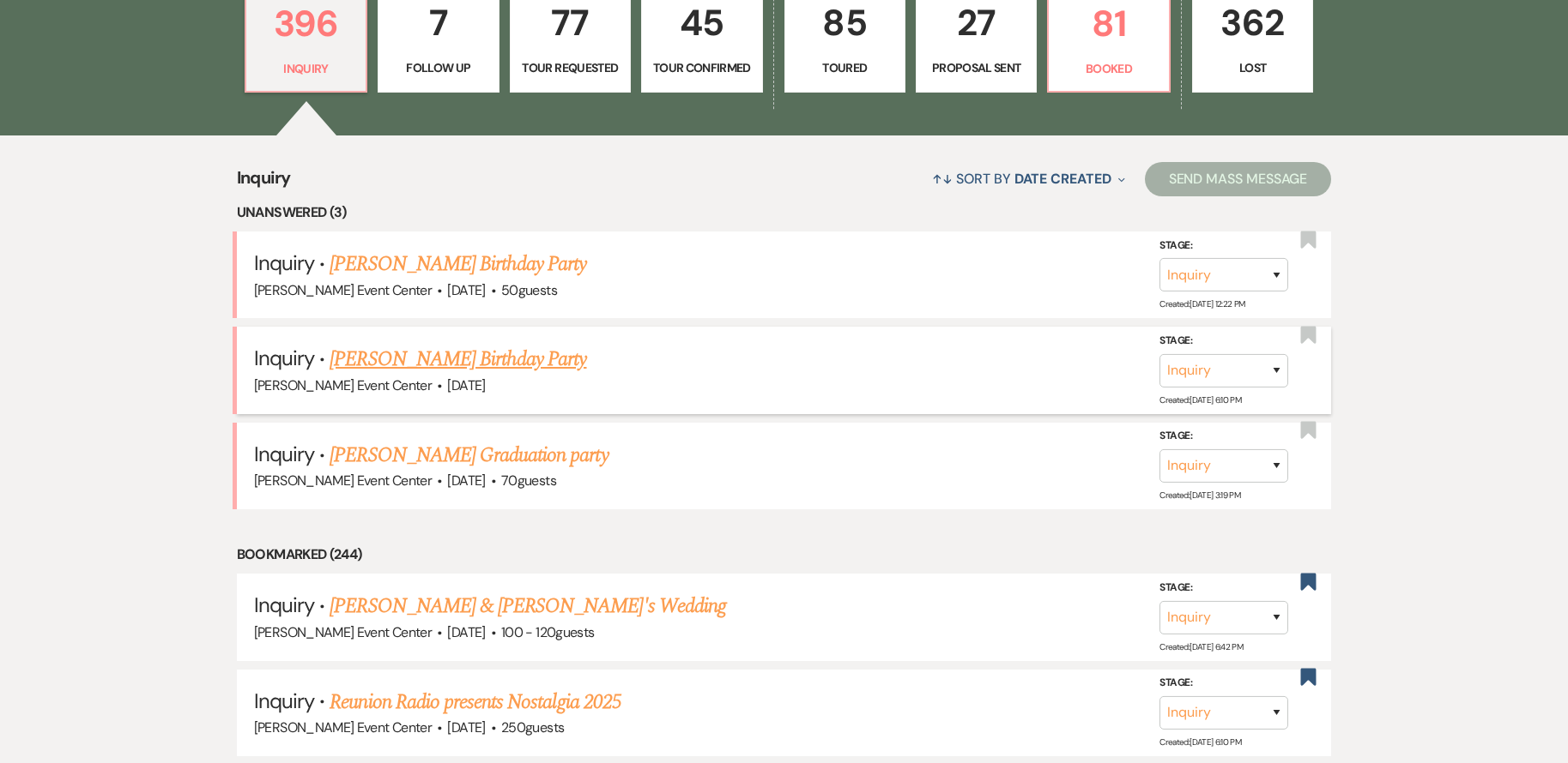
click at [462, 327] on li "Inquiry · [PERSON_NAME] Birthday Party [PERSON_NAME] Event Center · [DATE] Stag…" at bounding box center [784, 370] width 1095 height 87
click at [464, 344] on link "[PERSON_NAME] Birthday Party" at bounding box center [458, 360] width 256 height 31
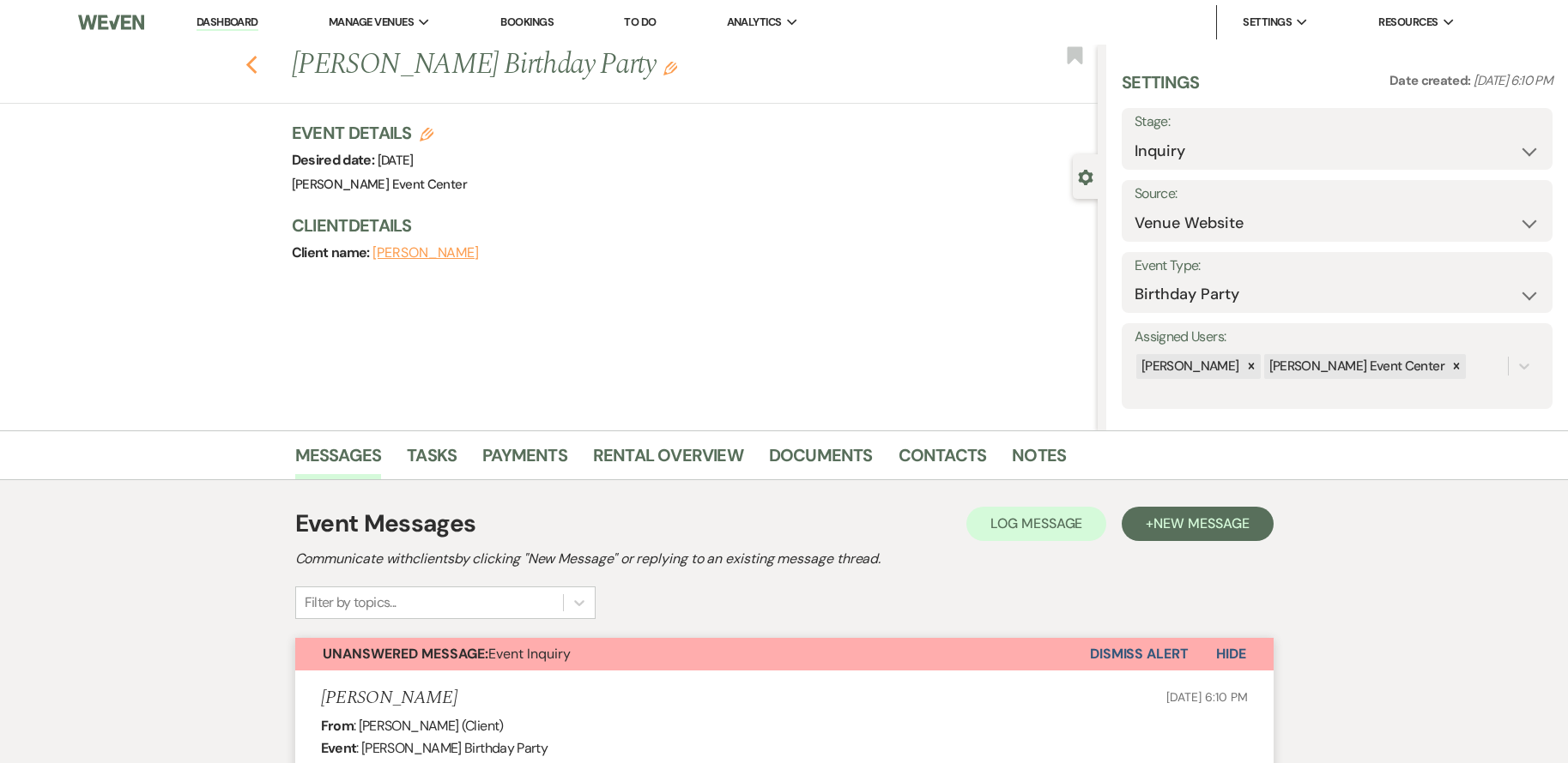
click at [256, 59] on icon "Previous" at bounding box center [252, 65] width 13 height 21
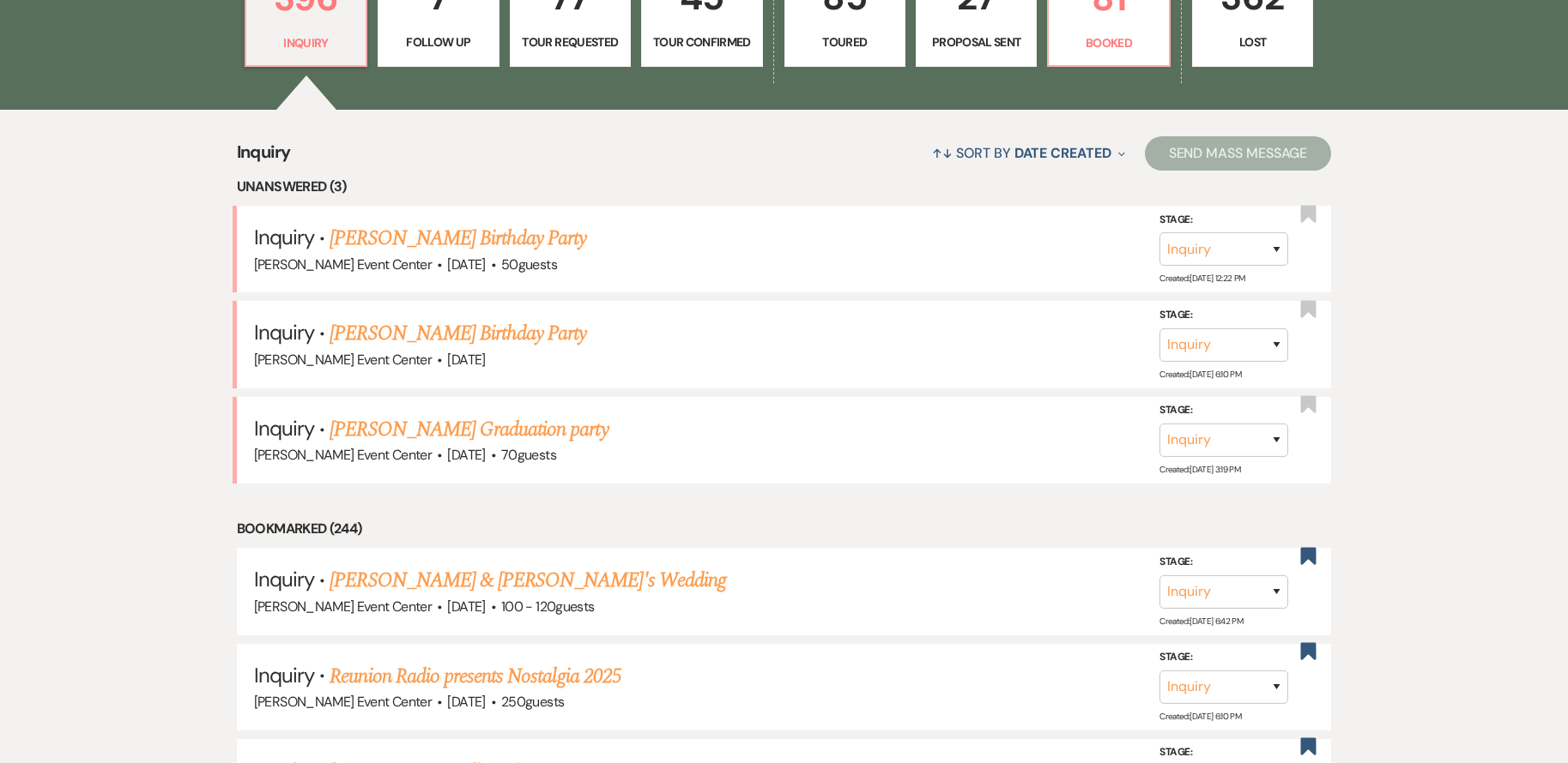
scroll to position [86, 0]
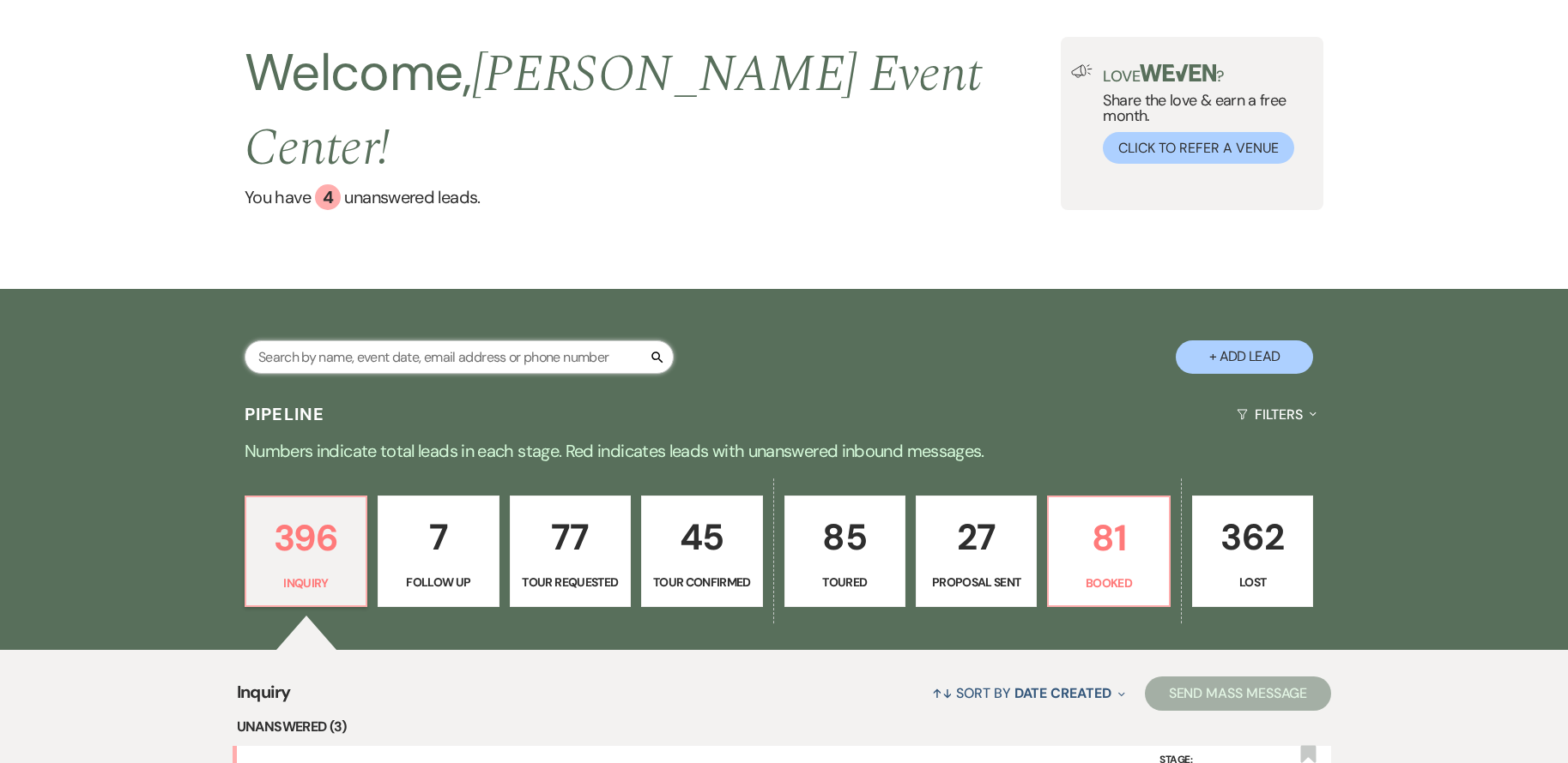
drag, startPoint x: 429, startPoint y: 317, endPoint x: 414, endPoint y: 321, distance: 15.5
click at [429, 340] on input "text" at bounding box center [459, 357] width 429 height 33
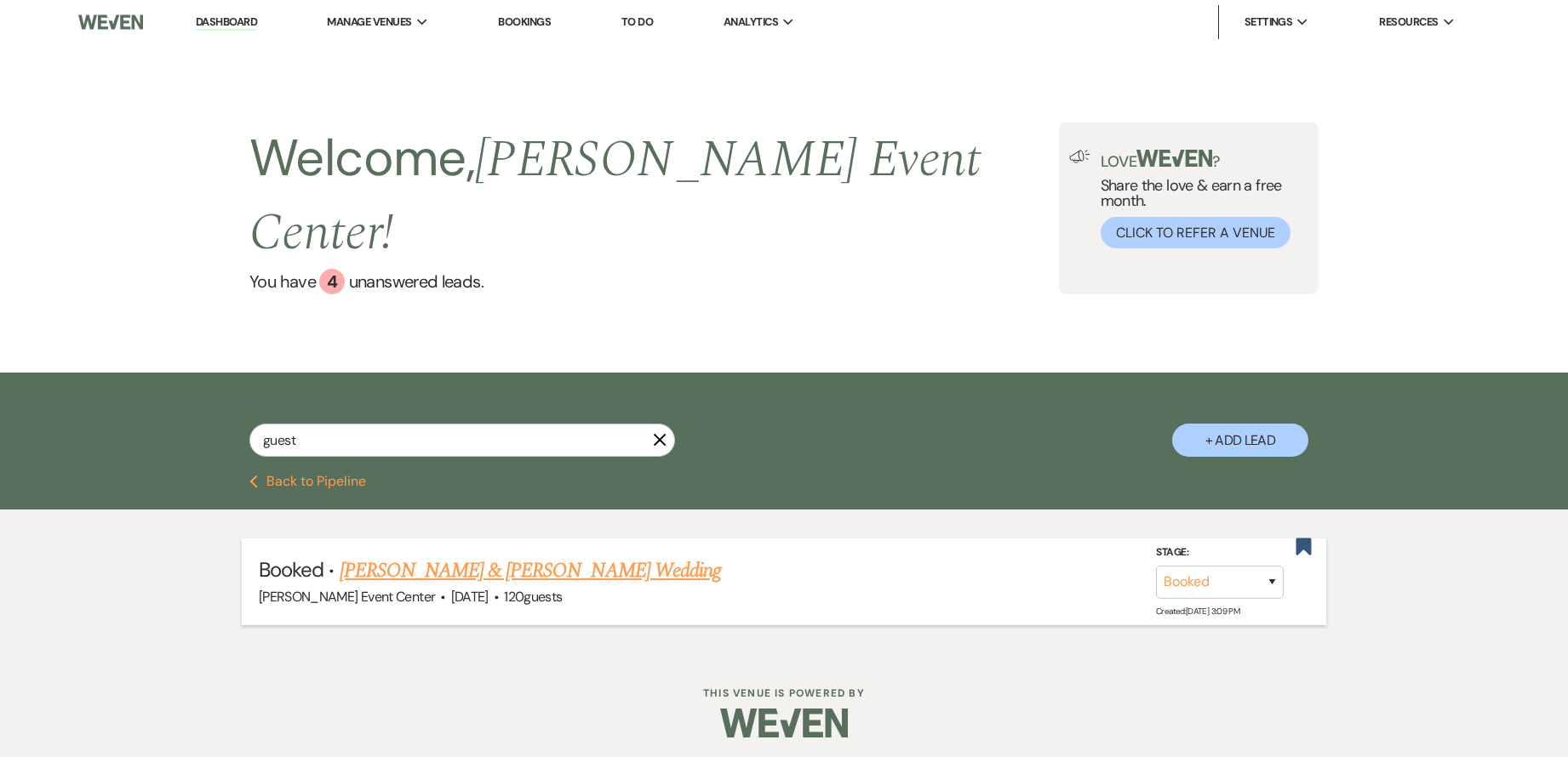
click at [498, 556] on link "[PERSON_NAME] & [PERSON_NAME] Wedding" at bounding box center [530, 572] width 382 height 31
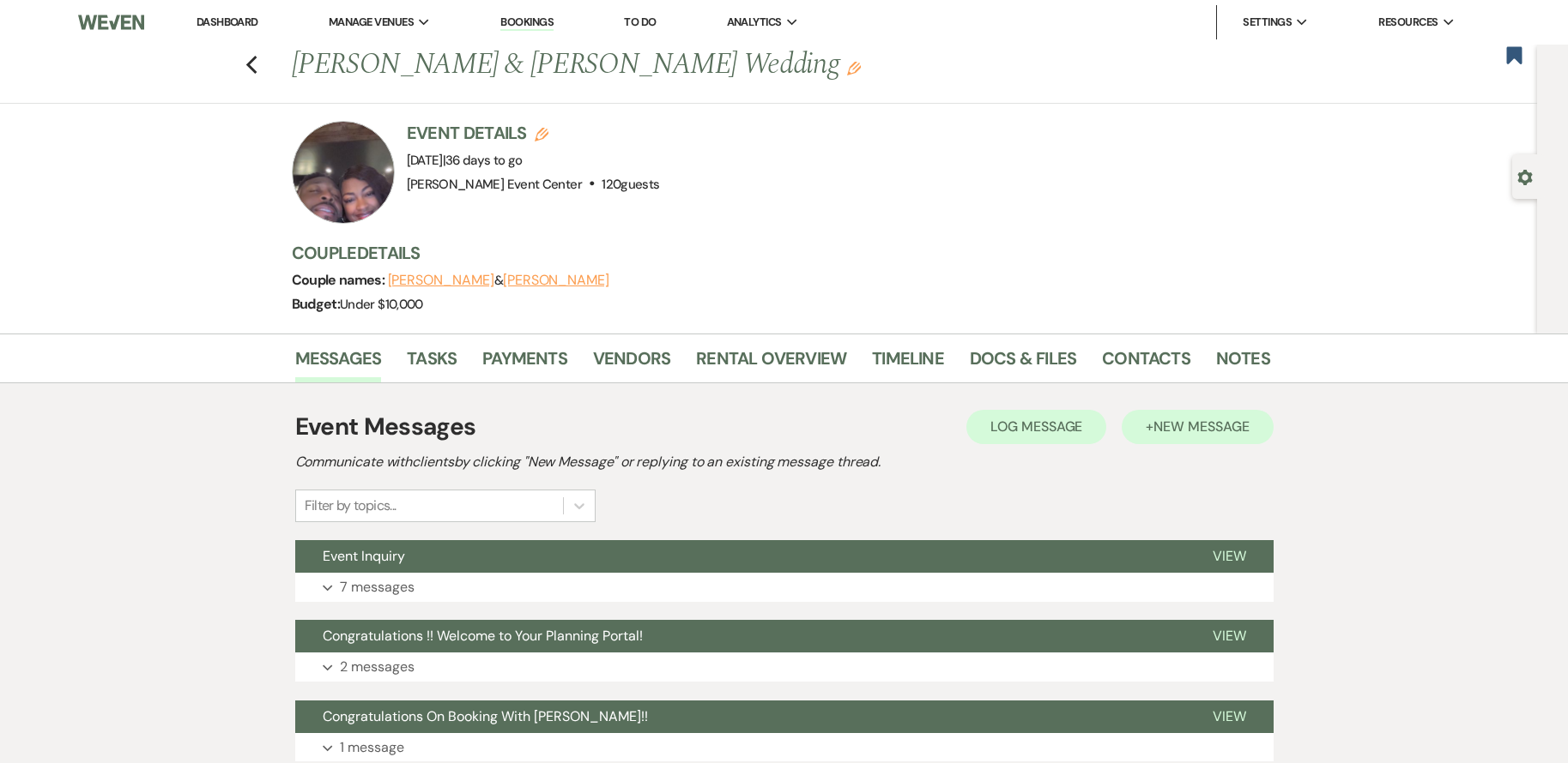
drag, startPoint x: 1226, startPoint y: 407, endPoint x: 1223, endPoint y: 421, distance: 14.3
click at [1225, 414] on div "Event Messages Log Log Message + New Message Communicate with clients by clicki…" at bounding box center [785, 585] width 979 height 371
click at [1222, 426] on span "New Message" at bounding box center [1200, 426] width 95 height 18
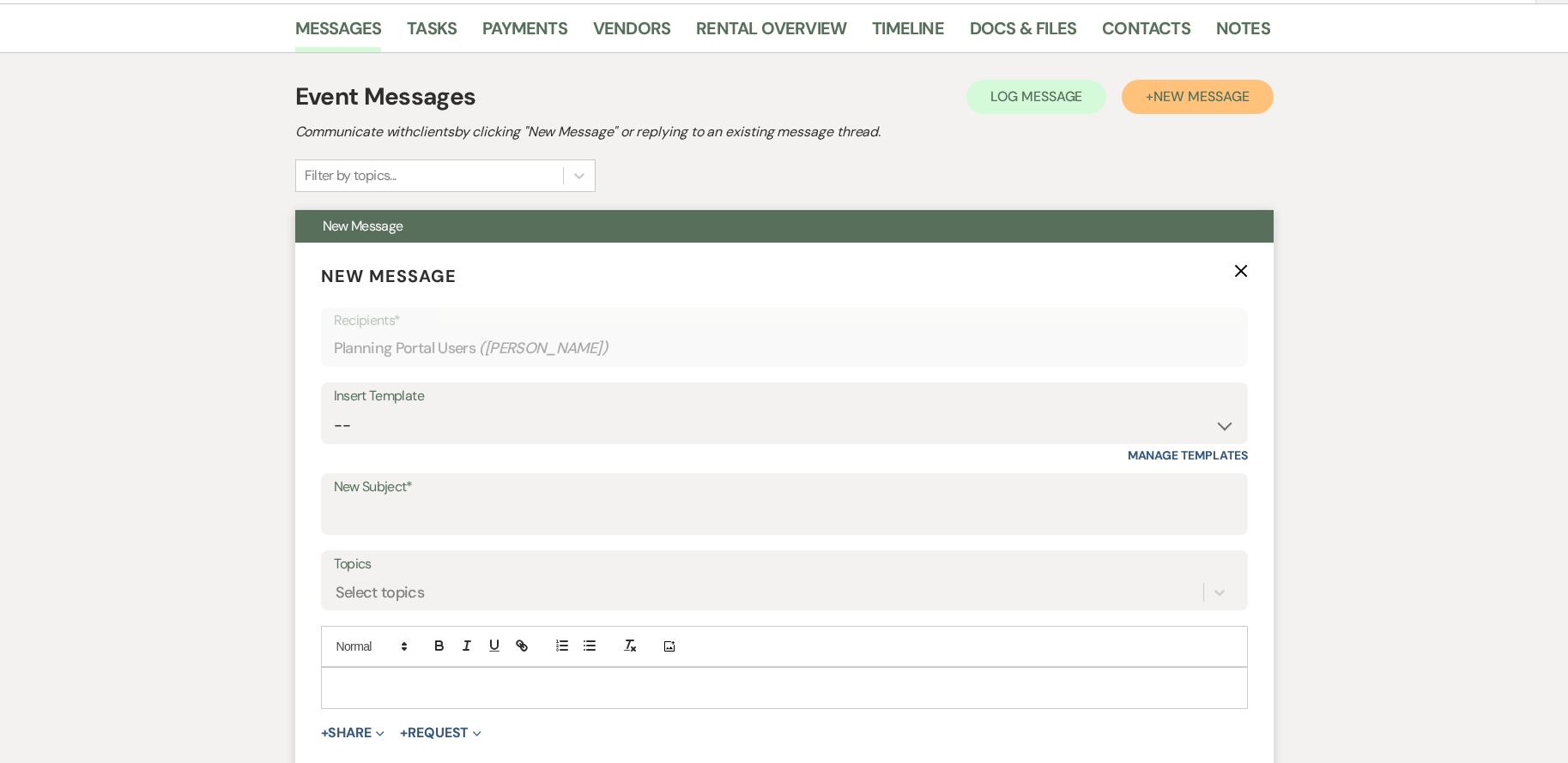
scroll to position [343, 0]
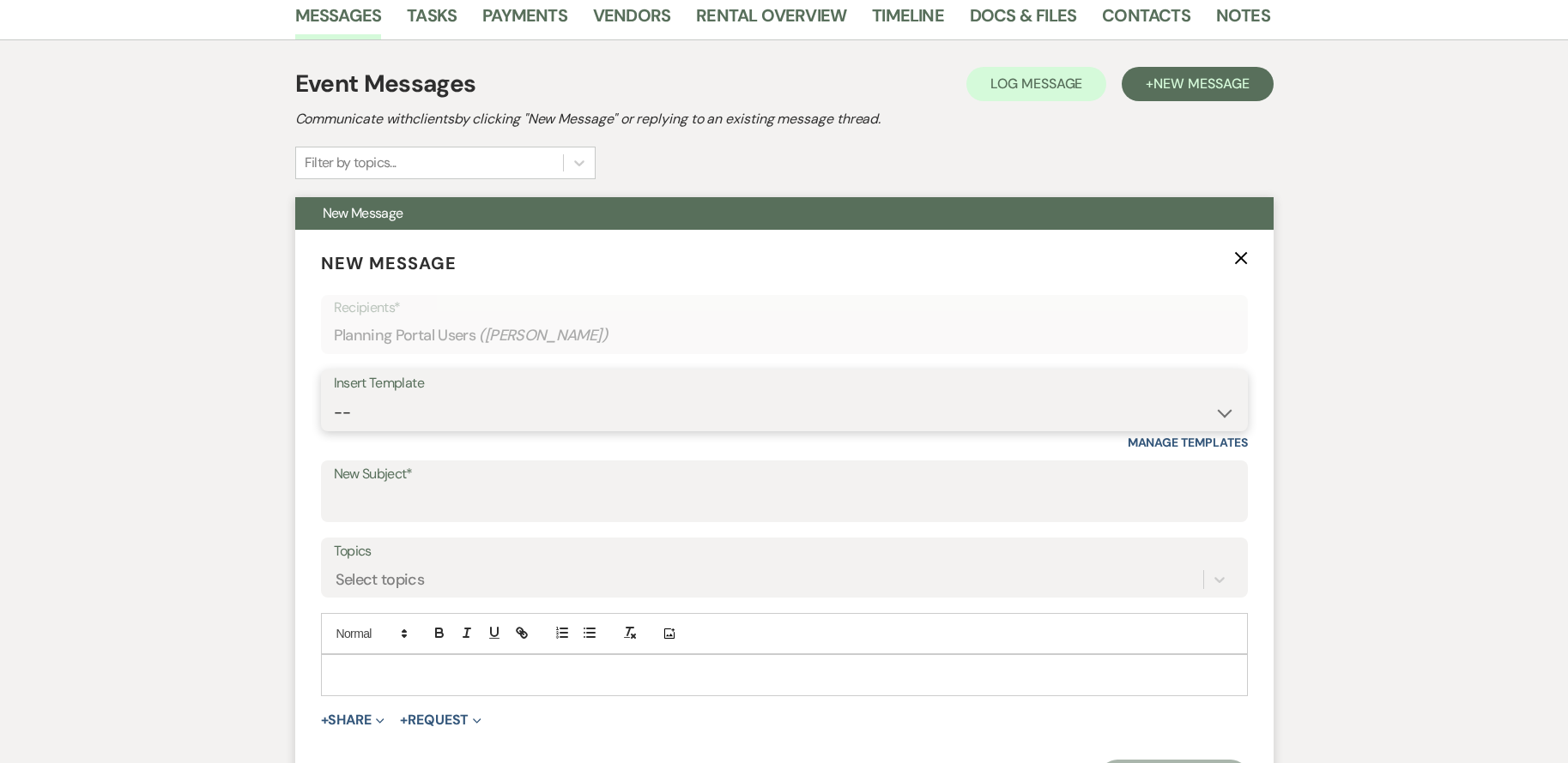
click at [481, 426] on select "-- Weven Planning Portal Introduction (Booked Events) Initial Inquiry Response …" at bounding box center [784, 413] width 901 height 33
click at [399, 496] on input "New Subject*" at bounding box center [784, 504] width 901 height 33
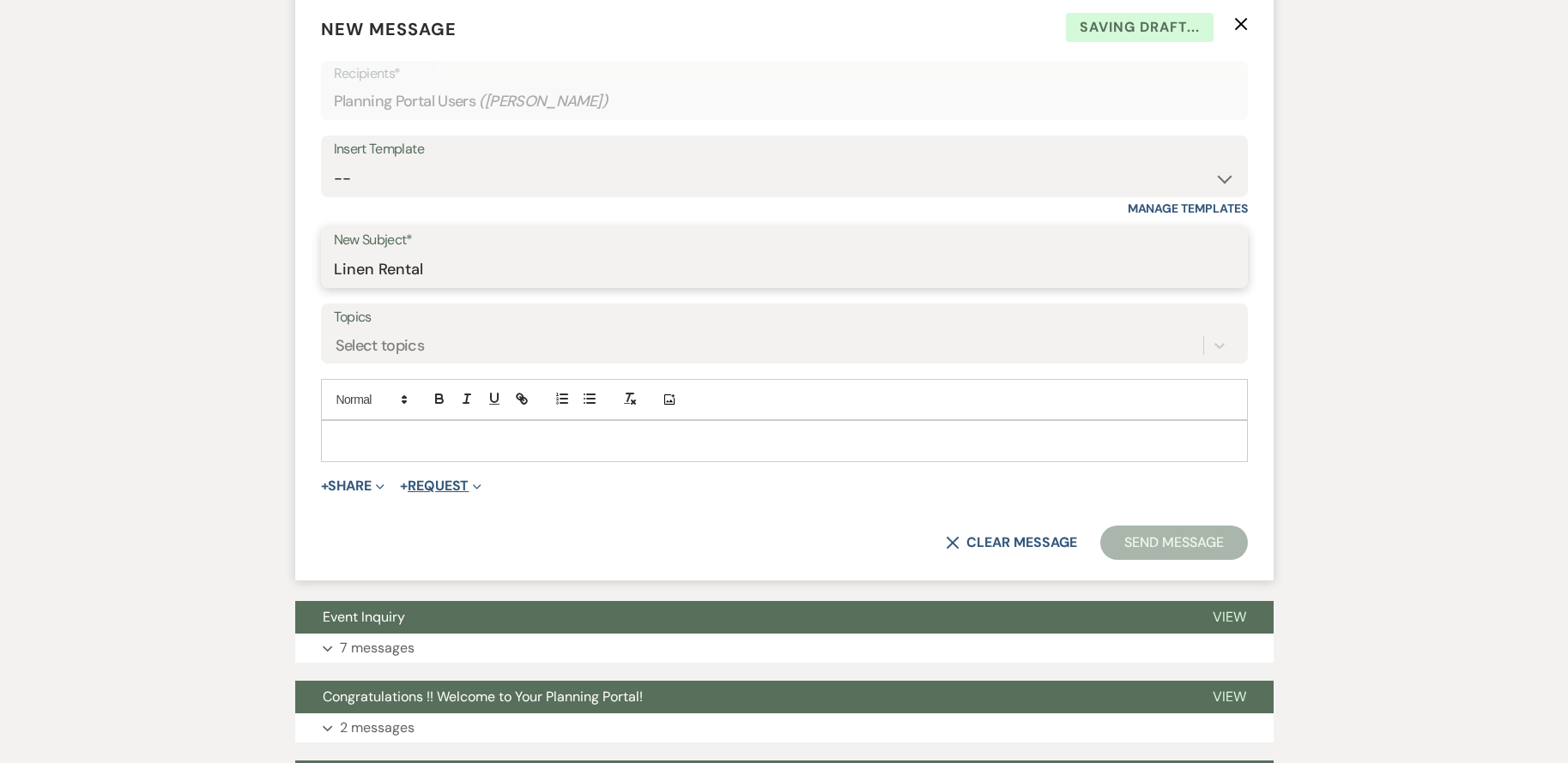
scroll to position [601, 0]
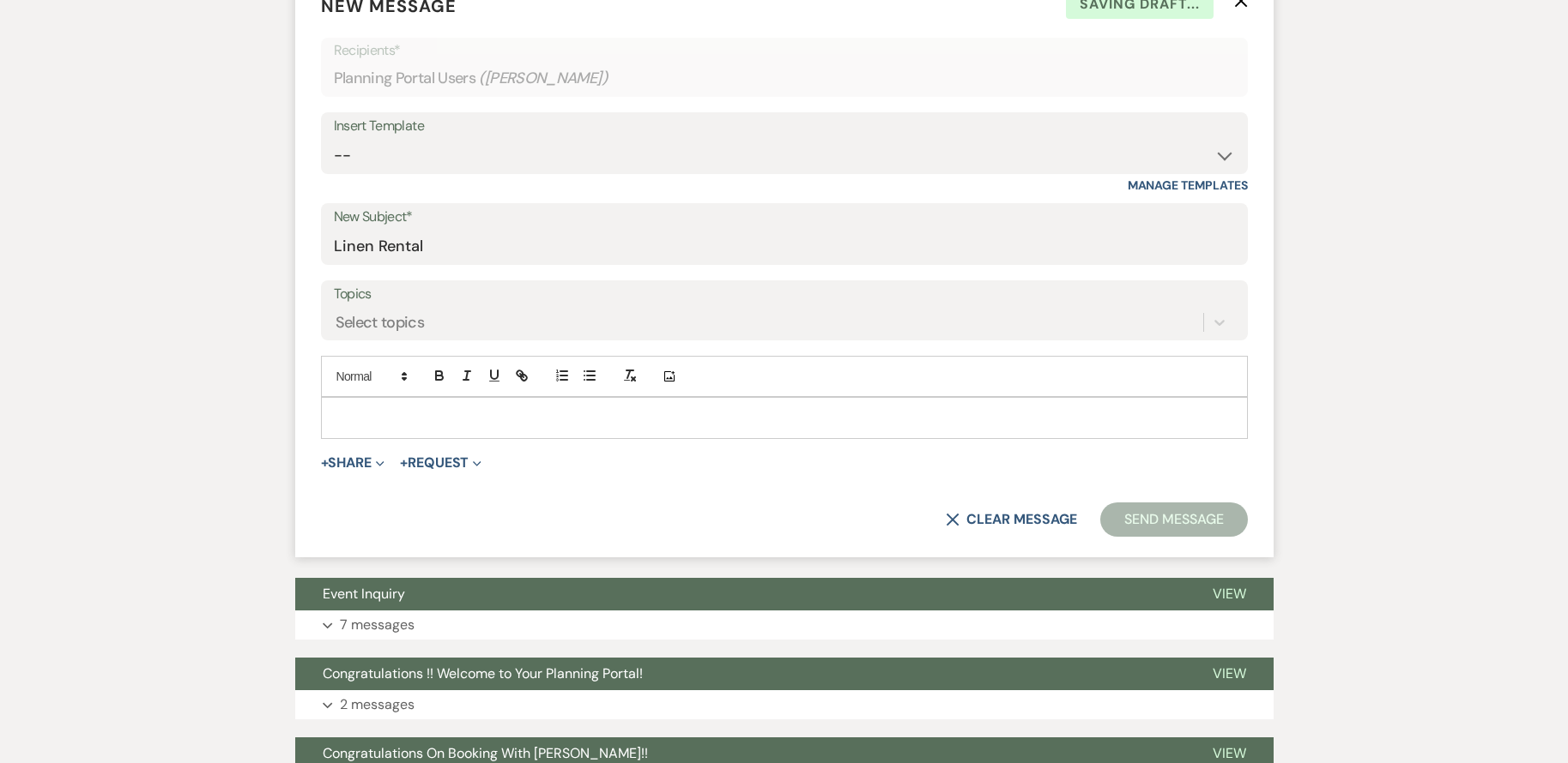
click at [438, 405] on div at bounding box center [784, 418] width 925 height 39
